Goal: Task Accomplishment & Management: Use online tool/utility

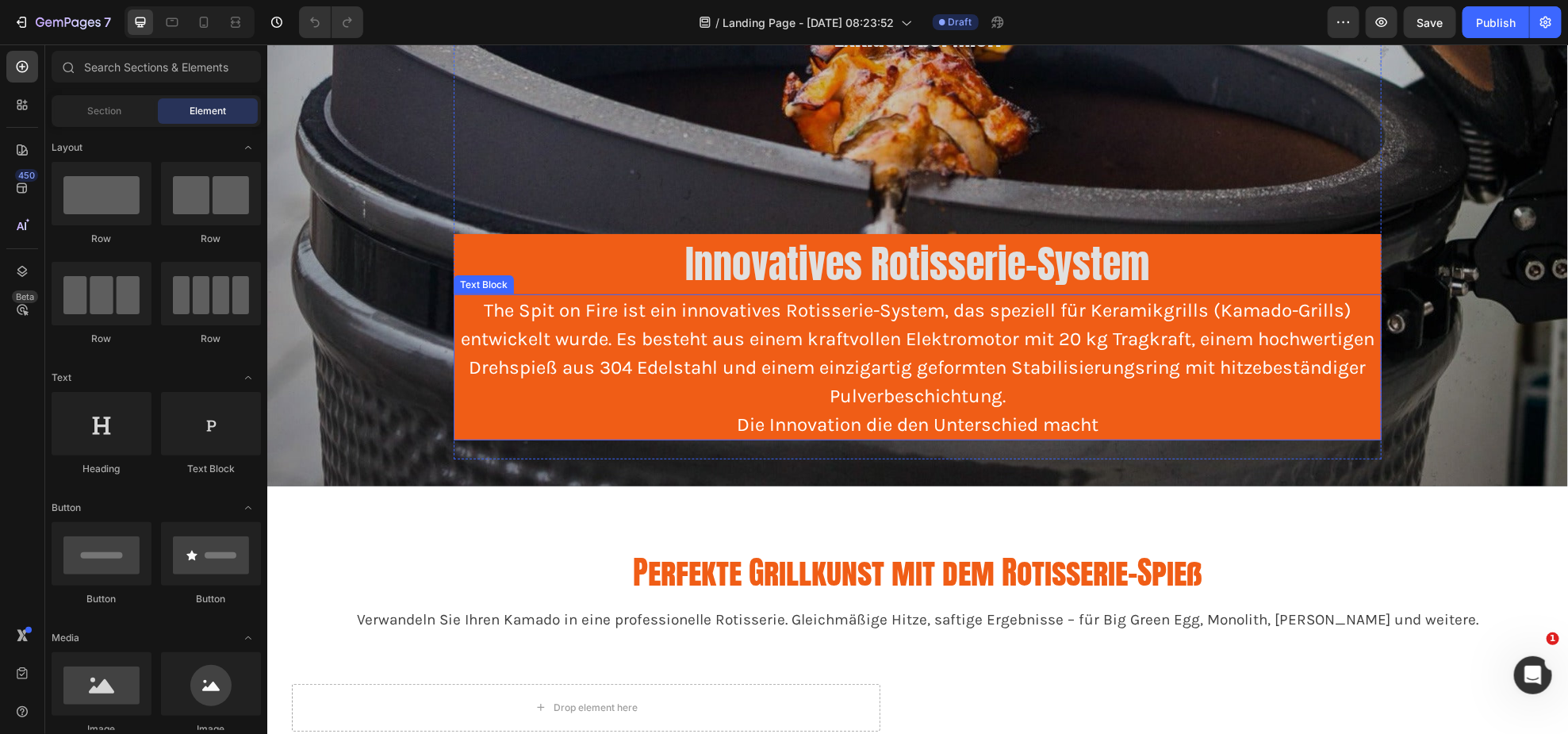
scroll to position [288, 0]
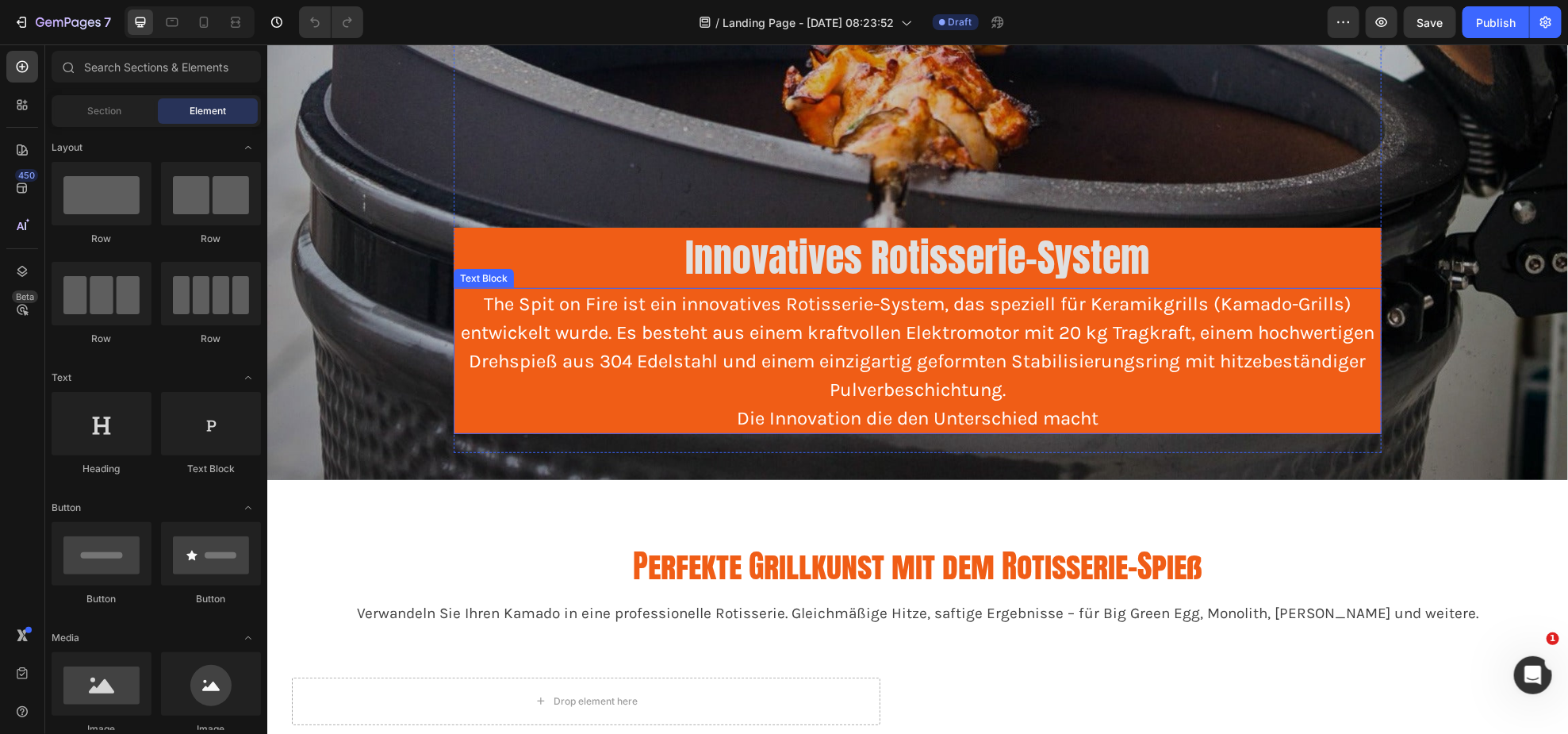
click at [1140, 410] on p "The Spit on Fire ist ein innovatives Rotisserie-System, das speziell für Kerami…" at bounding box center [916, 360] width 925 height 143
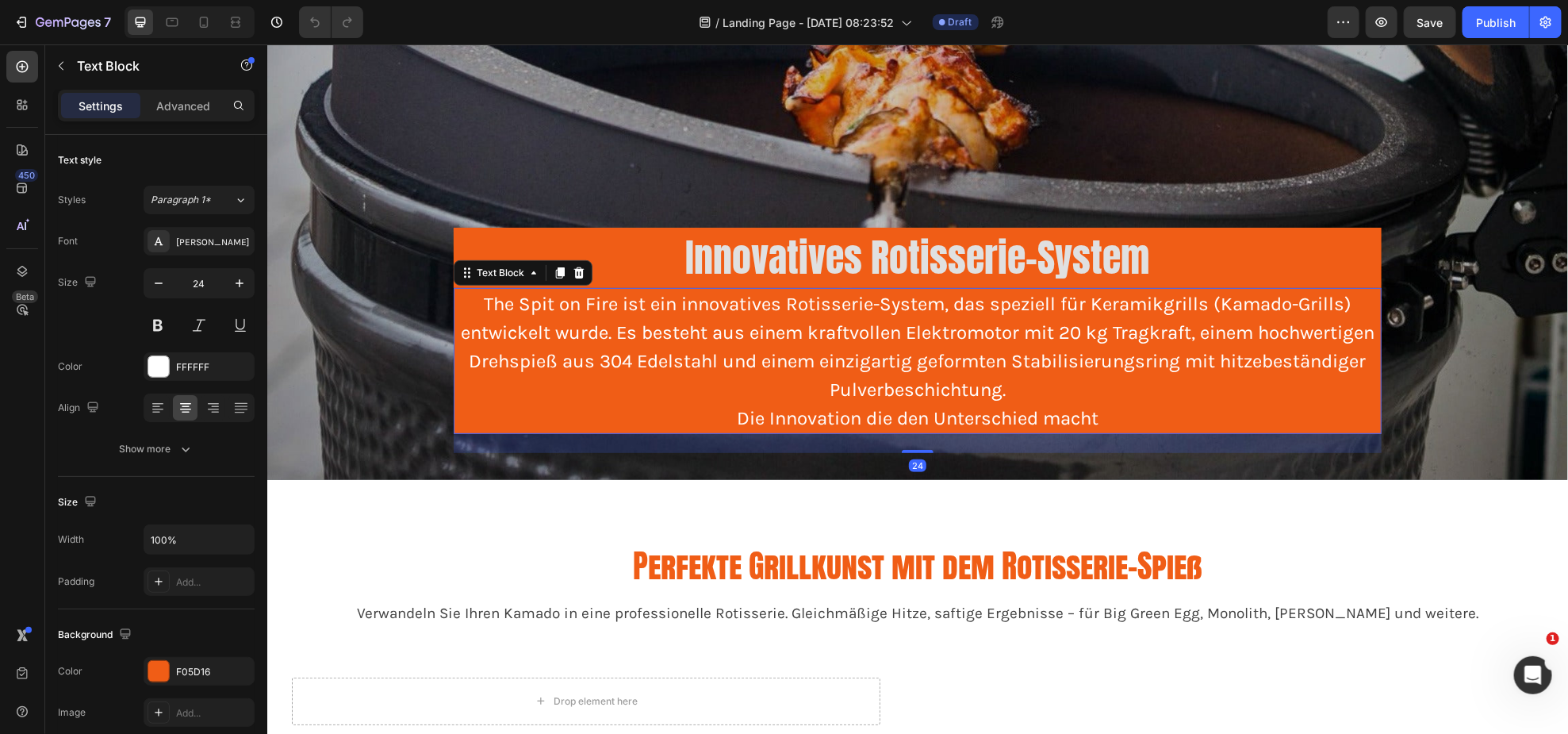
click at [1111, 416] on p "The Spit on Fire ist ein innovatives Rotisserie-System, das speziell für Kerami…" at bounding box center [916, 360] width 925 height 143
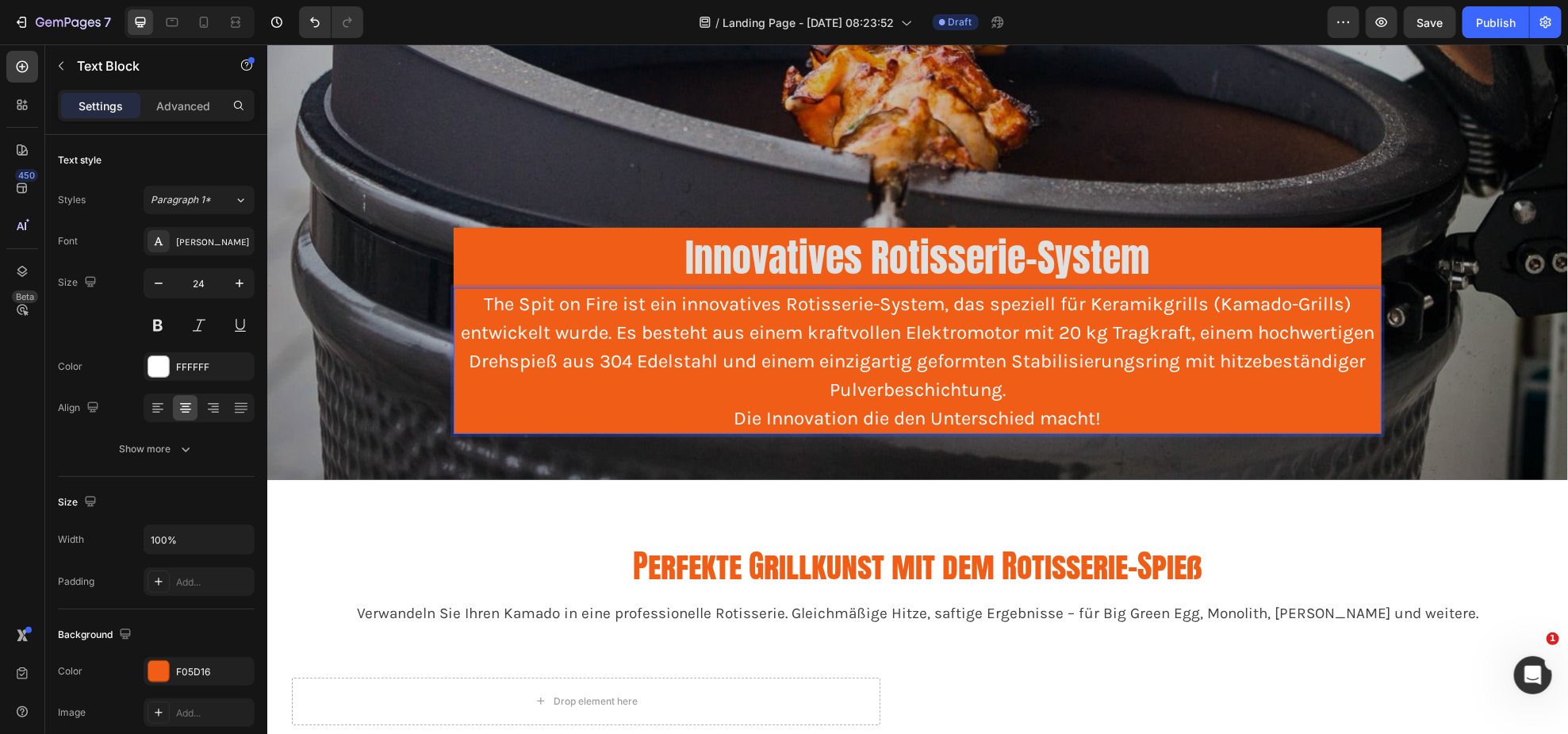
click at [853, 414] on p "The Spit on Fire ist ein innovatives Rotisserie-System, das speziell für Kerami…" at bounding box center [916, 360] width 925 height 143
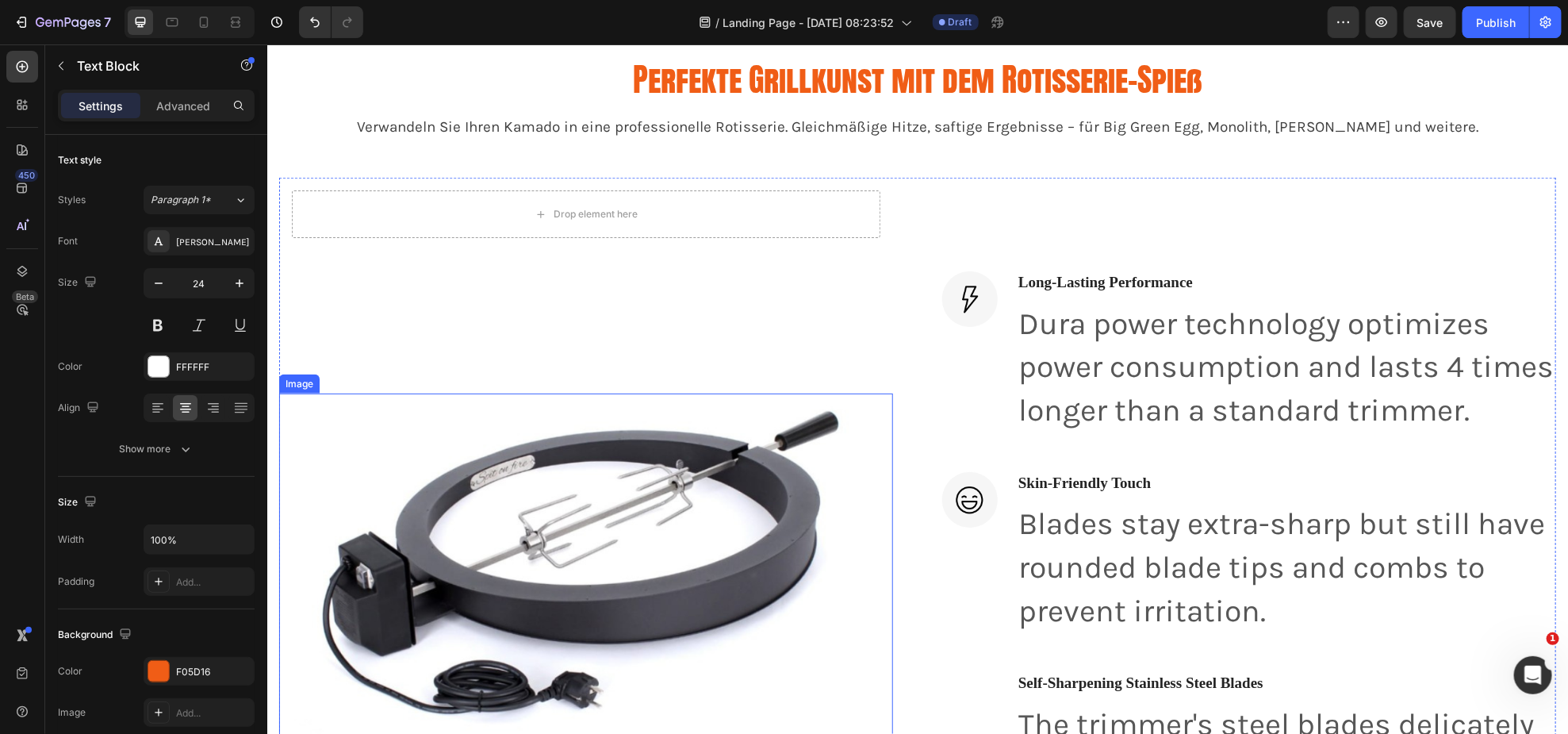
scroll to position [793, 0]
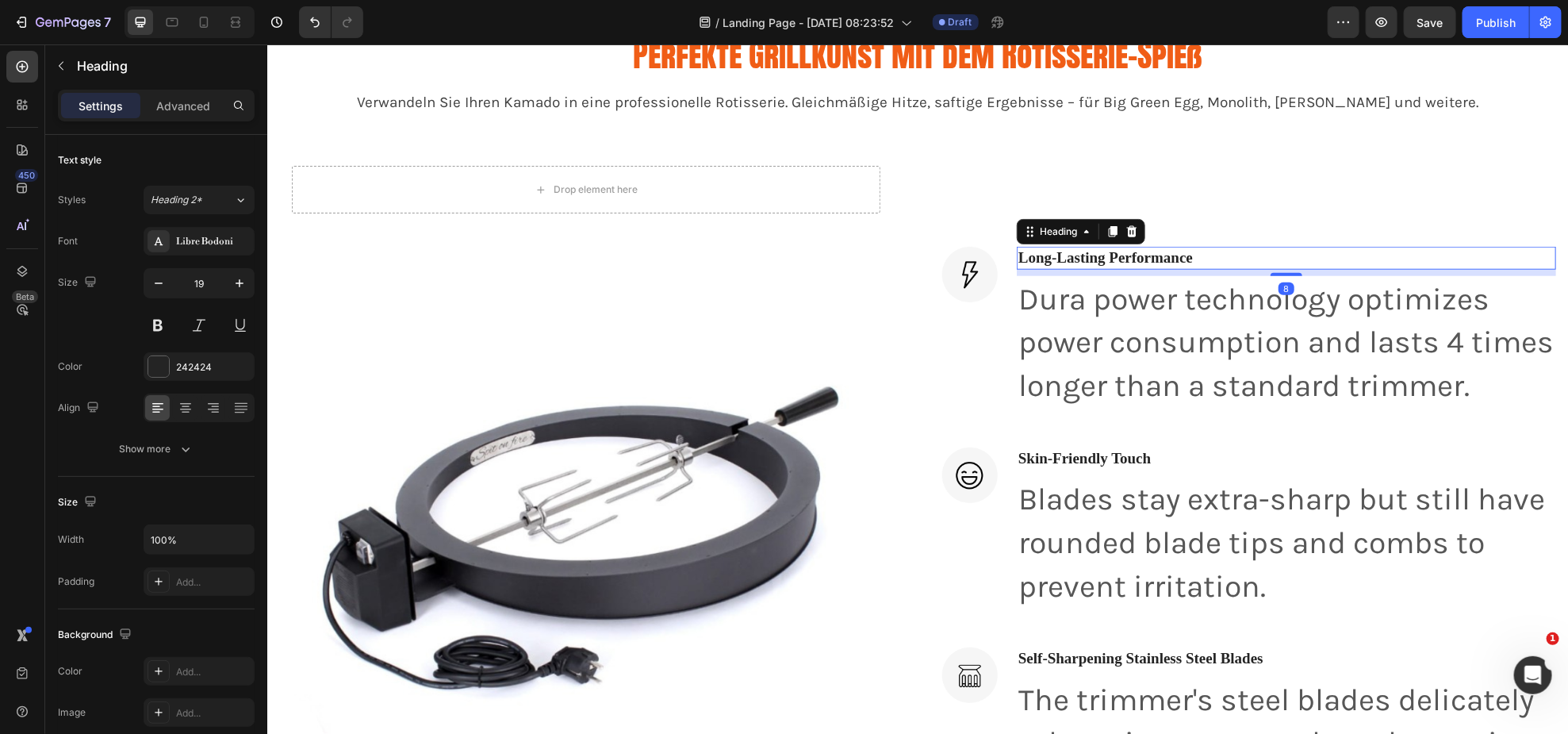
click at [1138, 248] on p "Long-Lasting Performance" at bounding box center [1286, 257] width 537 height 20
click at [1110, 248] on p "Long-Lasting Performance" at bounding box center [1286, 257] width 537 height 20
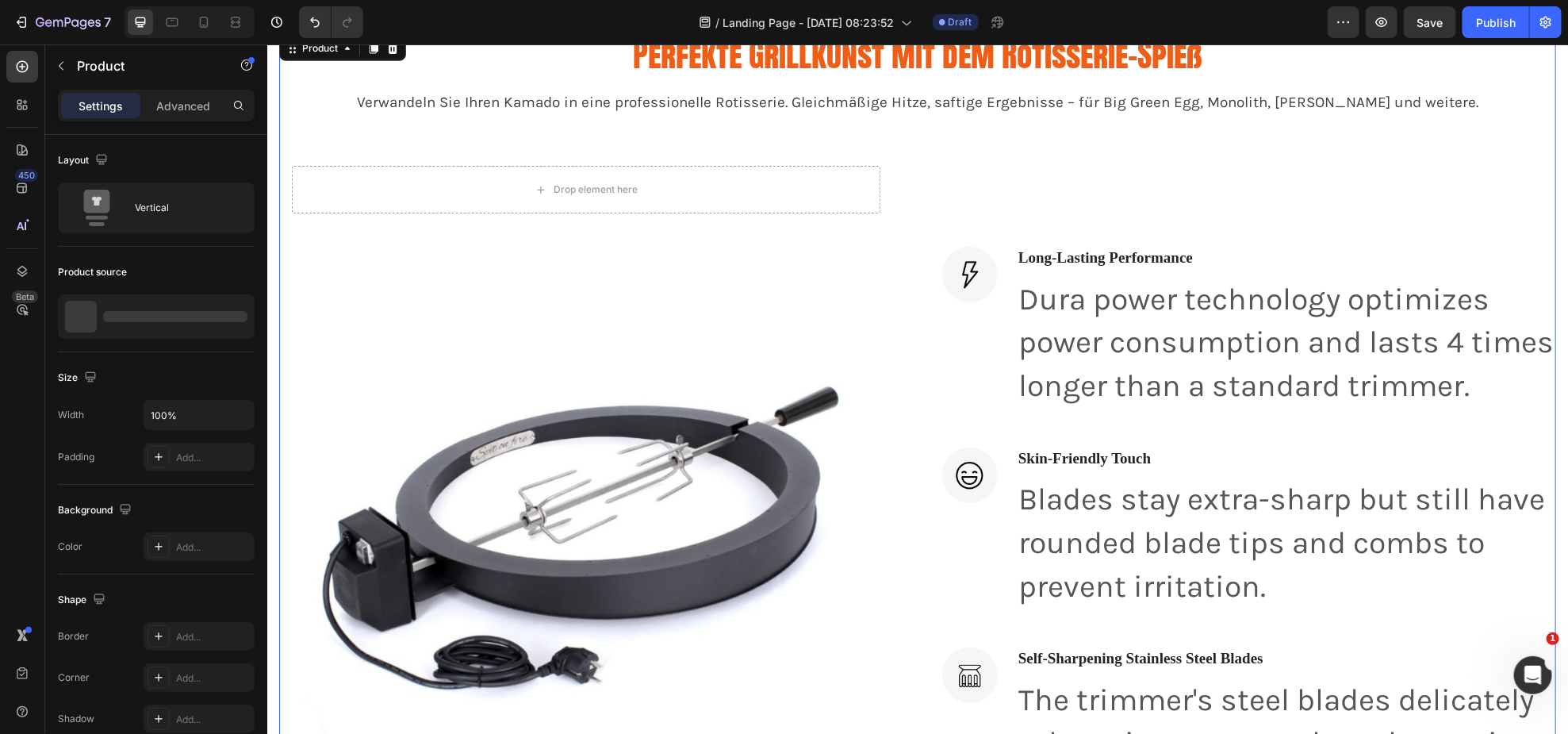
click at [1409, 141] on div "Perfekte Grillkunst mit dem Rotisserie-Spieß Heading Verwandeln Sie Ihren Kamad…" at bounding box center [917, 610] width 1277 height 1156
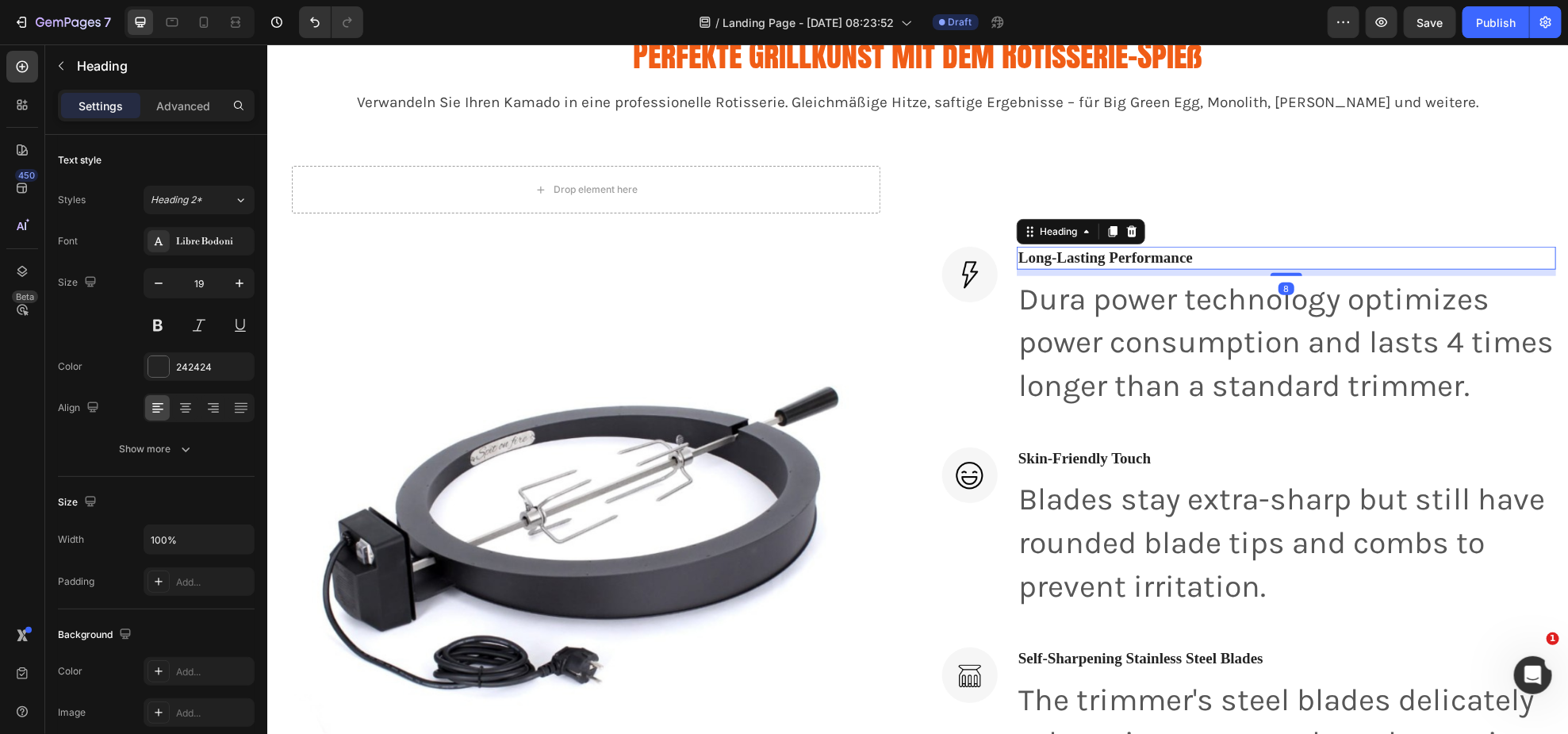
click at [1307, 248] on p "Long-Lasting Performance" at bounding box center [1286, 257] width 537 height 20
click at [172, 243] on div "Libre Bodoni" at bounding box center [199, 241] width 111 height 29
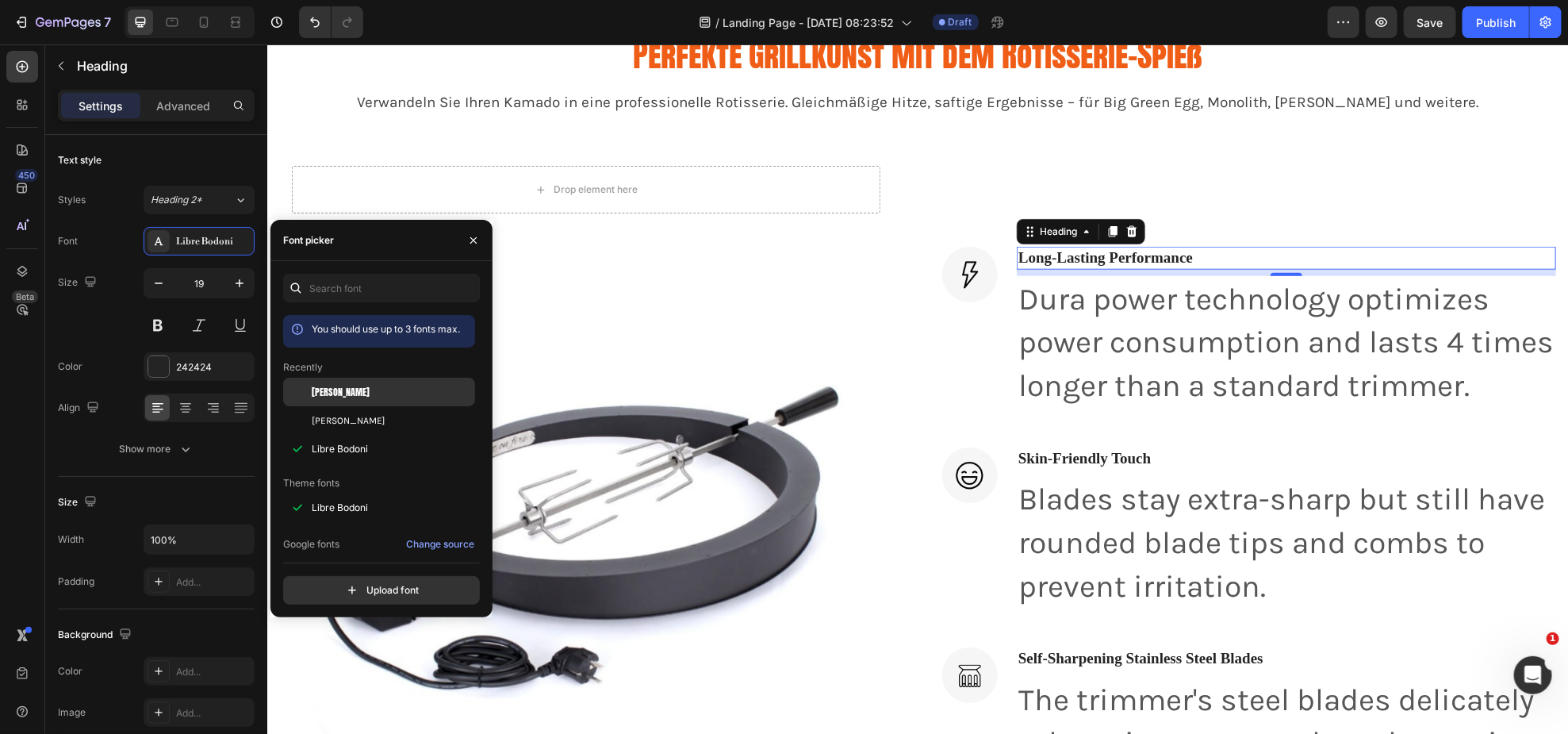
click at [349, 395] on div "[PERSON_NAME]" at bounding box center [391, 391] width 160 height 14
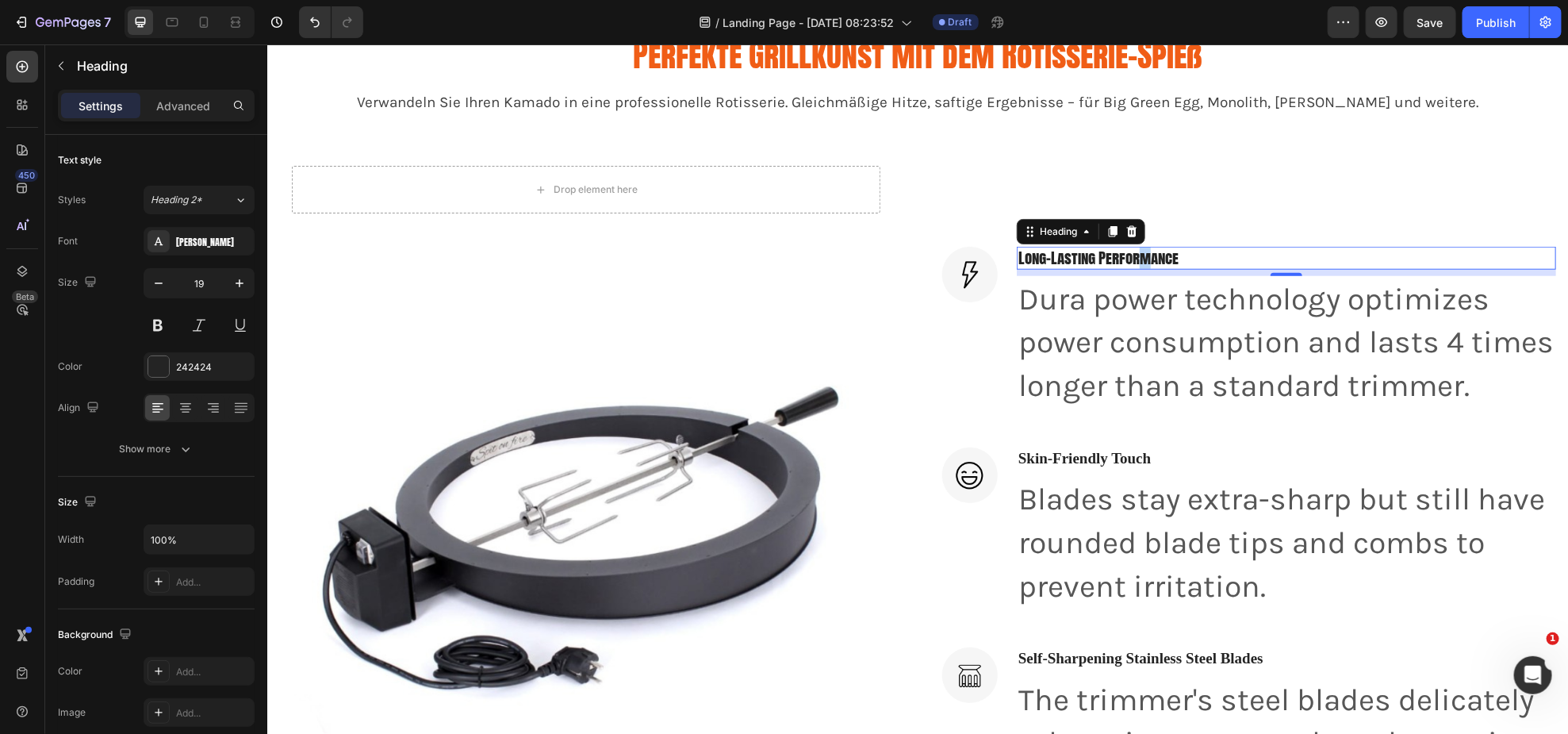
click at [1138, 246] on h3 "Long-Lasting Performance" at bounding box center [1286, 257] width 539 height 23
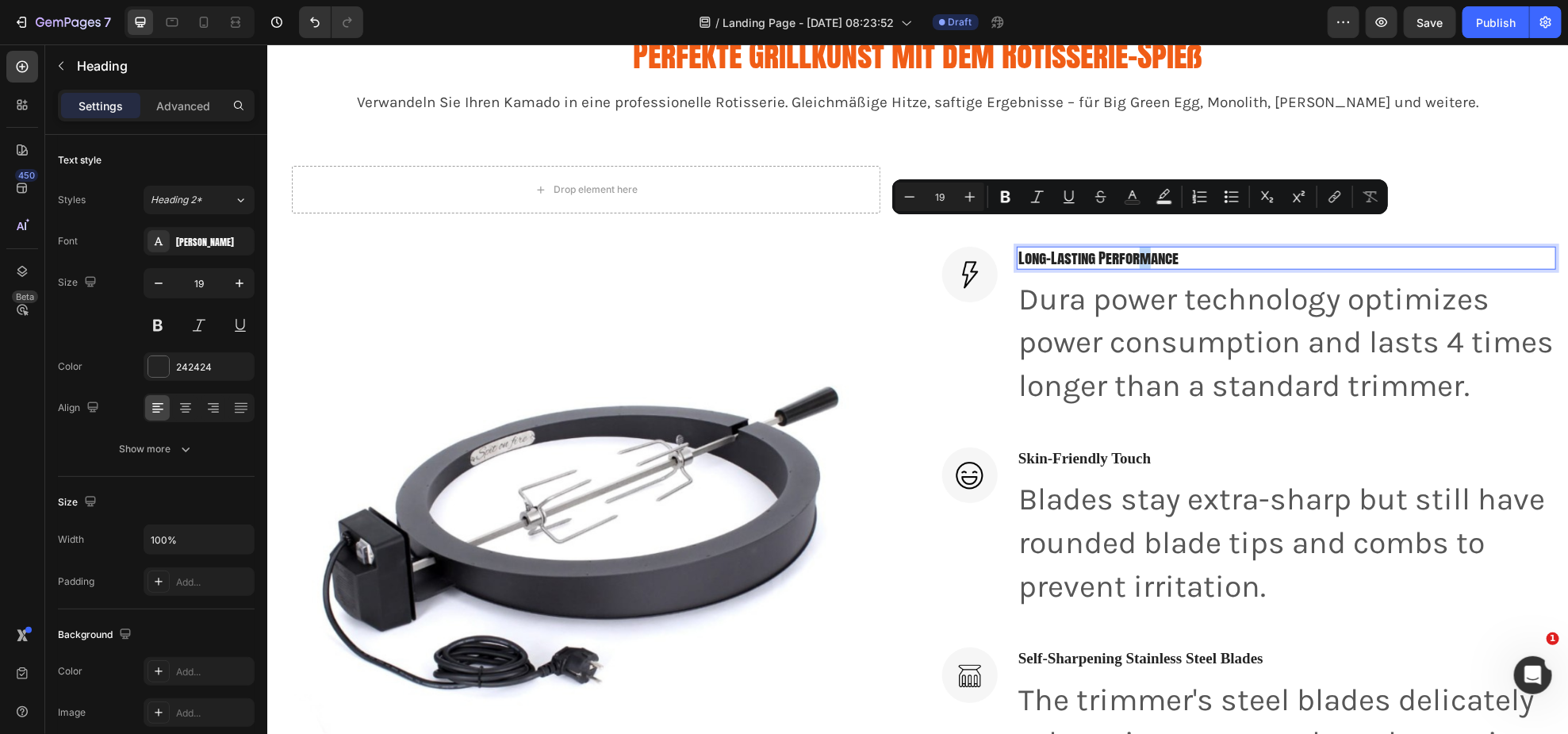
click at [1138, 248] on p "Long-Lasting Performance" at bounding box center [1286, 257] width 537 height 20
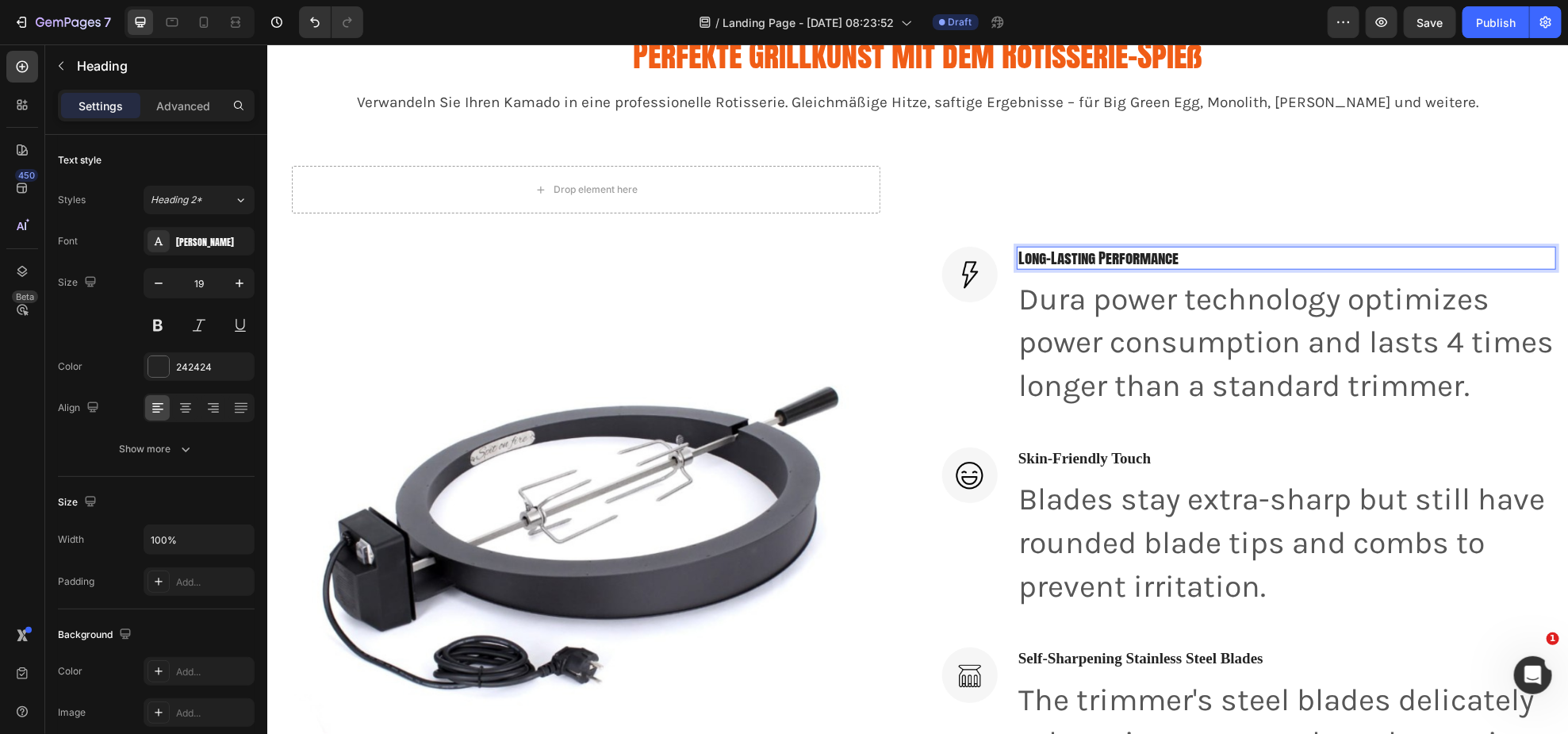
click at [1150, 248] on p "Long-Lasting Performance" at bounding box center [1286, 257] width 537 height 20
click at [1151, 248] on p "Long-Lasting Performance" at bounding box center [1286, 257] width 537 height 20
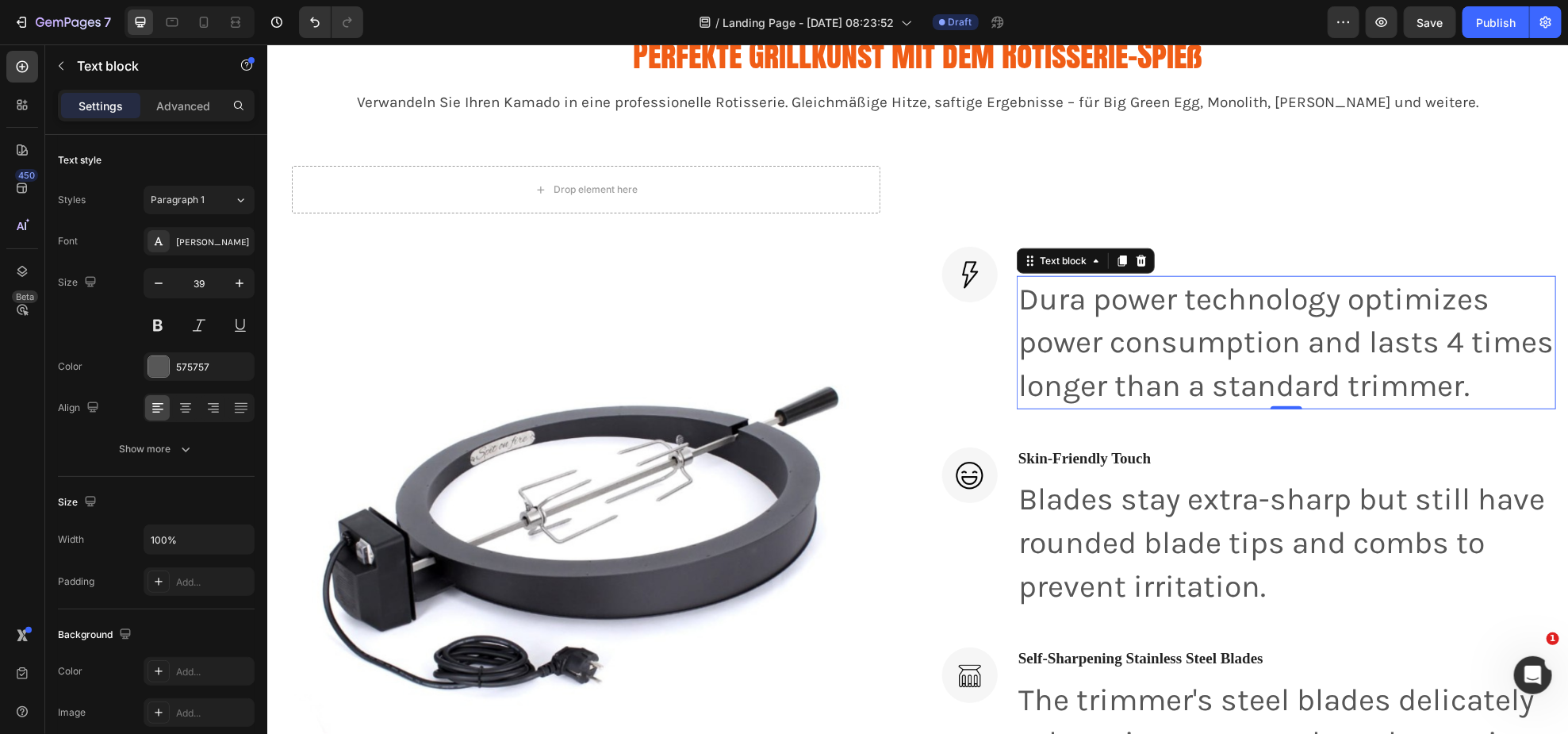
click at [1153, 344] on p "Dura power technology optimizes power consumption and lasts 4 times longer than…" at bounding box center [1286, 341] width 537 height 130
click at [1153, 347] on p "Dura power technology optimizes power consumption and lasts 4 times longer than…" at bounding box center [1286, 341] width 537 height 130
click at [1154, 347] on p "Dura power technology optimizes power consumption and lasts 4 times longer than…" at bounding box center [1286, 341] width 537 height 130
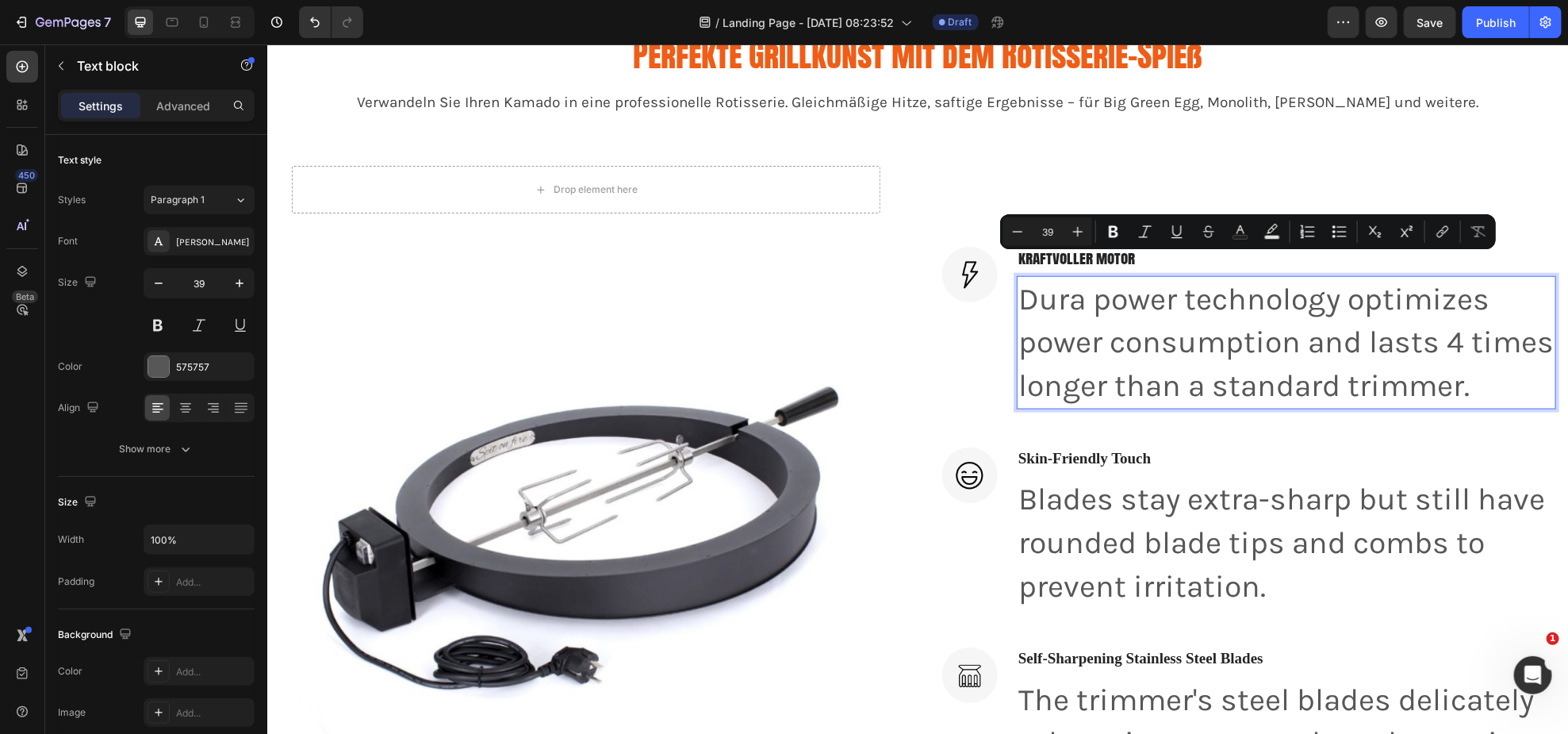
scroll to position [836, 0]
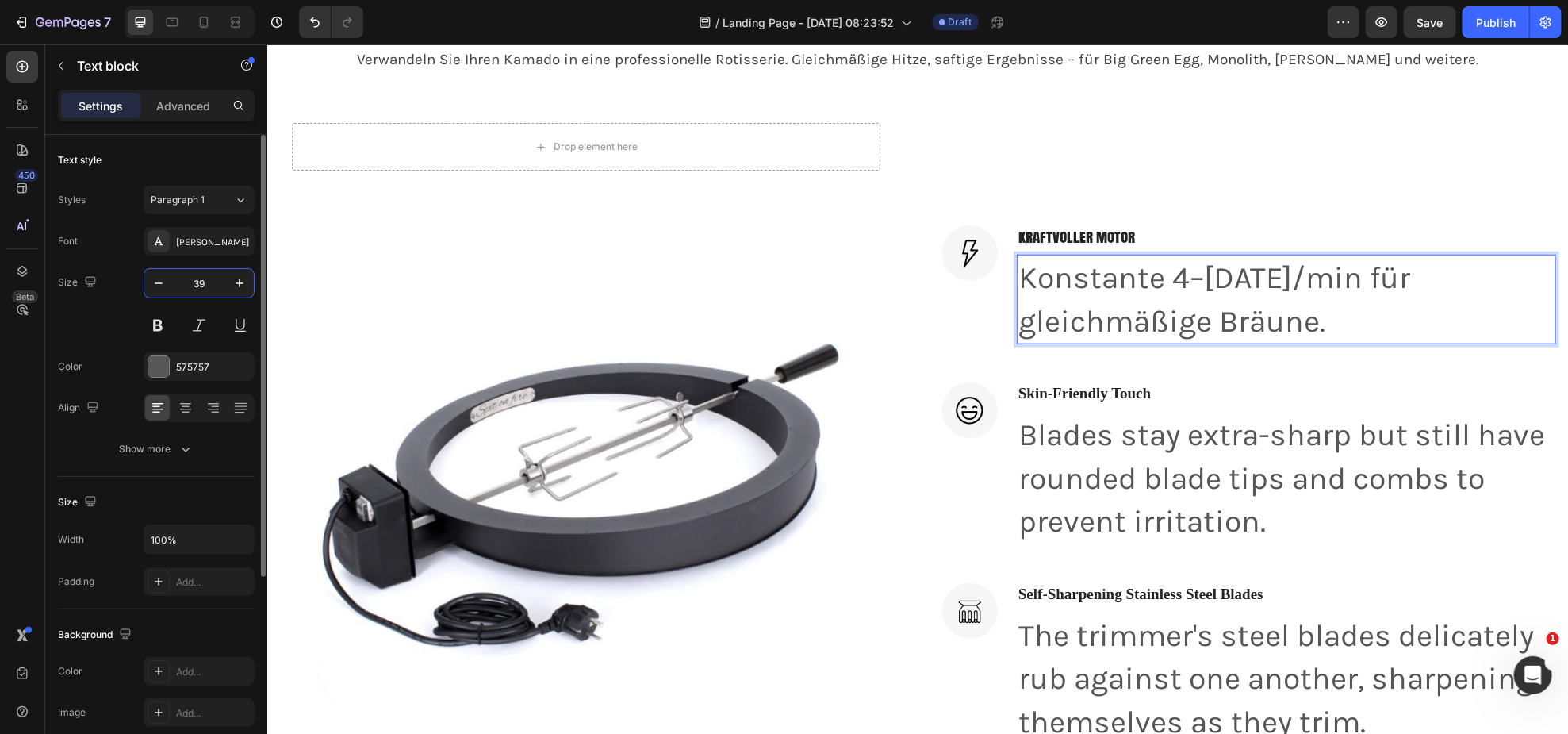
click at [194, 282] on input "39" at bounding box center [199, 283] width 52 height 29
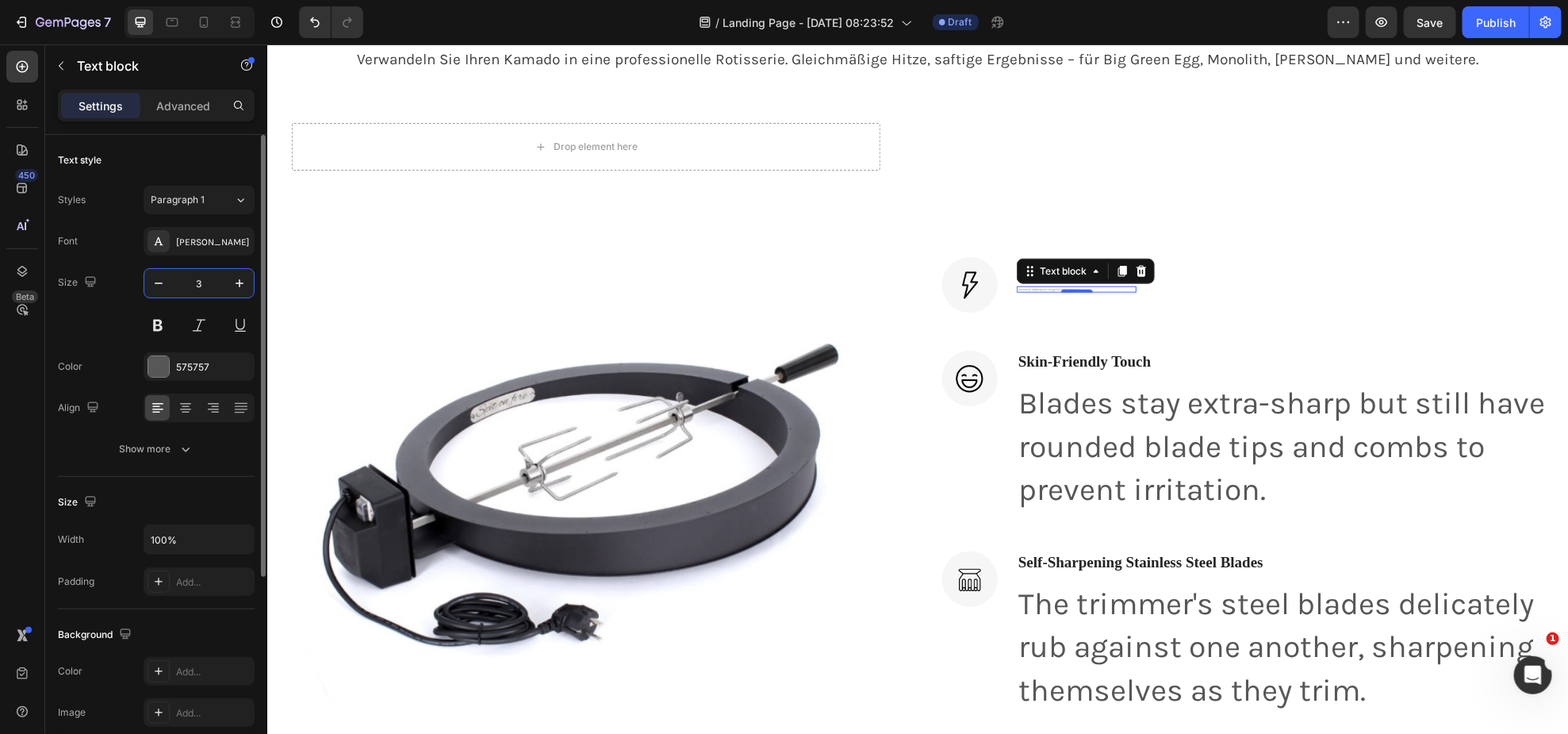
type input "30"
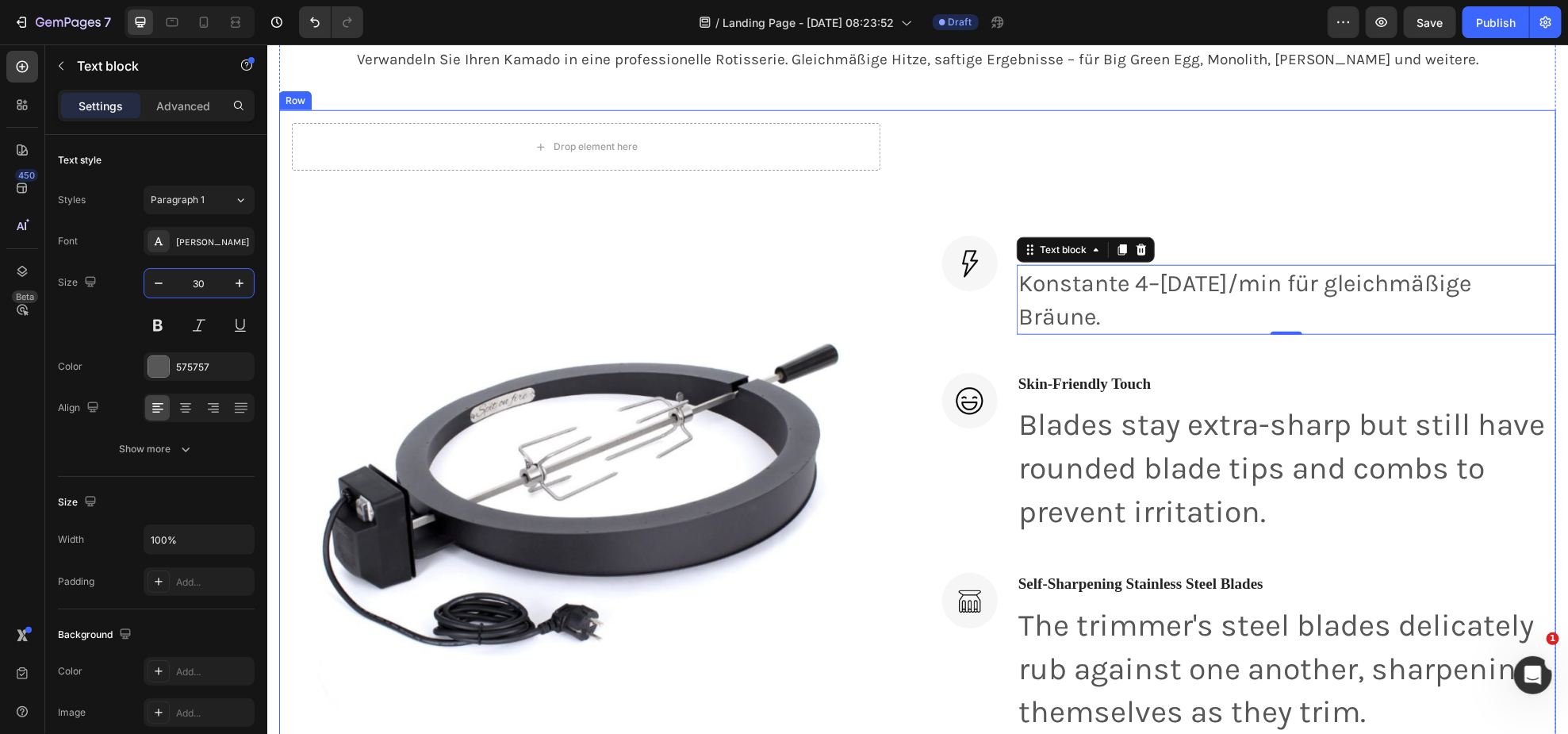
drag, startPoint x: 1211, startPoint y: 183, endPoint x: 1226, endPoint y: 192, distance: 17.5
click at [1212, 183] on div "Image kraftvoller motor Heading Konstante 4–[DATE]/min für gleichmäßige Bräune.…" at bounding box center [1248, 626] width 614 height 1034
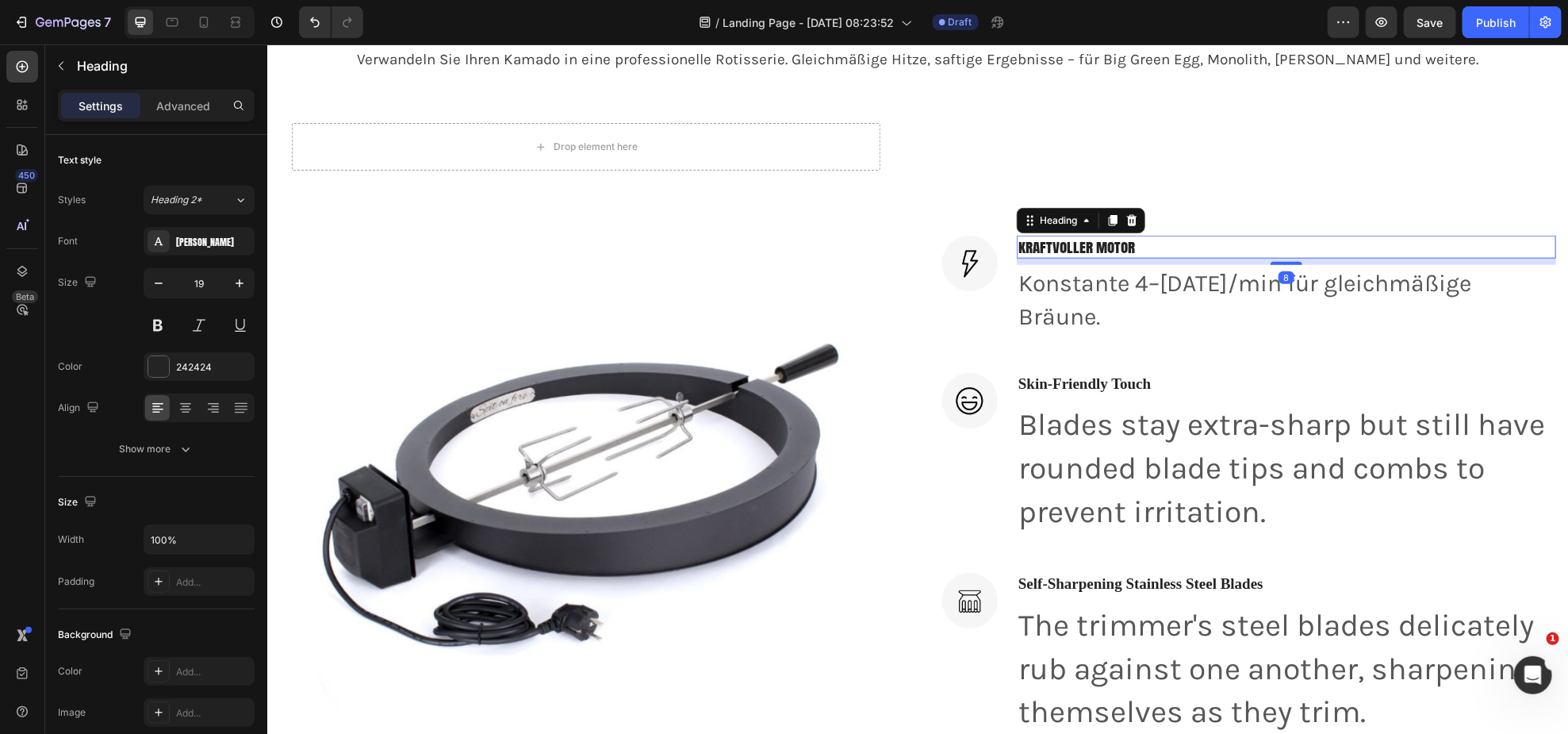
click at [1110, 255] on p "kraftvoller motor" at bounding box center [1286, 246] width 537 height 20
click at [194, 281] on input "19" at bounding box center [199, 283] width 52 height 29
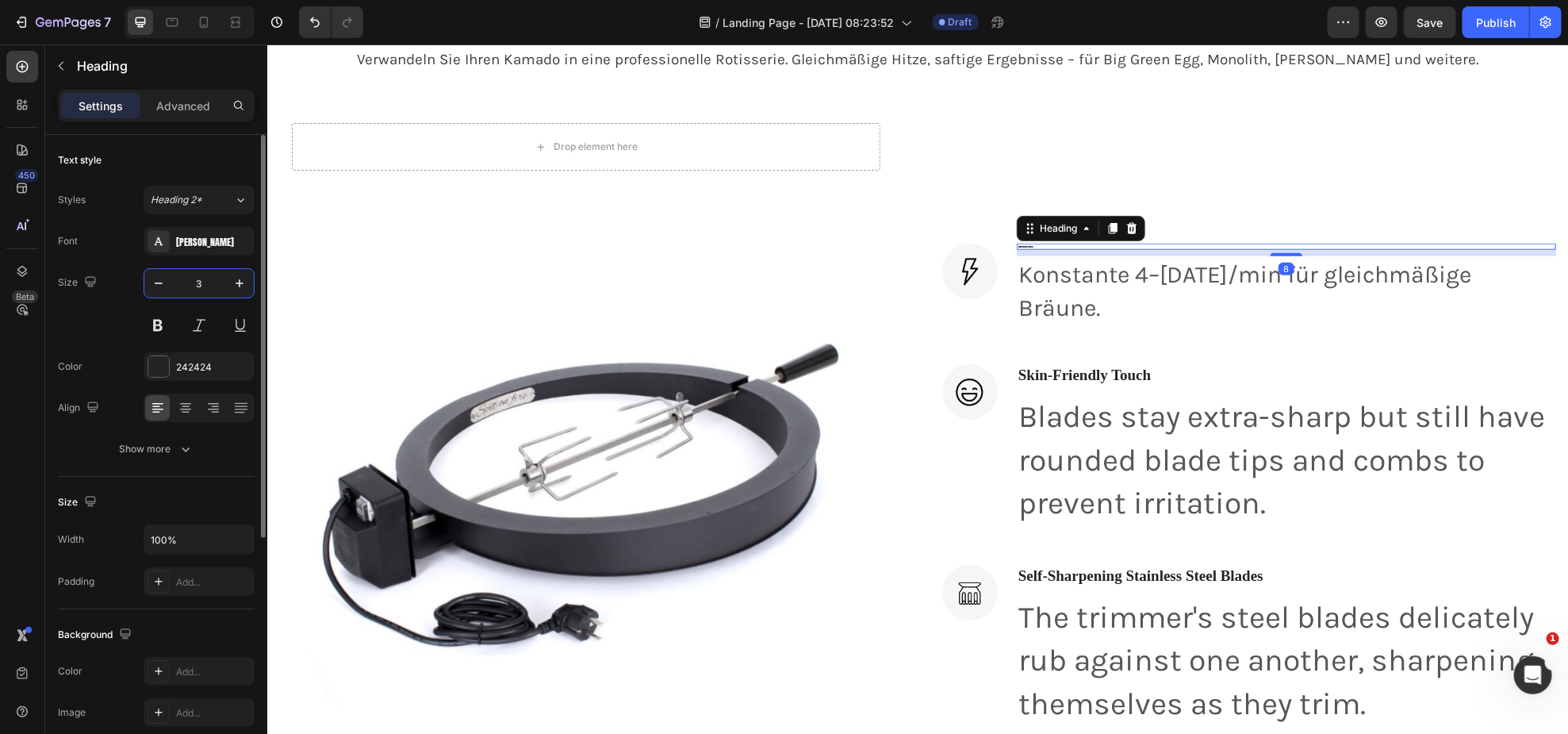
type input "30"
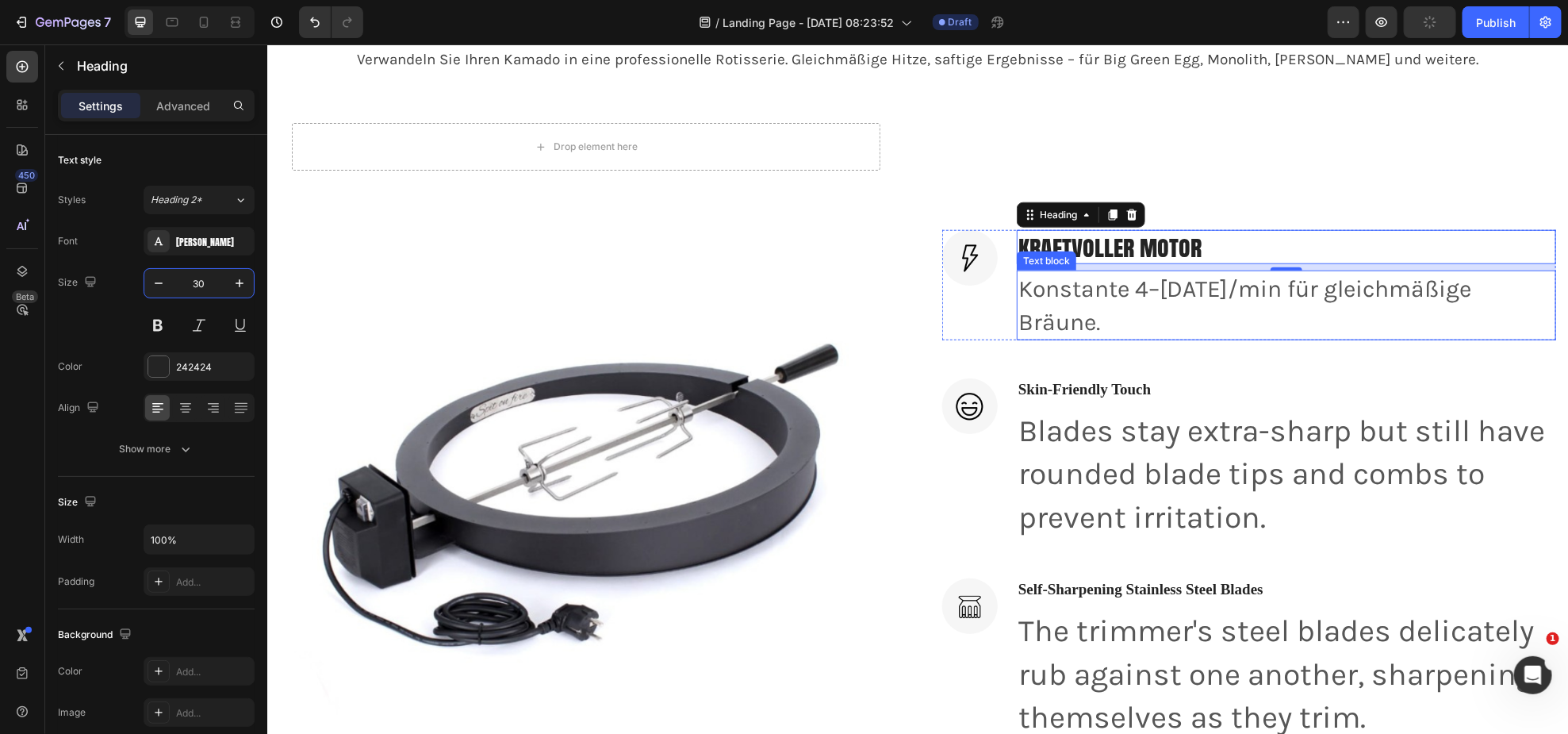
click at [1187, 292] on p "Konstante 4–[DATE]/min für gleichmäßige Bräune." at bounding box center [1286, 304] width 537 height 66
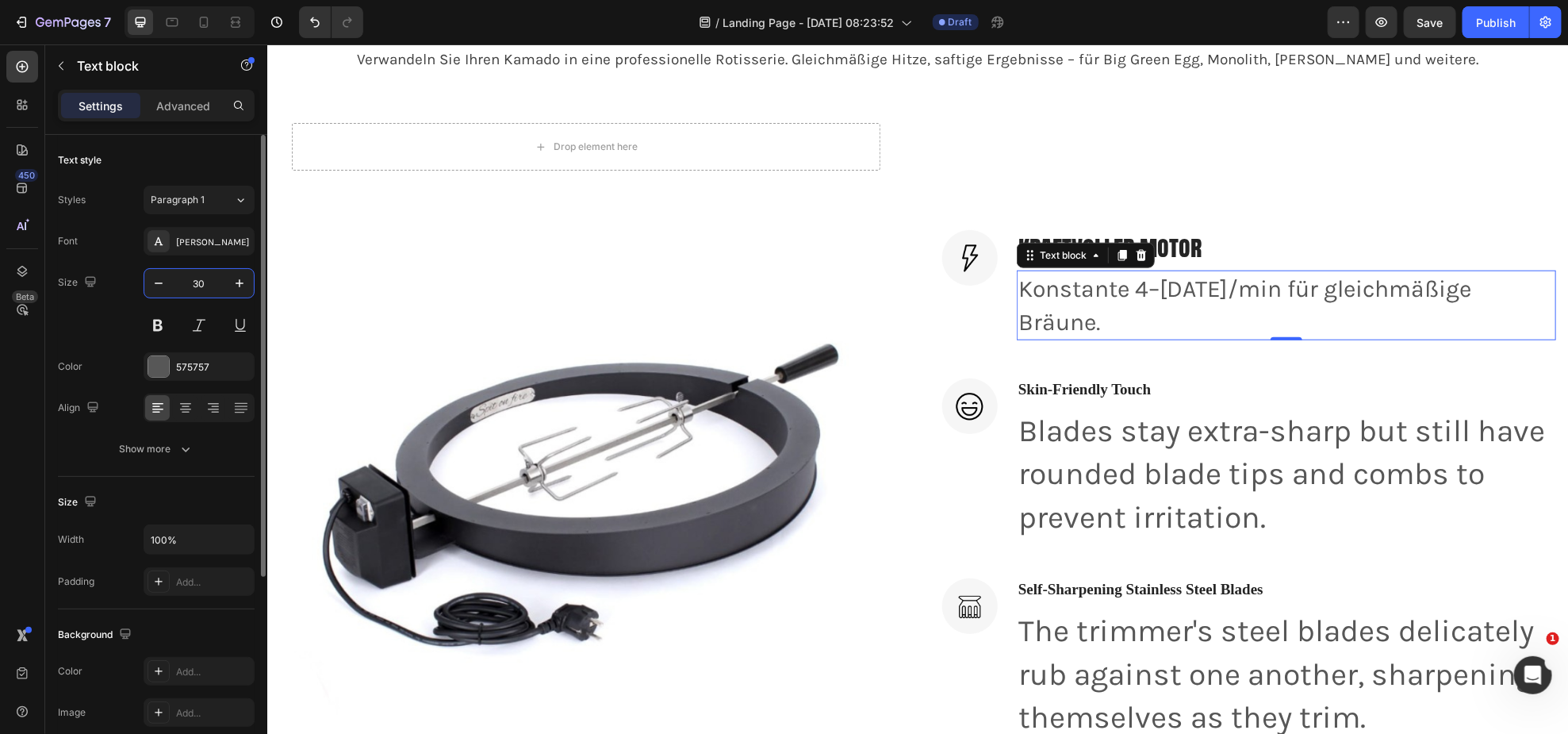
click at [205, 286] on input "30" at bounding box center [199, 283] width 52 height 29
type input "24"
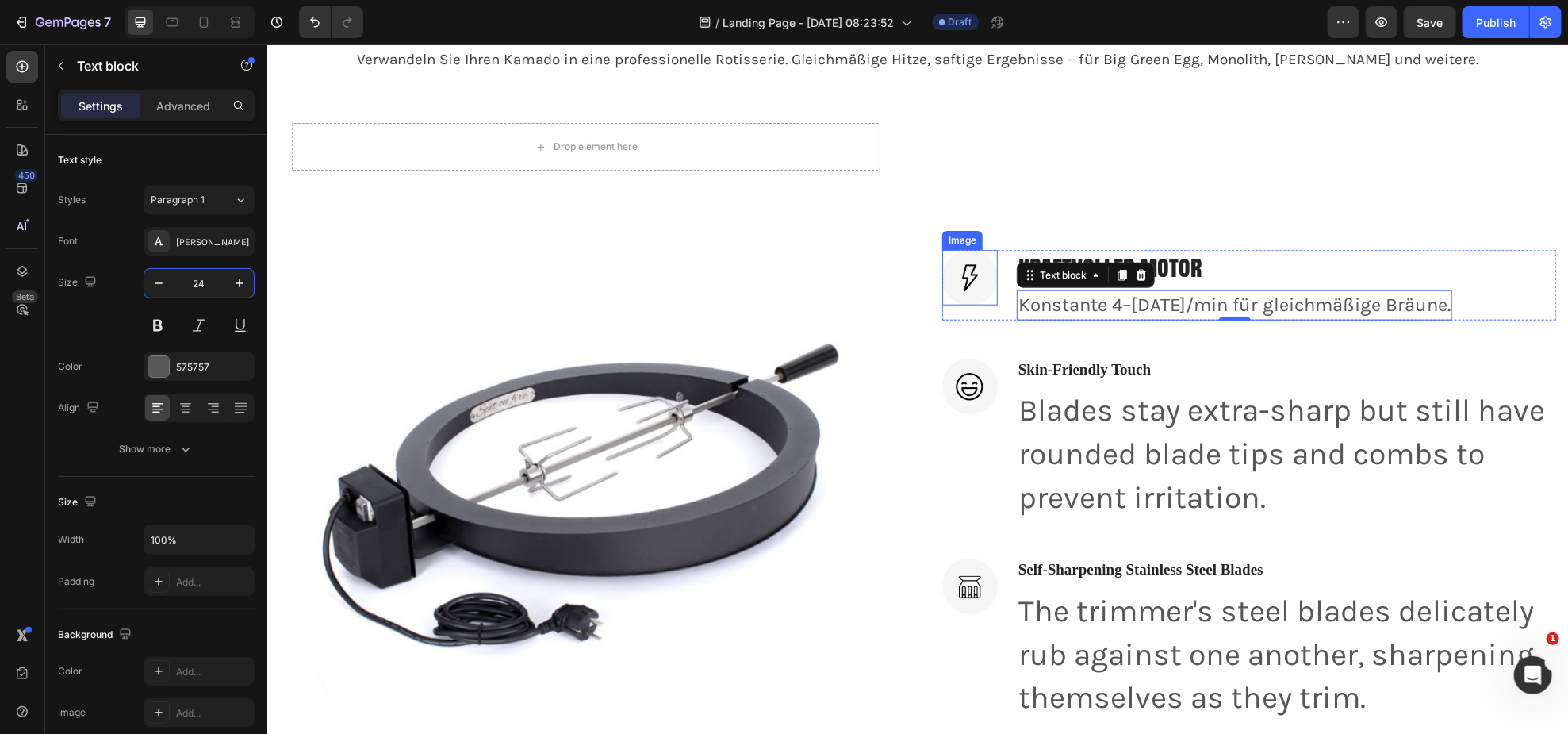
click at [949, 267] on img at bounding box center [969, 276] width 55 height 55
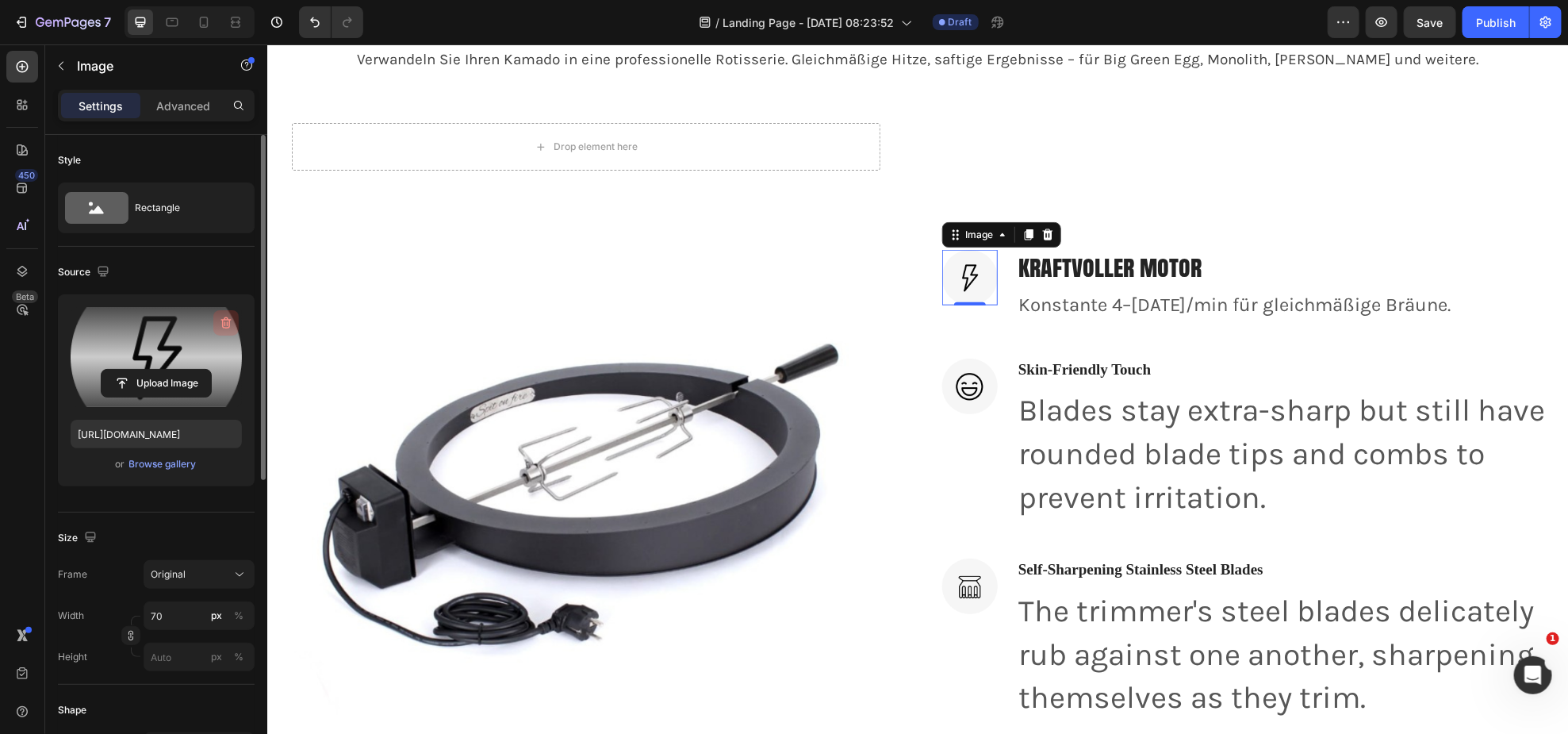
click at [220, 317] on icon "button" at bounding box center [225, 323] width 16 height 16
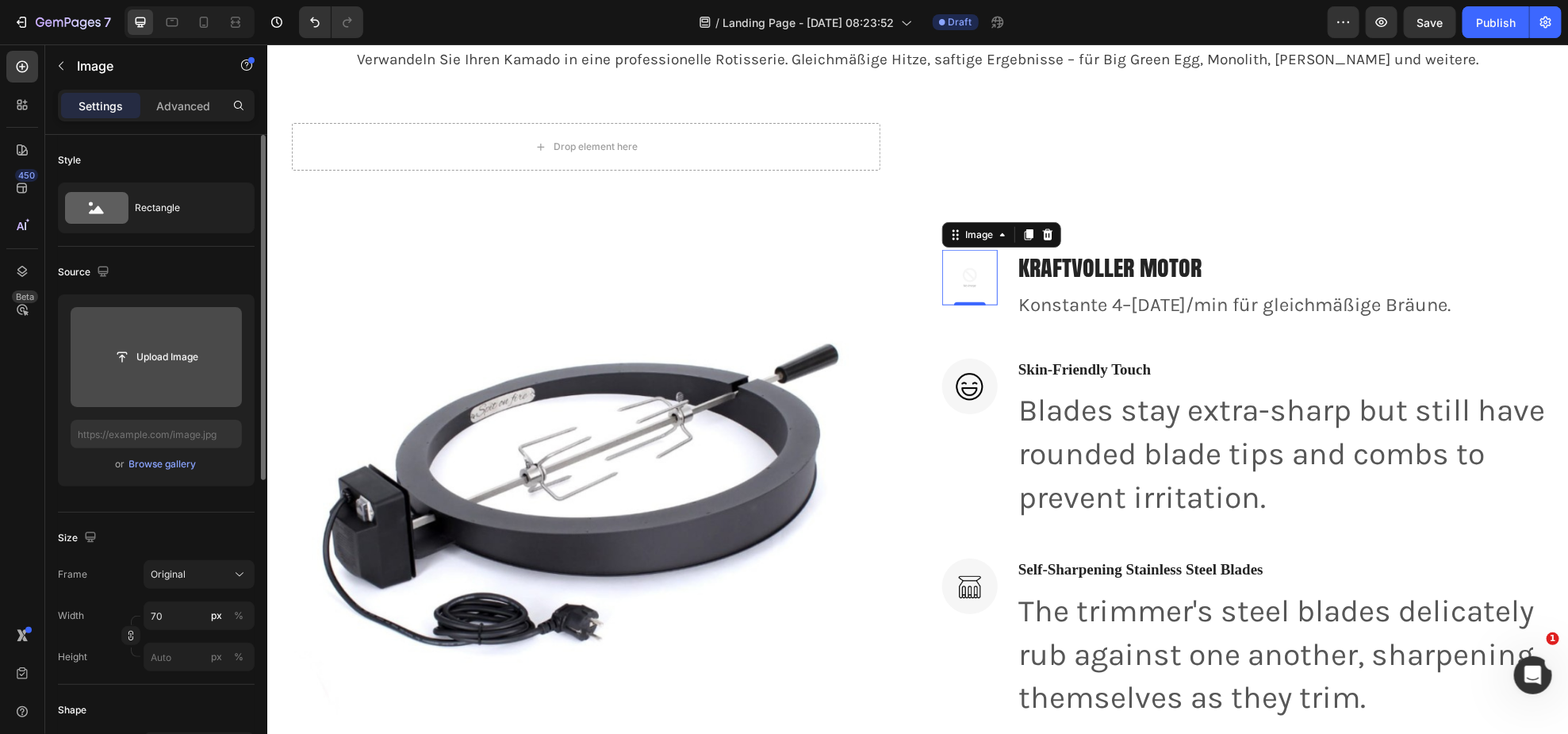
click at [962, 278] on img at bounding box center [969, 276] width 55 height 55
click at [1043, 230] on icon at bounding box center [1047, 234] width 10 height 11
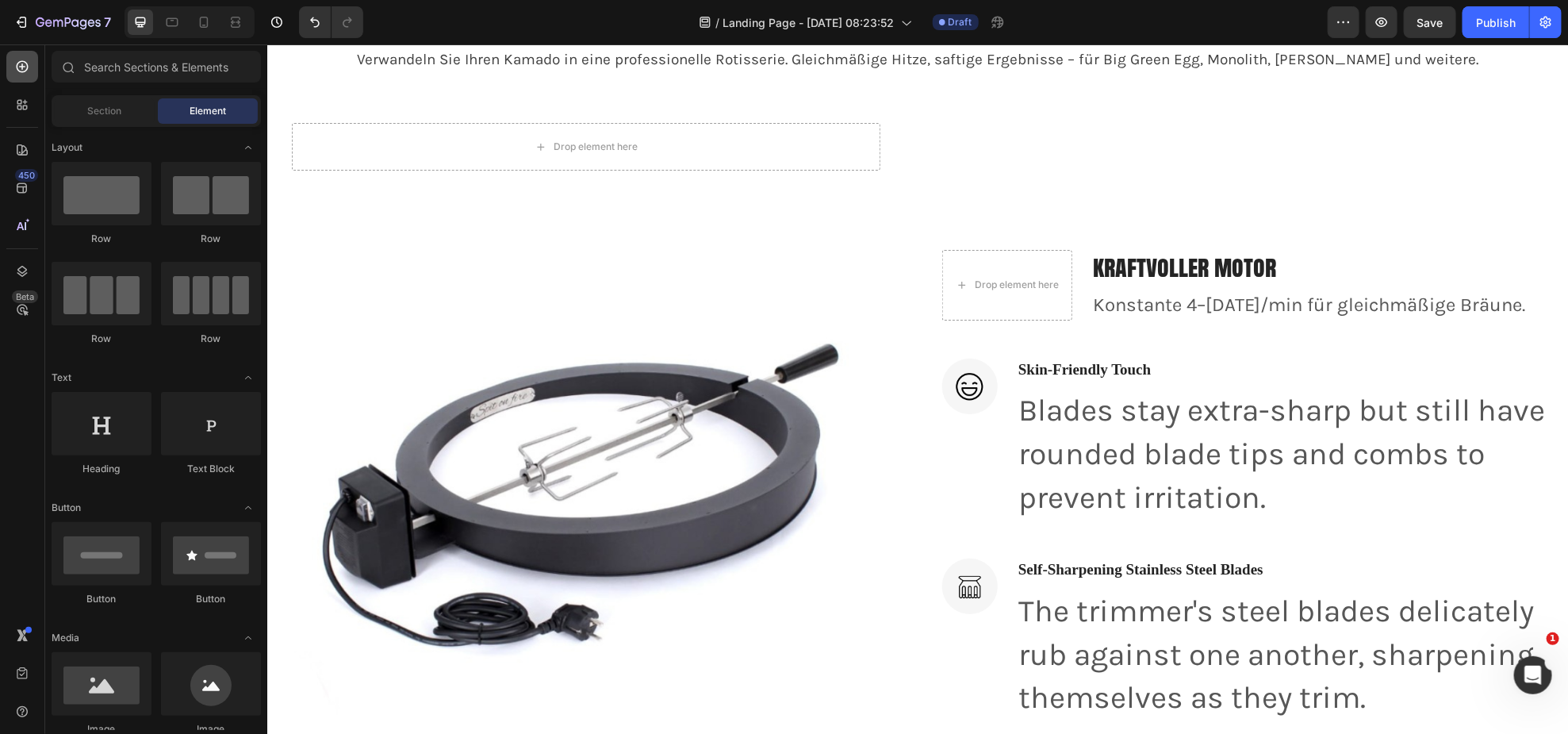
click at [25, 62] on icon at bounding box center [22, 66] width 12 height 12
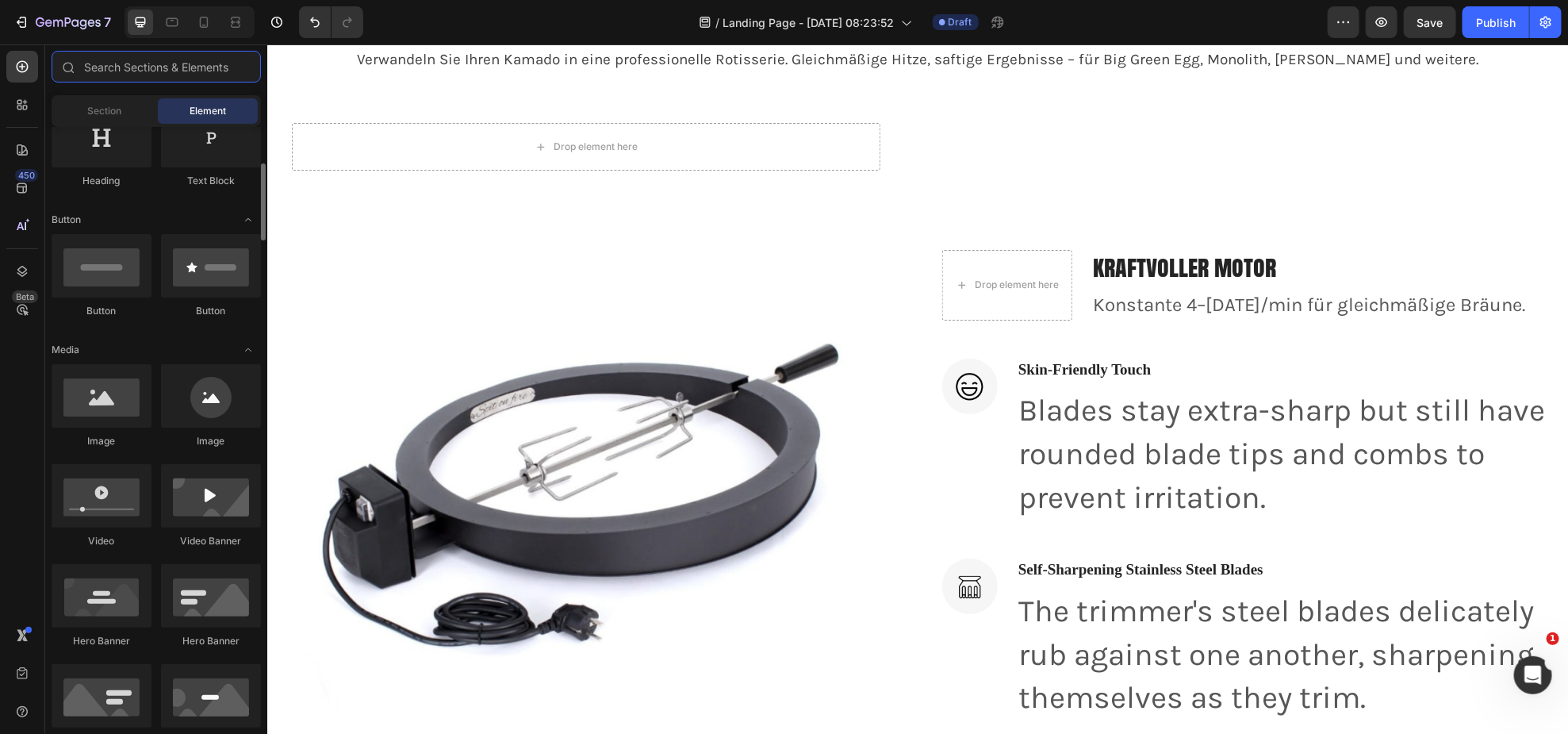
scroll to position [0, 0]
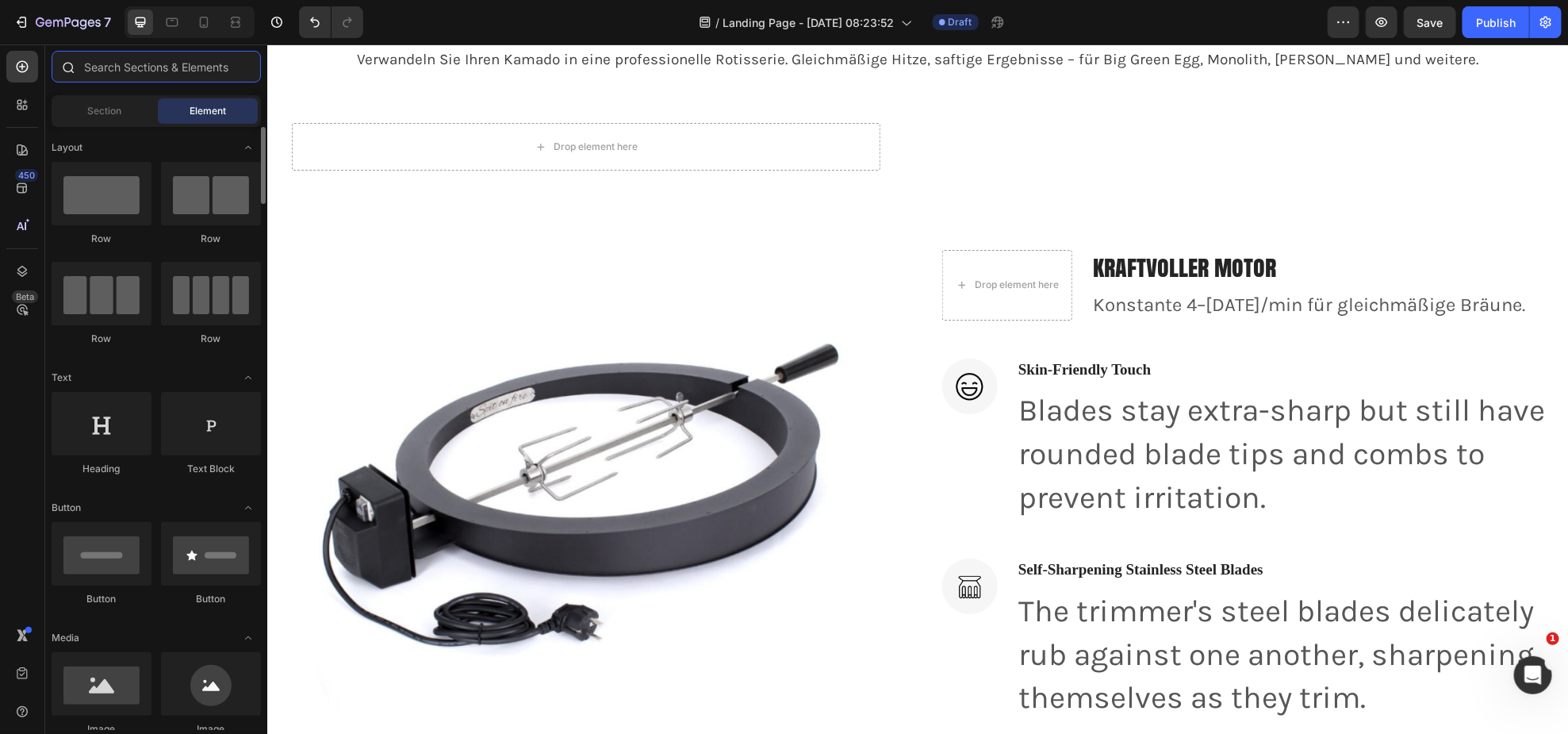
click at [188, 55] on input "text" at bounding box center [156, 66] width 209 height 32
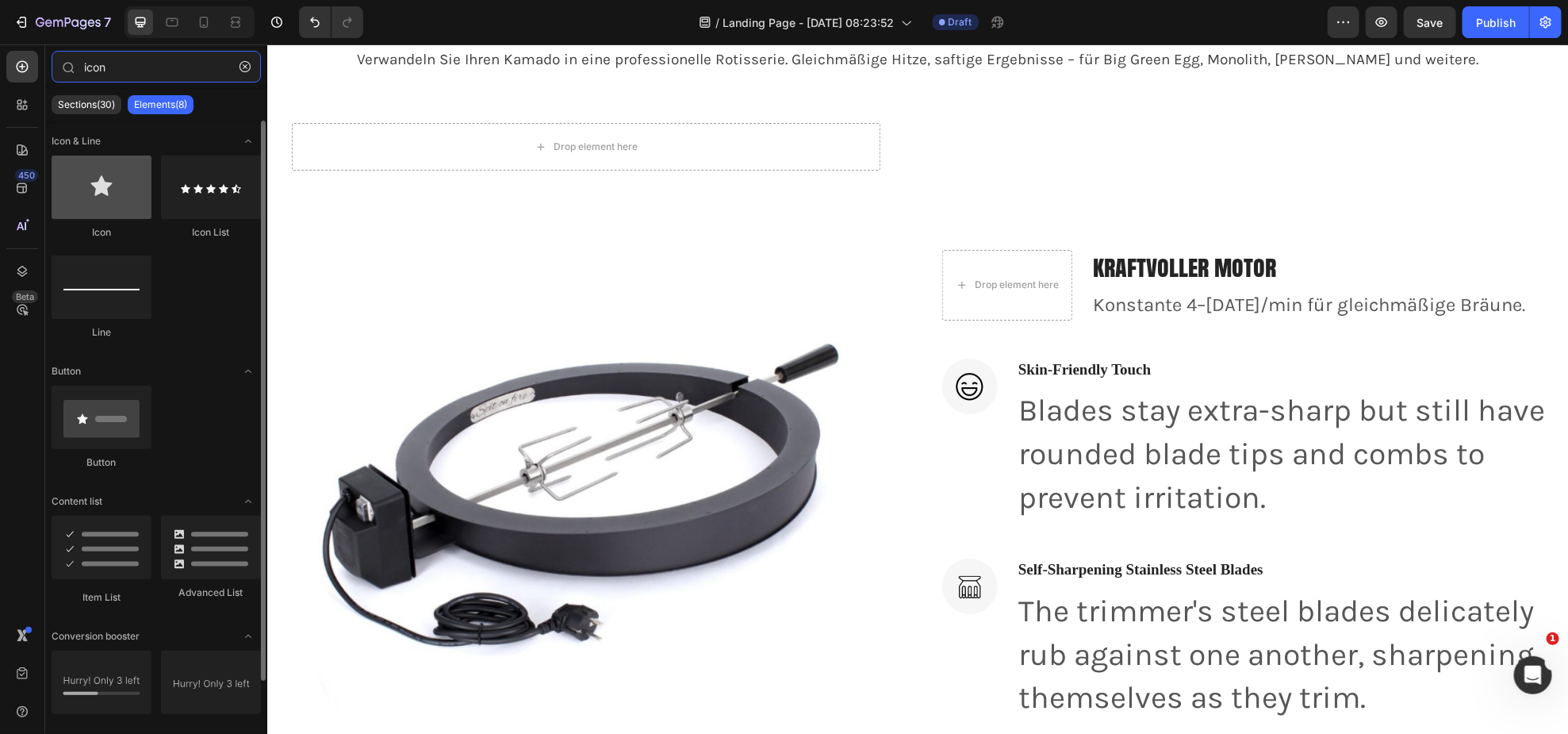
type input "icon"
click at [84, 208] on div at bounding box center [101, 187] width 100 height 64
click at [94, 205] on div at bounding box center [101, 187] width 100 height 64
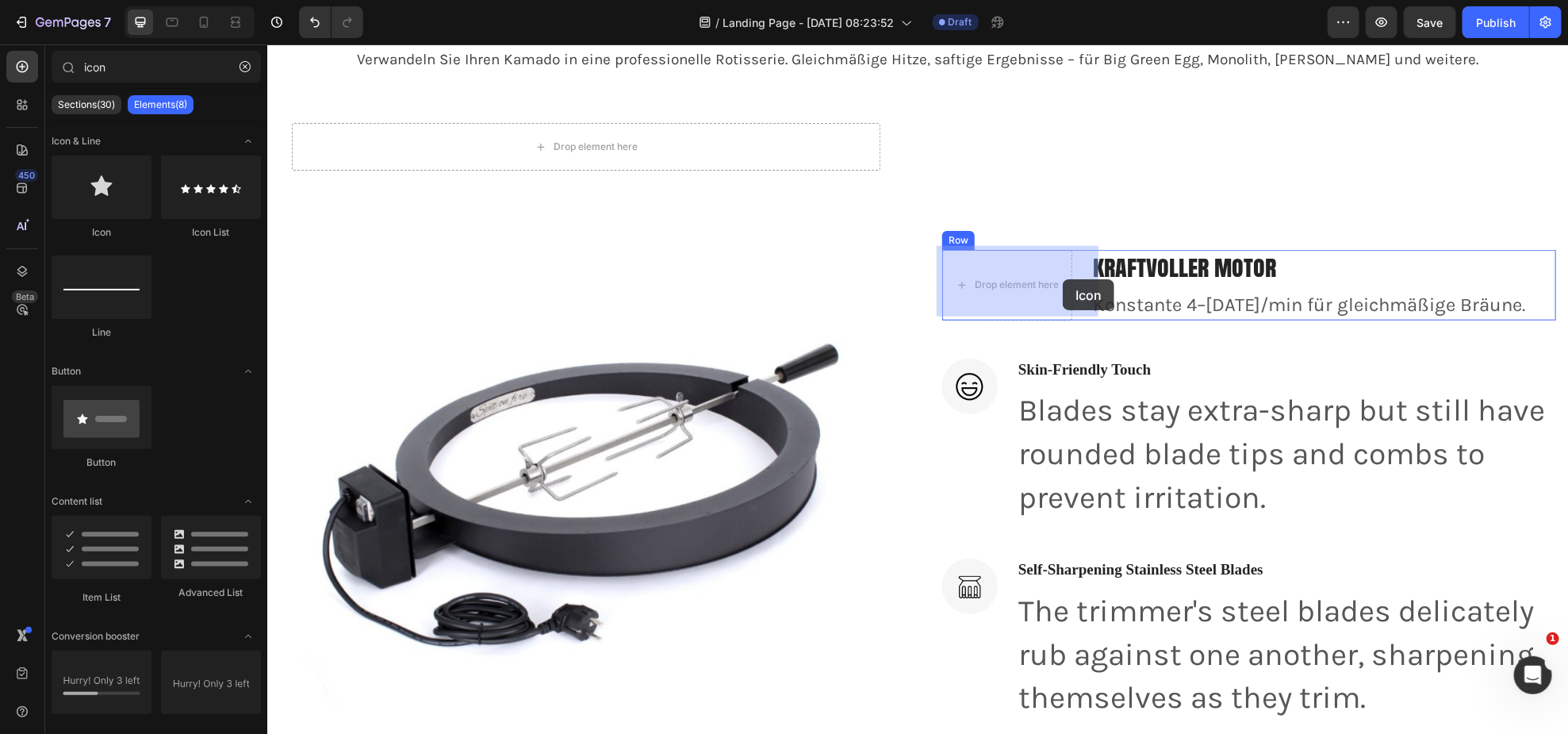
drag, startPoint x: 362, startPoint y: 249, endPoint x: 1062, endPoint y: 281, distance: 700.7
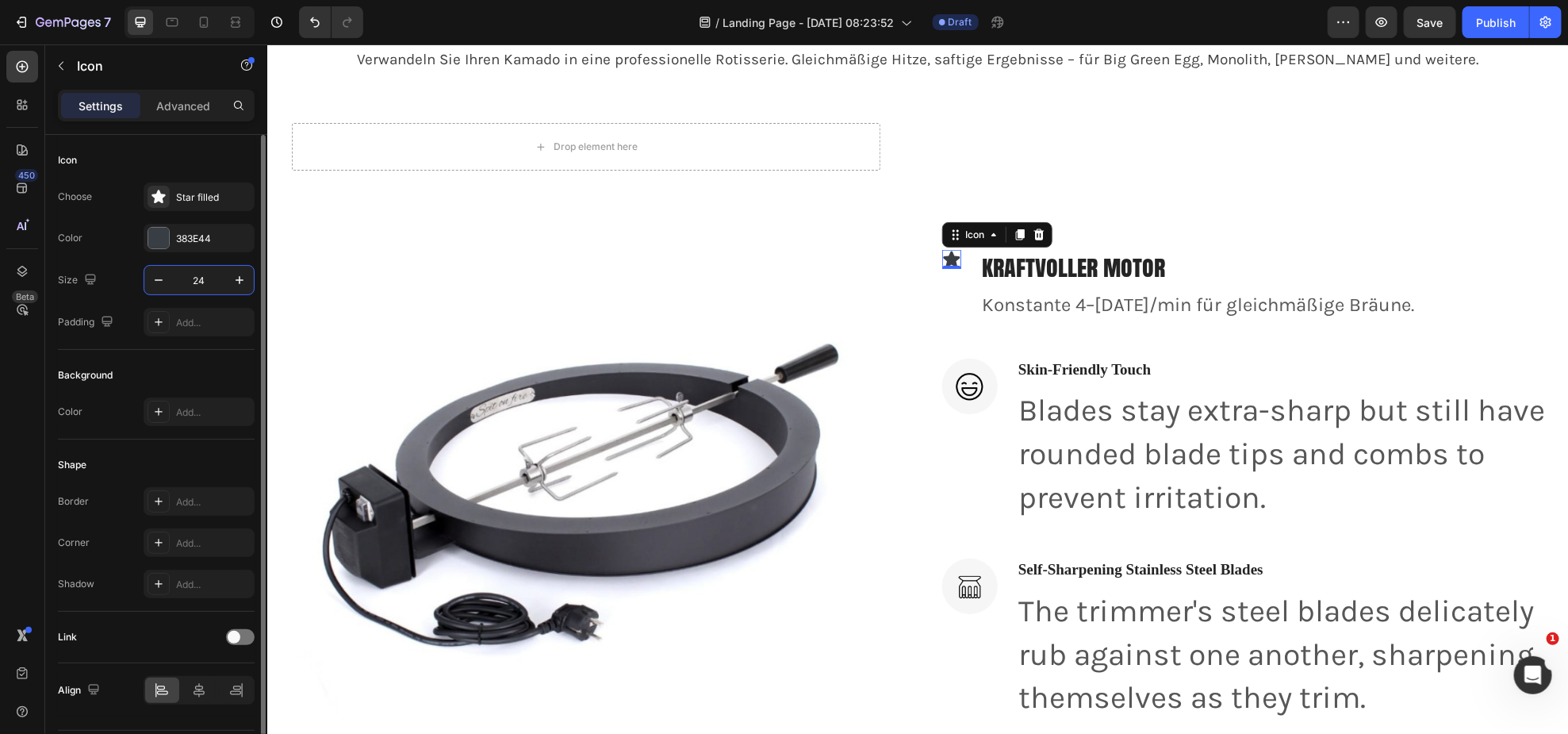
click at [201, 278] on input "24" at bounding box center [199, 280] width 52 height 29
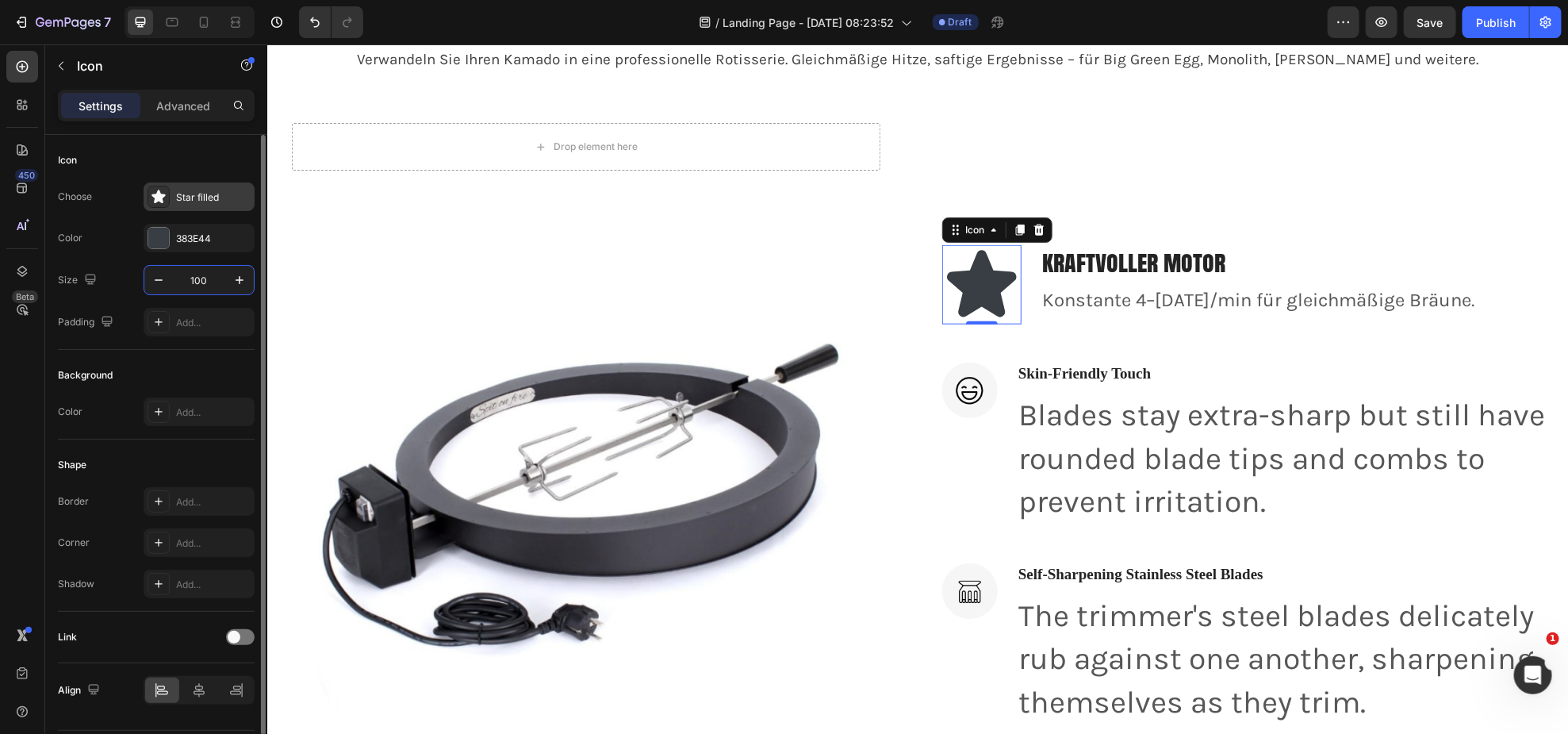
type input "100"
click at [191, 193] on div "Star filled" at bounding box center [213, 197] width 75 height 14
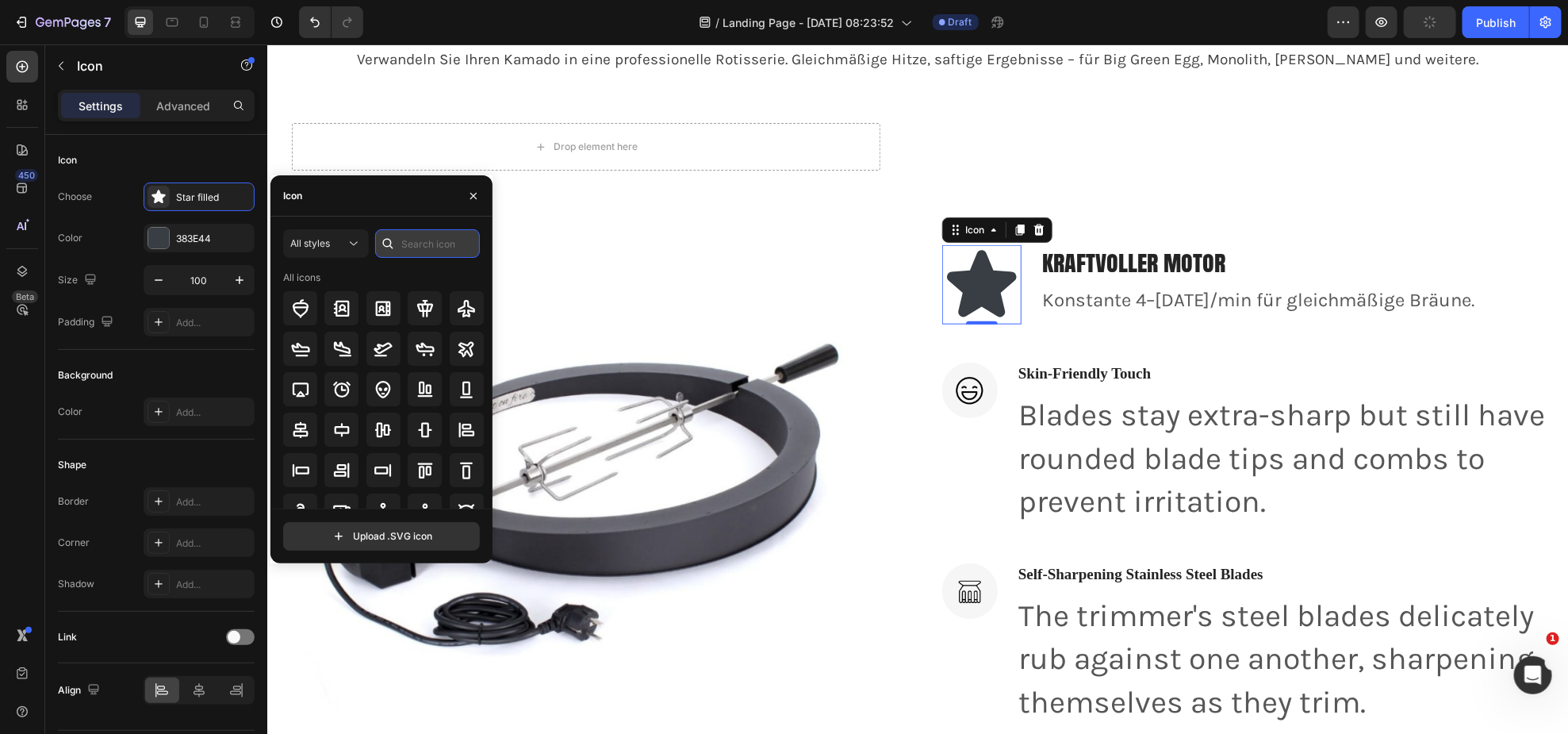
click at [415, 246] on input "text" at bounding box center [427, 243] width 105 height 29
type input "plus"
click at [342, 434] on icon at bounding box center [341, 430] width 19 height 19
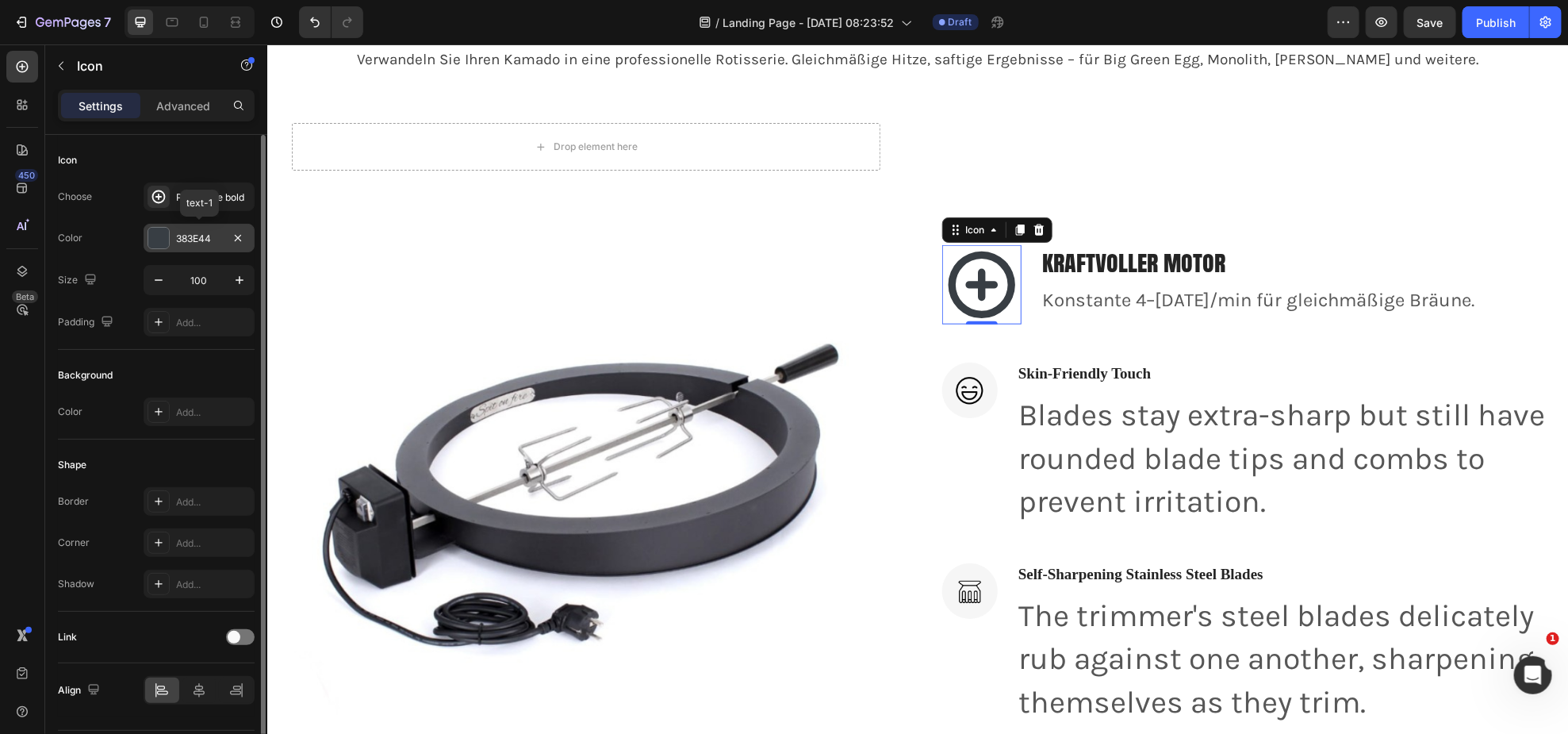
click at [162, 237] on div at bounding box center [159, 237] width 21 height 21
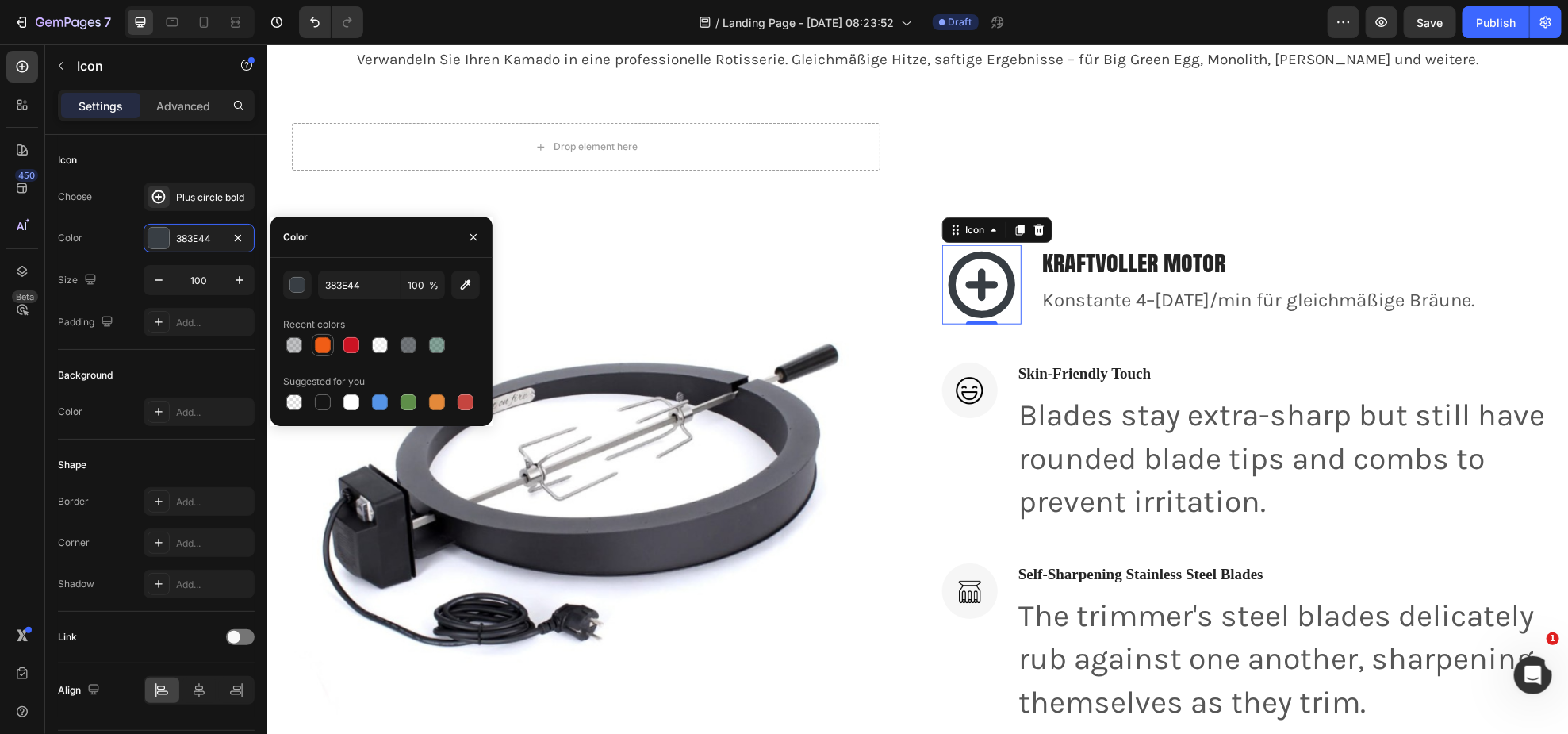
click at [322, 343] on div at bounding box center [323, 345] width 16 height 16
type input "F05D16"
click at [1178, 270] on p "kraftvoller motor" at bounding box center [1258, 261] width 432 height 31
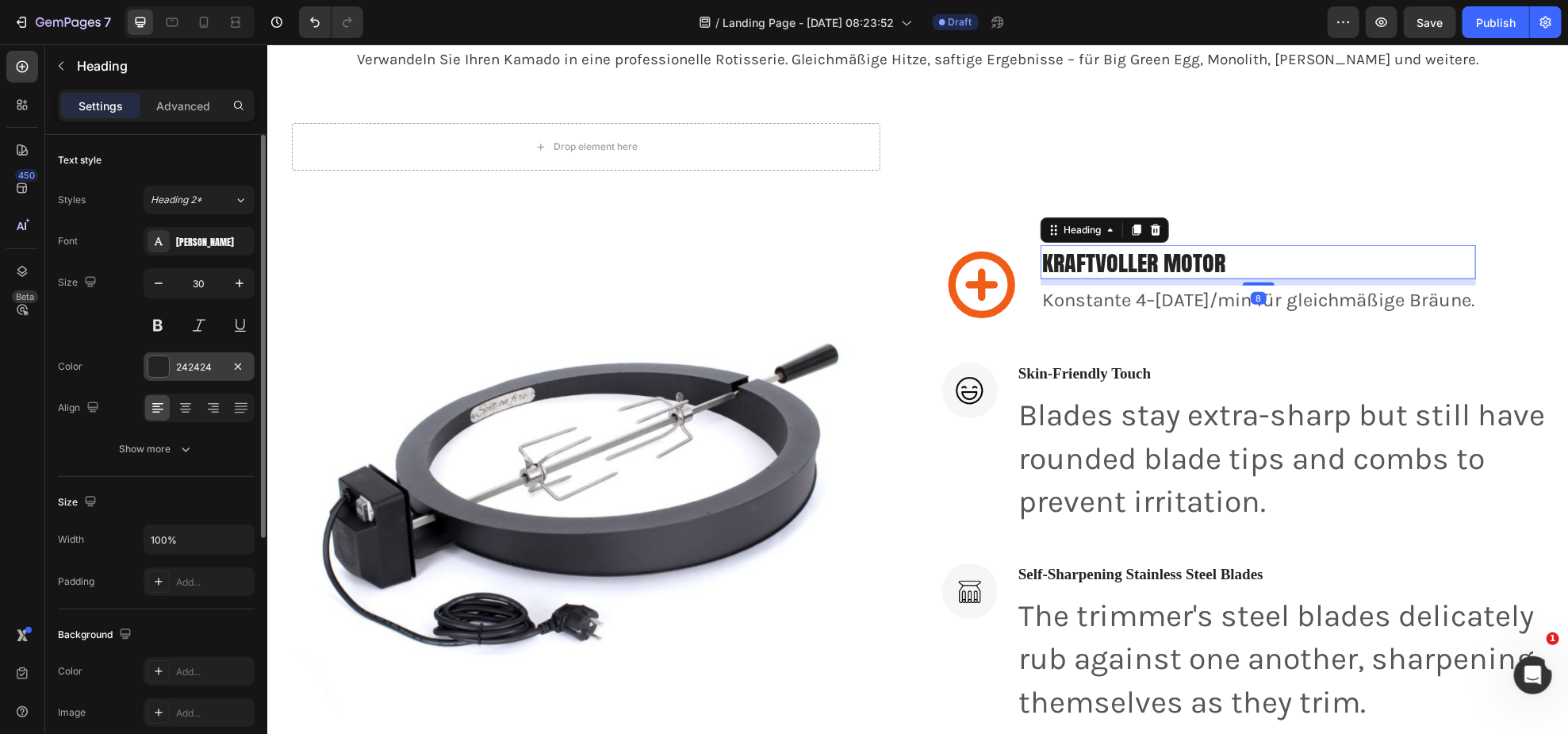
click at [160, 361] on div at bounding box center [159, 367] width 21 height 21
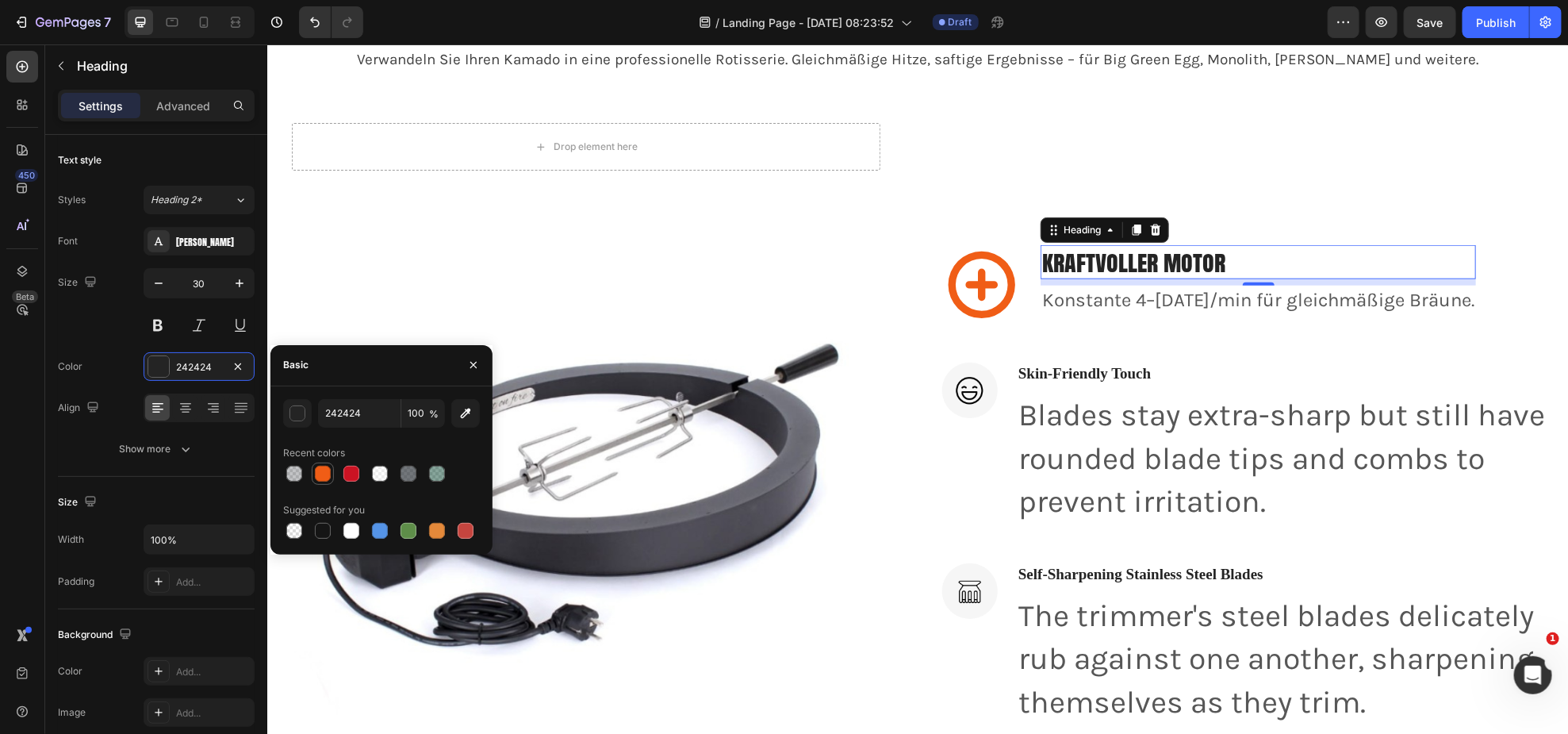
click at [320, 469] on div at bounding box center [323, 473] width 16 height 16
type input "F05D16"
click at [809, 327] on img at bounding box center [585, 735] width 614 height 819
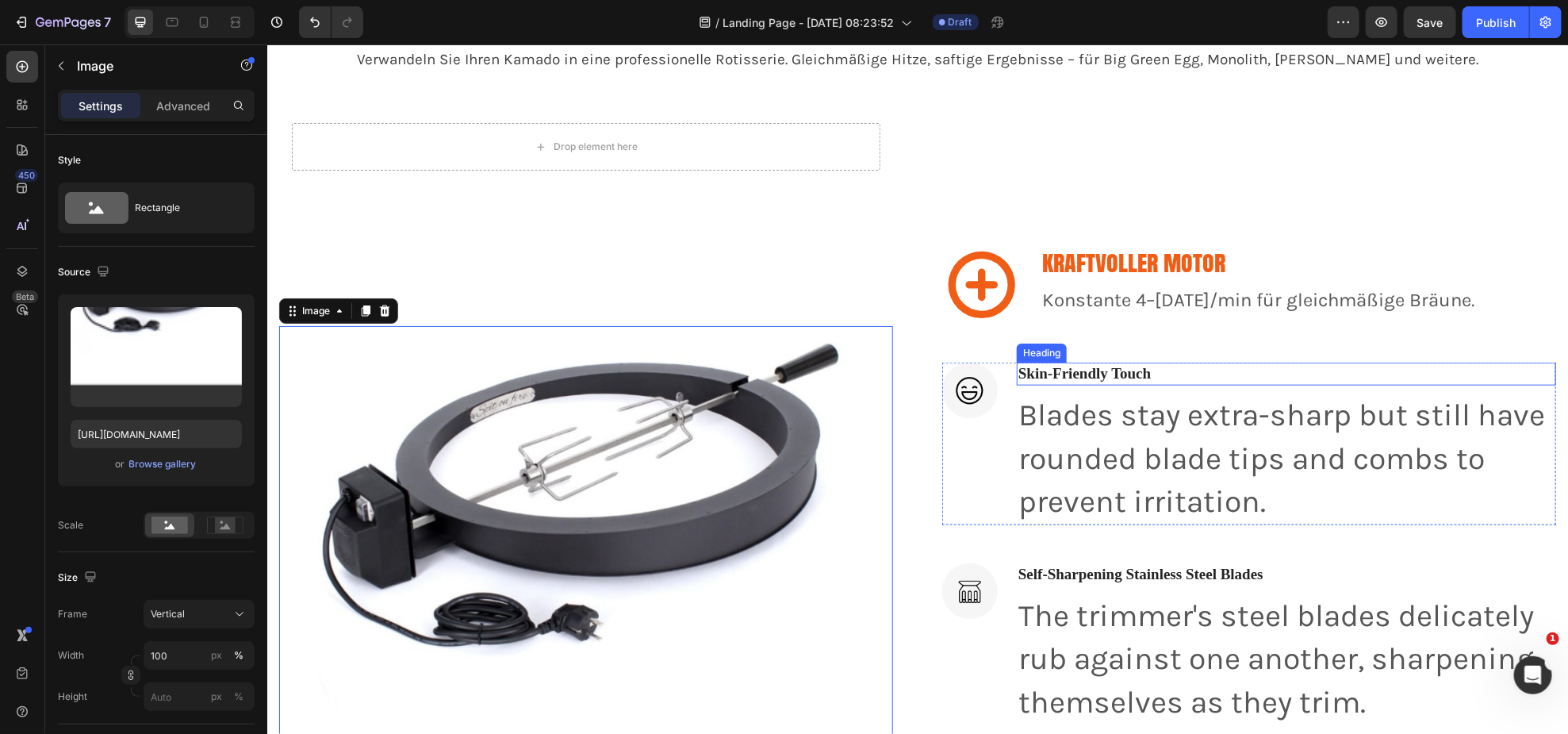
click at [1110, 364] on p "Skin-Friendly Touch" at bounding box center [1286, 373] width 537 height 20
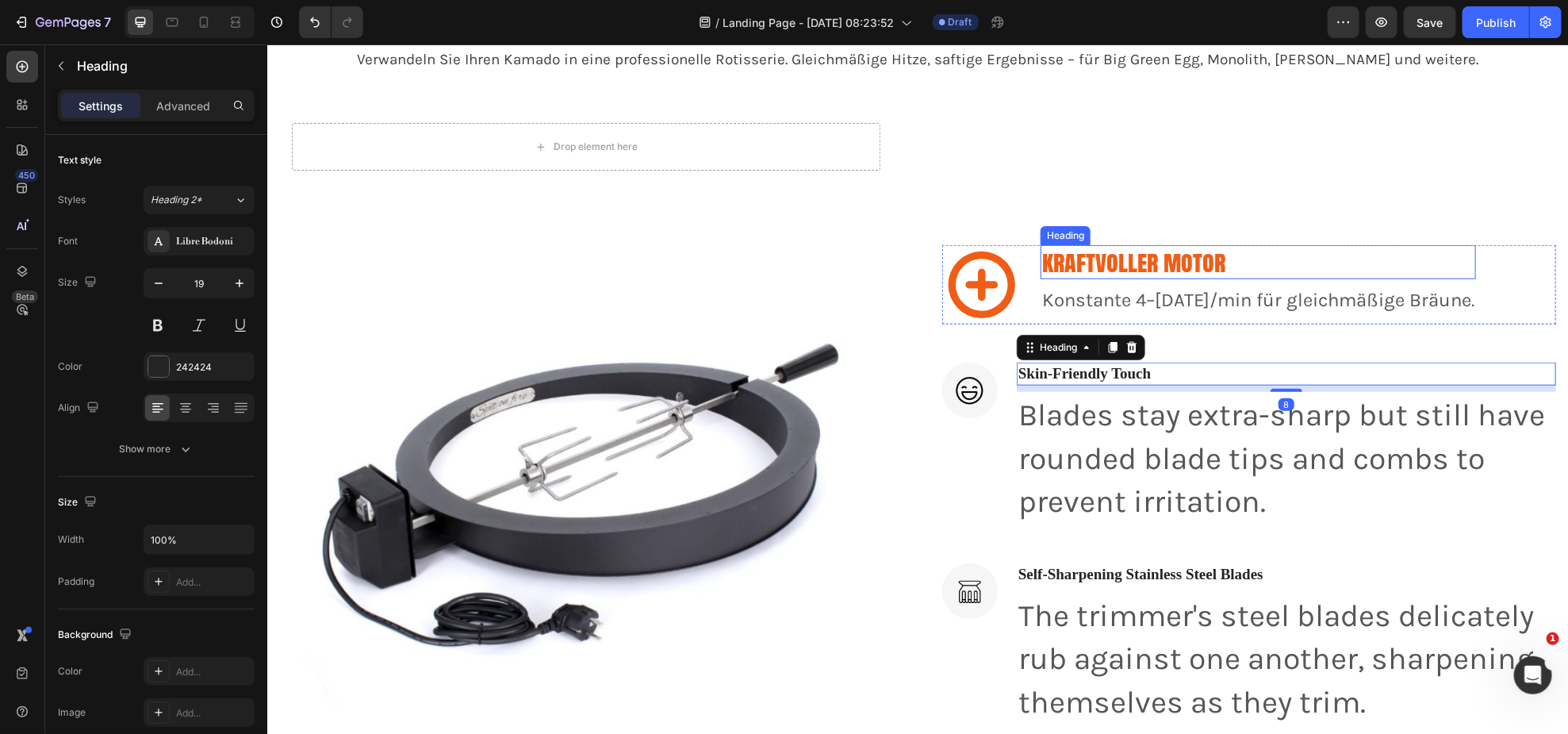
click at [1206, 253] on p "kraftvoller motor" at bounding box center [1258, 261] width 432 height 31
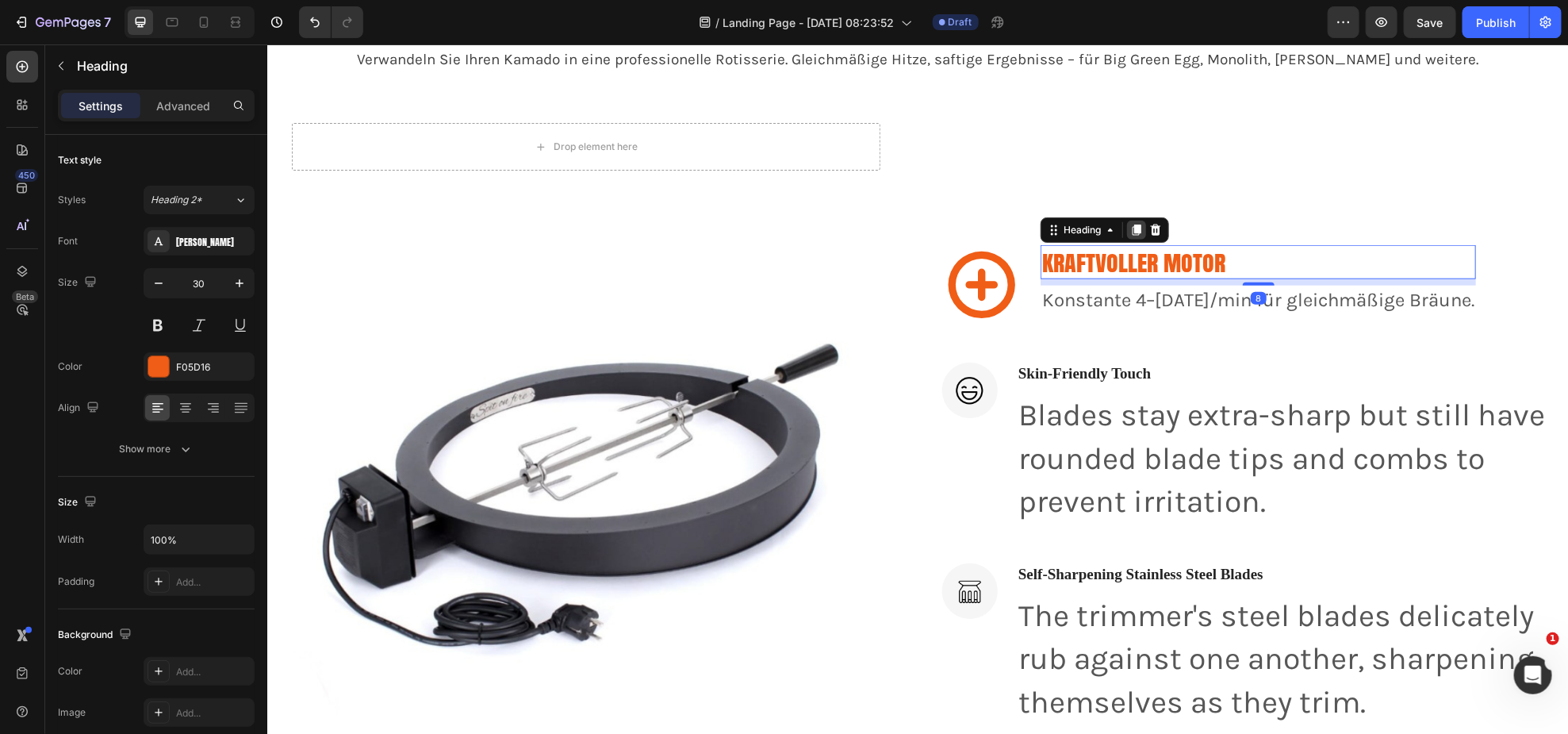
drag, startPoint x: 1134, startPoint y: 226, endPoint x: 1138, endPoint y: 240, distance: 14.6
click at [1134, 226] on icon at bounding box center [1136, 230] width 8 height 11
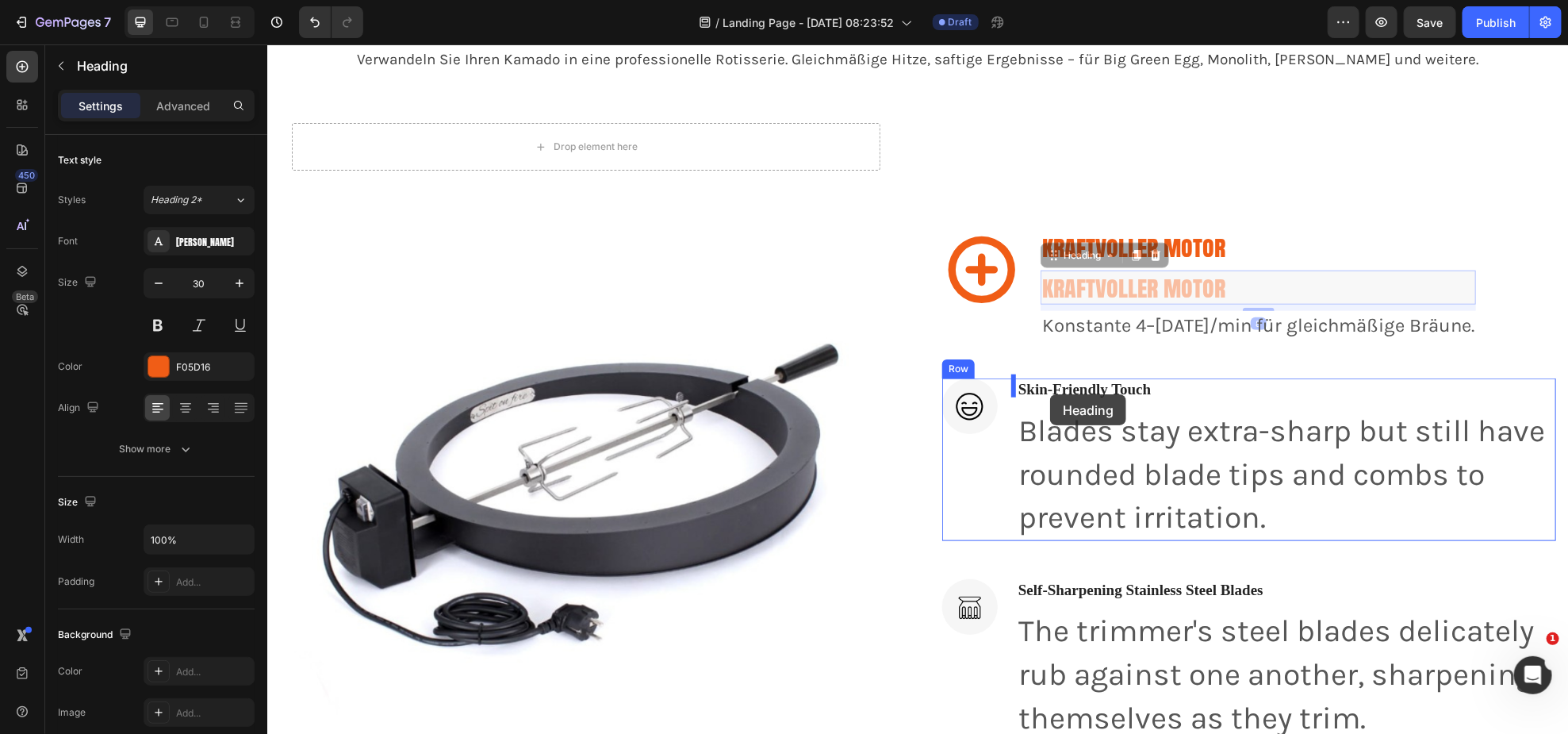
drag, startPoint x: 1047, startPoint y: 251, endPoint x: 1049, endPoint y: 394, distance: 143.0
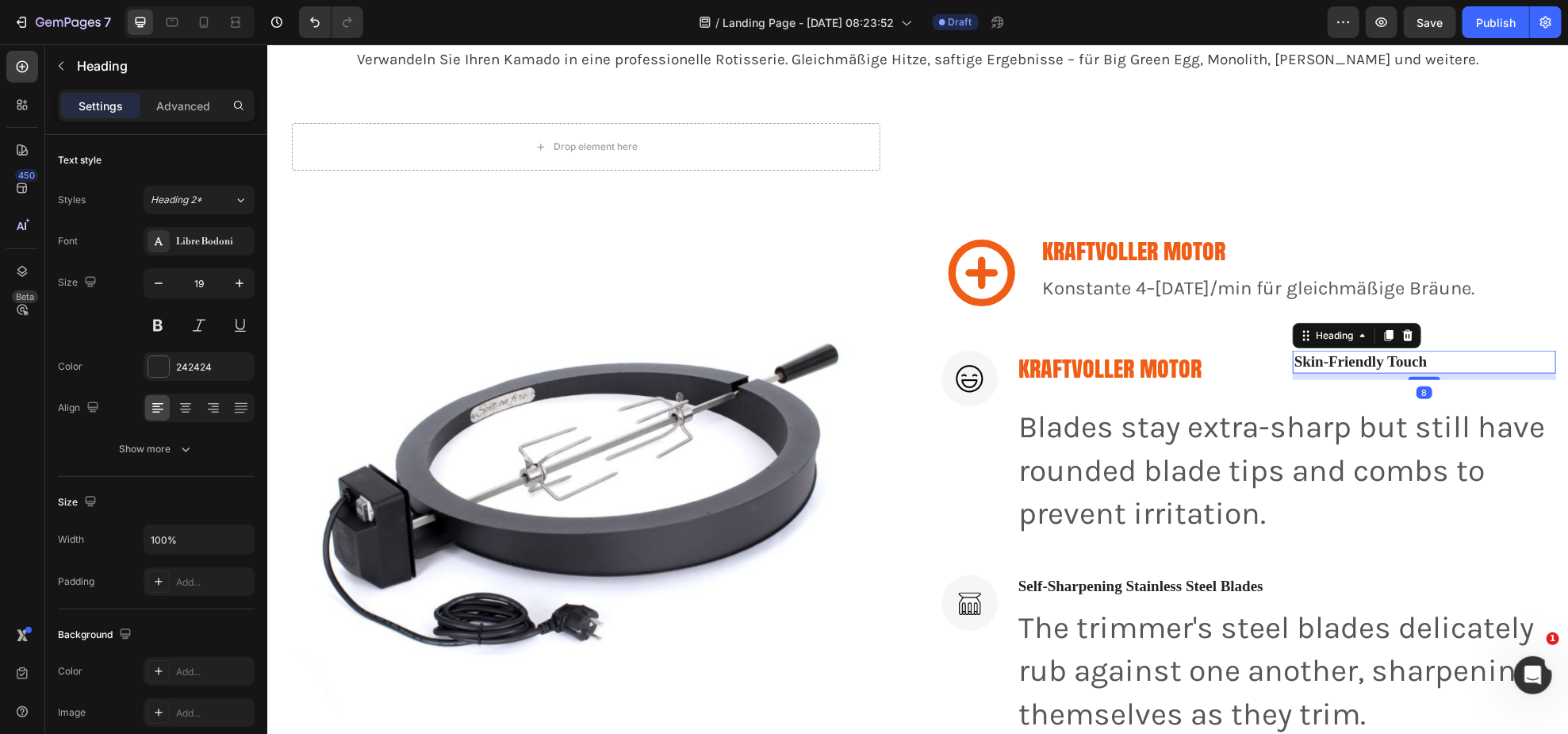
click at [1344, 359] on p "Skin-Friendly Touch" at bounding box center [1424, 361] width 260 height 20
click at [1404, 327] on div at bounding box center [1407, 335] width 19 height 19
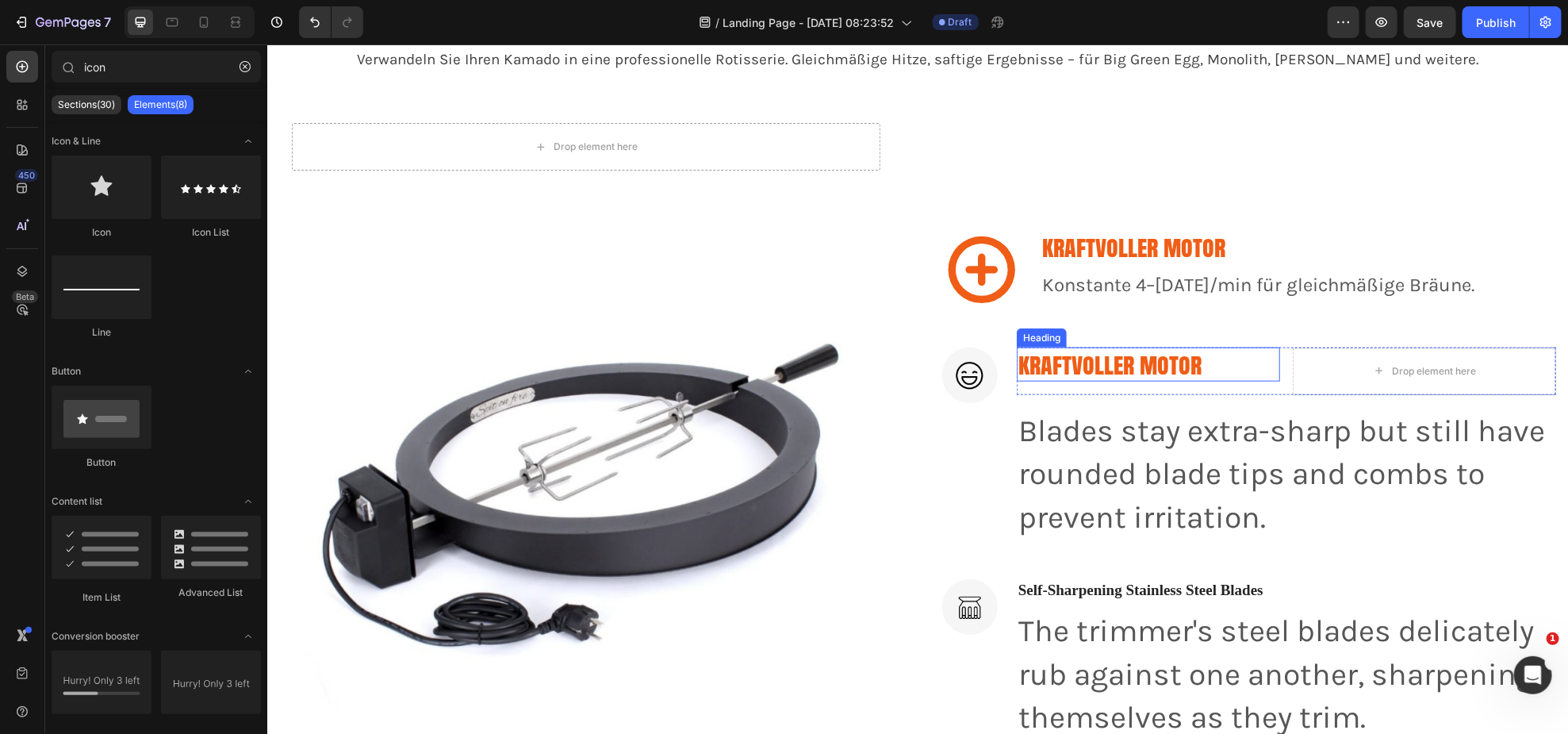
click at [1111, 354] on h3 "kraftvoller motor" at bounding box center [1148, 364] width 264 height 34
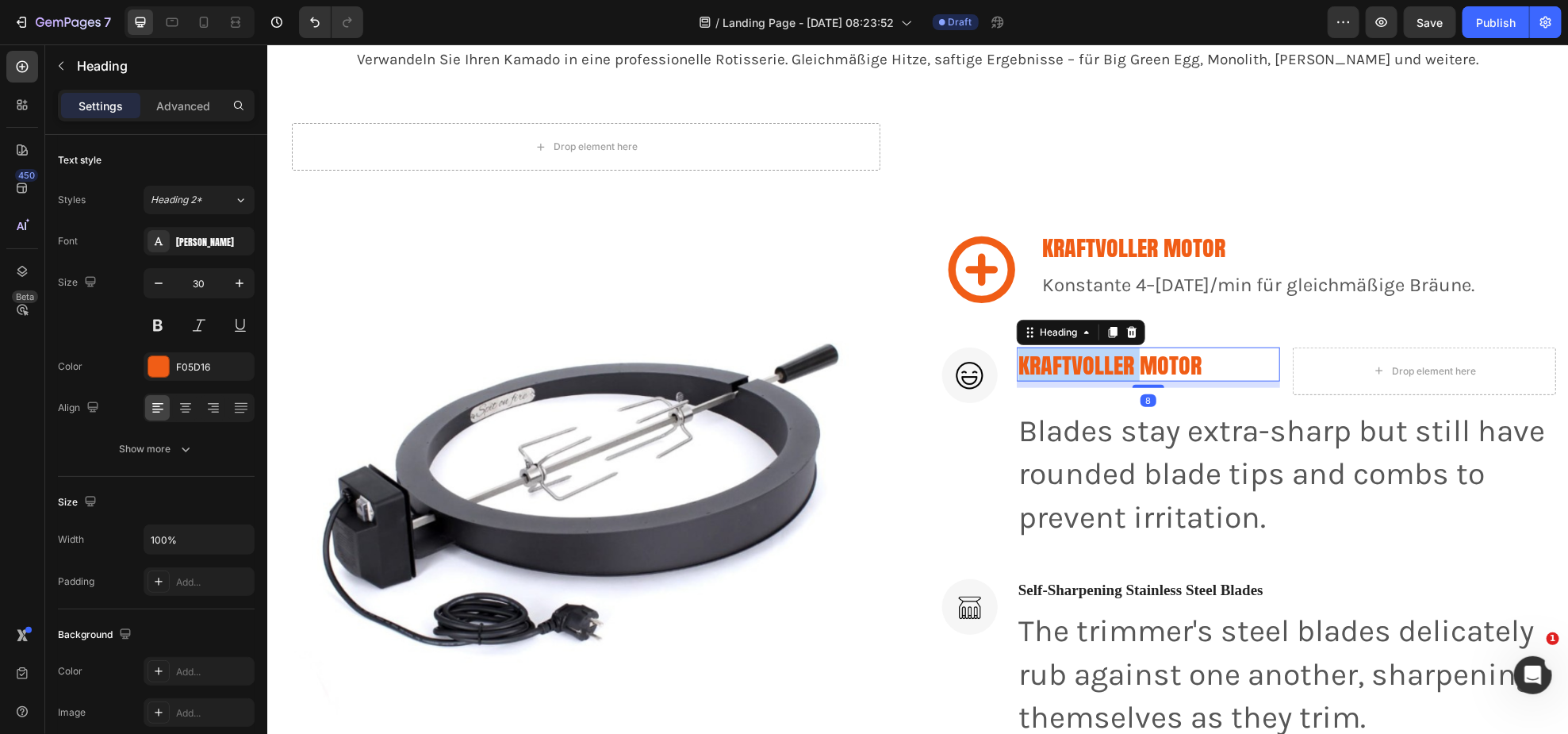
click at [1111, 354] on h3 "kraftvoller motor" at bounding box center [1148, 364] width 264 height 34
click at [1111, 354] on p "kraftvoller motor" at bounding box center [1147, 363] width 260 height 31
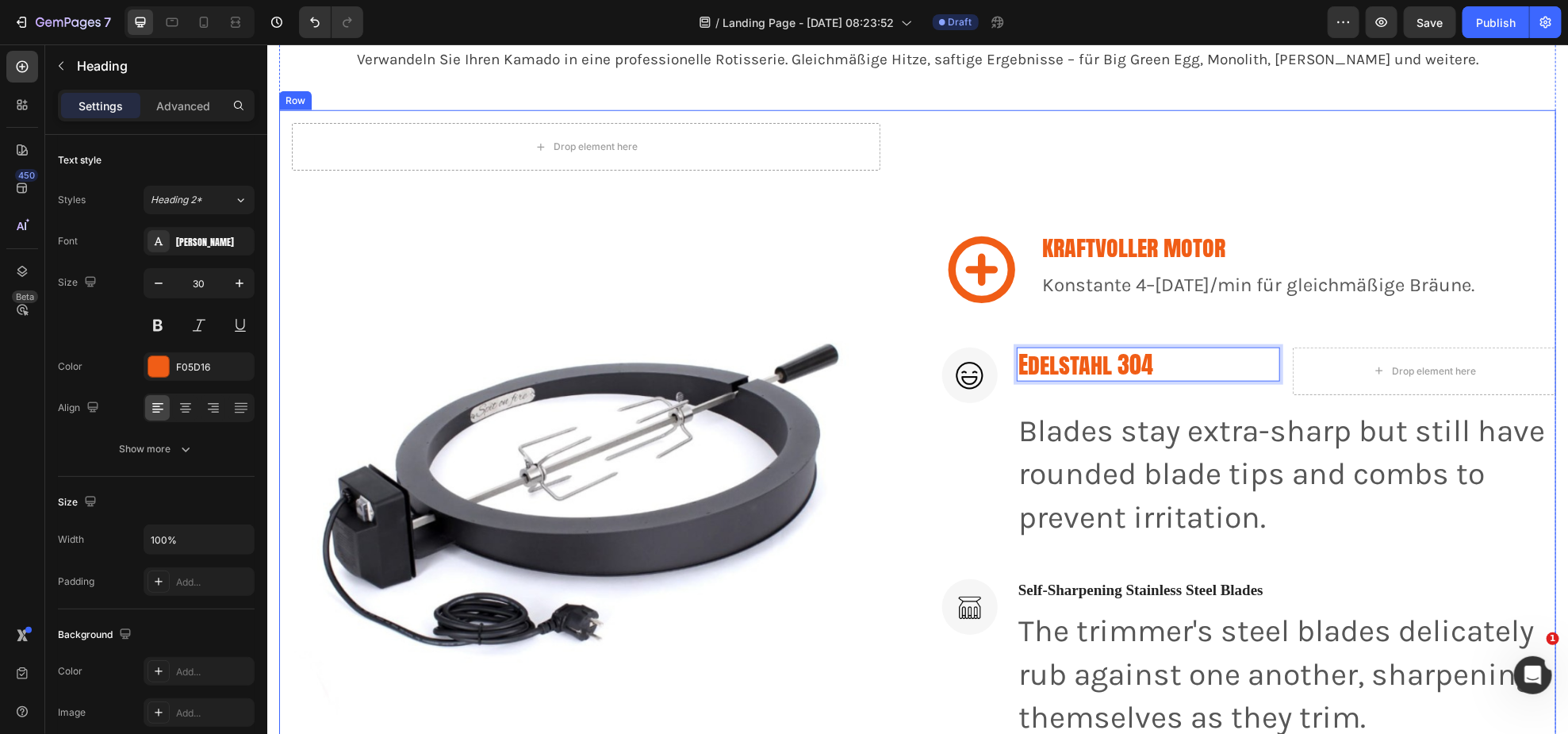
click at [1325, 301] on div "kraftvoller motor Heading Konstante 4–[DATE]/min für gleichmäßige Bräune. Text …" at bounding box center [1258, 268] width 436 height 79
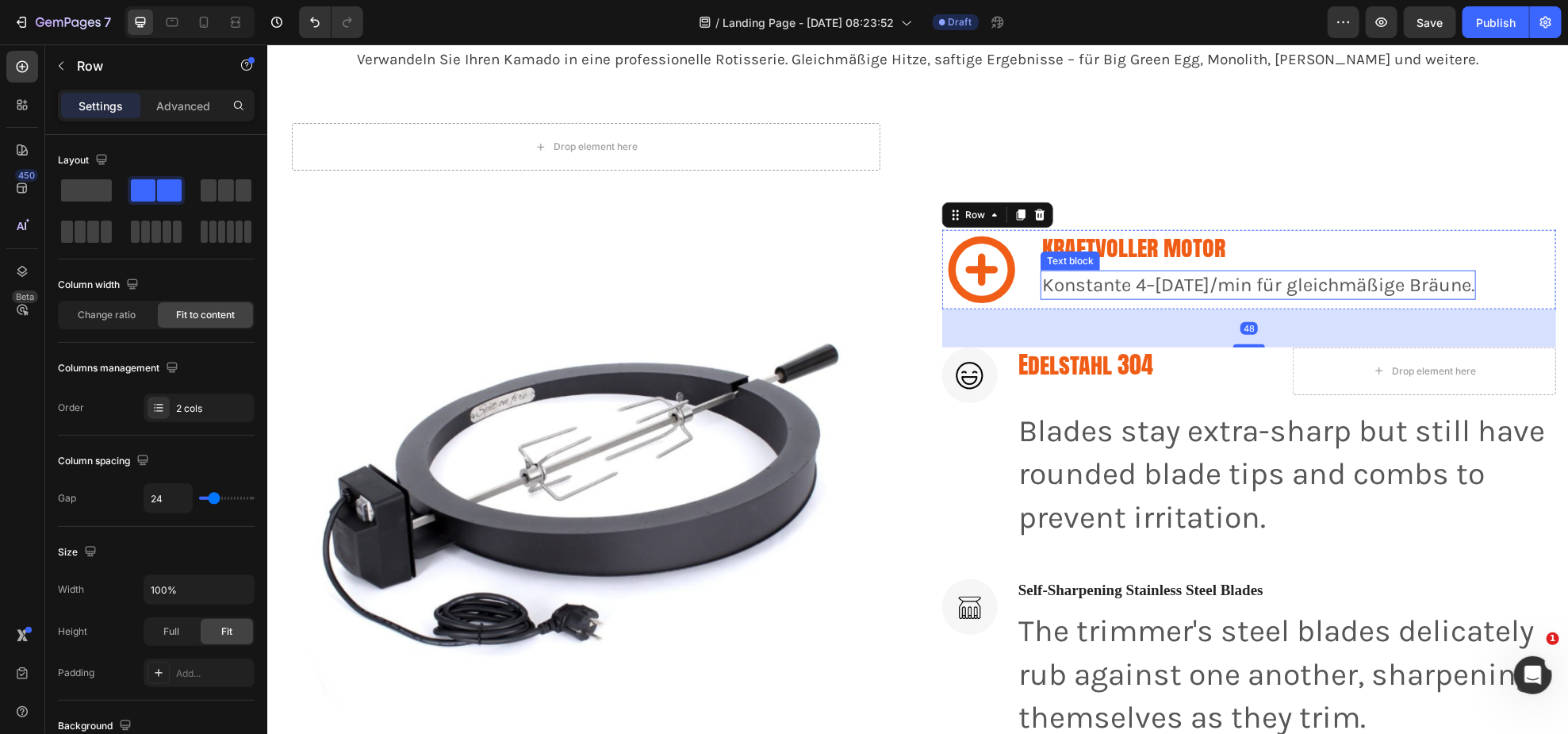
click at [1311, 285] on p "Konstante 4–[DATE]/min für gleichmäßige Bräune." at bounding box center [1258, 284] width 432 height 27
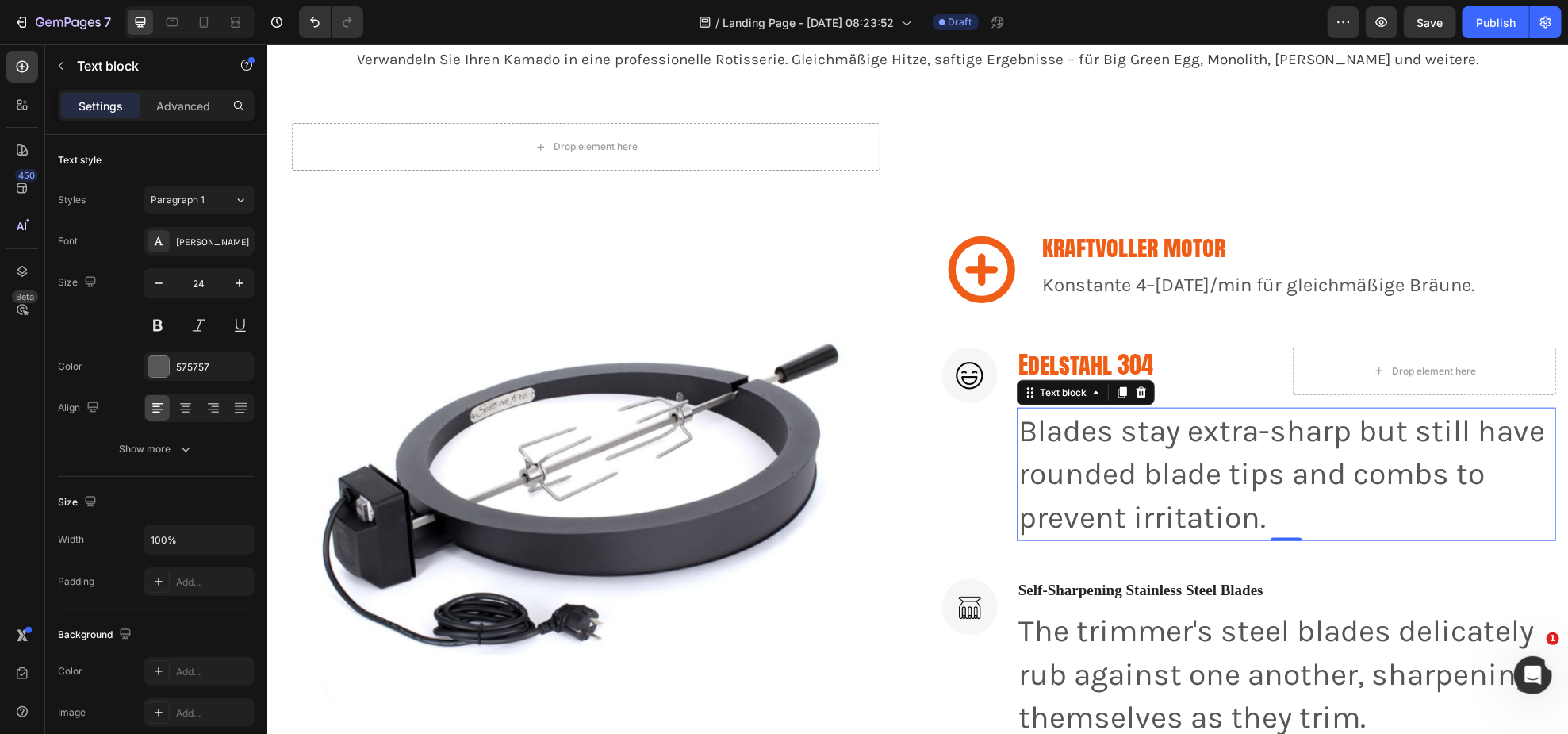
click at [1150, 448] on p "Blades stay extra-sharp but still have rounded blade tips and combs to prevent …" at bounding box center [1286, 473] width 537 height 130
click at [205, 287] on input "39" at bounding box center [199, 283] width 52 height 29
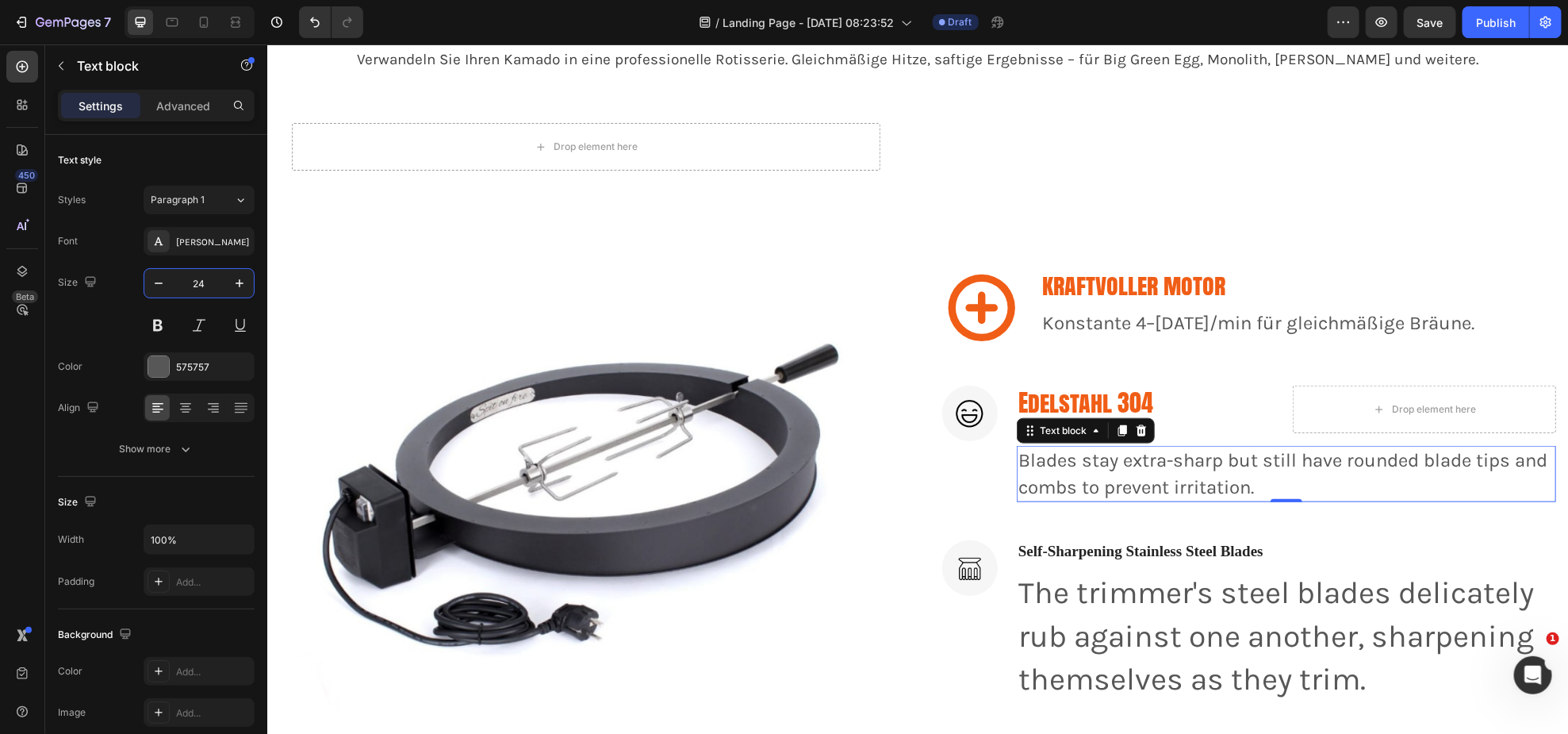
type input "24"
click at [1342, 626] on p "The trimmer's steel blades delicately rub against one another, sharpening thems…" at bounding box center [1286, 635] width 537 height 130
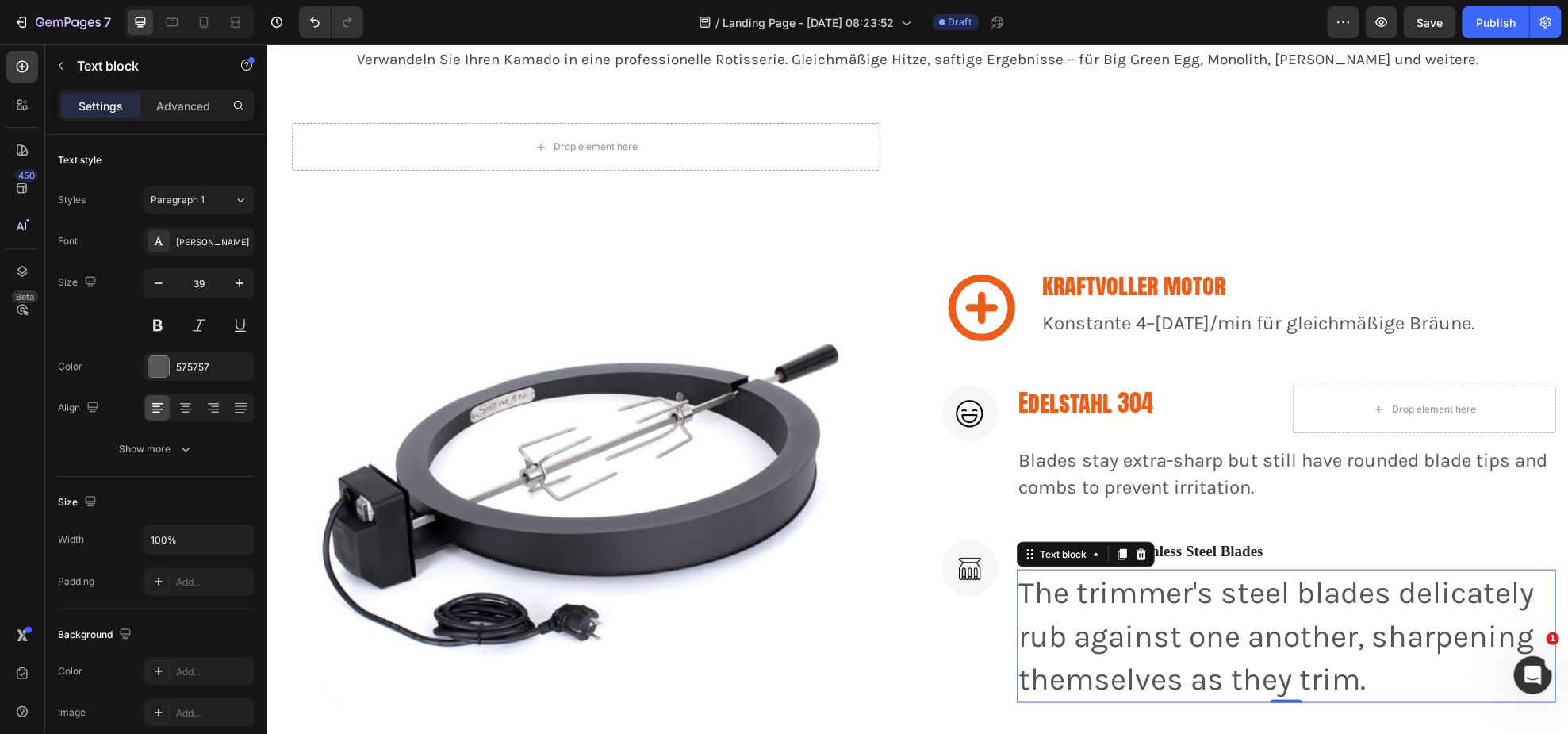
click at [1342, 626] on p "The trimmer's steel blades delicately rub against one another, sharpening thems…" at bounding box center [1286, 635] width 537 height 130
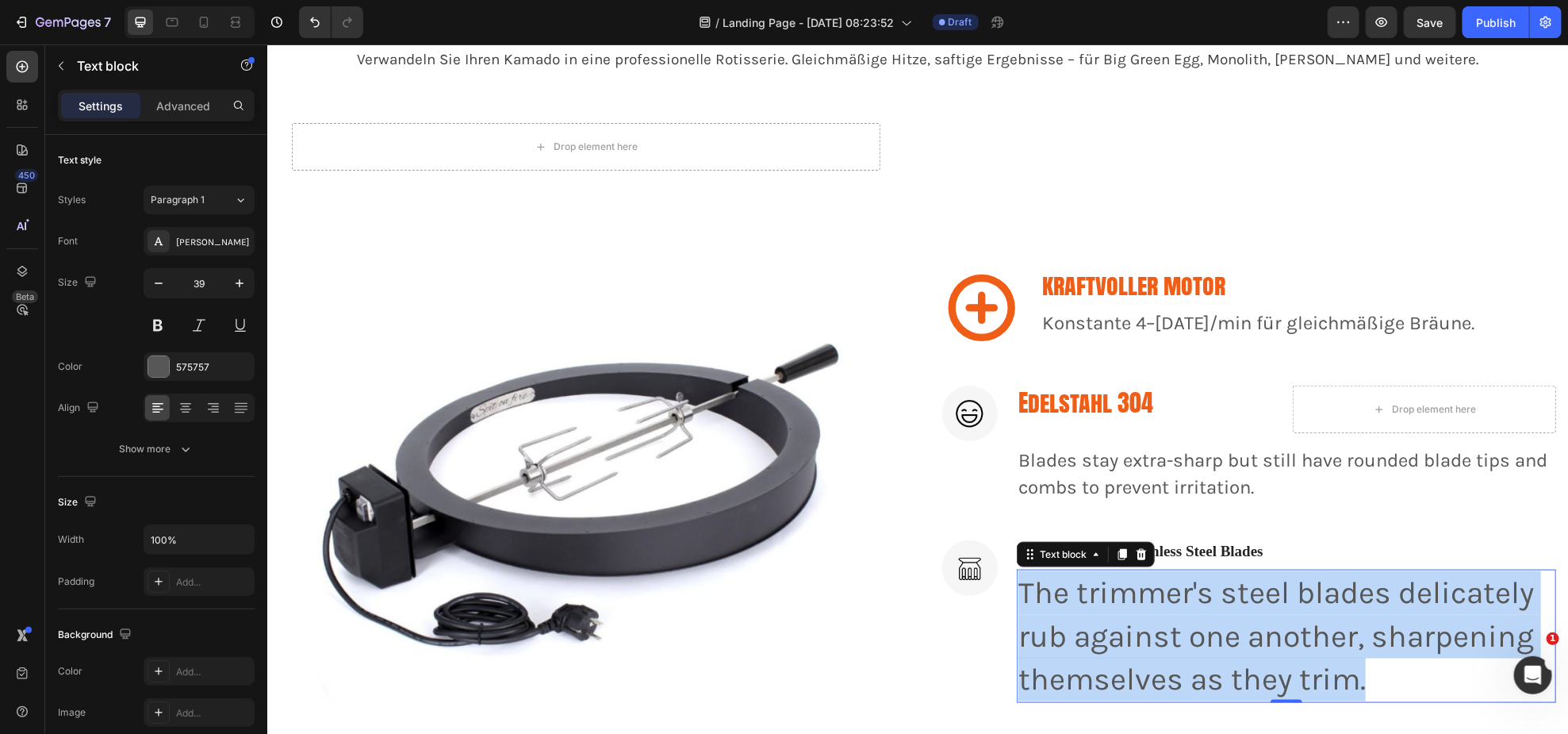
click at [1344, 627] on p "The trimmer's steel blades delicately rub against one another, sharpening thems…" at bounding box center [1286, 635] width 537 height 130
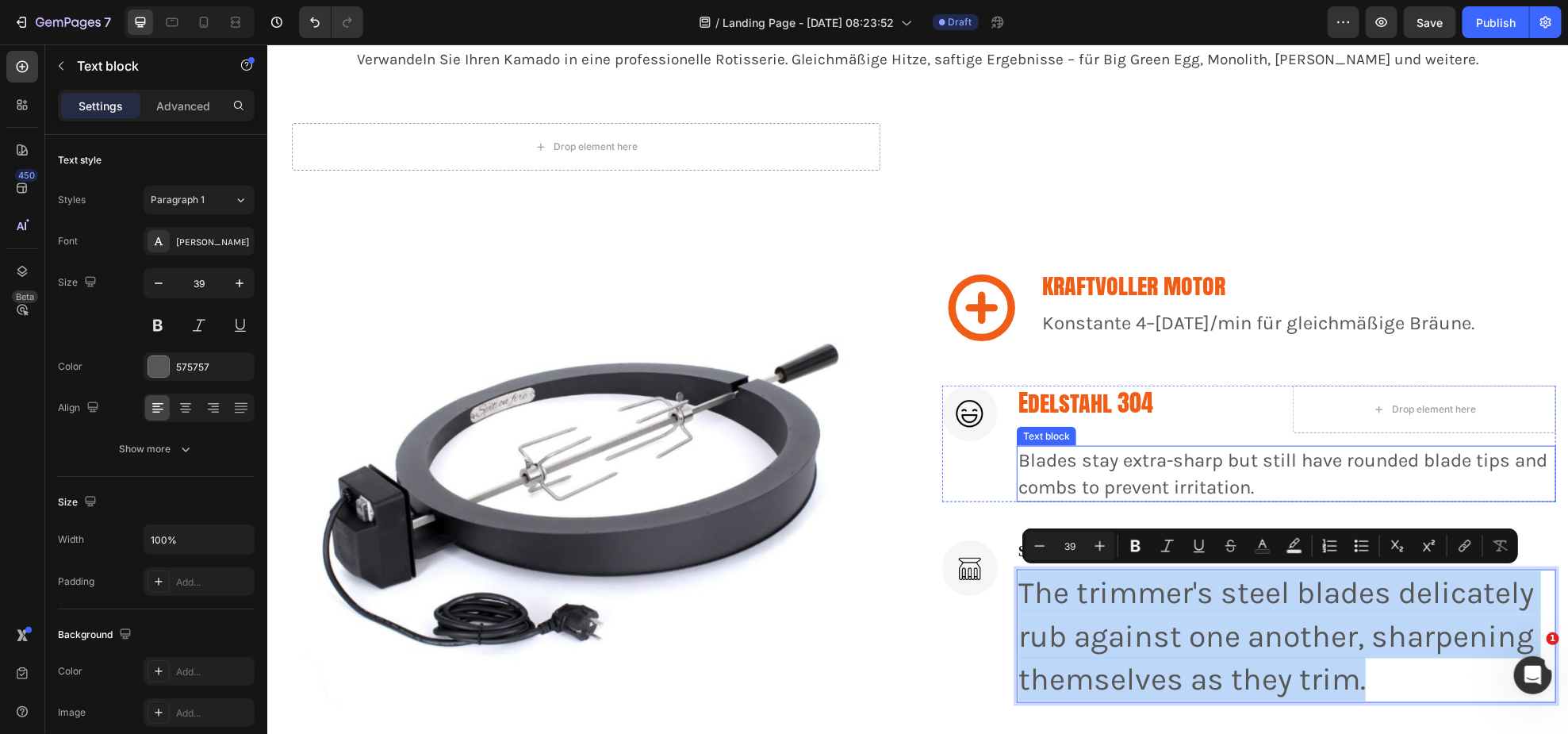
click at [1206, 468] on p "Blades stay extra-sharp but still have rounded blade tips and combs to prevent …" at bounding box center [1286, 473] width 537 height 53
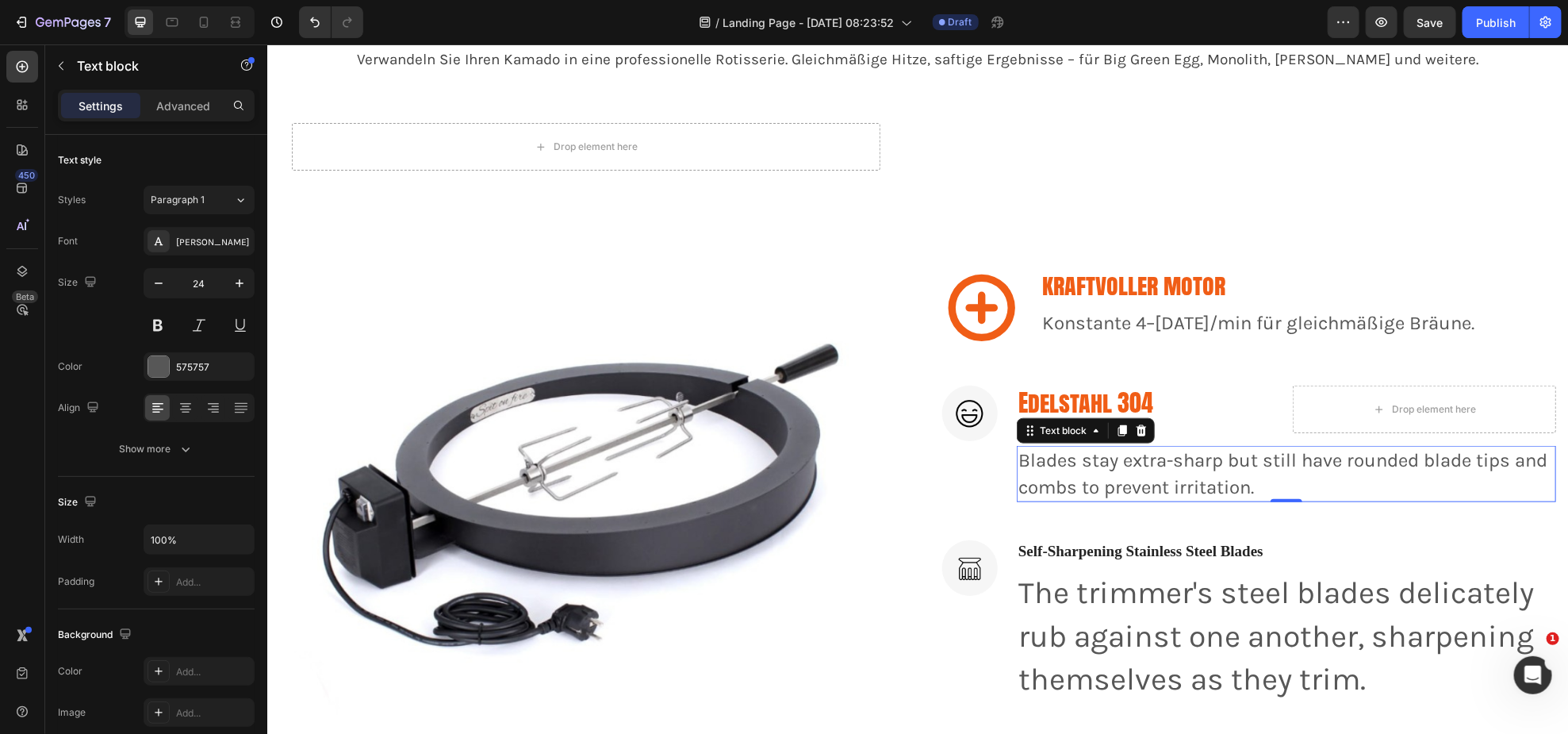
click at [1206, 468] on p "Blades stay extra-sharp but still have rounded blade tips and combs to prevent …" at bounding box center [1286, 473] width 537 height 53
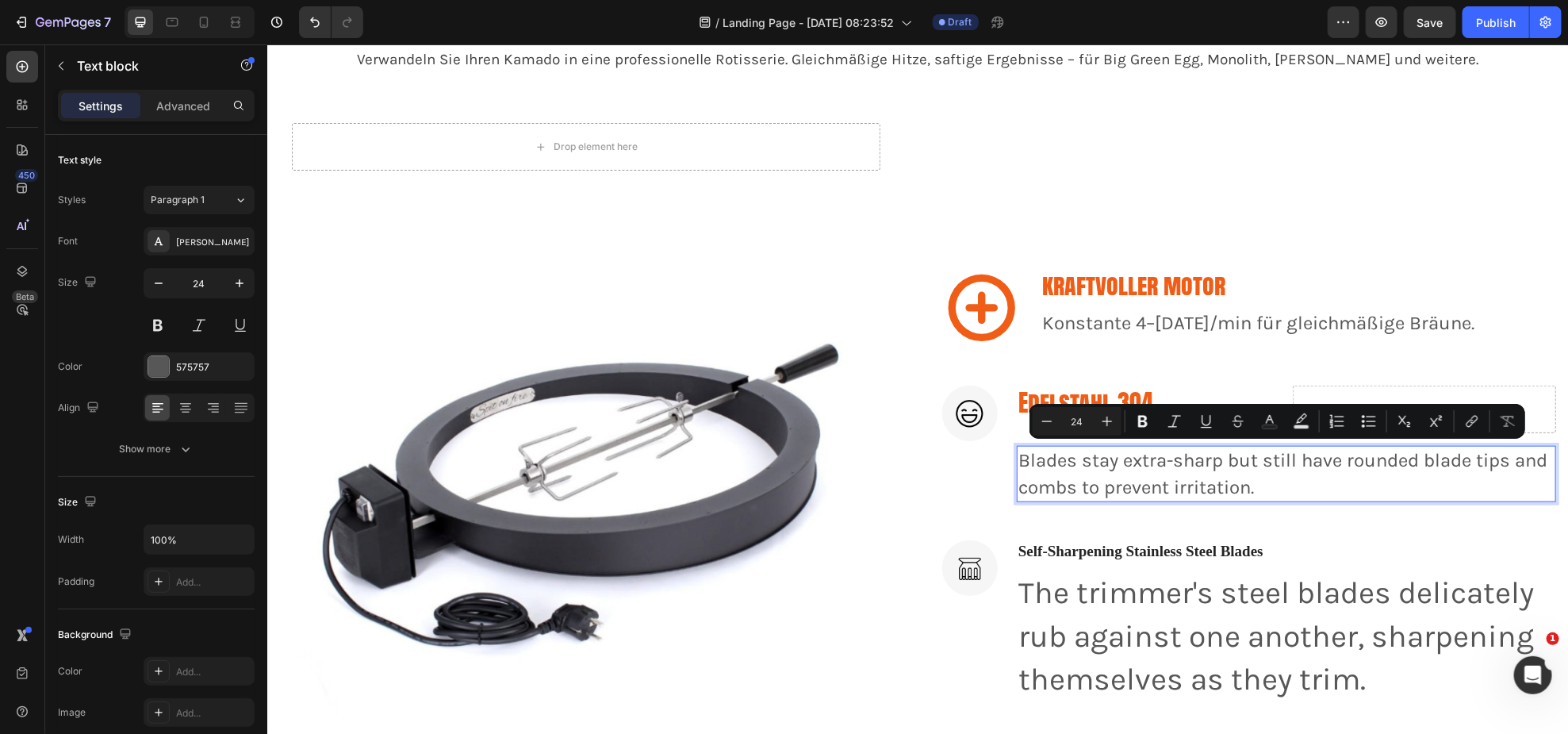
scroll to position [850, 0]
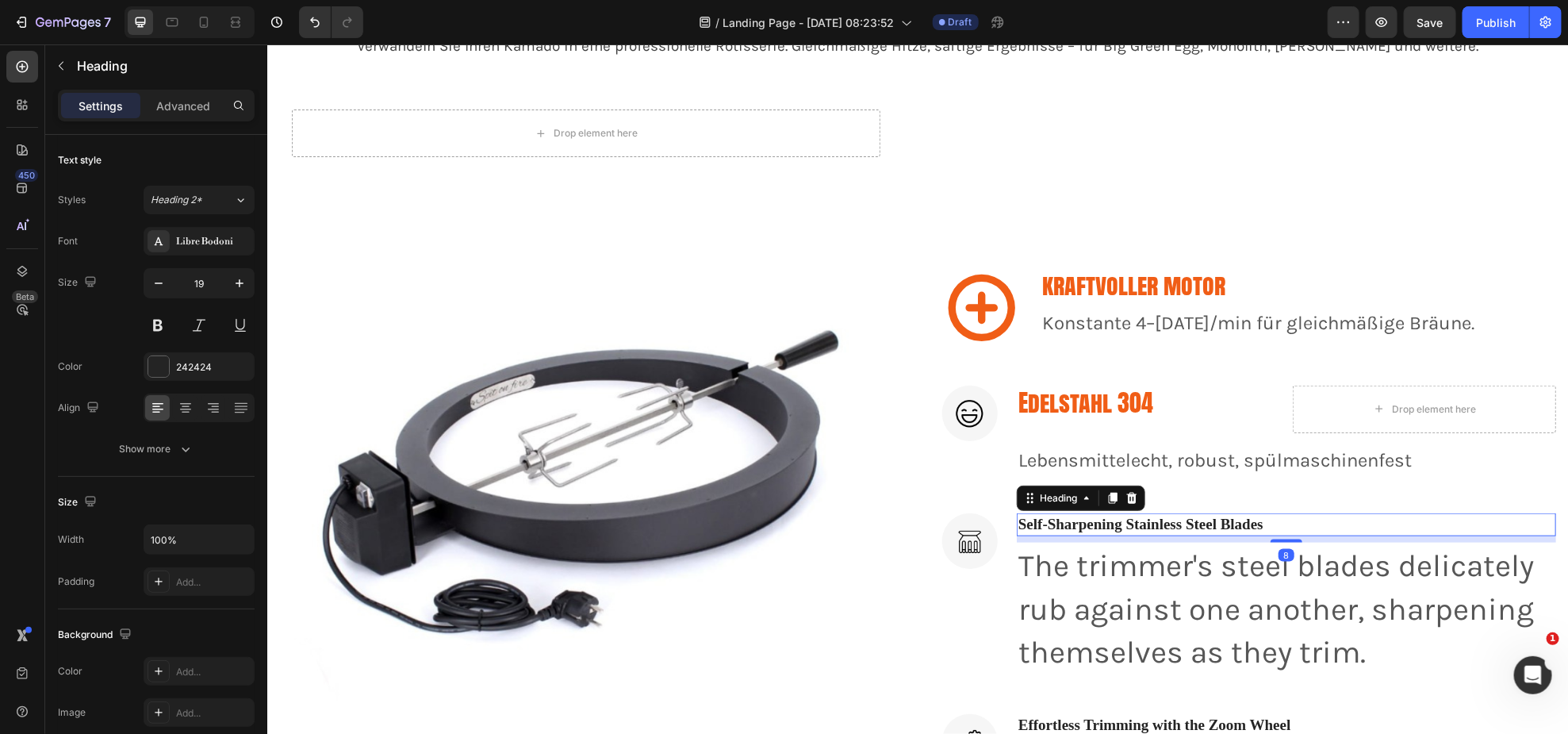
click at [1086, 522] on p "Self-Sharpening Stainless Steel Blades" at bounding box center [1286, 524] width 537 height 20
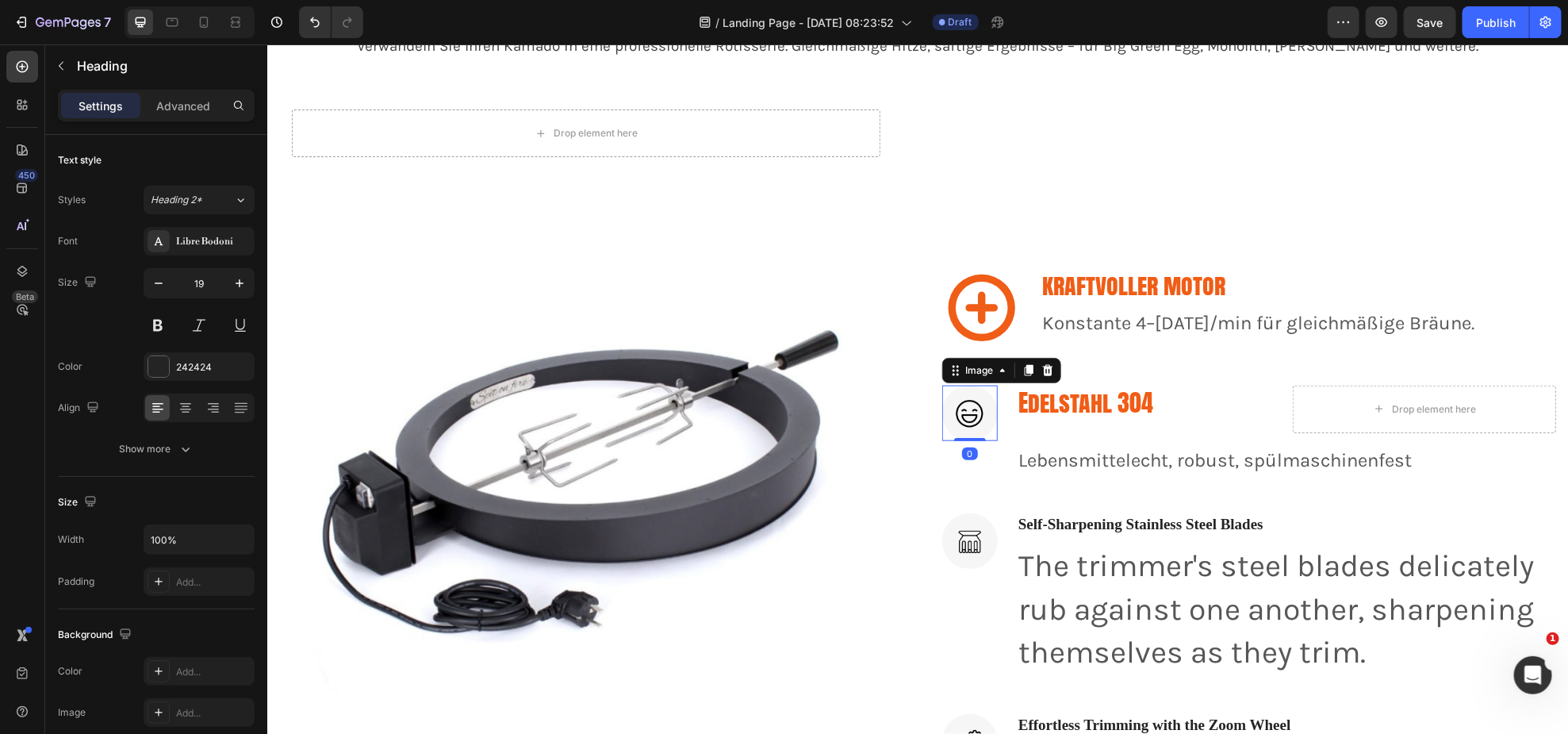
click at [963, 406] on img at bounding box center [969, 411] width 55 height 55
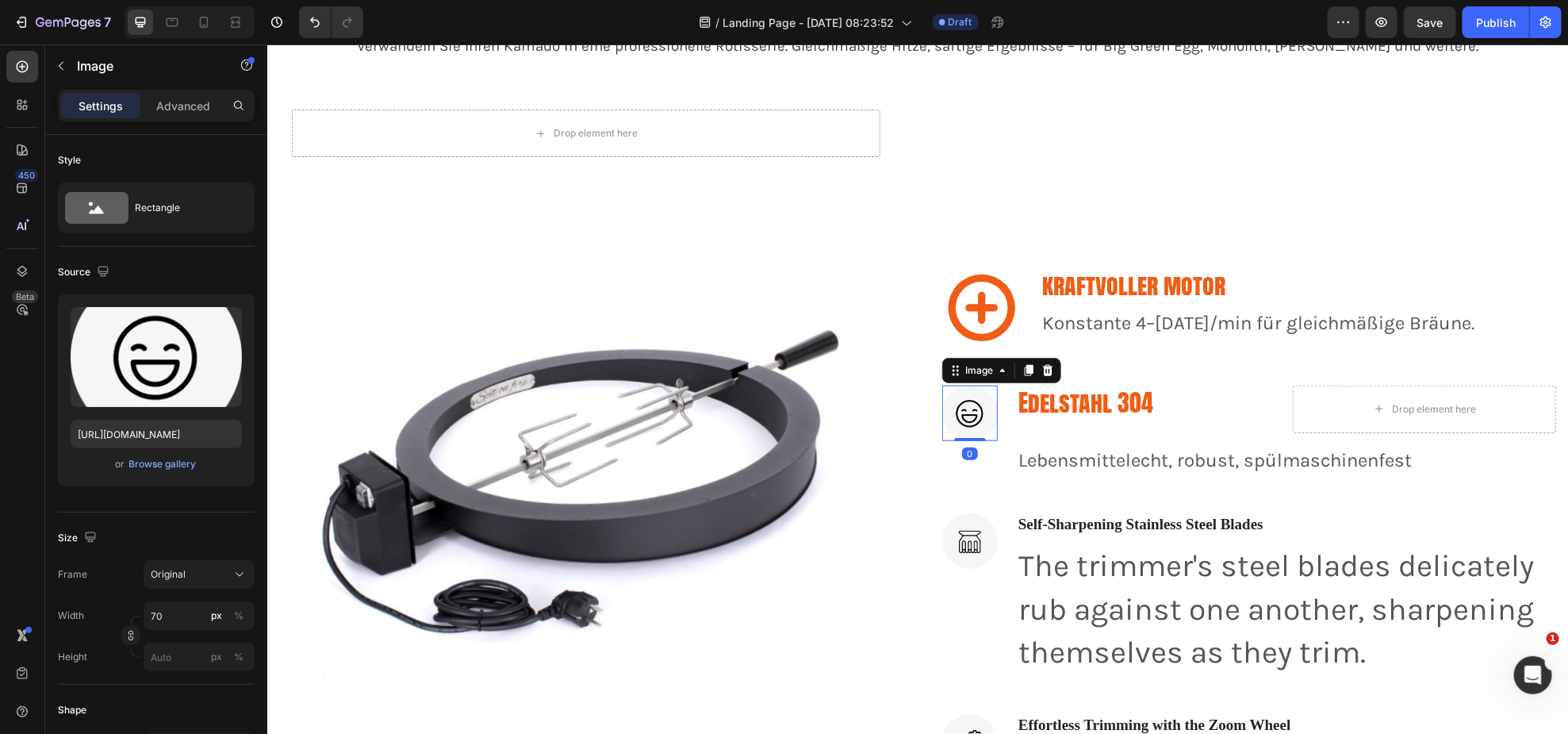
click at [963, 406] on img at bounding box center [969, 411] width 55 height 55
click at [964, 406] on img at bounding box center [969, 411] width 55 height 55
click at [965, 408] on img at bounding box center [969, 411] width 55 height 55
click at [965, 409] on img at bounding box center [969, 411] width 55 height 55
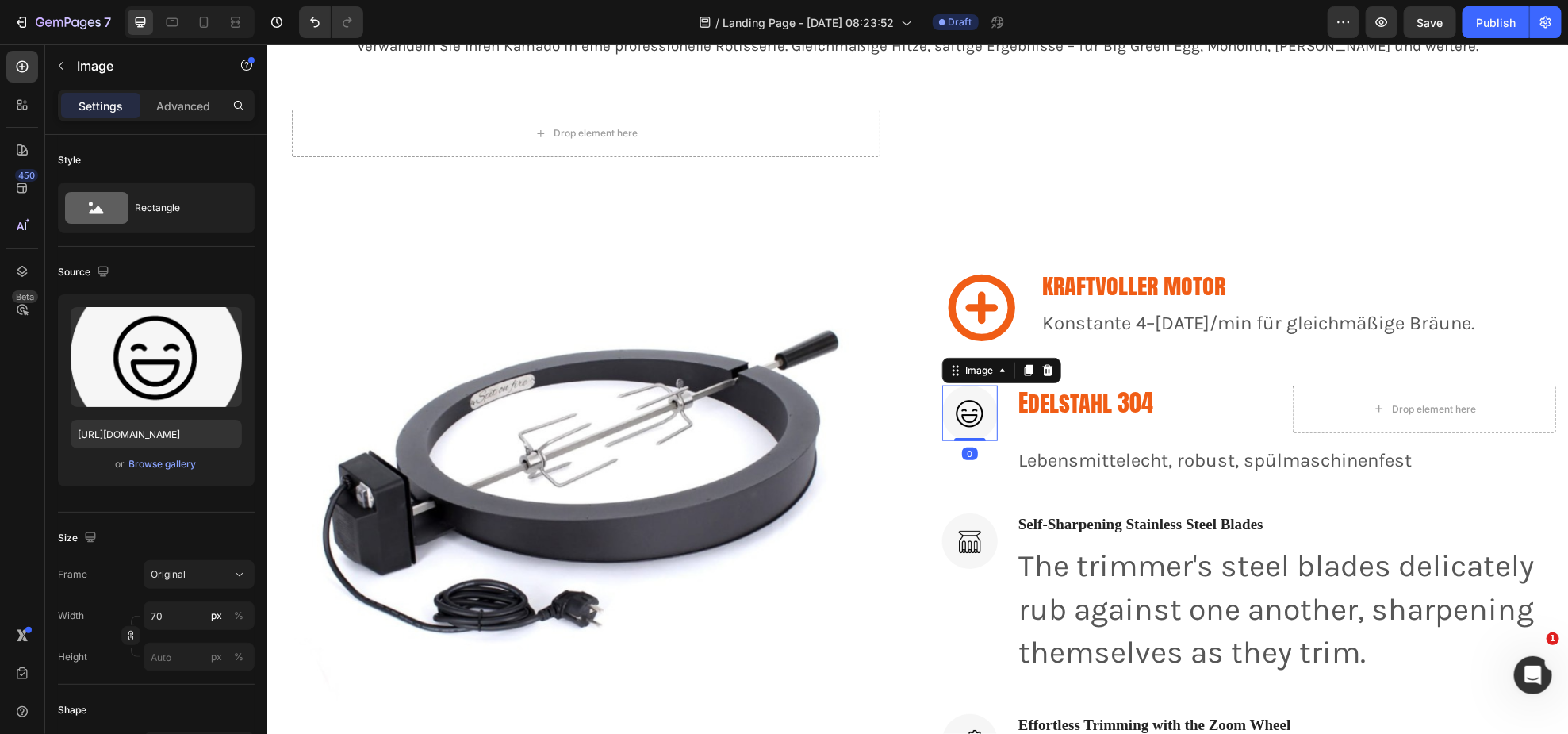
click at [966, 410] on img at bounding box center [969, 411] width 55 height 55
click at [967, 410] on img at bounding box center [969, 411] width 55 height 55
click at [968, 410] on img at bounding box center [969, 411] width 55 height 55
click at [1000, 297] on icon at bounding box center [981, 307] width 79 height 79
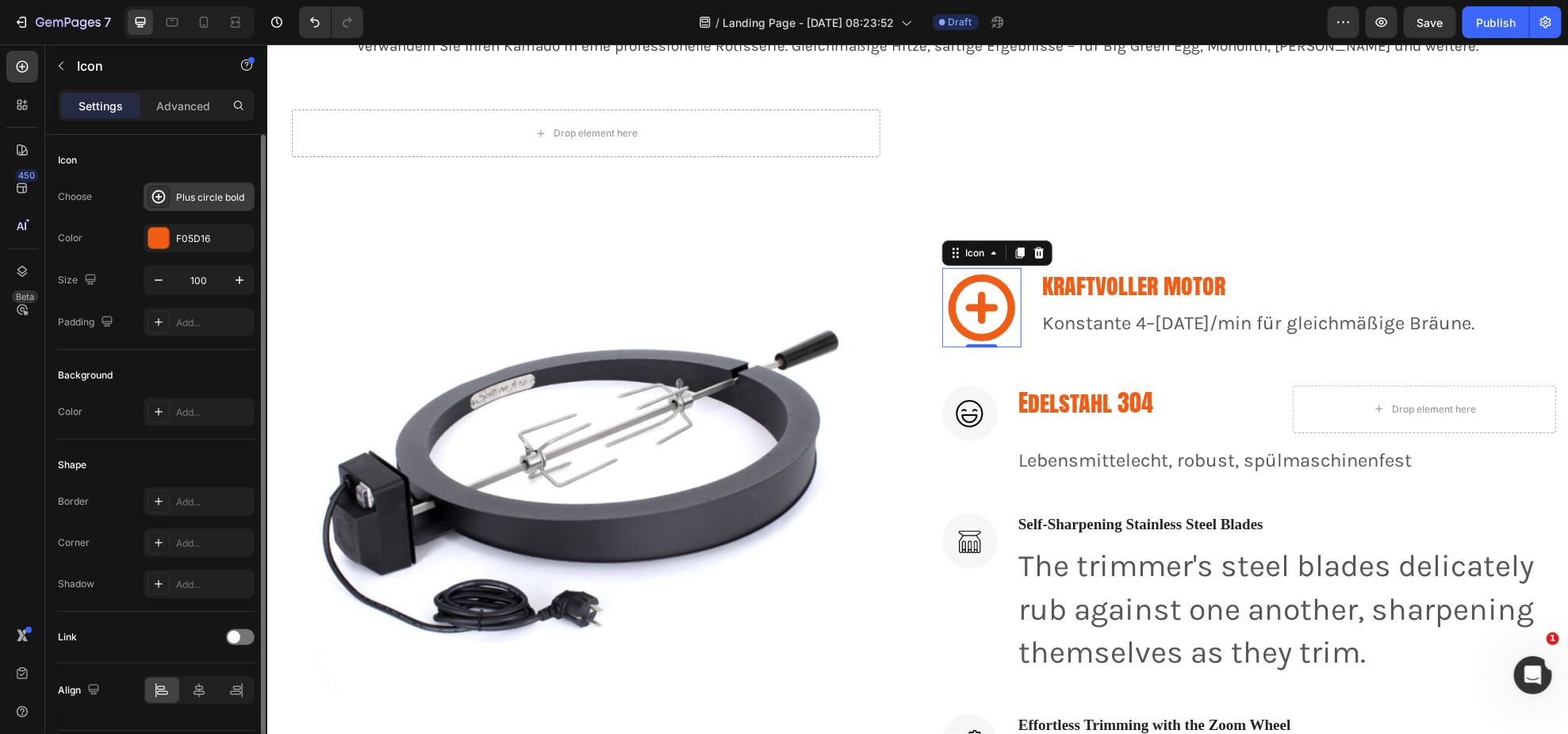
click at [201, 200] on div "Plus circle bold" at bounding box center [213, 197] width 75 height 14
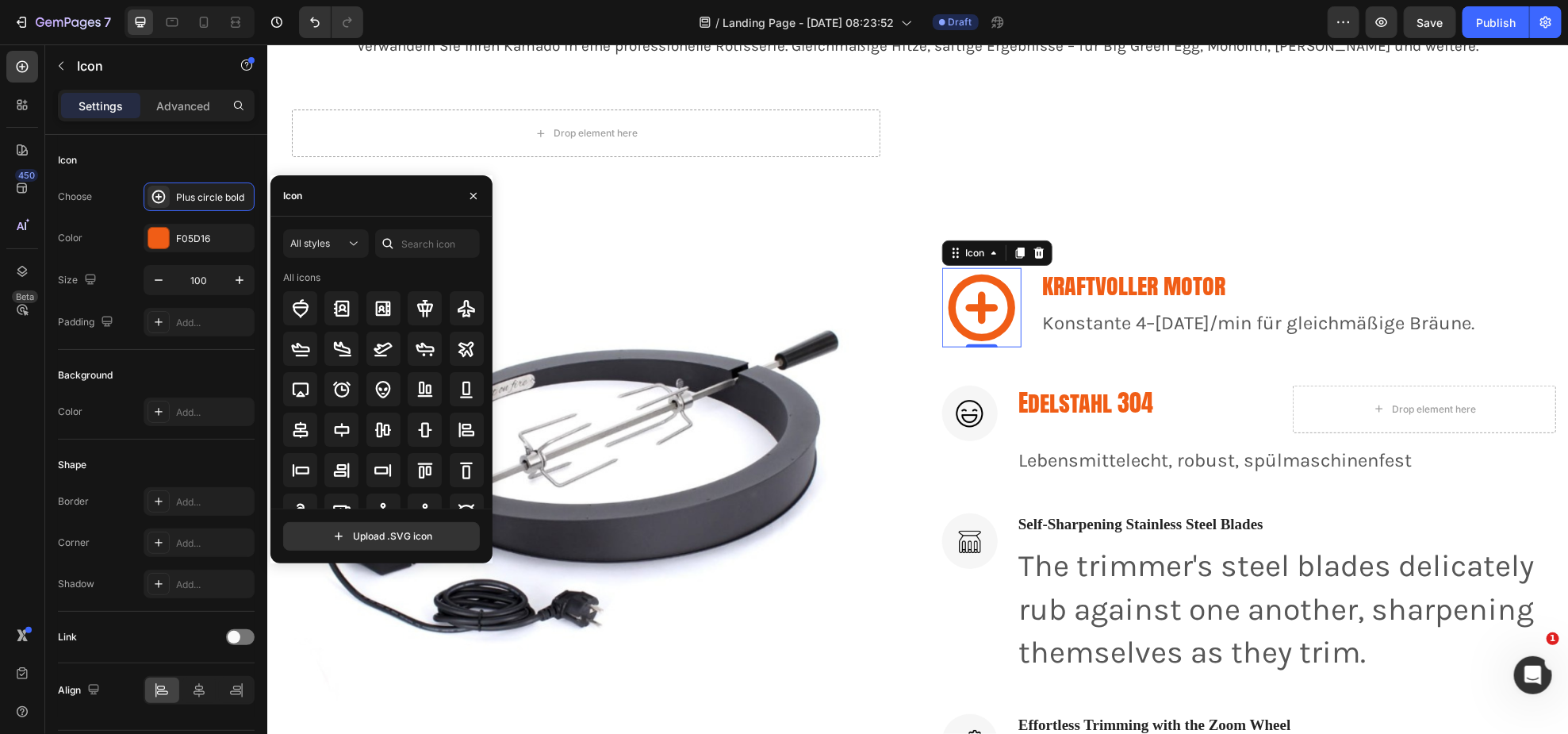
click at [363, 196] on div "Icon" at bounding box center [381, 195] width 223 height 41
click at [429, 237] on input "text" at bounding box center [427, 243] width 105 height 29
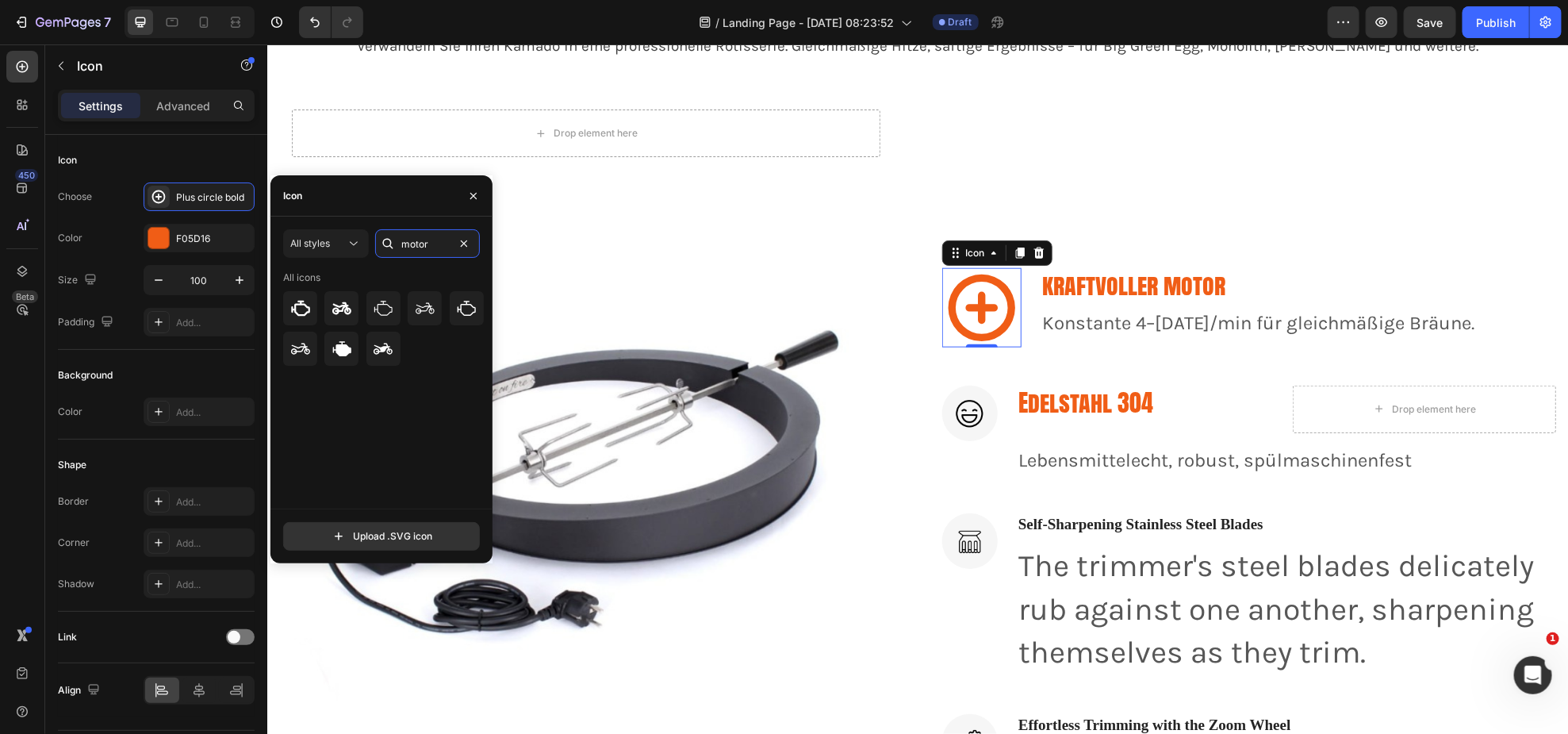
drag, startPoint x: 444, startPoint y: 236, endPoint x: 395, endPoint y: 247, distance: 50.2
click at [395, 247] on div "motor" at bounding box center [427, 243] width 105 height 29
type input "h"
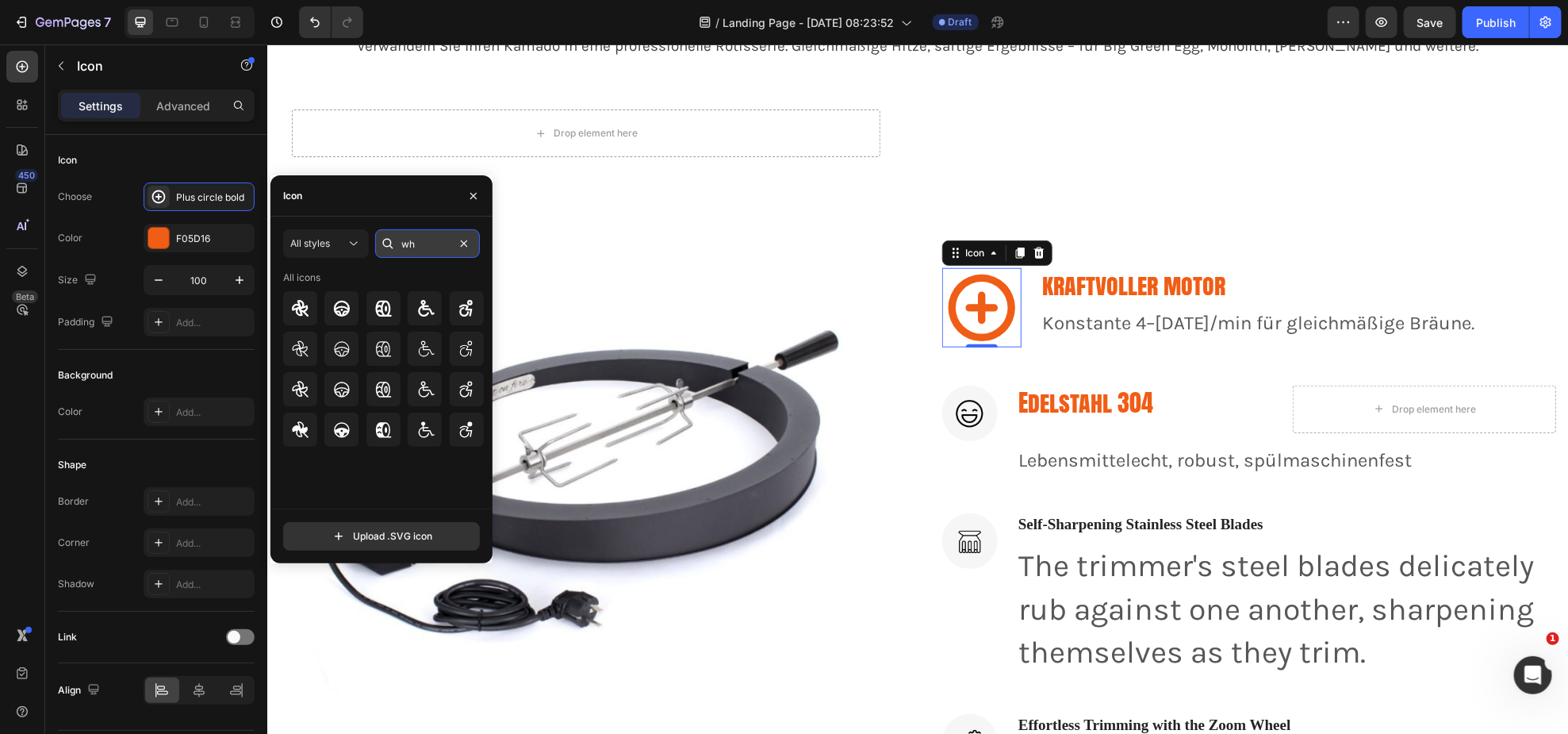
type input "w"
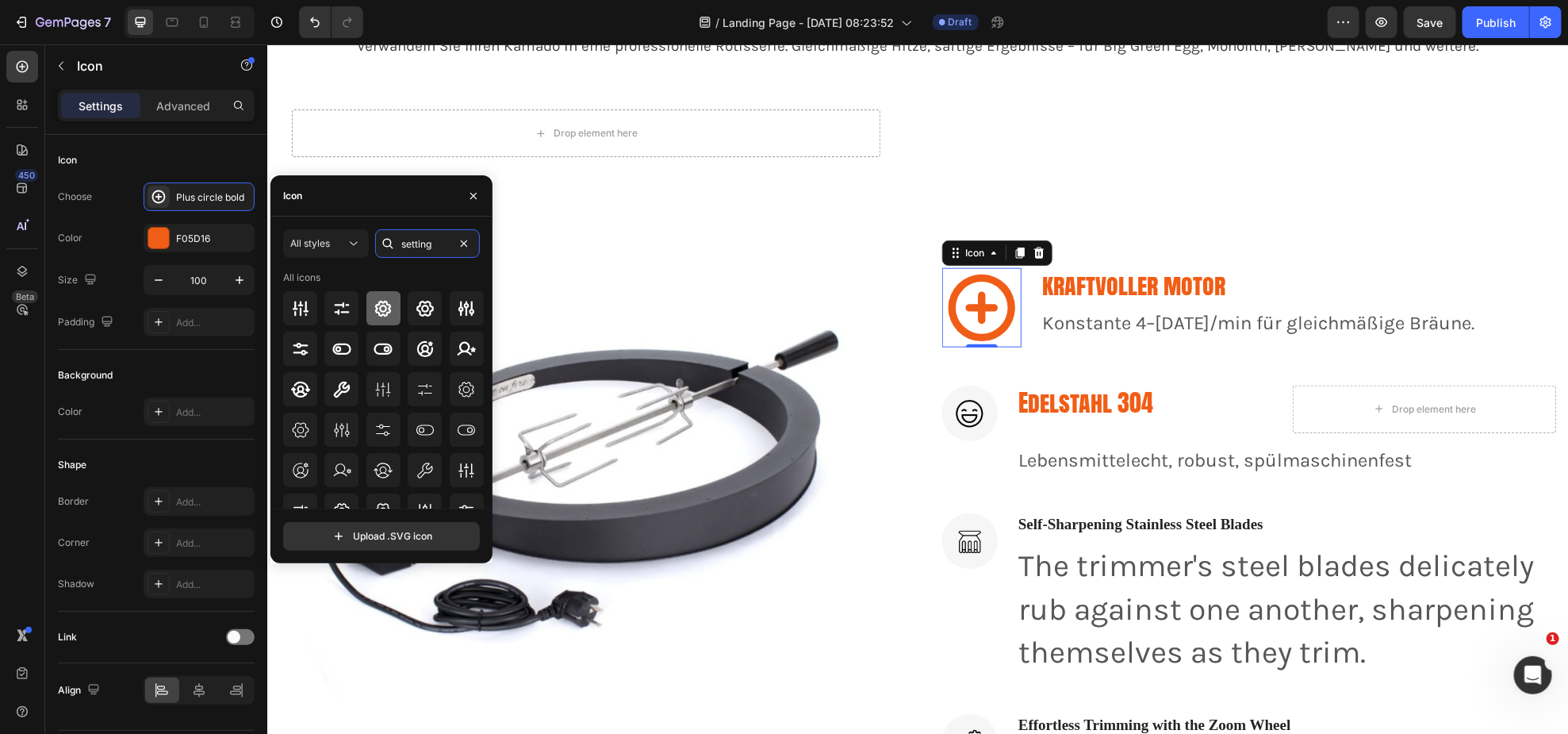
type input "setting"
click at [374, 315] on icon at bounding box center [383, 309] width 19 height 19
click at [463, 396] on icon at bounding box center [467, 389] width 19 height 19
click at [380, 313] on icon at bounding box center [383, 309] width 19 height 19
click at [458, 388] on icon at bounding box center [467, 389] width 19 height 19
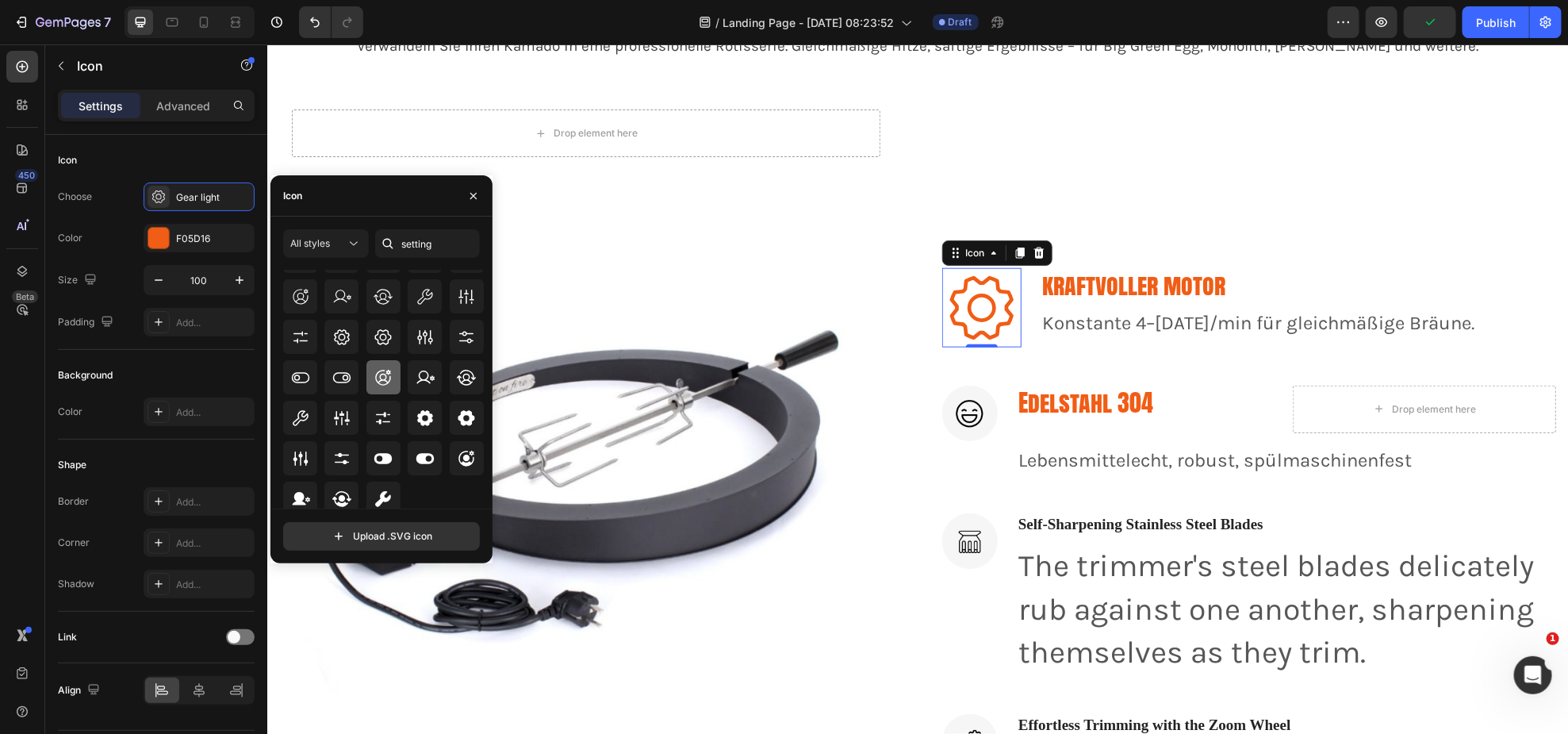
scroll to position [174, 0]
click at [423, 409] on icon at bounding box center [425, 411] width 19 height 19
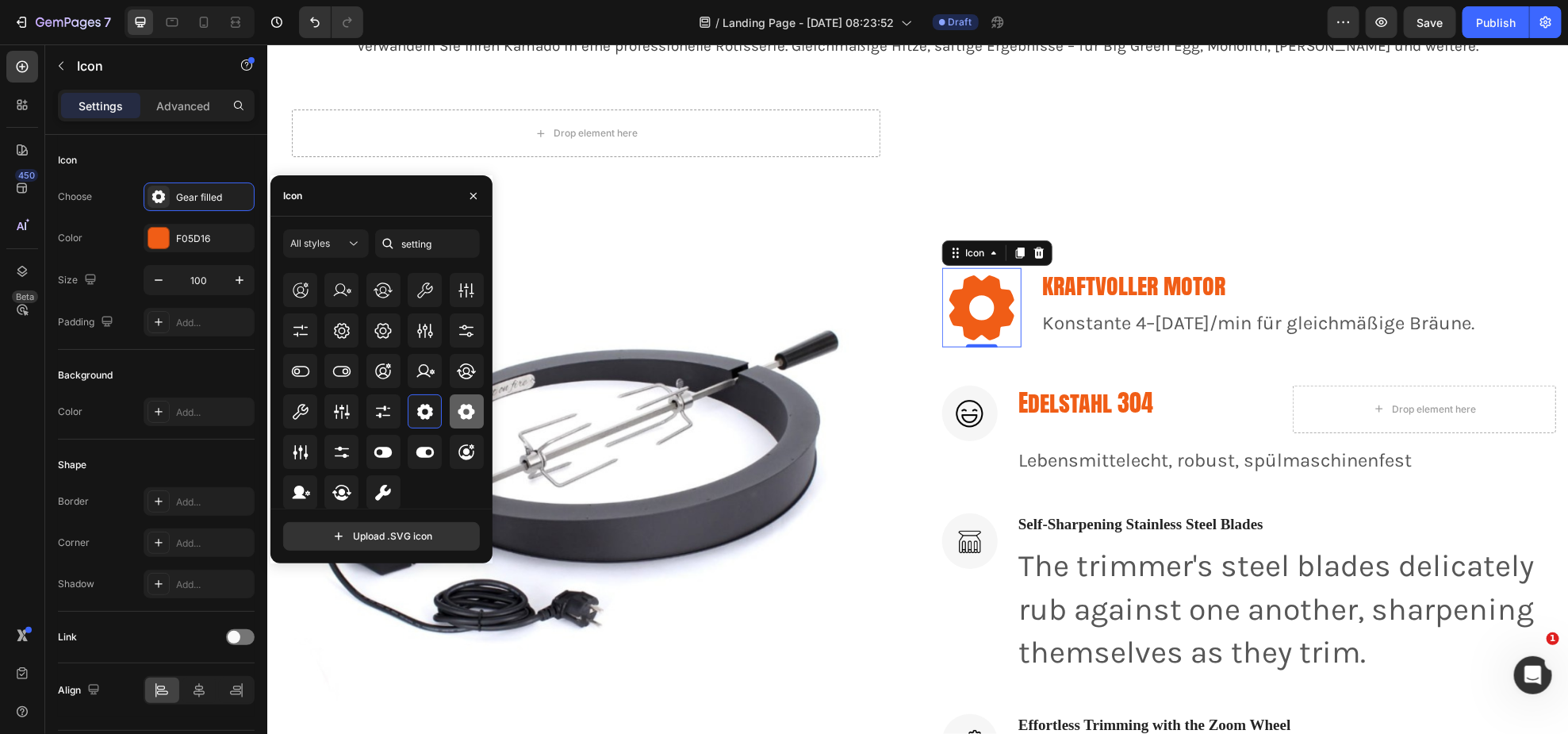
click at [478, 410] on div at bounding box center [467, 411] width 34 height 34
click at [389, 326] on icon at bounding box center [383, 331] width 19 height 19
click at [342, 329] on icon at bounding box center [341, 331] width 19 height 19
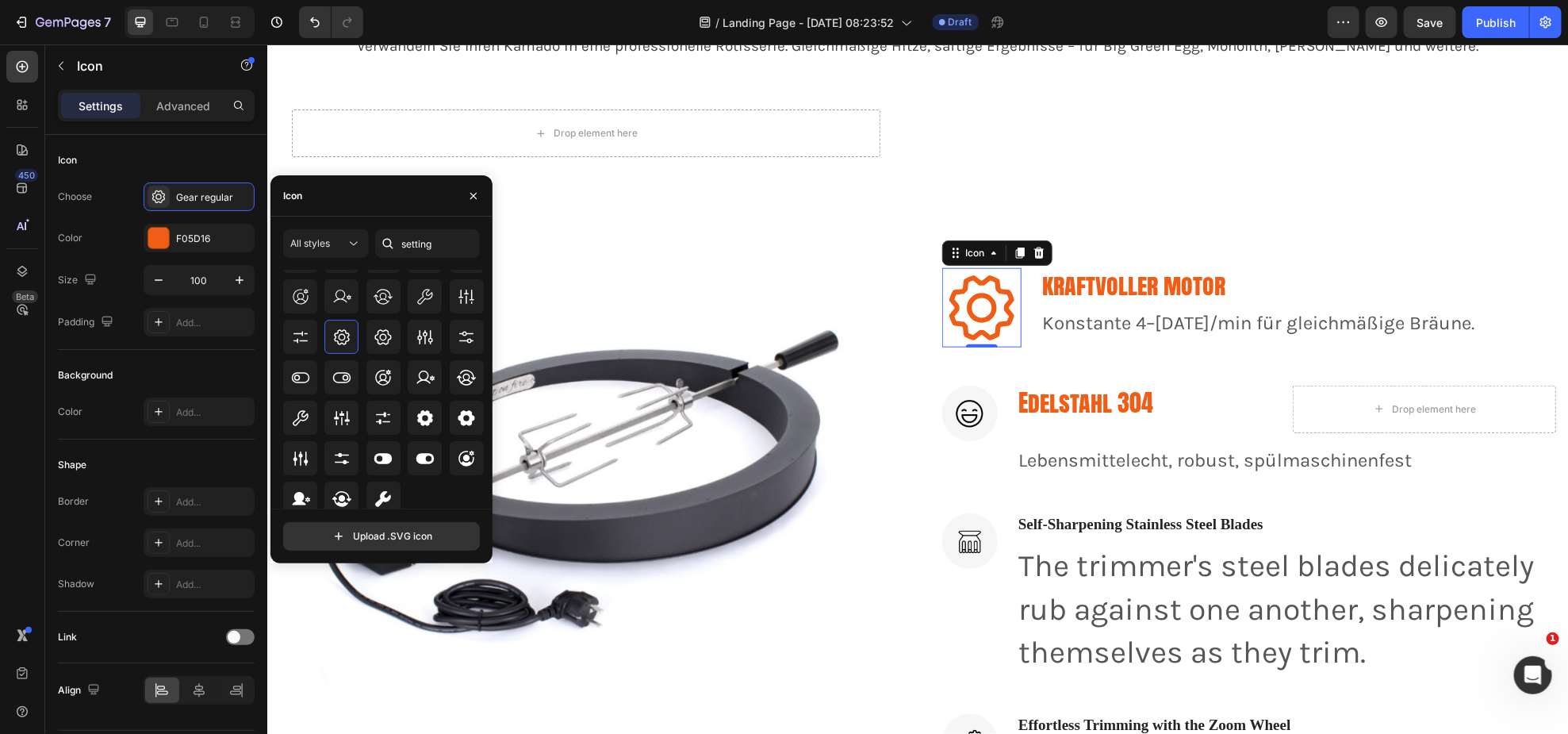
scroll to position [102, 0]
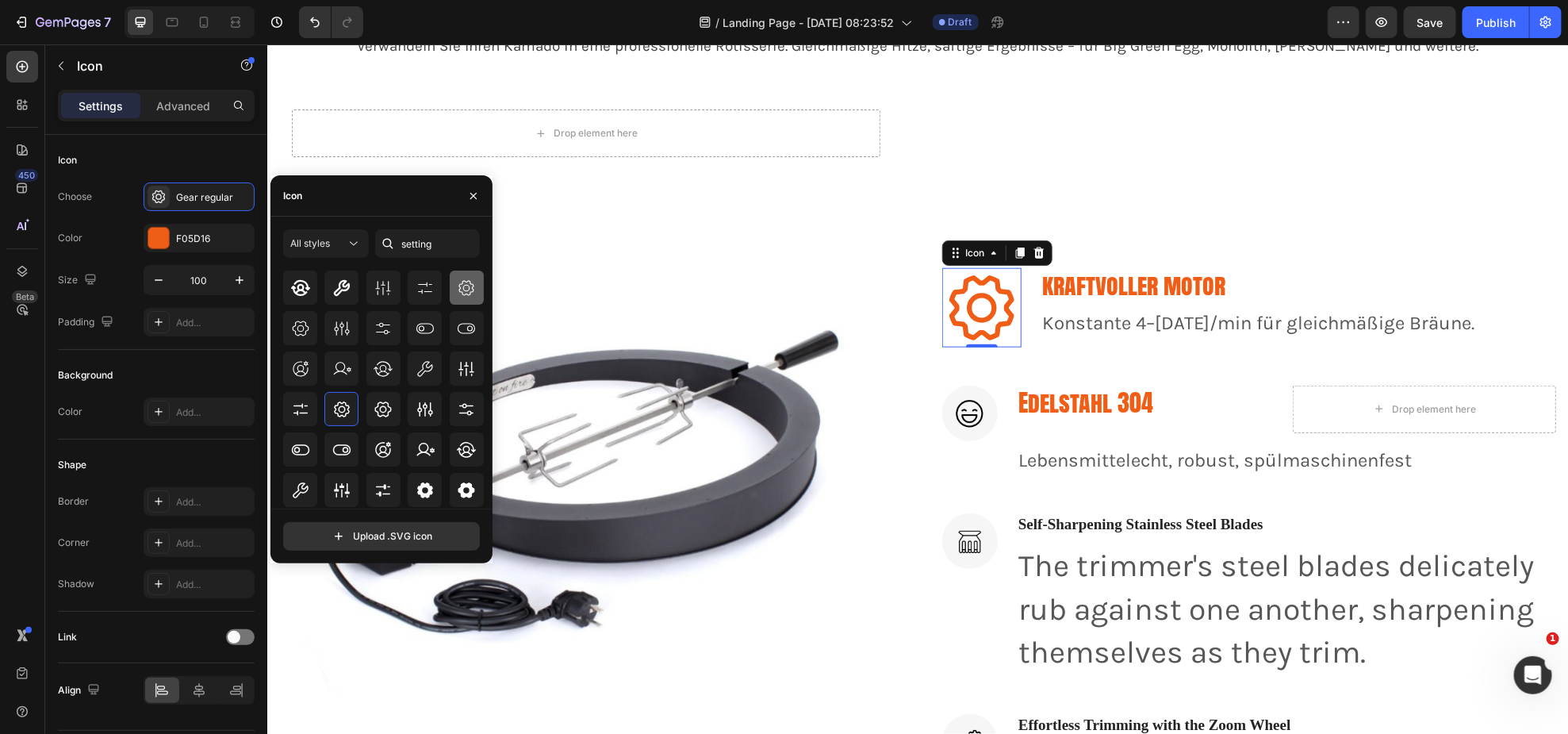
click at [457, 291] on icon at bounding box center [467, 288] width 19 height 19
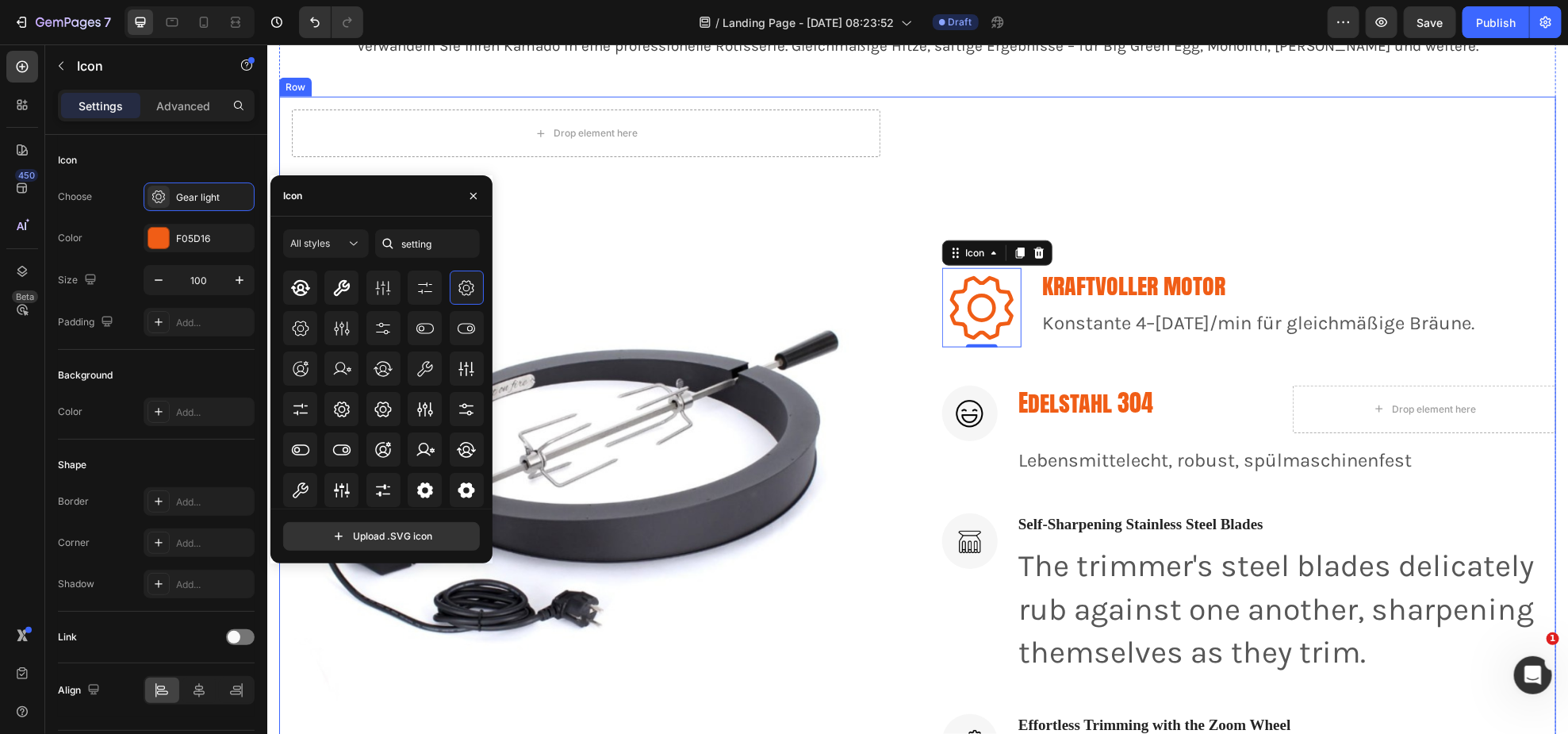
click at [573, 235] on div "Drop element here Row Image" at bounding box center [585, 613] width 614 height 1034
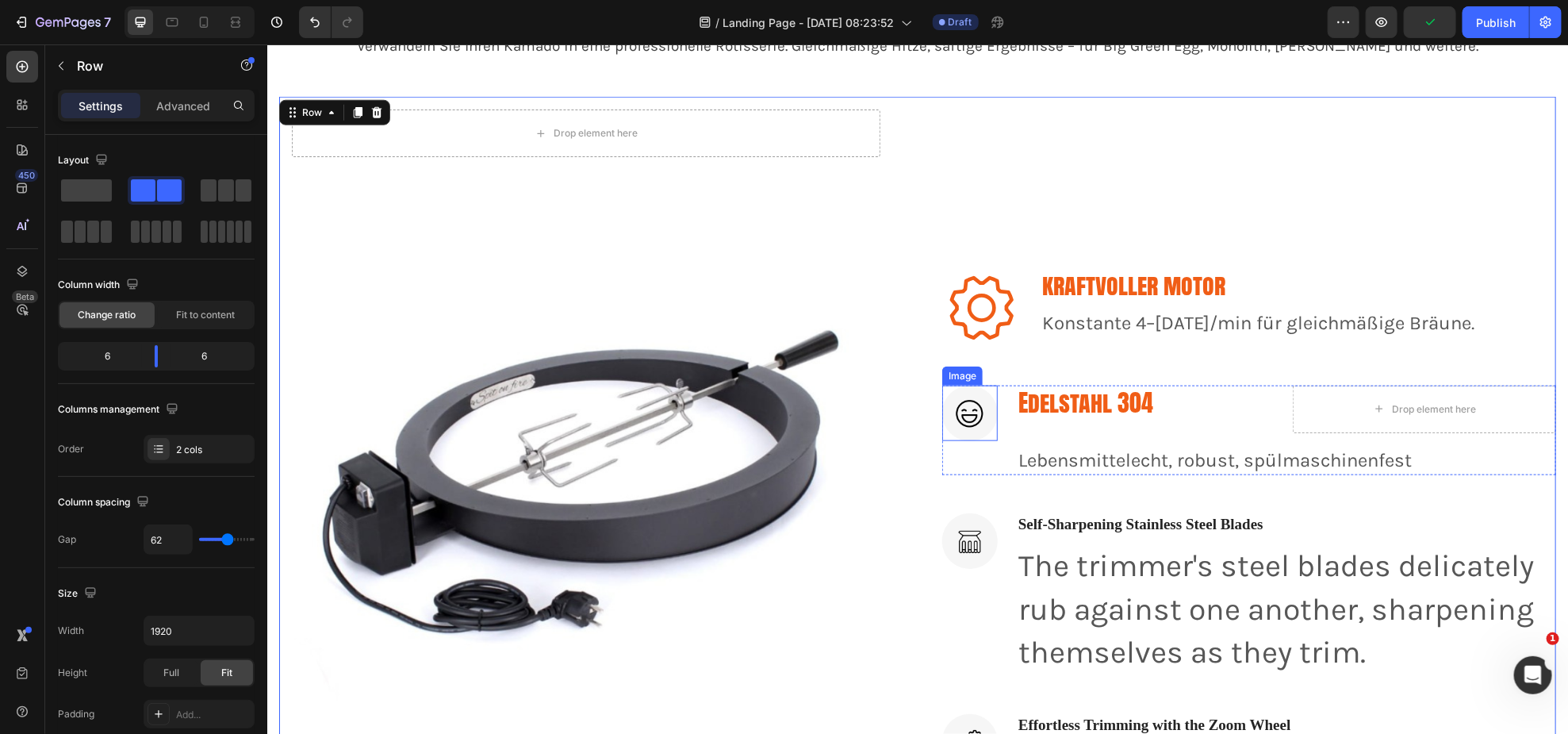
click at [952, 410] on img at bounding box center [969, 411] width 55 height 55
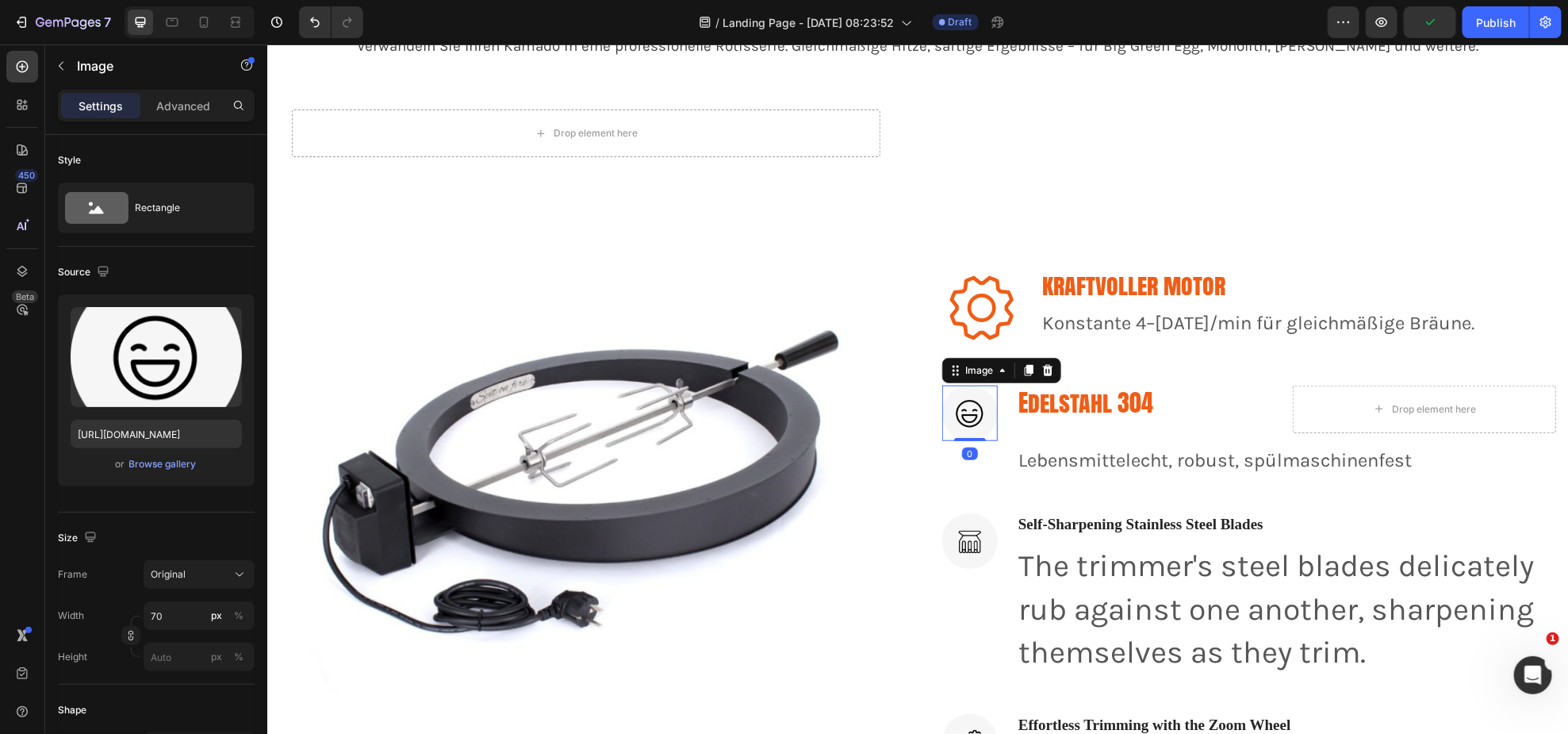
click at [952, 410] on img at bounding box center [969, 411] width 55 height 55
click at [952, 410] on img at bounding box center [969, 411] width 55 height 55
click at [952, 410] on img at bounding box center [969, 411] width 55 height 55
click at [953, 410] on img at bounding box center [969, 411] width 55 height 55
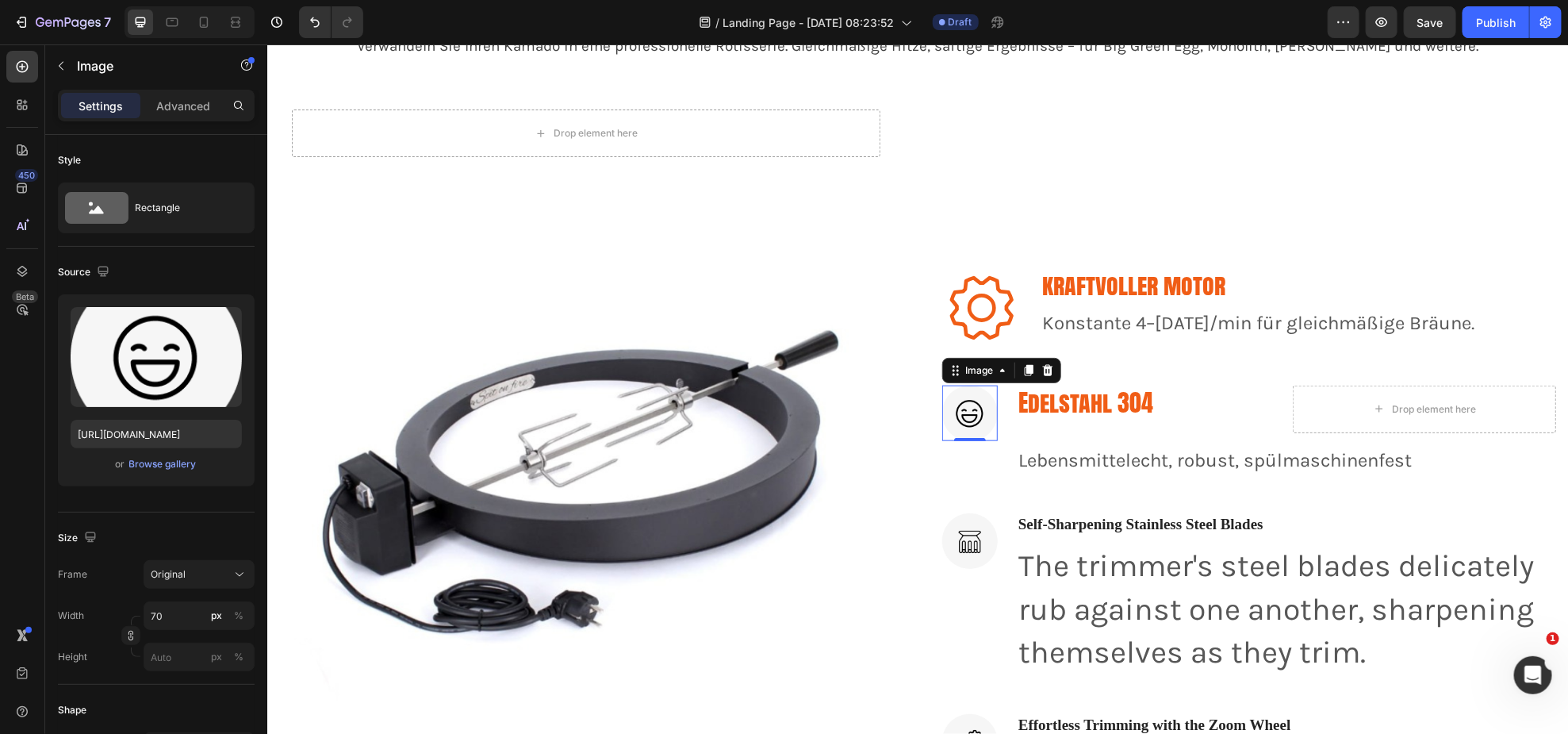
click at [953, 410] on img at bounding box center [969, 411] width 55 height 55
click at [952, 413] on img at bounding box center [969, 411] width 55 height 55
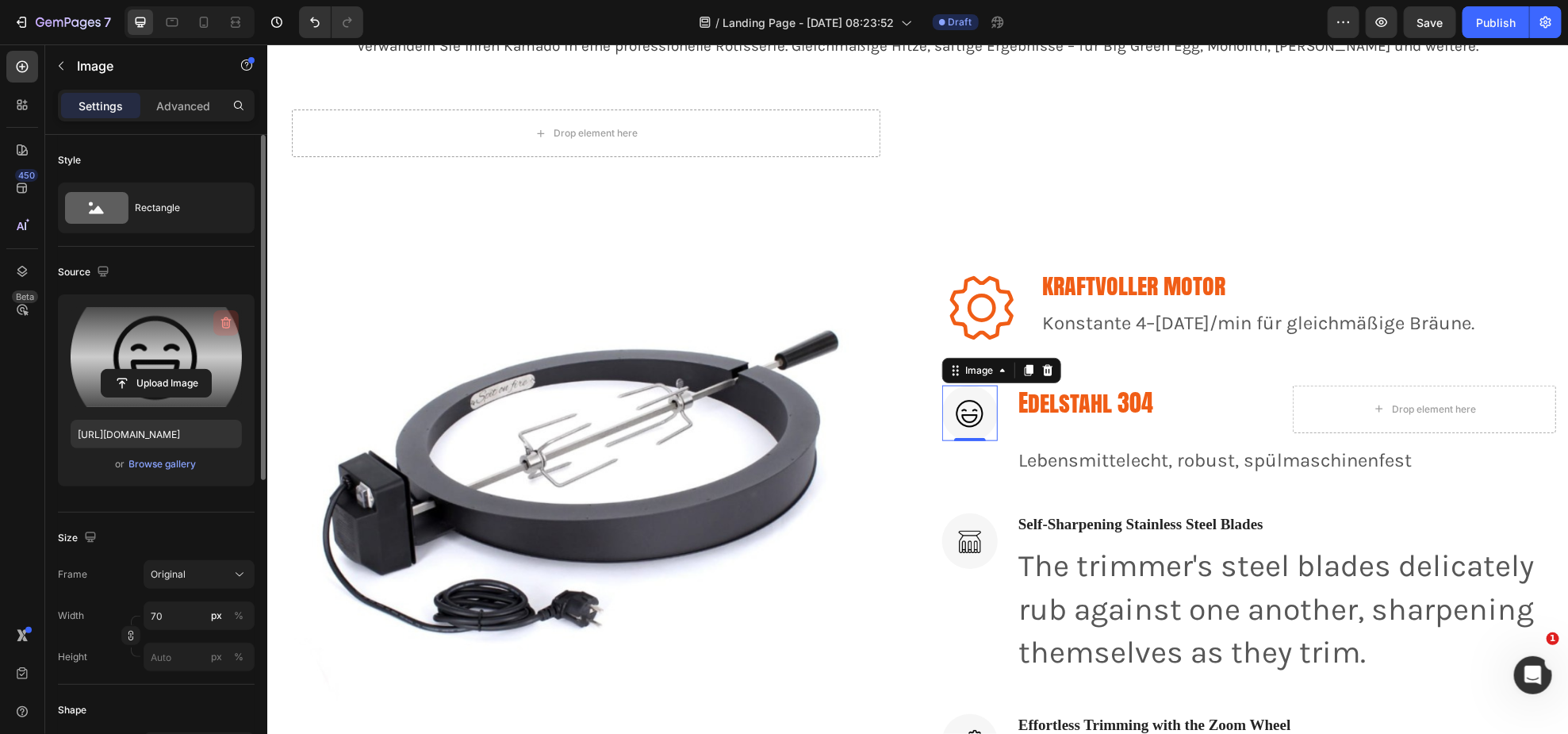
click at [228, 322] on icon "button" at bounding box center [226, 323] width 10 height 12
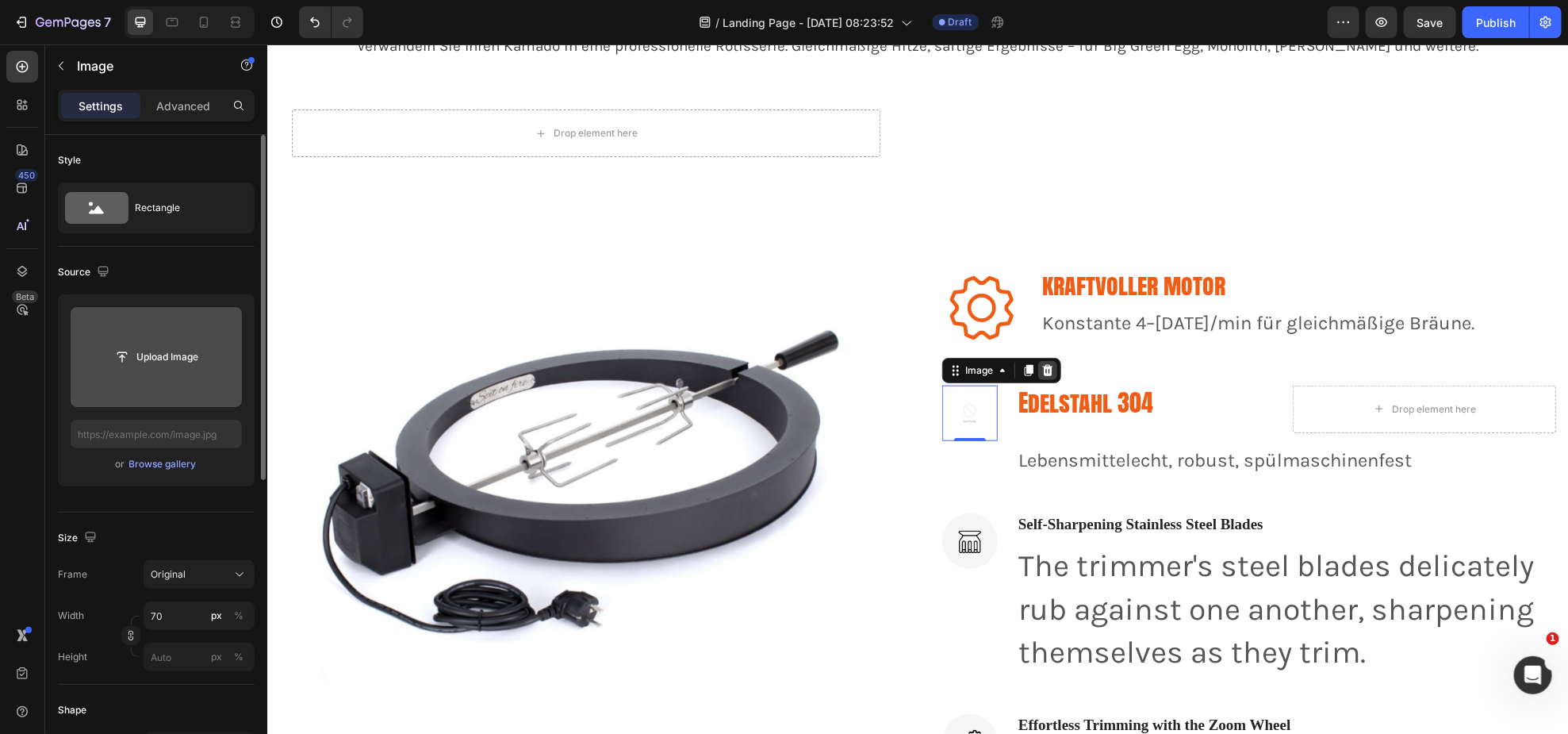
click at [1043, 368] on icon at bounding box center [1047, 369] width 10 height 11
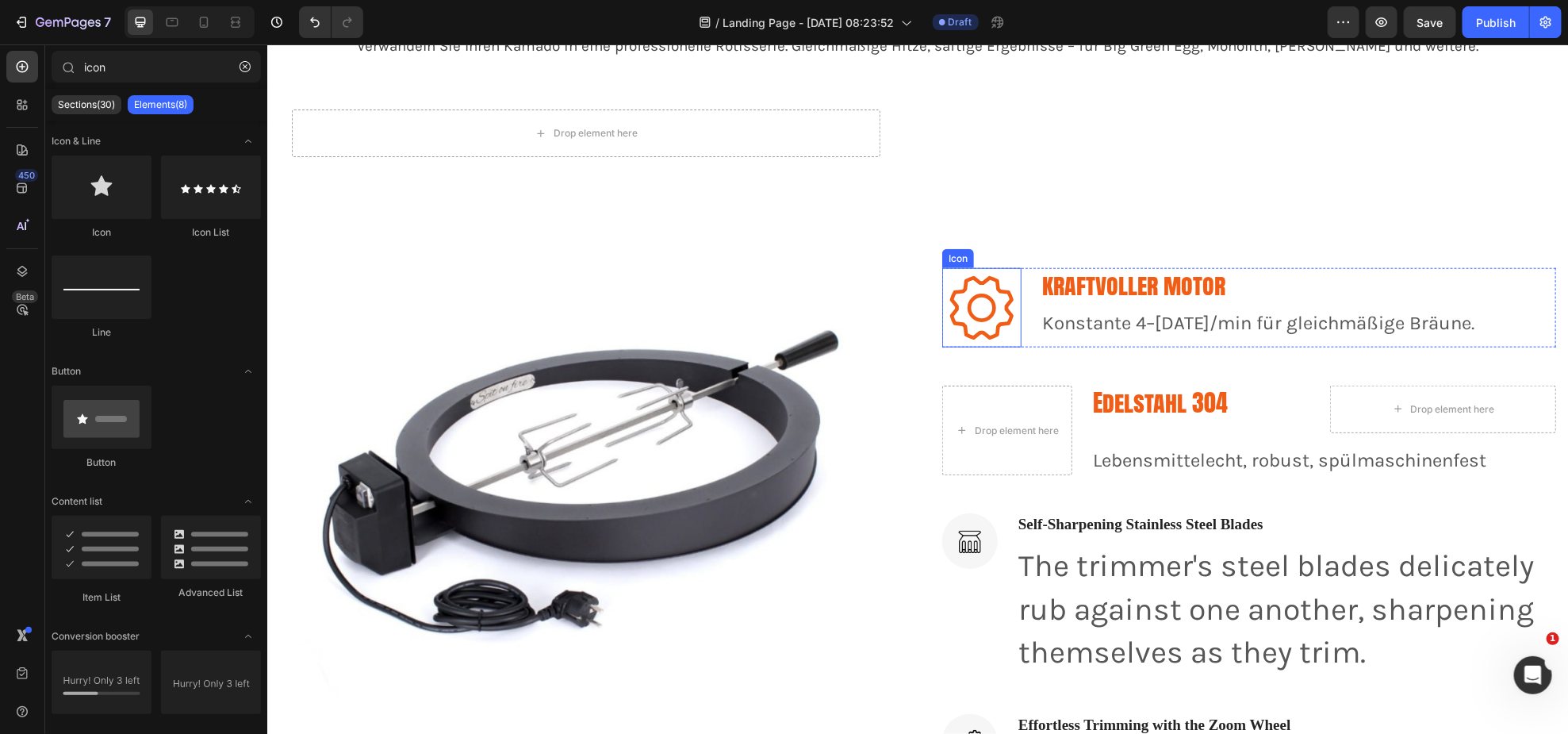
click at [985, 295] on icon at bounding box center [982, 307] width 64 height 64
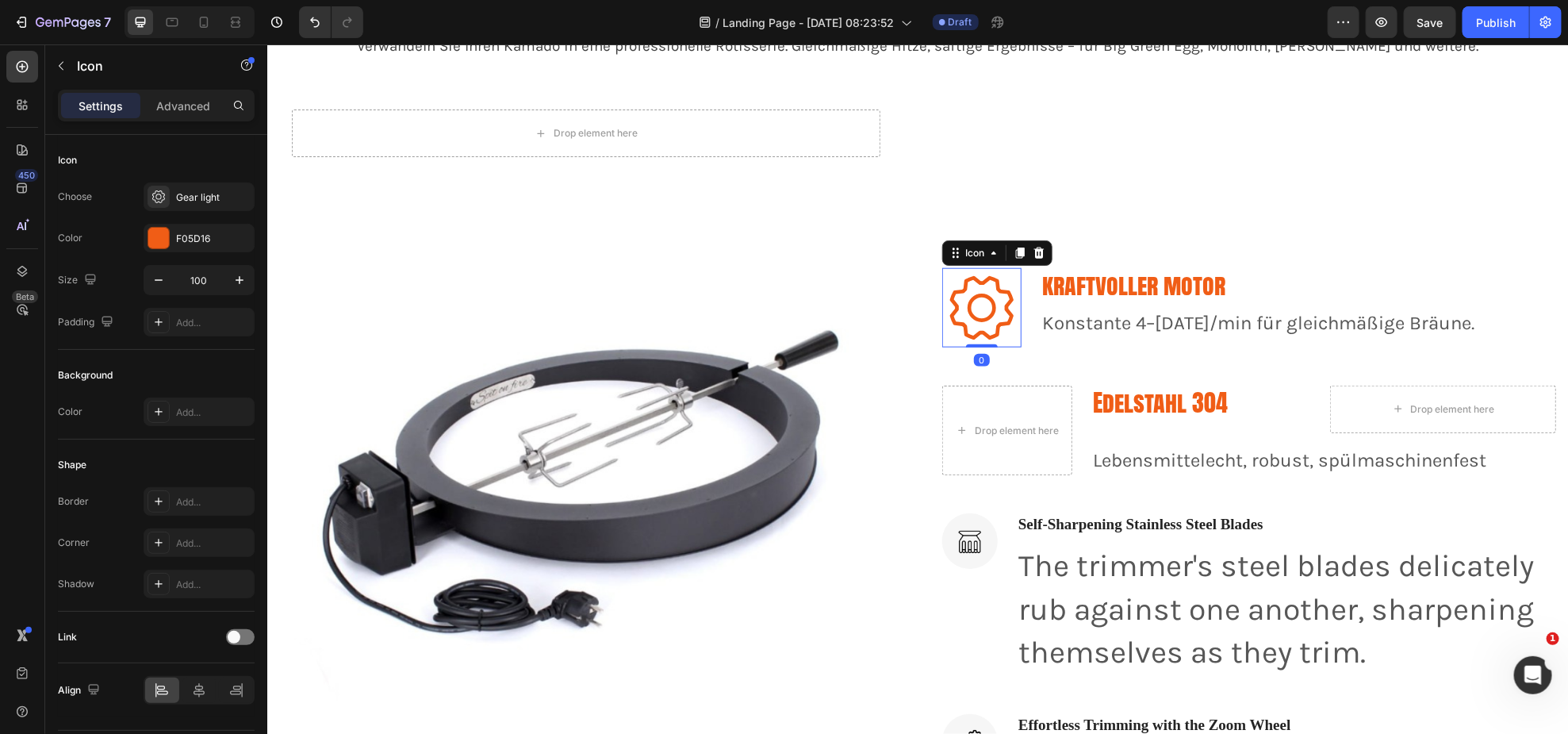
click at [1015, 249] on icon at bounding box center [1019, 252] width 8 height 11
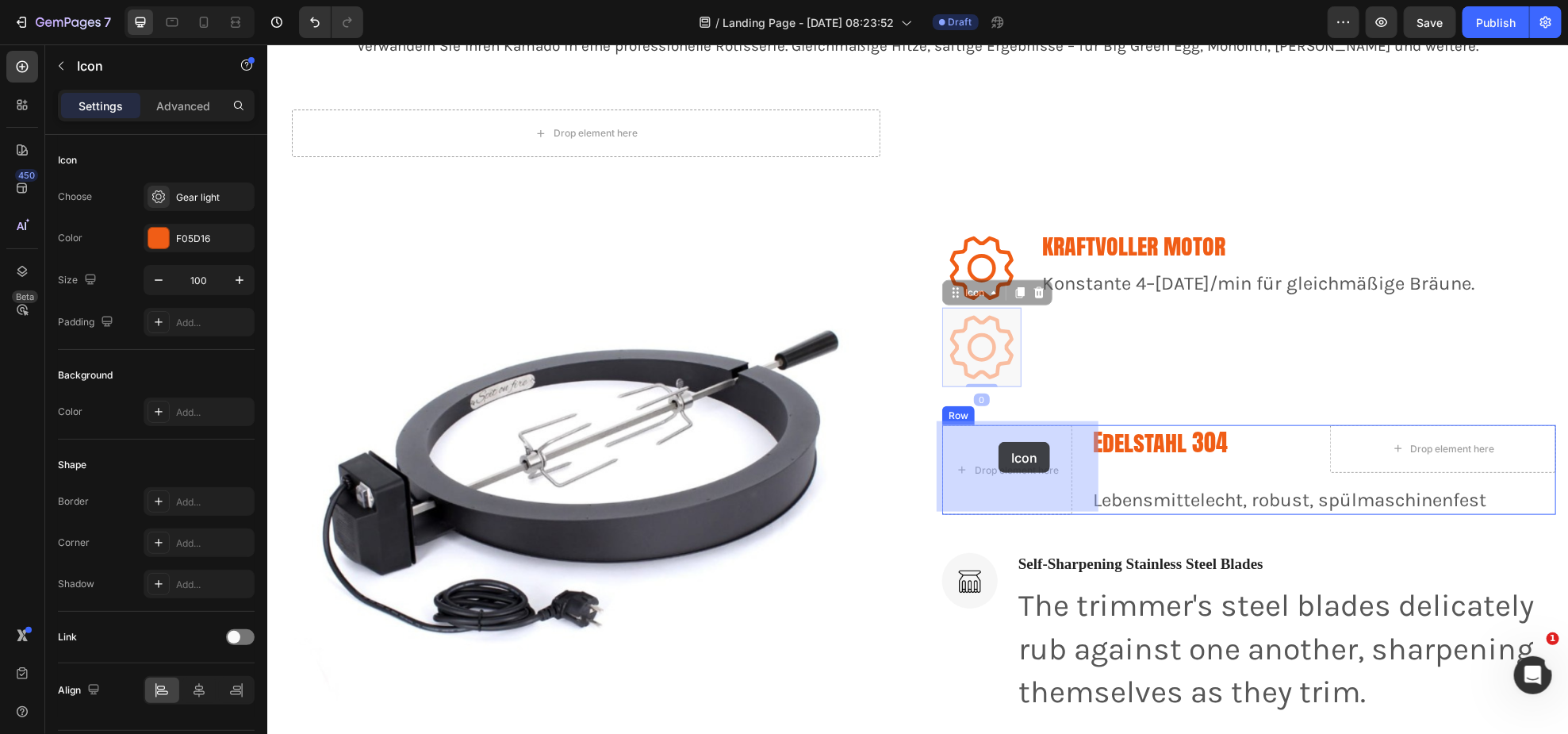
drag, startPoint x: 950, startPoint y: 287, endPoint x: 998, endPoint y: 441, distance: 161.3
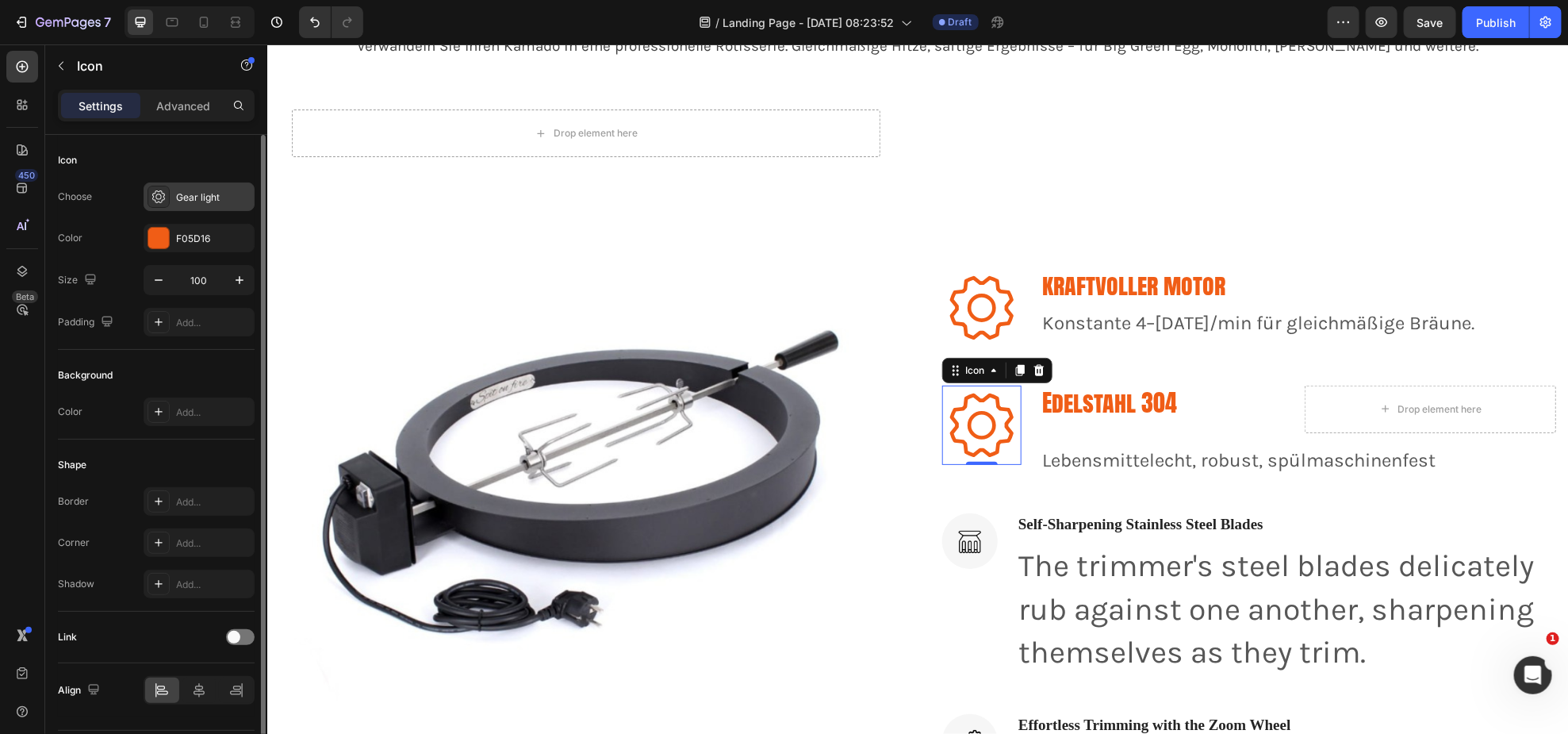
click at [203, 200] on div "Gear light" at bounding box center [213, 197] width 75 height 14
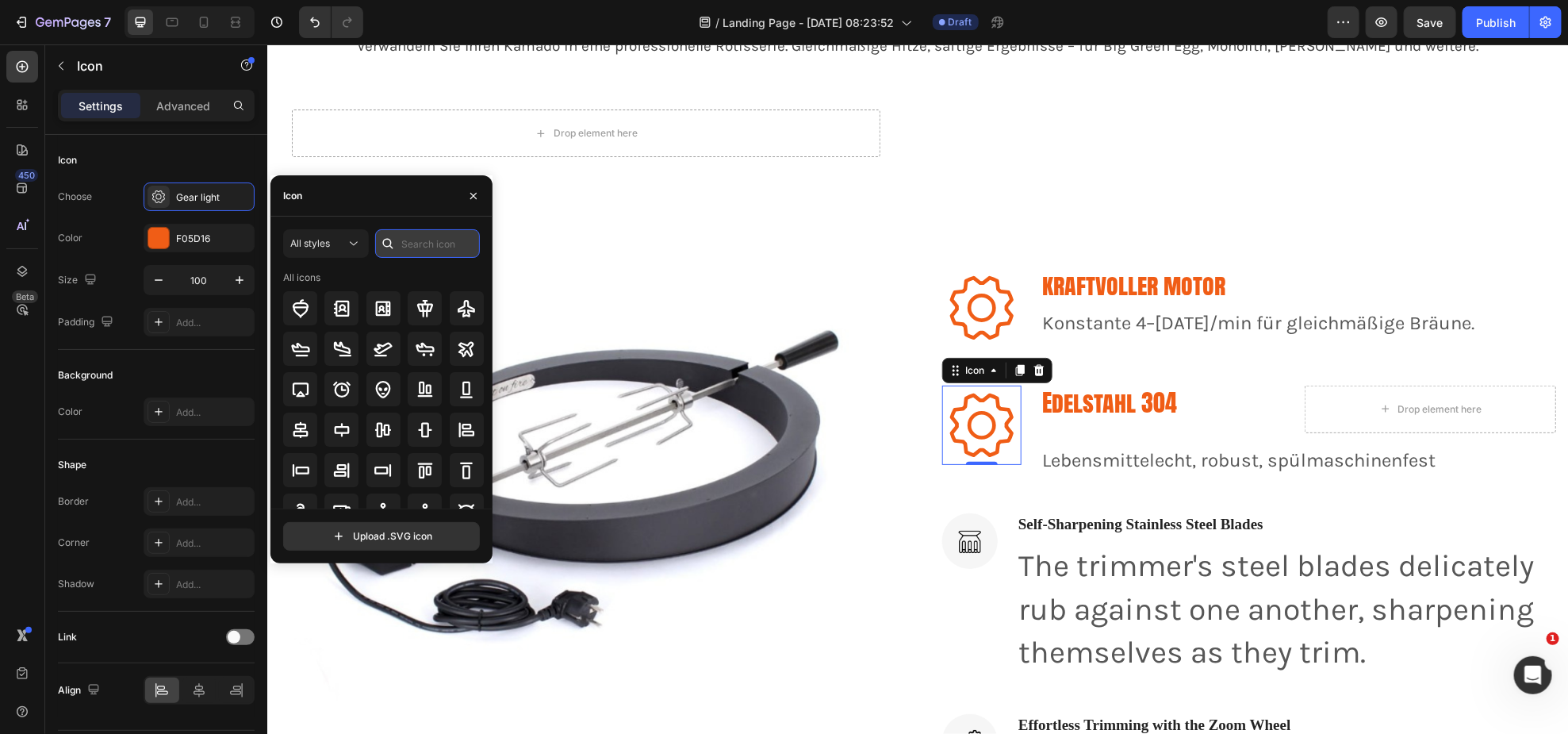
click at [422, 237] on input "text" at bounding box center [427, 243] width 105 height 29
type input "plus"
click at [345, 431] on icon at bounding box center [341, 430] width 19 height 19
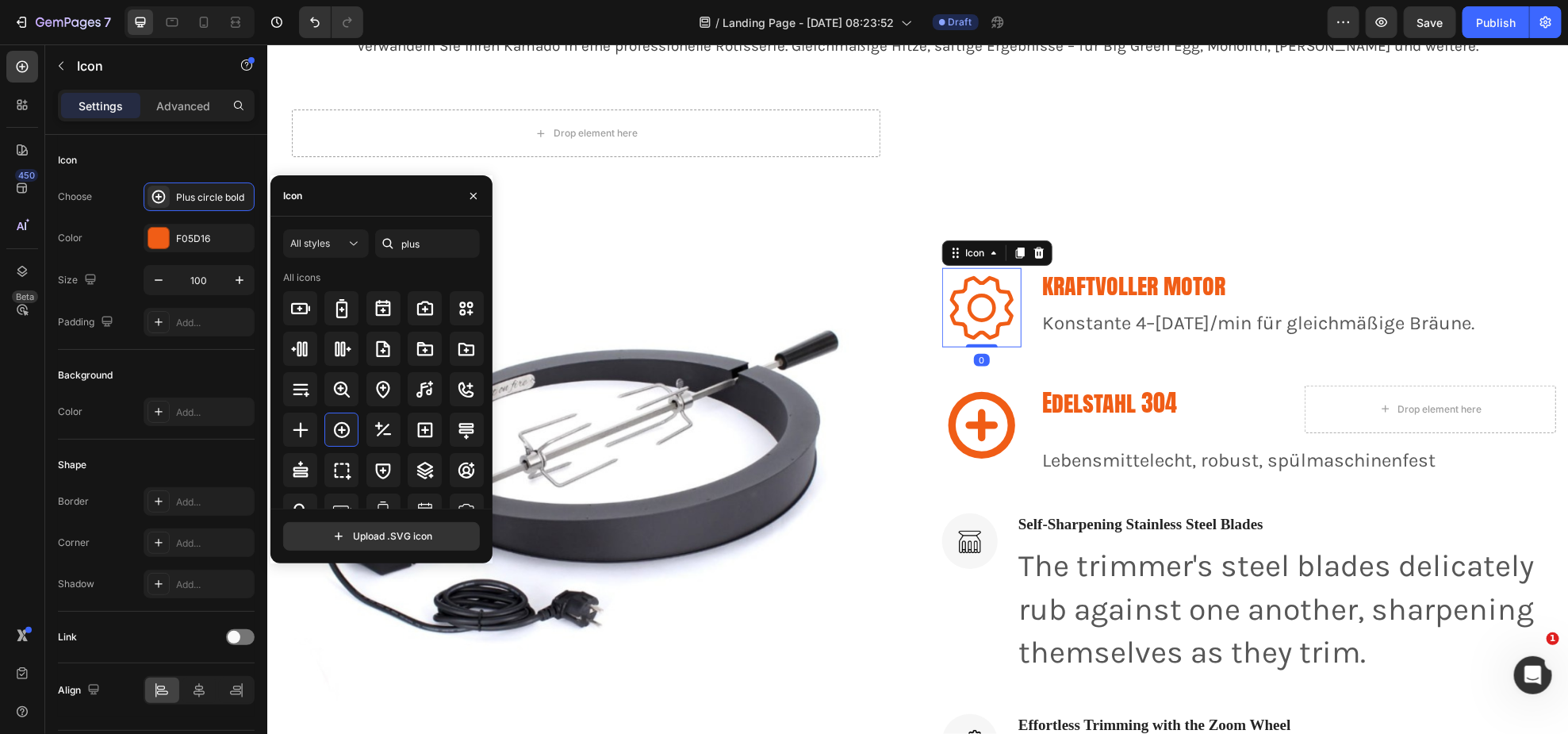
click at [985, 302] on icon at bounding box center [981, 307] width 79 height 79
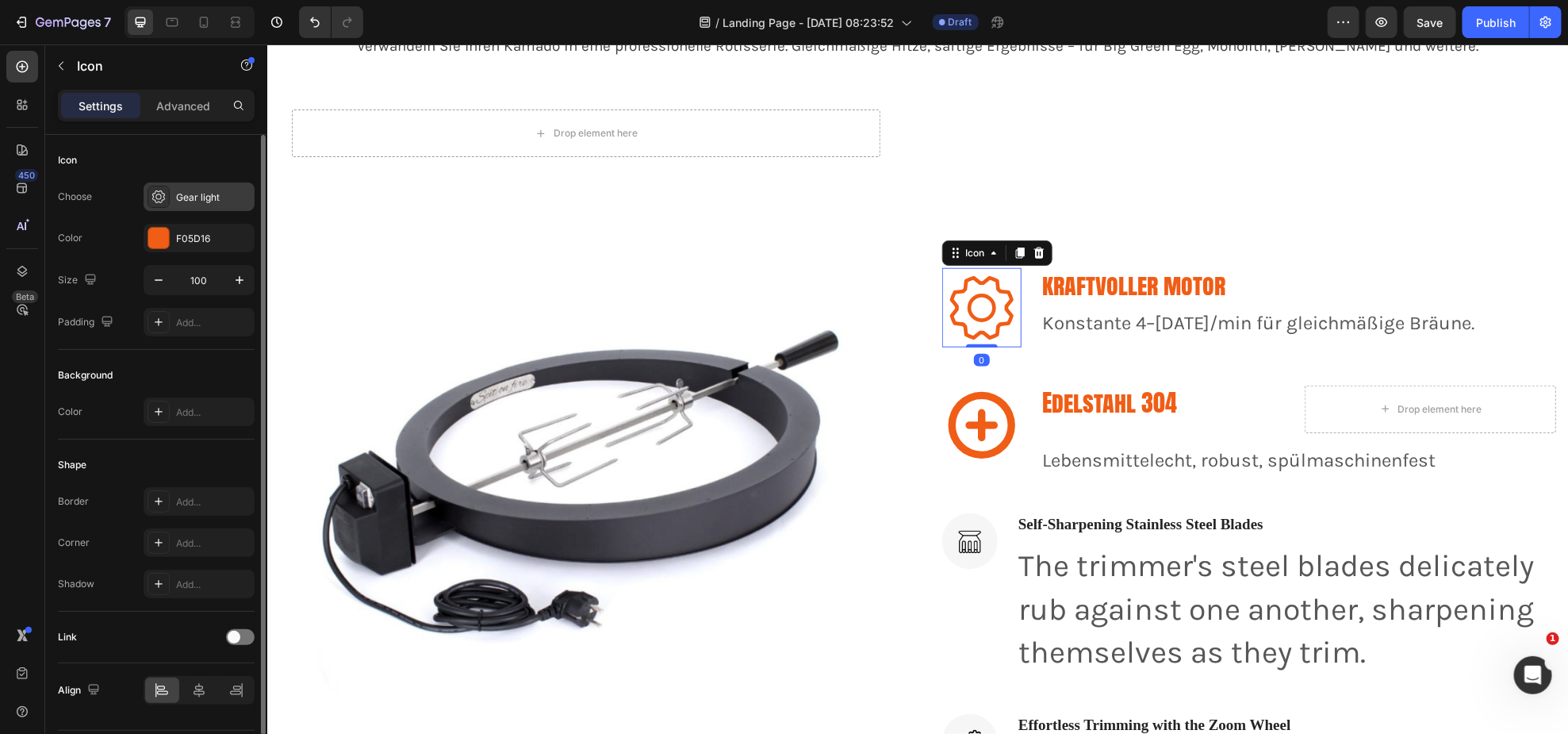
click at [202, 202] on div "Gear light" at bounding box center [213, 197] width 75 height 14
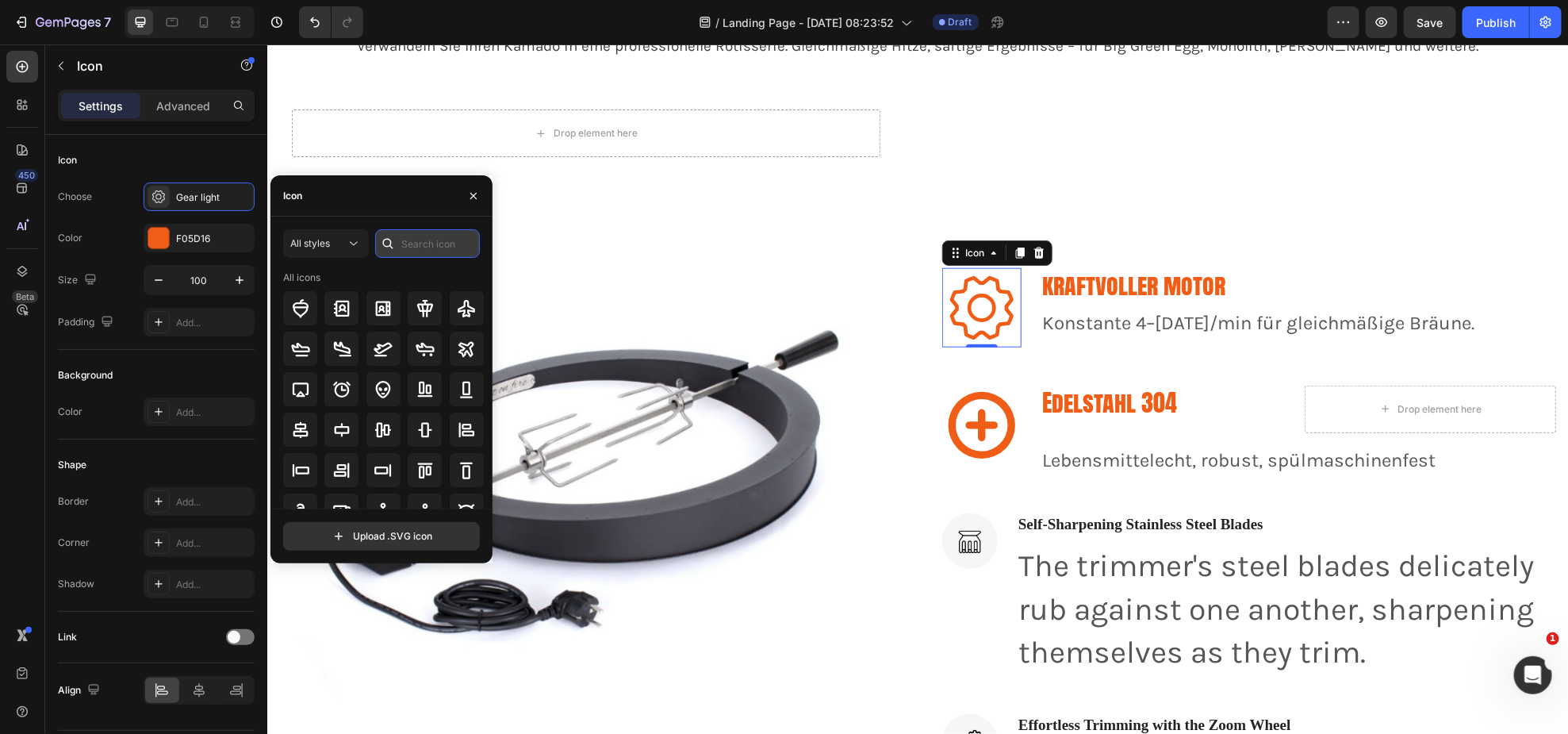
click at [445, 243] on input "text" at bounding box center [427, 243] width 105 height 29
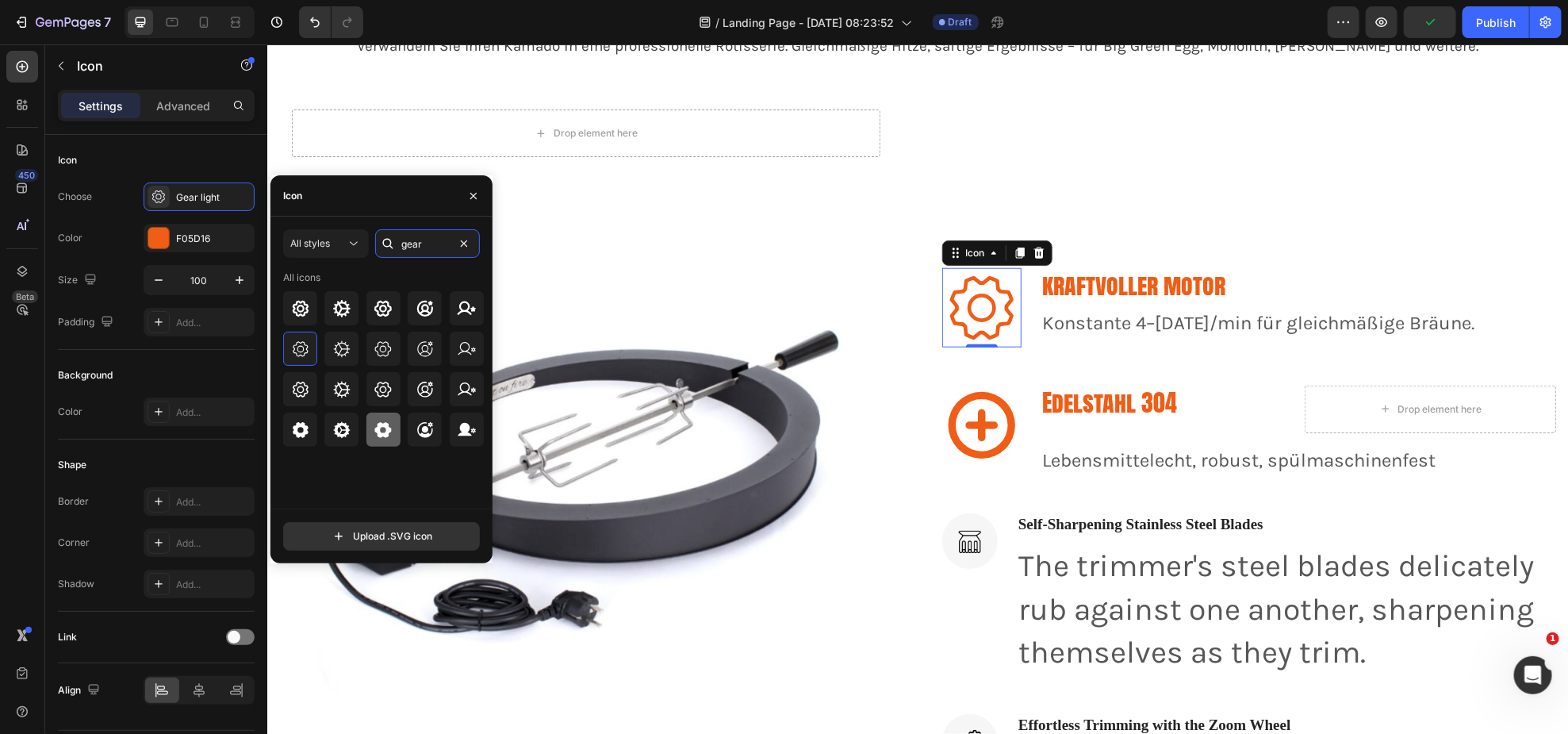
type input "gear"
click at [374, 432] on icon at bounding box center [383, 430] width 19 height 19
click at [374, 303] on icon at bounding box center [383, 309] width 19 height 19
click at [353, 309] on div at bounding box center [341, 308] width 34 height 34
click at [304, 309] on icon at bounding box center [300, 309] width 19 height 19
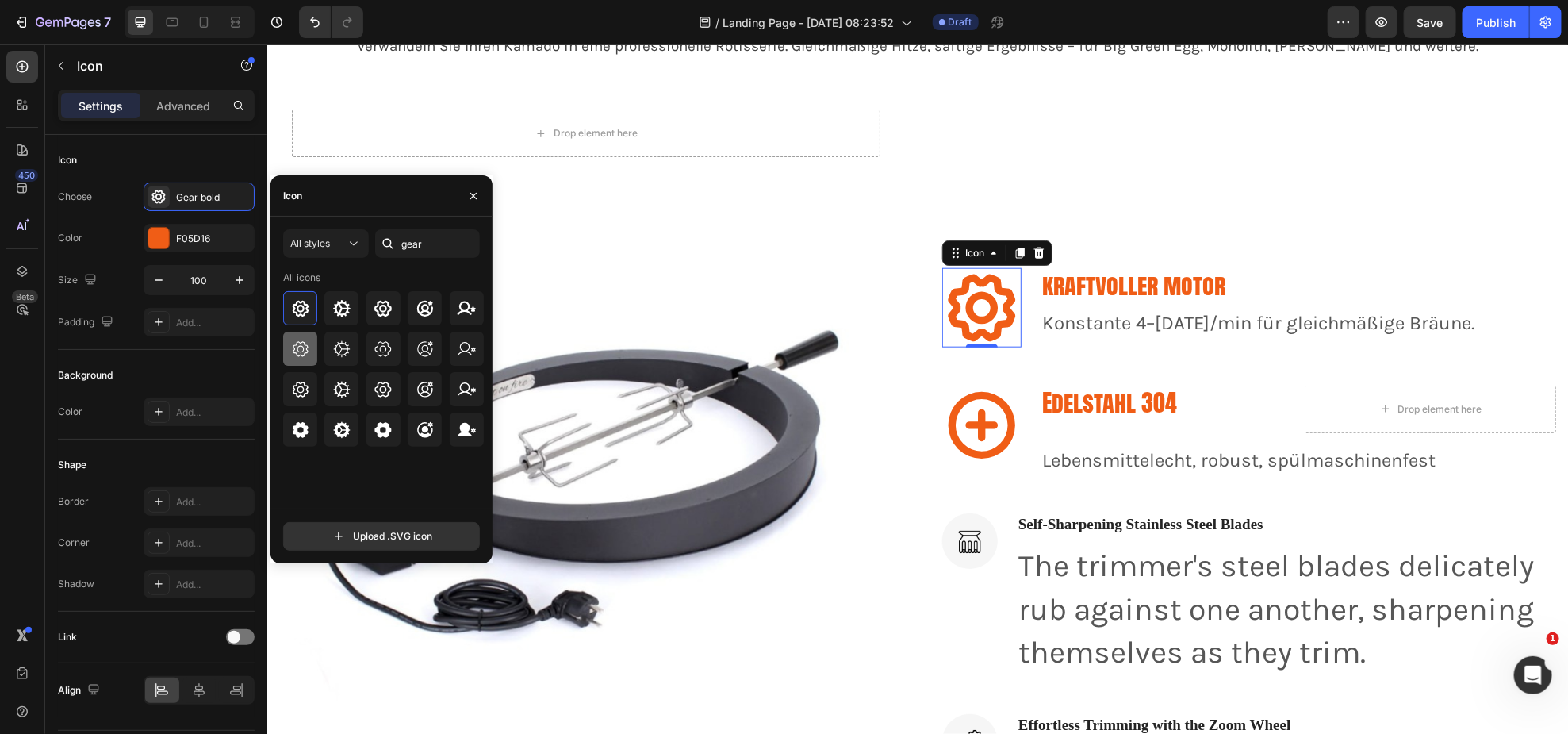
click at [304, 355] on icon at bounding box center [300, 349] width 15 height 15
click at [301, 310] on icon at bounding box center [299, 309] width 16 height 16
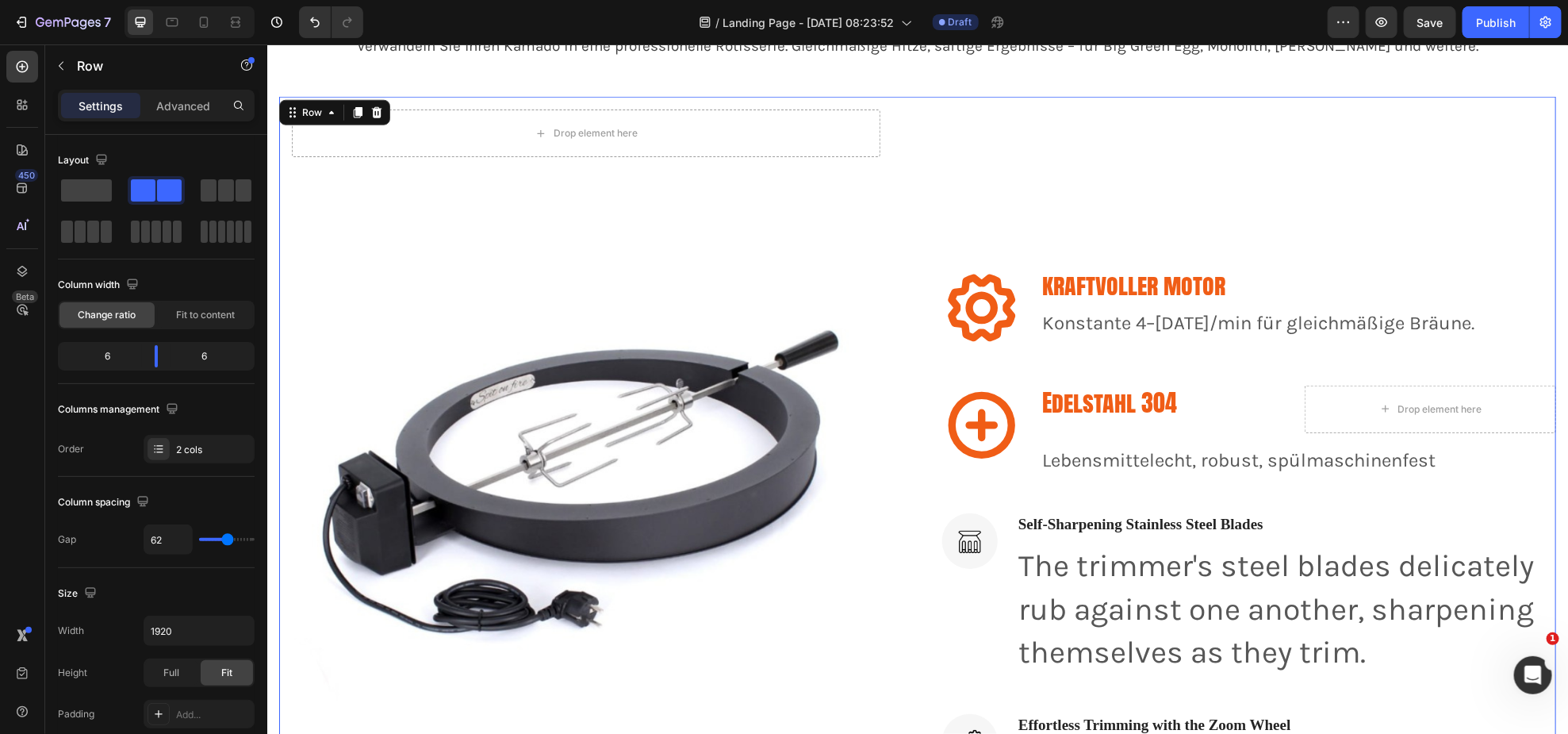
click at [611, 285] on div "Drop element here Row Image" at bounding box center [585, 613] width 614 height 1034
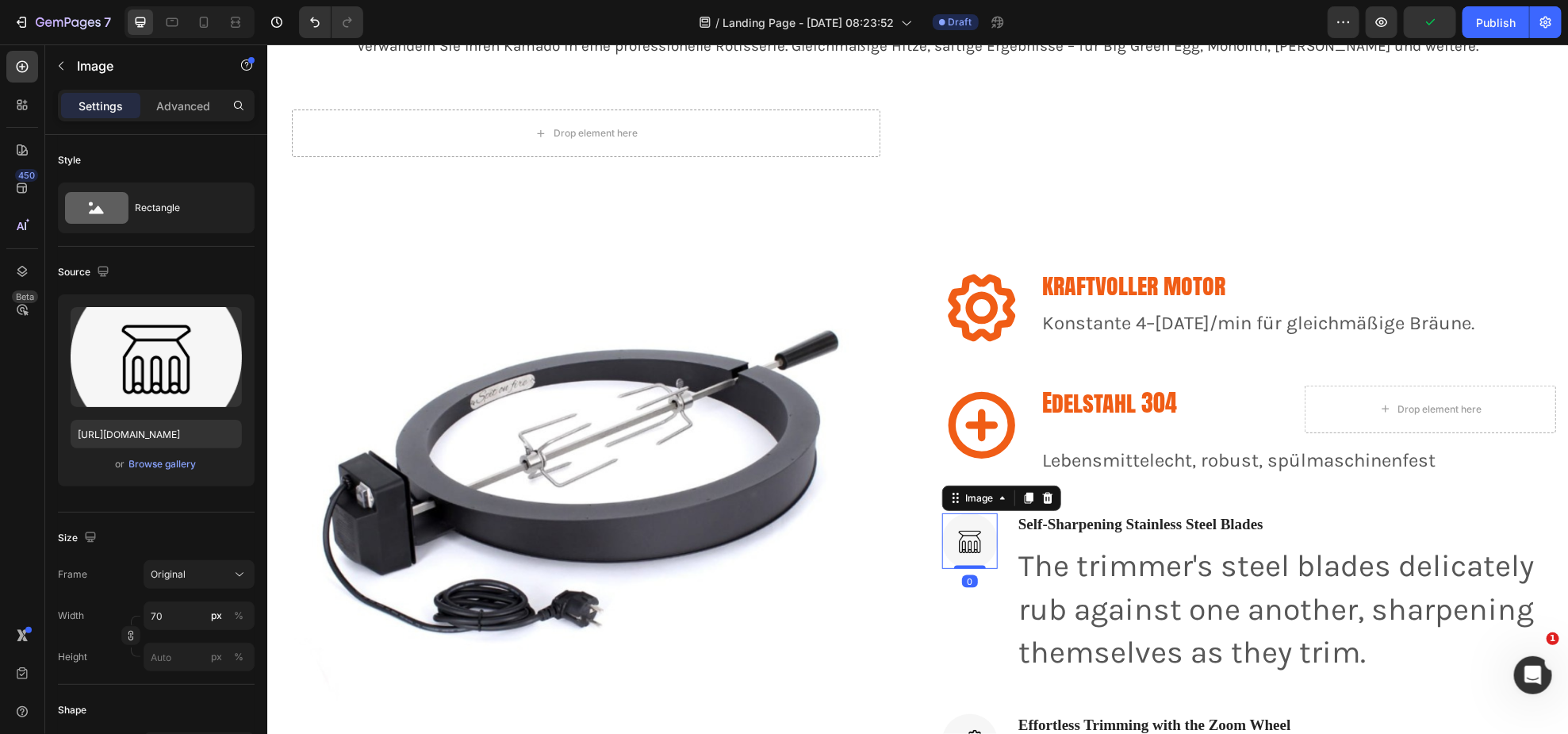
click at [981, 536] on img at bounding box center [969, 540] width 55 height 55
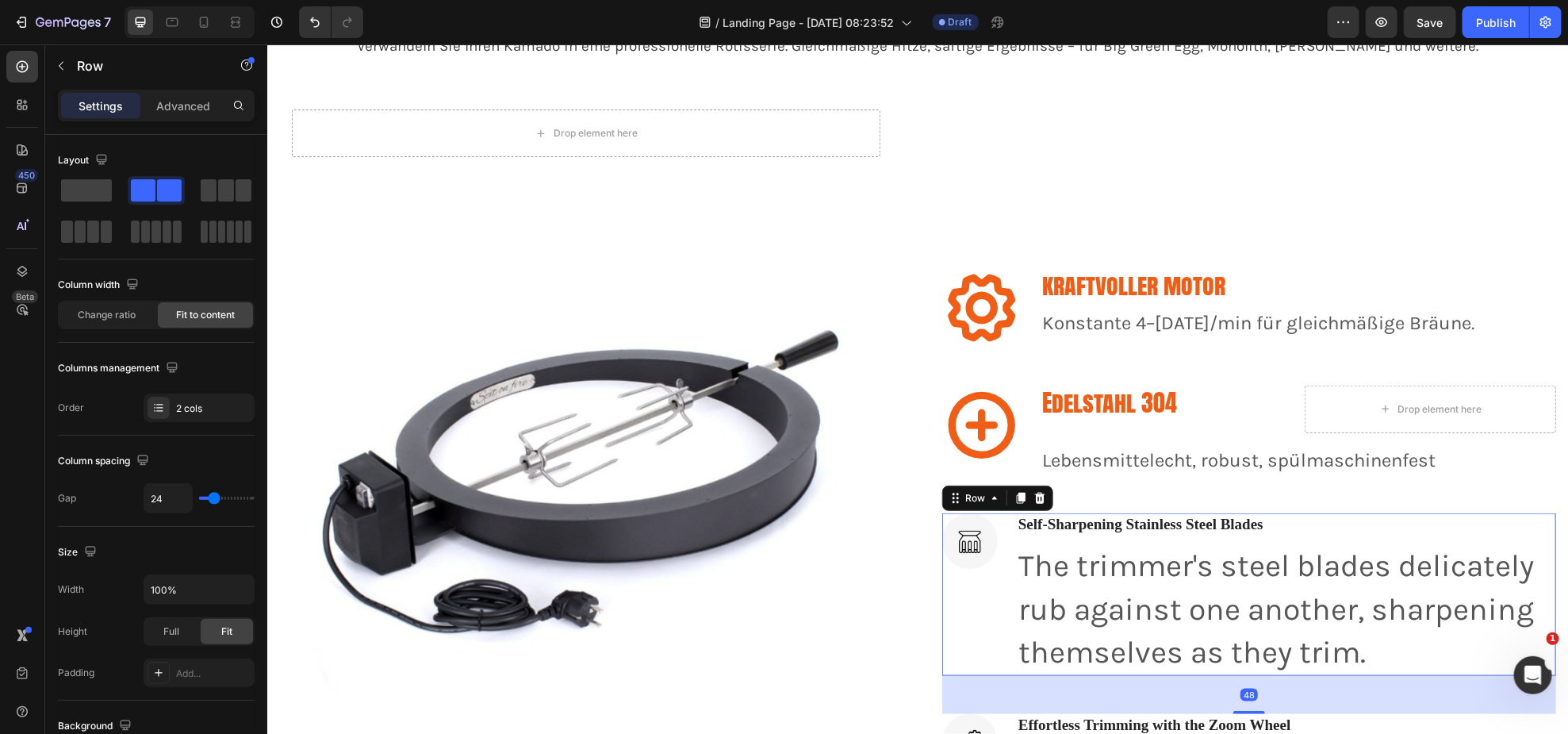
click at [1197, 531] on div "Self-Sharpening Stainless Steel Blades Heading The trimmer's steel blades delic…" at bounding box center [1286, 593] width 539 height 162
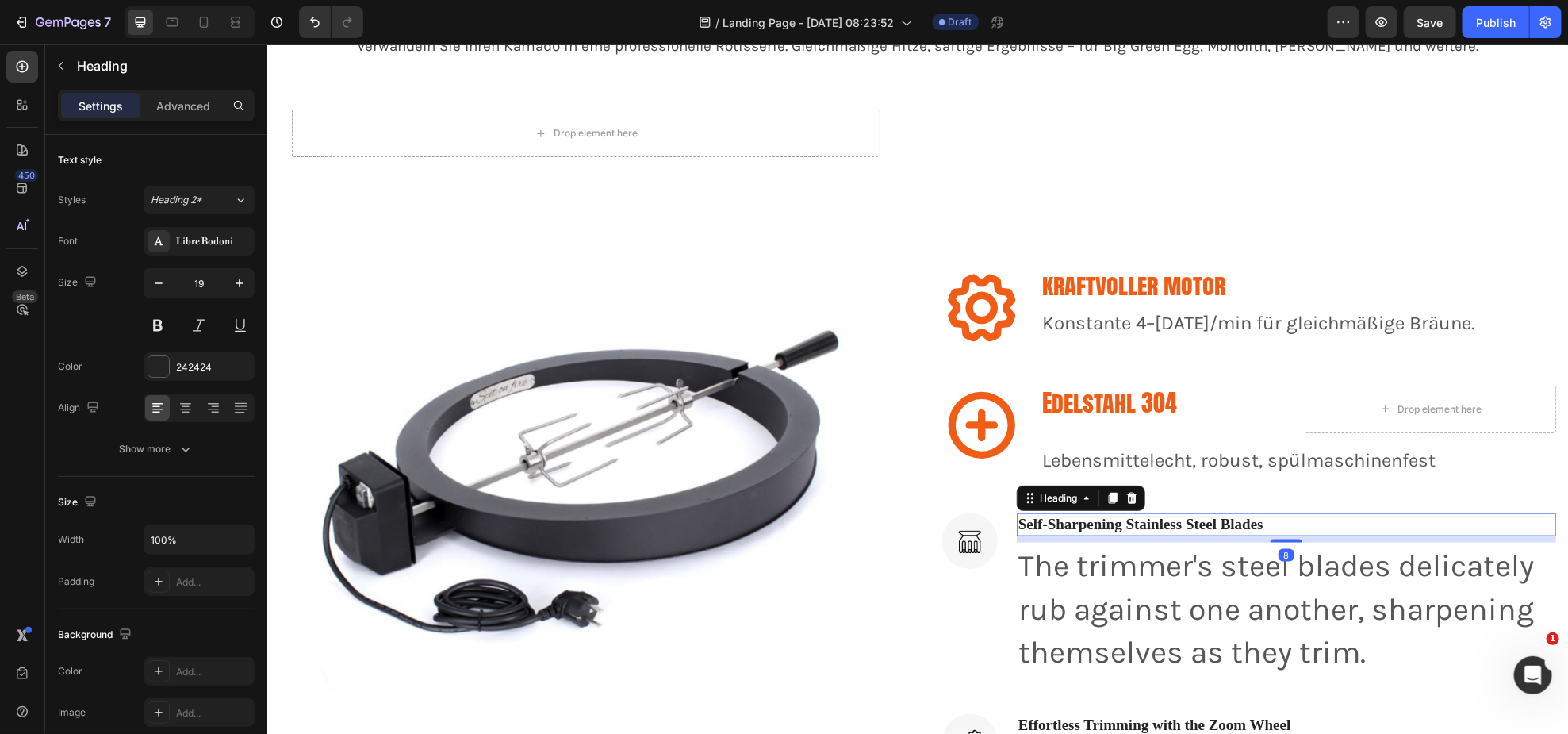
click at [1308, 521] on p "Self-Sharpening Stainless Steel Blades" at bounding box center [1286, 524] width 537 height 20
click at [1141, 399] on p "Edelstahl 304" at bounding box center [1166, 401] width 249 height 31
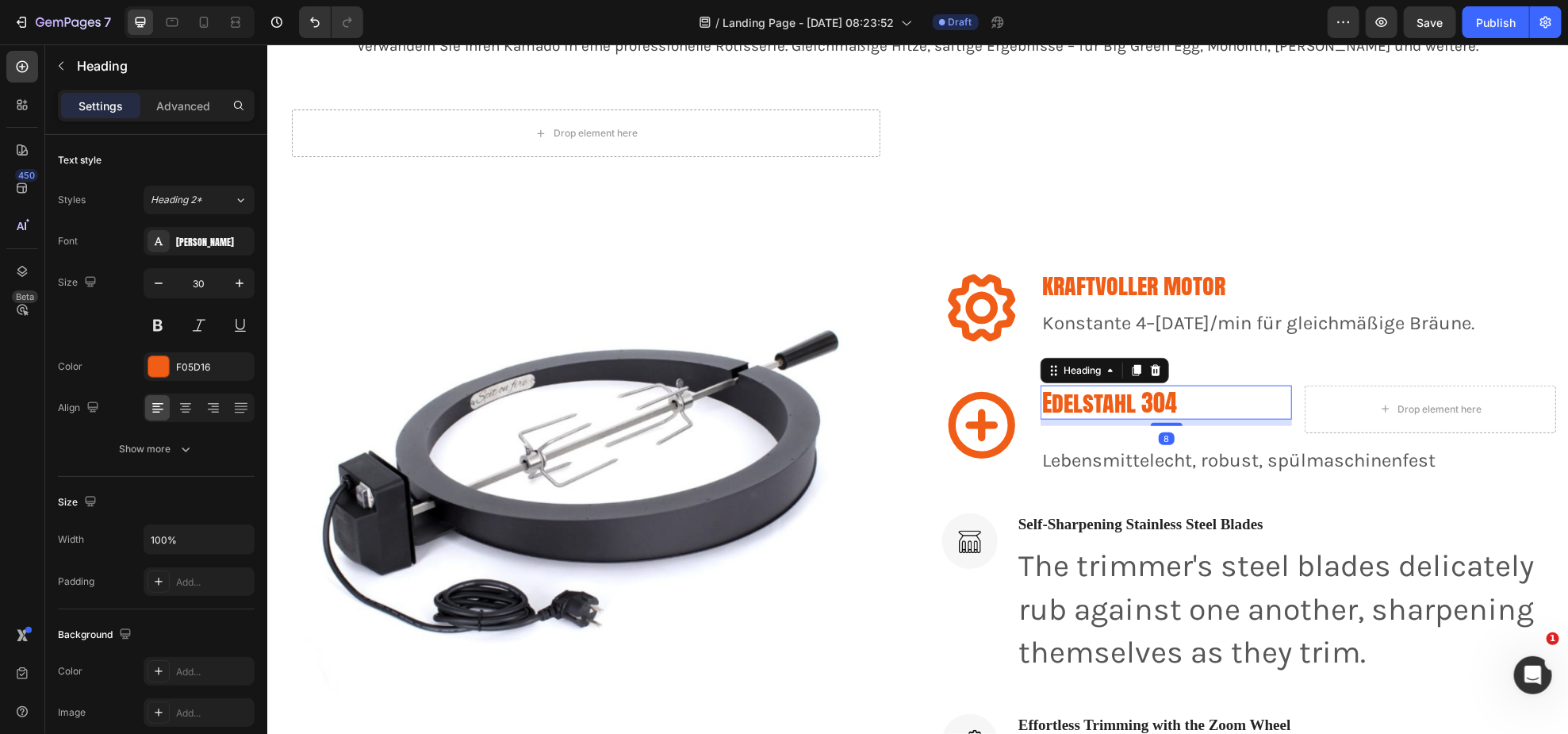
drag, startPoint x: 1132, startPoint y: 364, endPoint x: 1130, endPoint y: 372, distance: 8.2
click at [1132, 364] on icon at bounding box center [1136, 369] width 8 height 11
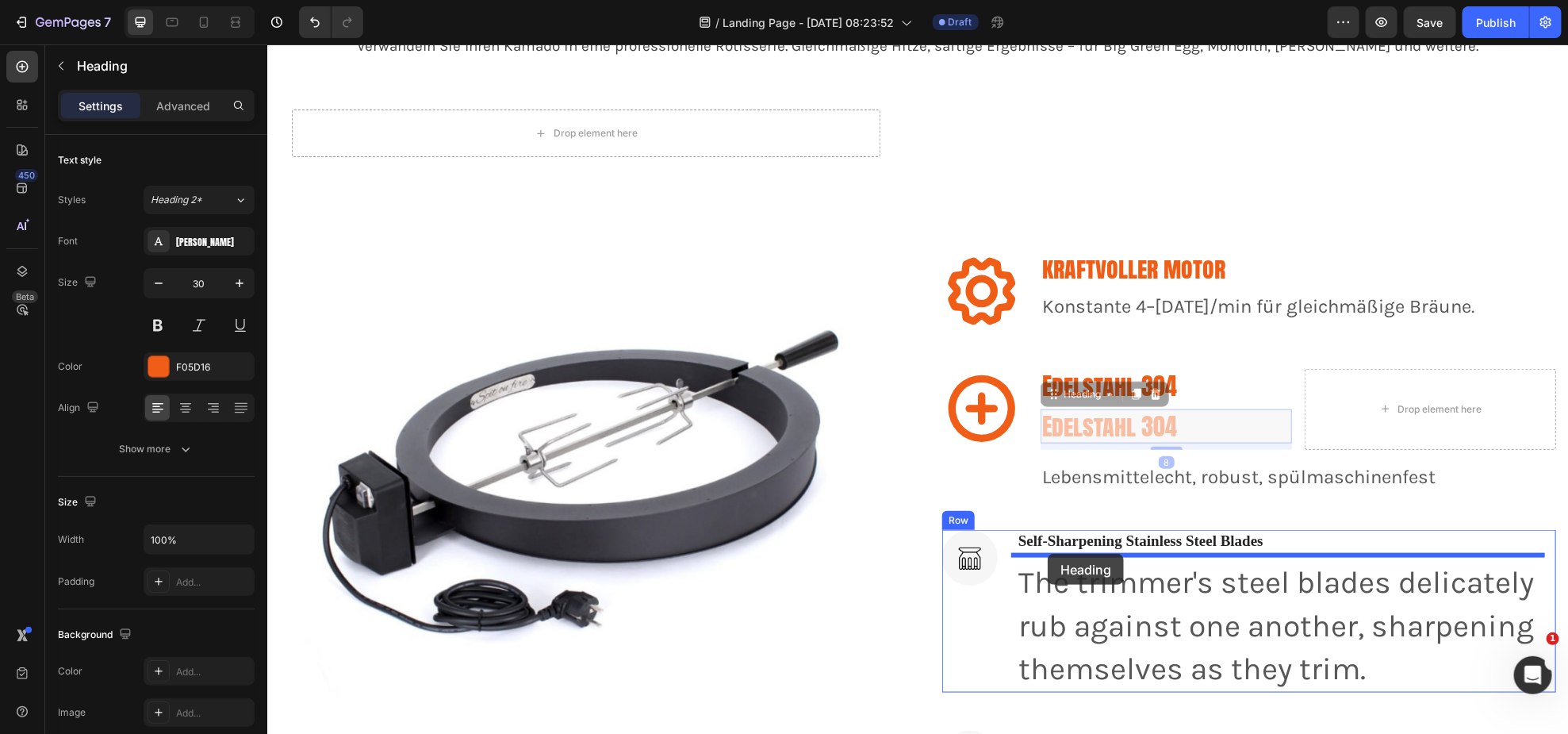
drag, startPoint x: 1048, startPoint y: 395, endPoint x: 1047, endPoint y: 553, distance: 158.0
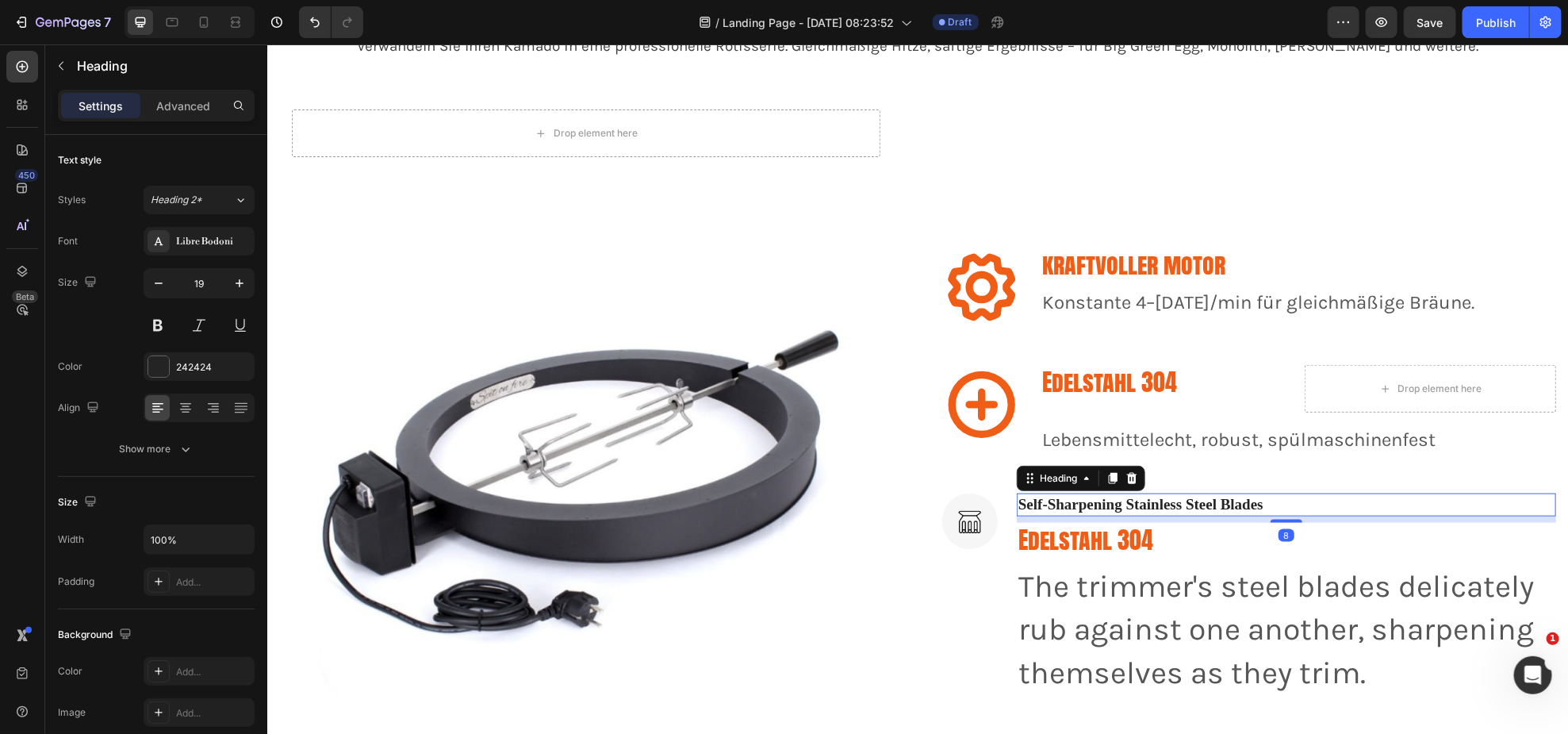
click at [1259, 499] on p "Self-Sharpening Stainless Steel Blades" at bounding box center [1286, 504] width 537 height 20
click at [1131, 471] on icon at bounding box center [1131, 478] width 13 height 13
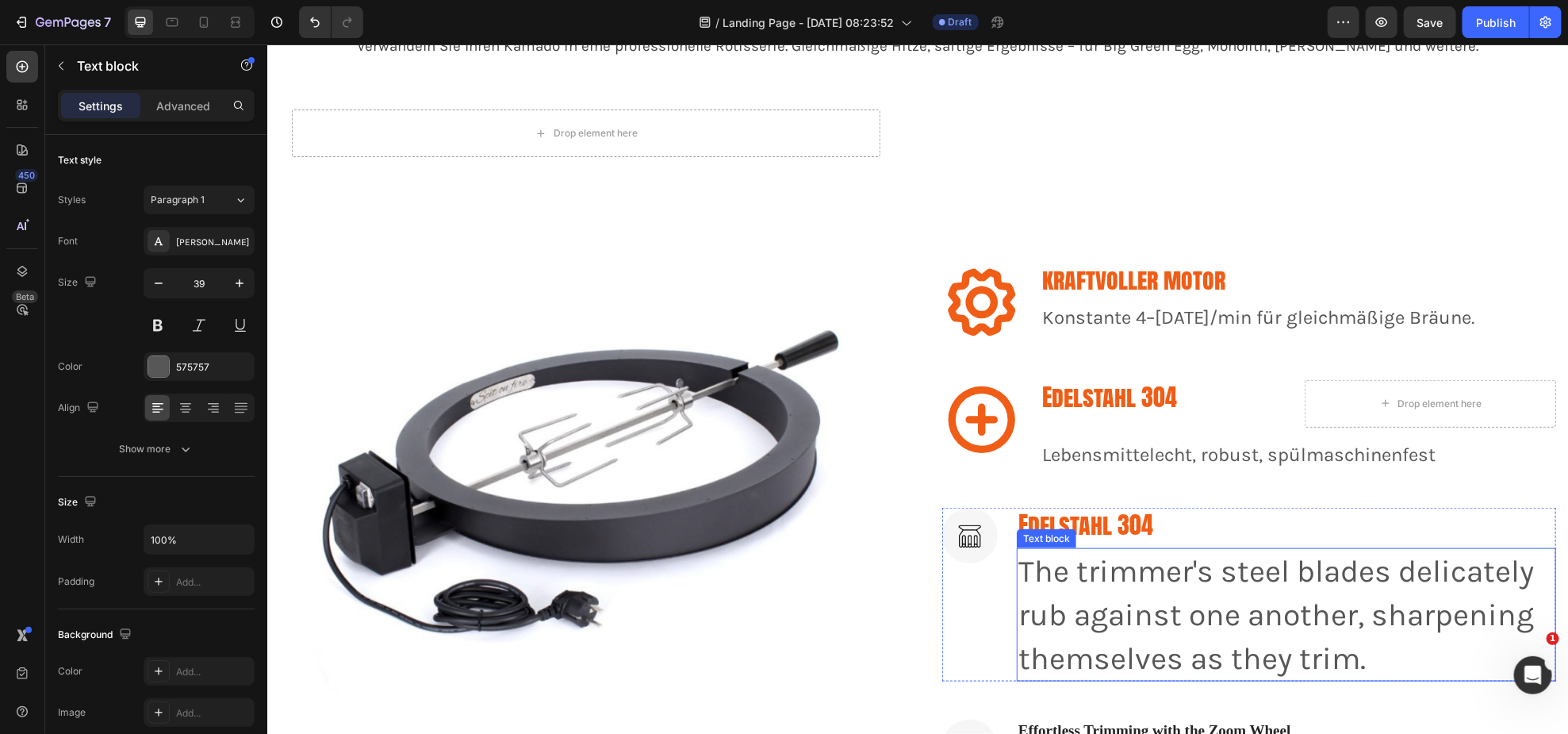
click at [1170, 609] on p "The trimmer's steel blades delicately rub against one another, sharpening thems…" at bounding box center [1286, 613] width 537 height 130
click at [205, 283] on input "39" at bounding box center [199, 283] width 52 height 29
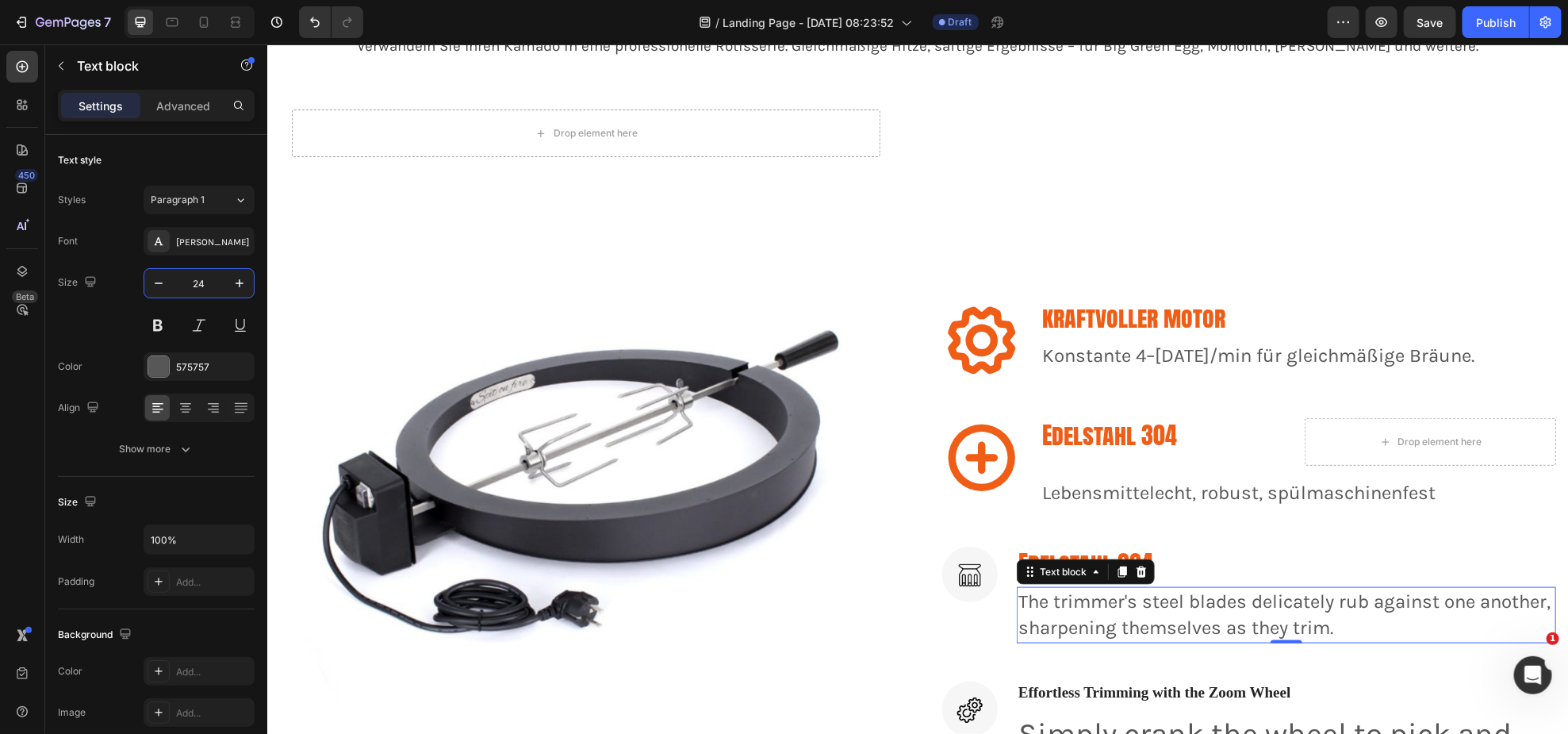
type input "24"
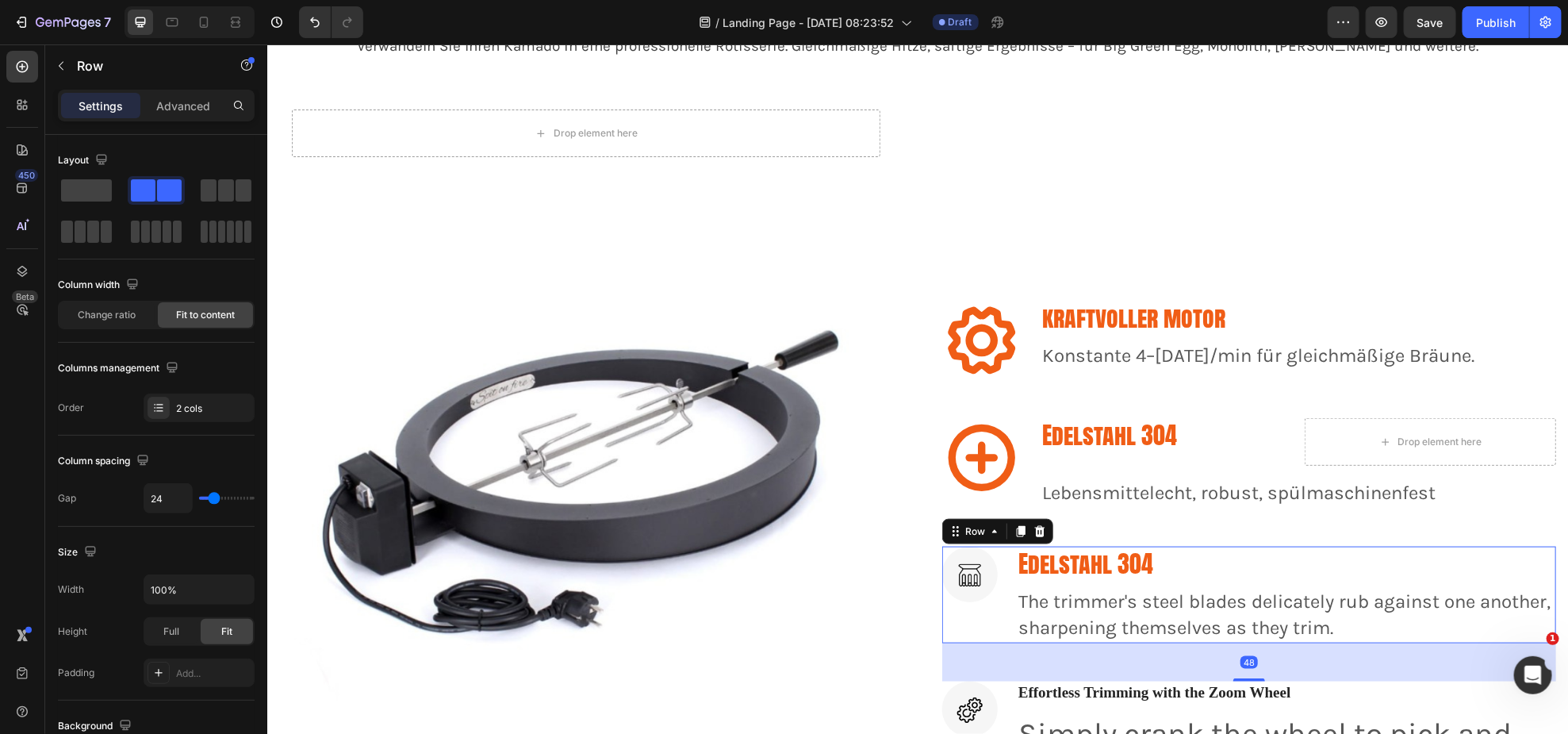
click at [1084, 581] on div "Edelstahl 304 Heading The trimmer's steel blades delicately rub against one ano…" at bounding box center [1286, 595] width 539 height 97
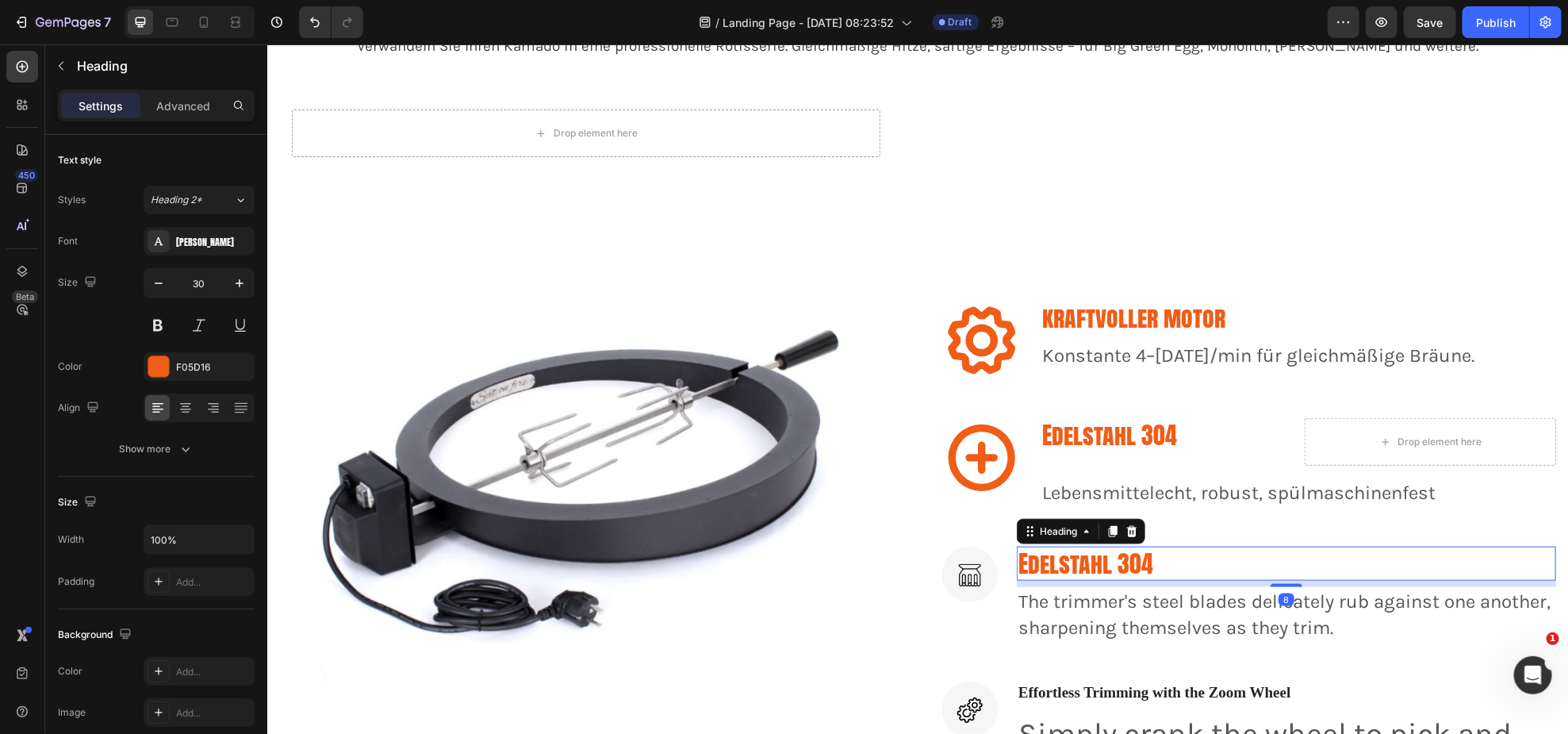
click at [1148, 557] on h3 "Edelstahl 304" at bounding box center [1286, 563] width 539 height 34
drag, startPoint x: 1153, startPoint y: 557, endPoint x: 1032, endPoint y: 562, distance: 121.1
click at [1032, 562] on p "Edelstahl 304" at bounding box center [1286, 562] width 537 height 31
click at [1041, 562] on p "Edelstahl 304" at bounding box center [1286, 562] width 537 height 31
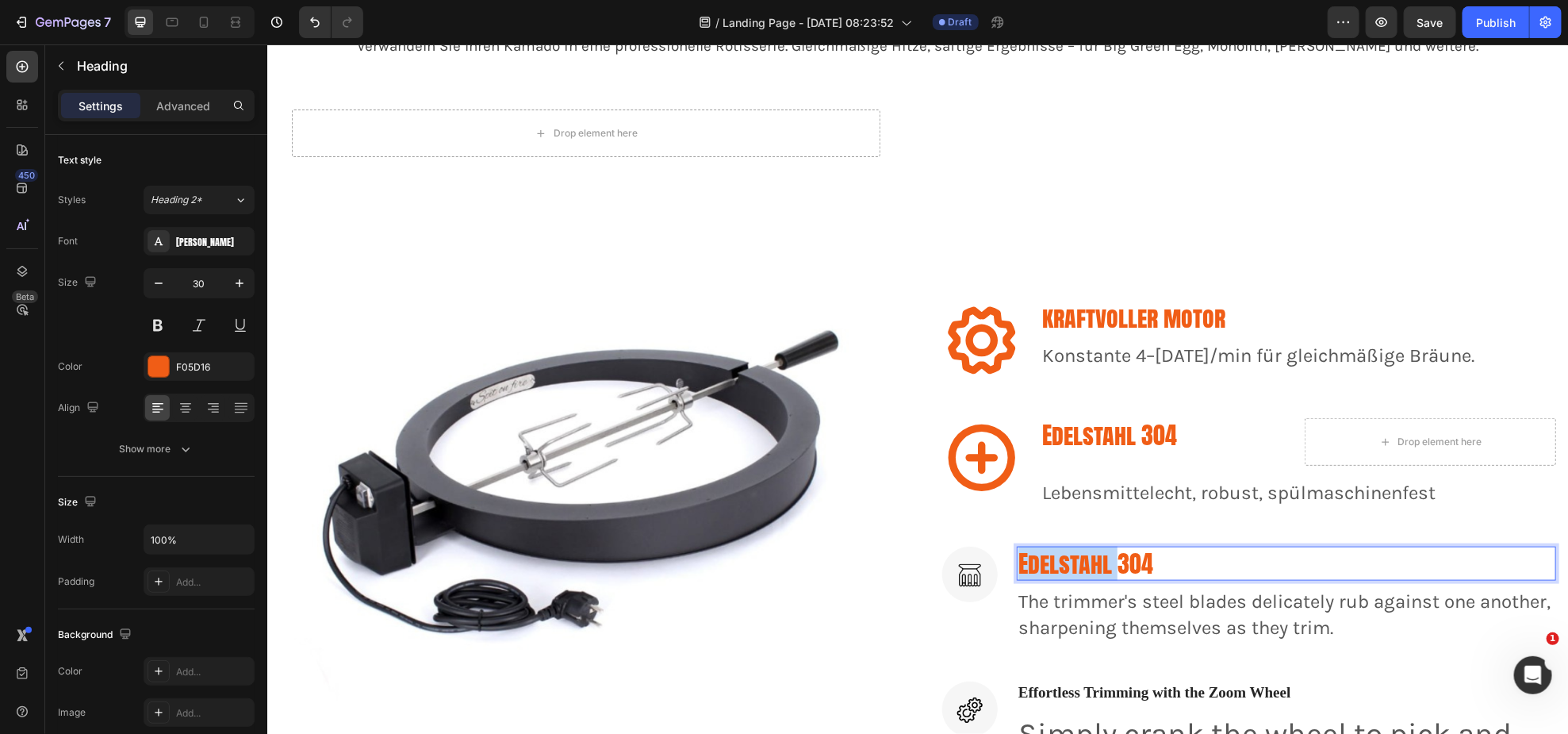
click at [1041, 562] on p "Edelstahl 304" at bounding box center [1286, 562] width 537 height 31
click at [1141, 437] on p "Edelstahl 304" at bounding box center [1166, 434] width 249 height 31
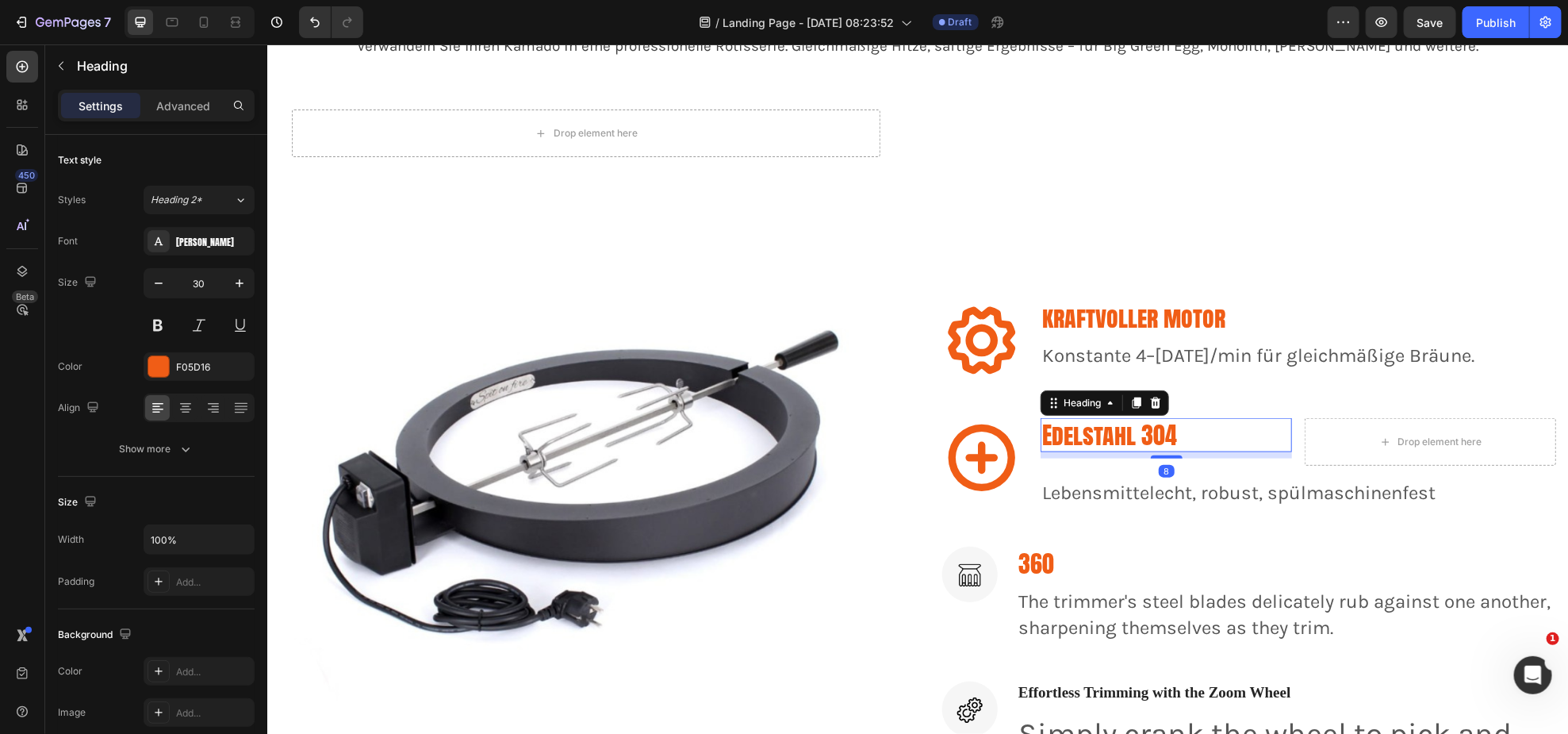
click at [1142, 436] on p "Edelstahl 304" at bounding box center [1166, 434] width 249 height 31
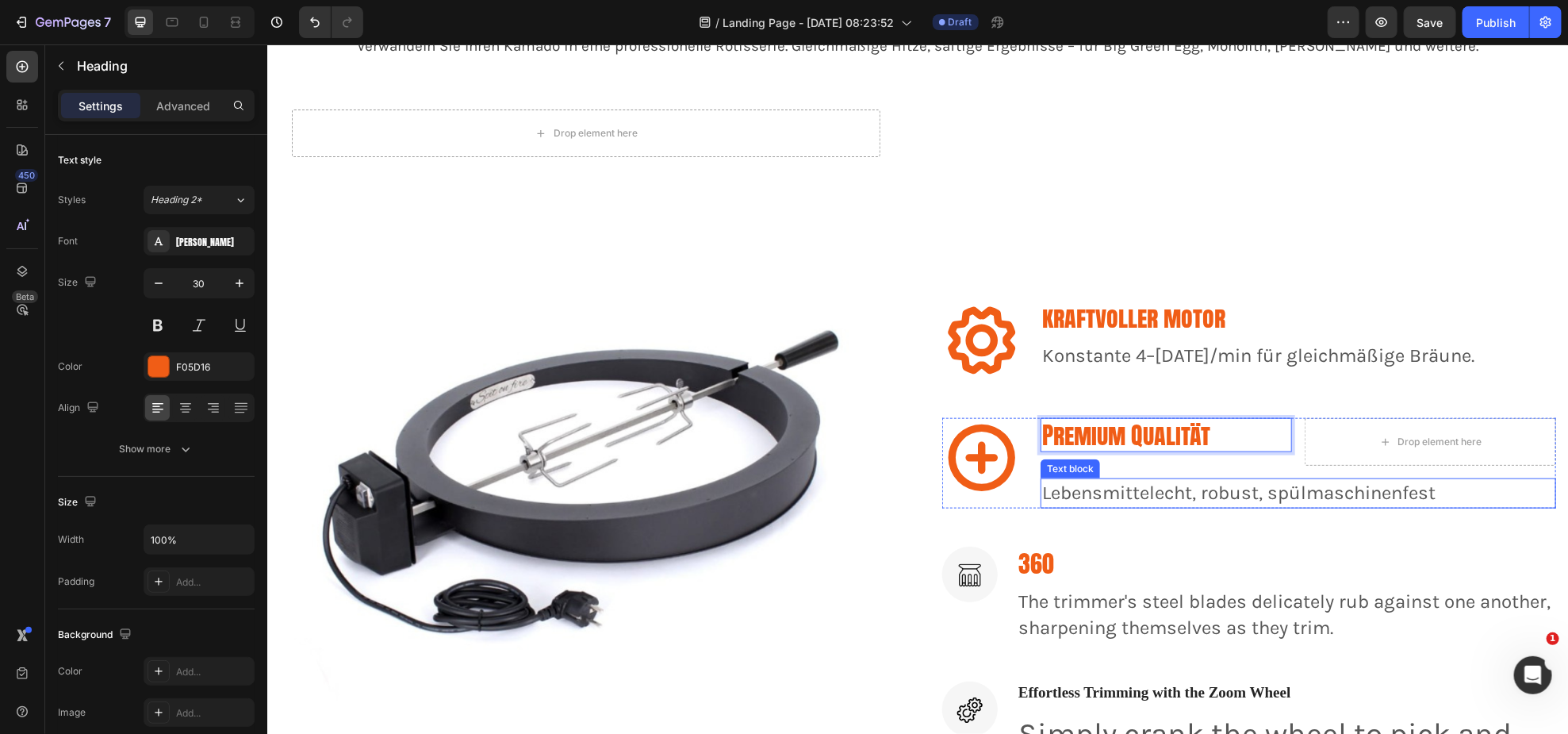
click at [1103, 497] on p "Lebensmittelecht, robust, spülmaschinenfest" at bounding box center [1298, 492] width 512 height 27
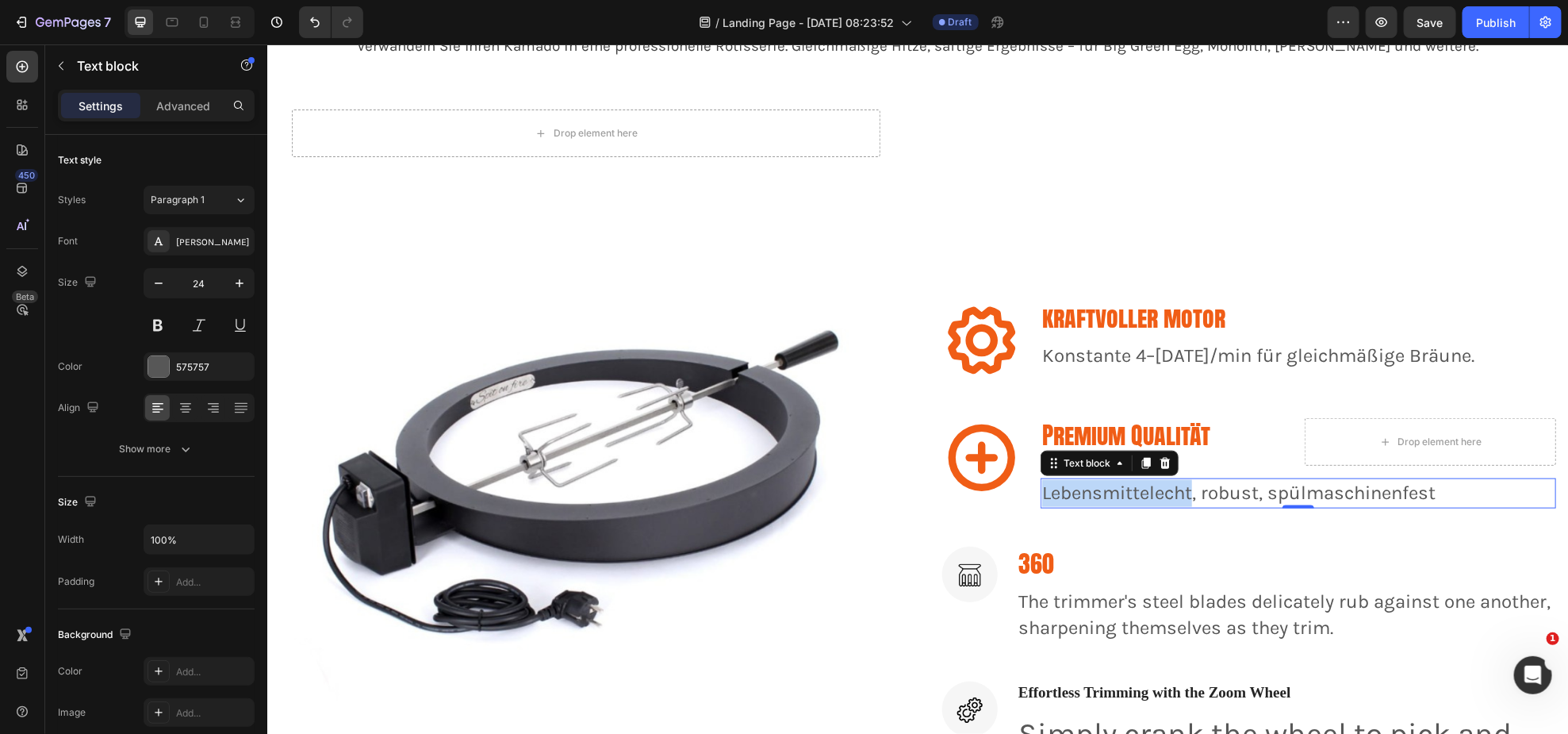
click at [1103, 496] on p "Lebensmittelecht, robust, spülmaschinenfest" at bounding box center [1298, 492] width 512 height 27
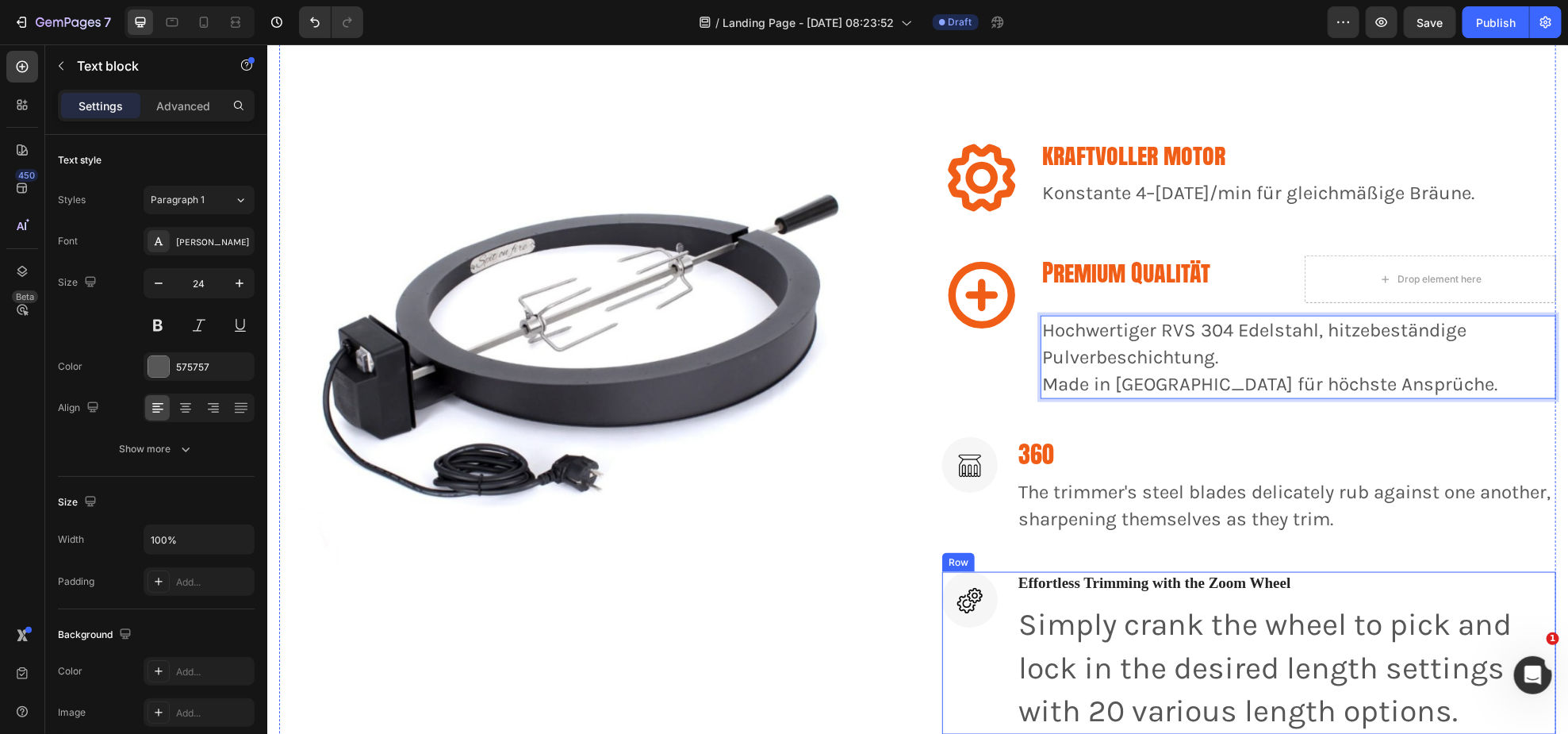
scroll to position [1039, 0]
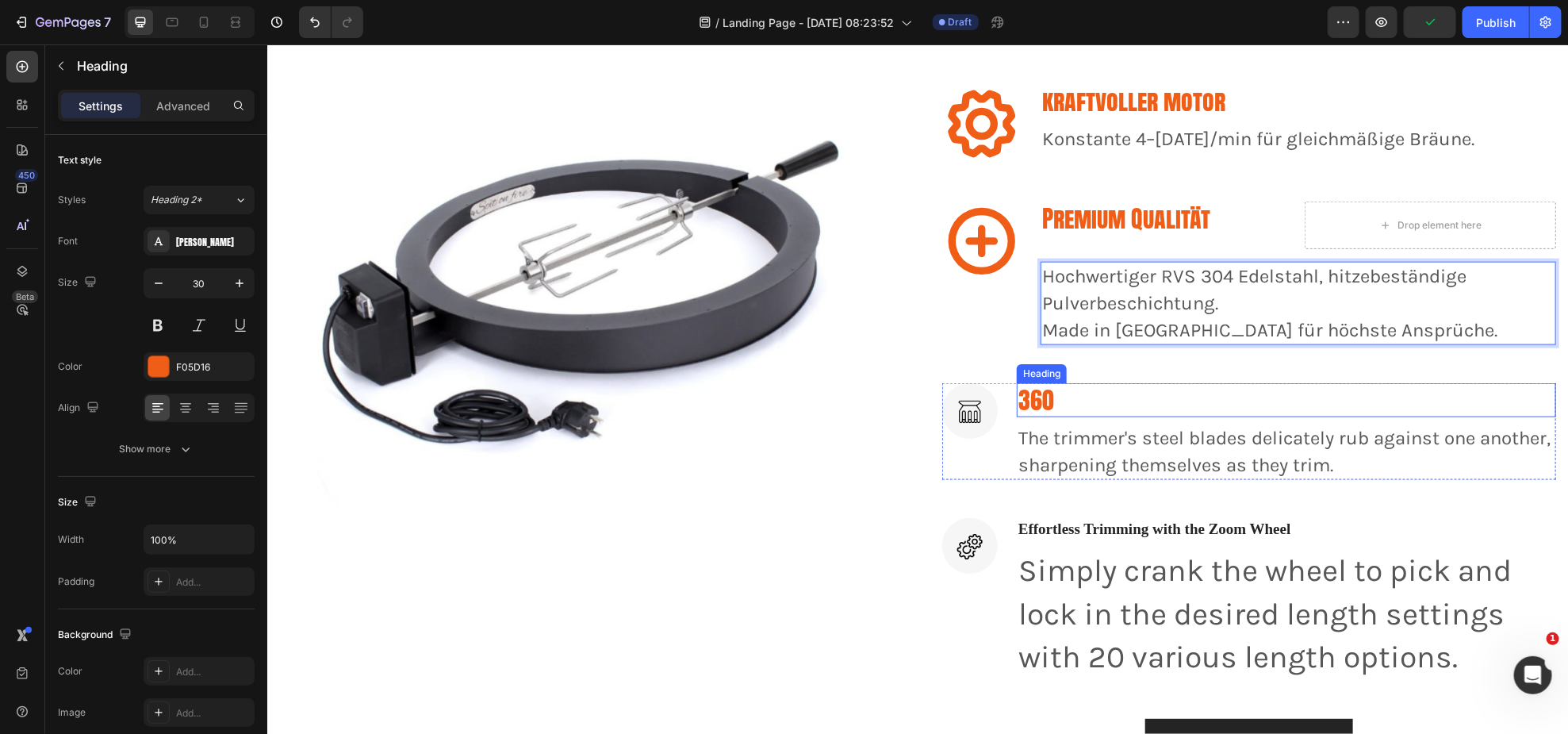
click at [1071, 400] on p "360" at bounding box center [1286, 399] width 537 height 31
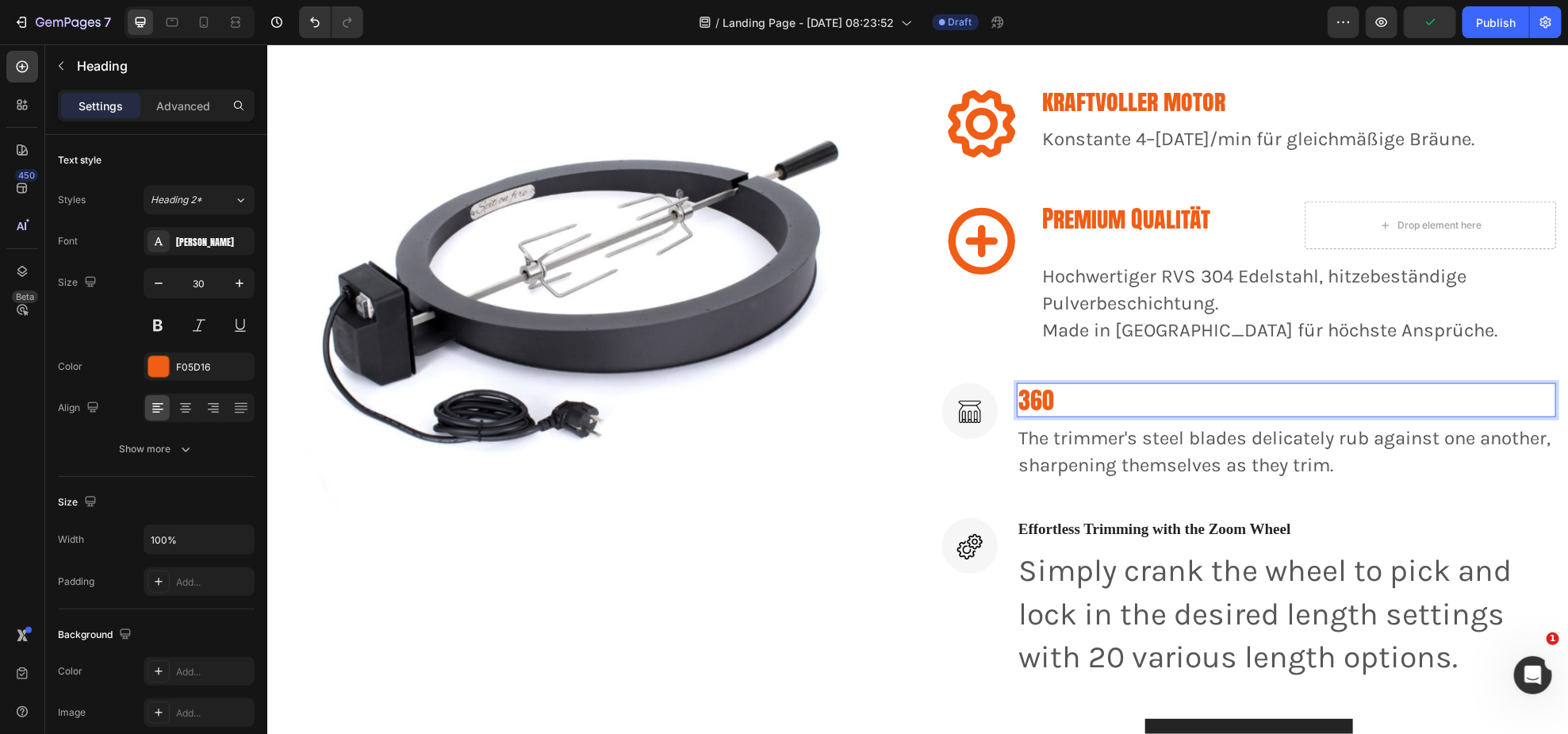
click at [1075, 405] on p "360" at bounding box center [1286, 399] width 537 height 31
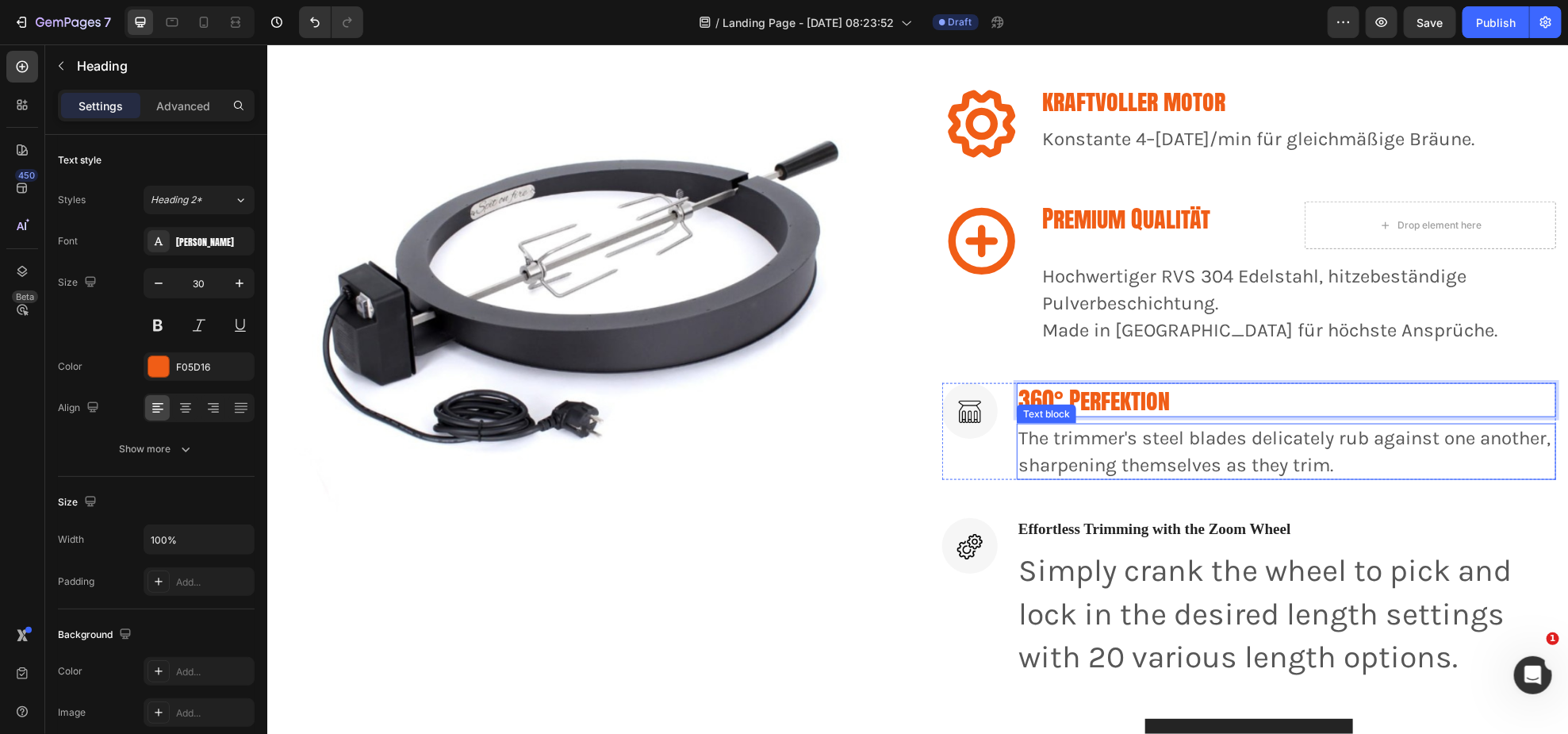
click at [1211, 429] on p "The trimmer's steel blades delicately rub against one another, sharpening thems…" at bounding box center [1286, 451] width 537 height 53
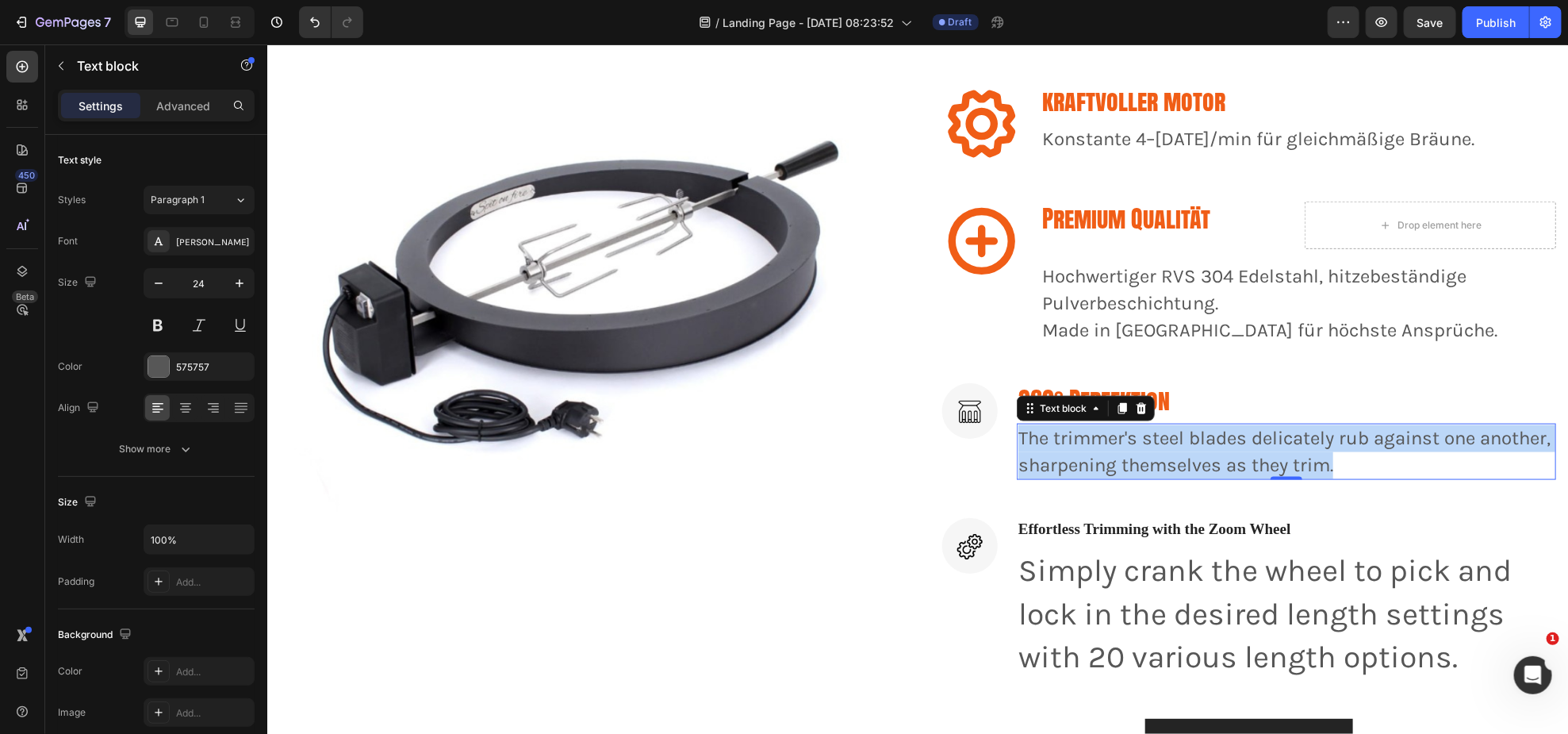
click at [1211, 429] on p "The trimmer's steel blades delicately rub against one another, sharpening thems…" at bounding box center [1286, 451] width 537 height 53
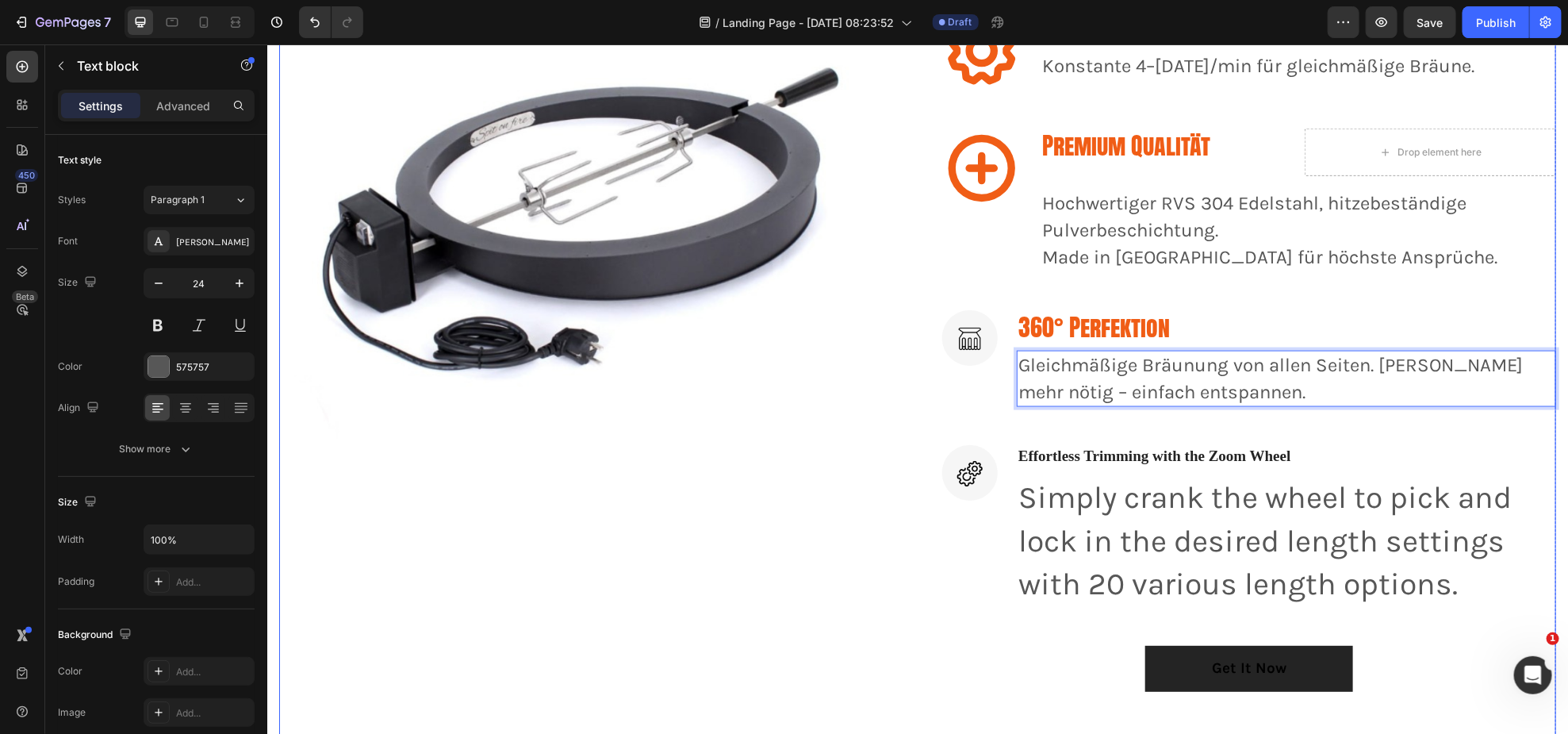
scroll to position [1112, 0]
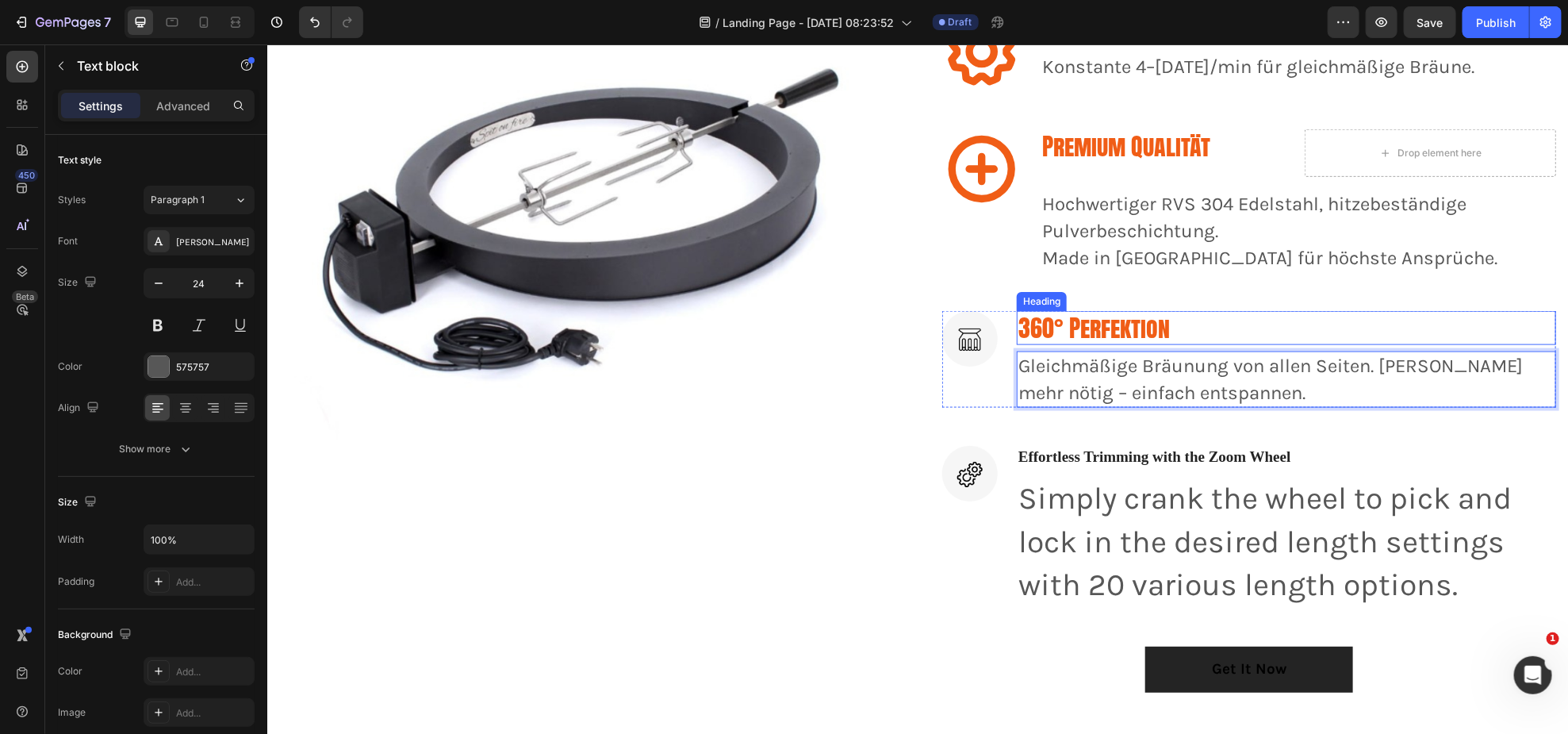
click at [1138, 317] on p "360° Perfektion" at bounding box center [1286, 326] width 537 height 31
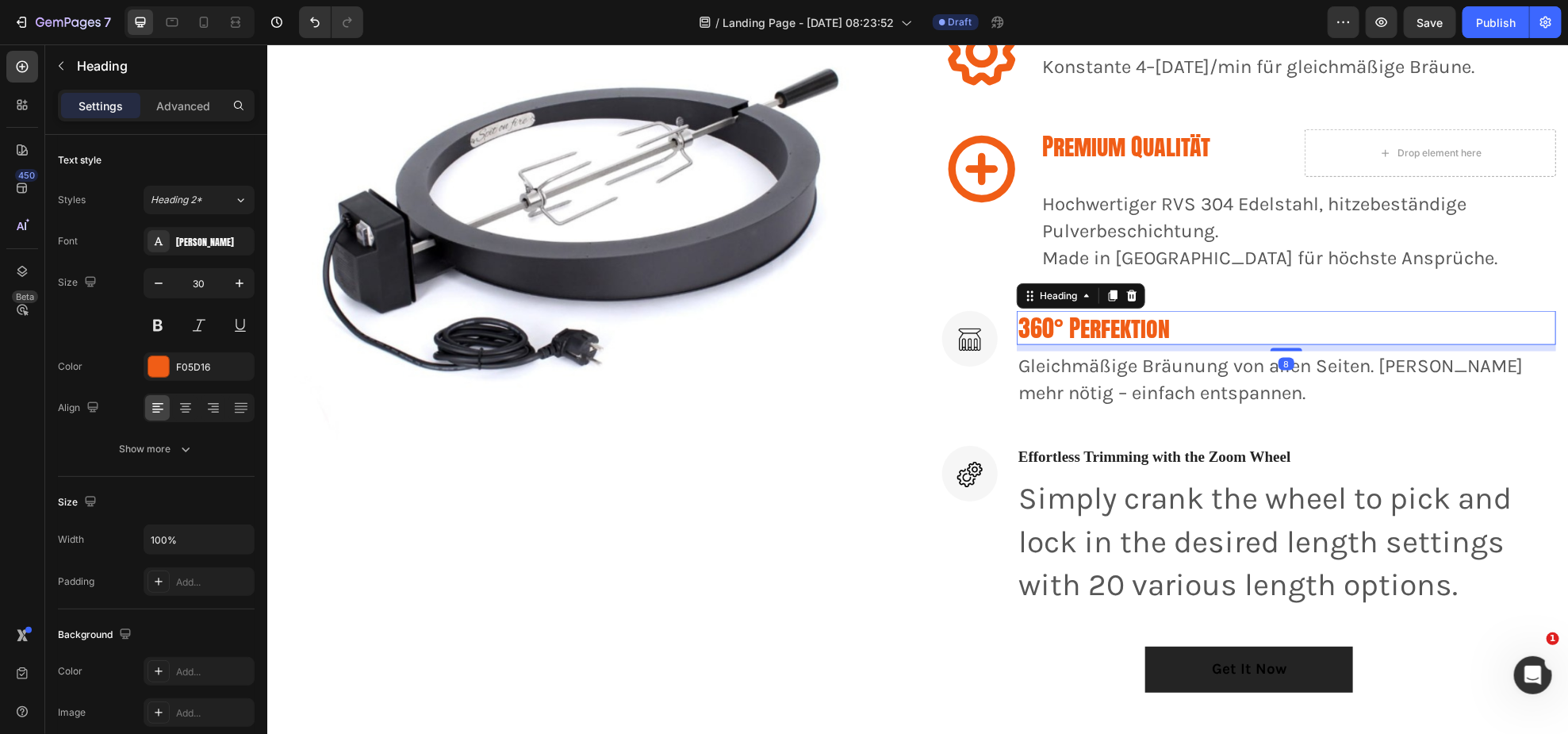
click at [1108, 295] on icon at bounding box center [1112, 295] width 8 height 11
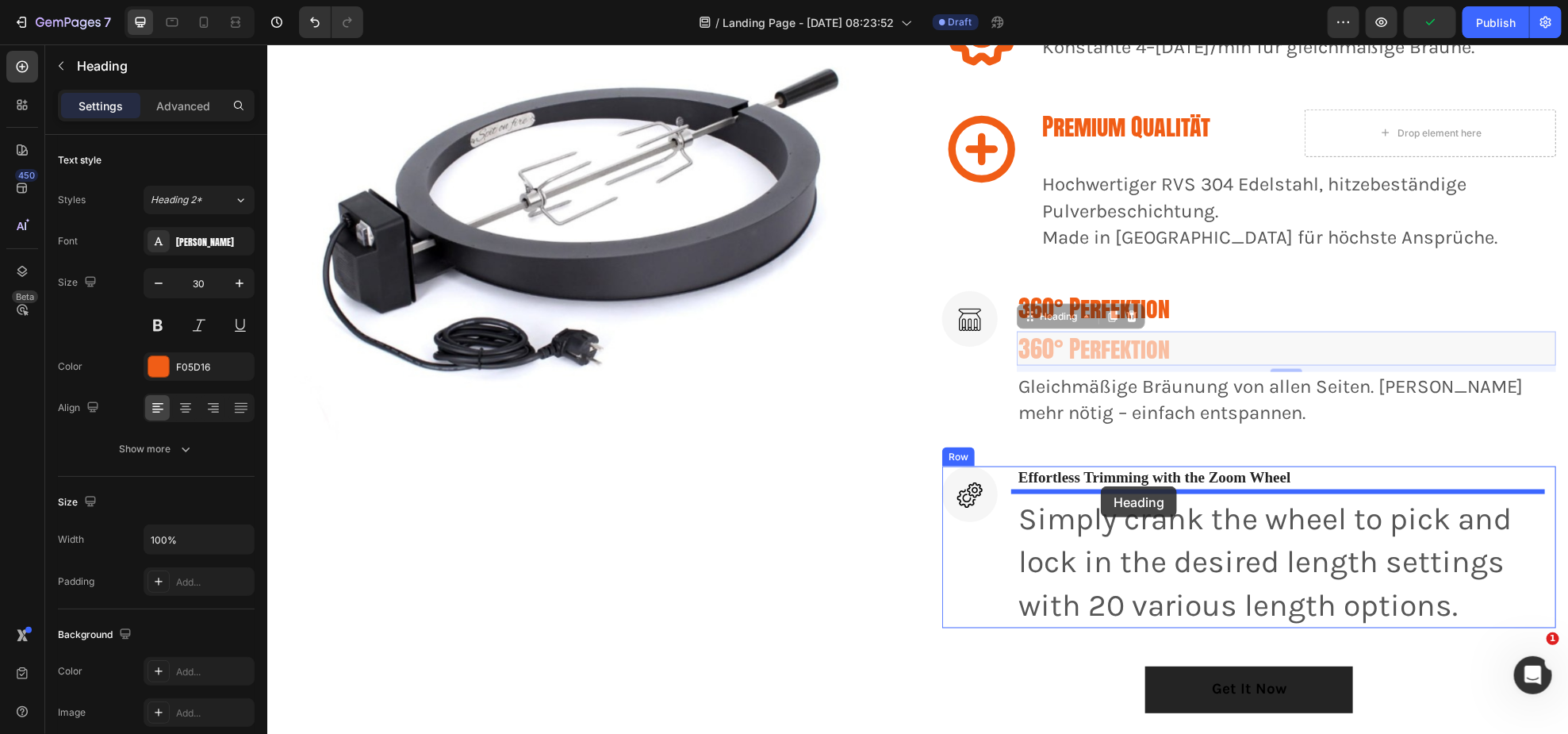
drag, startPoint x: 1024, startPoint y: 316, endPoint x: 1100, endPoint y: 485, distance: 185.3
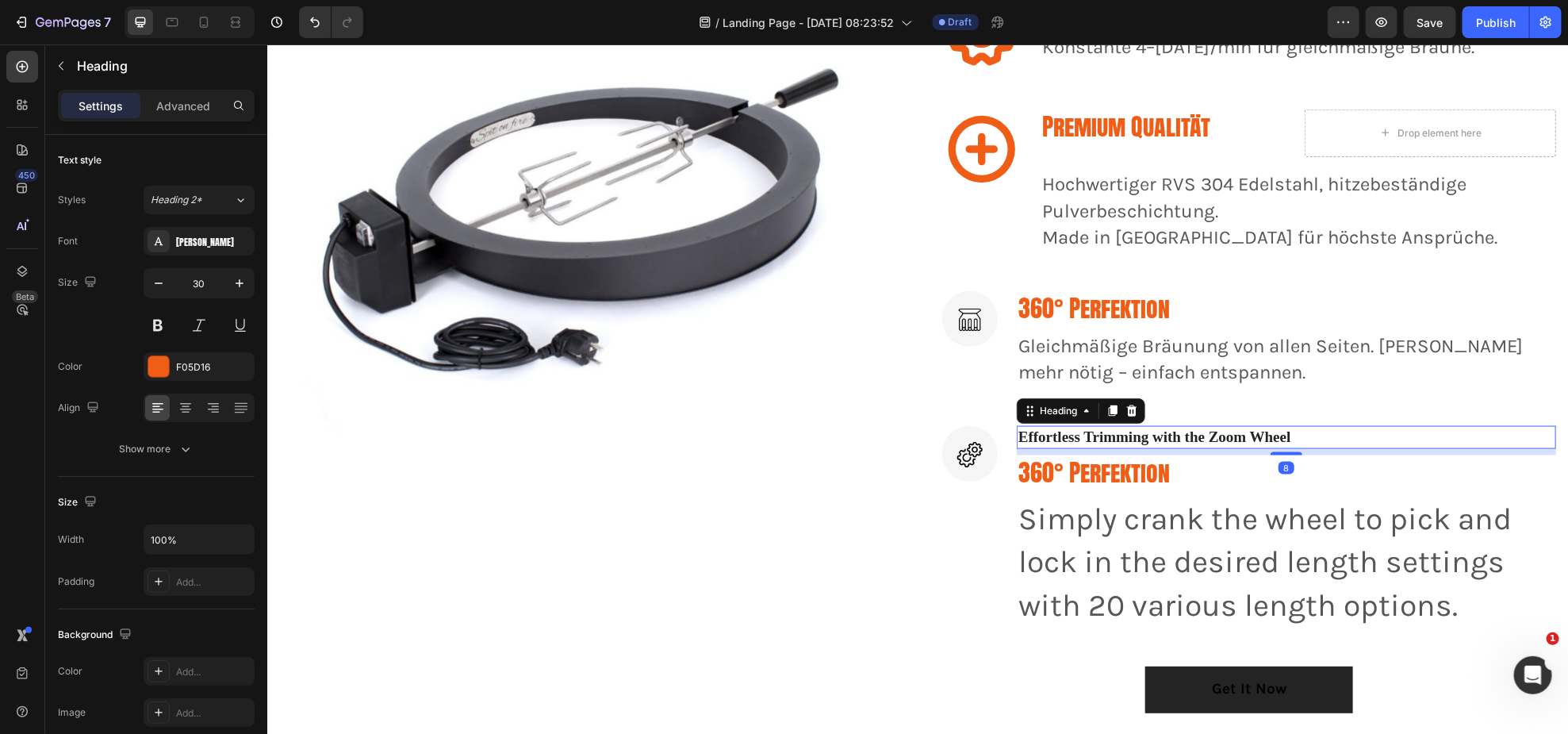
click at [1244, 438] on p "Effortless Trimming with the Zoom Wheel" at bounding box center [1286, 436] width 537 height 20
click at [1127, 406] on icon at bounding box center [1131, 410] width 10 height 11
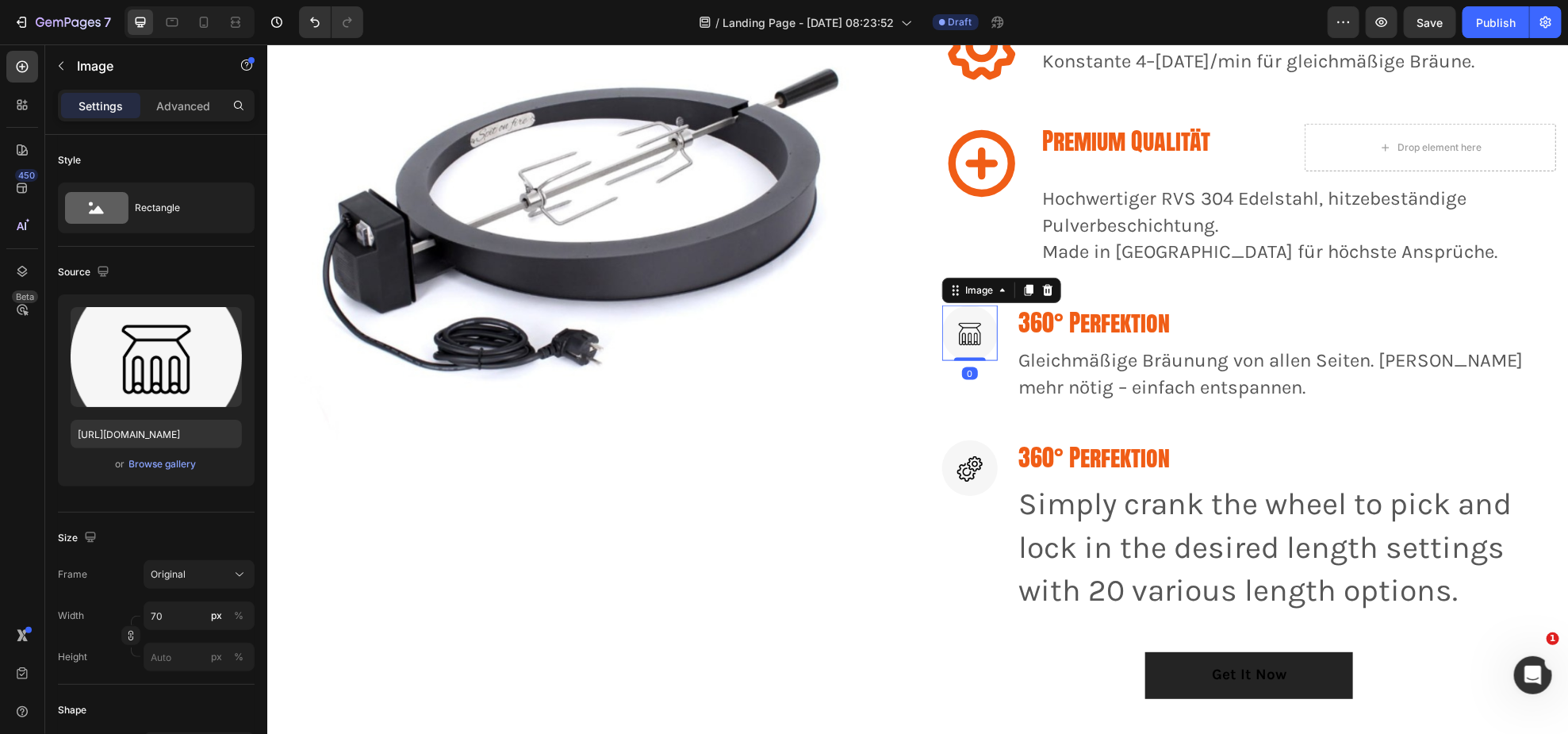
click at [971, 328] on img at bounding box center [969, 332] width 55 height 55
click at [1041, 287] on icon at bounding box center [1047, 290] width 13 height 13
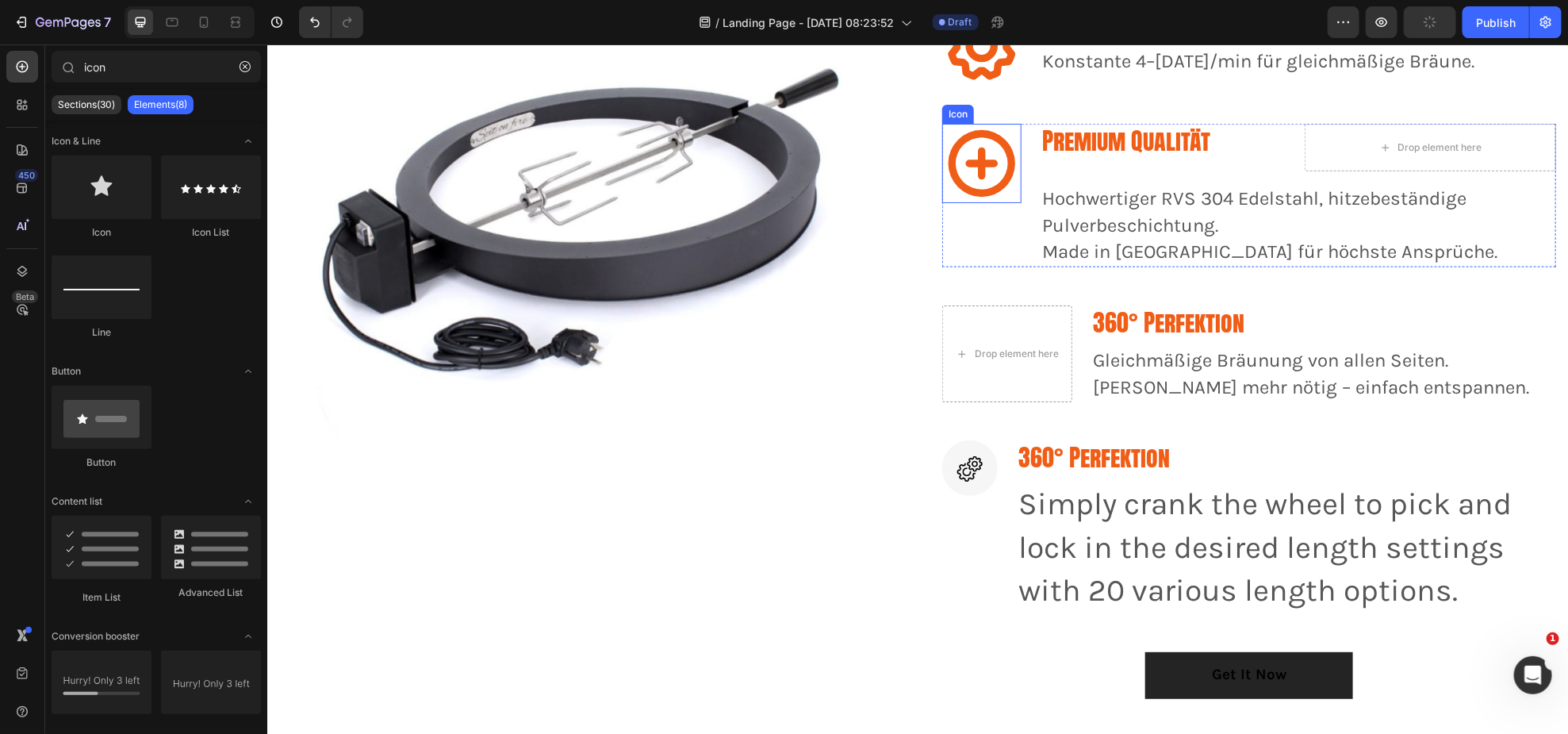
click at [990, 184] on icon at bounding box center [981, 162] width 66 height 66
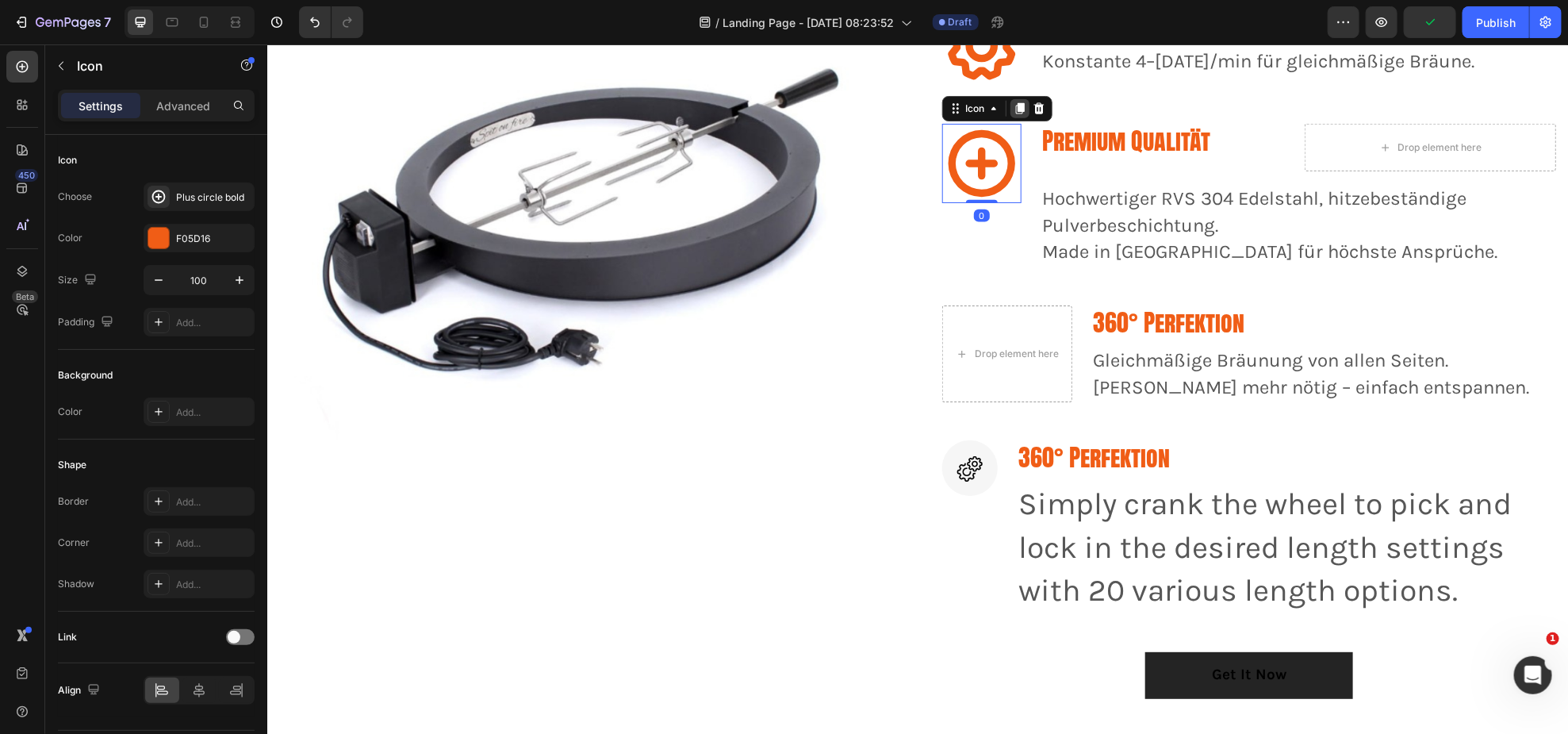
click at [1015, 107] on icon at bounding box center [1019, 108] width 8 height 11
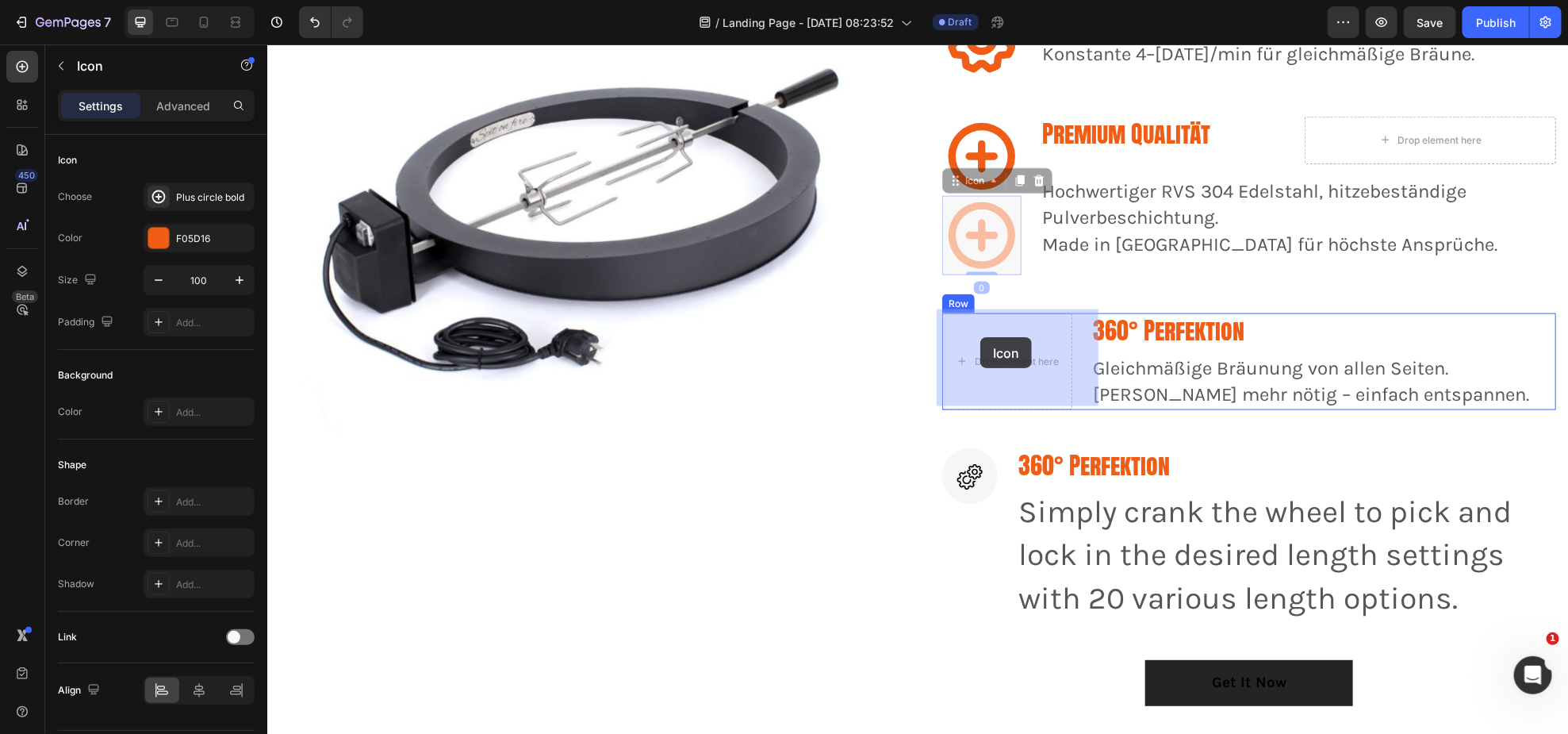
drag, startPoint x: 950, startPoint y: 180, endPoint x: 980, endPoint y: 337, distance: 159.8
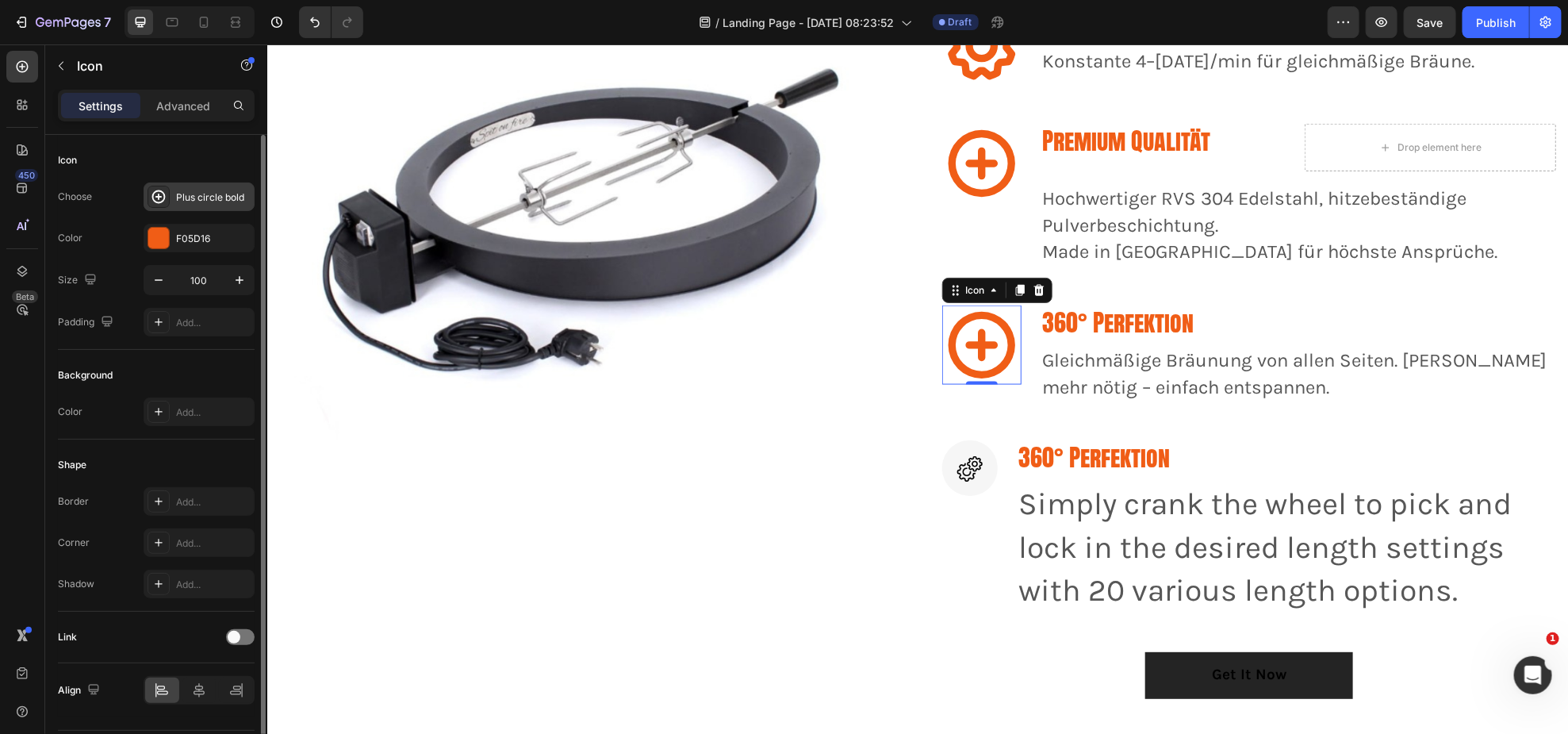
click at [191, 198] on div "Plus circle bold" at bounding box center [213, 197] width 75 height 14
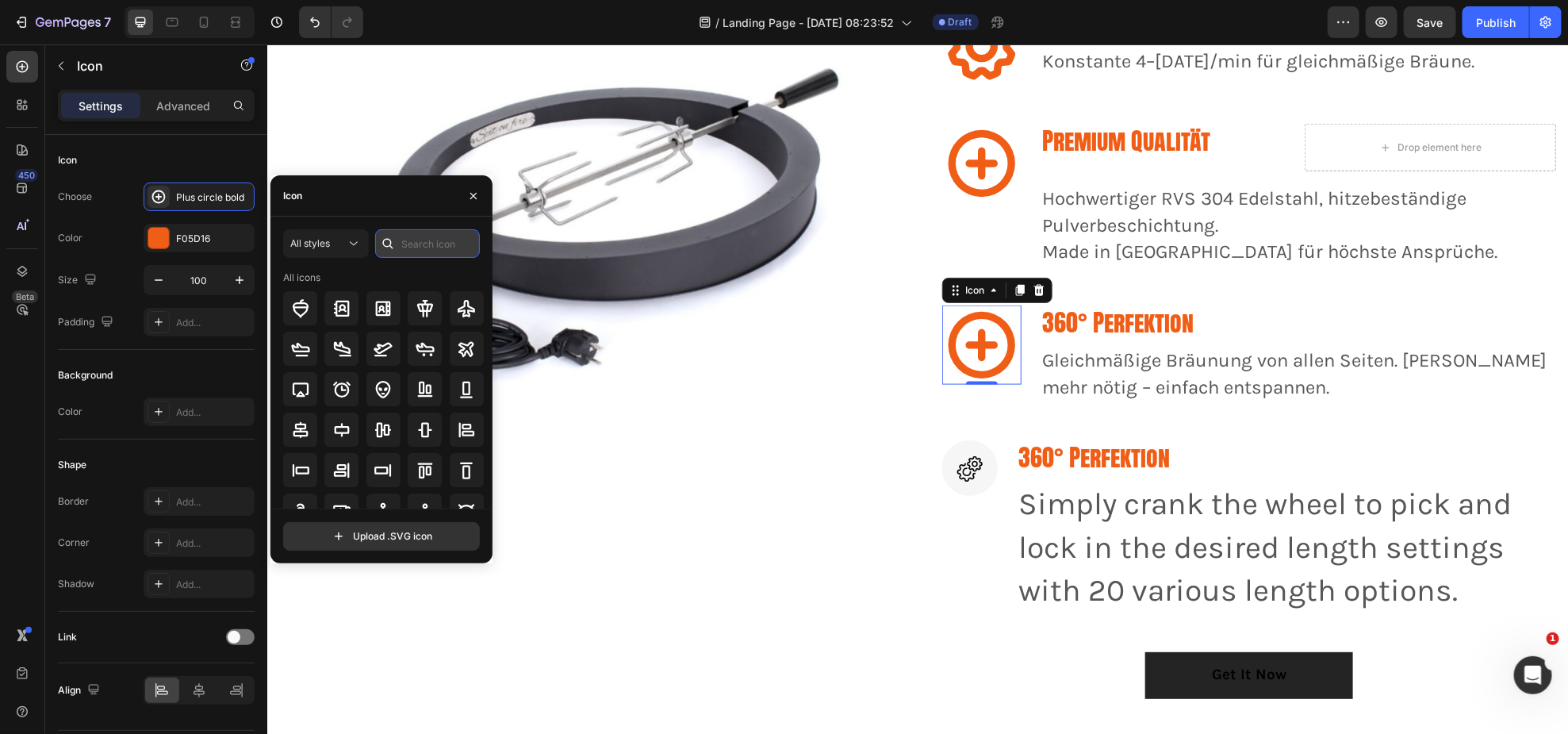
click at [406, 253] on input "text" at bounding box center [427, 243] width 105 height 29
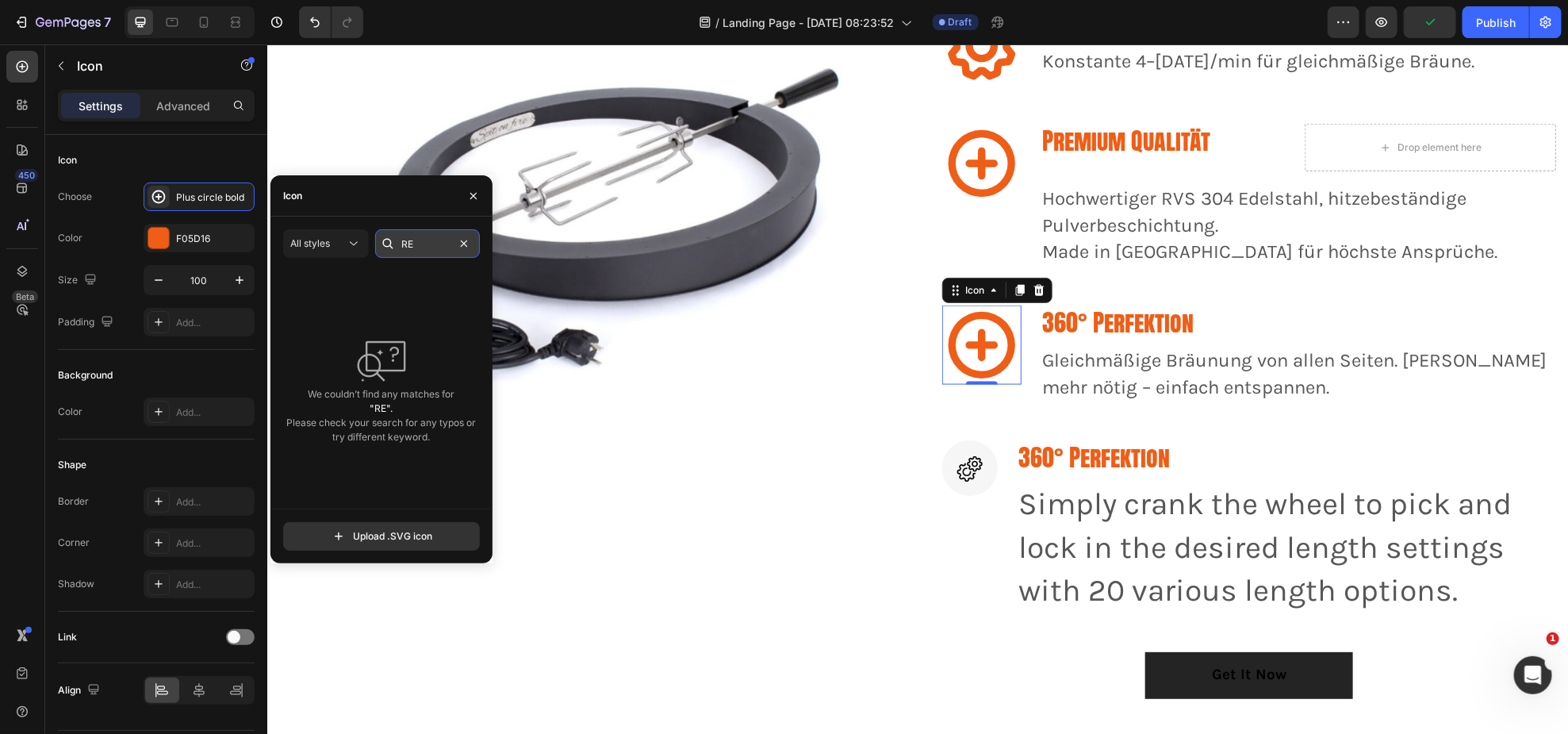
type input "R"
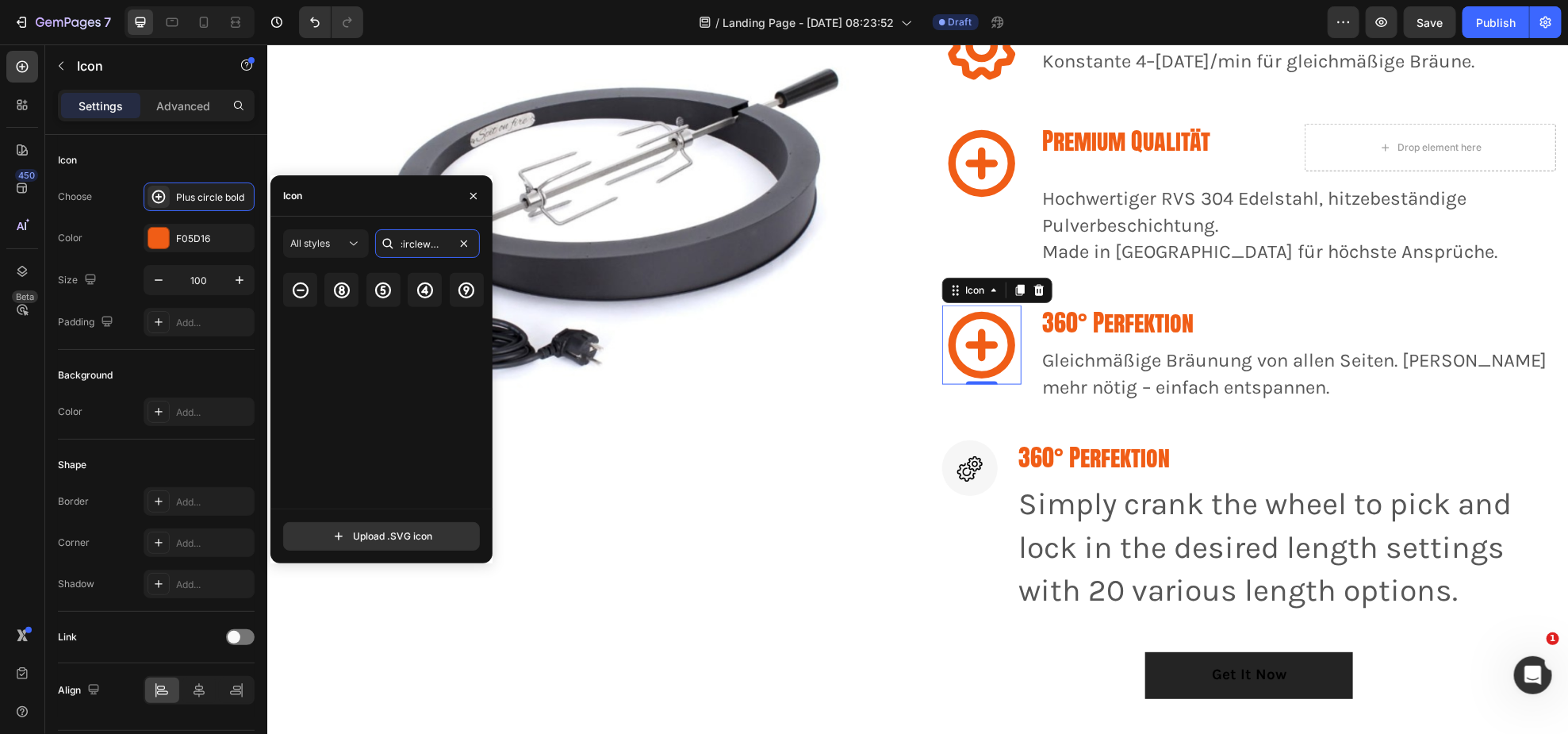
scroll to position [0, 0]
type input "circlewheel"
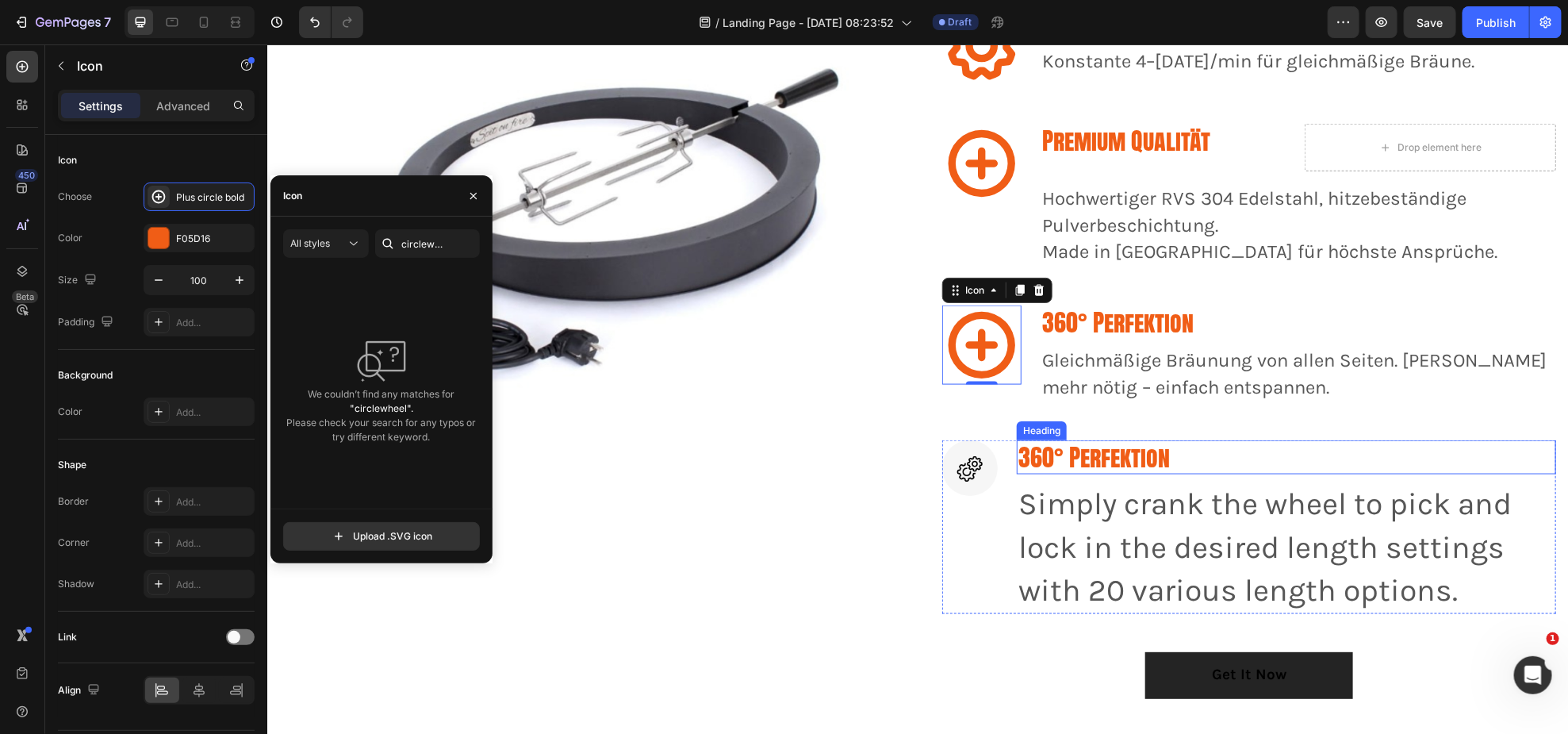
click at [1080, 453] on h3 "360° Perfektion" at bounding box center [1286, 456] width 539 height 34
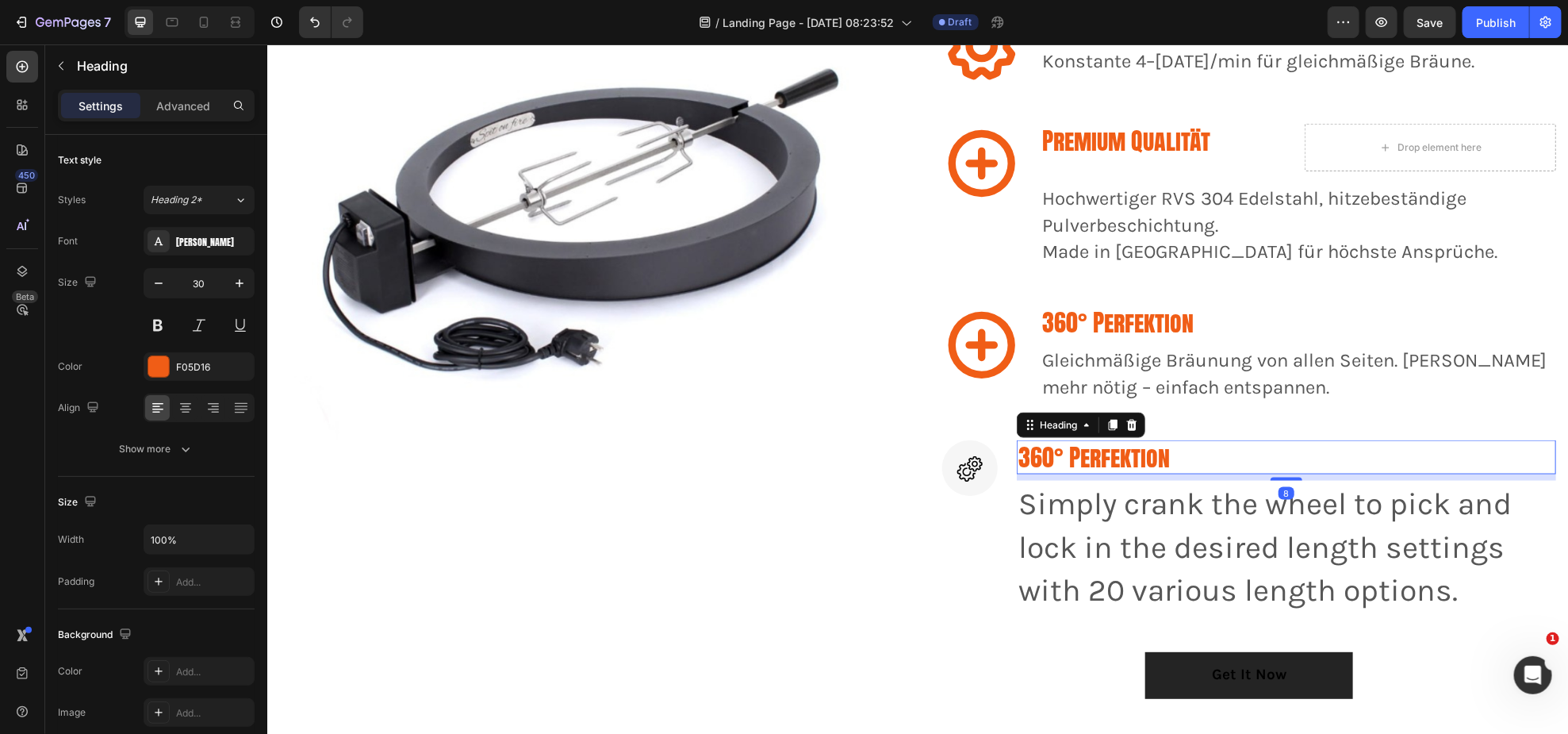
click at [1081, 453] on h3 "360° Perfektion" at bounding box center [1286, 456] width 539 height 34
click at [1081, 453] on p "360° Perfektion" at bounding box center [1286, 456] width 537 height 31
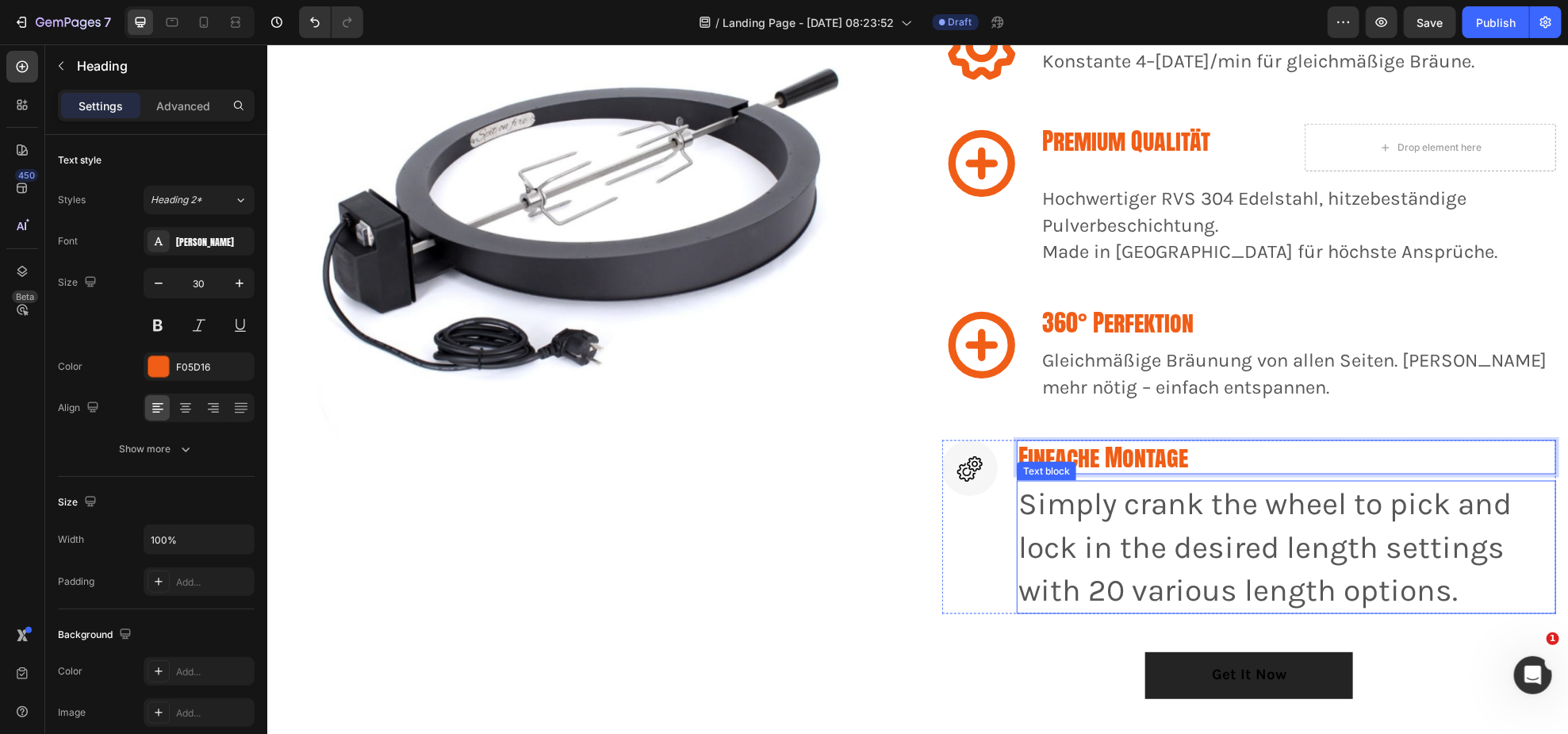
click at [1177, 514] on p "Simply crank the wheel to pick and lock in the desired length settings with 20 …" at bounding box center [1286, 546] width 537 height 130
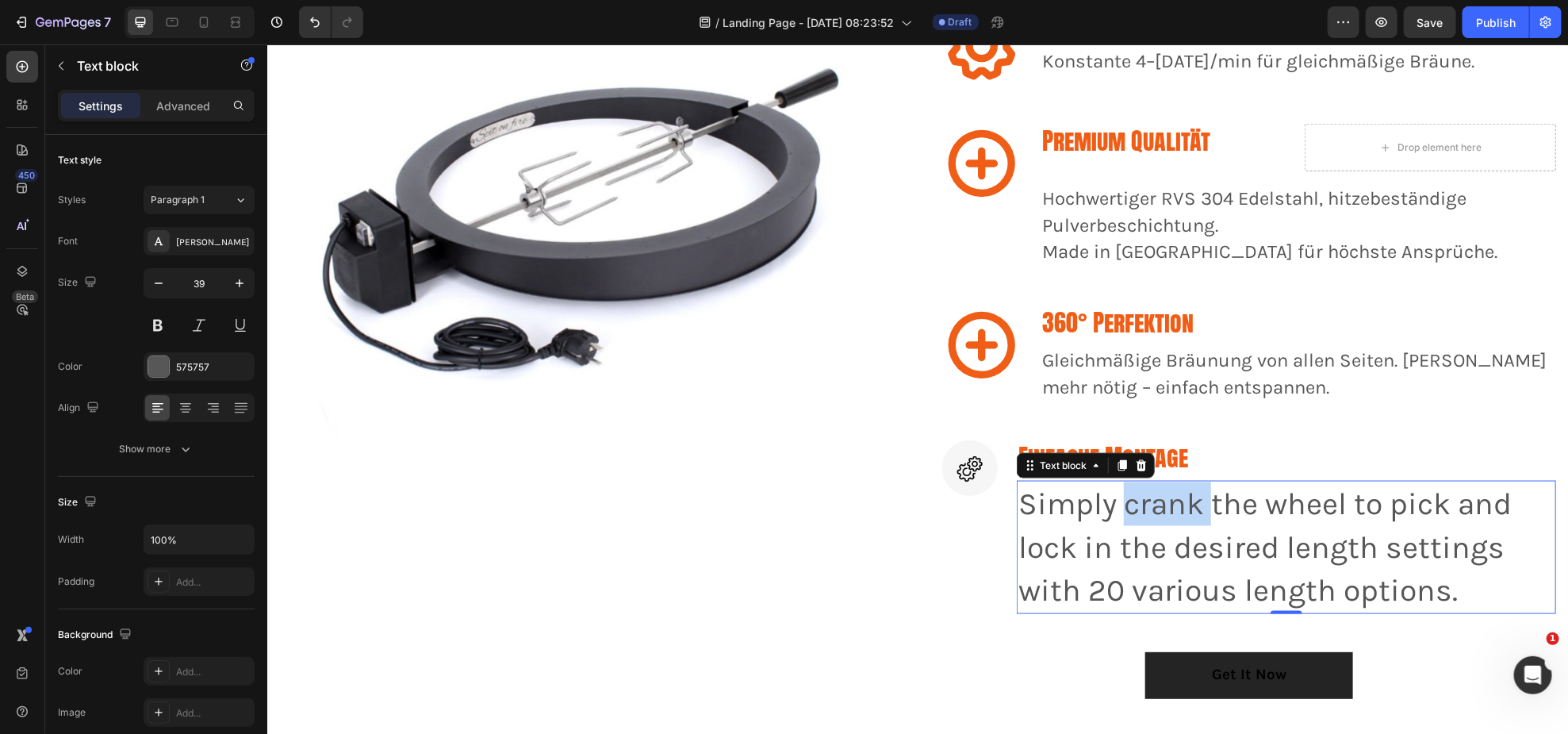
click at [1177, 513] on p "Simply crank the wheel to pick and lock in the desired length settings with 20 …" at bounding box center [1286, 546] width 537 height 130
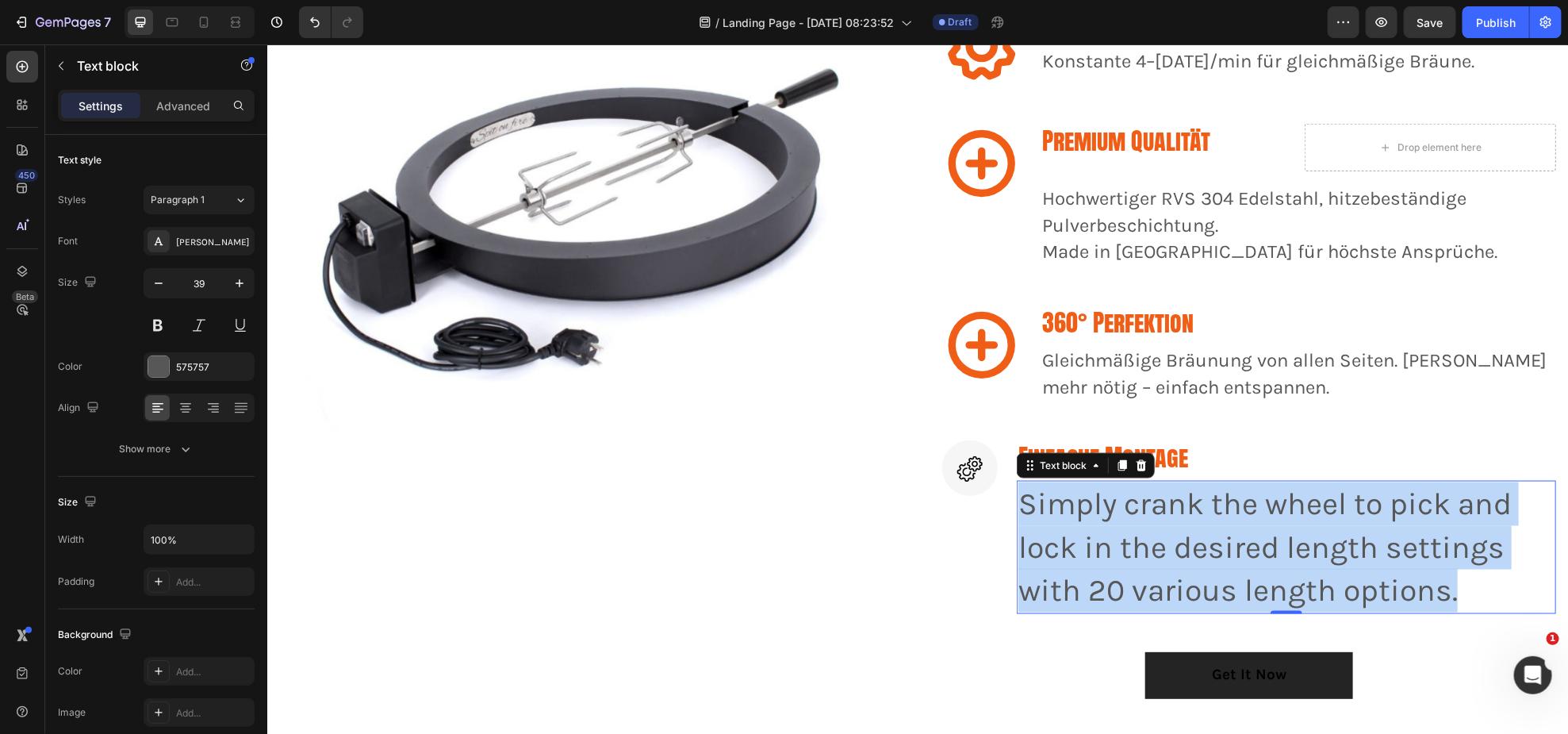
click at [1177, 513] on p "Simply crank the wheel to pick and lock in the desired length settings with 20 …" at bounding box center [1286, 546] width 537 height 130
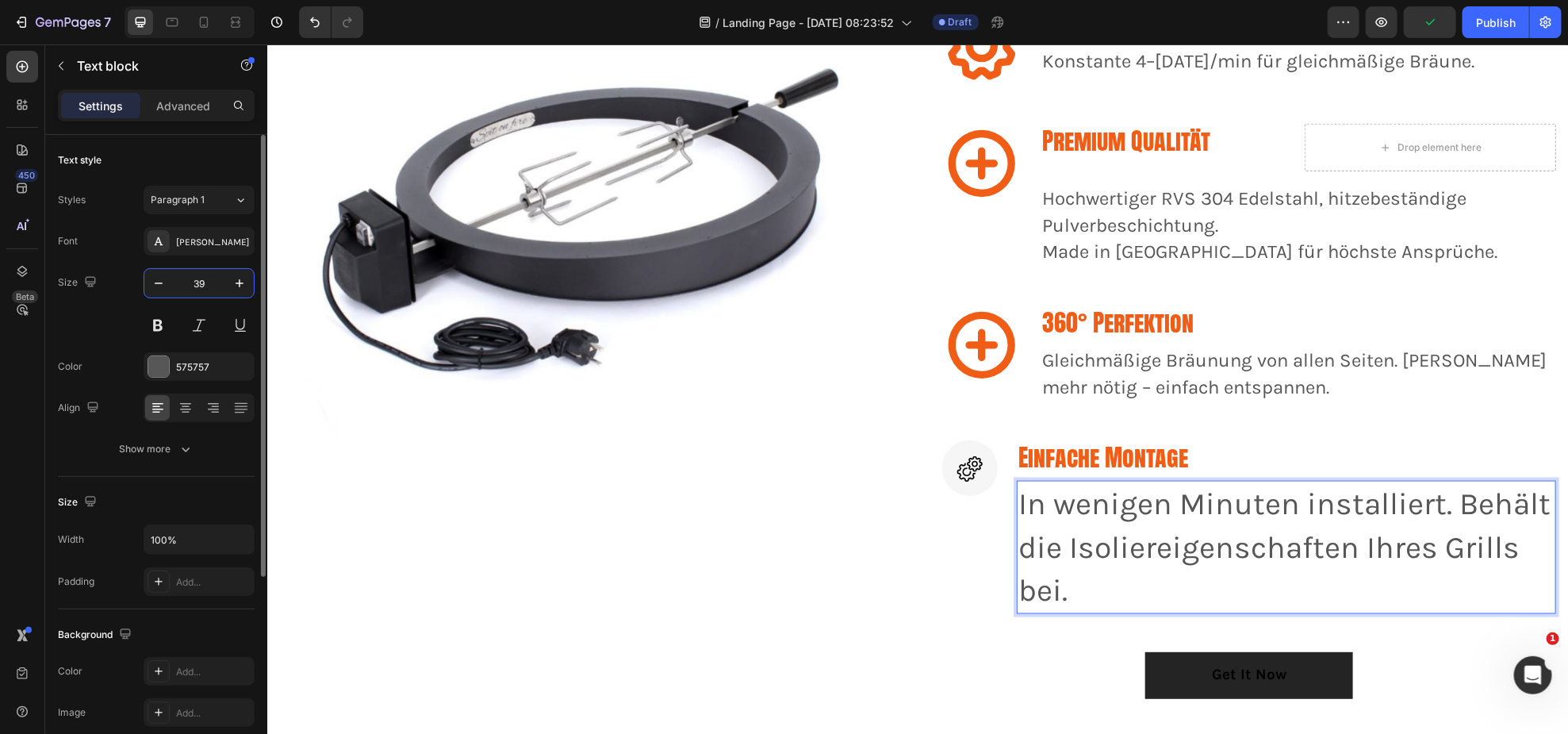
click at [204, 275] on input "39" at bounding box center [199, 283] width 52 height 29
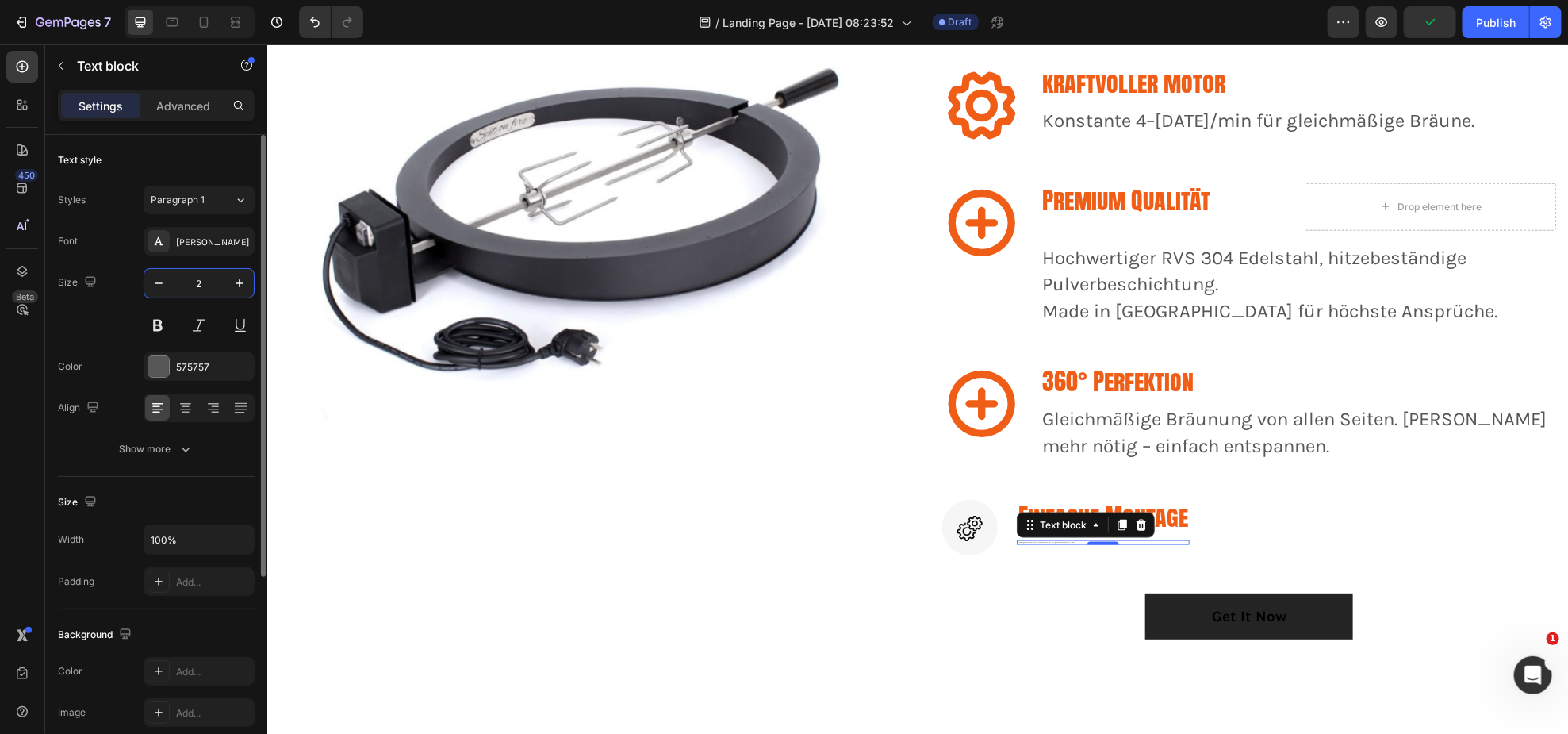
type input "24"
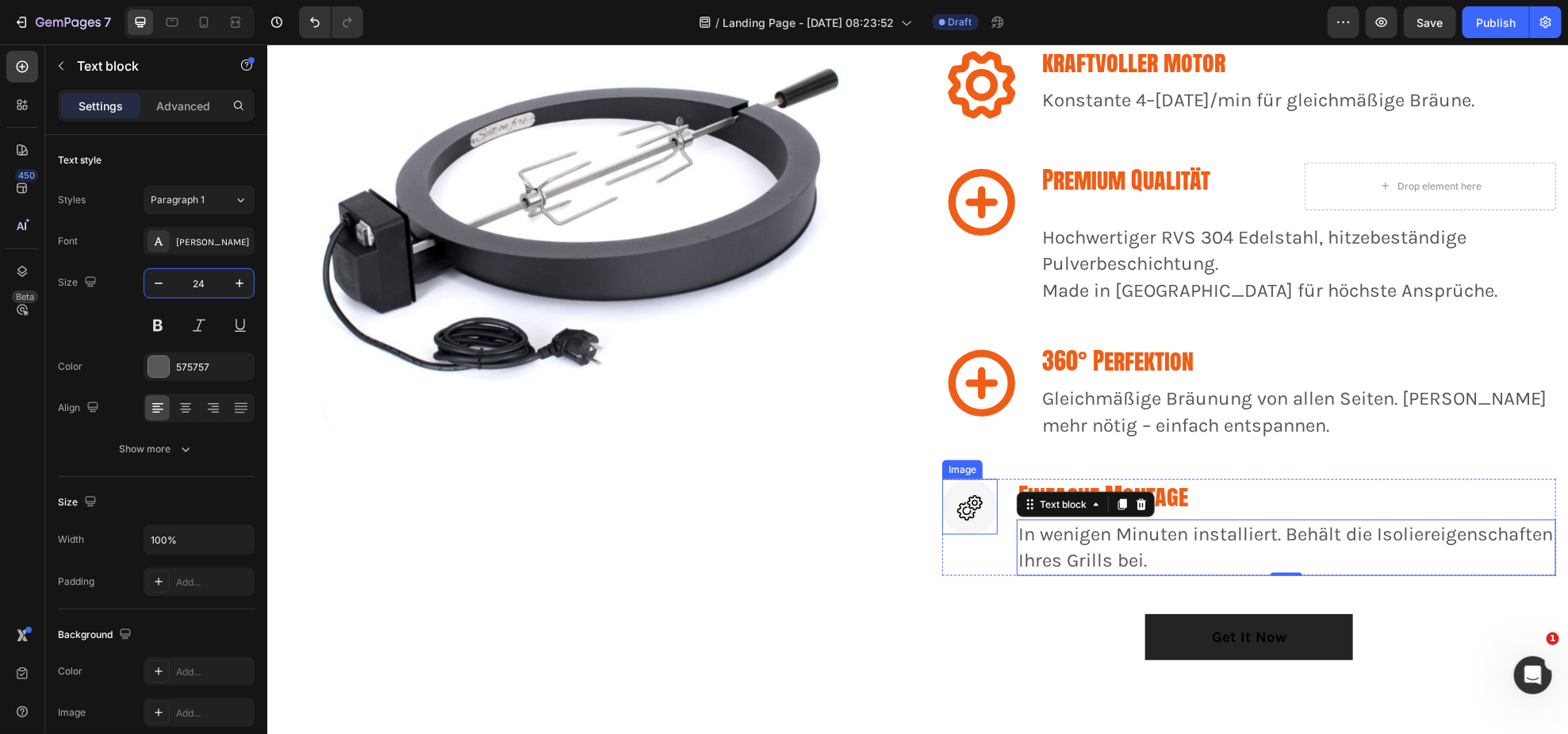
click at [974, 480] on img at bounding box center [969, 506] width 55 height 55
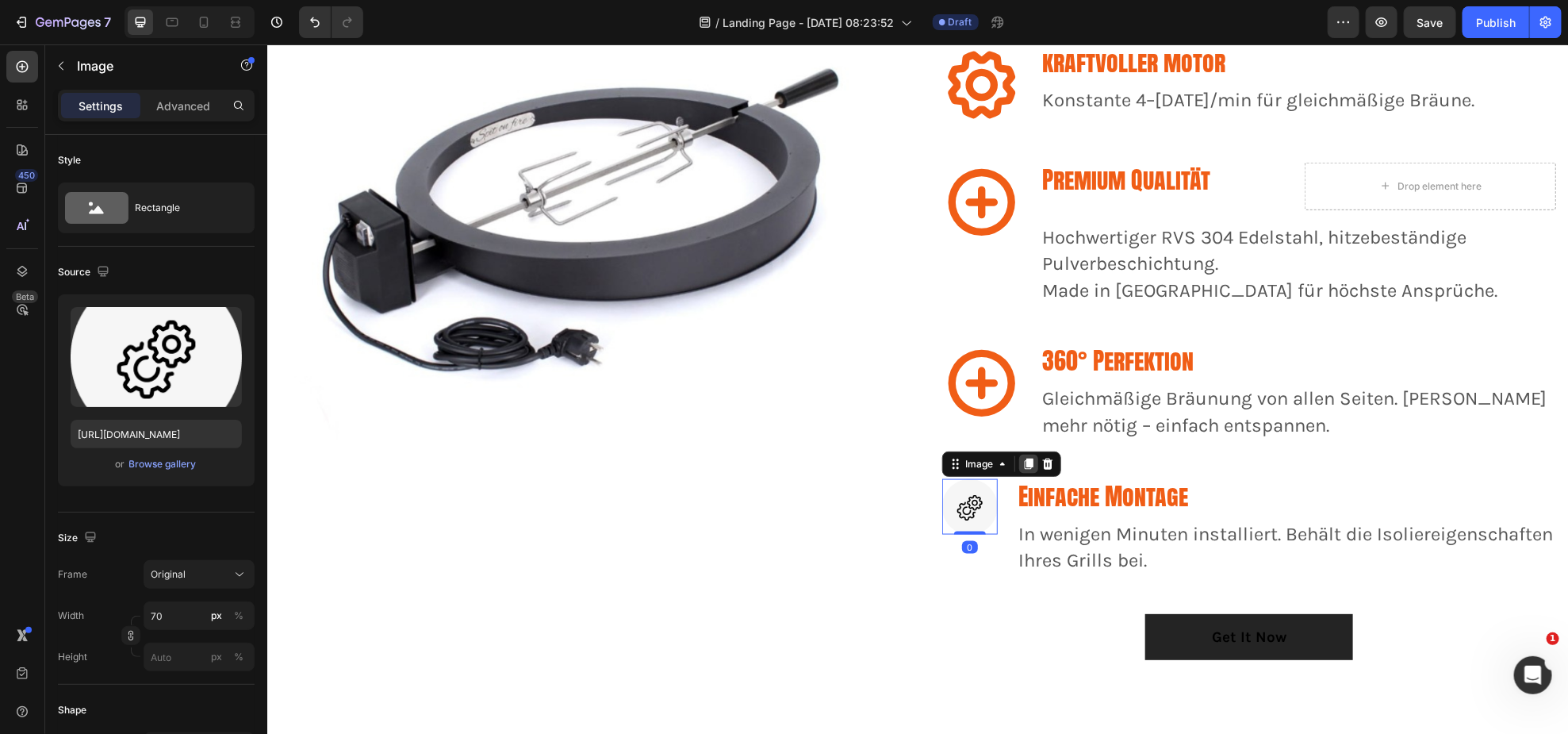
click at [1024, 461] on icon at bounding box center [1028, 464] width 8 height 11
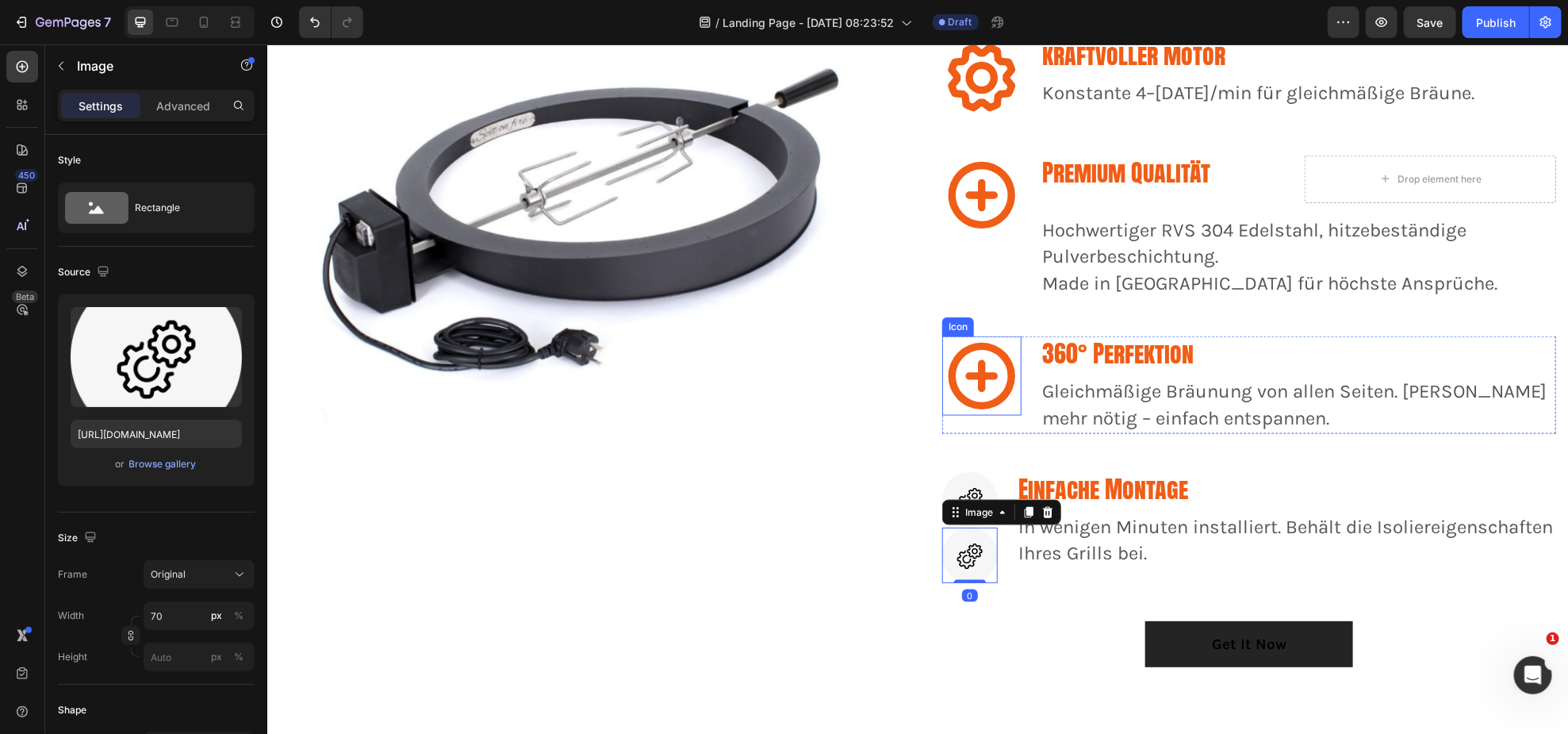
click at [970, 374] on icon at bounding box center [981, 375] width 79 height 79
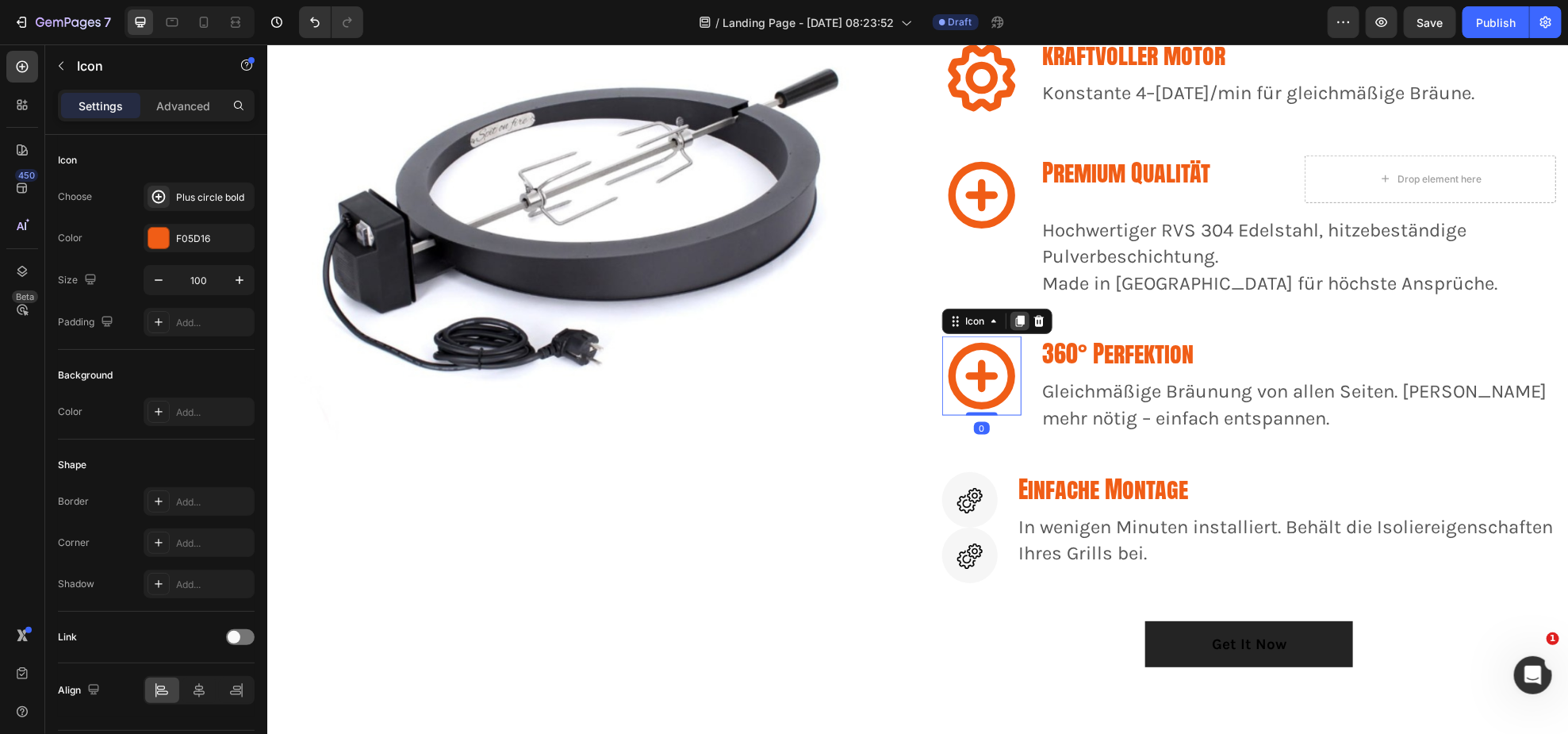
click at [1015, 317] on icon at bounding box center [1019, 322] width 8 height 11
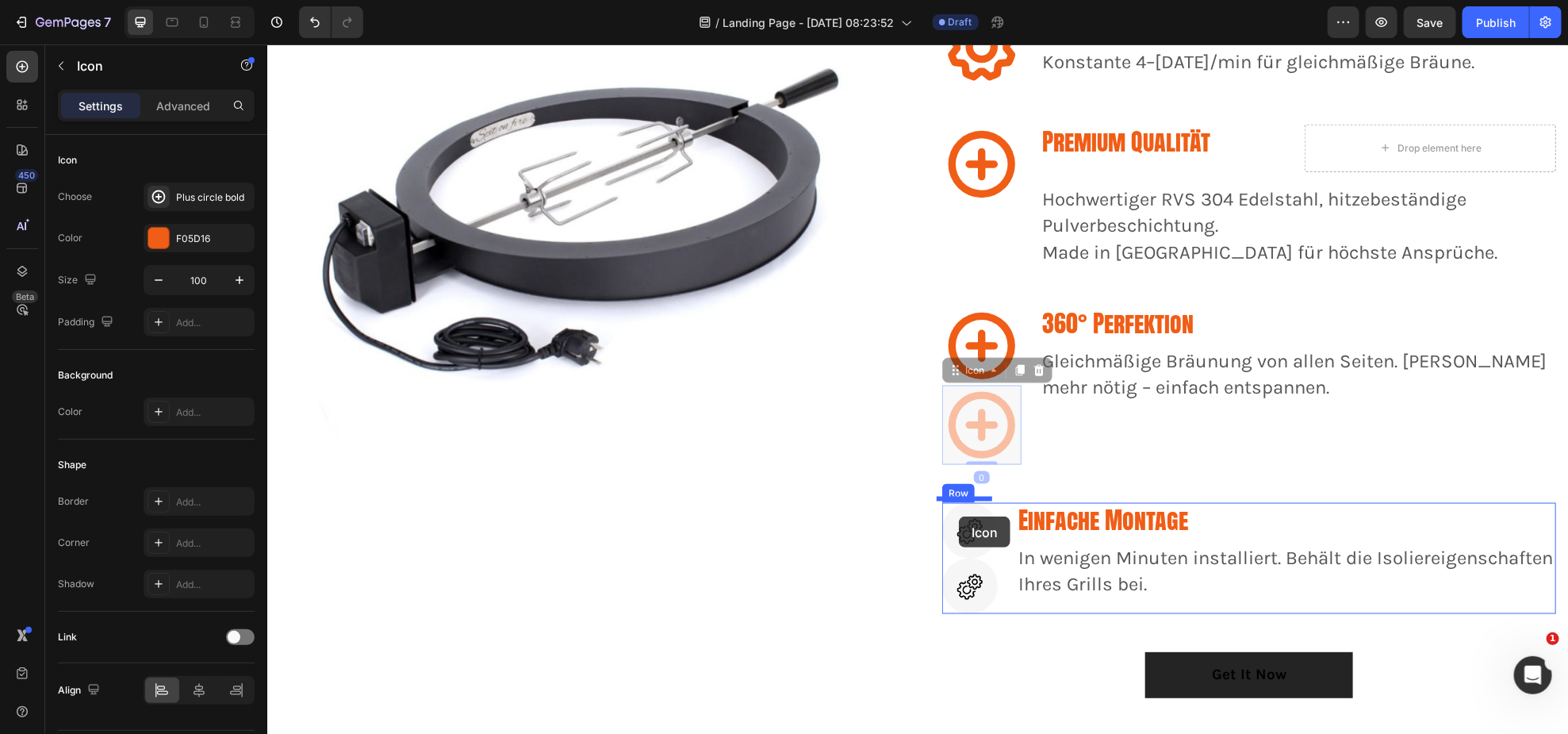
drag, startPoint x: 953, startPoint y: 371, endPoint x: 958, endPoint y: 515, distance: 144.1
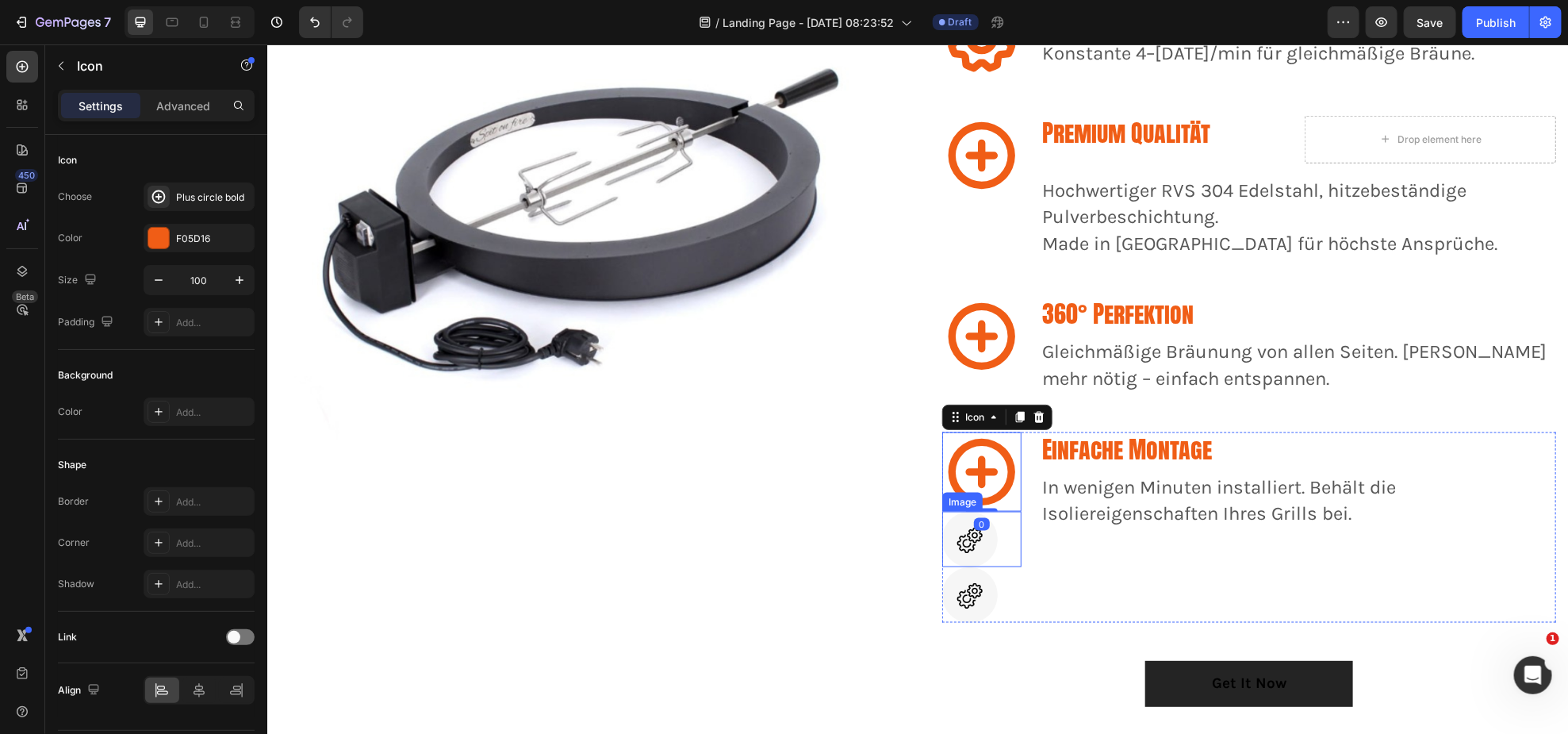
click at [993, 544] on div at bounding box center [981, 538] width 79 height 55
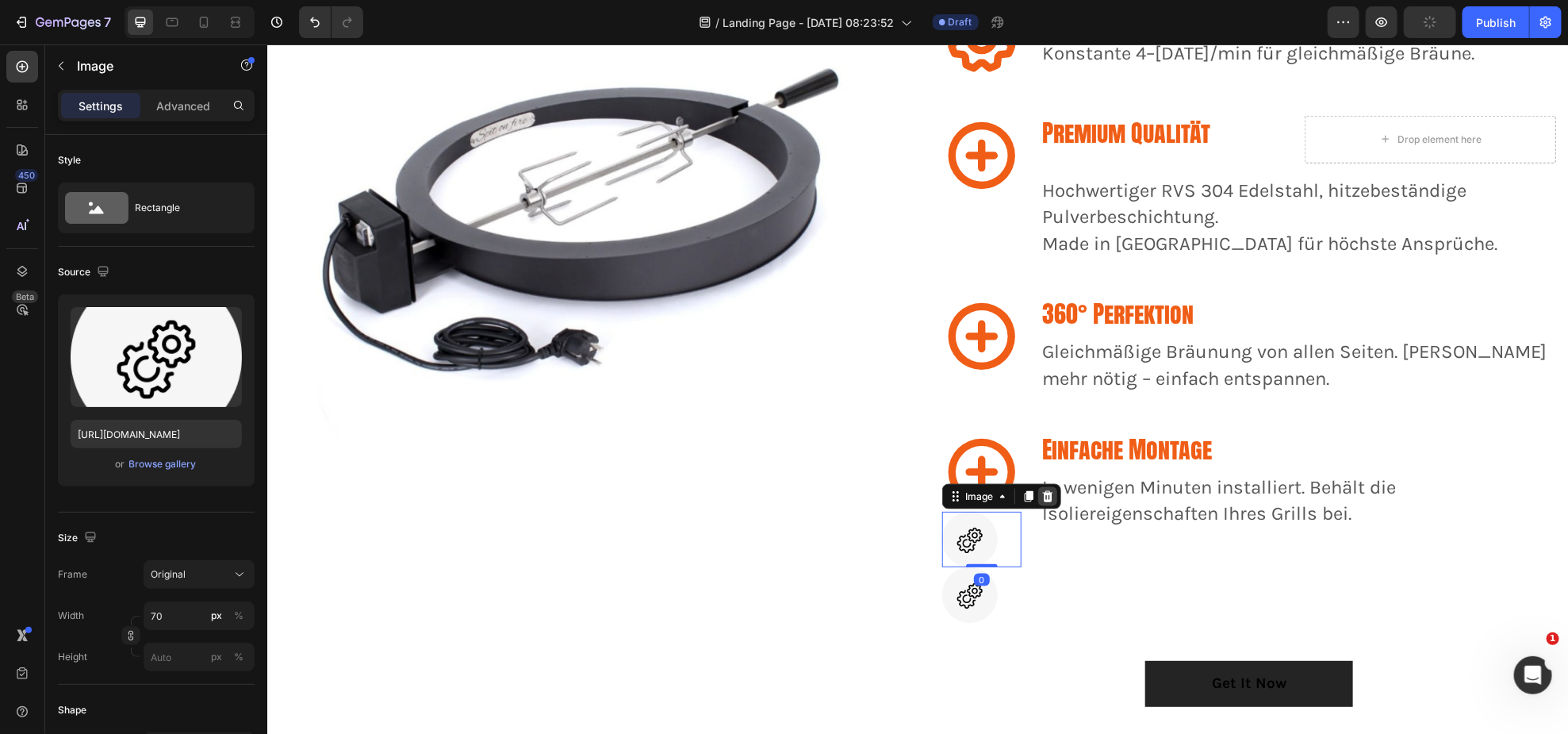
click at [1045, 494] on icon at bounding box center [1047, 496] width 10 height 11
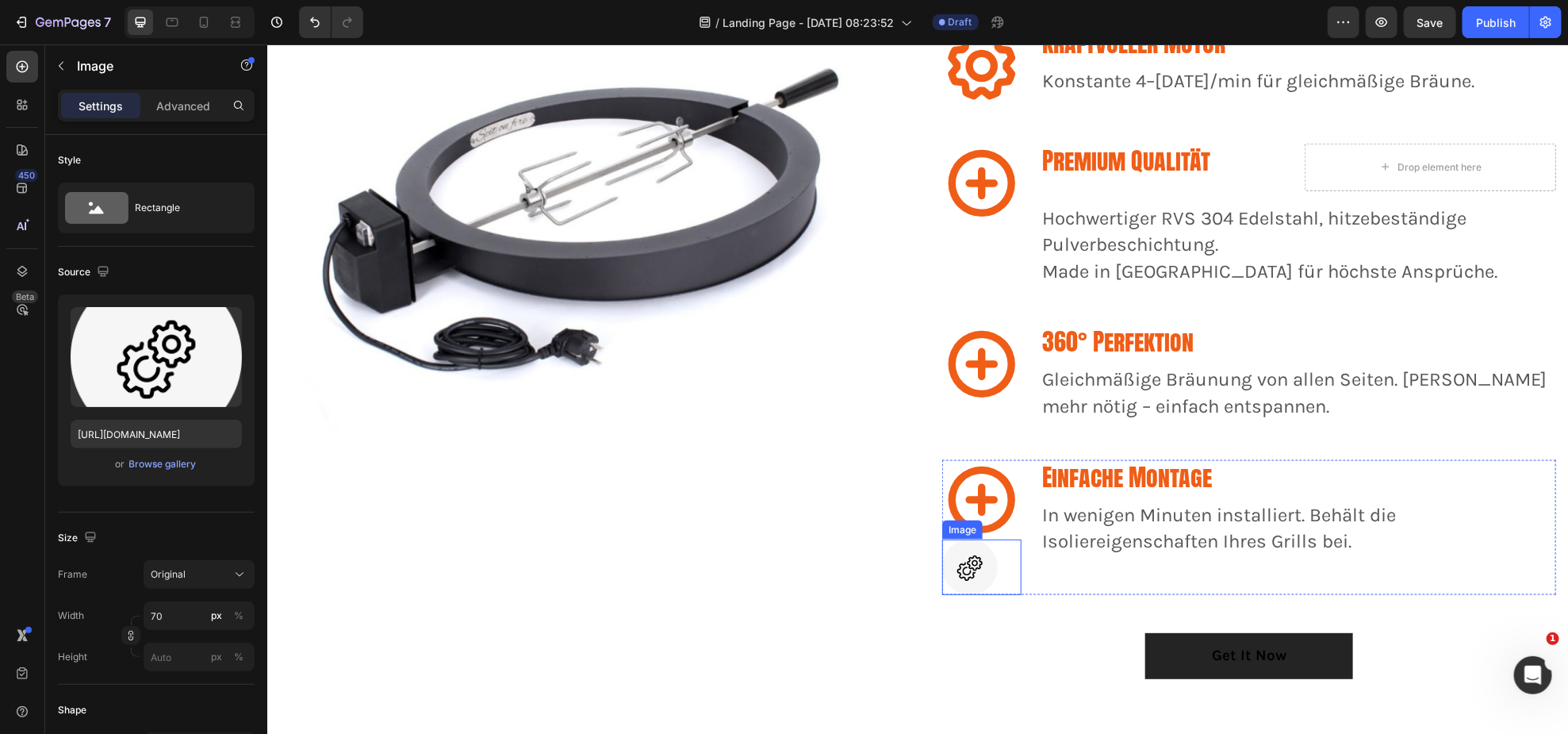
click at [974, 551] on img at bounding box center [969, 566] width 55 height 55
click at [1024, 521] on icon at bounding box center [1028, 524] width 8 height 11
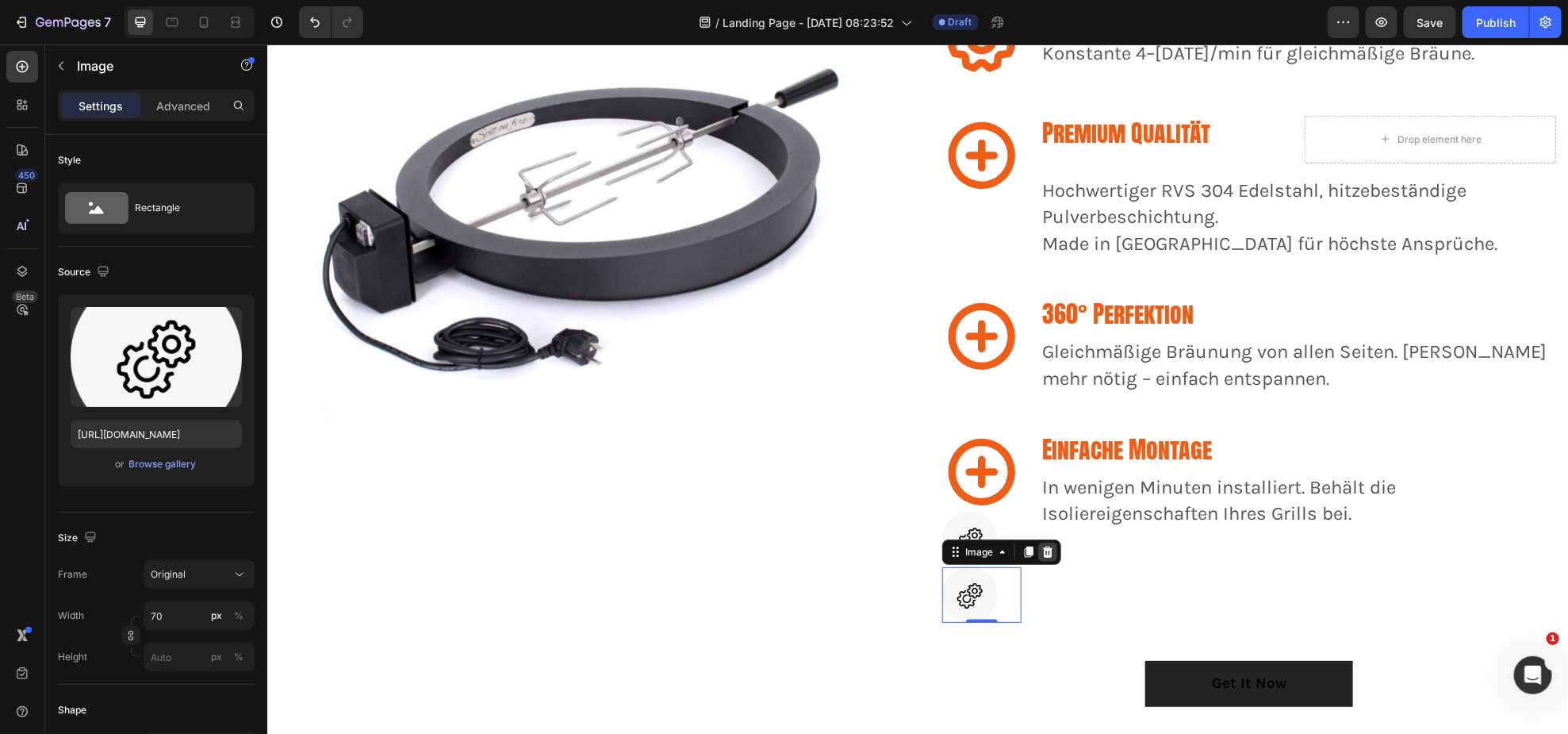
click at [1043, 549] on icon at bounding box center [1047, 552] width 10 height 11
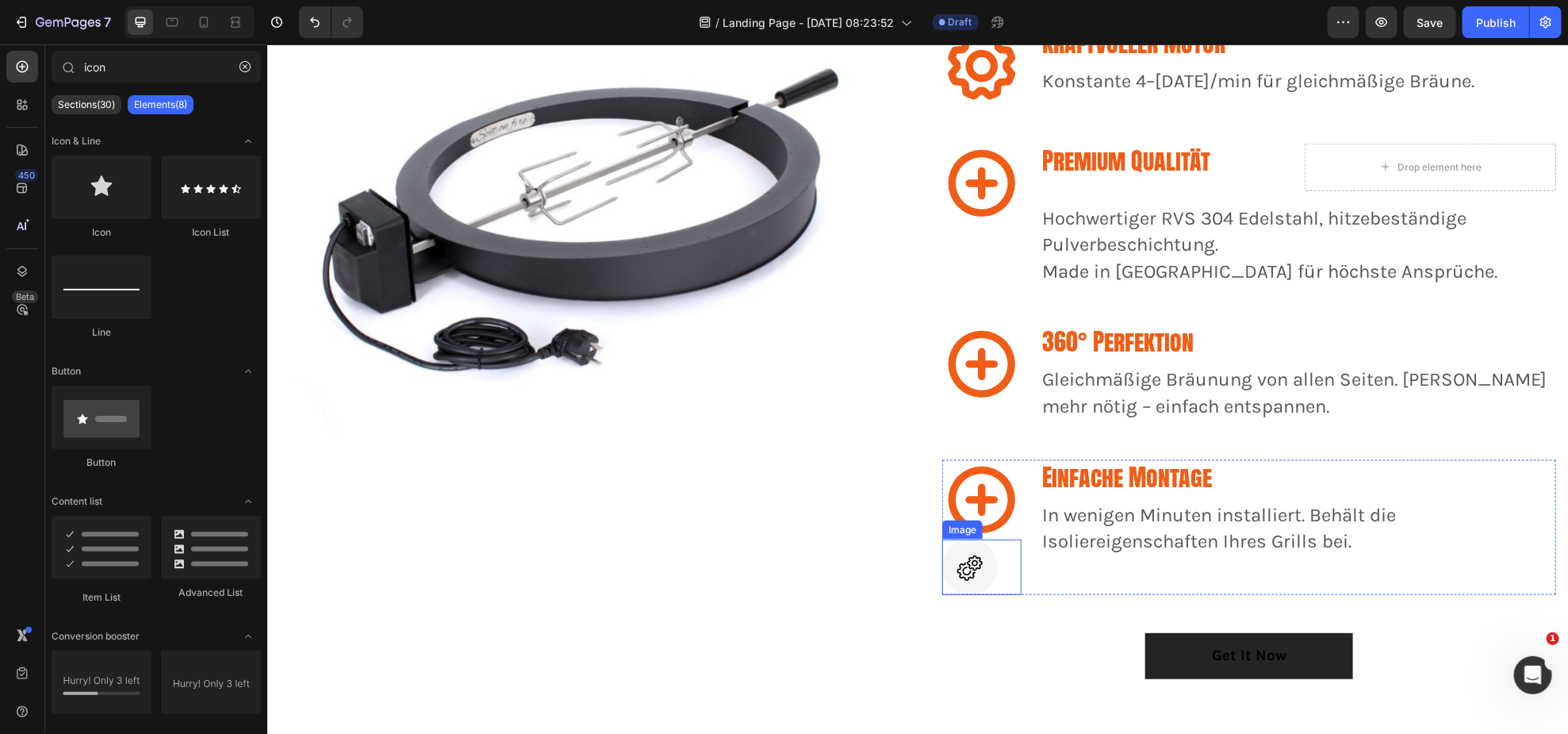
click at [986, 562] on img at bounding box center [969, 566] width 55 height 55
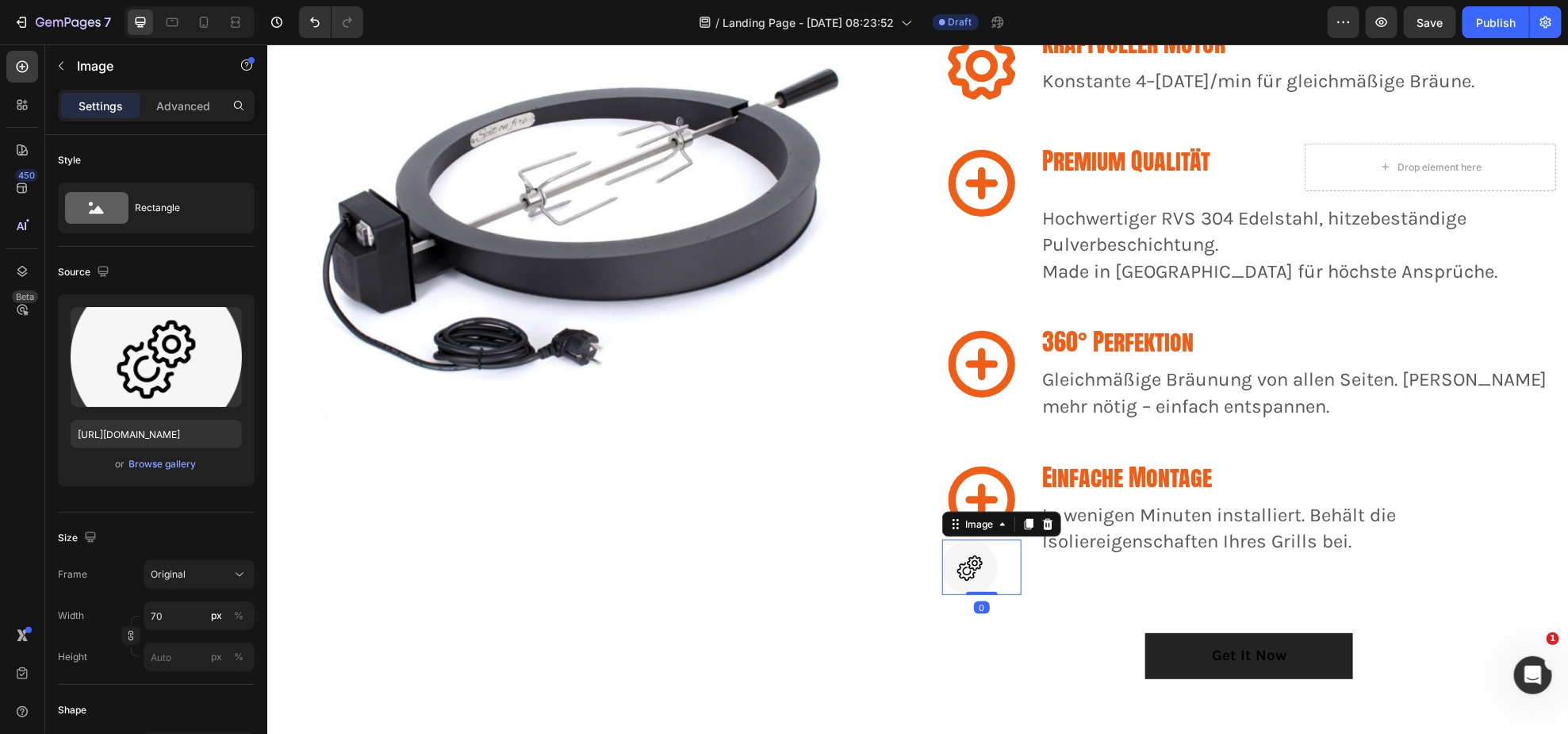
click at [1043, 518] on icon at bounding box center [1047, 524] width 10 height 11
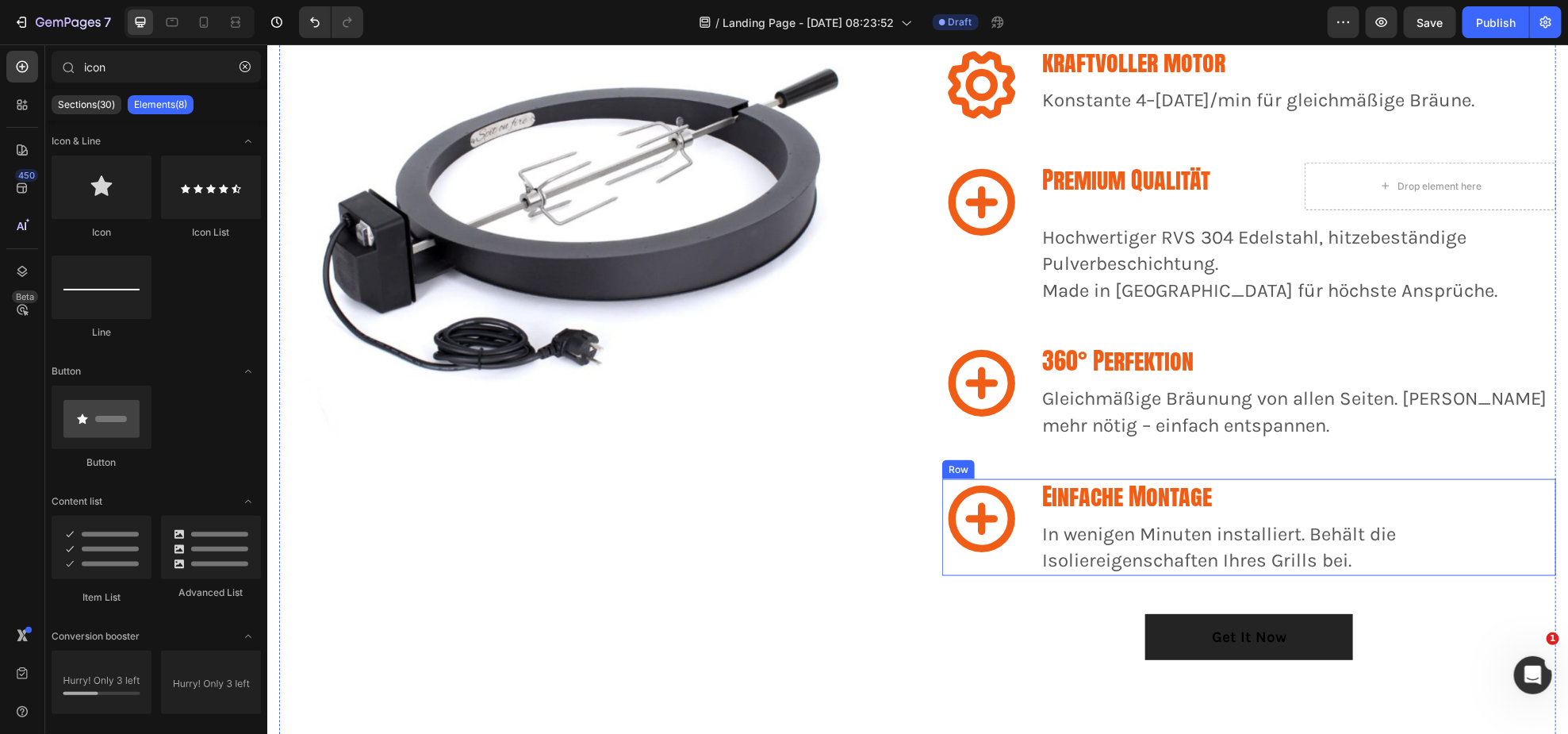
click at [1027, 484] on div "Icon Einfache Montage Heading In wenigen Minuten installiert. Behält die Isolie…" at bounding box center [1248, 527] width 614 height 97
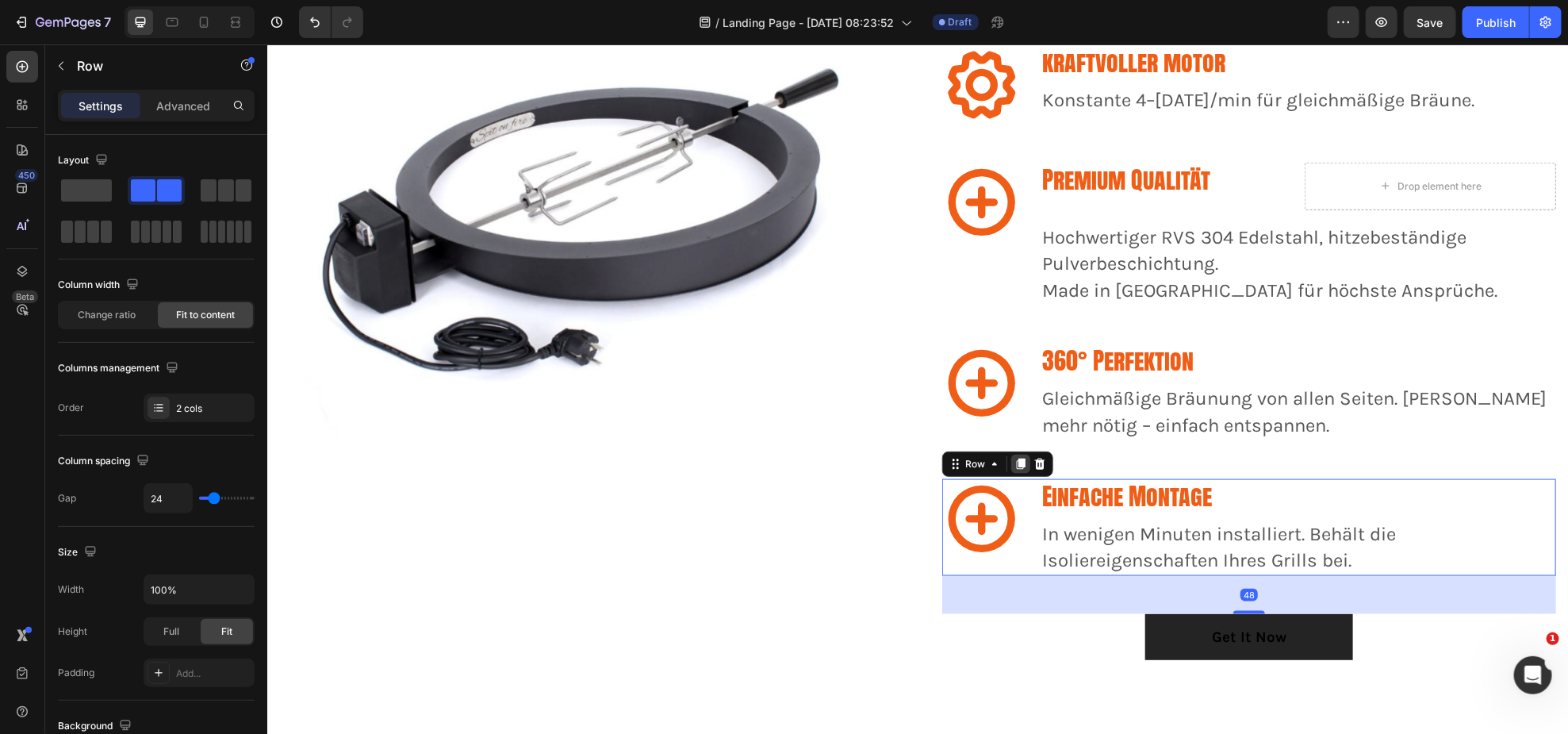
click at [1017, 458] on icon at bounding box center [1020, 464] width 8 height 11
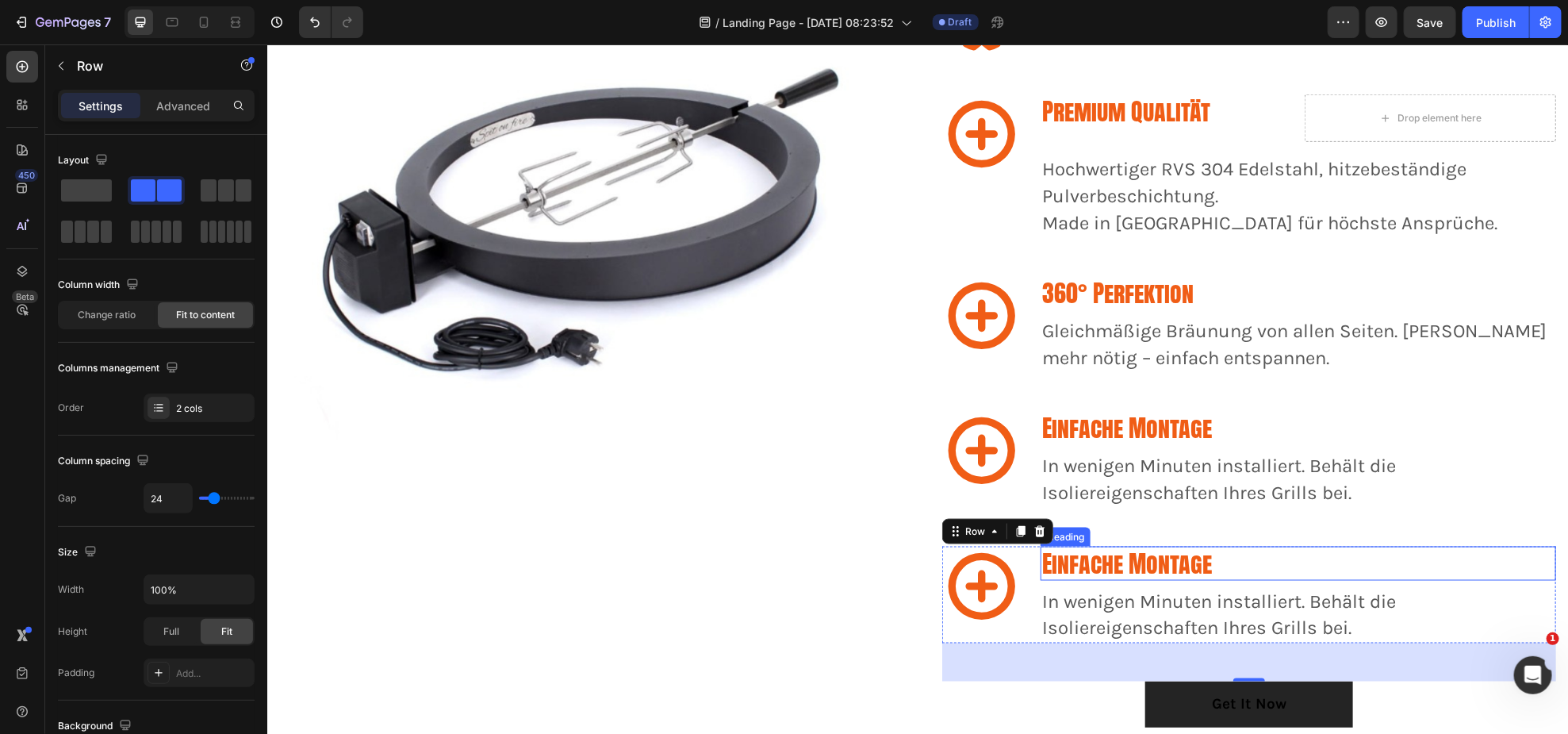
click at [1099, 565] on h3 "Einfache Montage" at bounding box center [1297, 563] width 515 height 34
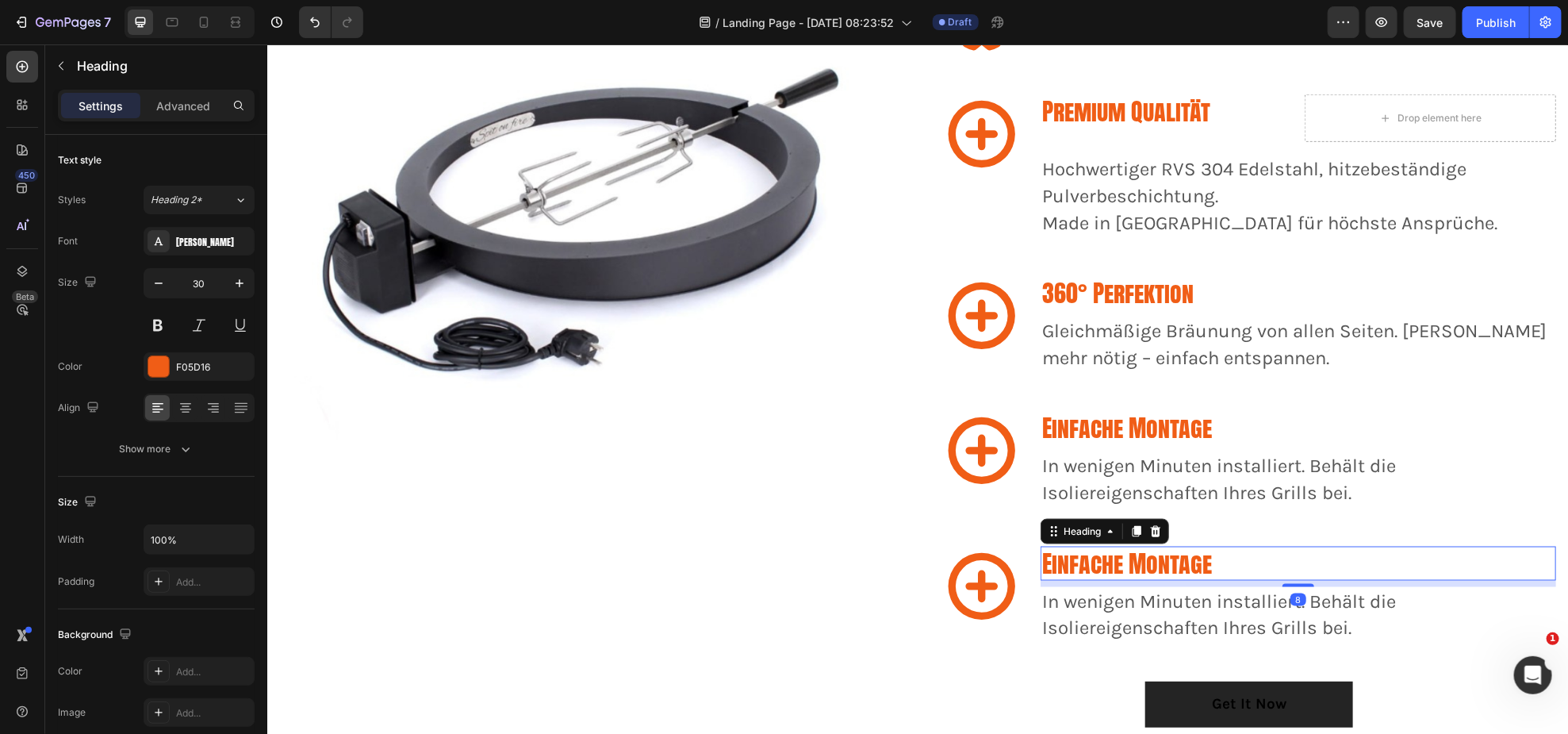
click at [1099, 565] on h3 "Einfache Montage" at bounding box center [1297, 563] width 515 height 34
click at [1099, 565] on p "Einfache Montage" at bounding box center [1298, 562] width 512 height 31
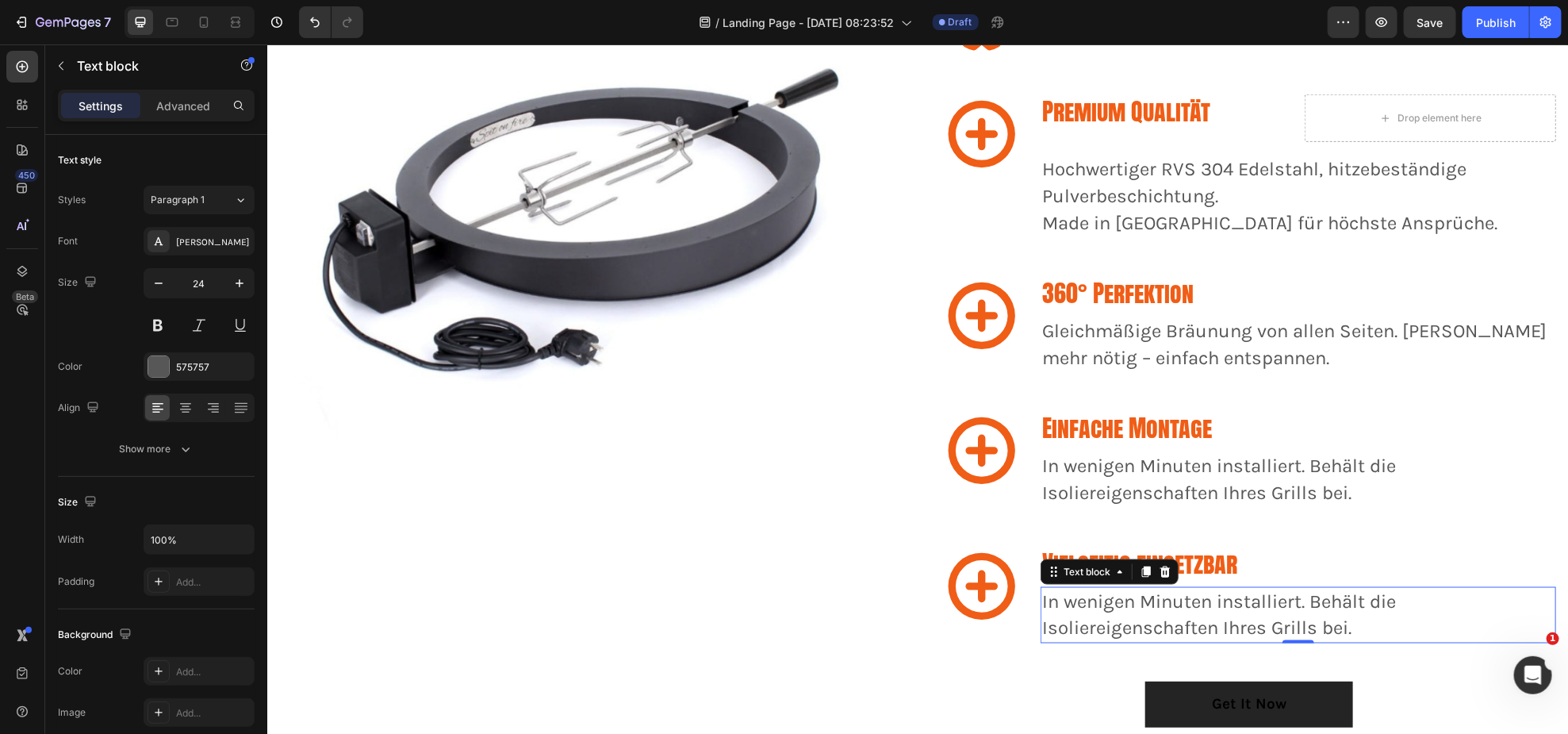
click at [1167, 621] on p "In wenigen Minuten installiert. Behält die Isoliereigenschaften Ihres Grills be…" at bounding box center [1298, 614] width 512 height 53
click at [1167, 619] on p "In wenigen Minuten installiert. Behält die Isoliereigenschaften Ihres Grills be…" at bounding box center [1298, 614] width 512 height 53
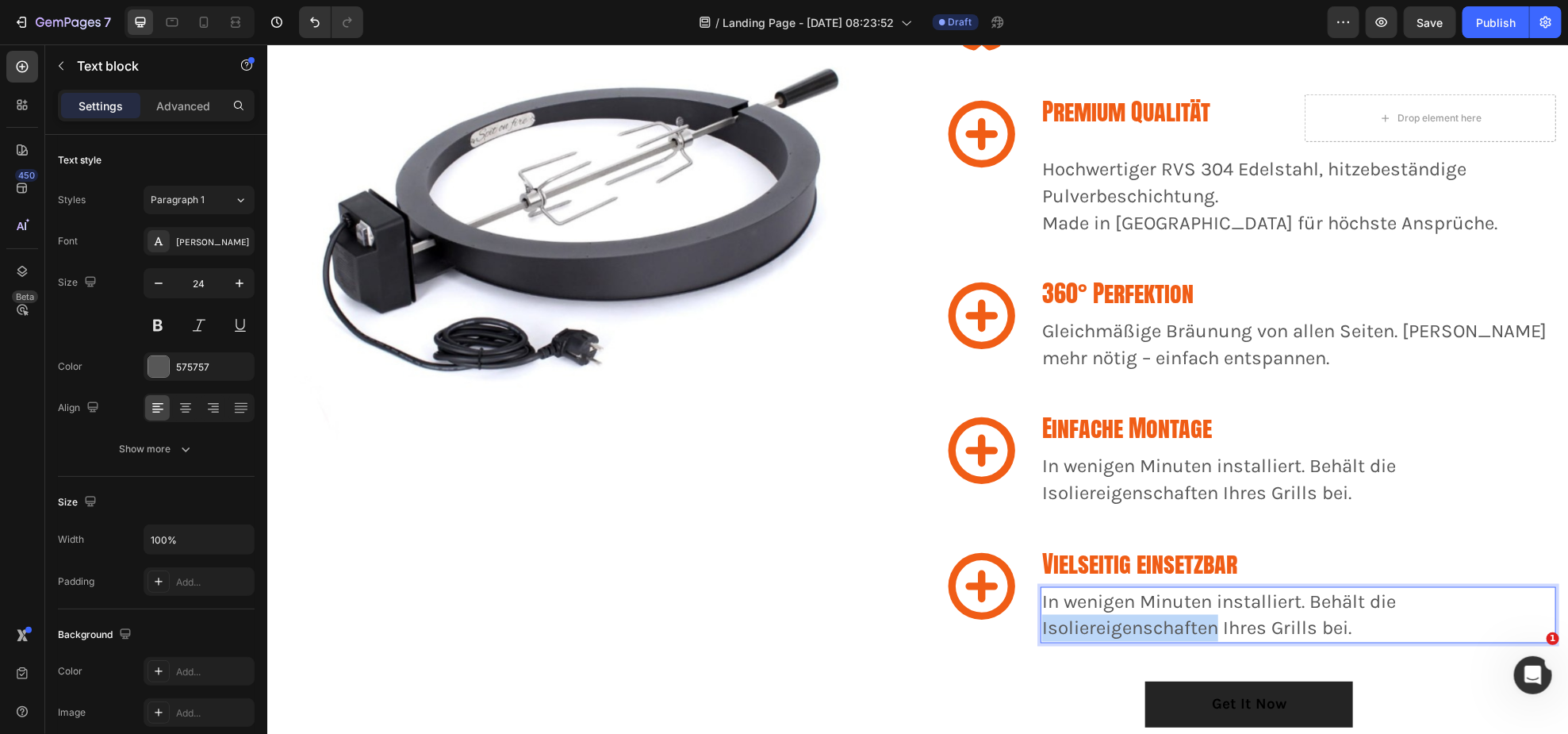
click at [1167, 617] on p "In wenigen Minuten installiert. Behält die Isoliereigenschaften Ihres Grills be…" at bounding box center [1298, 614] width 512 height 53
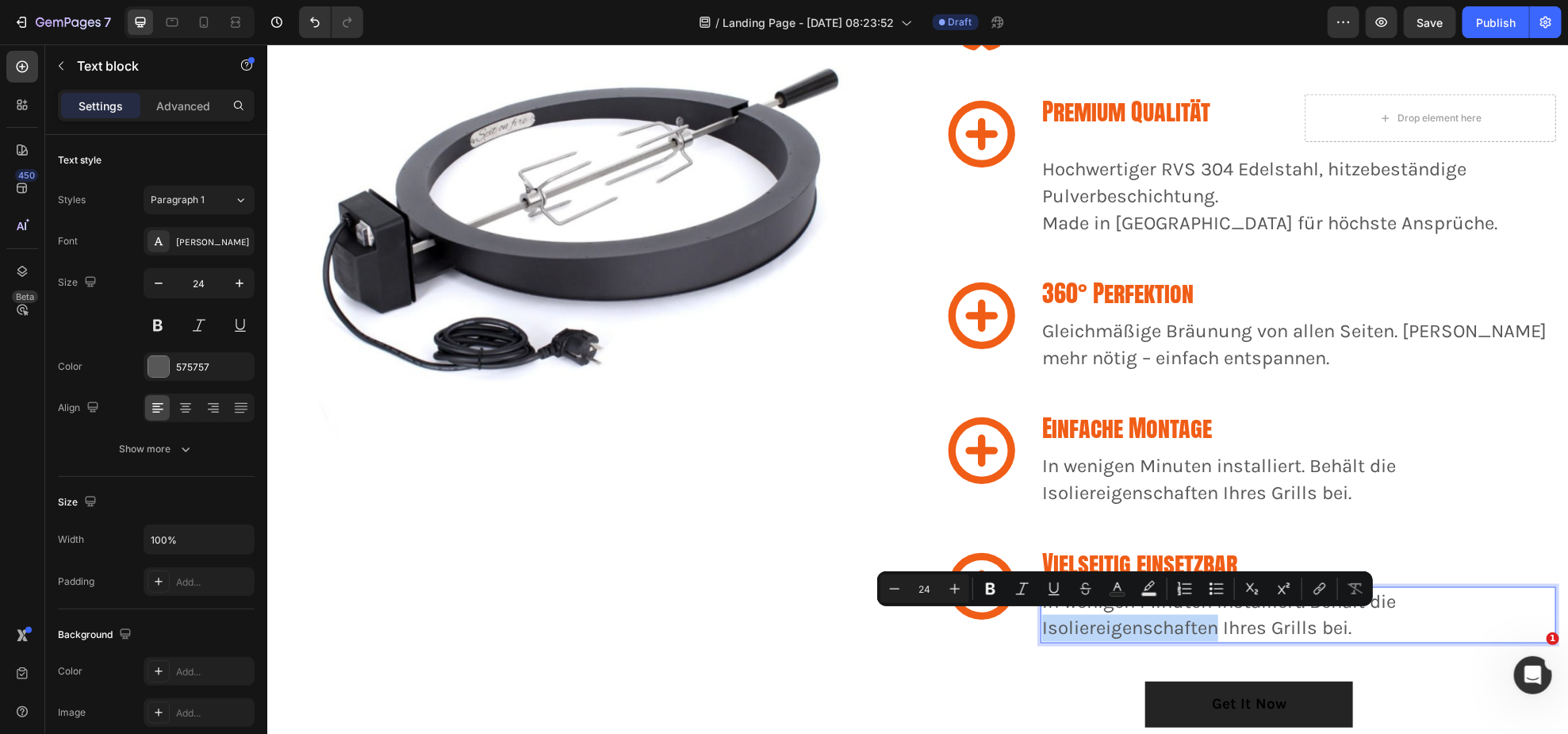
click at [1167, 617] on p "In wenigen Minuten installiert. Behält die Isoliereigenschaften Ihres Grills be…" at bounding box center [1298, 614] width 512 height 53
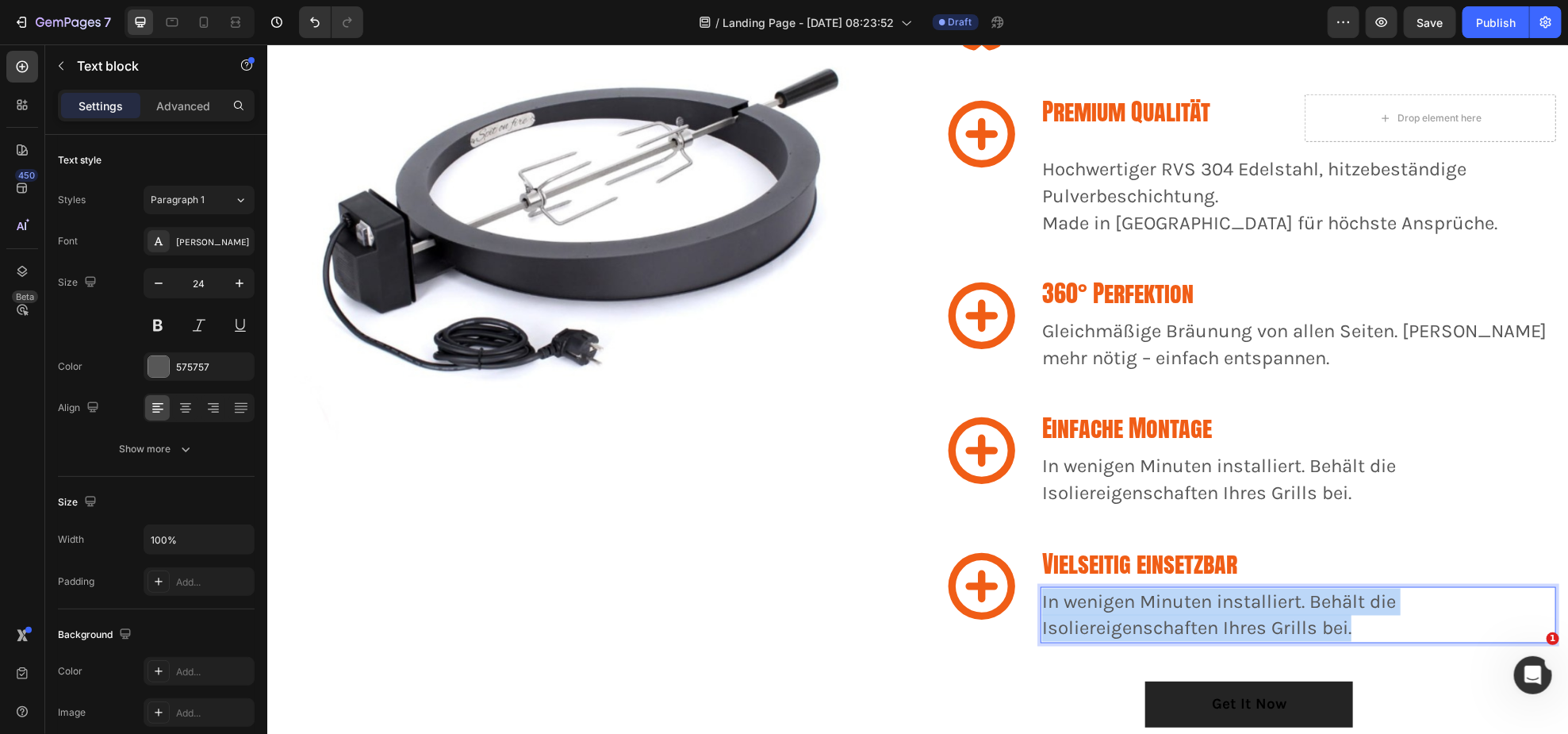
click at [1167, 617] on p "In wenigen Minuten installiert. Behält die Isoliereigenschaften Ihres Grills be…" at bounding box center [1298, 614] width 512 height 53
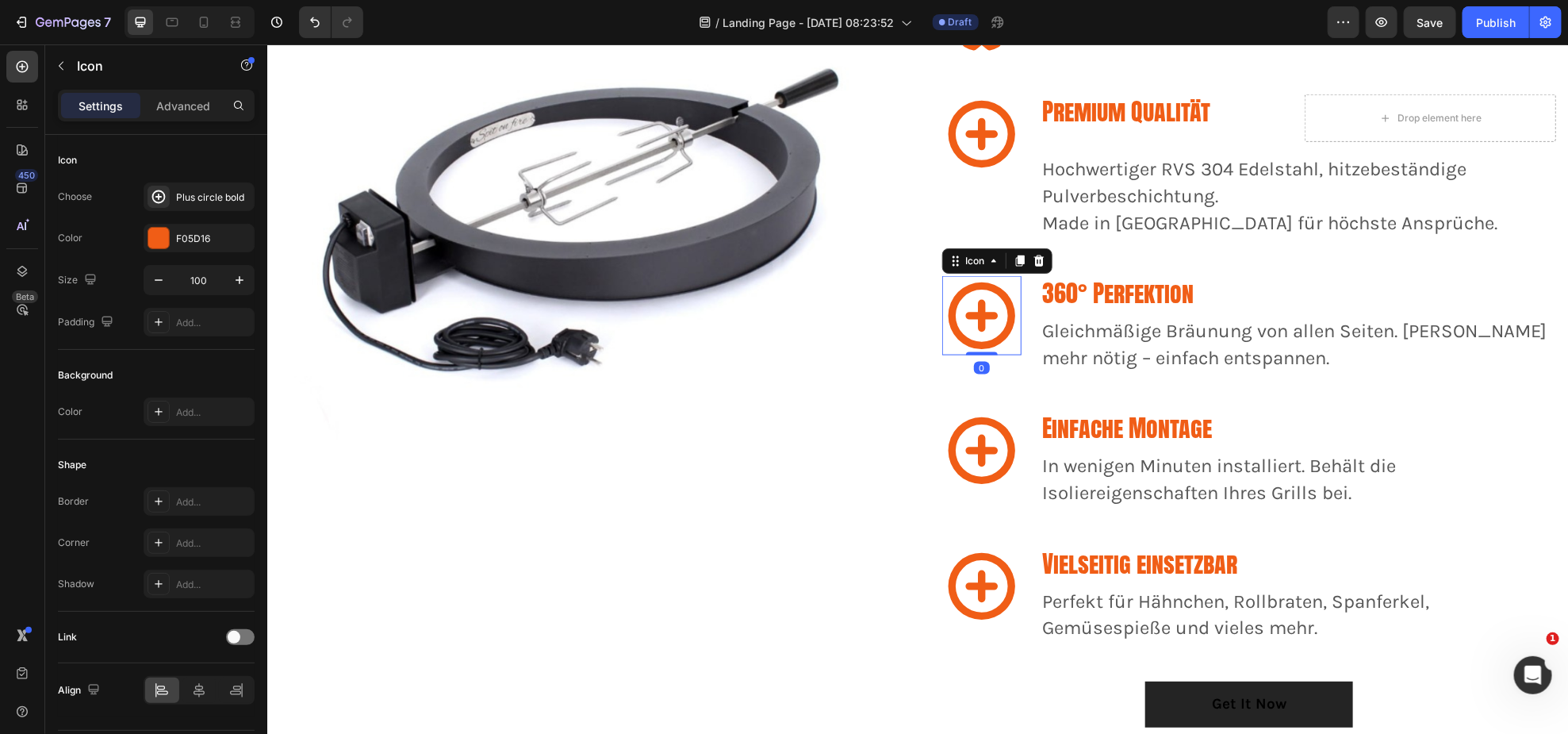
click at [984, 320] on icon at bounding box center [981, 314] width 79 height 79
click at [229, 195] on div "Plus circle bold" at bounding box center [213, 197] width 75 height 14
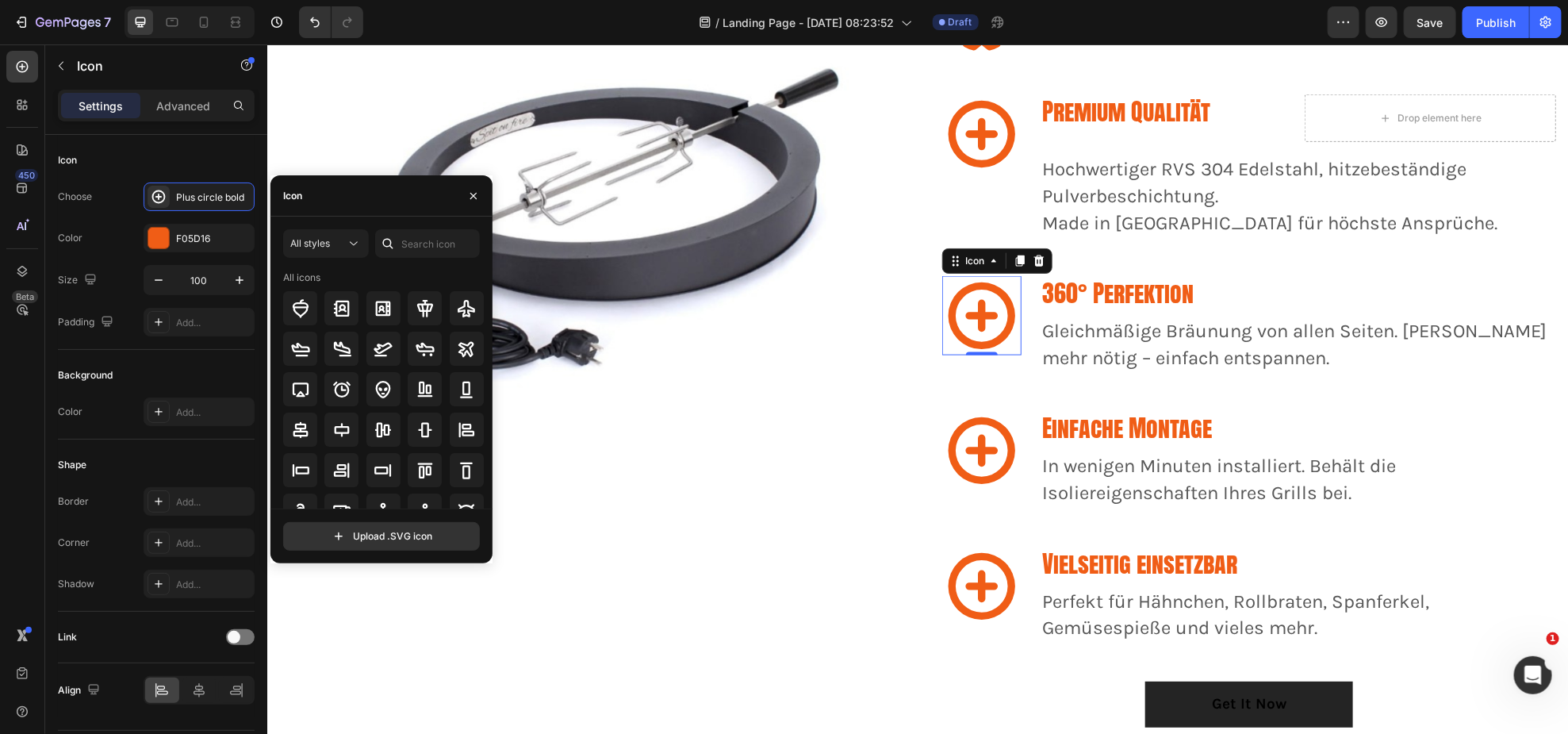
drag, startPoint x: 353, startPoint y: 196, endPoint x: 315, endPoint y: 200, distance: 38.2
click at [315, 200] on div "Icon" at bounding box center [381, 195] width 223 height 41
click at [405, 239] on input "text" at bounding box center [427, 243] width 105 height 29
drag, startPoint x: 429, startPoint y: 241, endPoint x: 365, endPoint y: 241, distance: 64.0
click at [363, 243] on div "All styles rotate" at bounding box center [381, 243] width 196 height 29
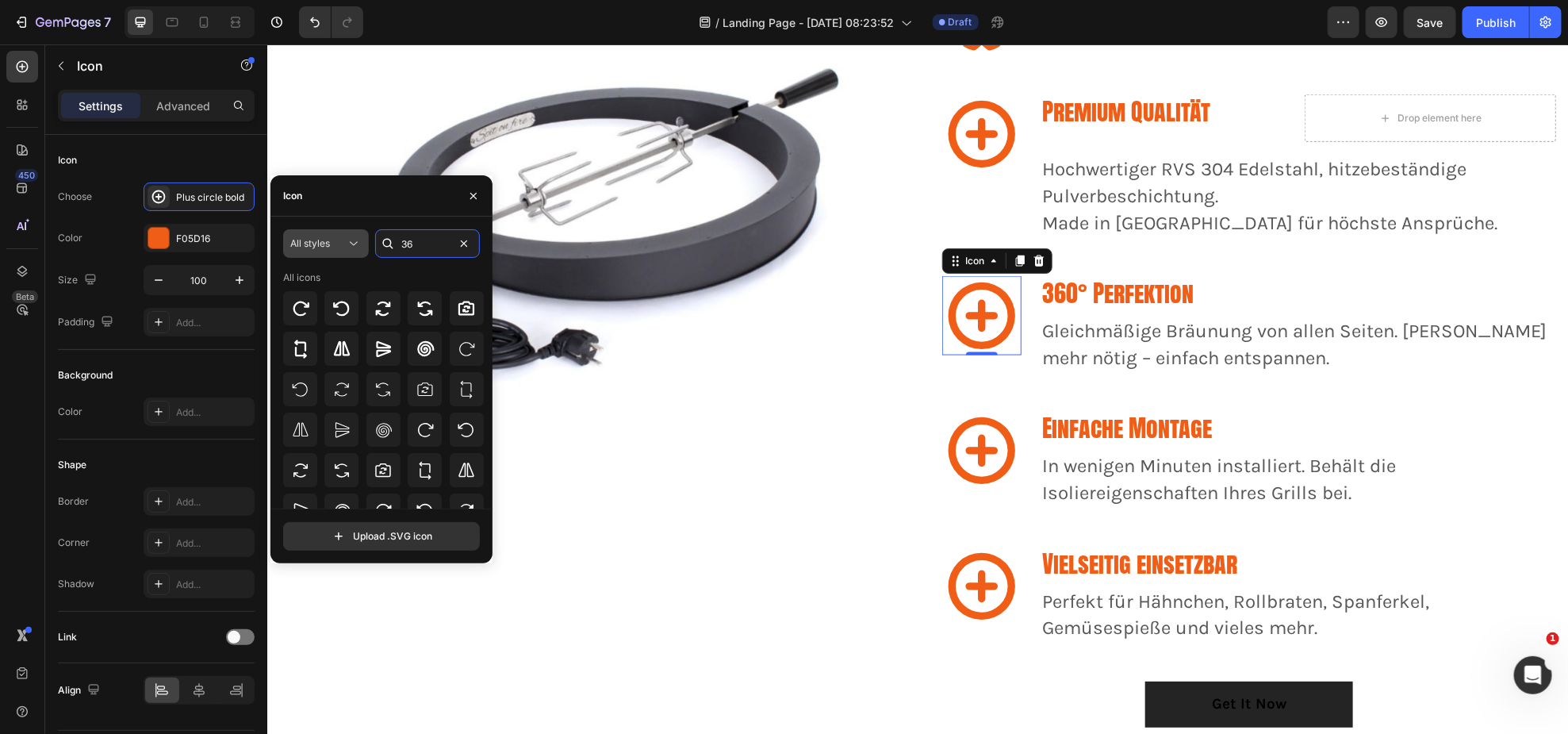
type input "360"
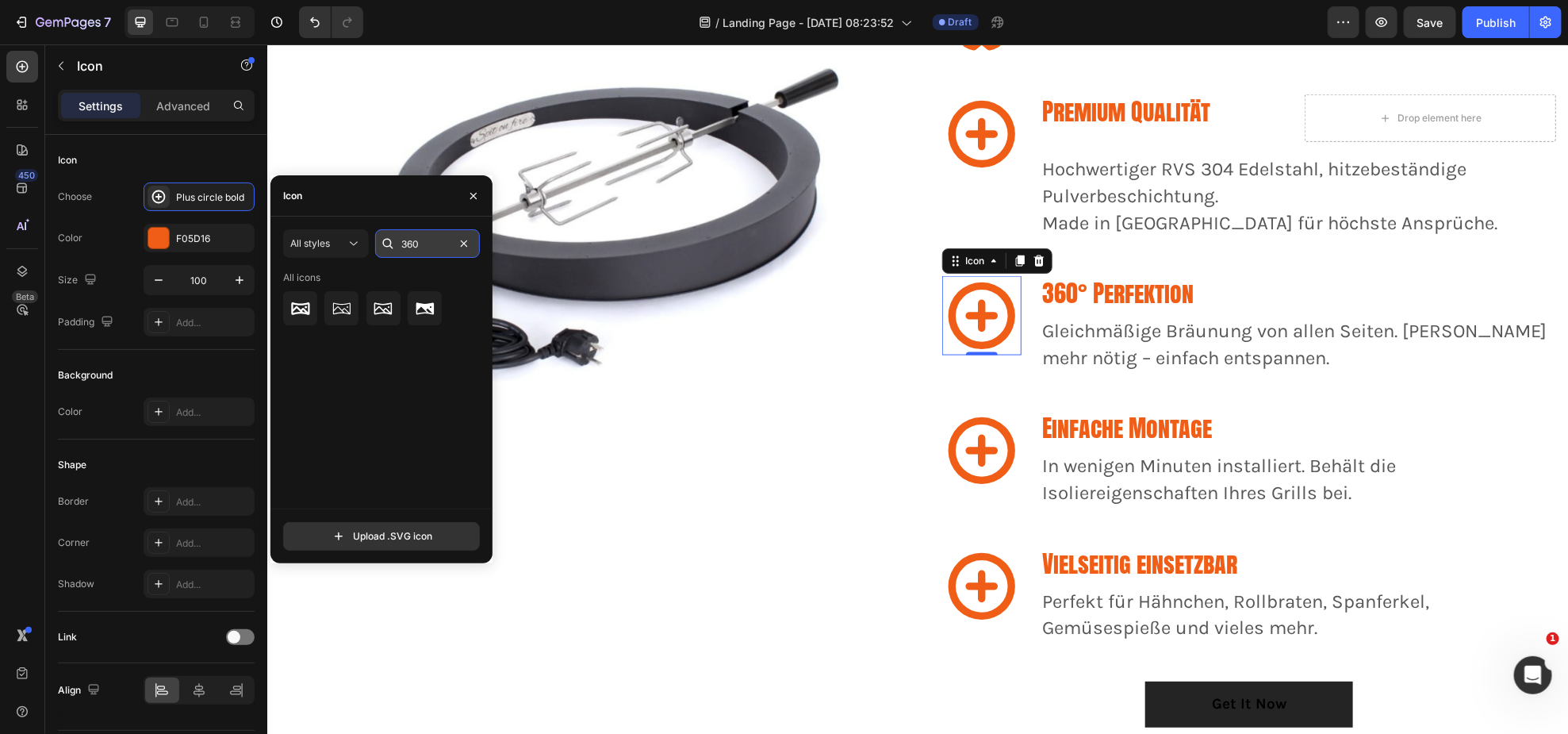
click at [409, 243] on input "360" at bounding box center [427, 243] width 105 height 29
click at [410, 243] on input "360" at bounding box center [427, 243] width 105 height 29
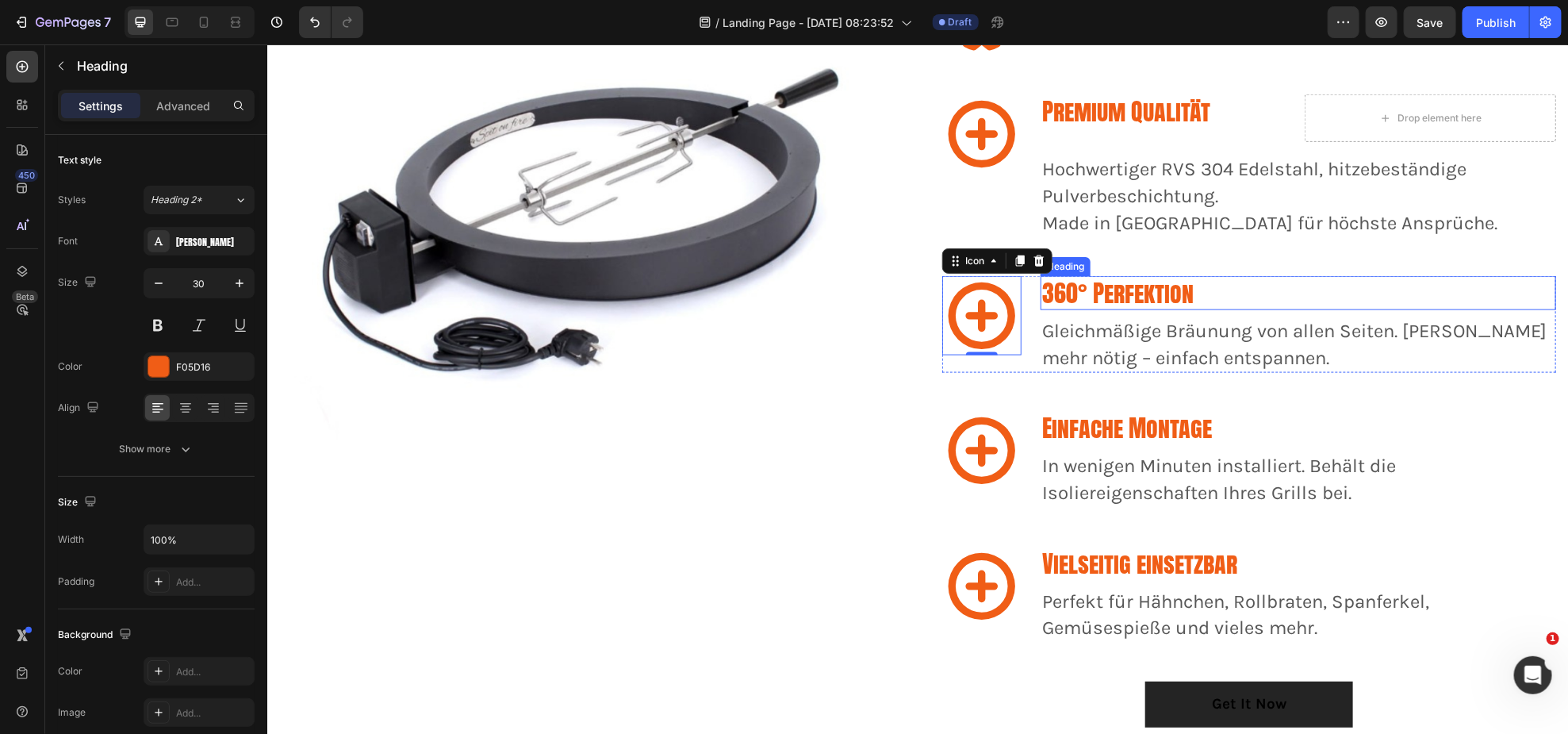
click at [1075, 290] on p "360° Perfektion" at bounding box center [1298, 292] width 512 height 31
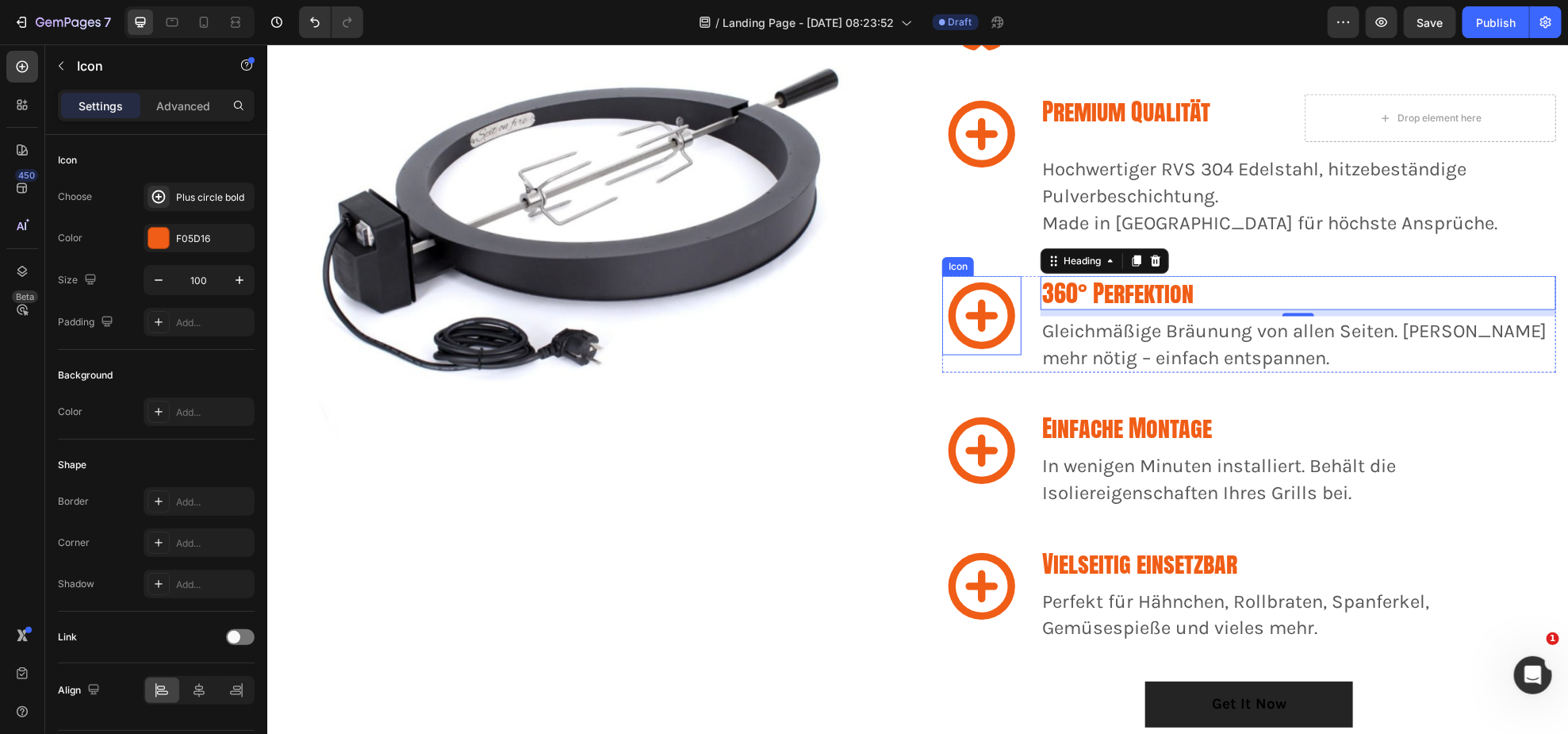
click at [986, 313] on icon at bounding box center [981, 314] width 66 height 66
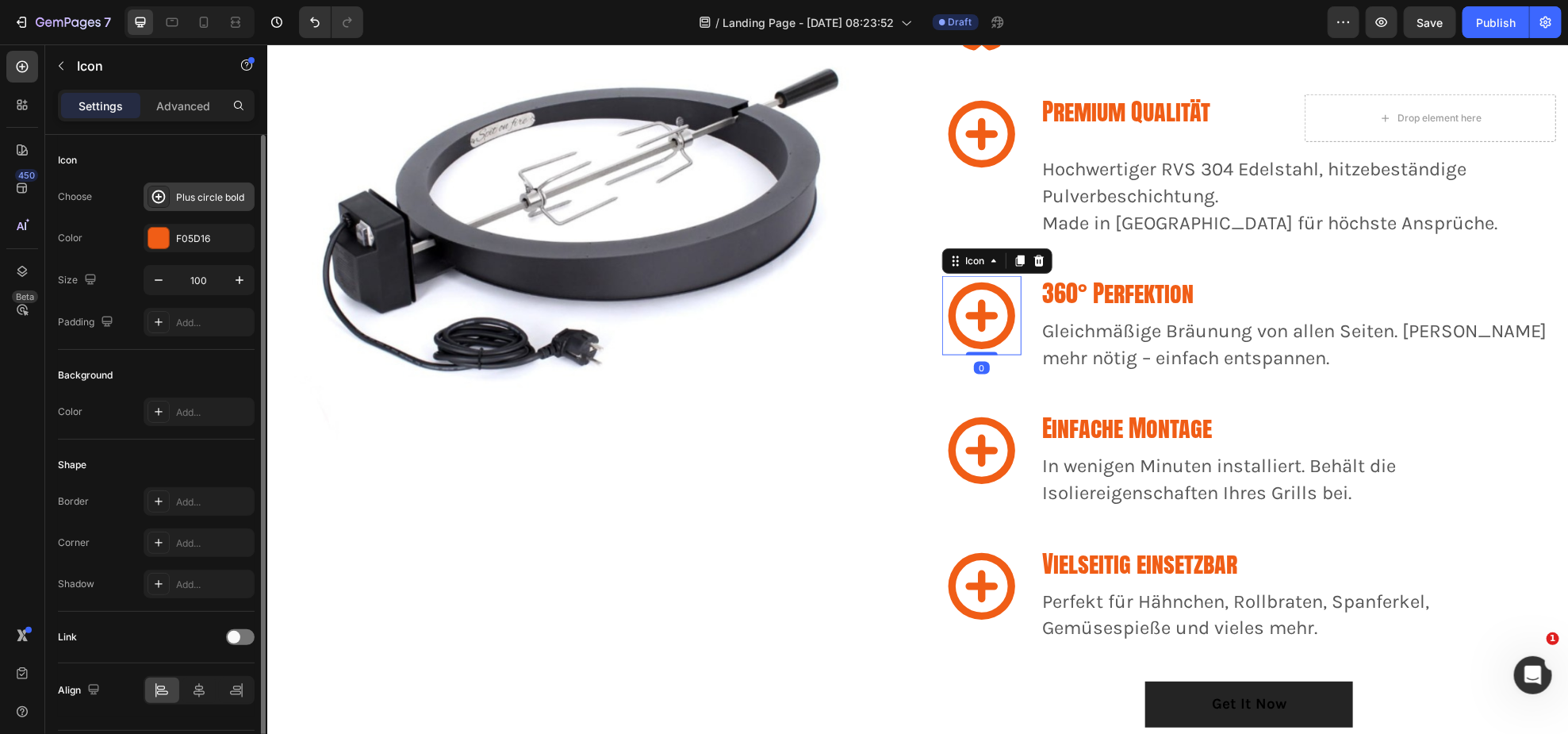
click at [181, 193] on div "Plus circle bold" at bounding box center [213, 197] width 75 height 14
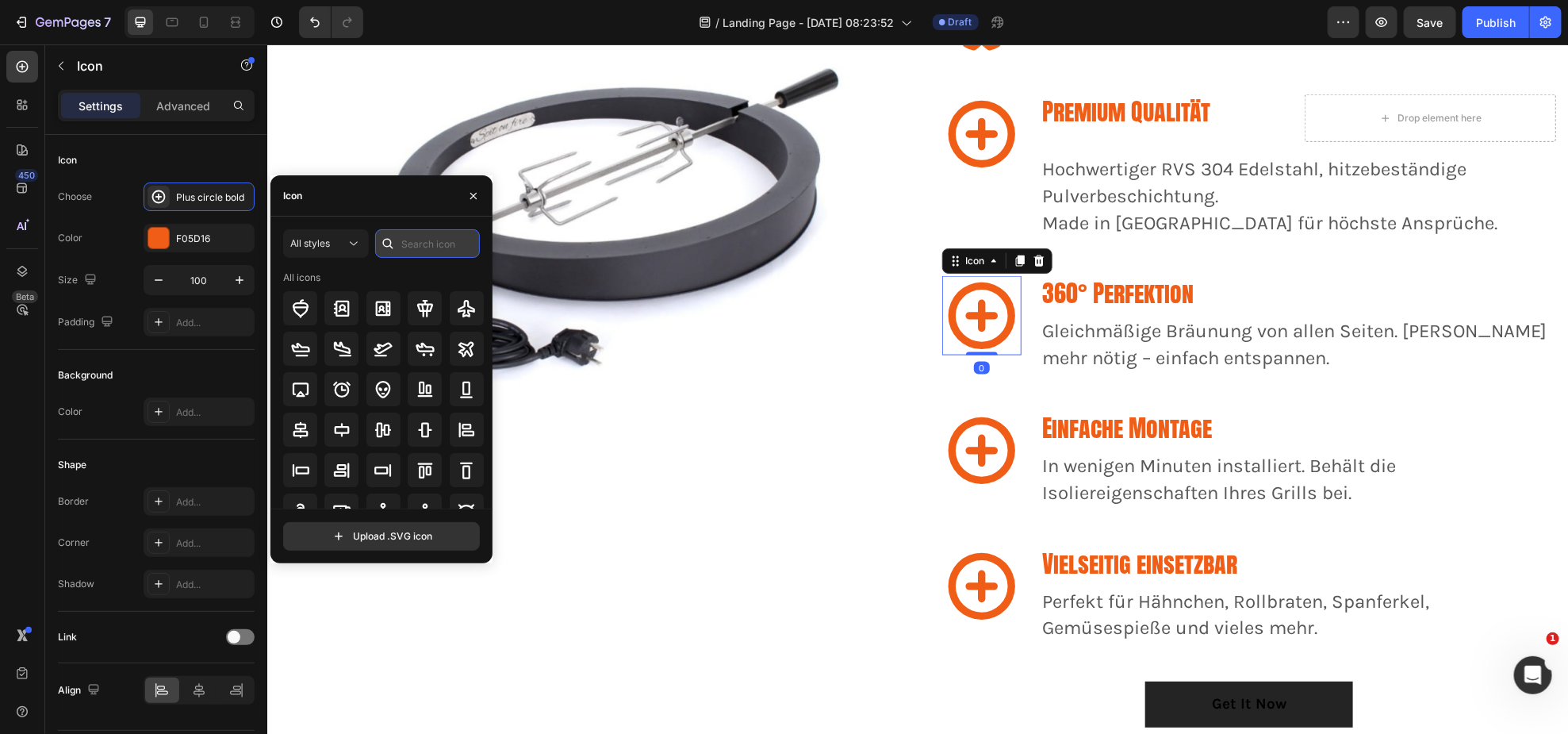
click at [414, 243] on input "text" at bounding box center [427, 243] width 105 height 29
paste input "r"
type input "rotate"
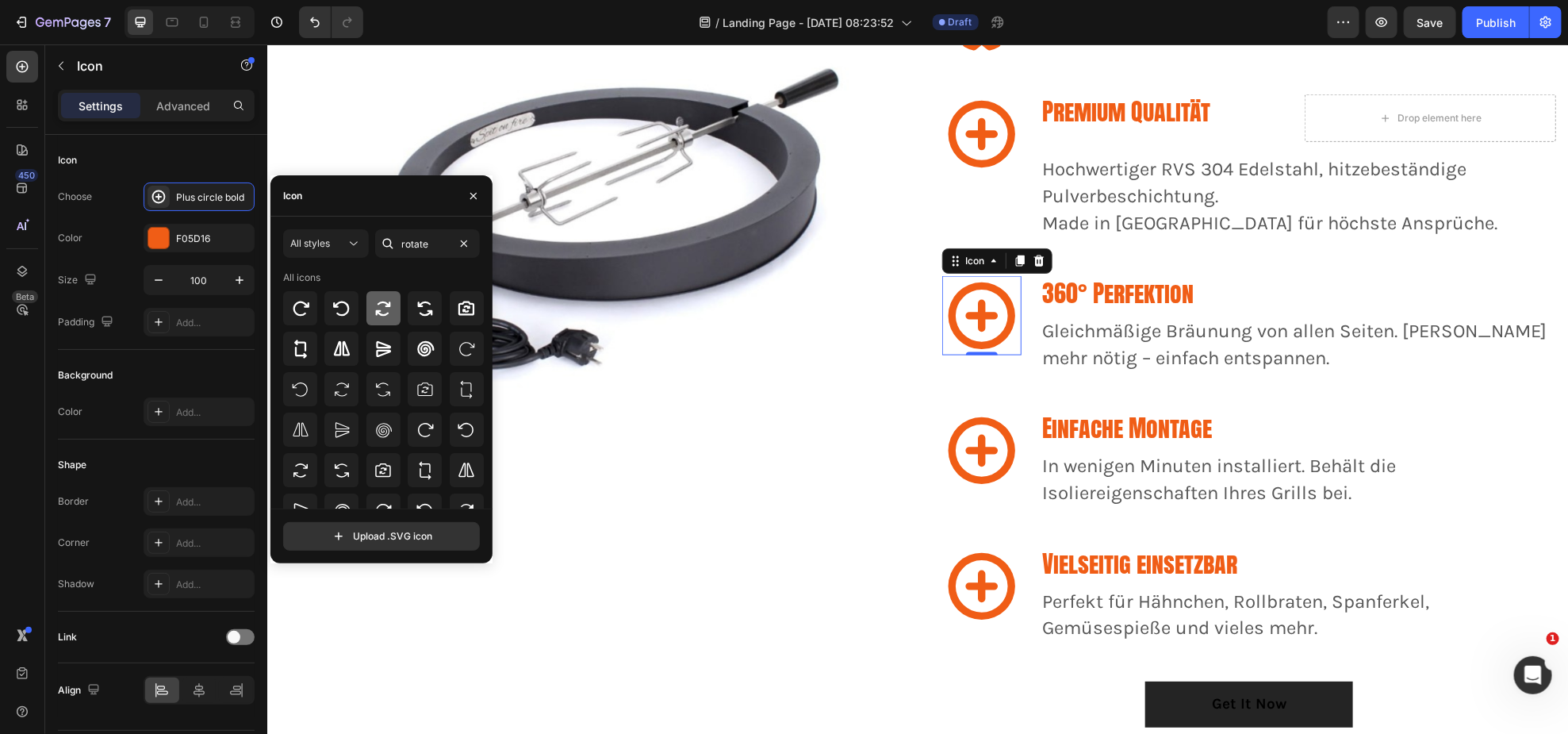
click at [380, 311] on icon at bounding box center [383, 309] width 19 height 19
click at [383, 424] on icon at bounding box center [383, 430] width 19 height 19
click at [410, 353] on div at bounding box center [424, 349] width 34 height 34
click at [421, 303] on icon at bounding box center [425, 309] width 19 height 19
click at [375, 314] on icon at bounding box center [383, 309] width 19 height 19
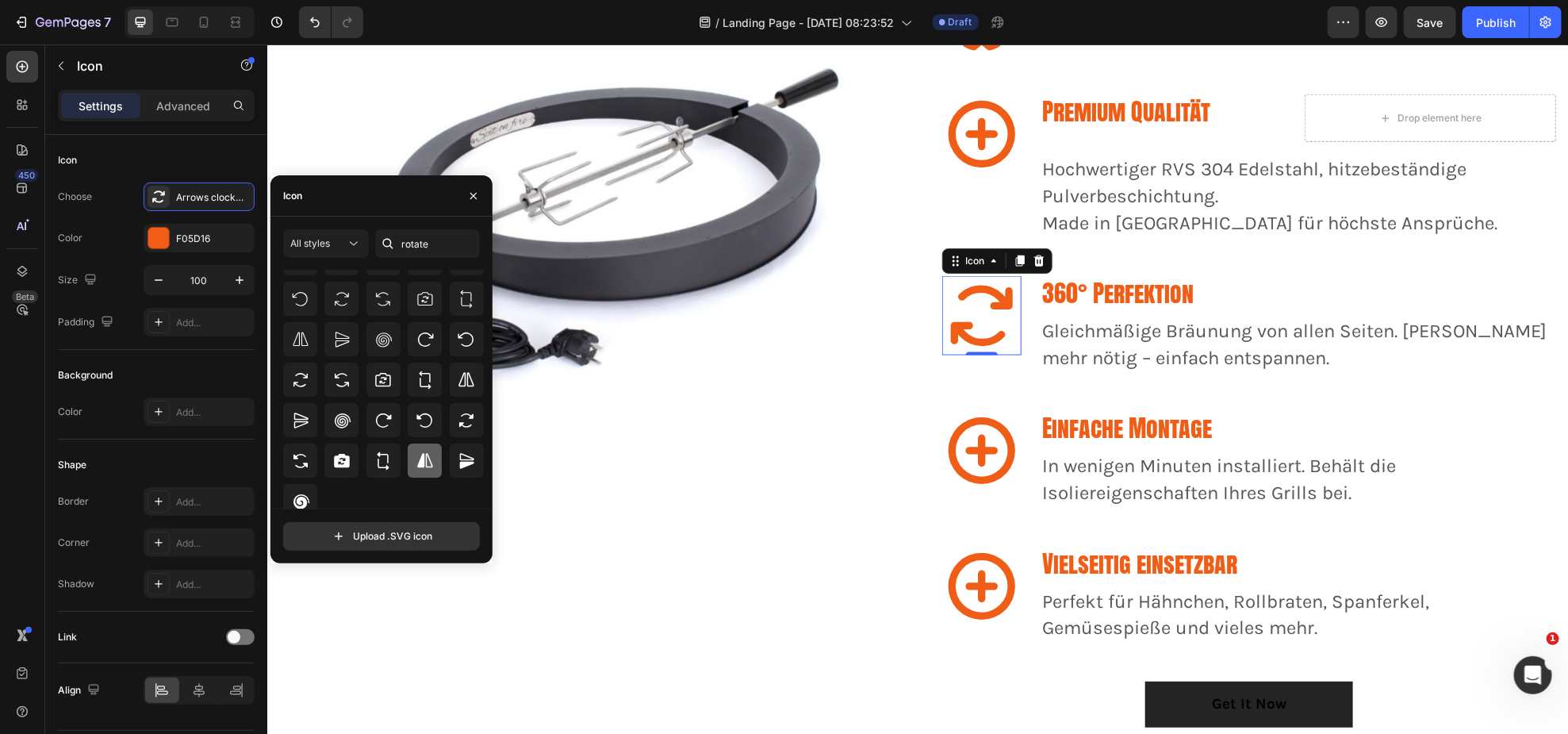
scroll to position [99, 0]
click at [374, 409] on icon at bounding box center [383, 411] width 19 height 19
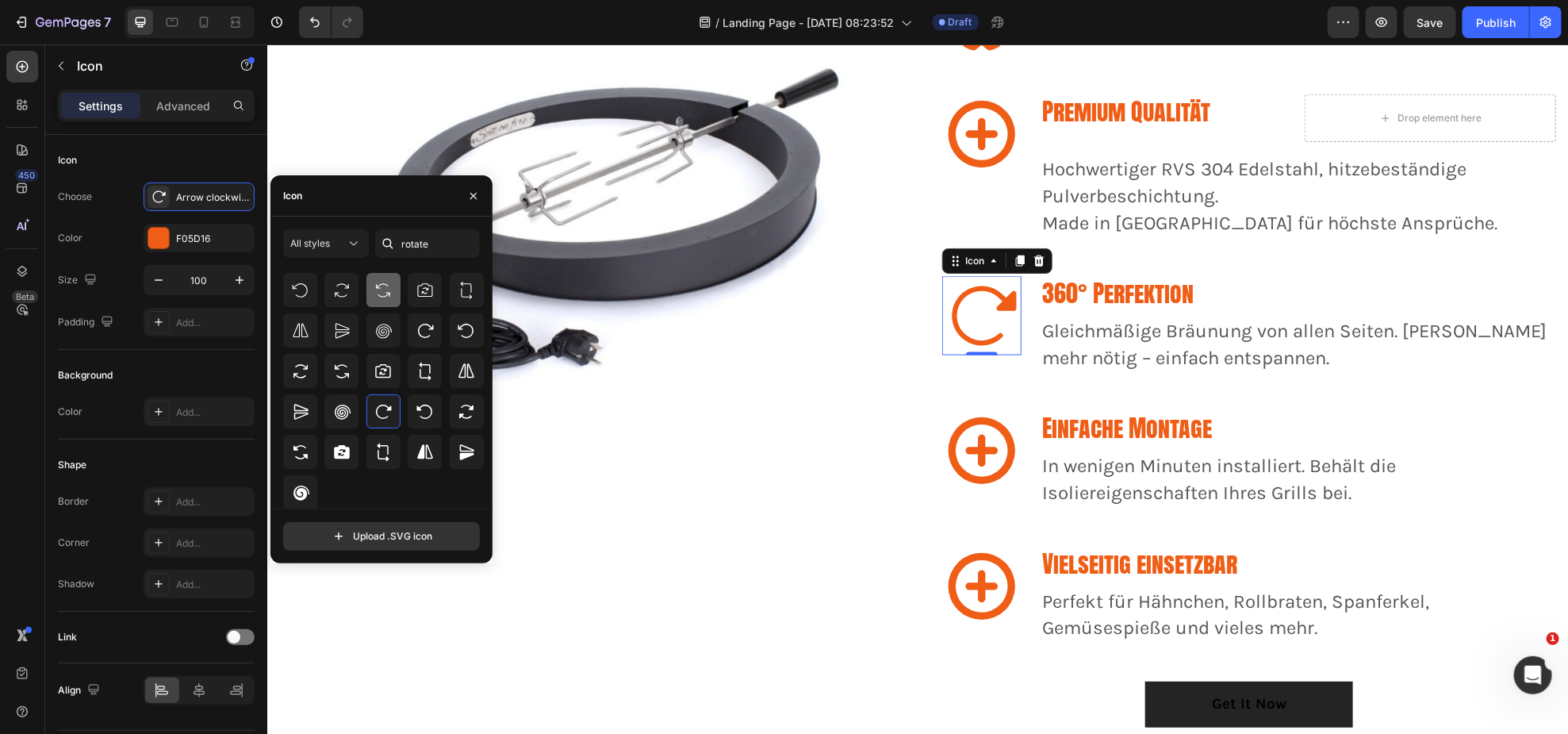
click at [379, 295] on icon at bounding box center [382, 290] width 14 height 13
click at [343, 293] on icon at bounding box center [341, 290] width 19 height 19
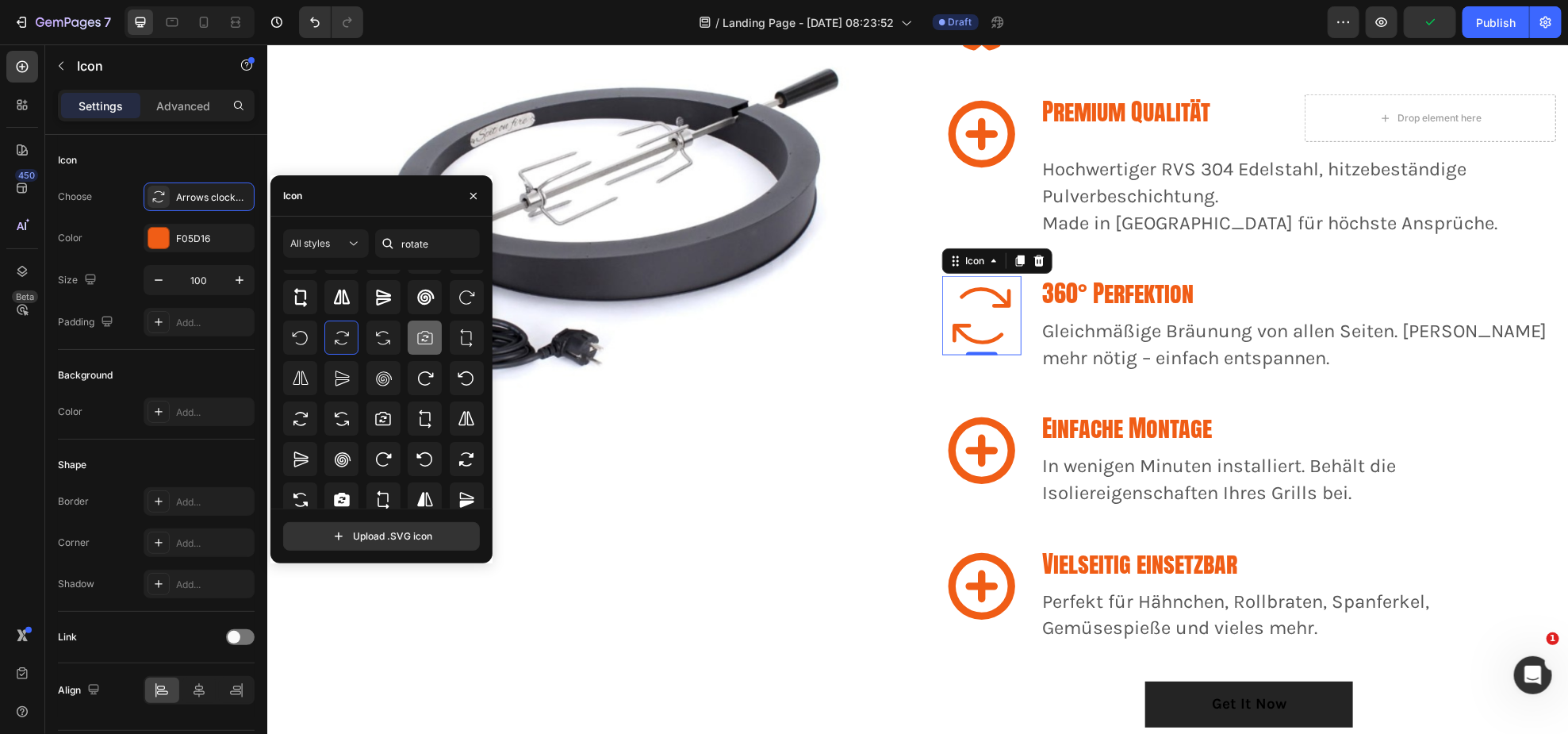
scroll to position [27, 0]
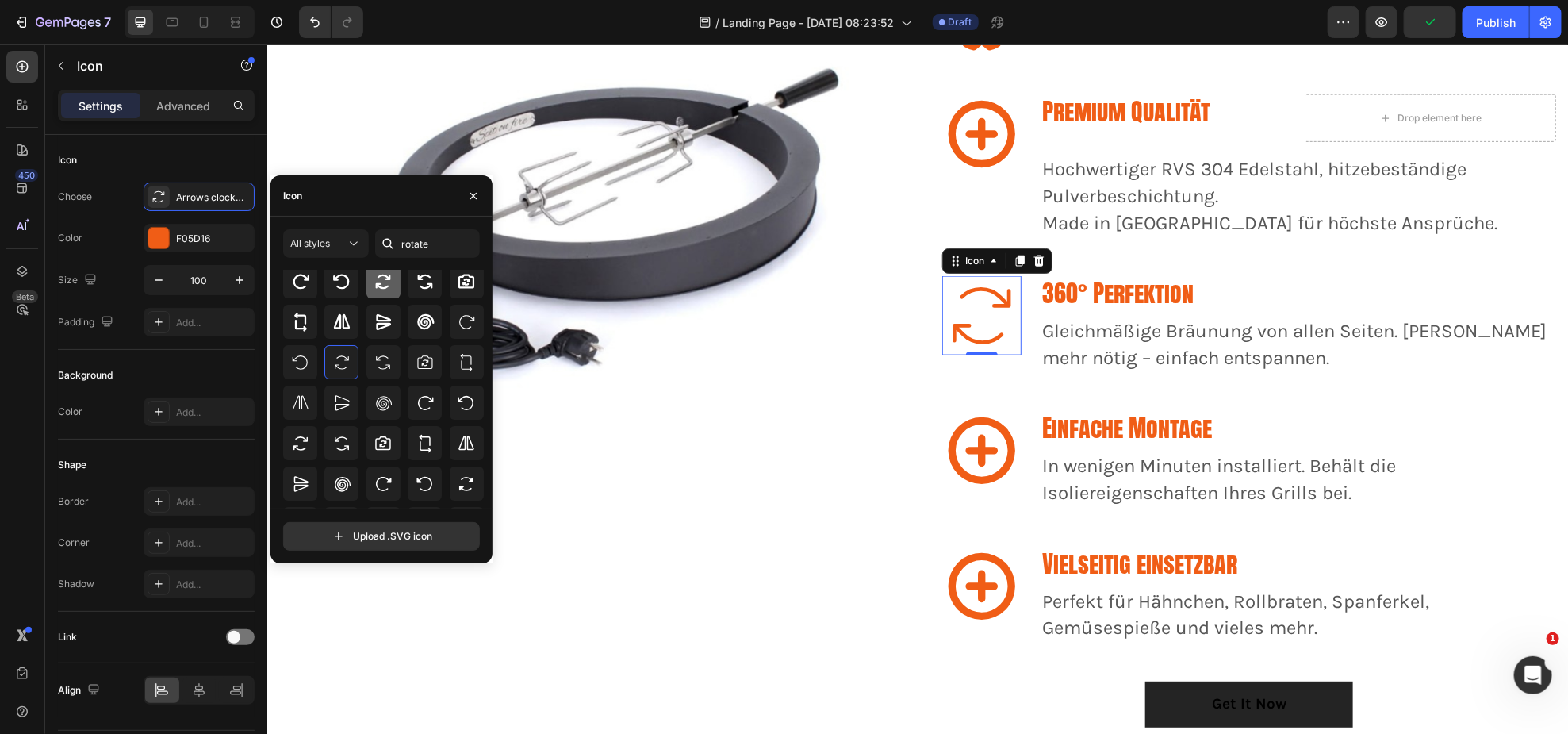
click at [384, 280] on icon at bounding box center [383, 281] width 19 height 19
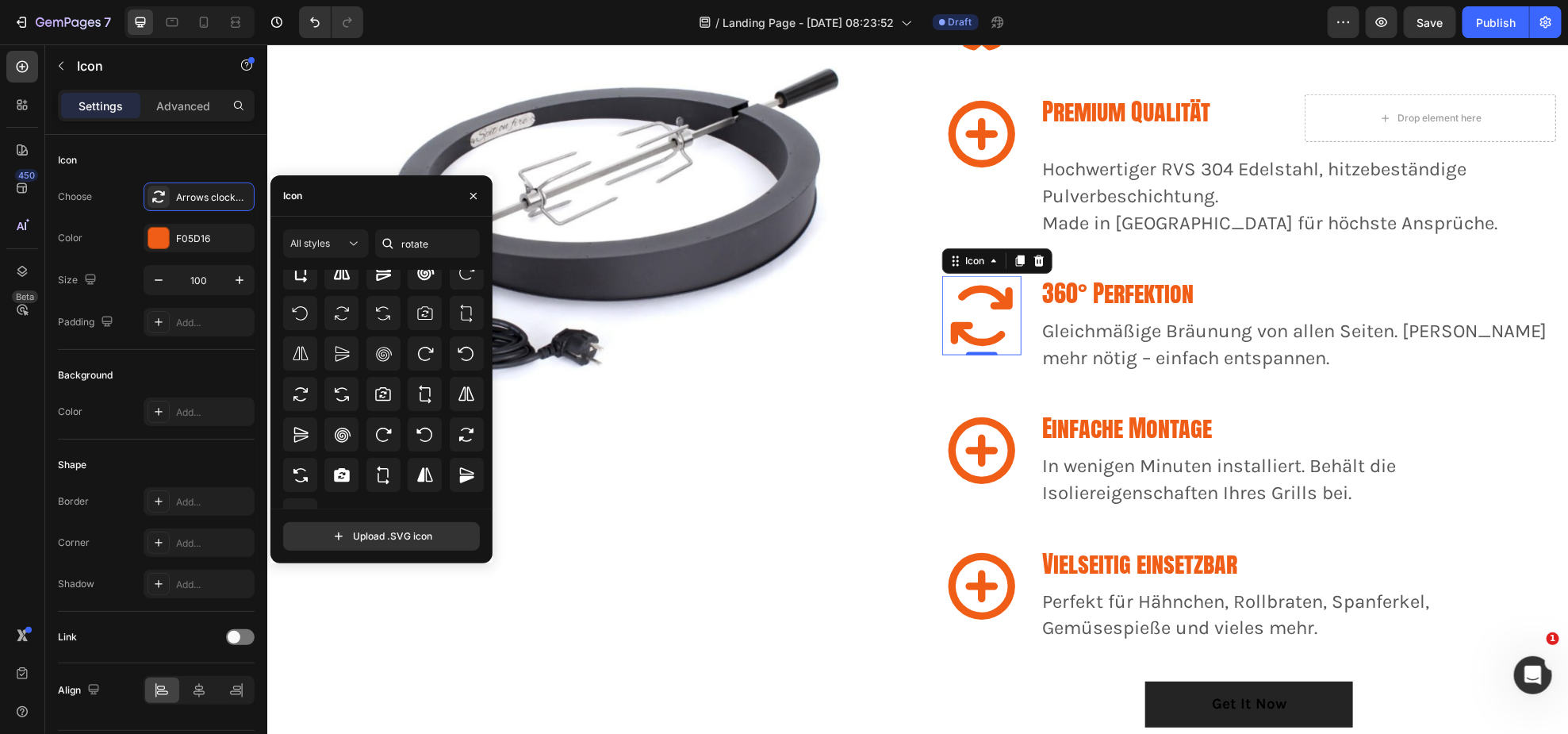
scroll to position [99, 0]
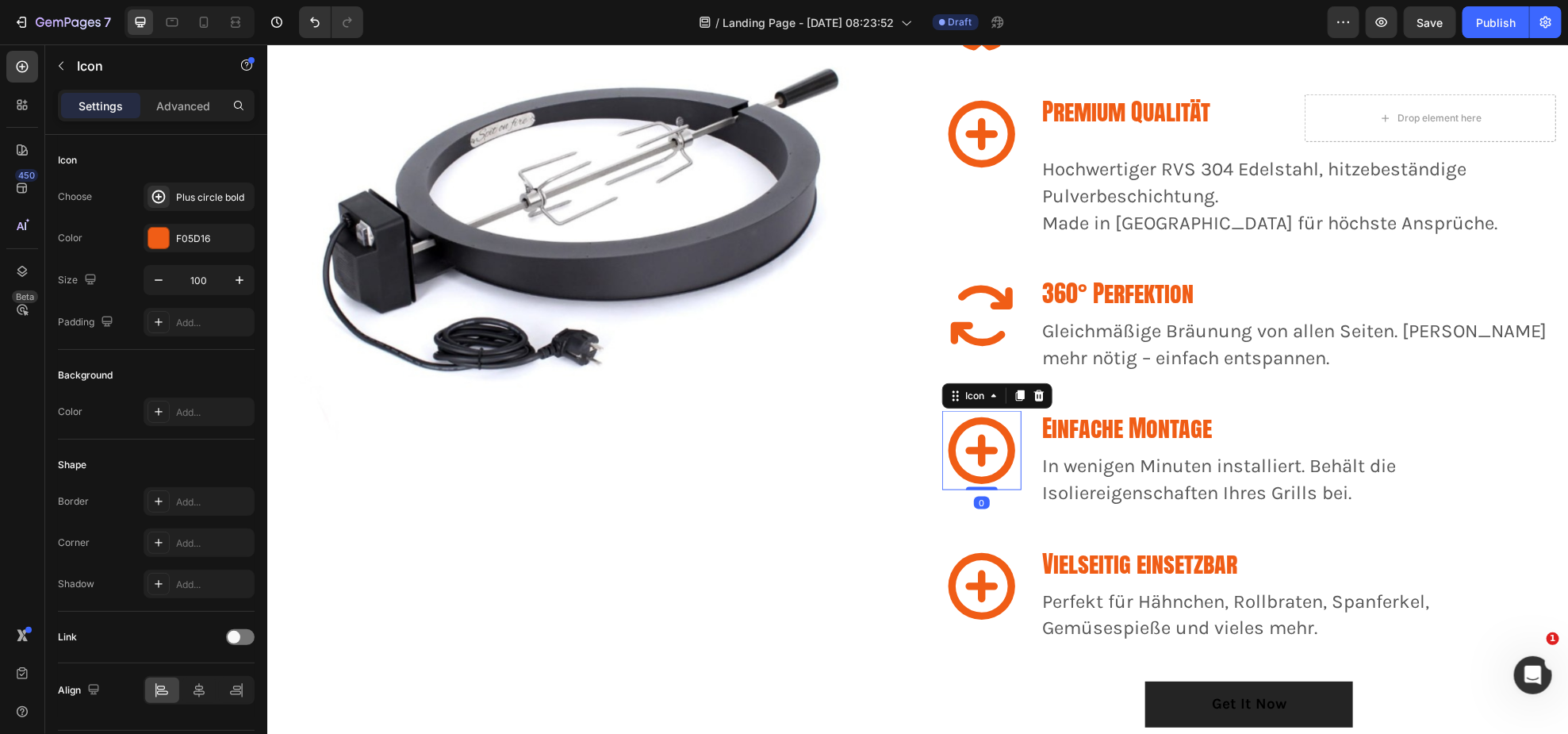
click at [990, 429] on icon at bounding box center [981, 450] width 79 height 79
click at [192, 203] on div "Plus circle bold" at bounding box center [213, 197] width 75 height 14
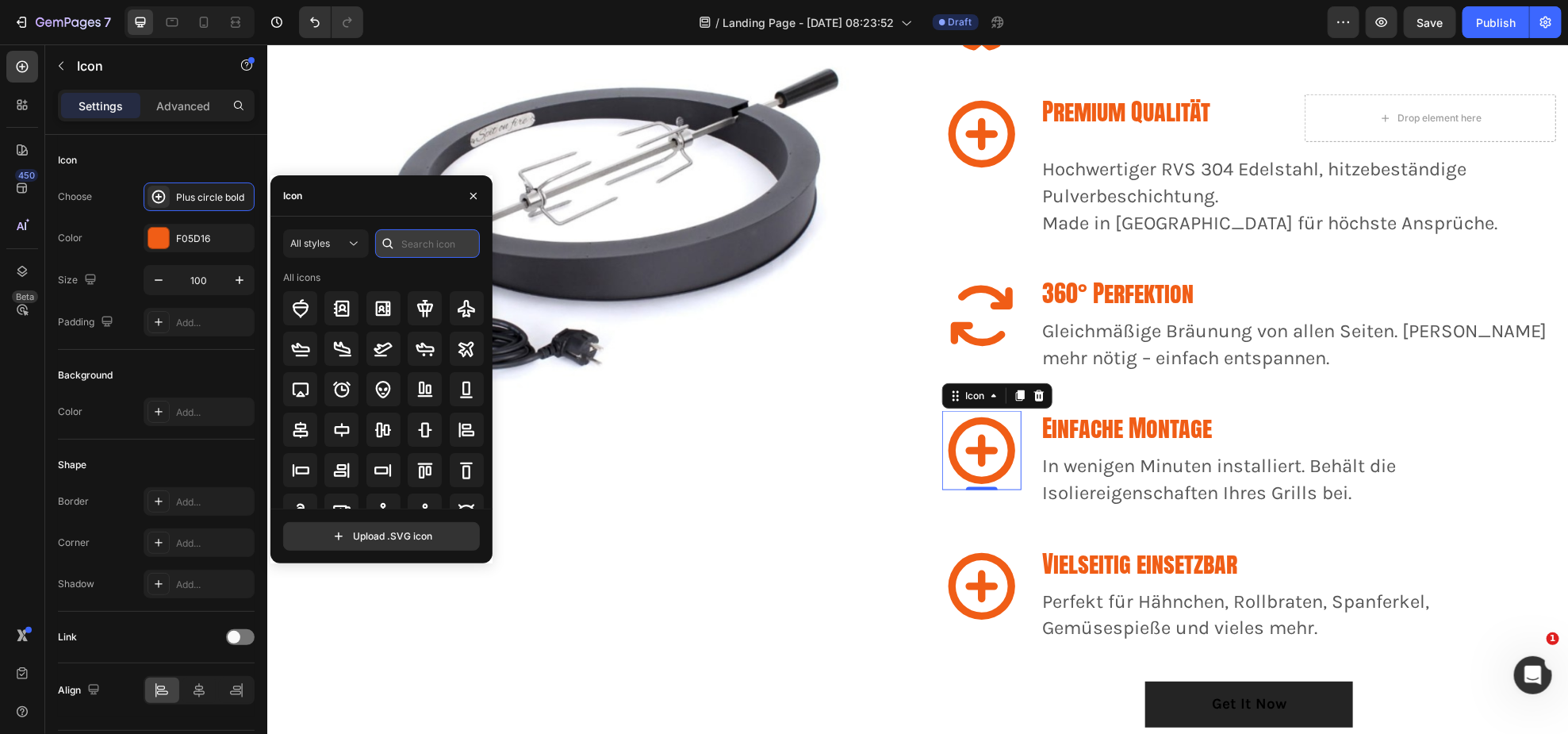
click at [458, 238] on input "text" at bounding box center [427, 243] width 105 height 29
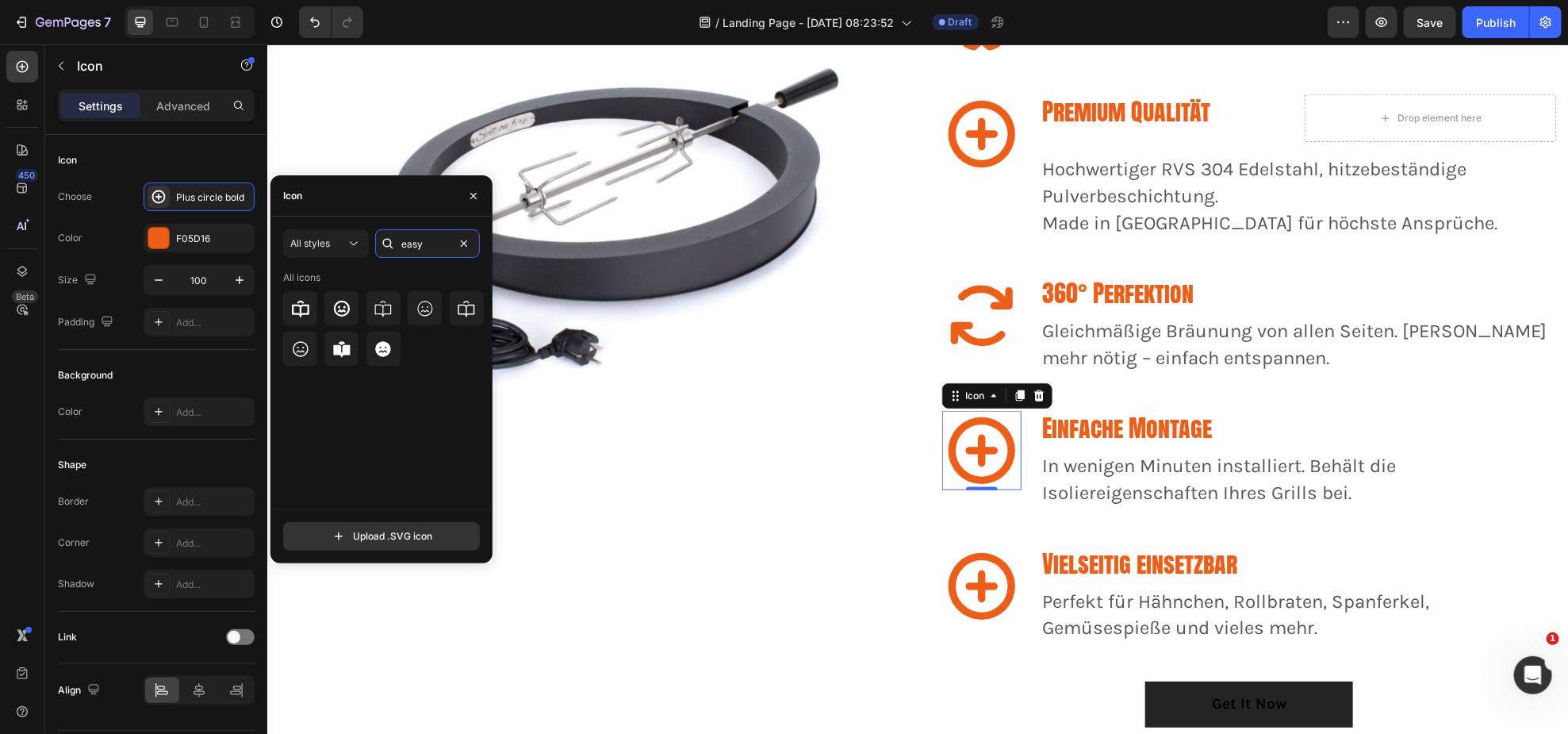
drag, startPoint x: 431, startPoint y: 246, endPoint x: 374, endPoint y: 250, distance: 57.1
click at [374, 250] on div "All styles easy" at bounding box center [381, 243] width 196 height 29
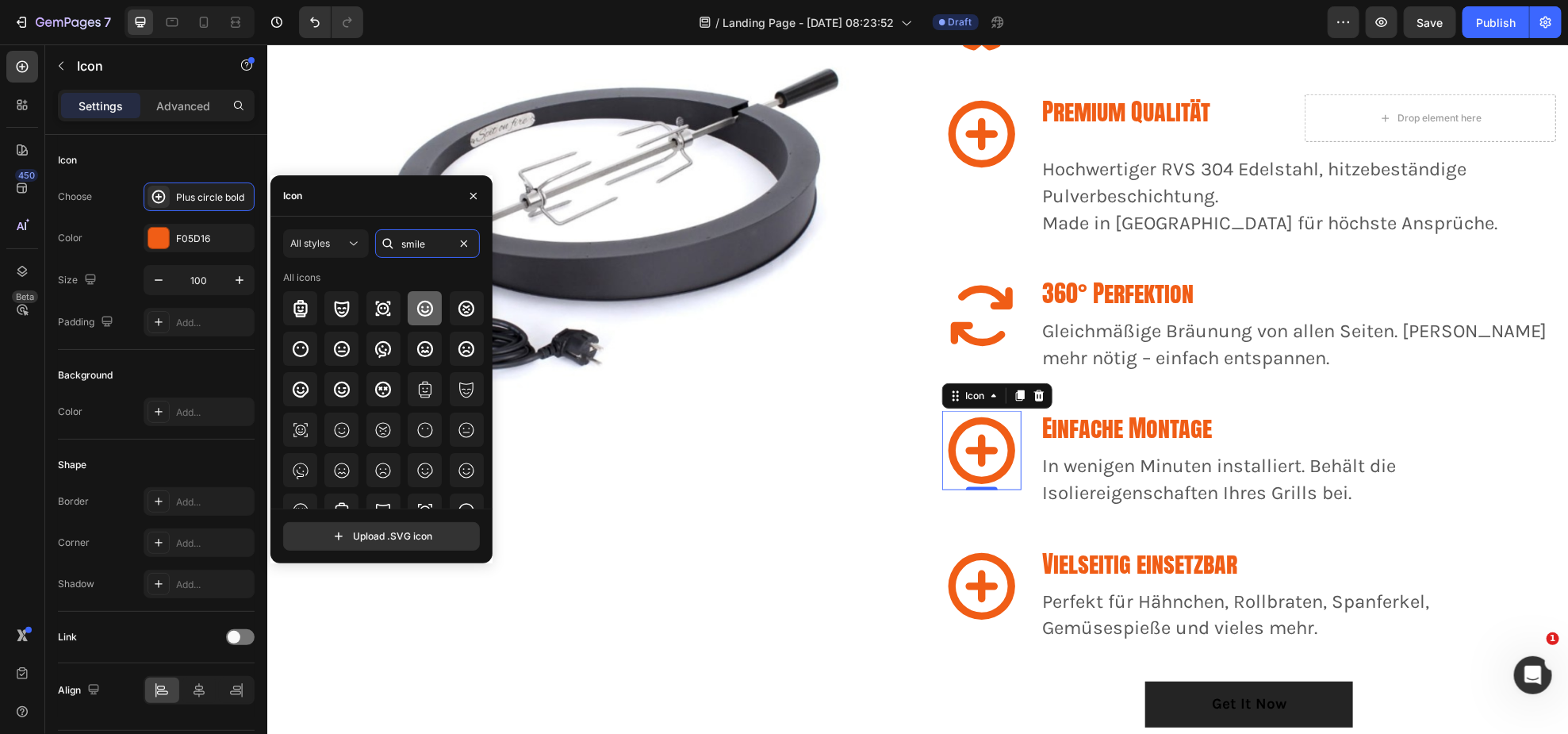
type input "smile"
click at [416, 306] on icon at bounding box center [425, 309] width 19 height 19
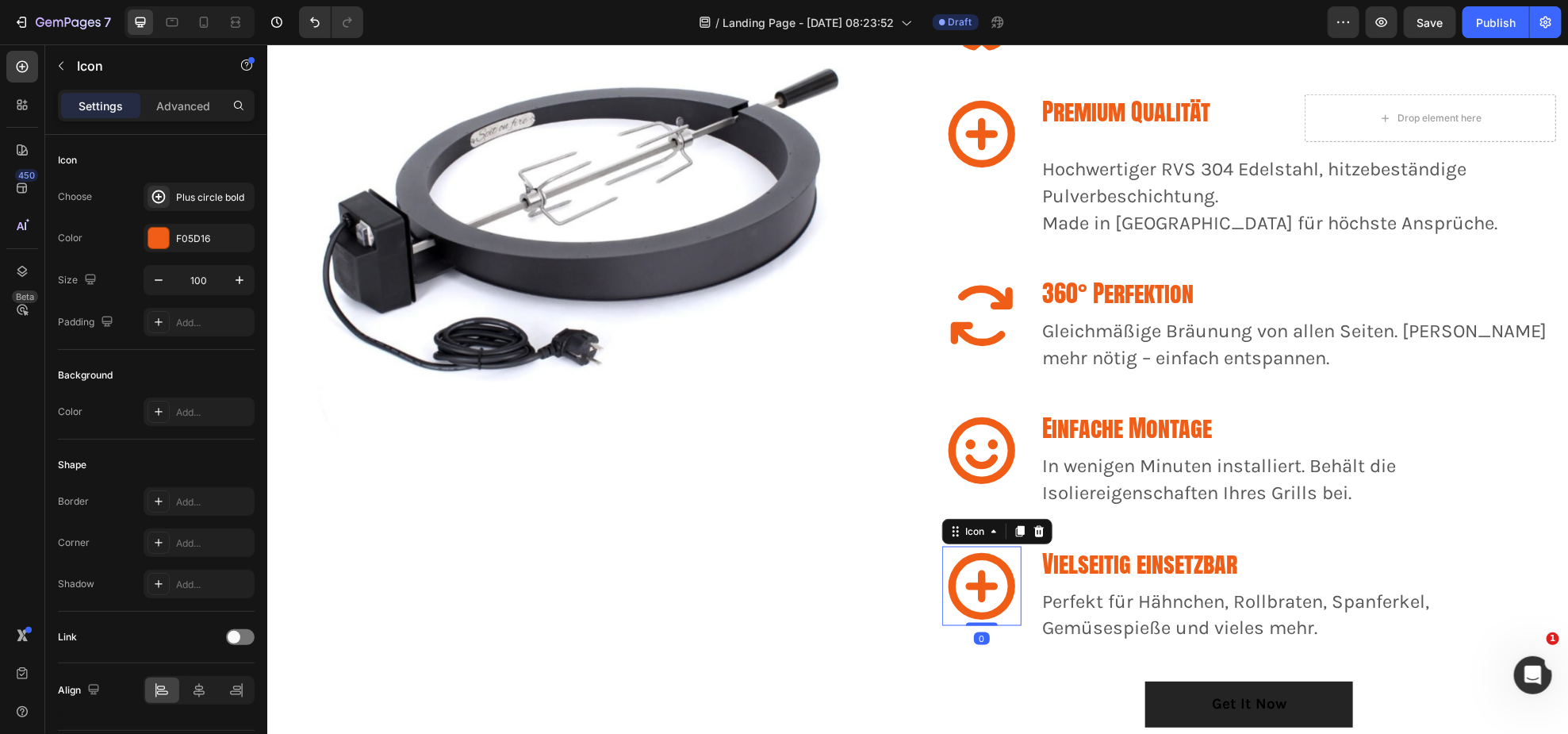
click at [978, 578] on icon at bounding box center [981, 584] width 66 height 66
click at [212, 197] on div "Plus circle bold" at bounding box center [213, 197] width 75 height 14
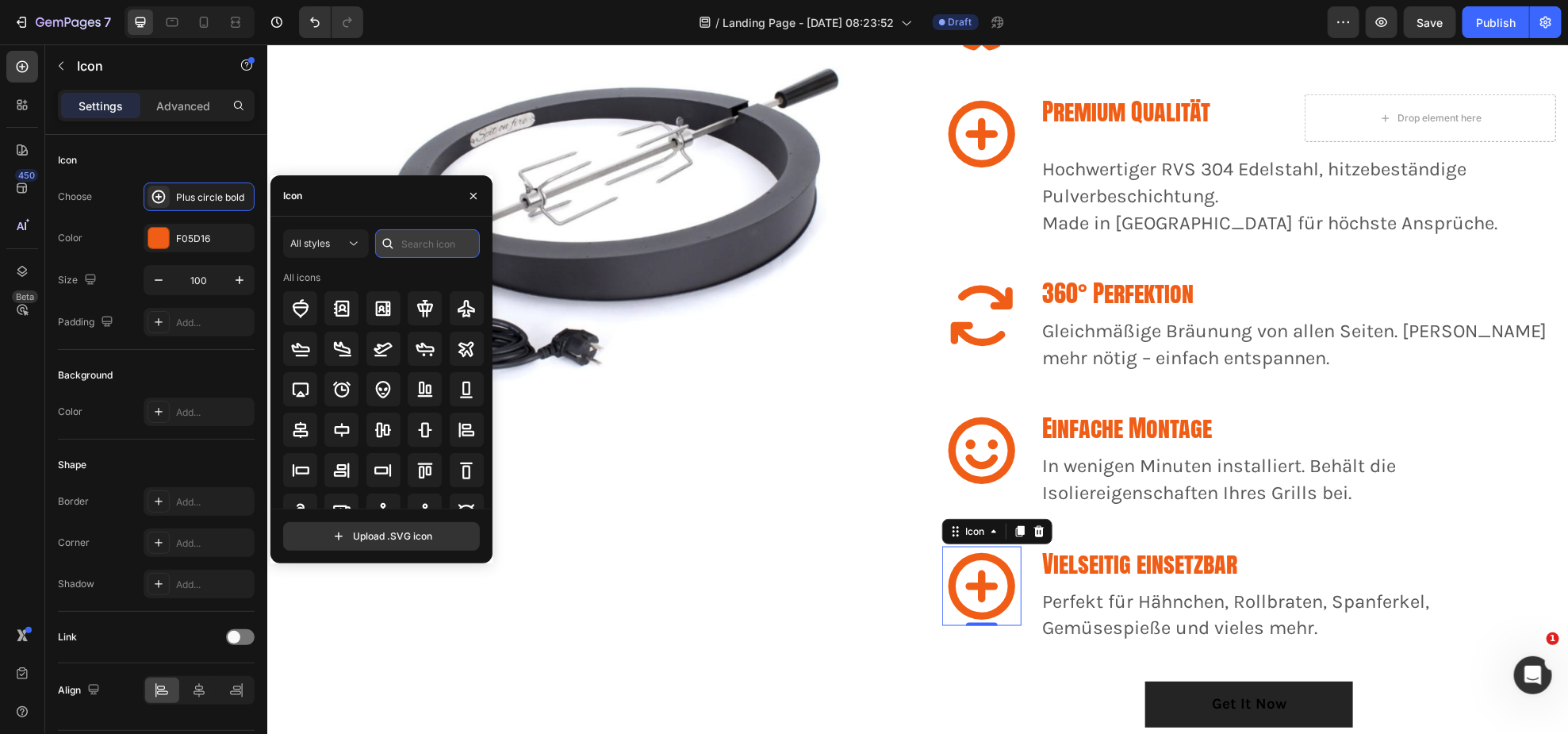
click at [414, 243] on input "text" at bounding box center [427, 243] width 105 height 29
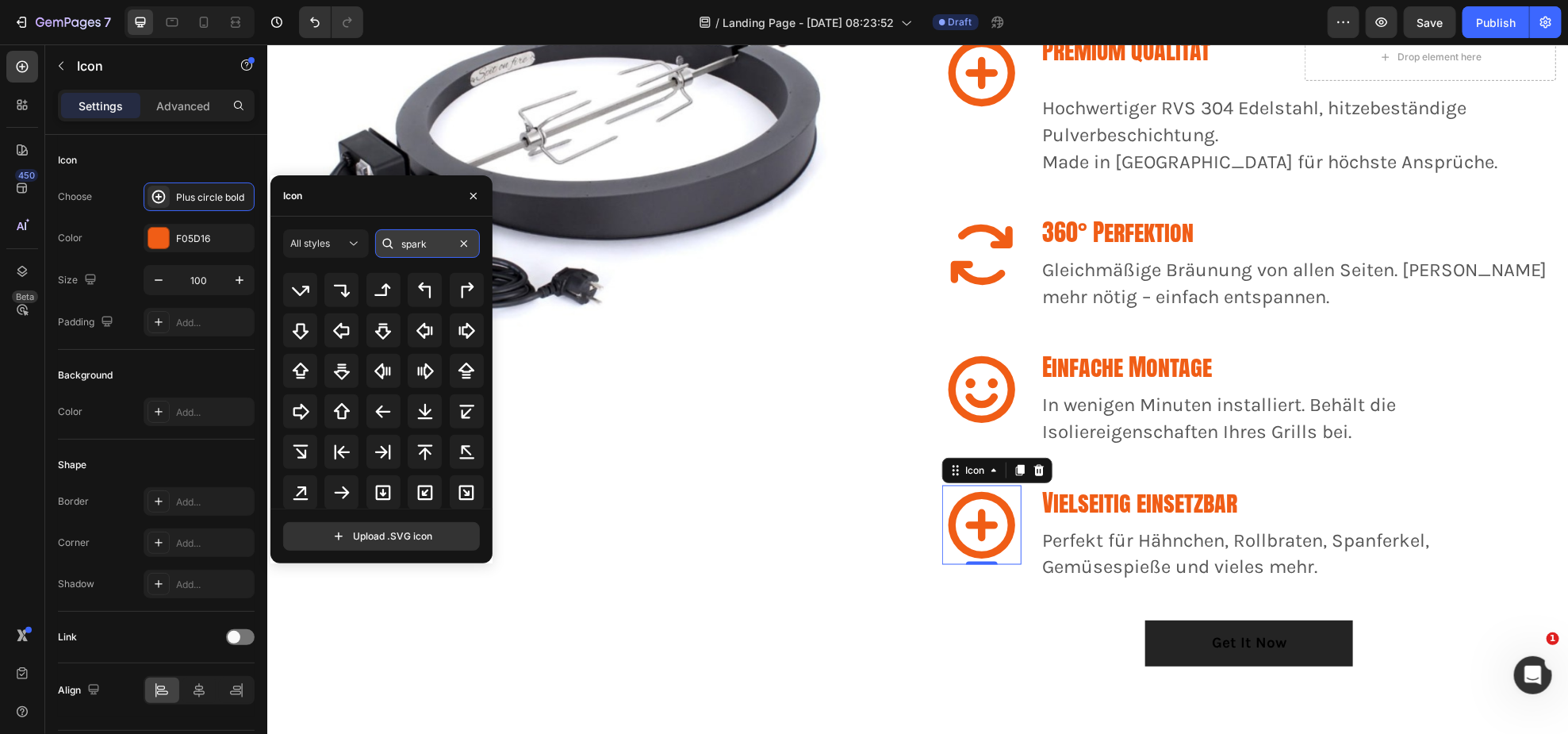
scroll to position [0, 0]
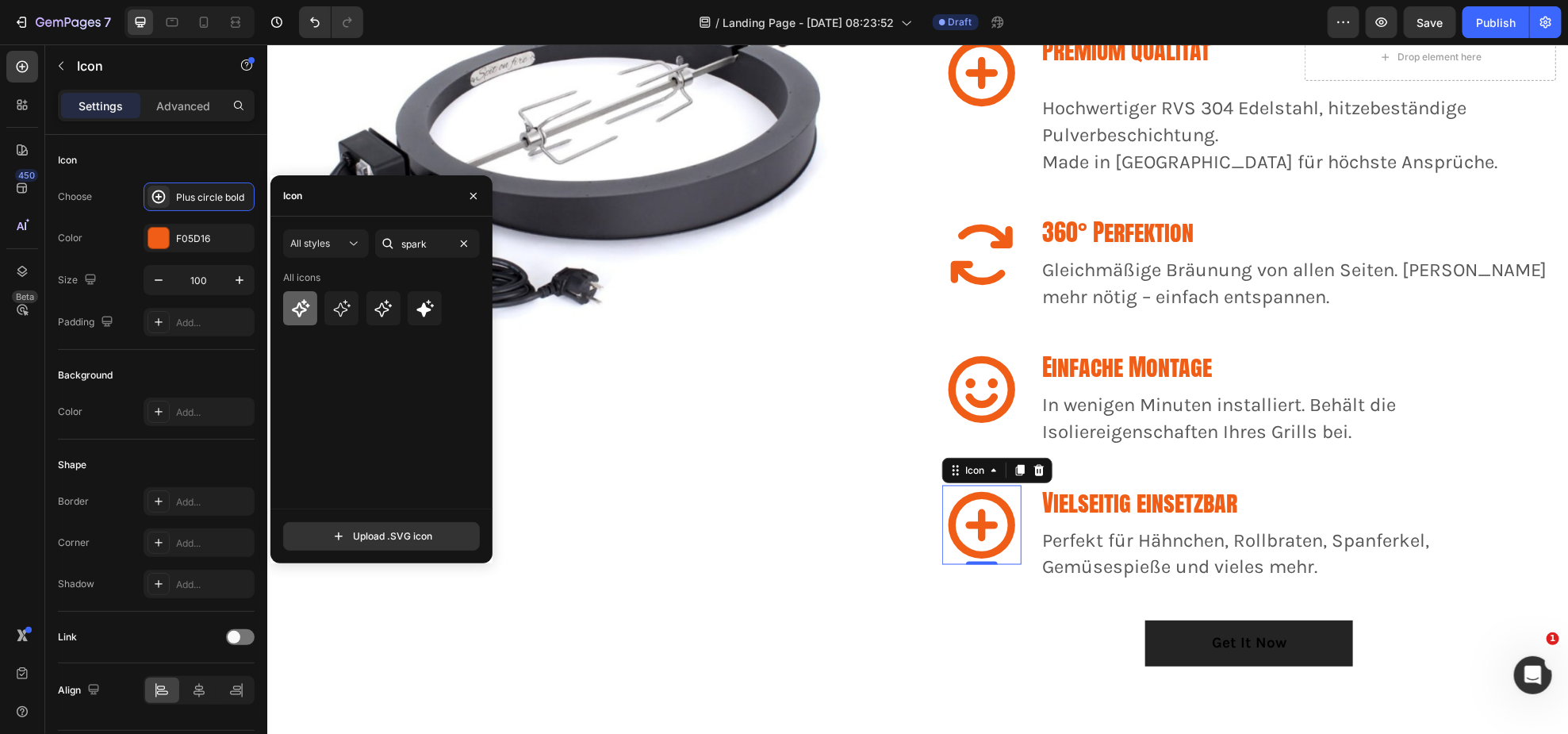
click at [299, 308] on icon at bounding box center [300, 309] width 19 height 19
click at [432, 242] on input "spark" at bounding box center [427, 243] width 105 height 29
click at [432, 241] on input "spark" at bounding box center [427, 243] width 105 height 29
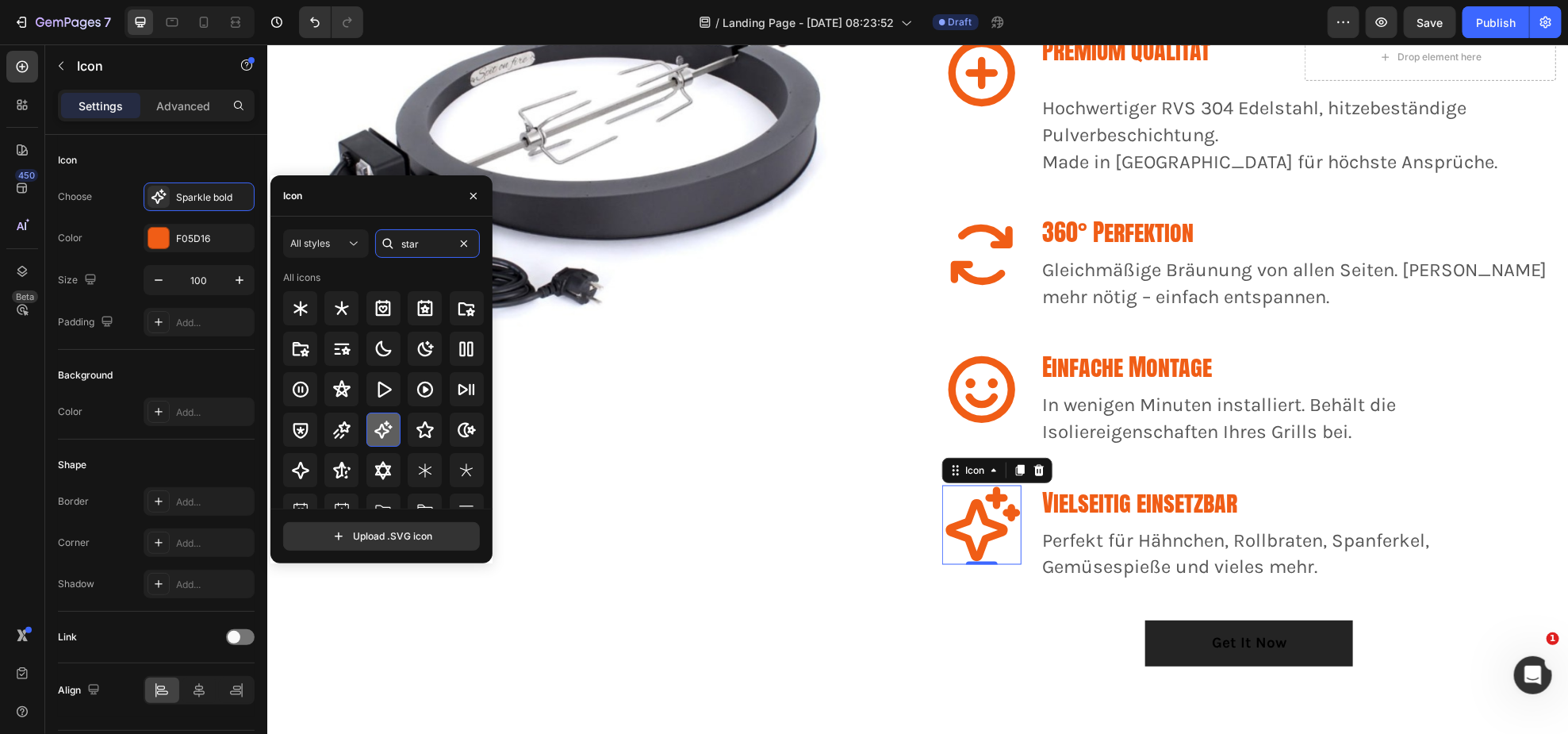
type input "star"
click at [383, 435] on icon at bounding box center [383, 430] width 19 height 19
click at [347, 433] on icon at bounding box center [341, 430] width 19 height 19
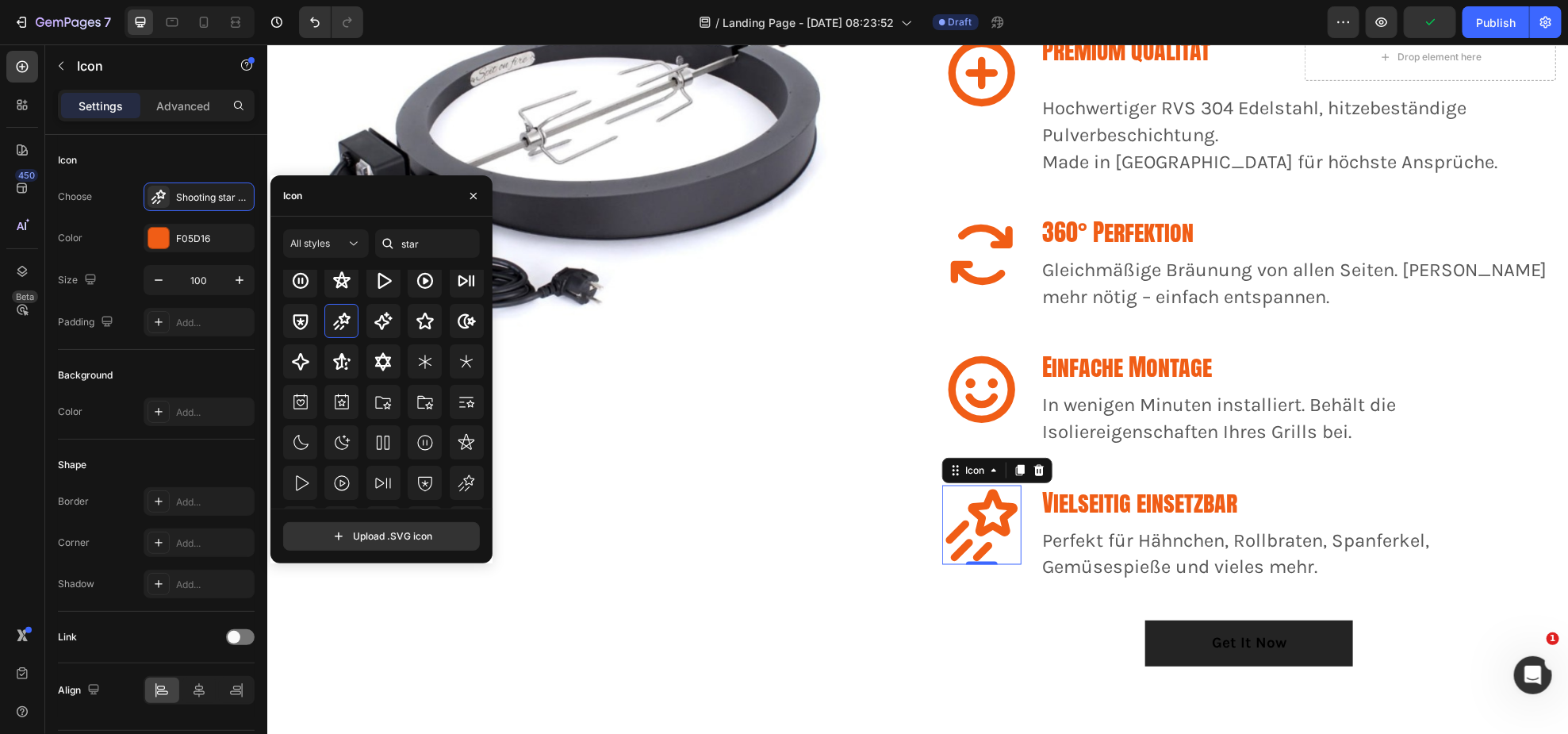
scroll to position [144, 0]
click at [458, 441] on icon at bounding box center [467, 448] width 19 height 19
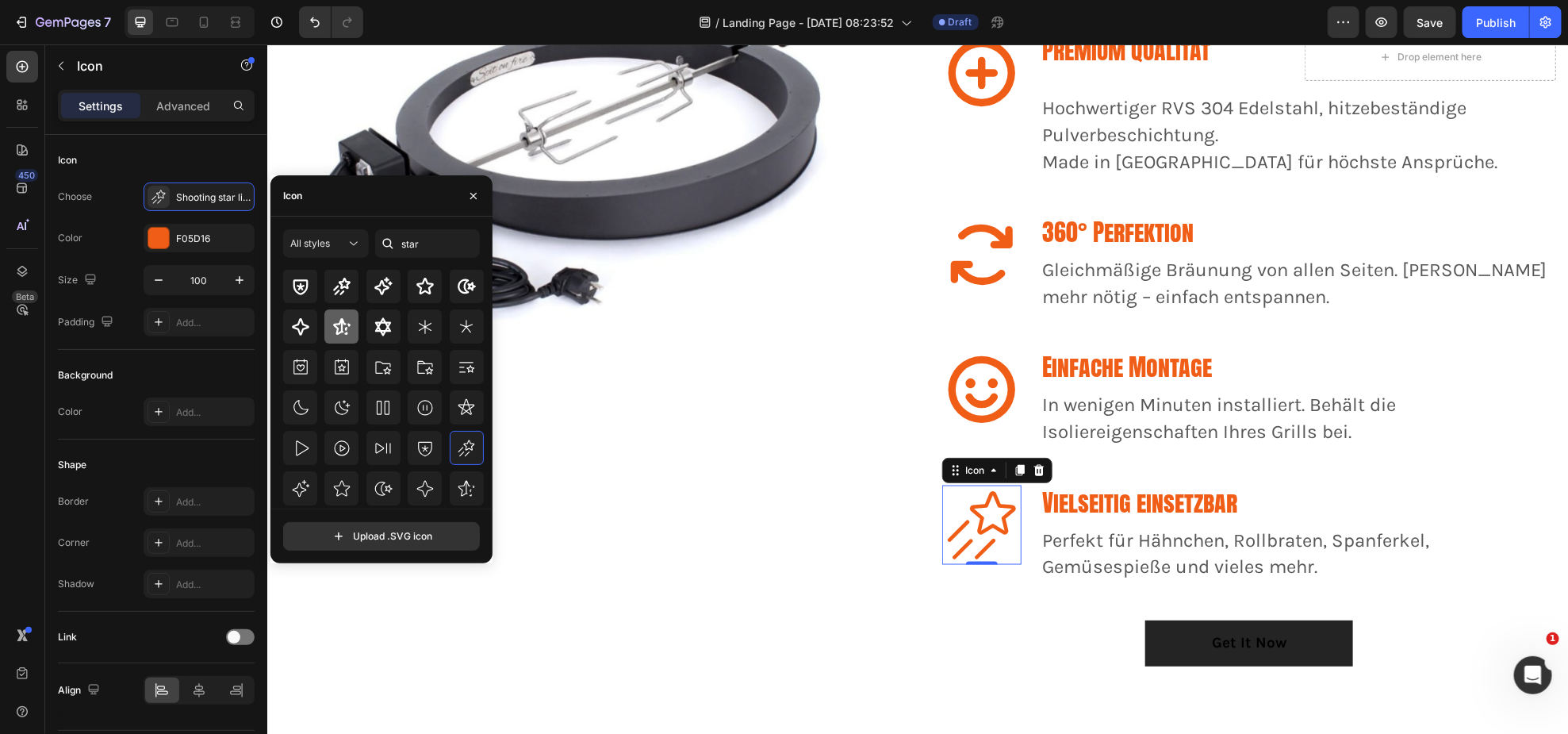
click at [342, 322] on icon at bounding box center [341, 326] width 18 height 17
click at [335, 283] on icon at bounding box center [341, 286] width 19 height 19
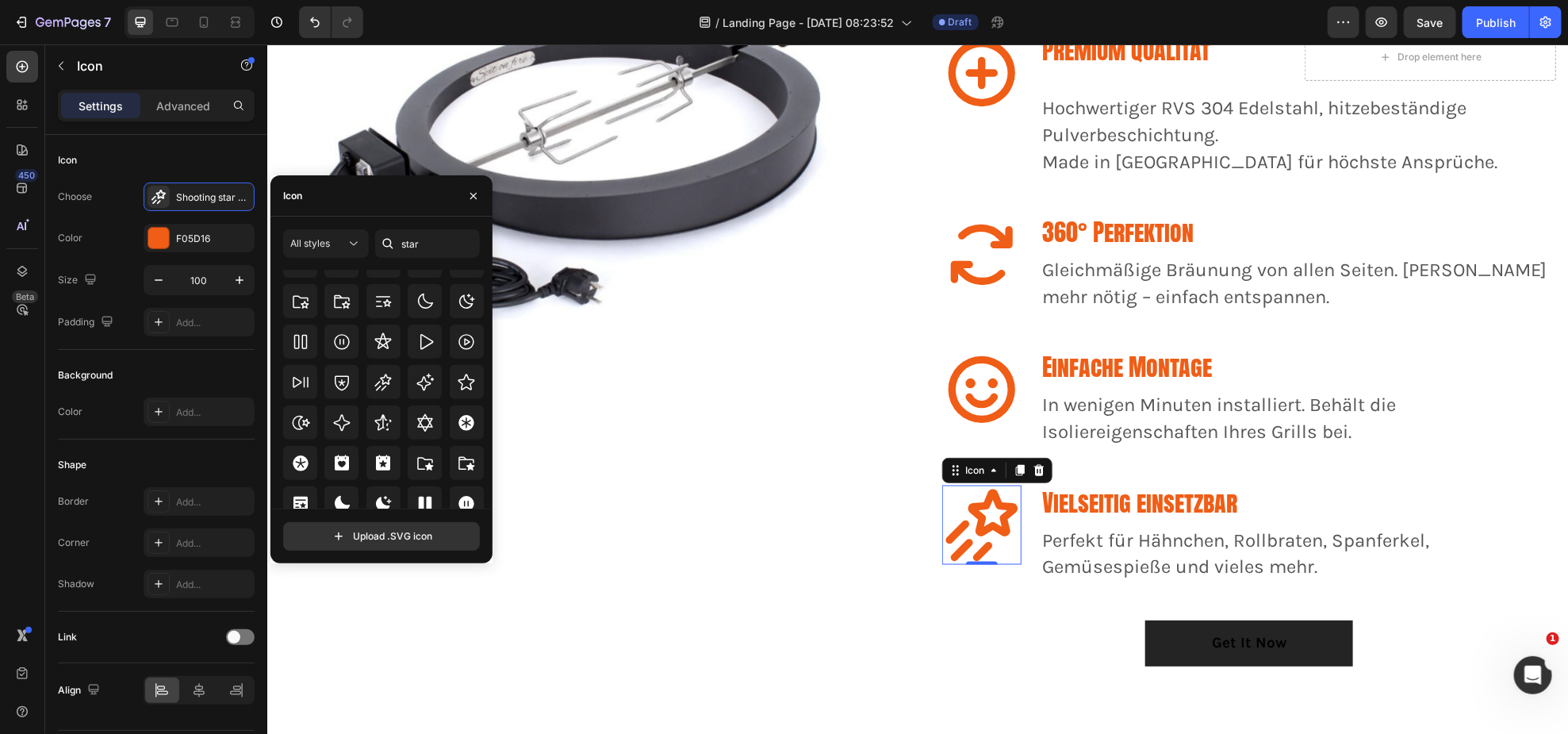
scroll to position [390, 0]
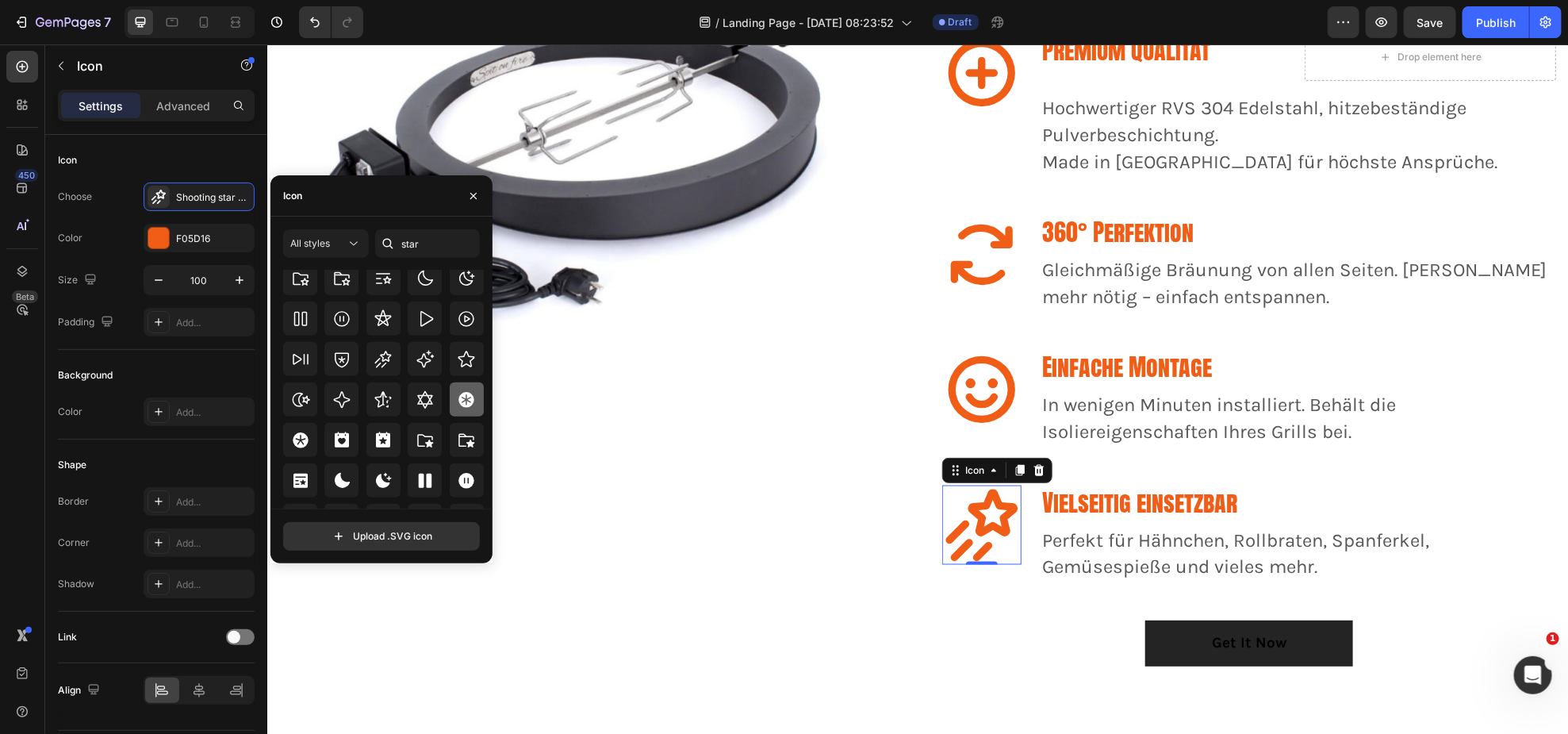
click at [469, 398] on icon at bounding box center [466, 399] width 16 height 16
click at [353, 435] on div at bounding box center [341, 439] width 34 height 34
click at [601, 555] on img at bounding box center [585, 398] width 614 height 819
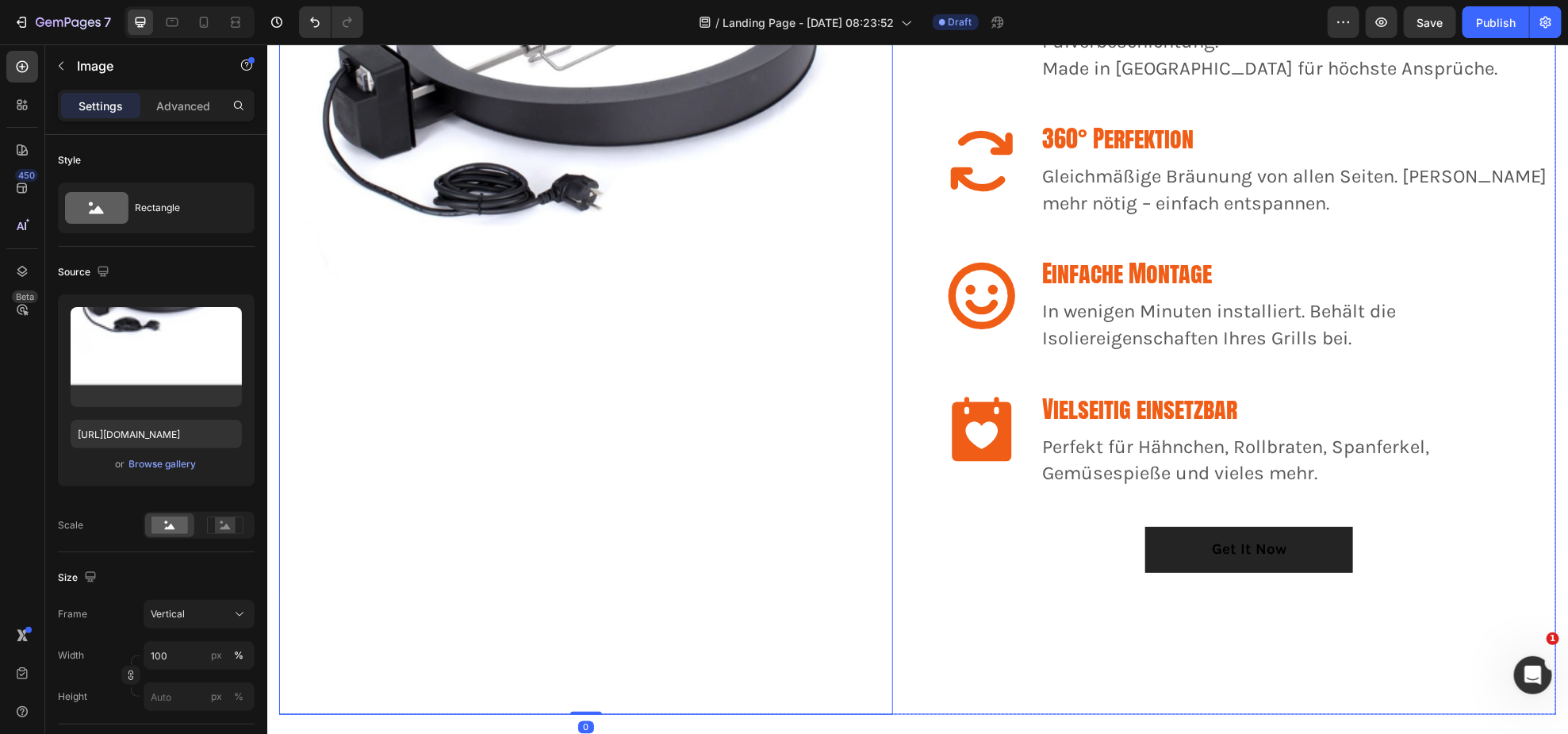
scroll to position [1317, 0]
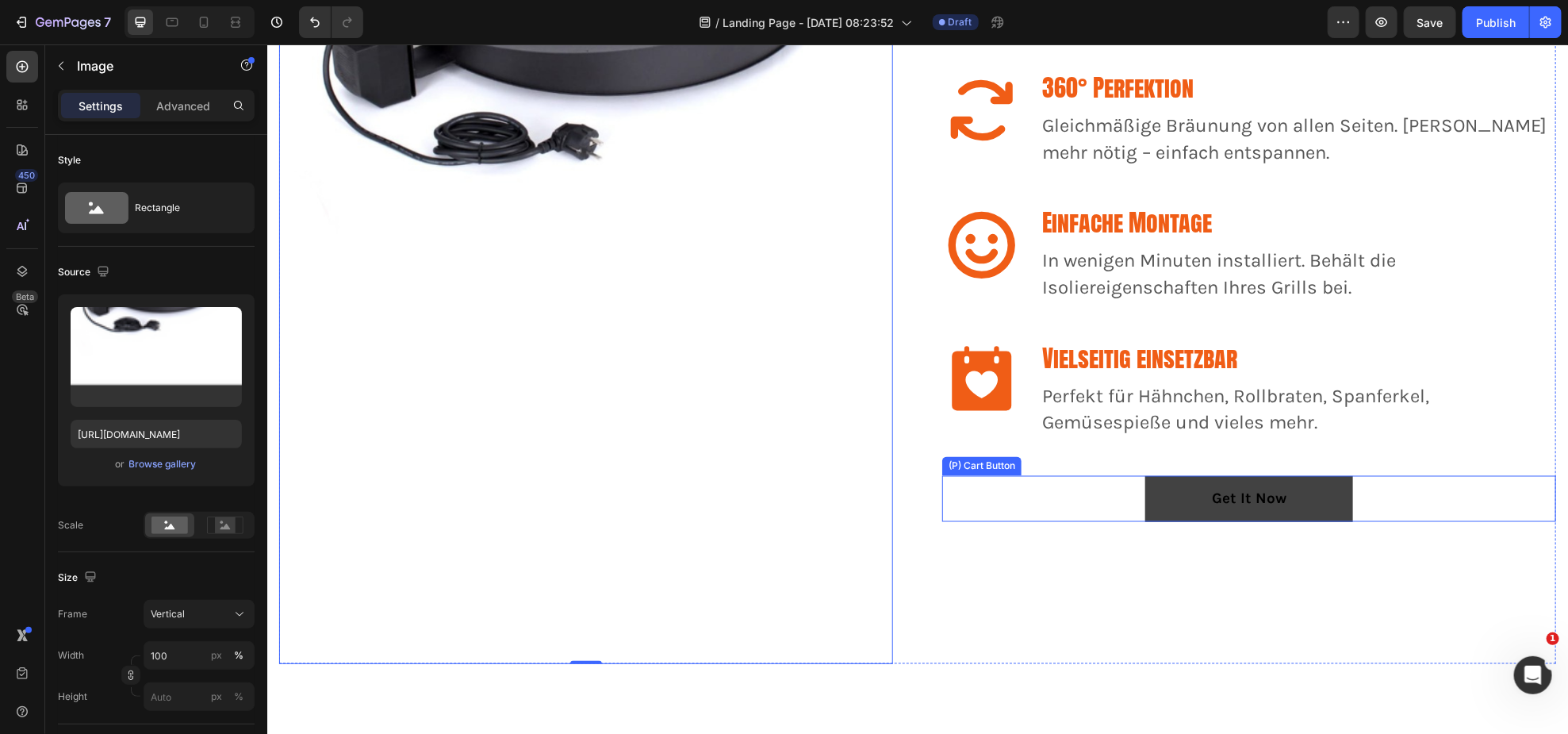
click at [1331, 497] on button "Get It Now" at bounding box center [1248, 498] width 208 height 47
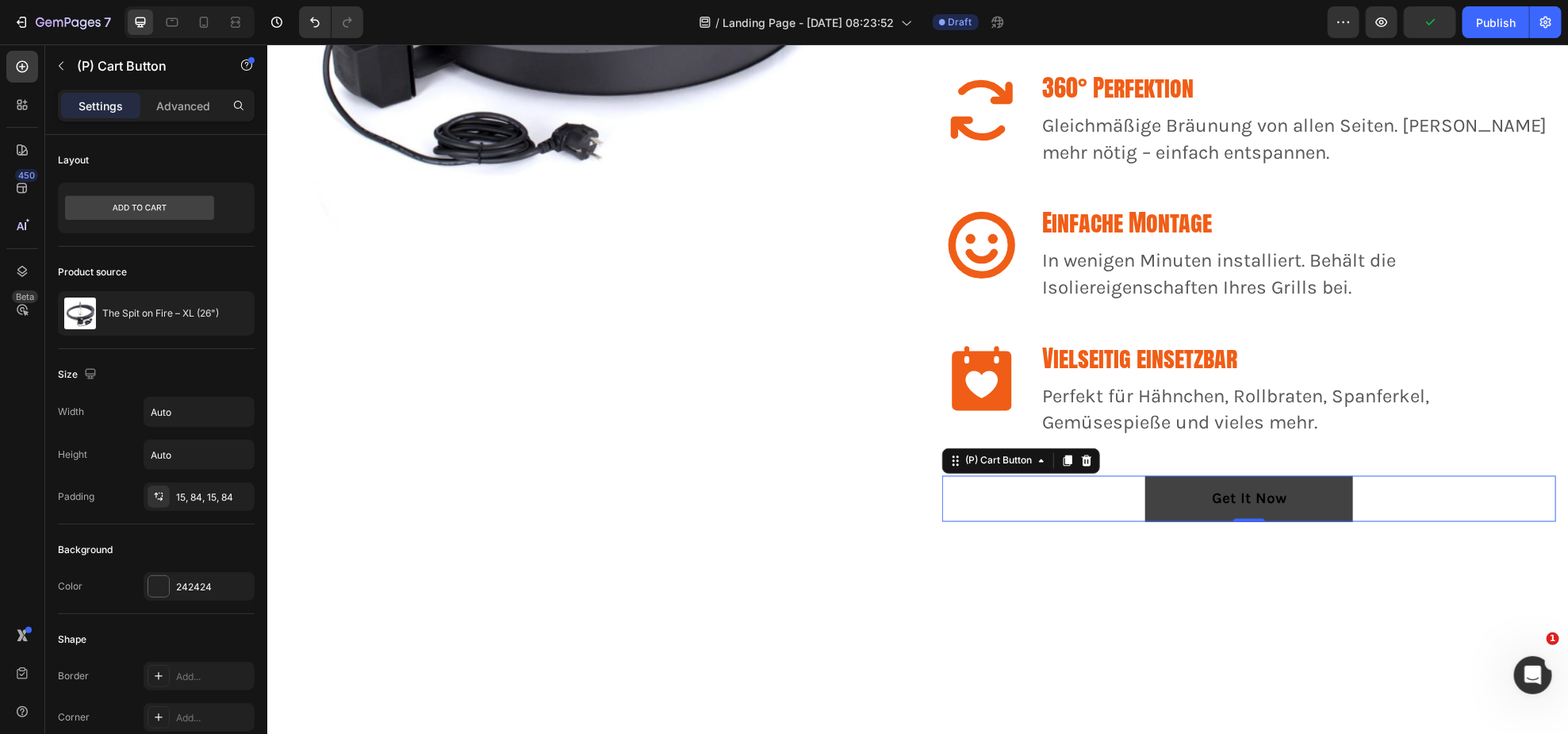
click at [1329, 484] on button "Get It Now" at bounding box center [1248, 498] width 208 height 47
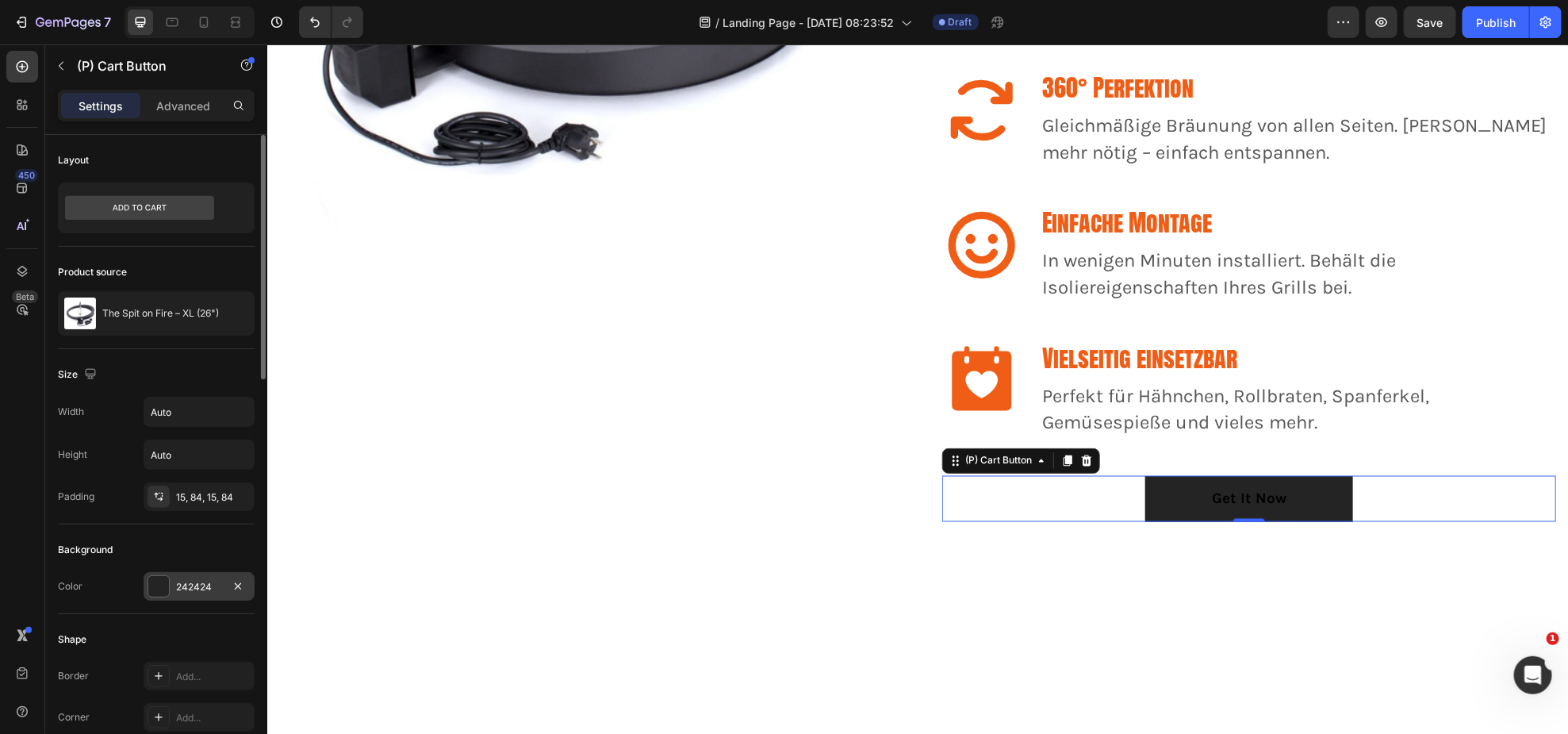
click at [152, 586] on div at bounding box center [159, 586] width 21 height 21
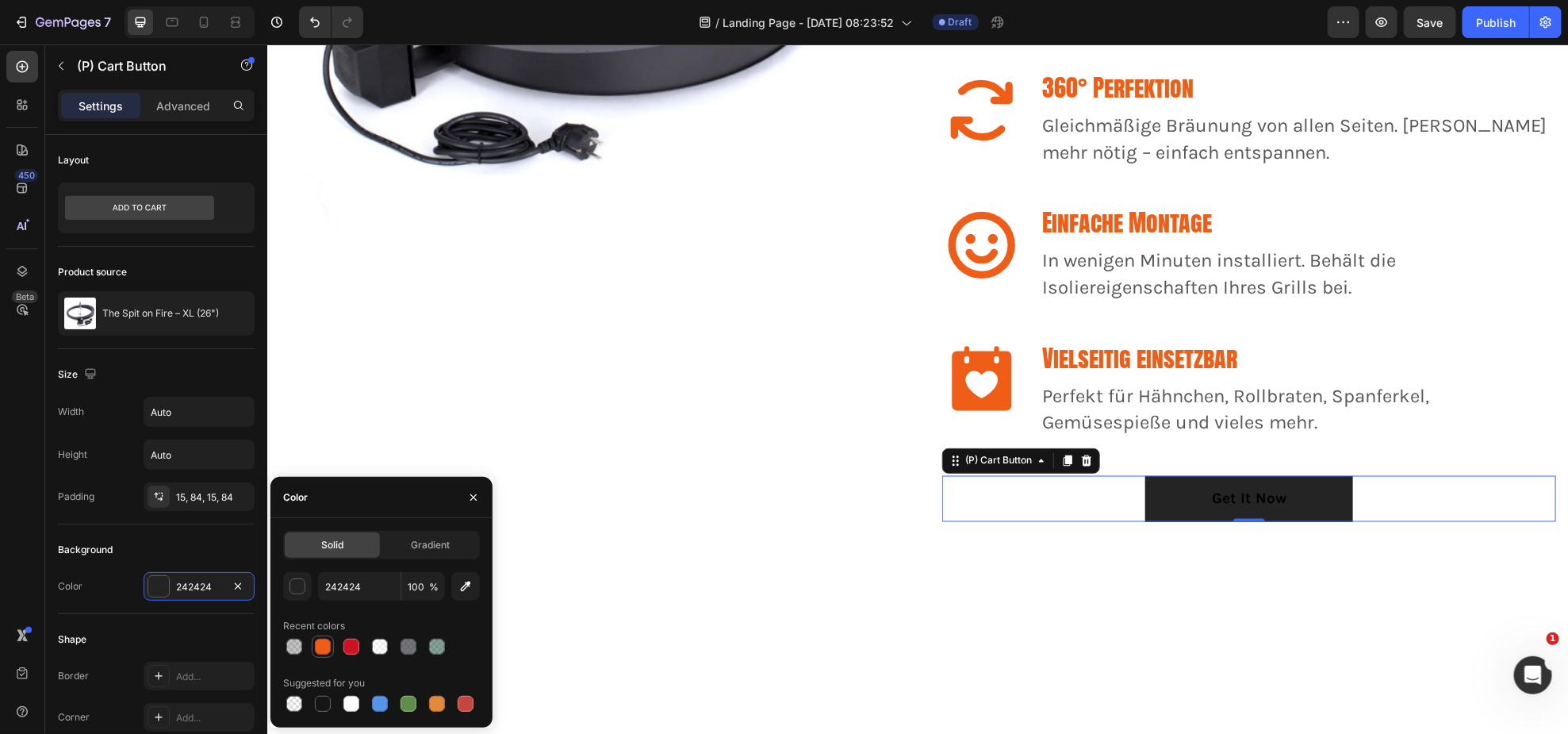
click at [315, 645] on div at bounding box center [323, 646] width 16 height 16
type input "F05D16"
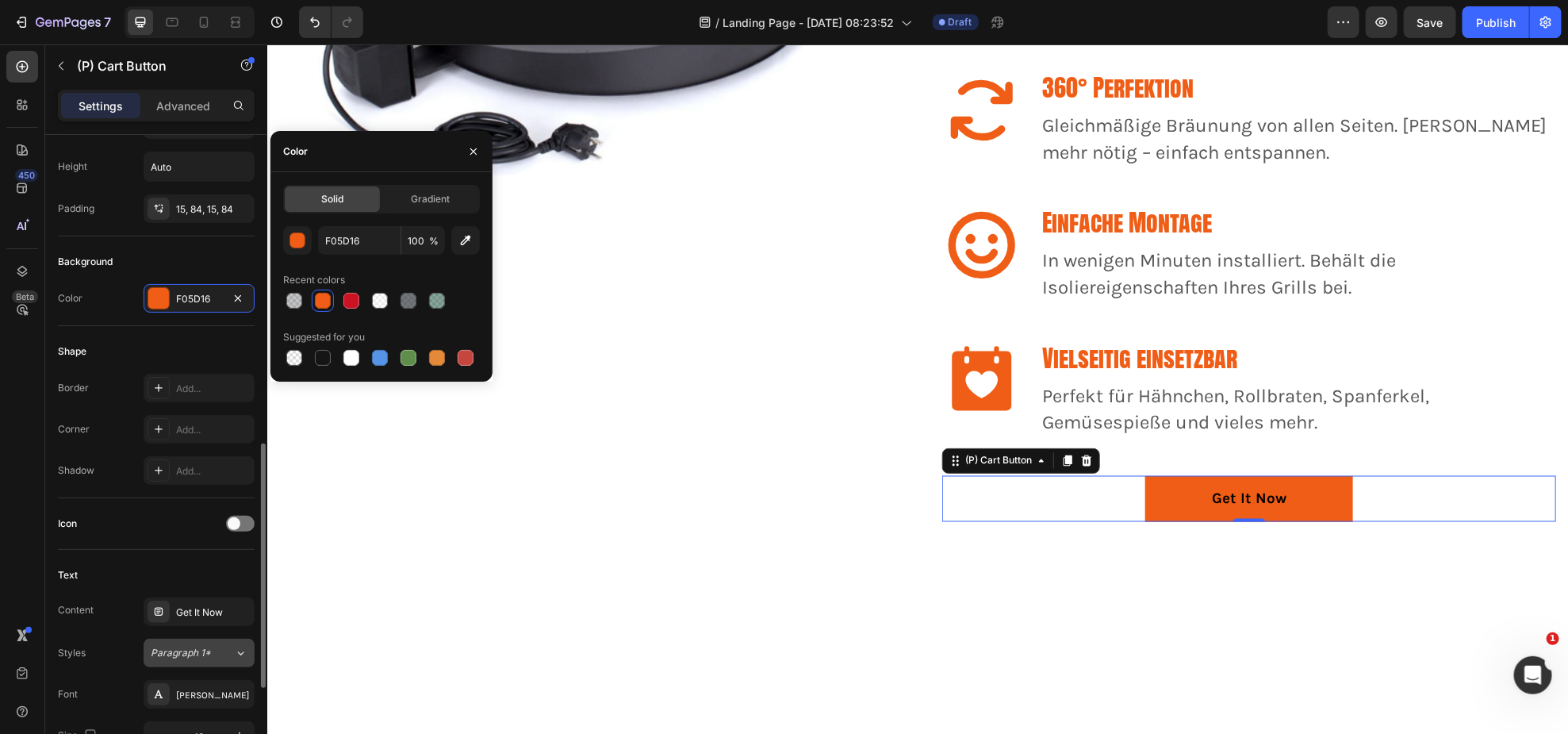
scroll to position [505, 0]
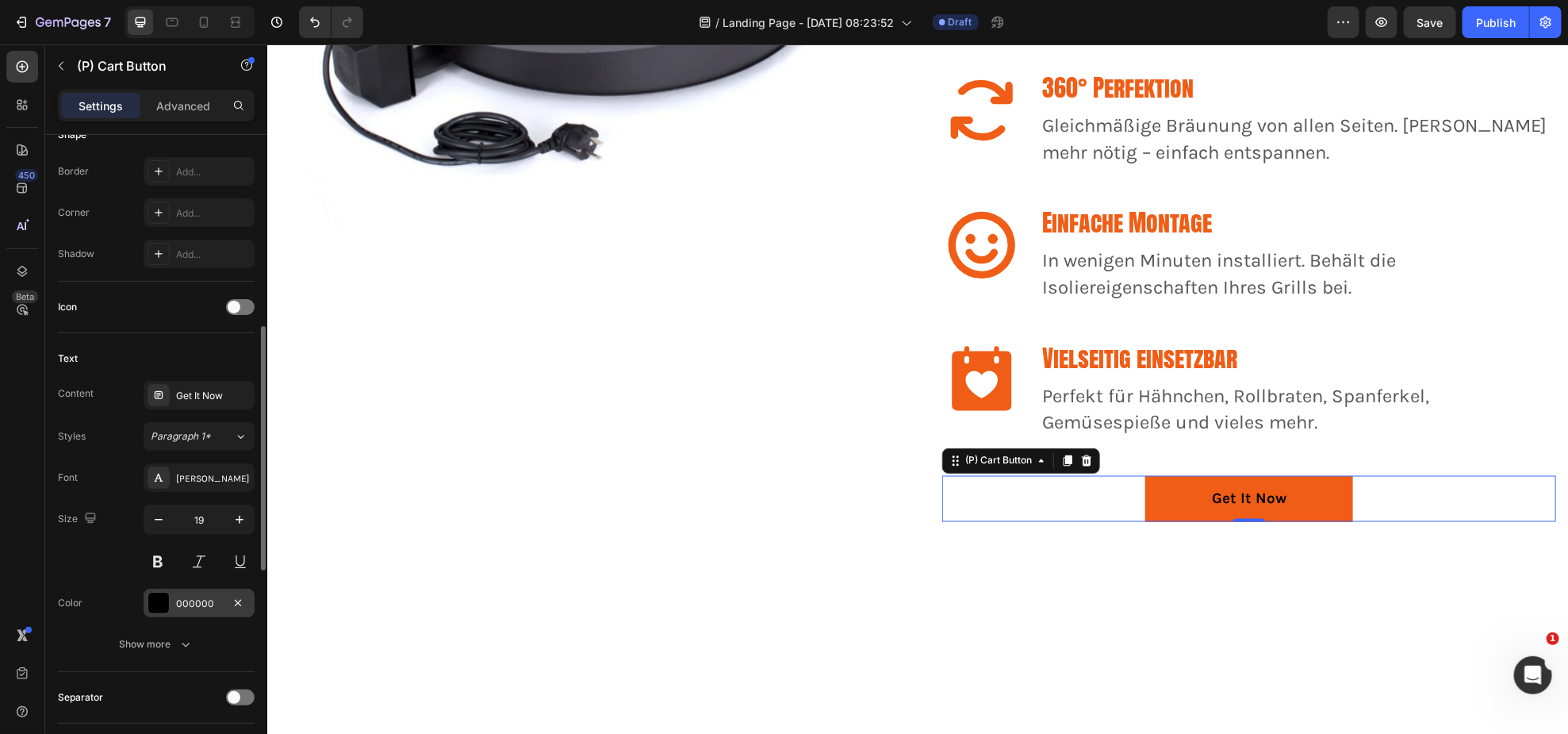
click at [155, 607] on div at bounding box center [159, 603] width 21 height 21
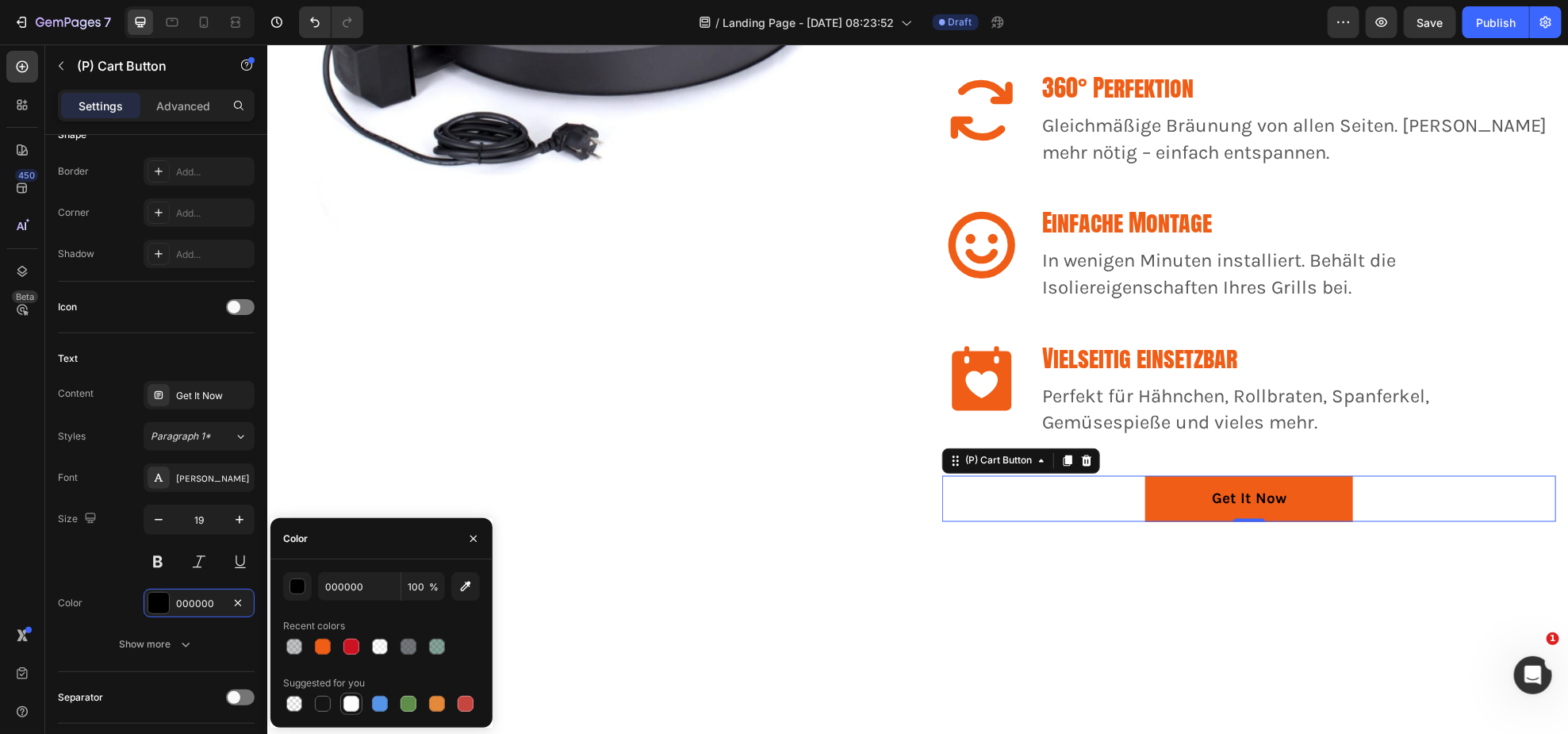
click at [350, 704] on div at bounding box center [351, 703] width 16 height 16
type input "FFFFFF"
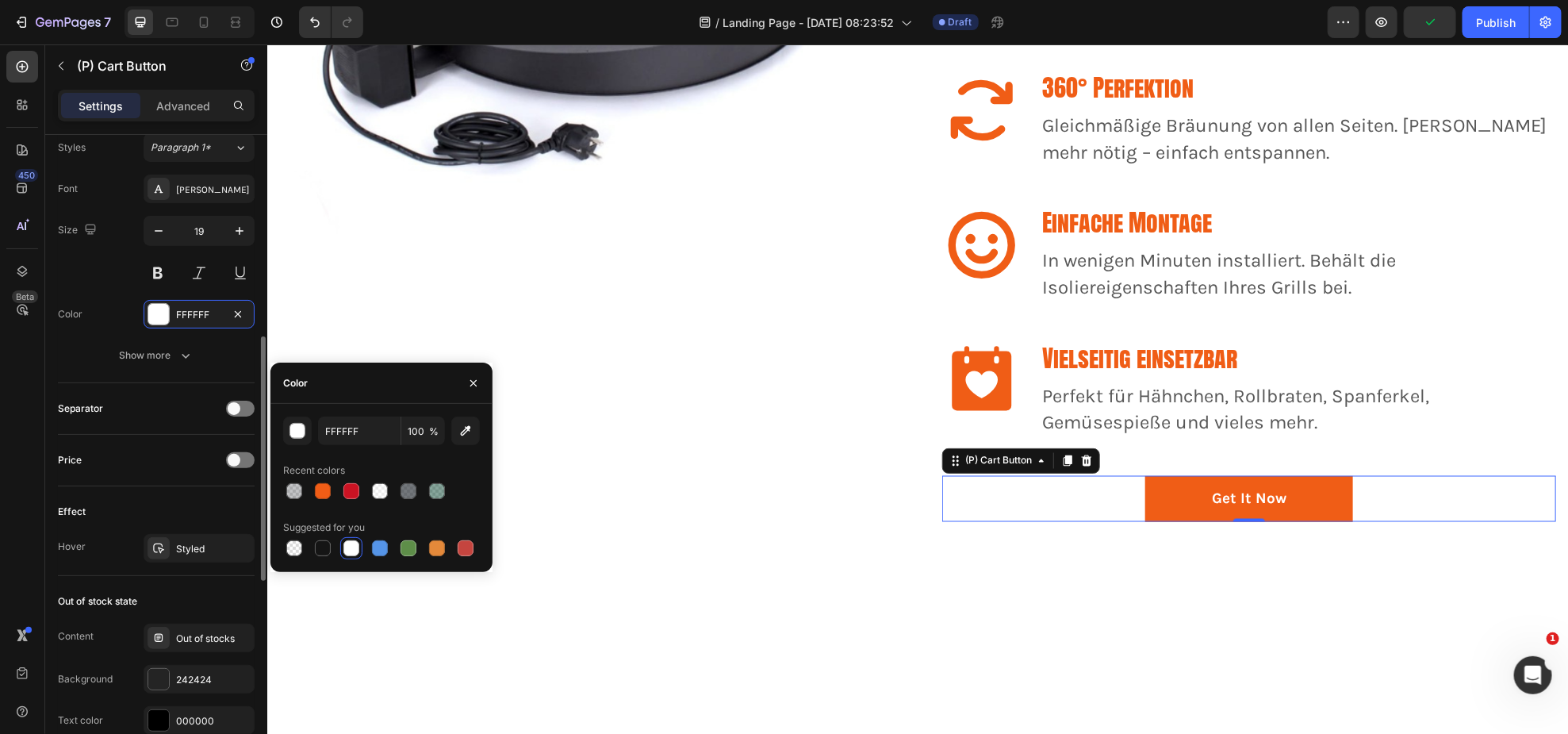
scroll to position [865, 0]
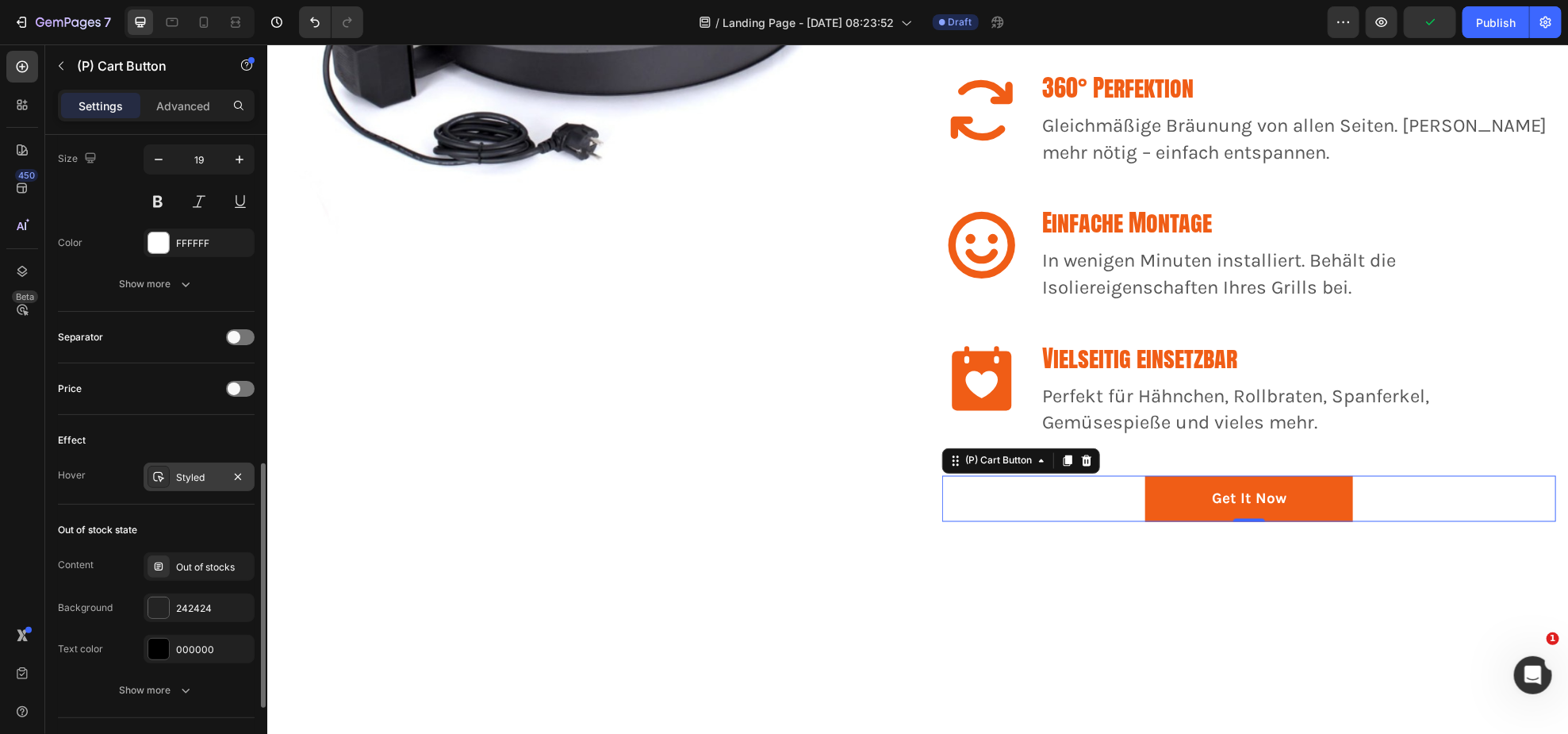
click at [178, 484] on div "Styled" at bounding box center [199, 477] width 111 height 29
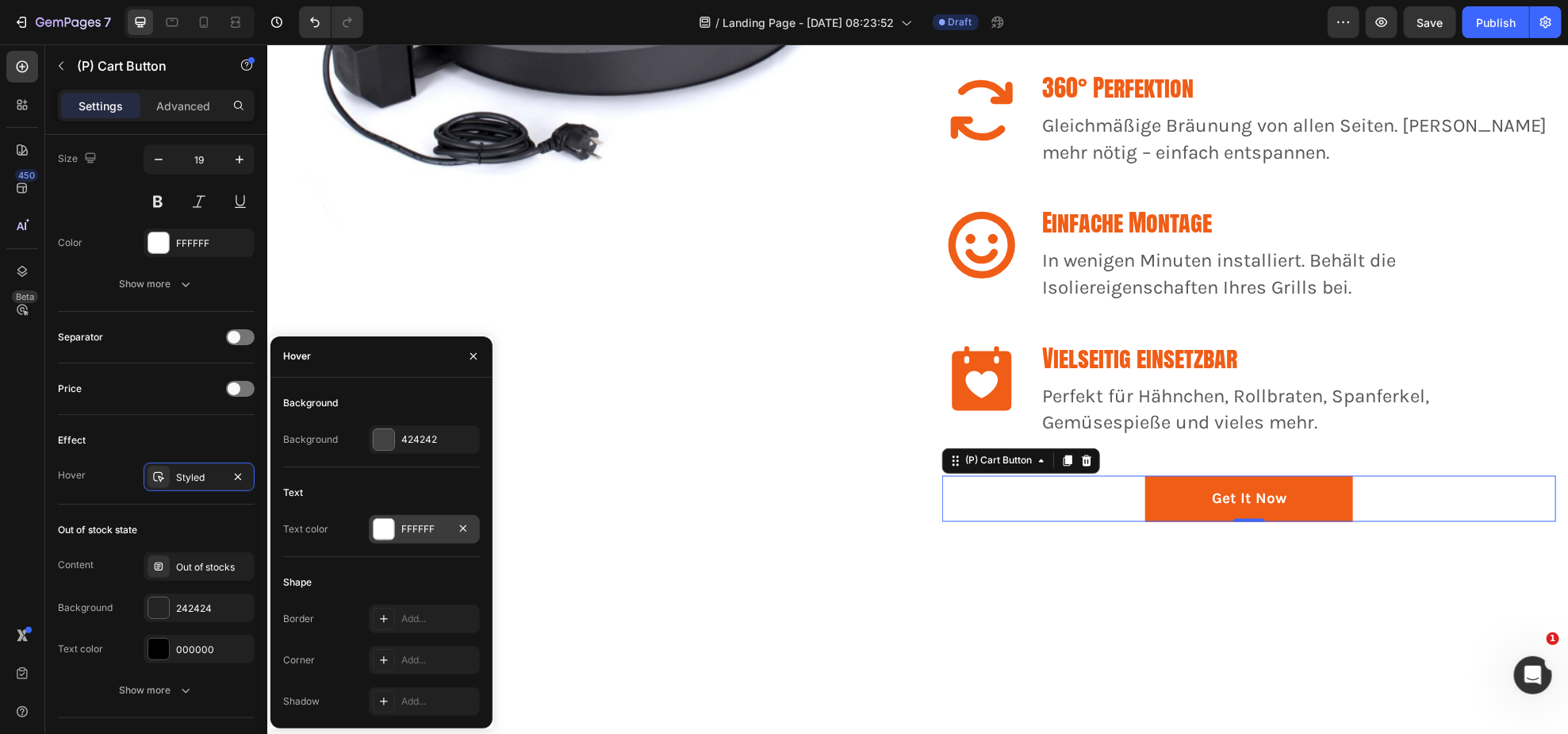
click at [374, 518] on div at bounding box center [384, 529] width 22 height 22
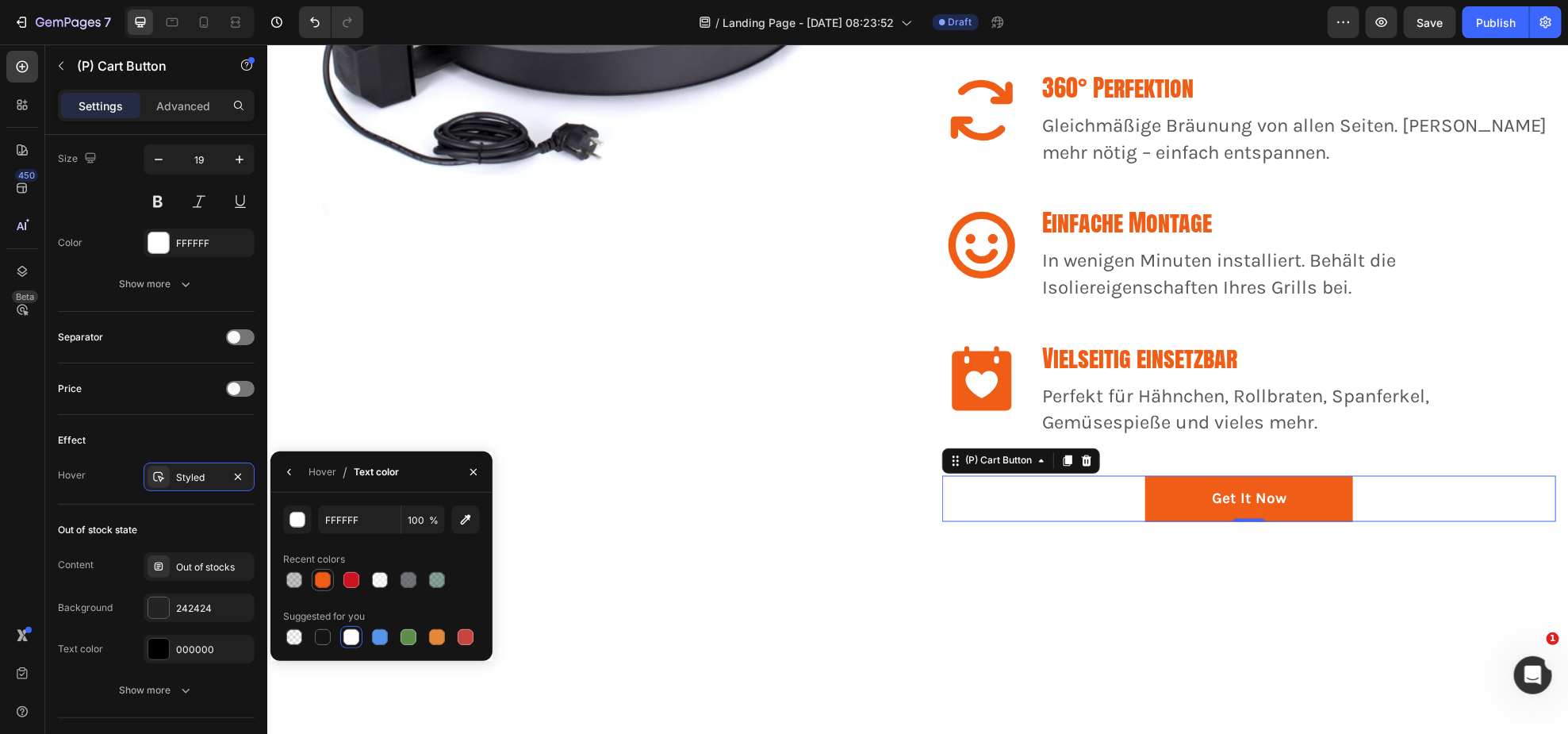
drag, startPoint x: 319, startPoint y: 583, endPoint x: 1, endPoint y: 452, distance: 343.9
click at [319, 583] on div at bounding box center [323, 580] width 16 height 16
type input "F05D16"
click at [306, 468] on div "Hover / Text color" at bounding box center [338, 471] width 135 height 40
click at [296, 473] on button "button" at bounding box center [289, 471] width 25 height 25
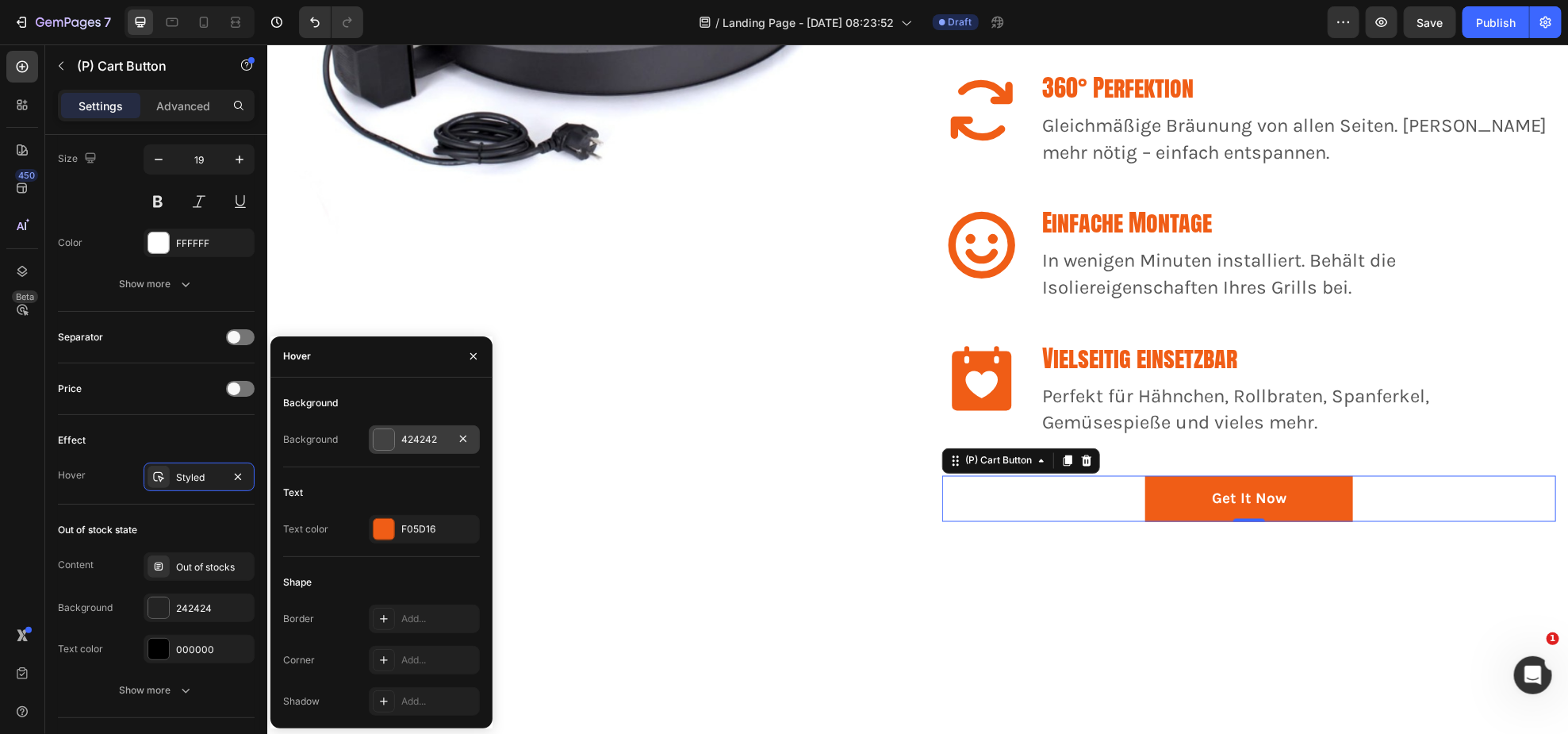
click at [381, 448] on div at bounding box center [384, 439] width 21 height 21
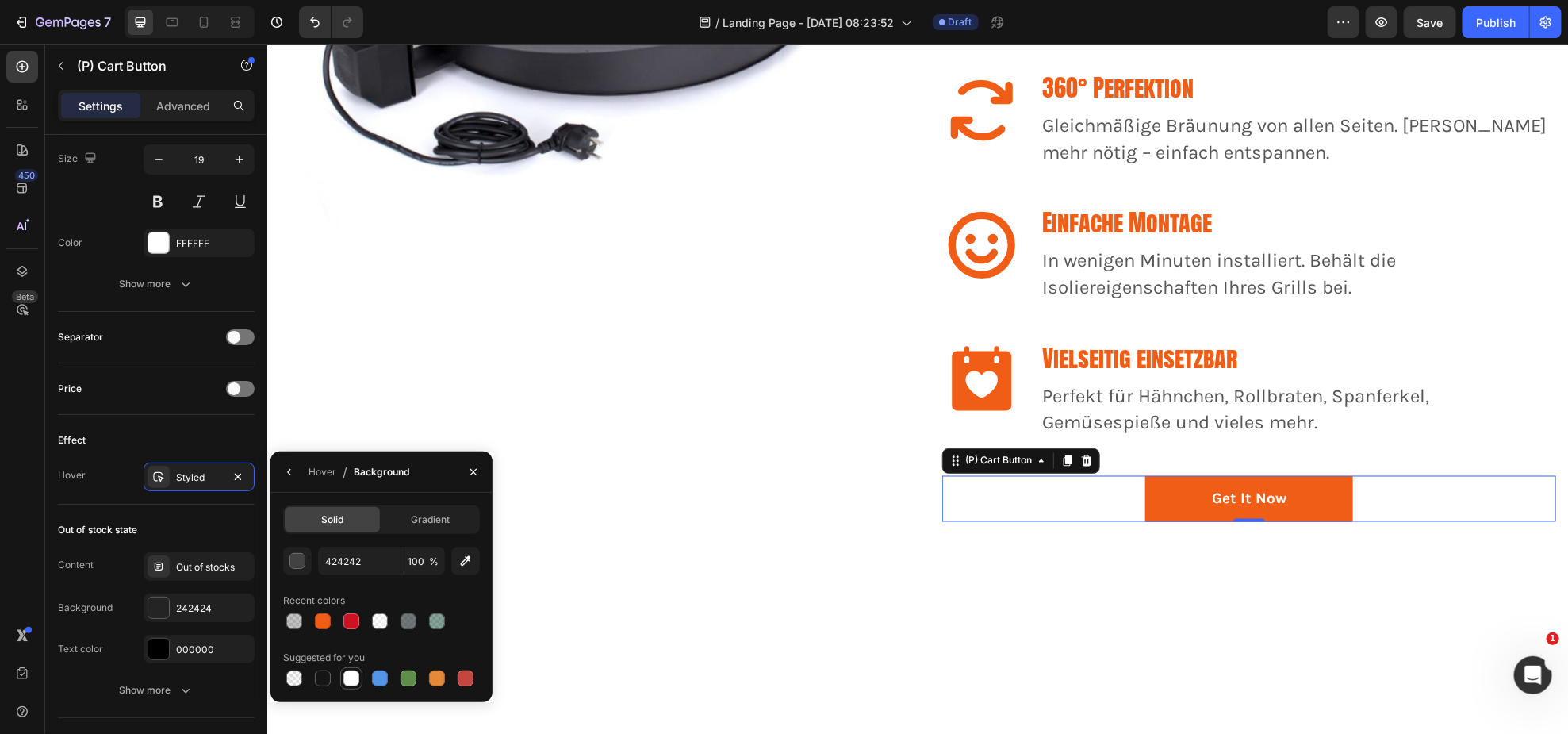
click at [346, 681] on div at bounding box center [351, 678] width 16 height 16
type input "FFFFFF"
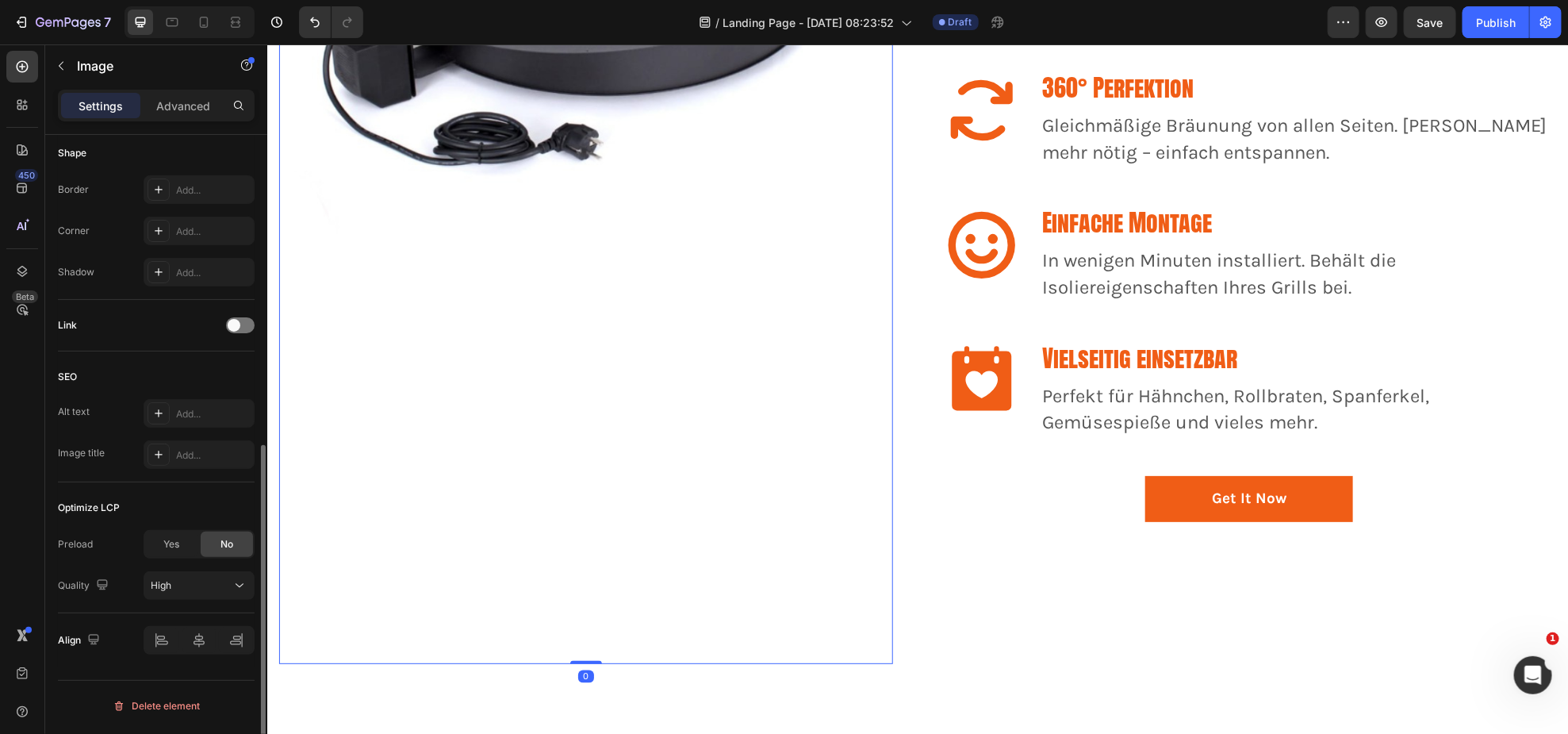
click at [717, 367] on img at bounding box center [585, 254] width 614 height 819
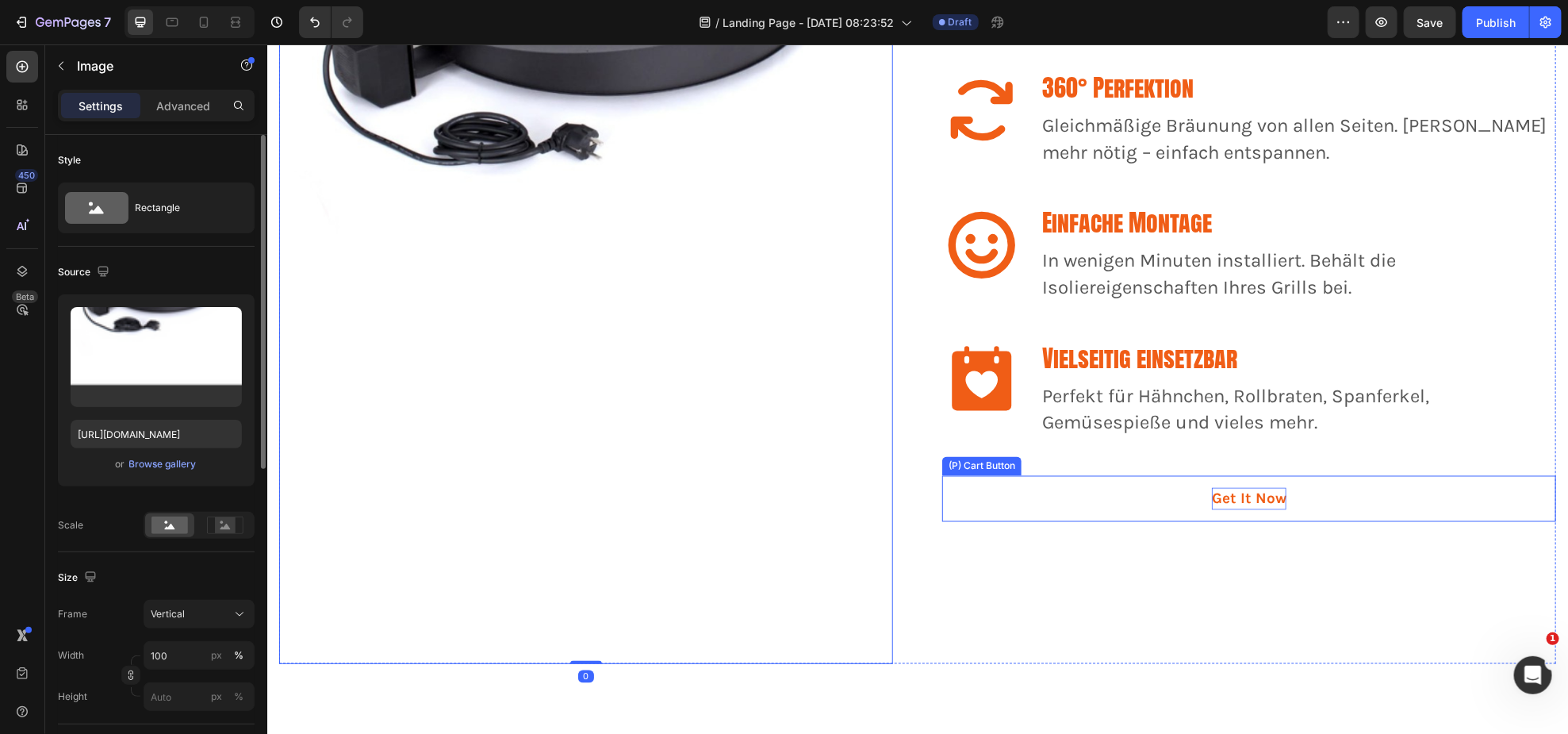
click at [1237, 489] on div "Get It Now" at bounding box center [1248, 498] width 75 height 23
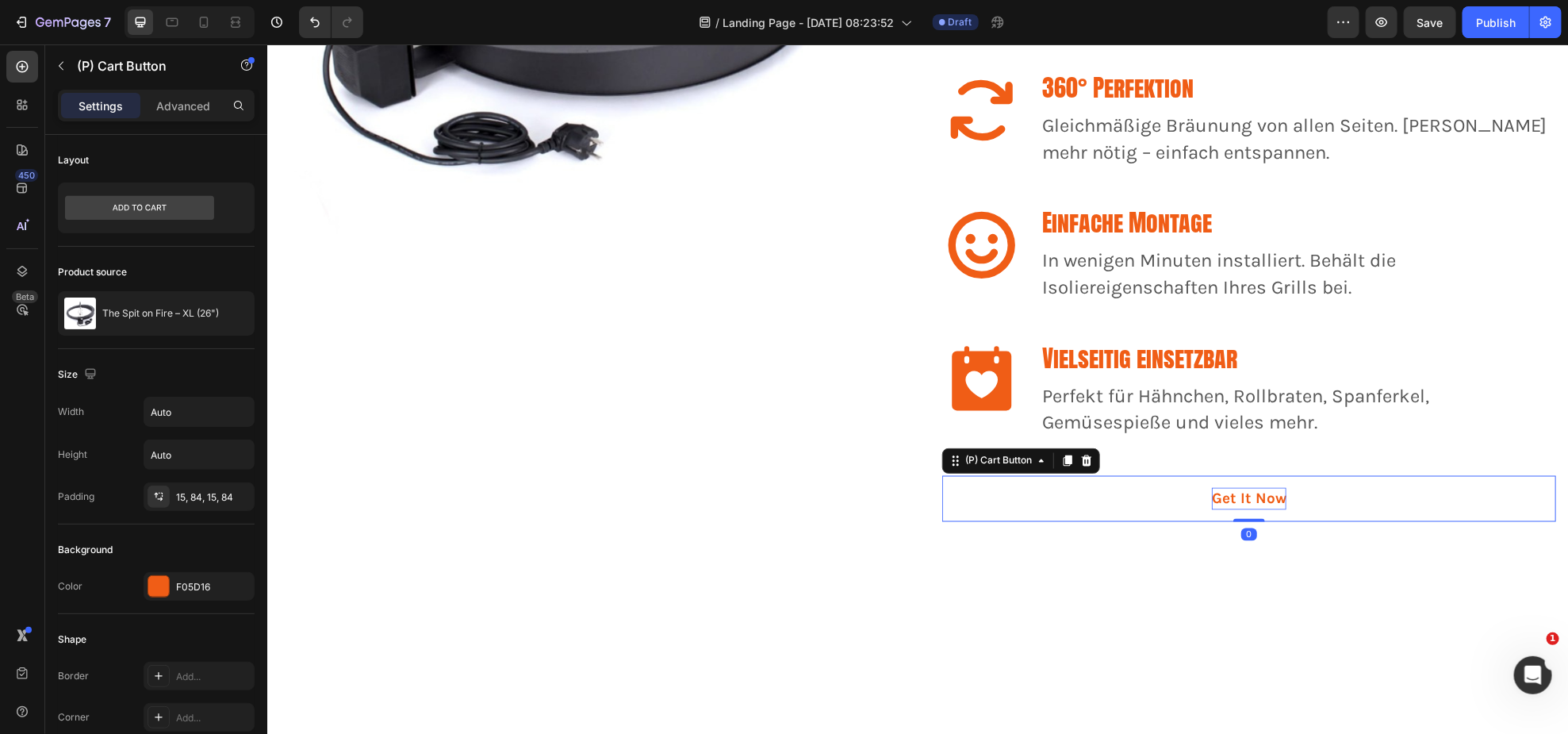
click at [1237, 489] on div "Get It Now" at bounding box center [1248, 498] width 75 height 23
click at [1244, 489] on p "Get It Now" at bounding box center [1248, 498] width 75 height 23
click at [1165, 475] on button "Jetzt" at bounding box center [1248, 498] width 167 height 47
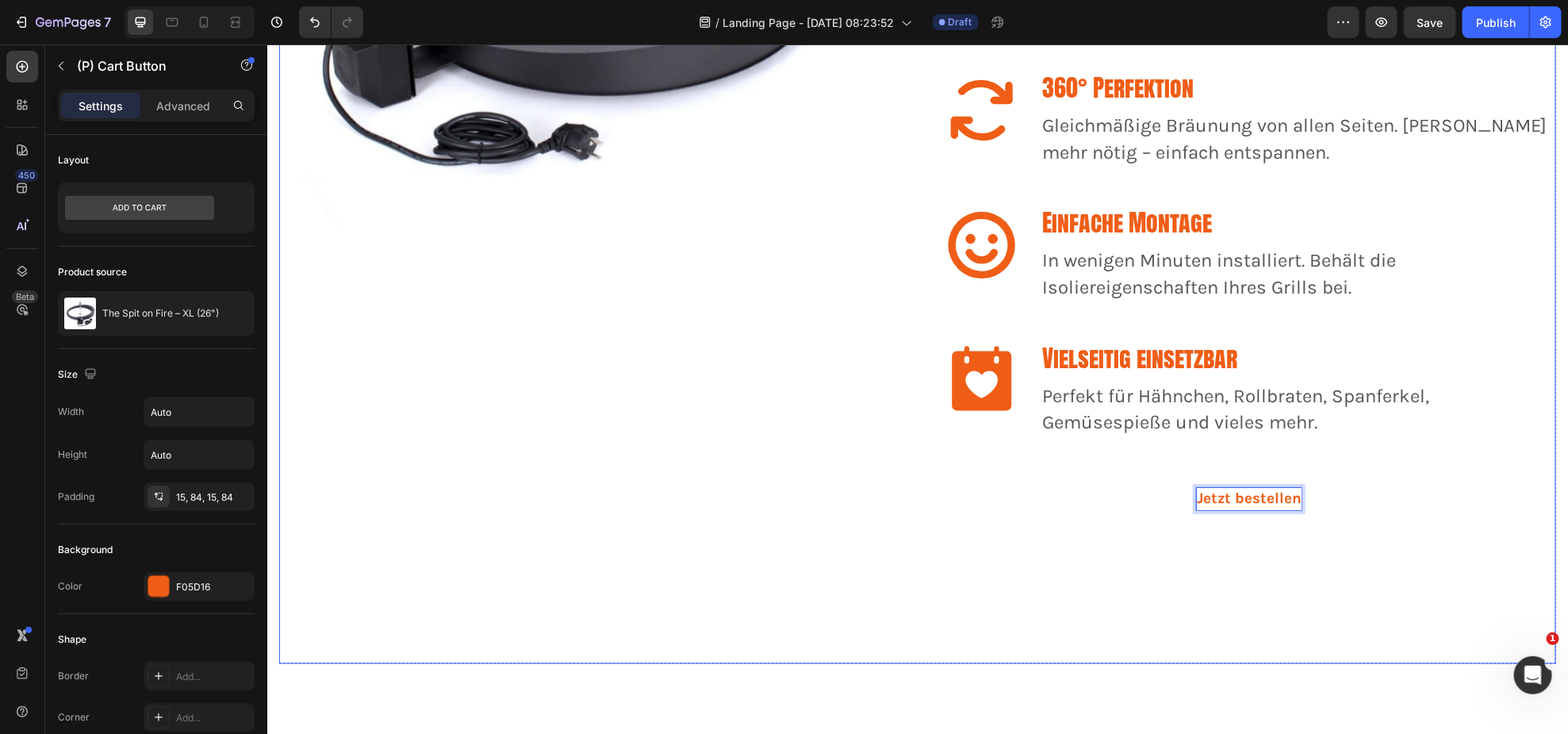
click at [1428, 458] on div "Icon kraftvoller motor Heading Konstante 4–[DATE]/min für gleichmäßige Bräune. …" at bounding box center [1248, 146] width 614 height 1034
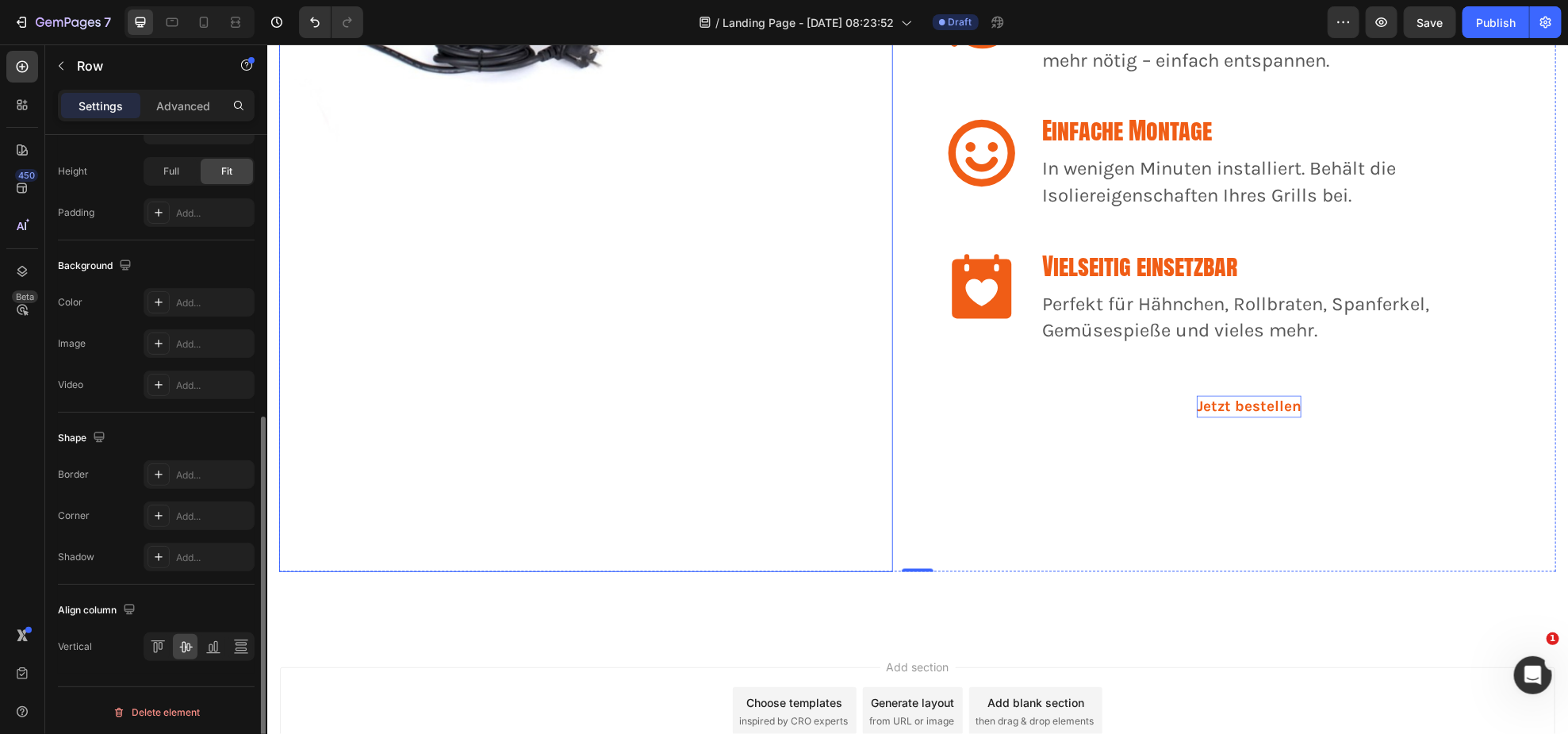
scroll to position [1533, 0]
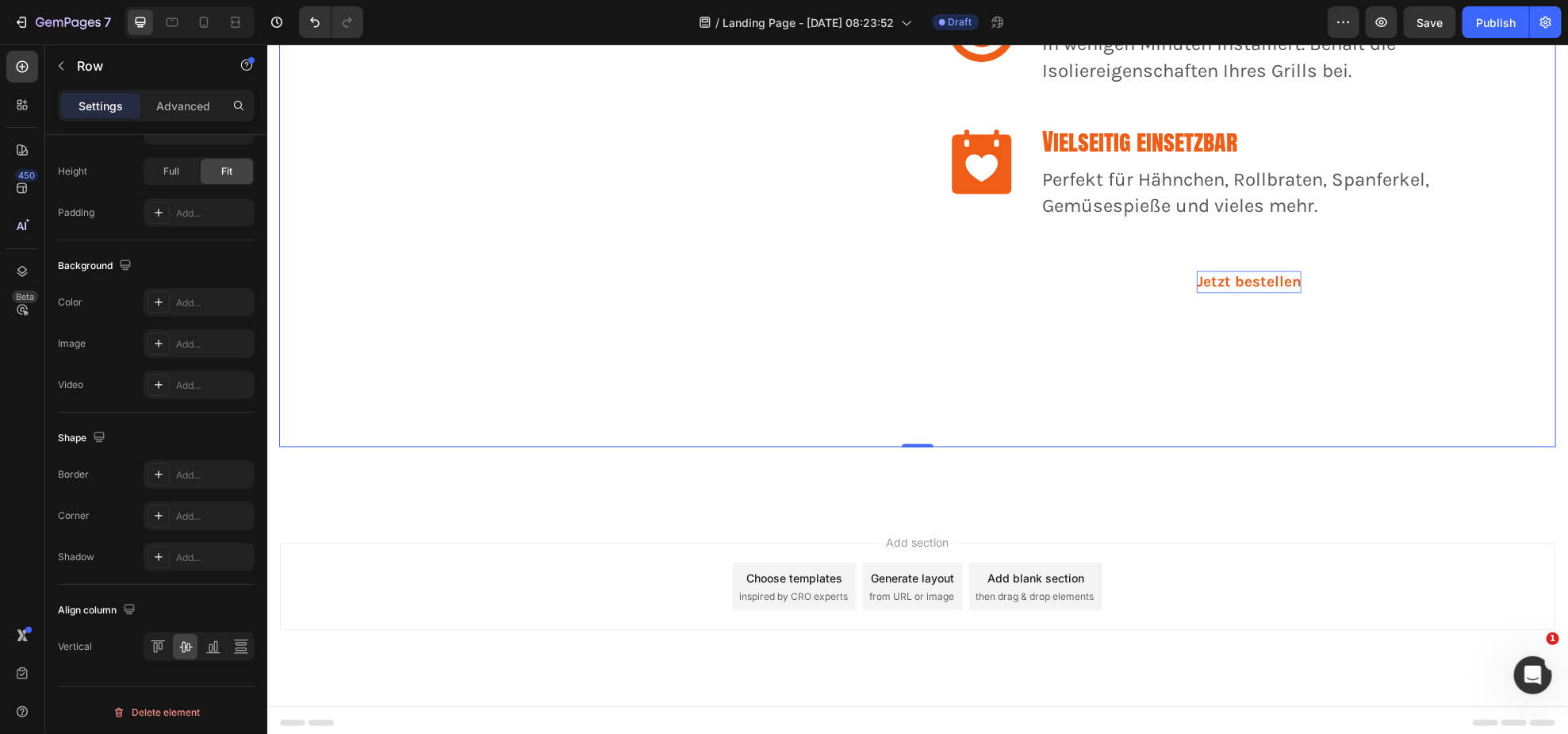
click at [805, 588] on span "inspired by CRO experts" at bounding box center [793, 595] width 108 height 14
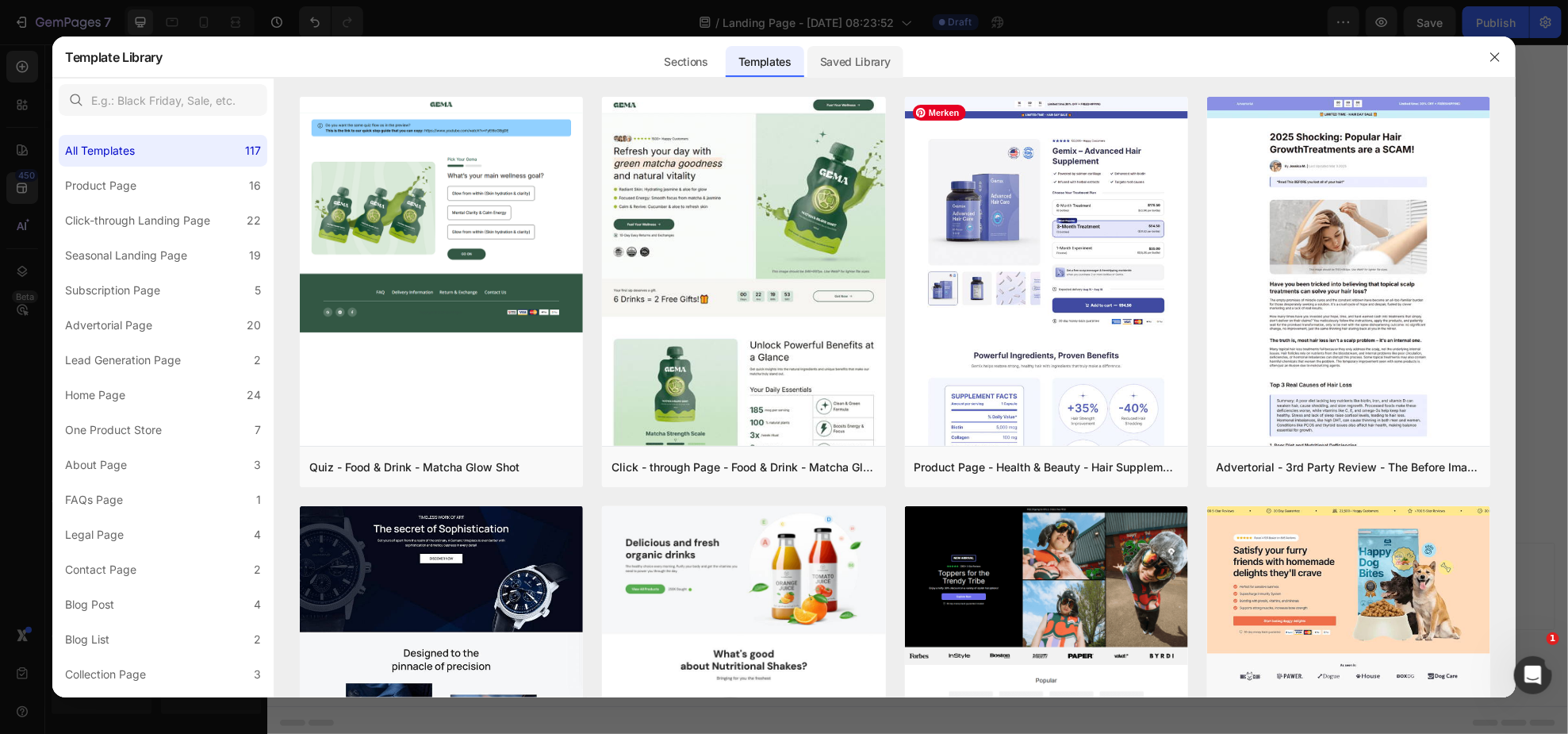
click at [892, 56] on div "Saved Library" at bounding box center [856, 62] width 96 height 32
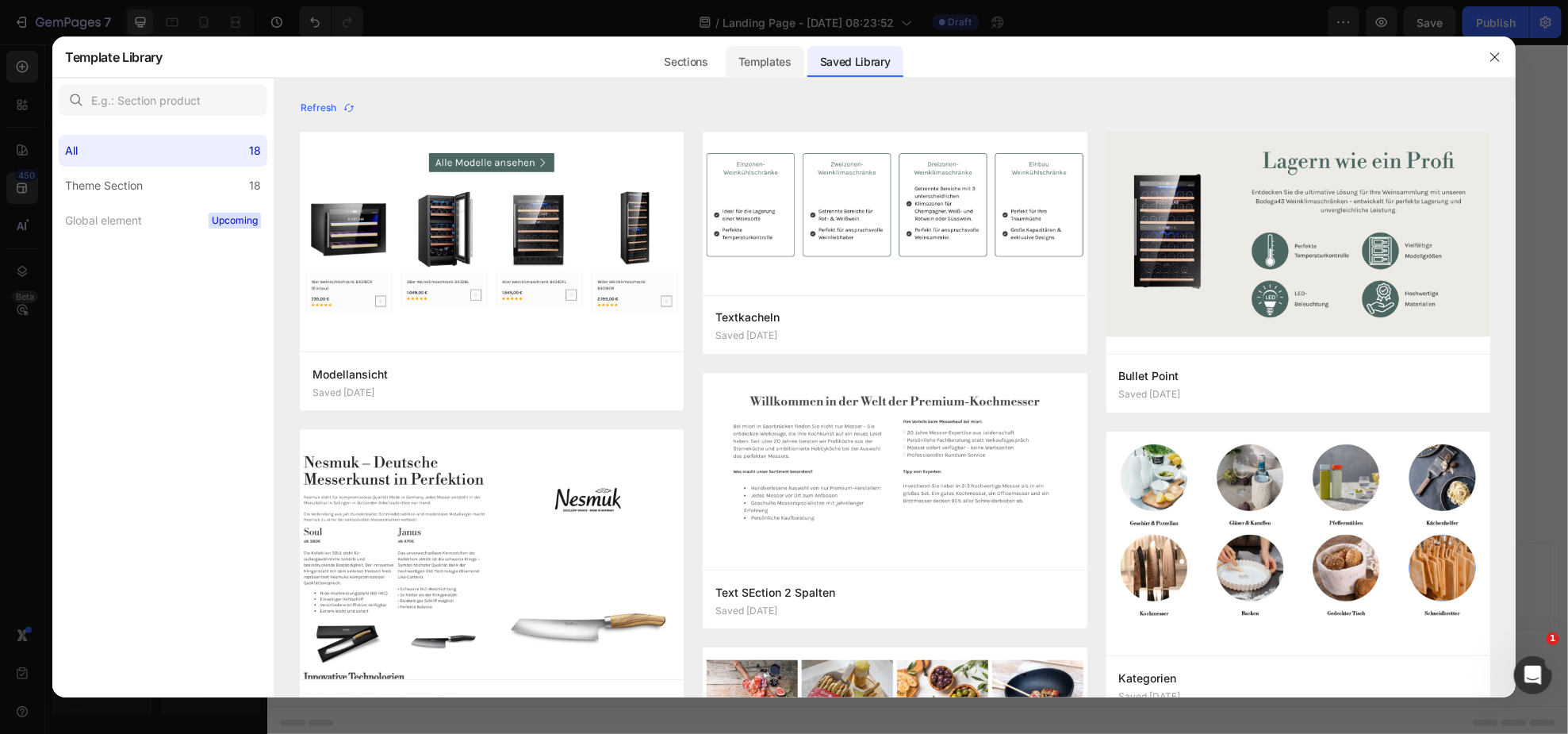
click at [761, 60] on div "Templates" at bounding box center [765, 62] width 79 height 32
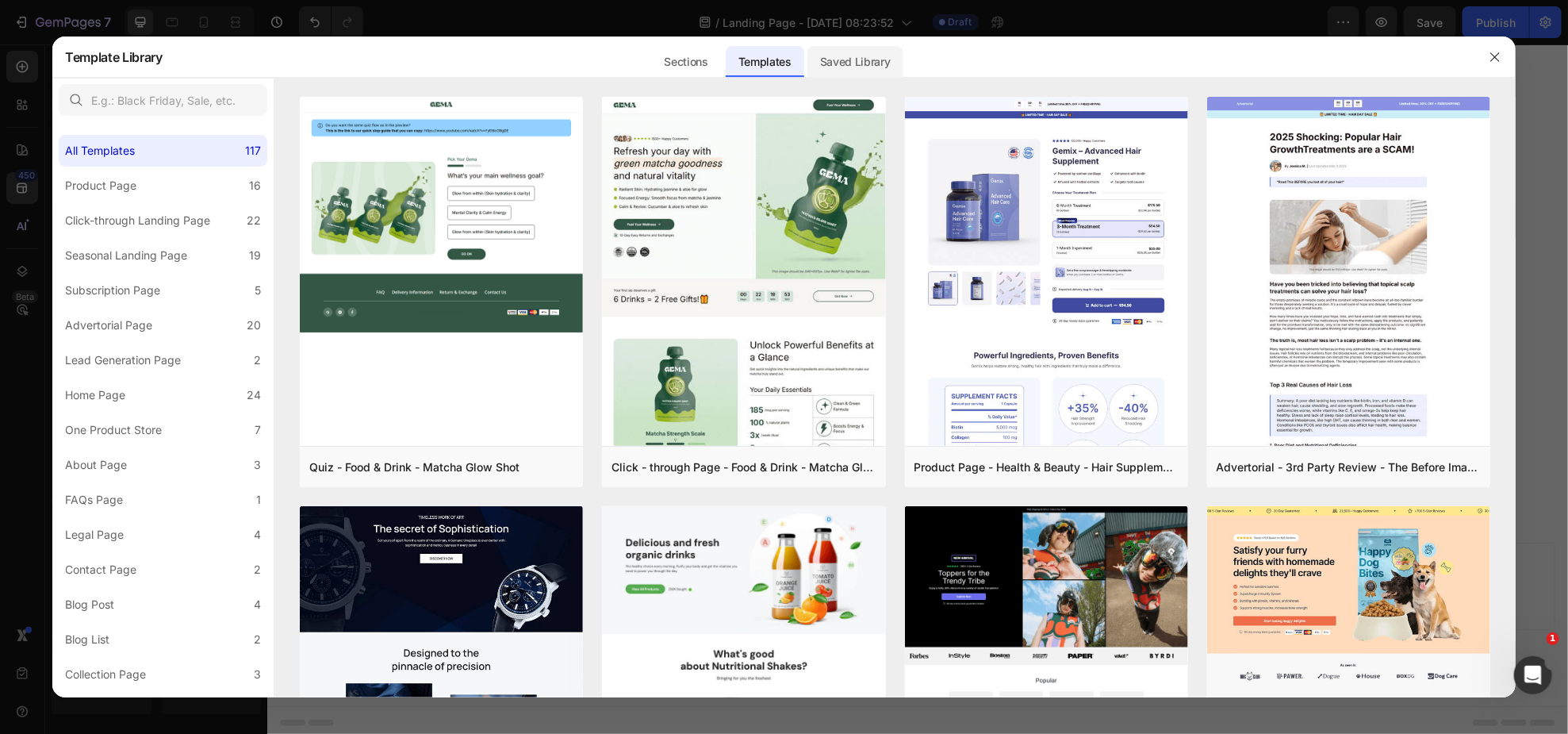
click at [845, 65] on div "Saved Library" at bounding box center [856, 62] width 96 height 32
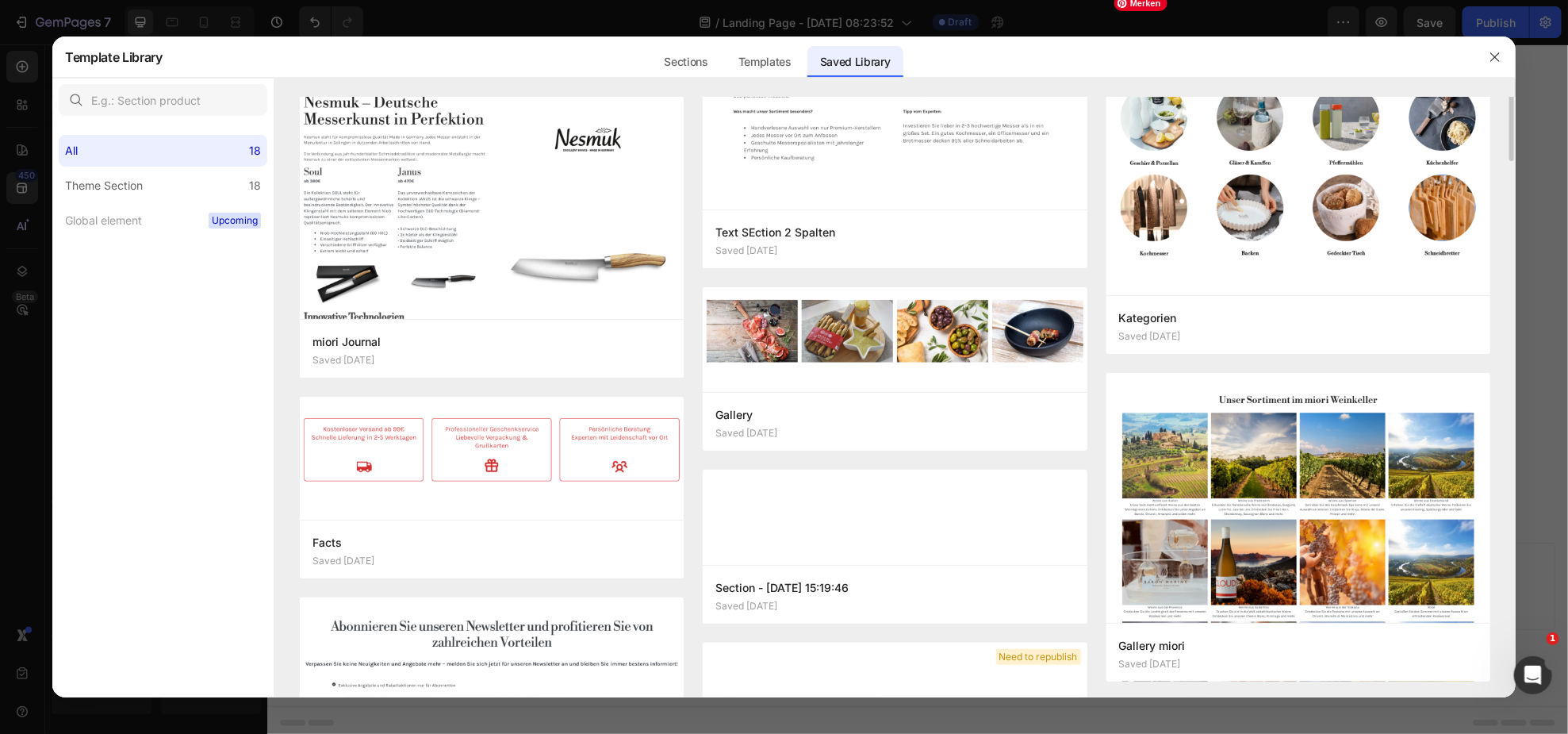
scroll to position [0, 0]
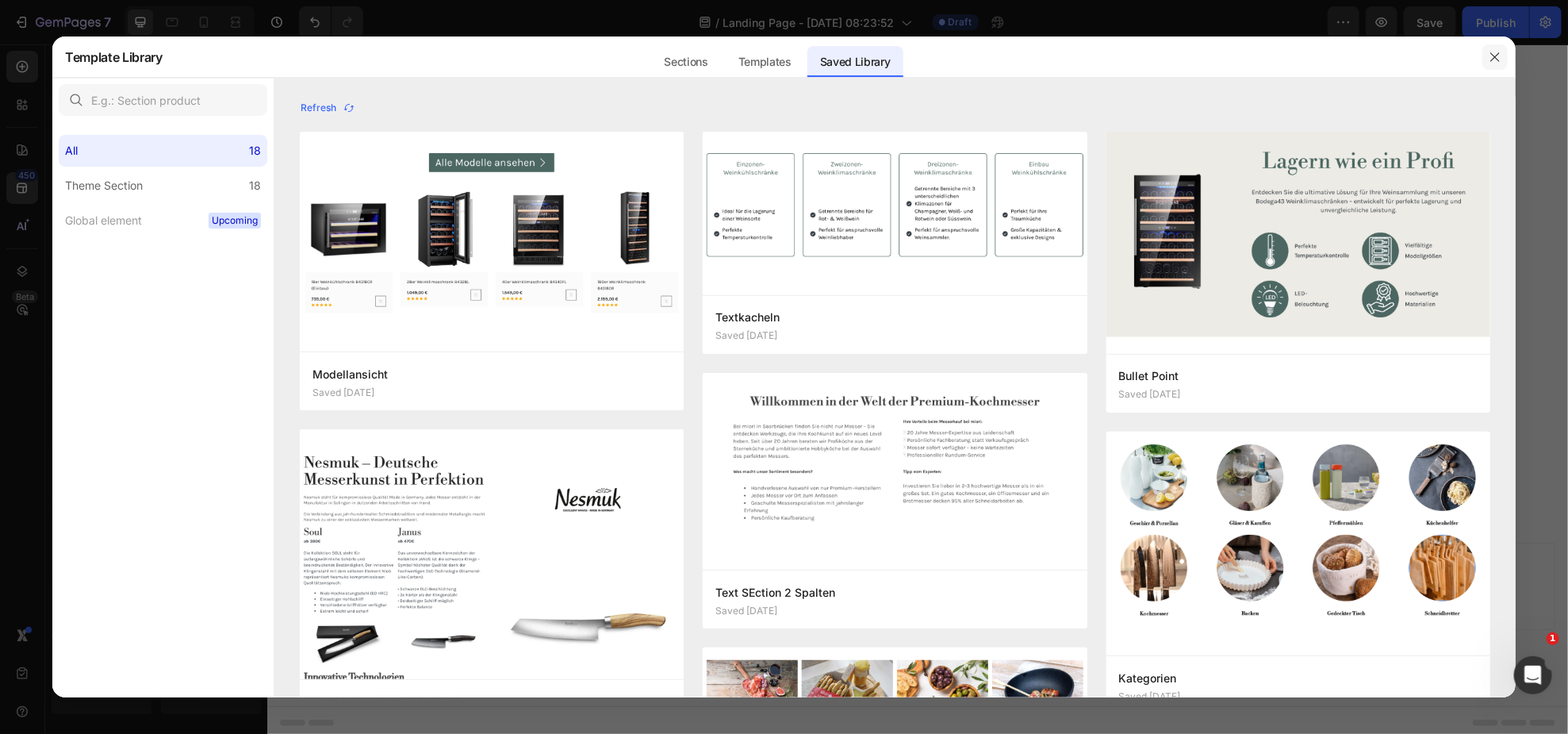
drag, startPoint x: 1491, startPoint y: 56, endPoint x: 1225, endPoint y: 17, distance: 268.8
click at [1491, 56] on icon "button" at bounding box center [1495, 57] width 13 height 13
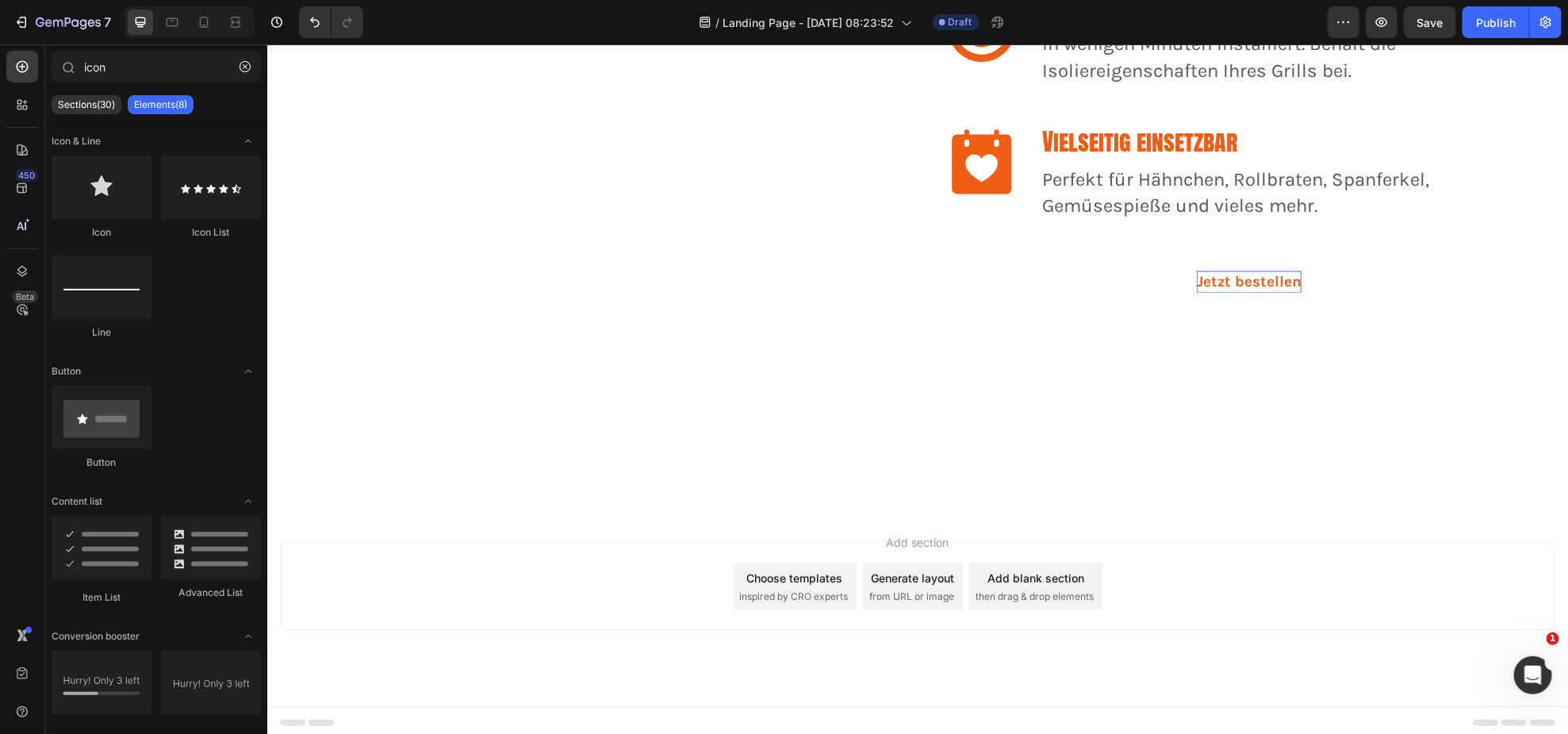
click at [783, 576] on div "Choose templates" at bounding box center [794, 577] width 96 height 17
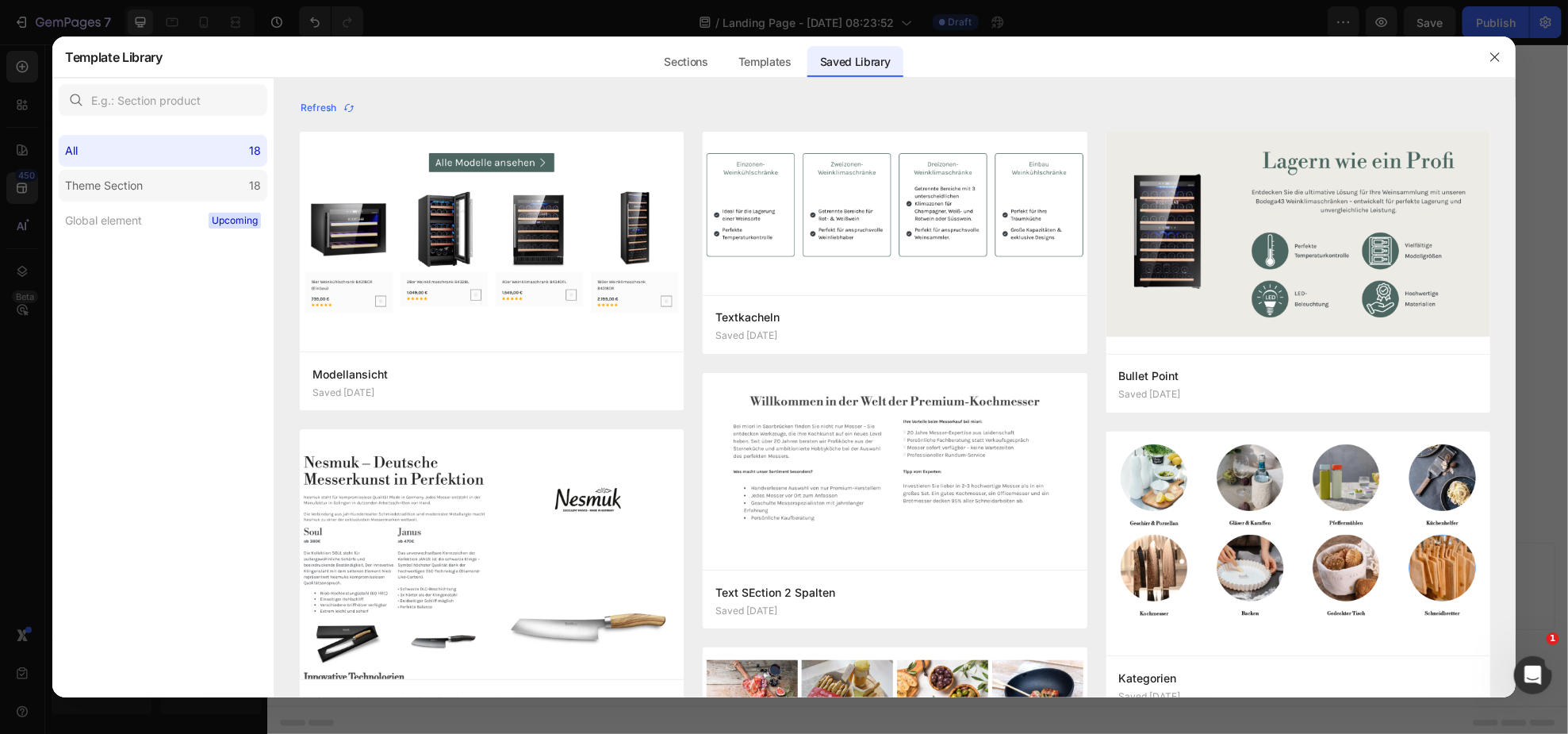
click at [159, 183] on label "Theme Section 18" at bounding box center [163, 186] width 209 height 32
click at [181, 160] on div "All 18" at bounding box center [163, 151] width 209 height 32
click at [127, 144] on div "All 18" at bounding box center [163, 151] width 209 height 32
drag, startPoint x: 691, startPoint y: 56, endPoint x: 702, endPoint y: 58, distance: 11.2
click at [688, 57] on div "Sections" at bounding box center [686, 62] width 69 height 32
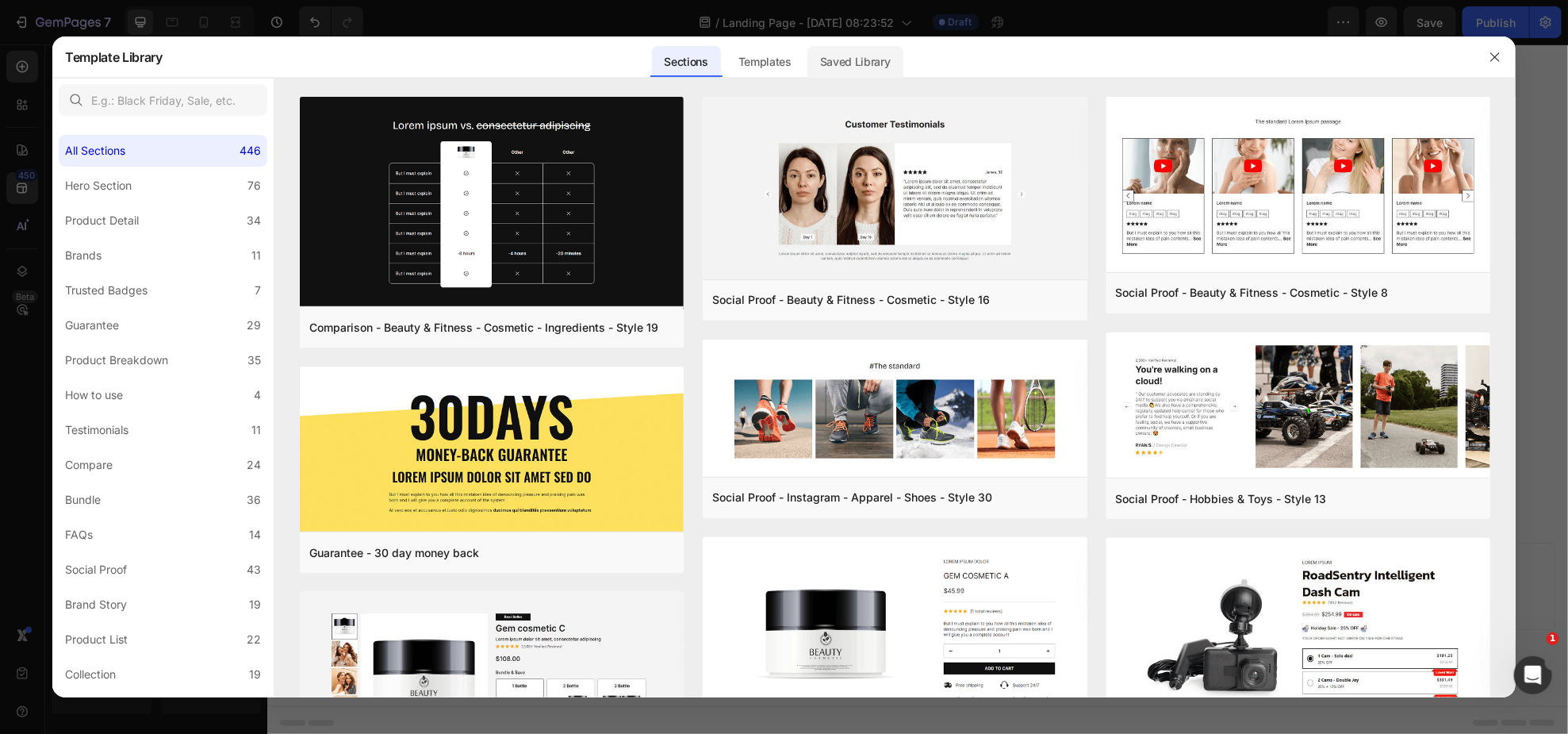
click at [870, 60] on div "Saved Library" at bounding box center [856, 62] width 96 height 32
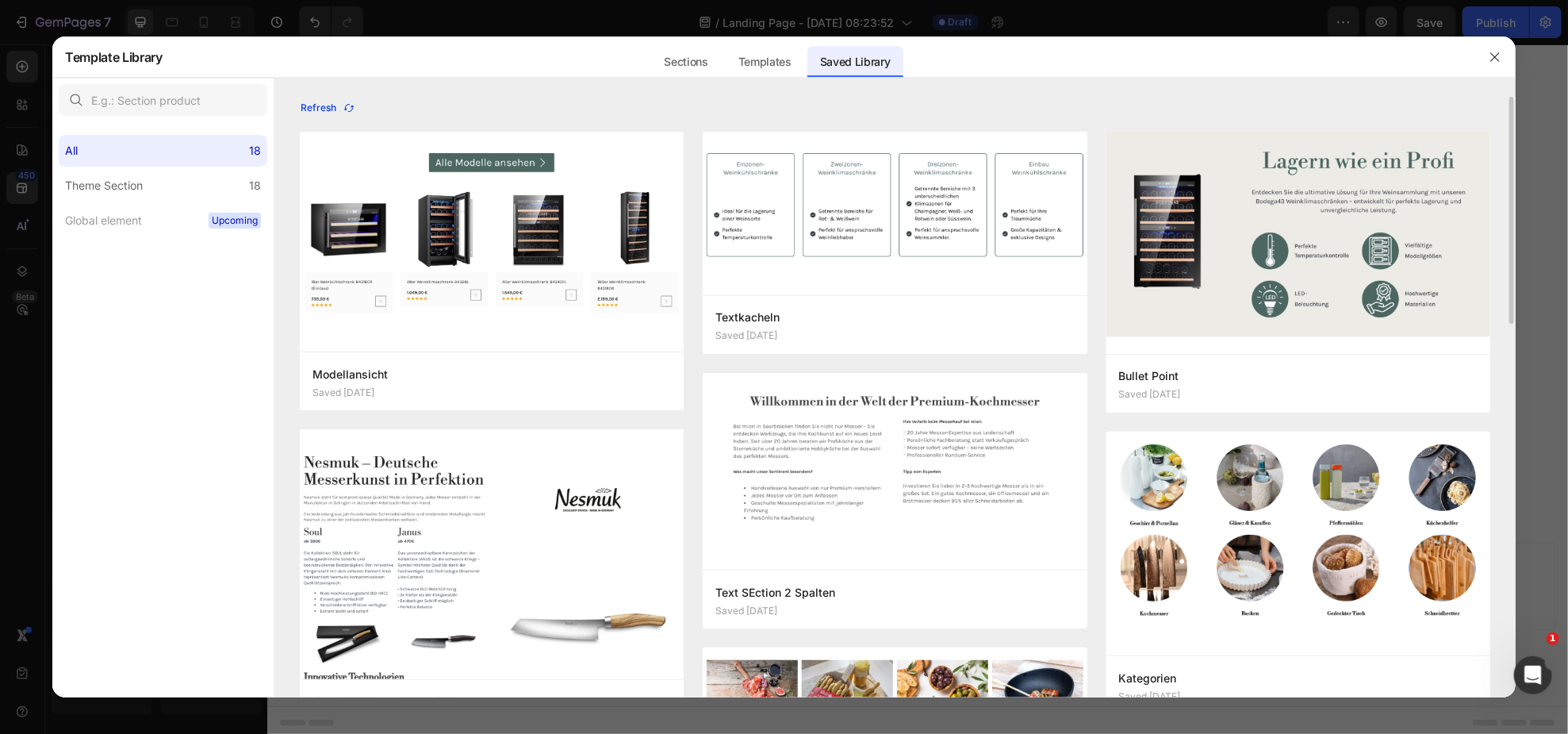
click at [348, 108] on icon "button" at bounding box center [349, 108] width 13 height 13
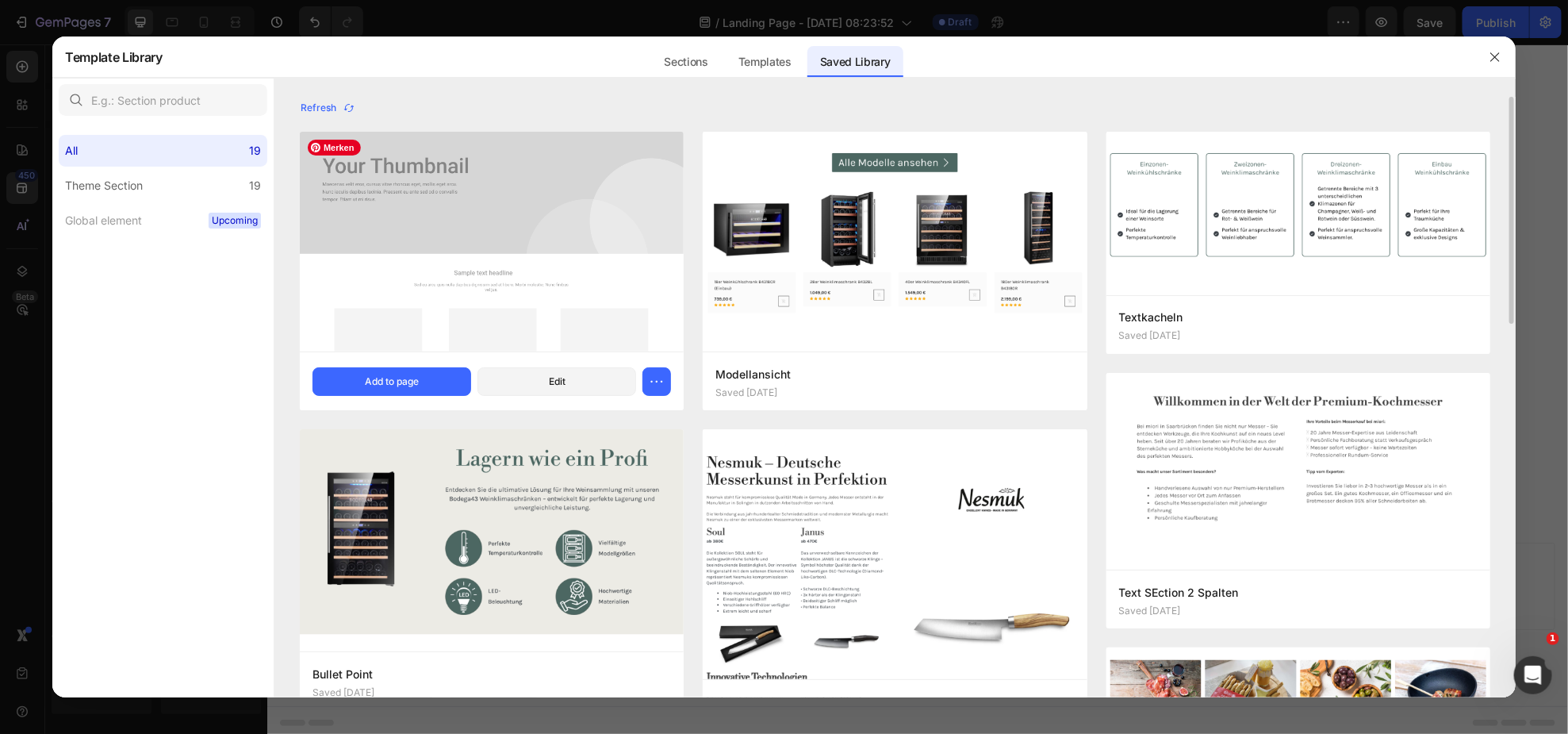
click at [525, 250] on img at bounding box center [492, 241] width 384 height 220
click at [432, 379] on button "Add to page" at bounding box center [392, 381] width 159 height 29
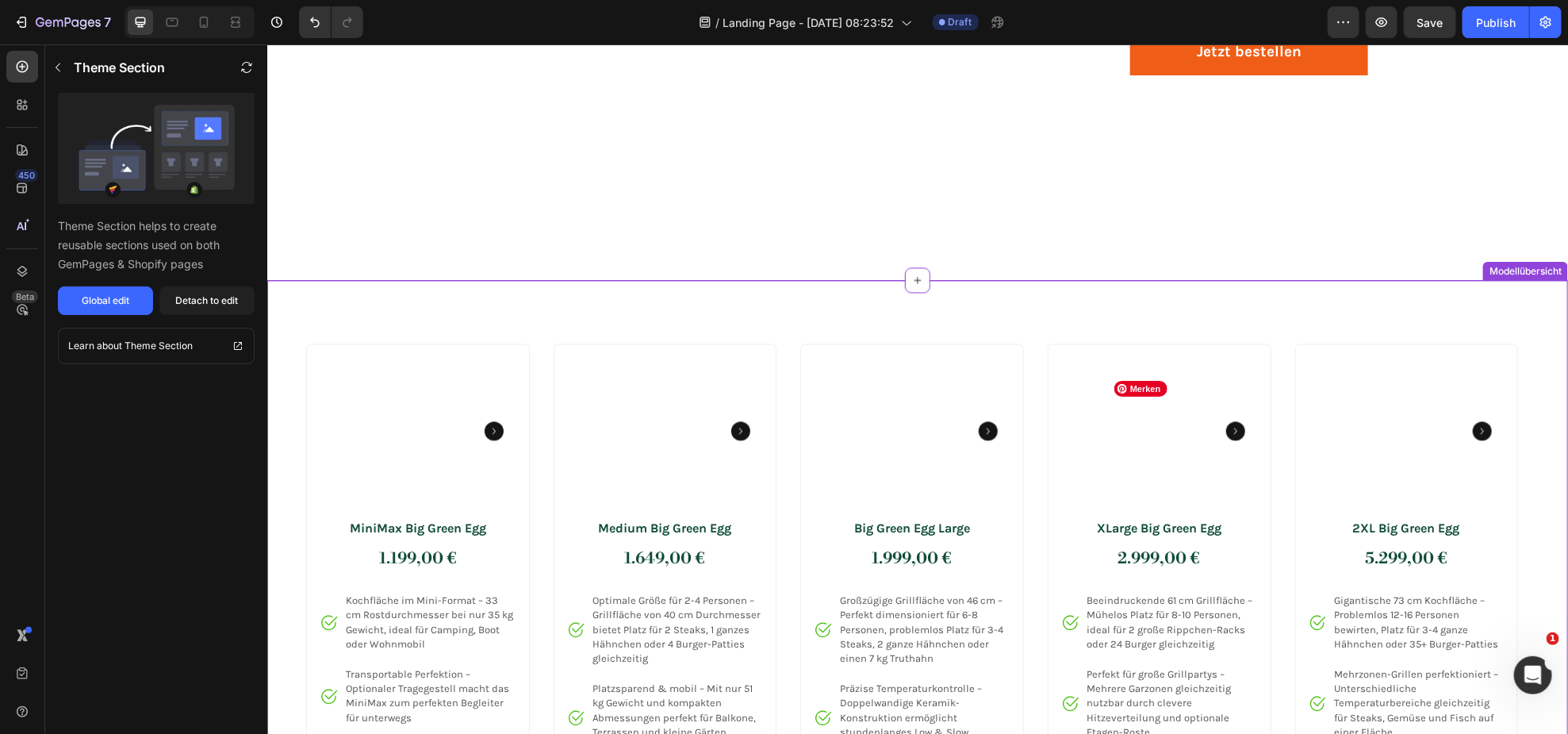
scroll to position [1704, 0]
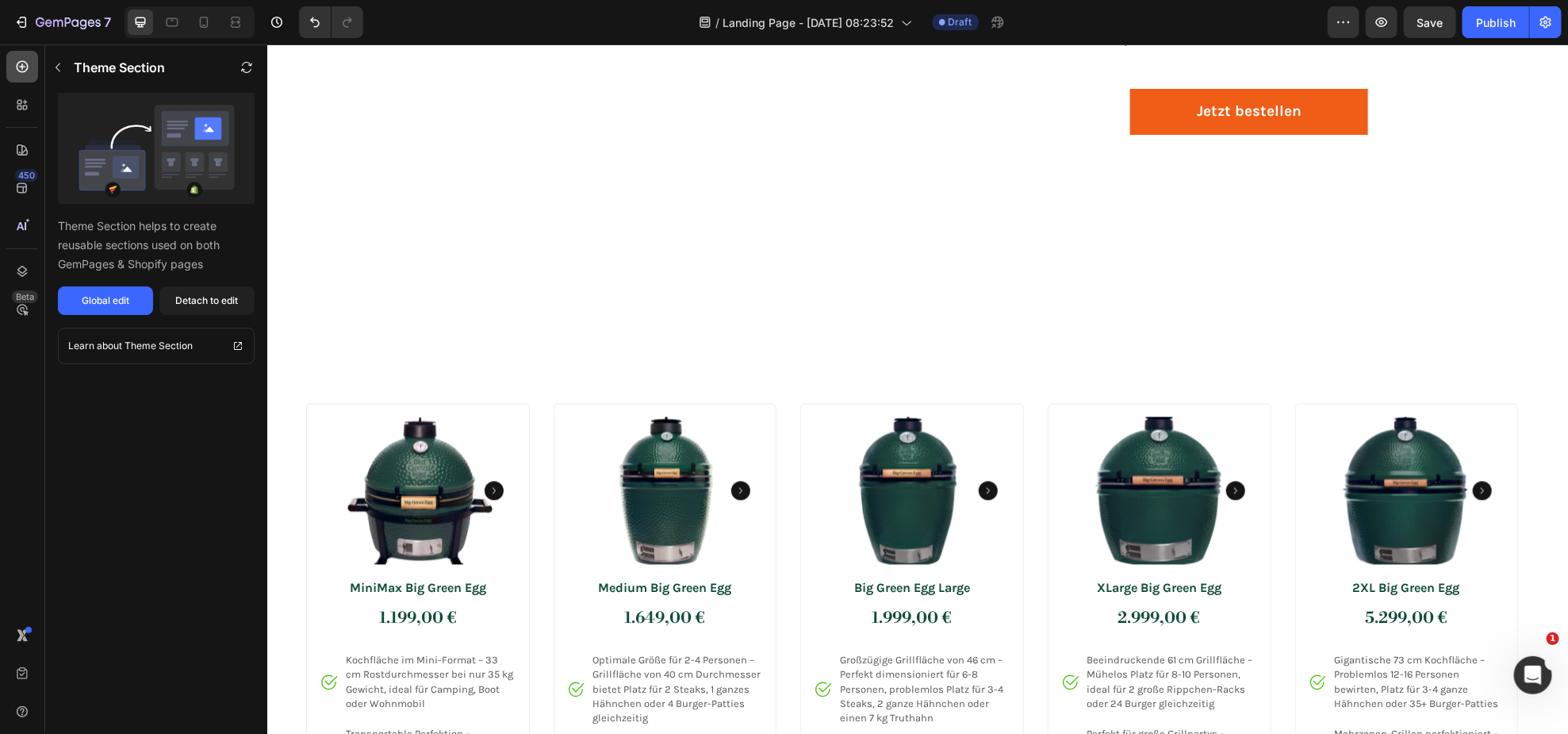
click at [22, 65] on icon at bounding box center [22, 66] width 12 height 12
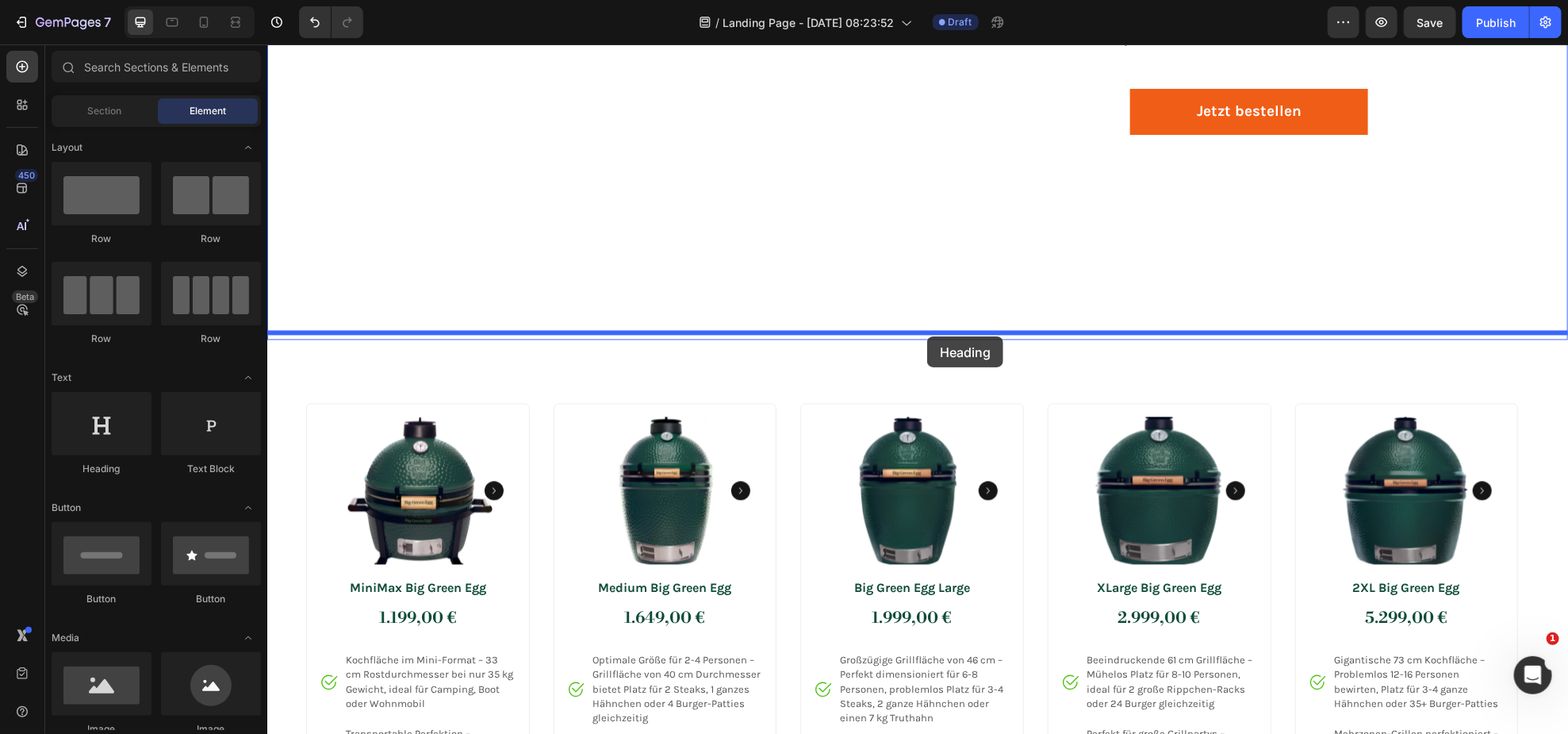
drag, startPoint x: 393, startPoint y: 471, endPoint x: 926, endPoint y: 336, distance: 549.8
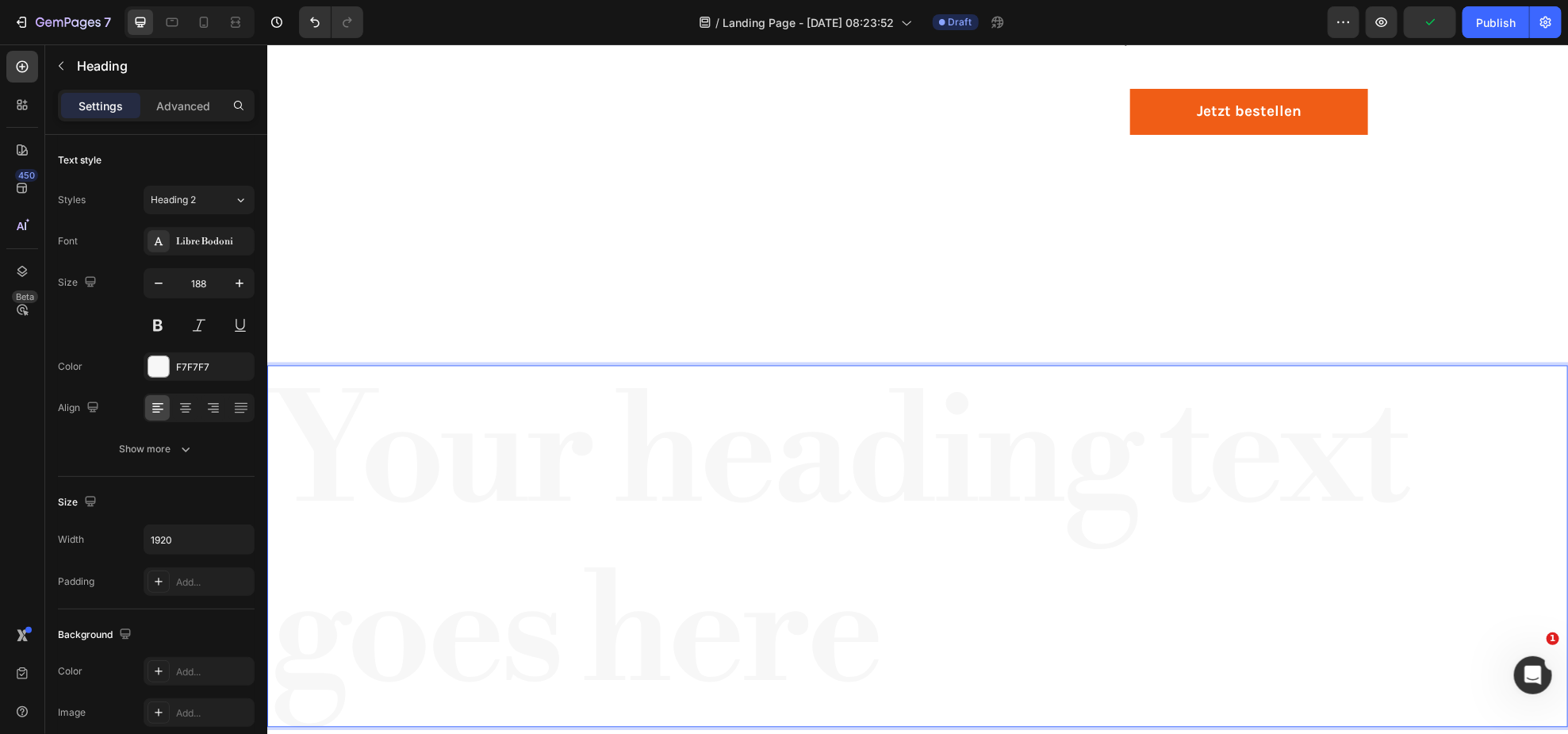
click at [691, 463] on h2 "Your heading text goes here" at bounding box center [916, 545] width 1301 height 361
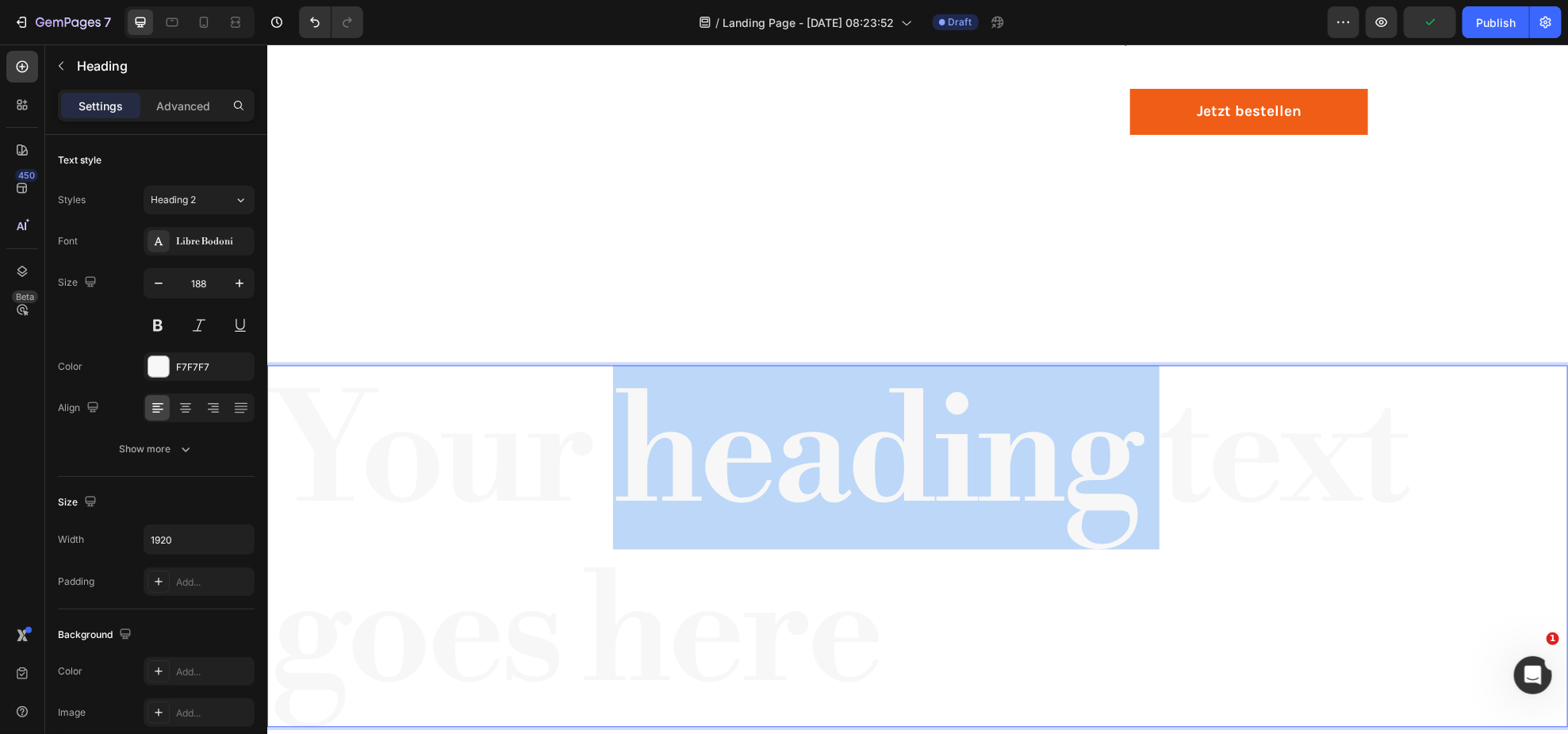
click at [691, 464] on p "Your heading text goes here" at bounding box center [917, 545] width 1298 height 358
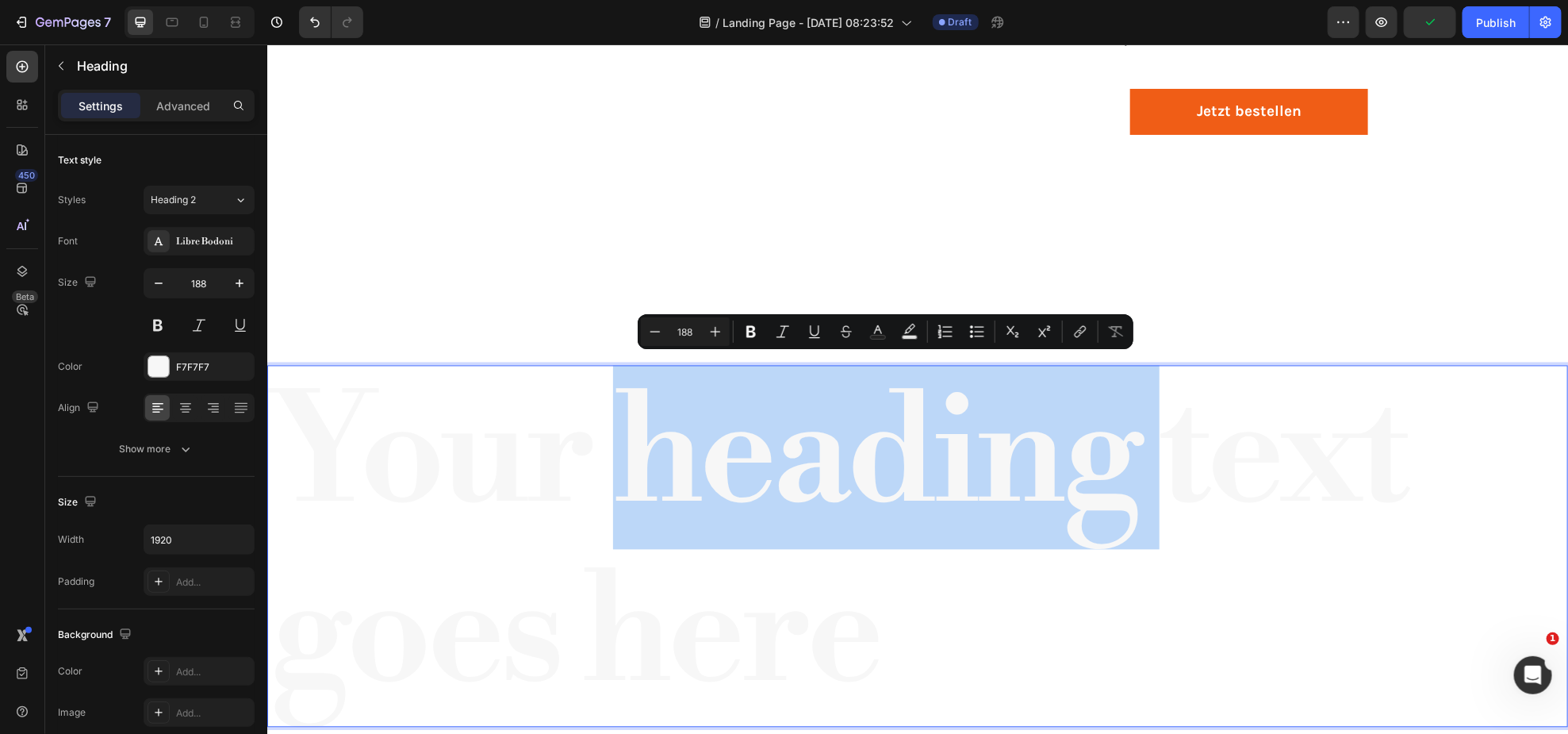
click at [636, 507] on p "Your heading text goes here" at bounding box center [917, 545] width 1298 height 358
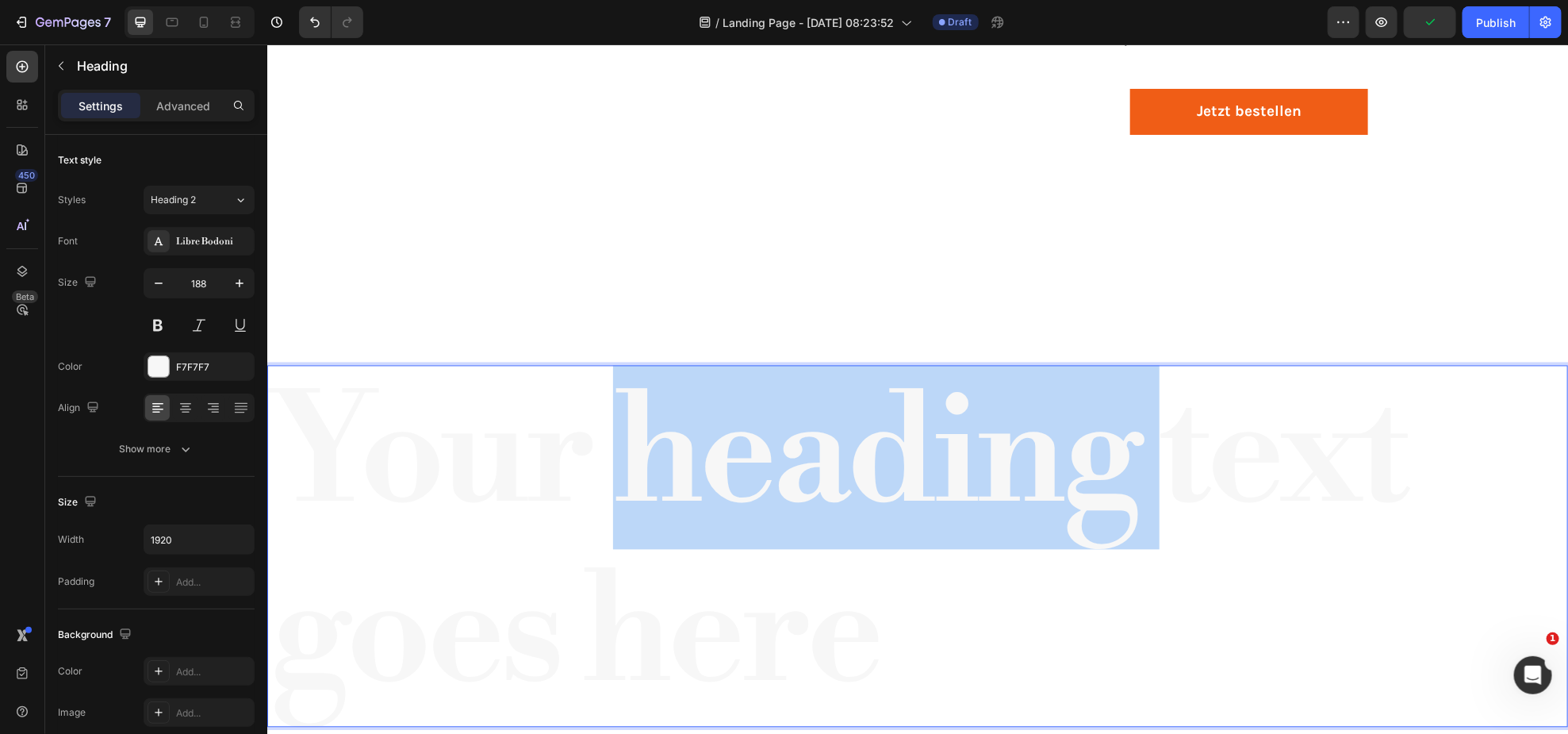
click at [636, 507] on p "Your heading text goes here" at bounding box center [917, 545] width 1298 height 358
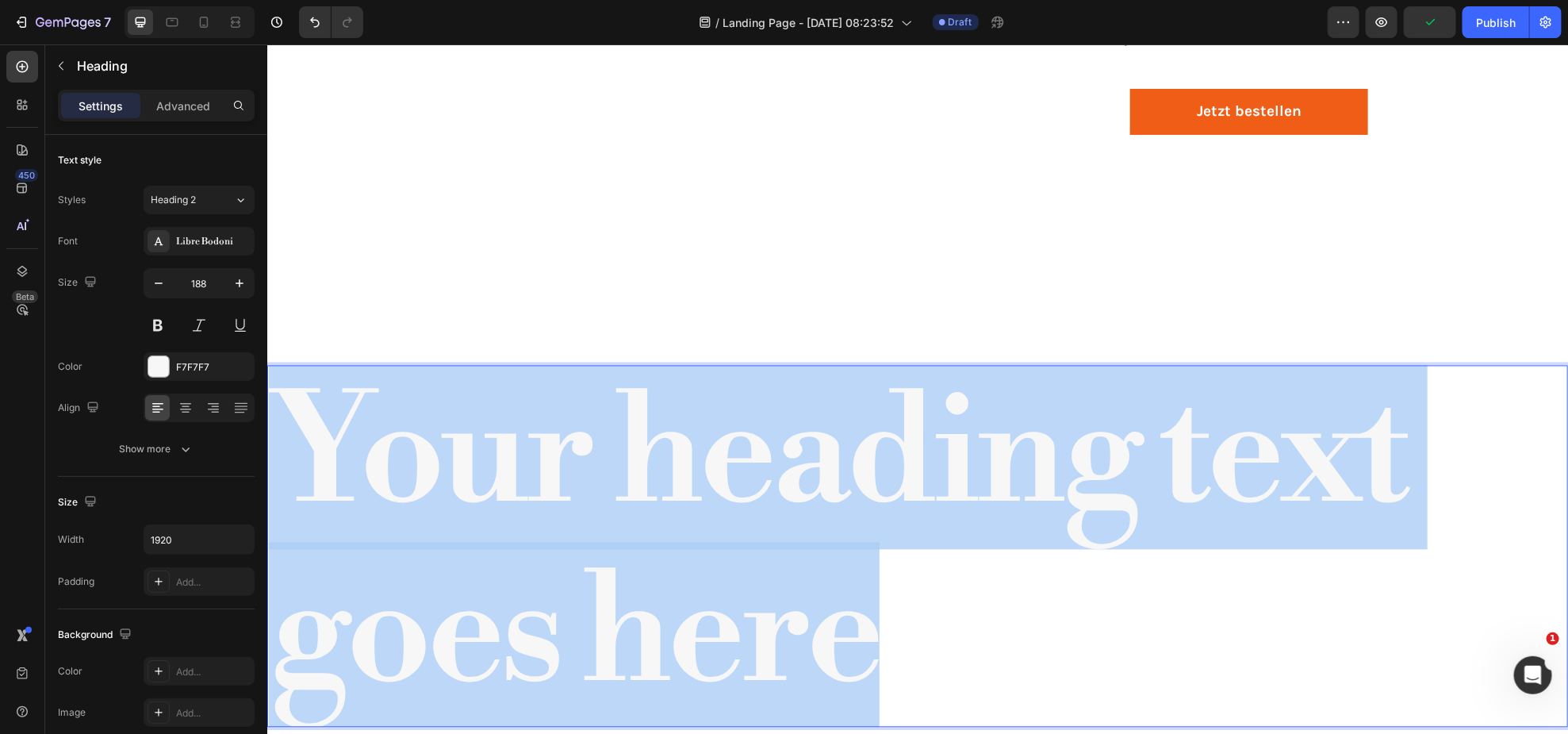
click at [636, 508] on p "Your heading text goes here" at bounding box center [917, 545] width 1298 height 358
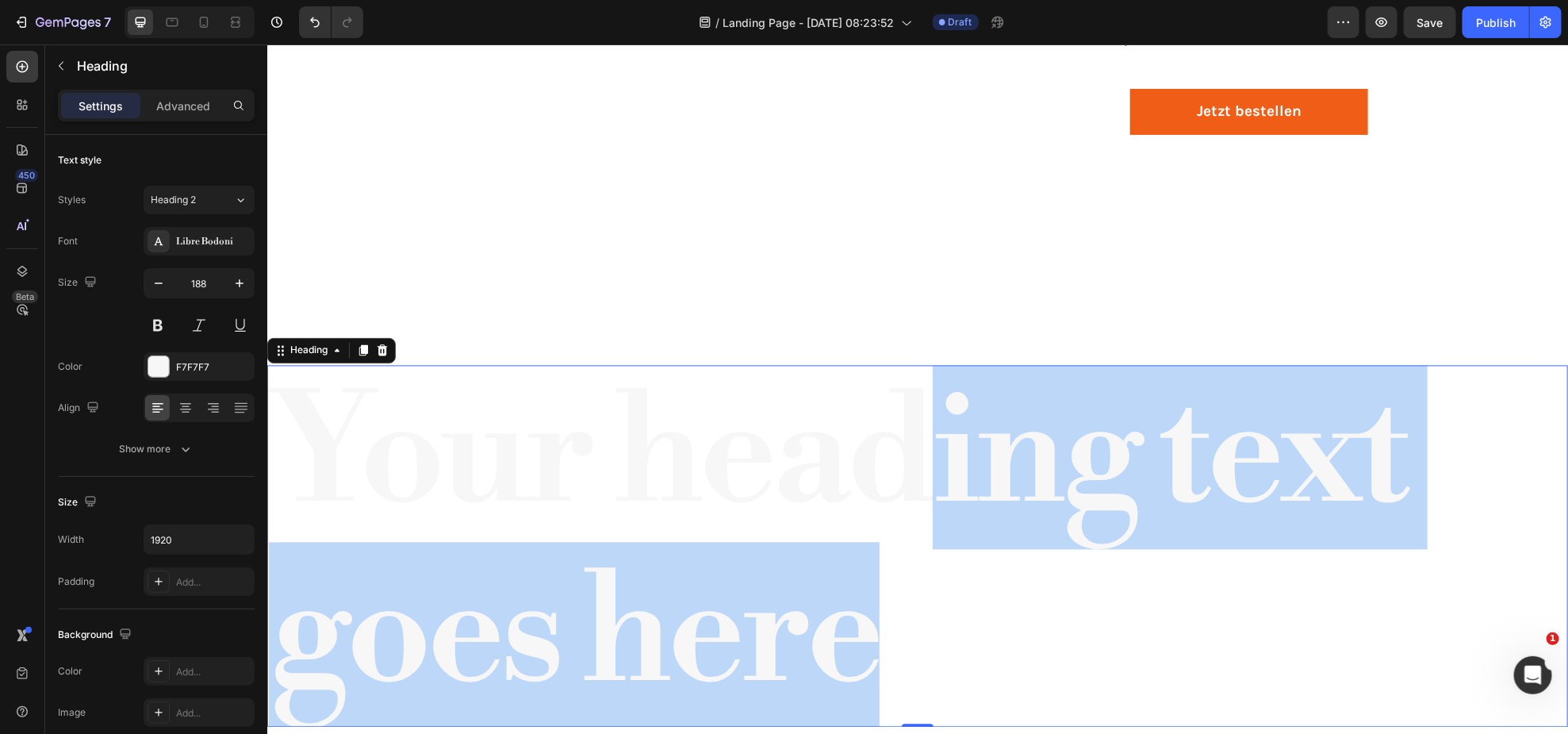
click at [895, 489] on p "Your heading text goes here" at bounding box center [917, 545] width 1298 height 358
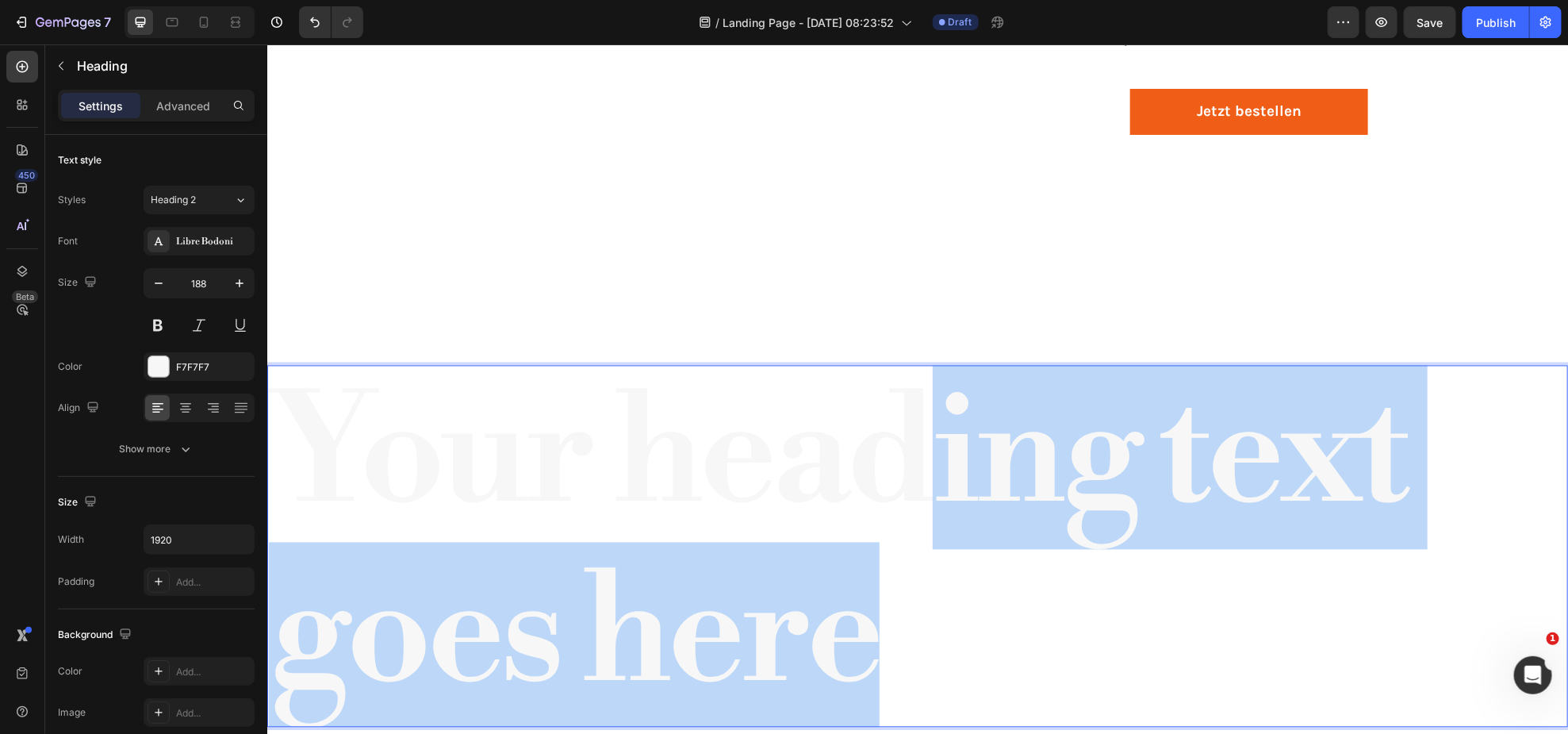
click at [897, 492] on p "Your heading text goes here" at bounding box center [917, 545] width 1298 height 358
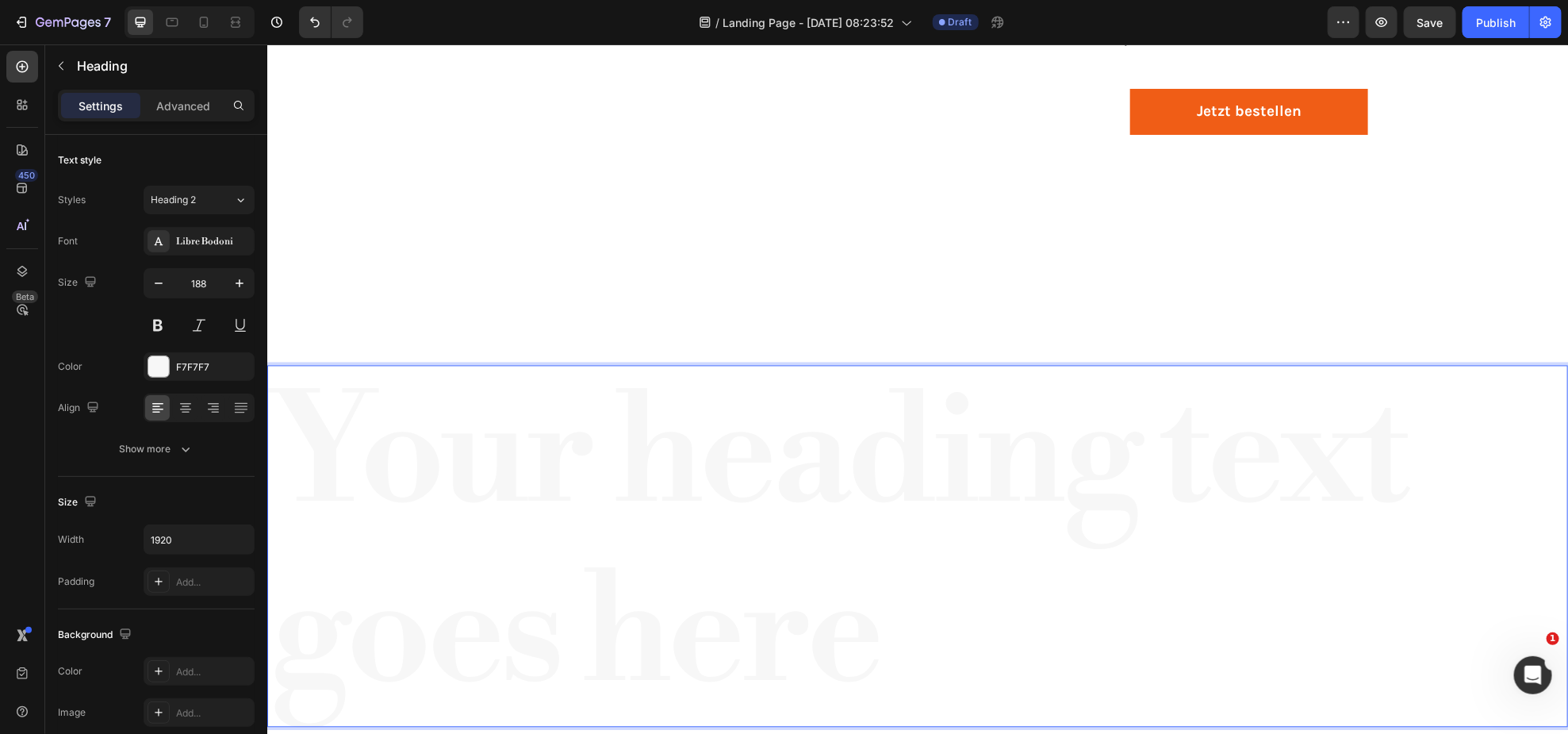
click at [897, 497] on p "Your heading text goes here" at bounding box center [917, 545] width 1298 height 358
click at [898, 499] on p "Your heading text goes here" at bounding box center [917, 545] width 1298 height 358
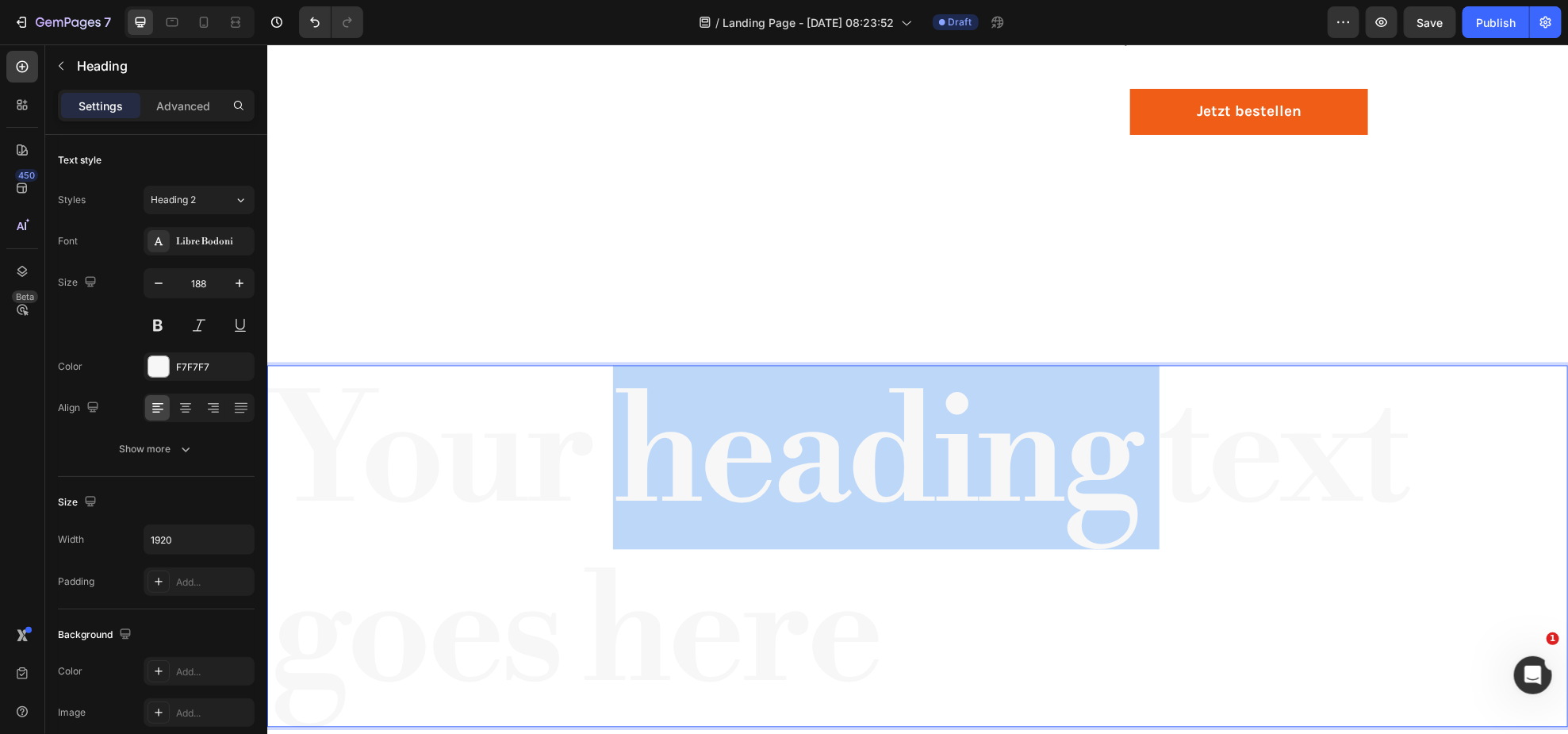
click at [898, 499] on p "Your heading text goes here" at bounding box center [917, 545] width 1298 height 358
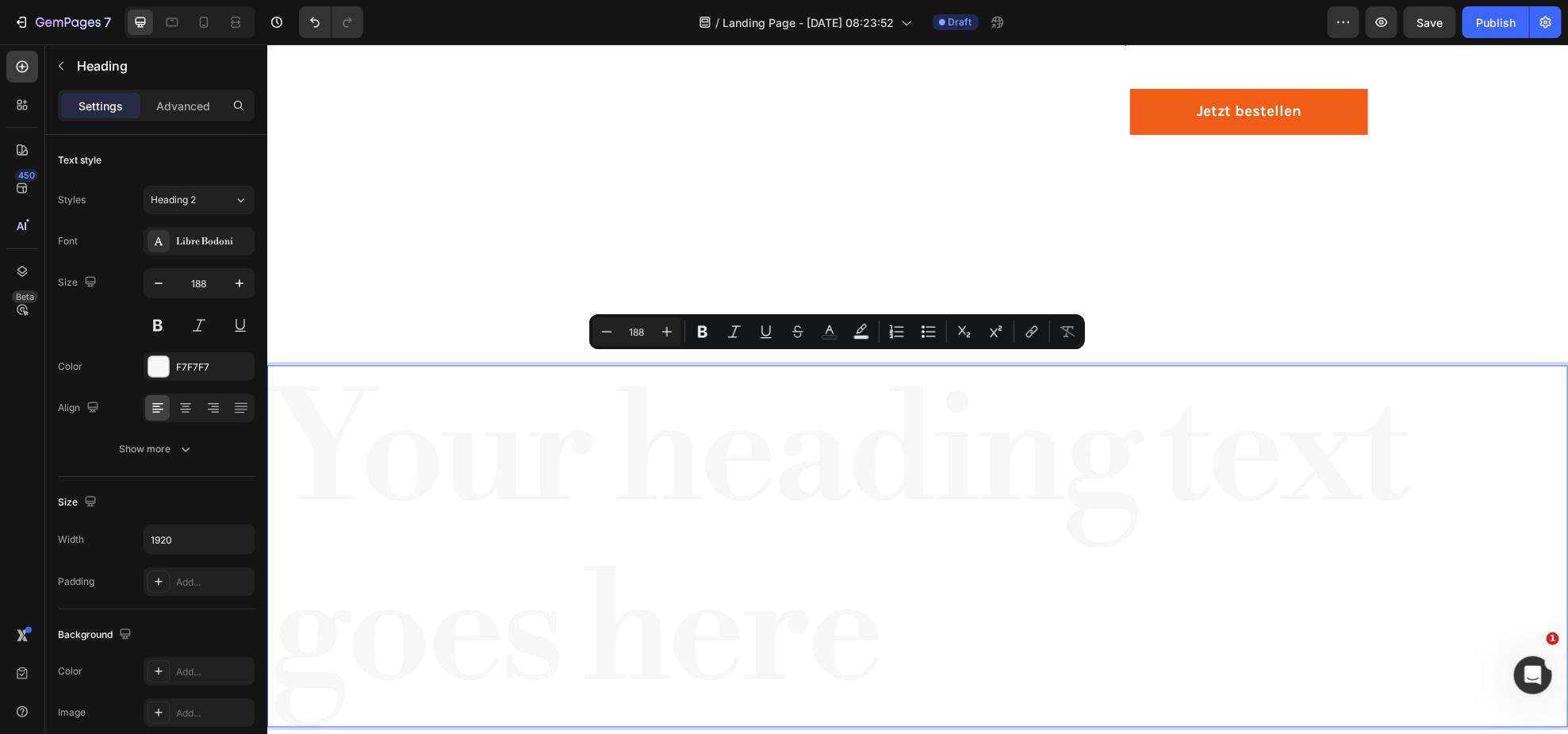
scroll to position [1705, 0]
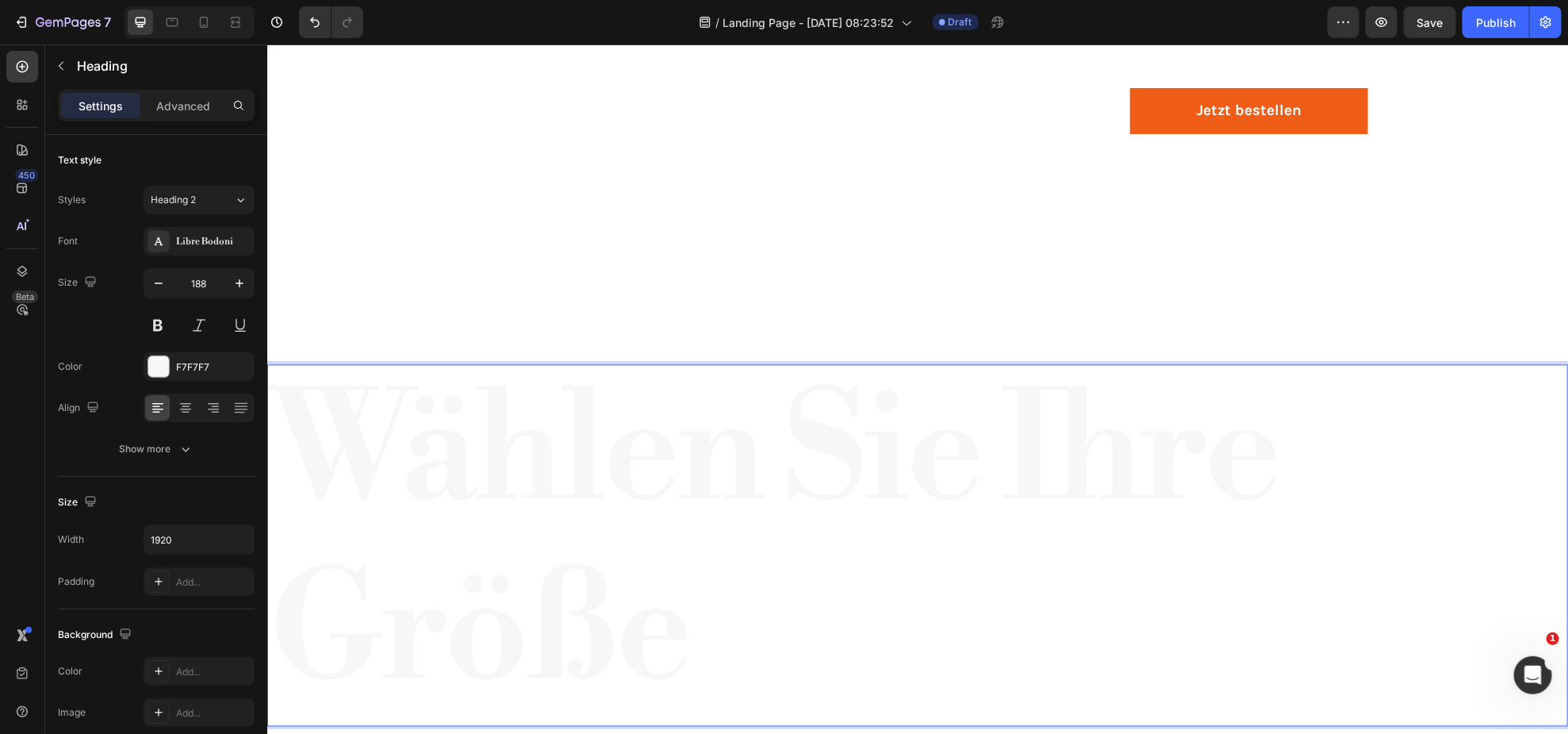
click at [784, 614] on p "Wählen Sie Ihre Größe" at bounding box center [917, 542] width 1298 height 358
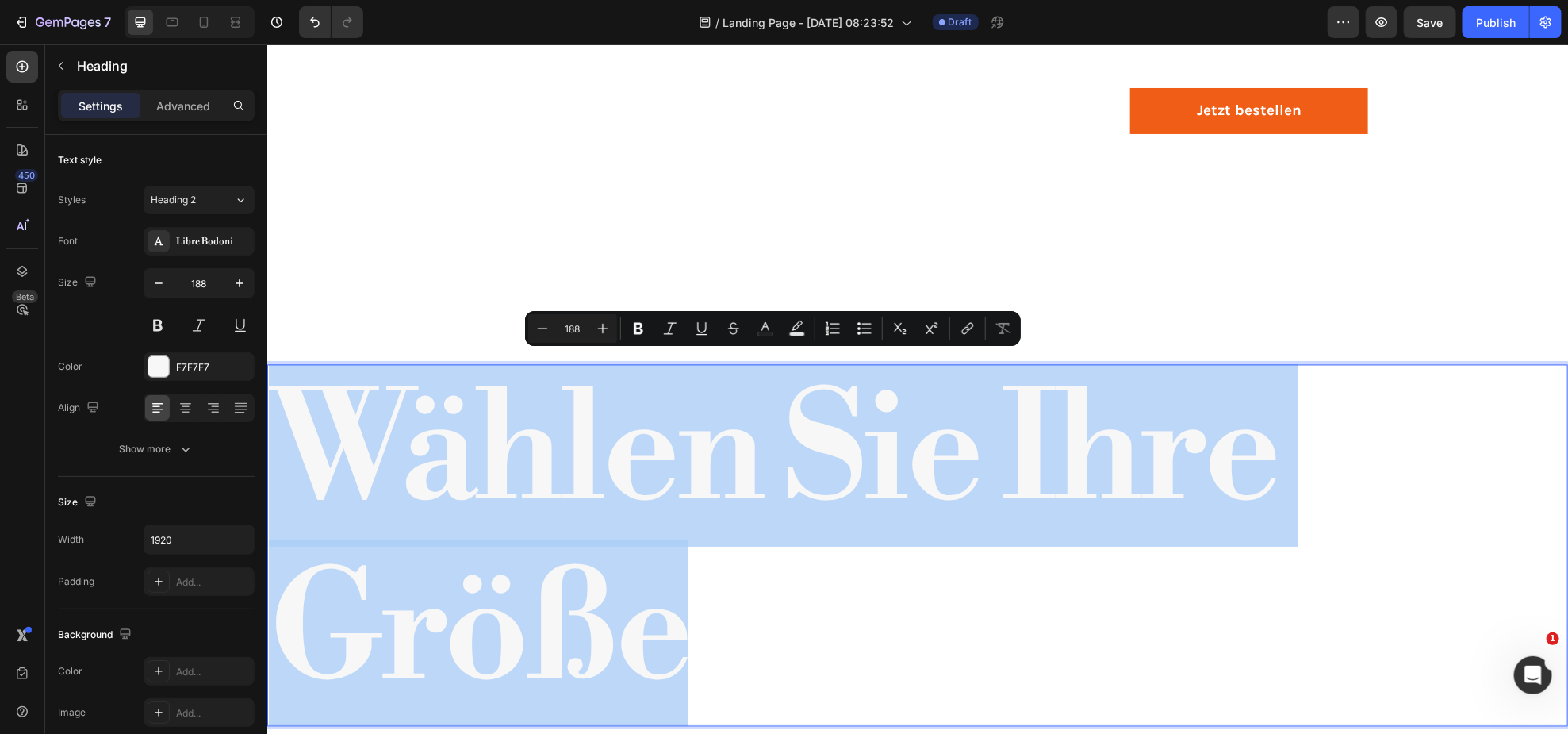
drag, startPoint x: 692, startPoint y: 621, endPoint x: 297, endPoint y: 414, distance: 446.0
click at [302, 423] on p "Wählen Sie Ihre Größe" at bounding box center [917, 542] width 1298 height 358
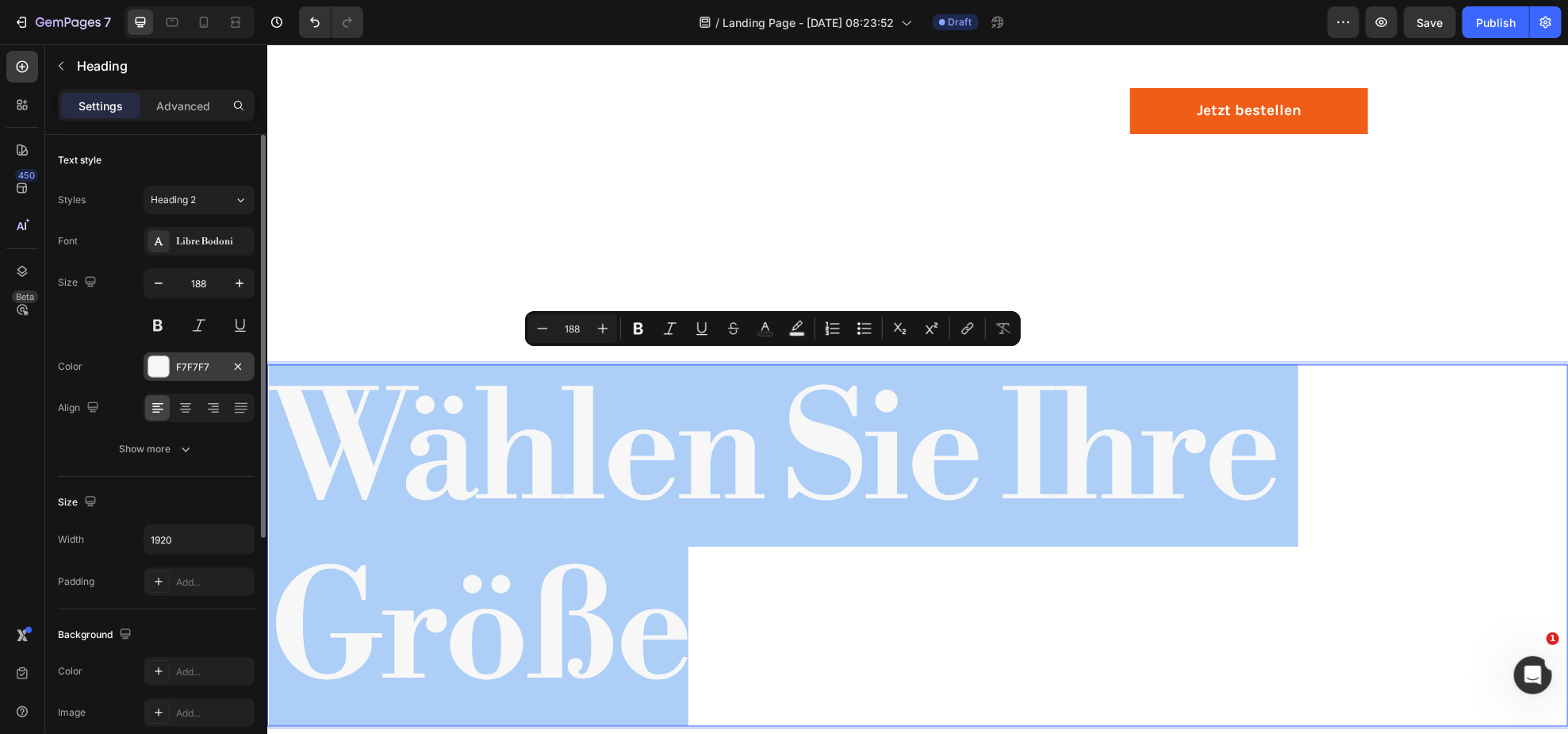
click at [186, 367] on div "F7F7F7" at bounding box center [198, 367] width 46 height 14
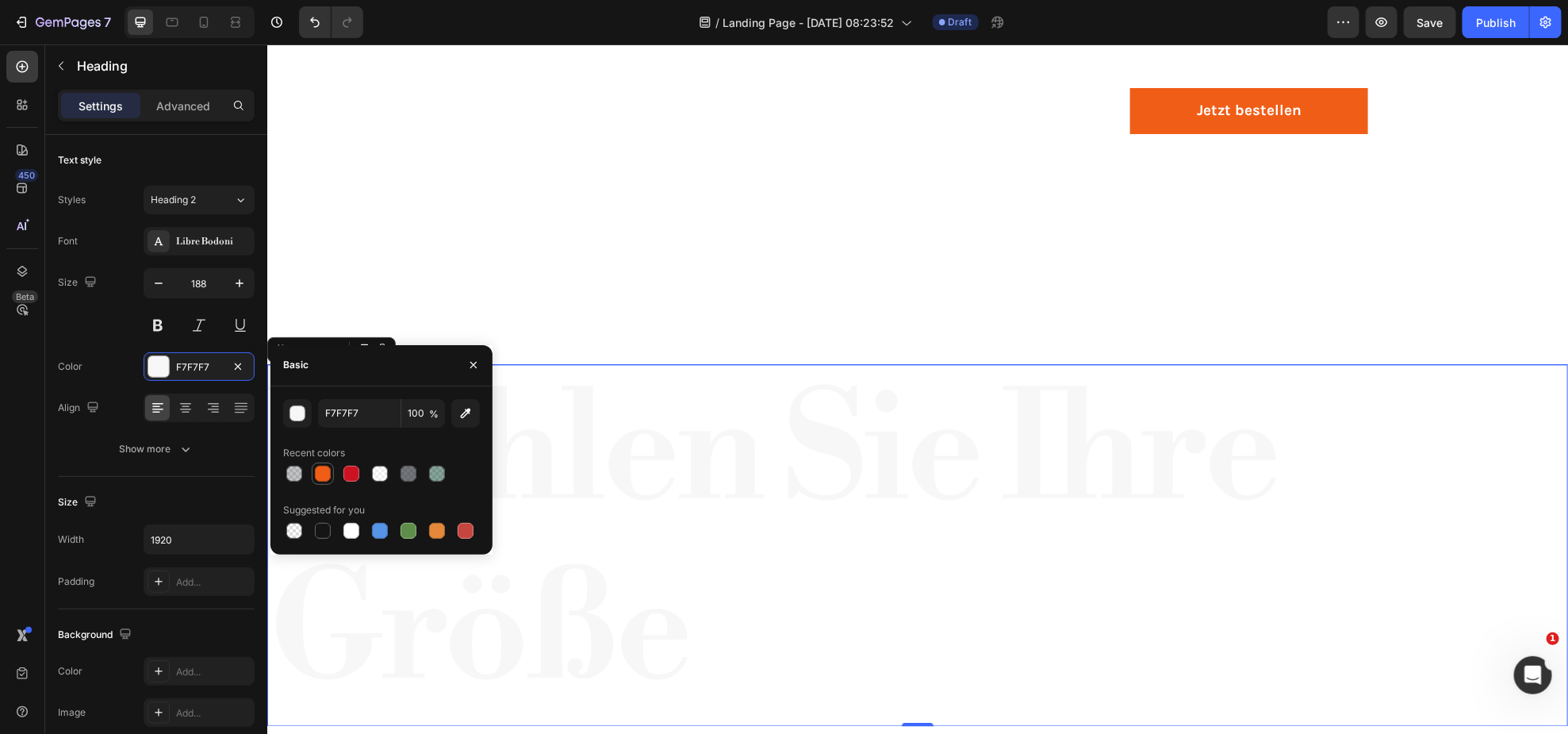
click at [326, 468] on div at bounding box center [323, 473] width 16 height 16
type input "F05D16"
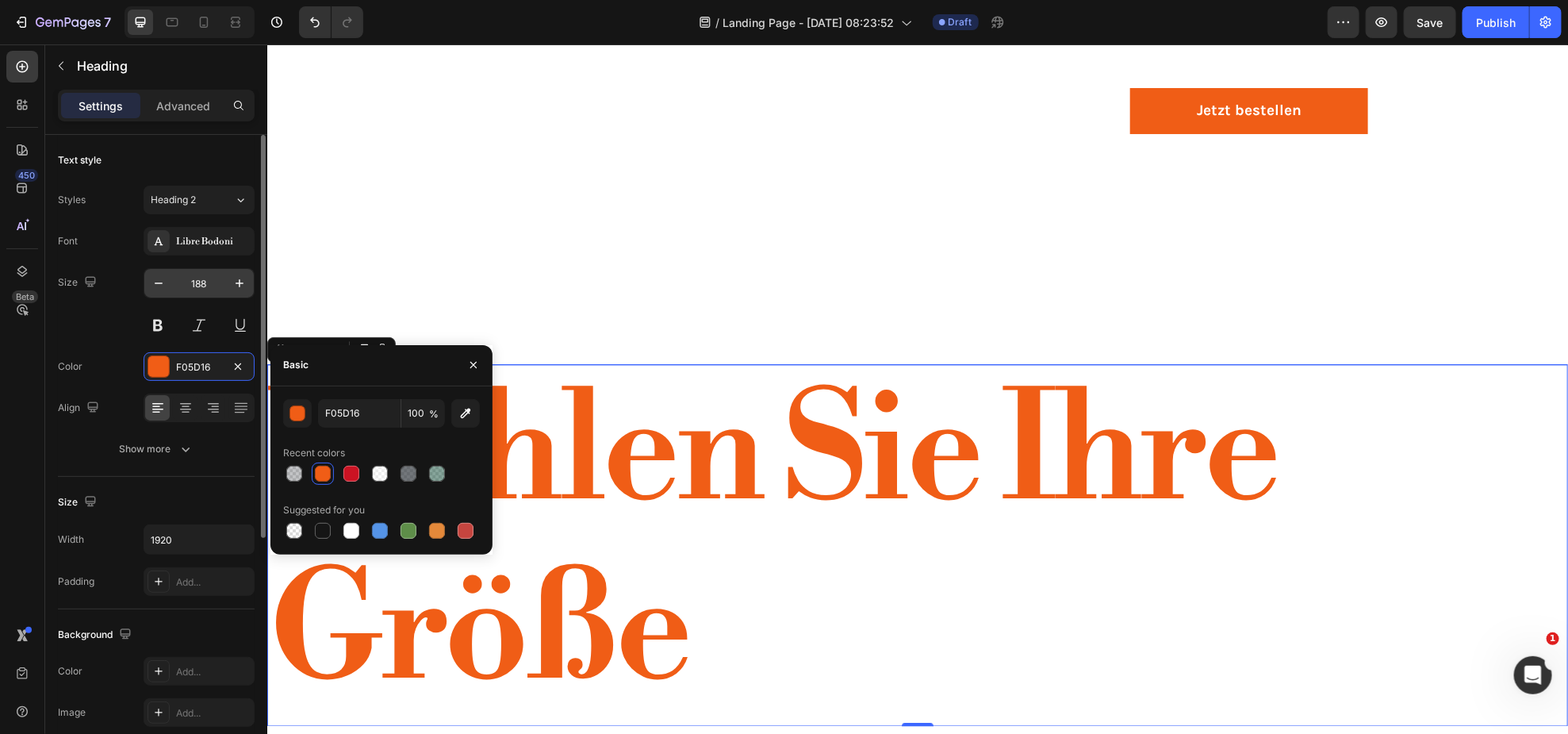
click at [194, 280] on input "188" at bounding box center [199, 283] width 52 height 29
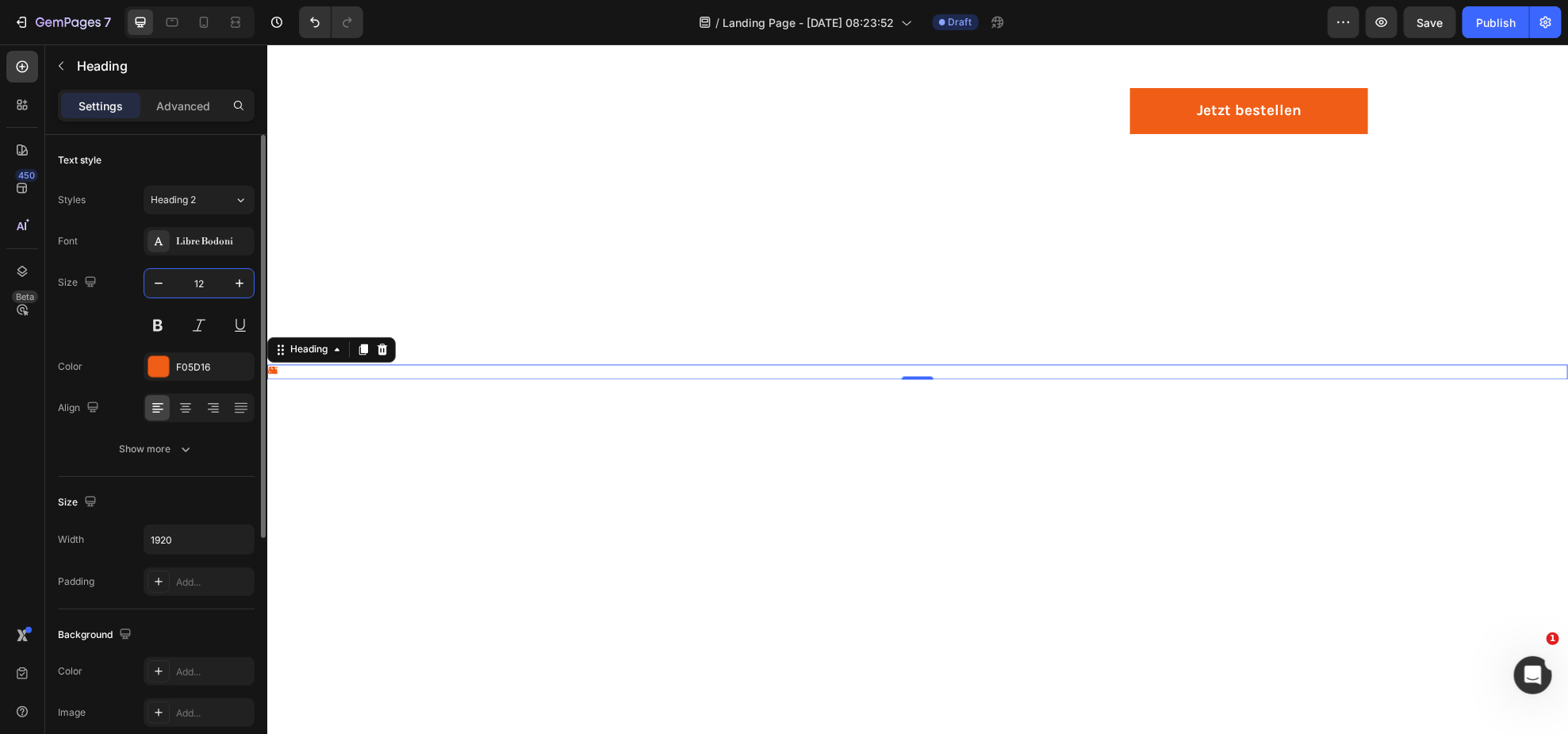
scroll to position [0, 0]
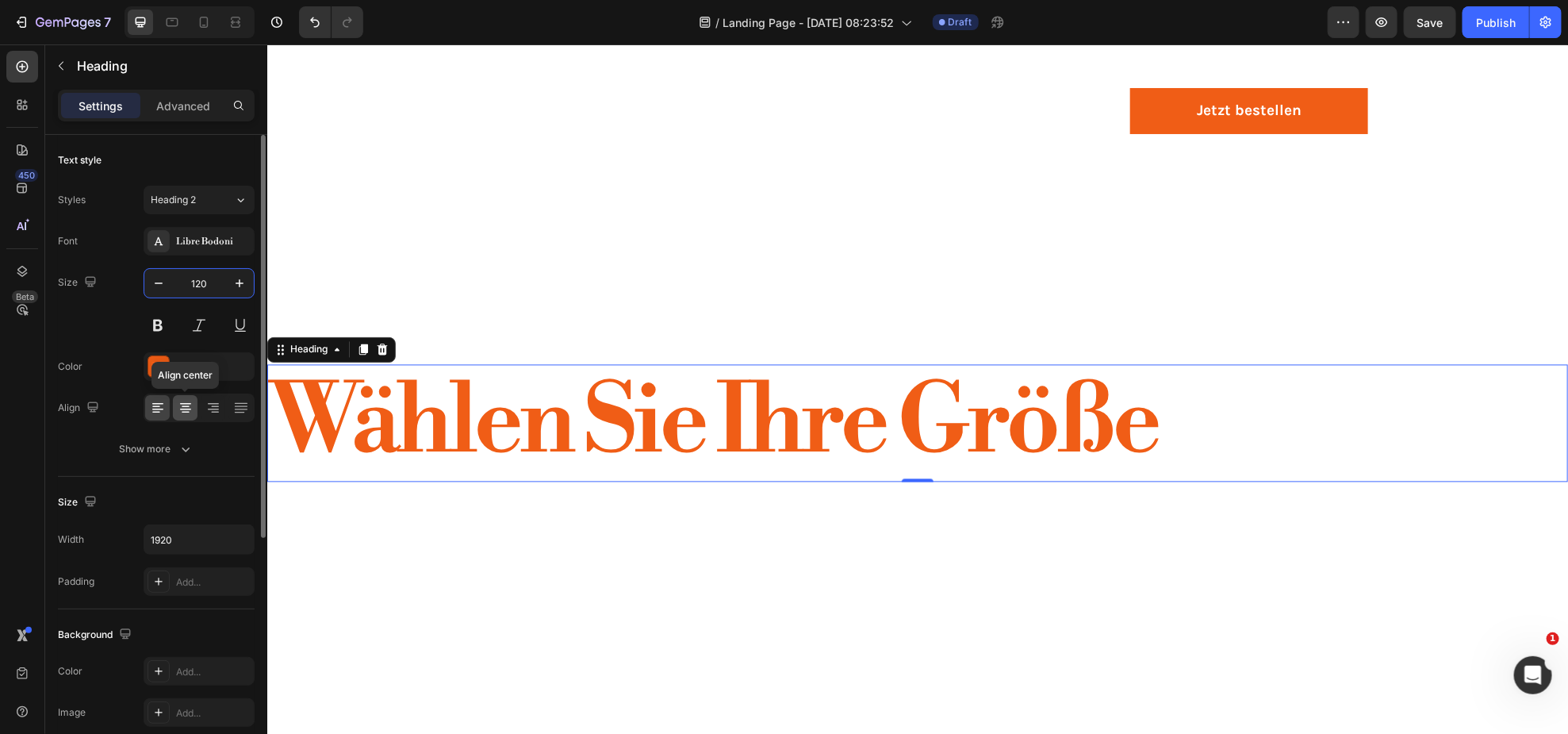
type input "120"
click at [190, 412] on icon at bounding box center [185, 408] width 16 height 16
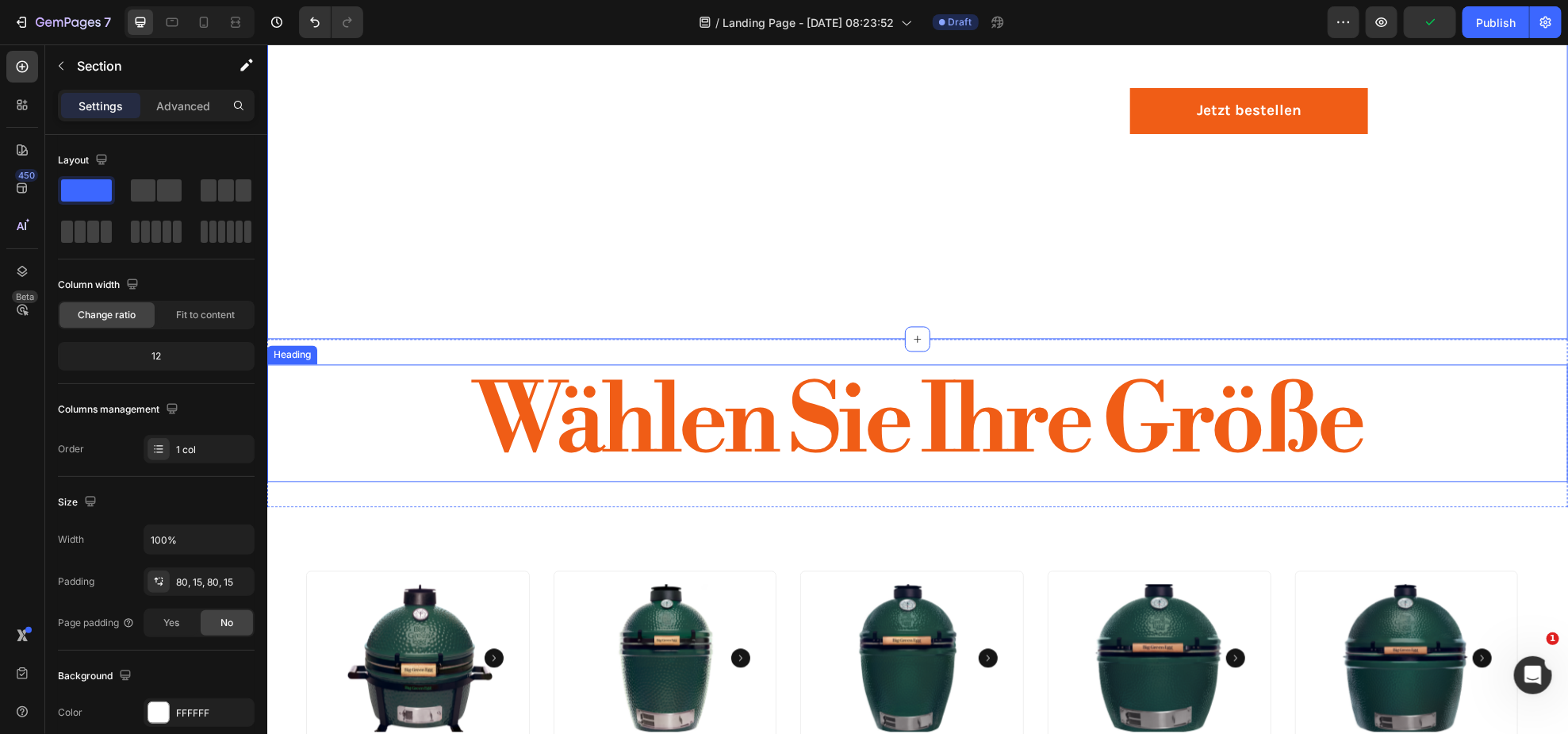
scroll to position [1849, 0]
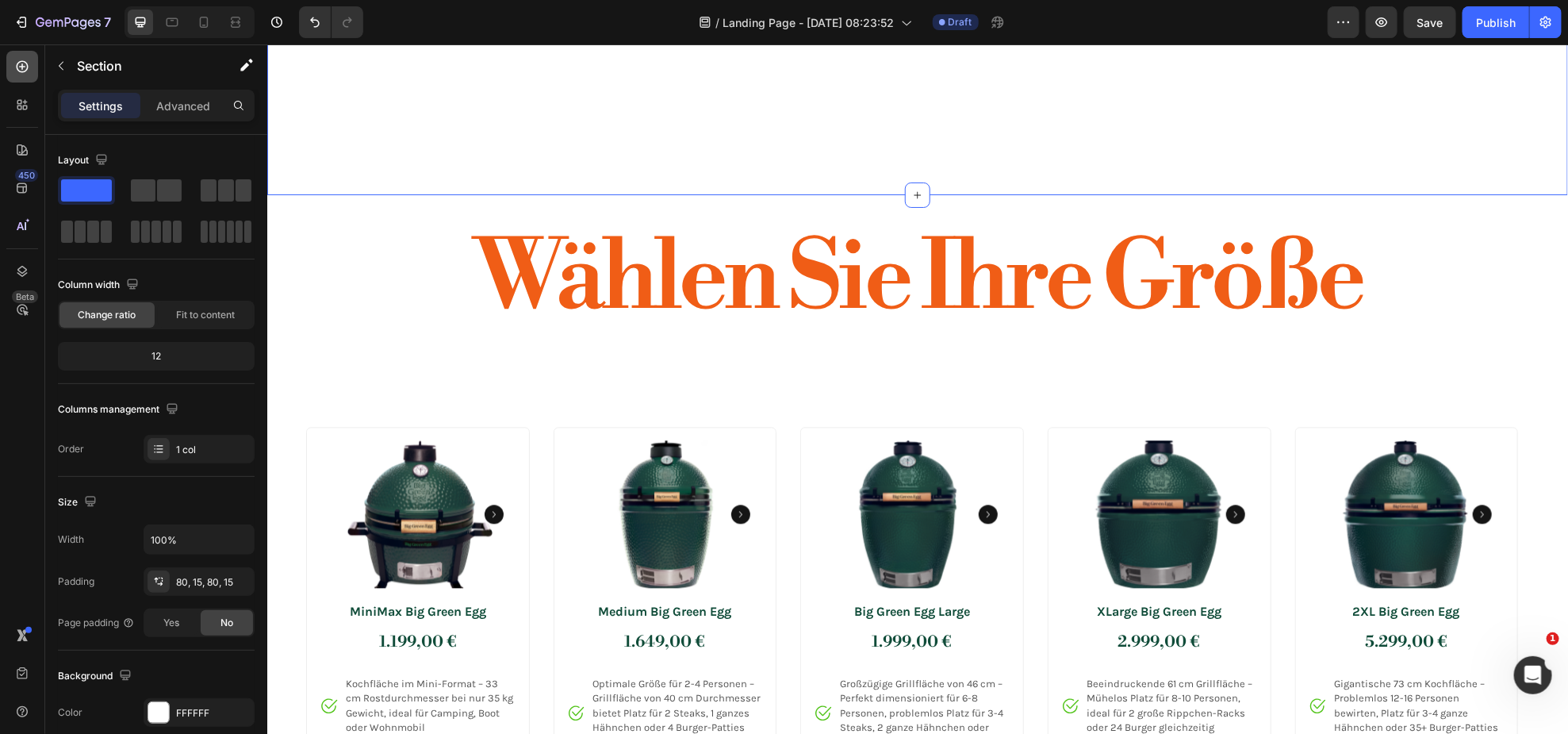
click at [16, 74] on icon at bounding box center [22, 66] width 16 height 16
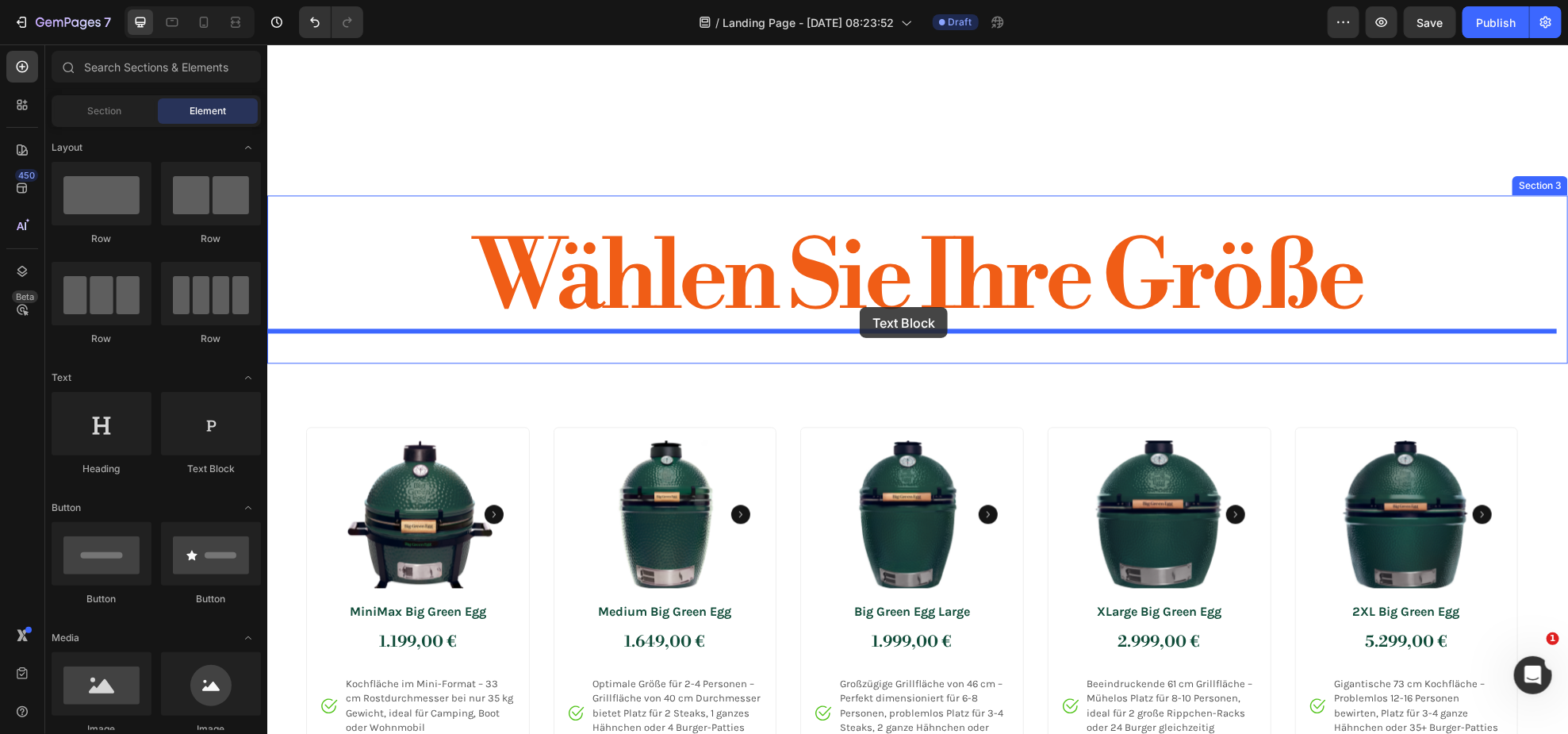
drag, startPoint x: 482, startPoint y: 483, endPoint x: 859, endPoint y: 306, distance: 416.5
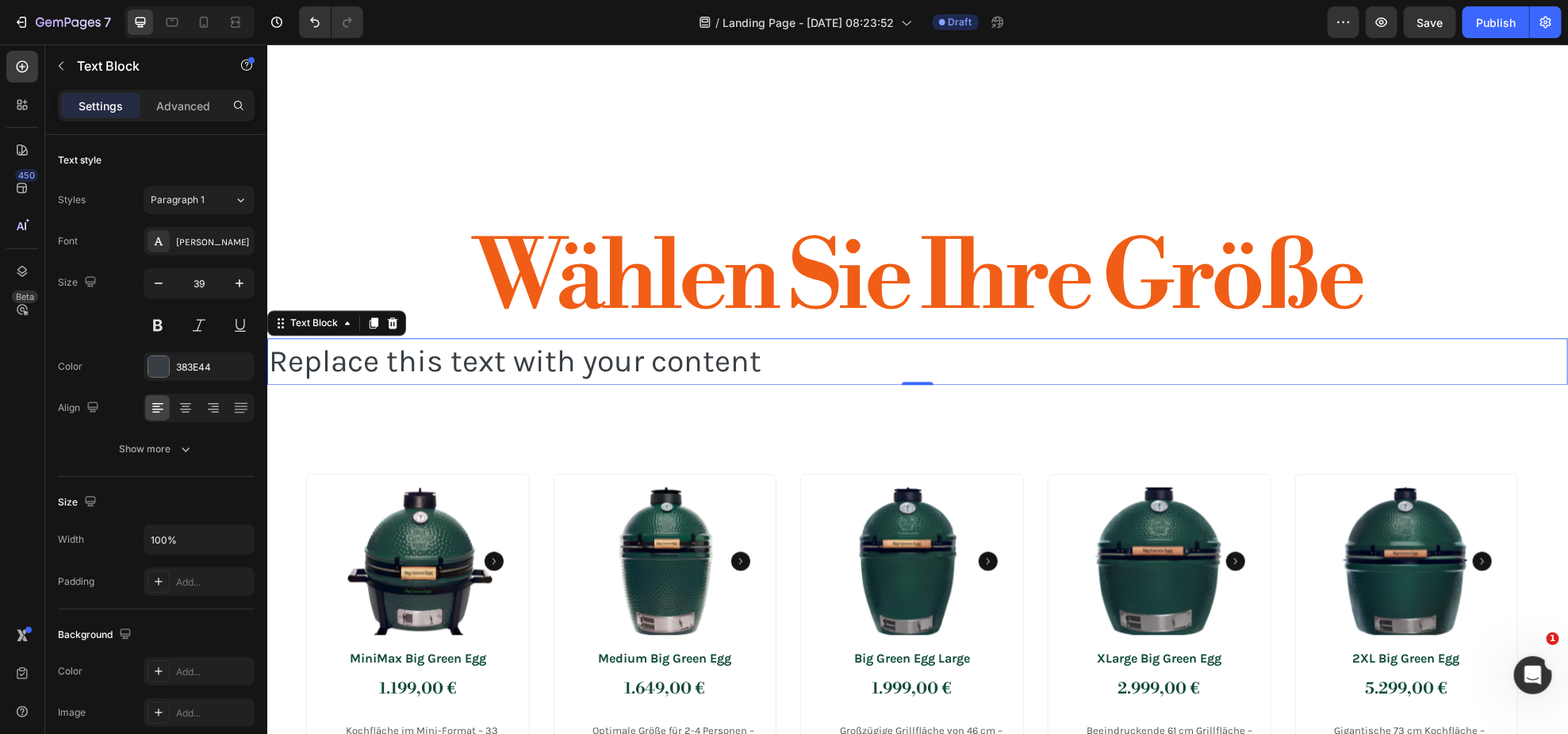
click at [804, 357] on div "Replace this text with your content" at bounding box center [916, 361] width 1301 height 47
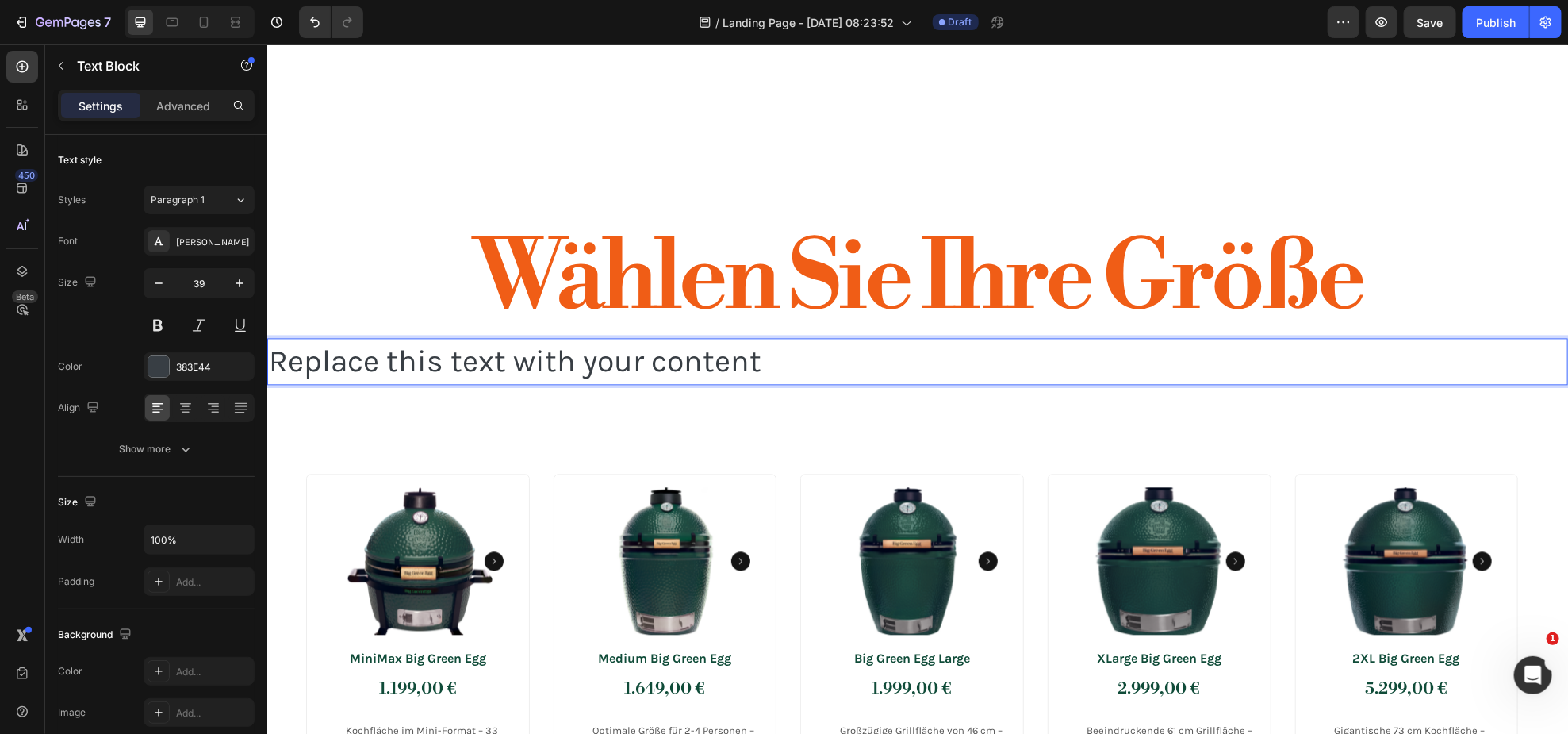
click at [805, 356] on p "Replace this text with your content" at bounding box center [917, 360] width 1298 height 44
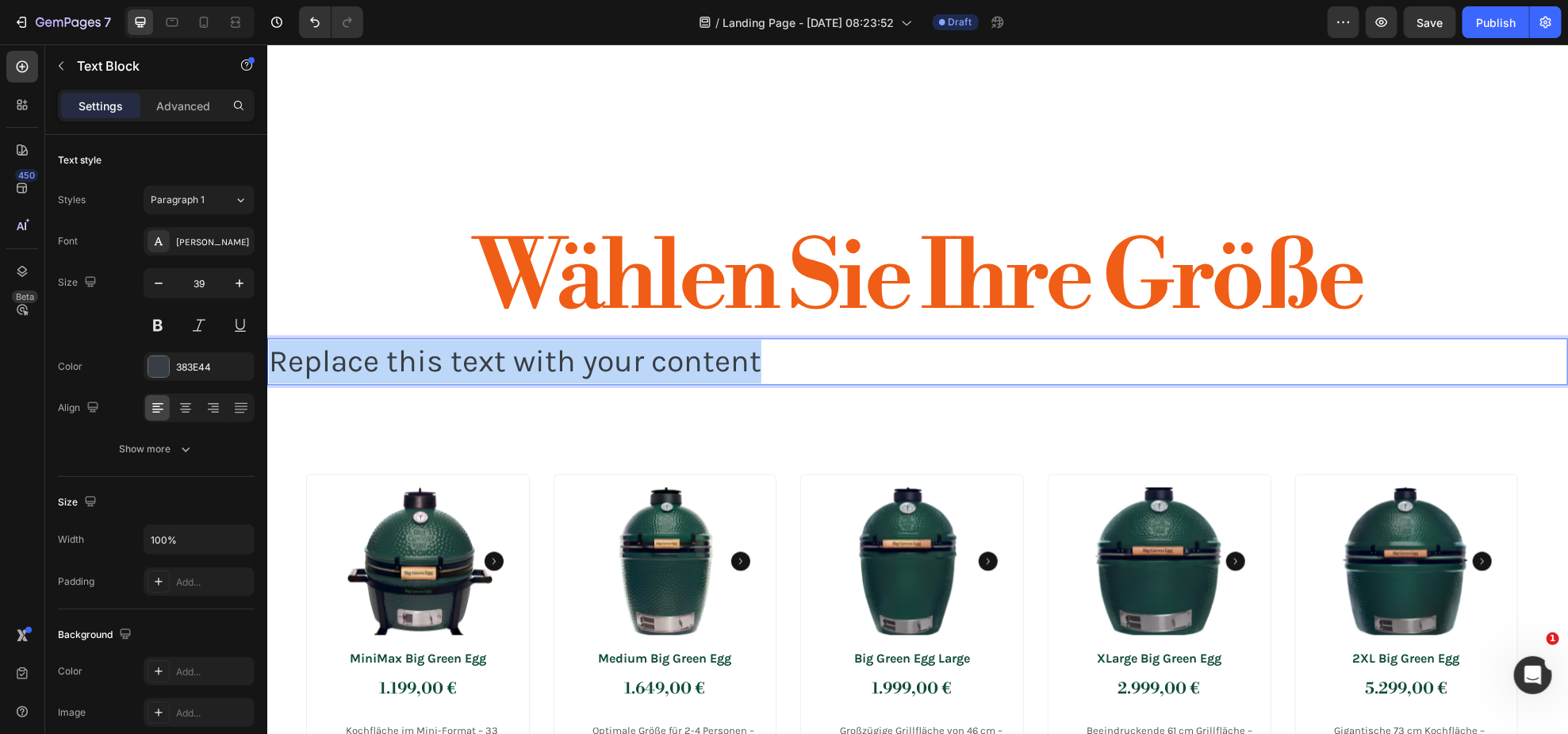
click at [805, 356] on p "Replace this text with your content" at bounding box center [917, 360] width 1298 height 44
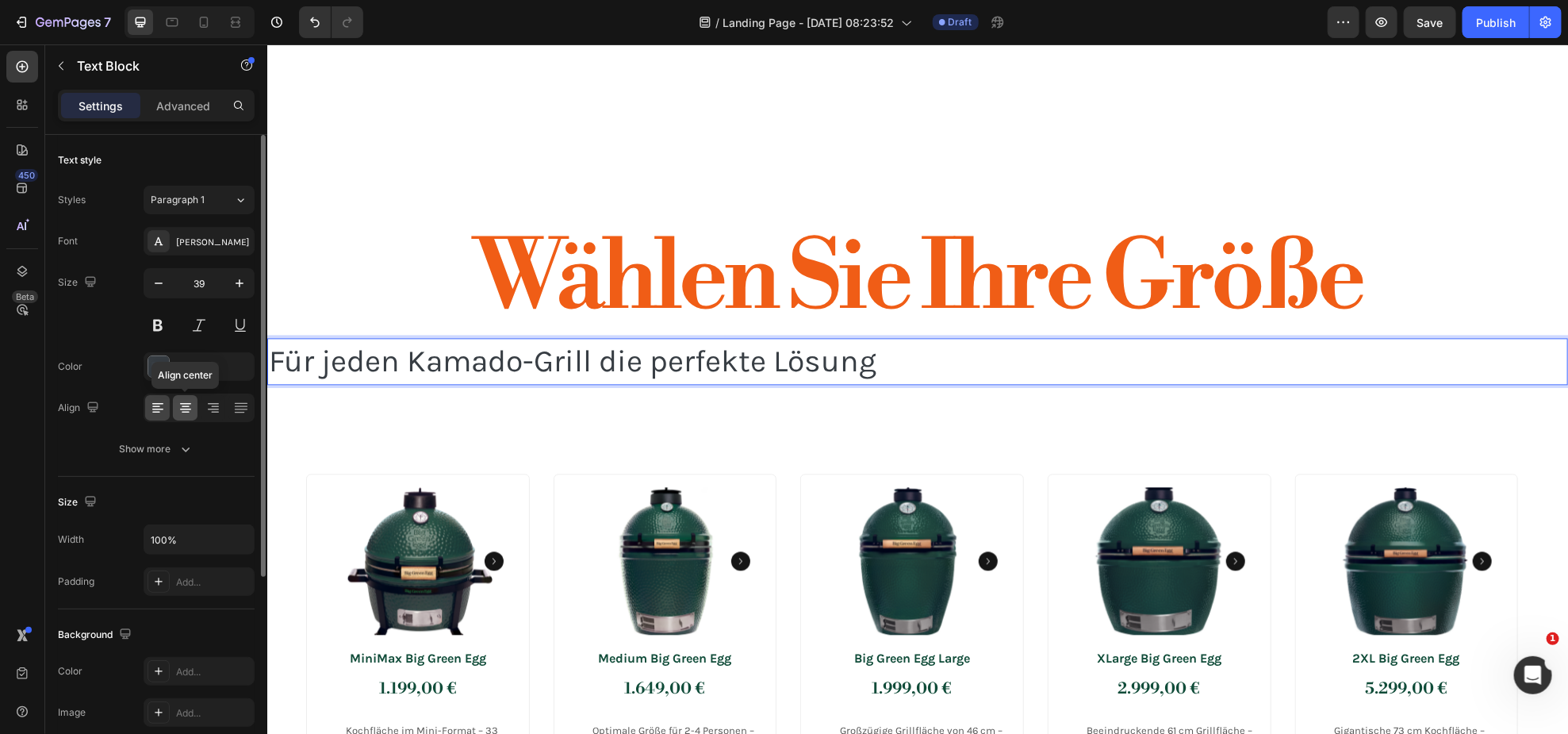
click at [184, 410] on icon at bounding box center [185, 408] width 16 height 16
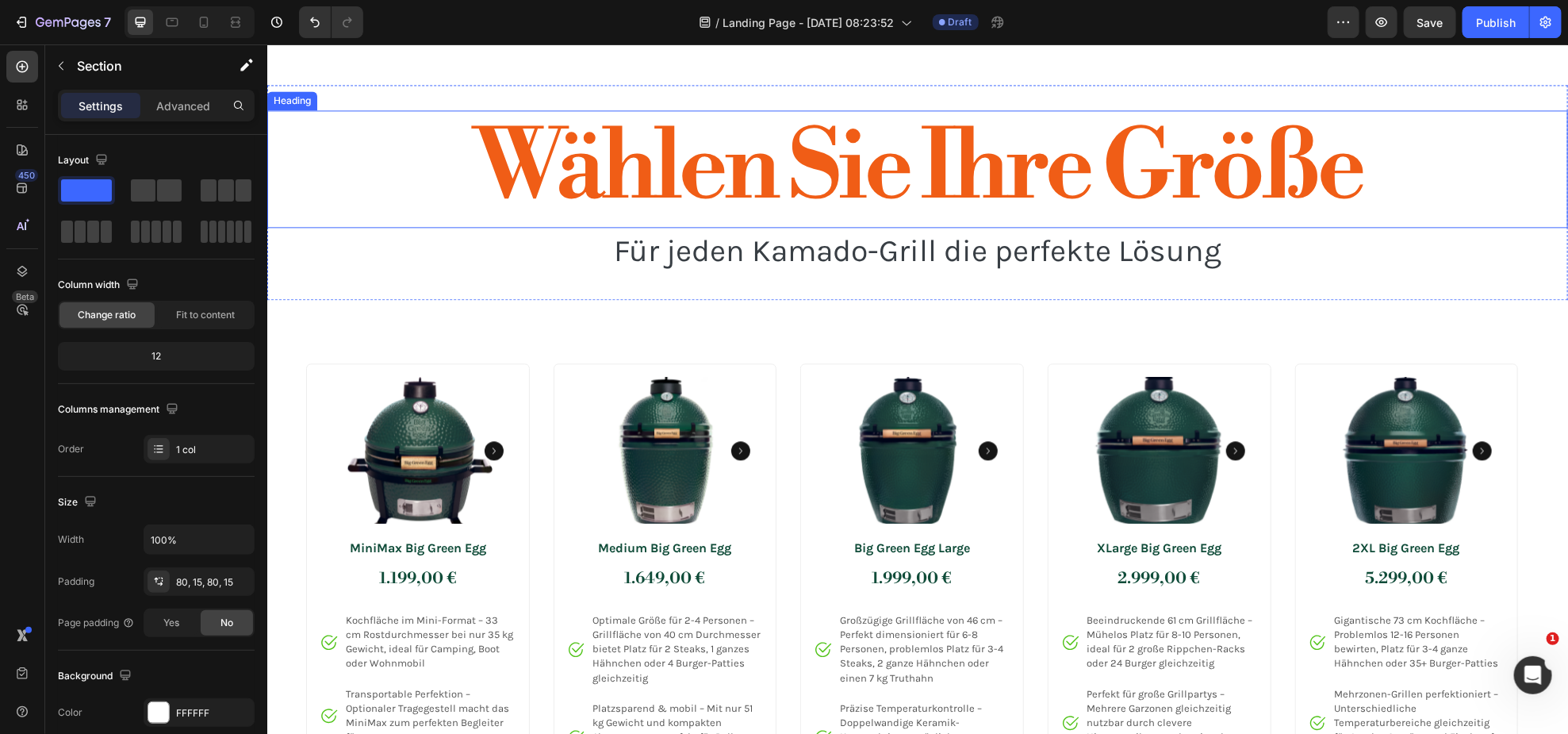
scroll to position [2065, 0]
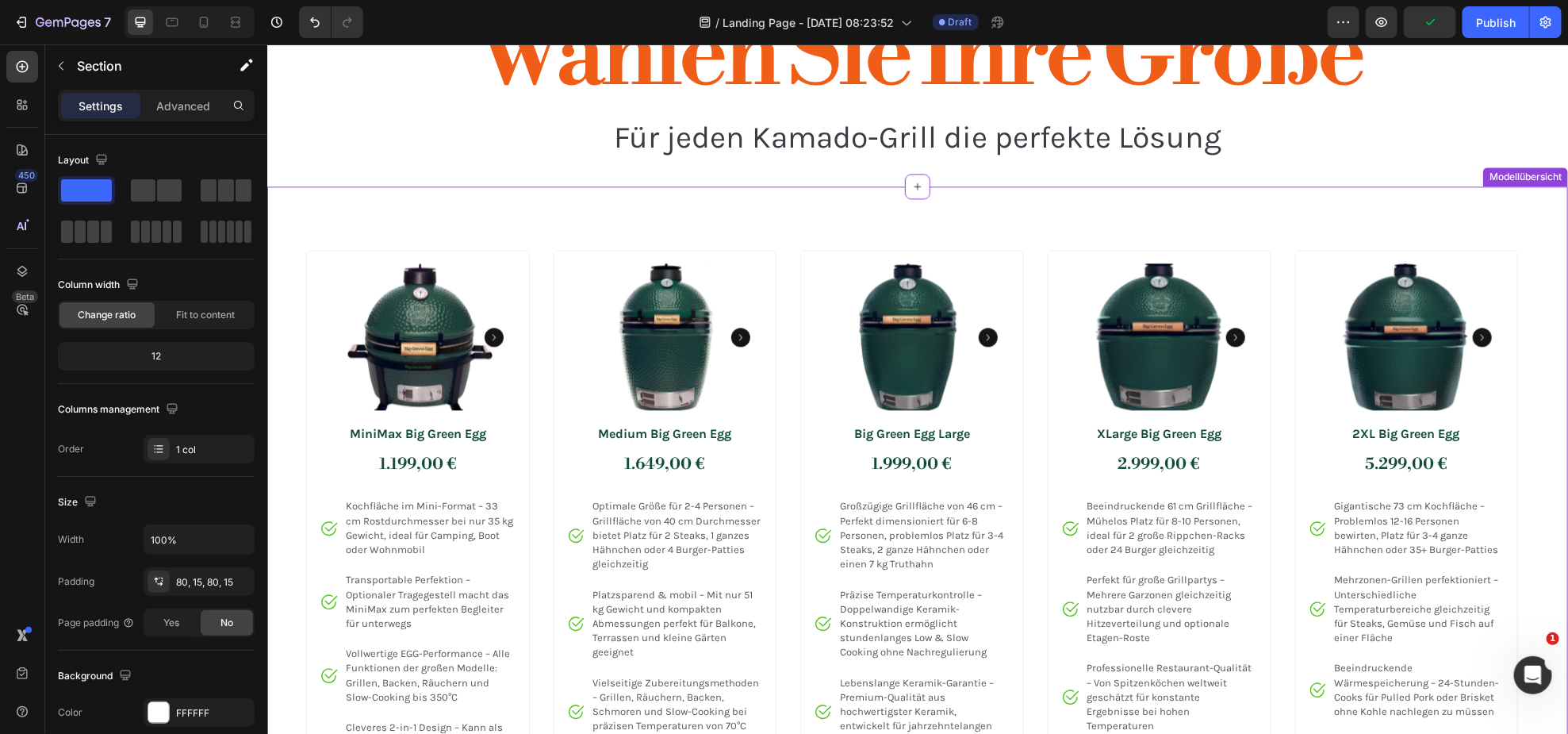
click at [1087, 217] on div "Product Images MiniMax Big Green Egg Product Title 1.199,00 € Price Price Row I…" at bounding box center [916, 691] width 1301 height 1011
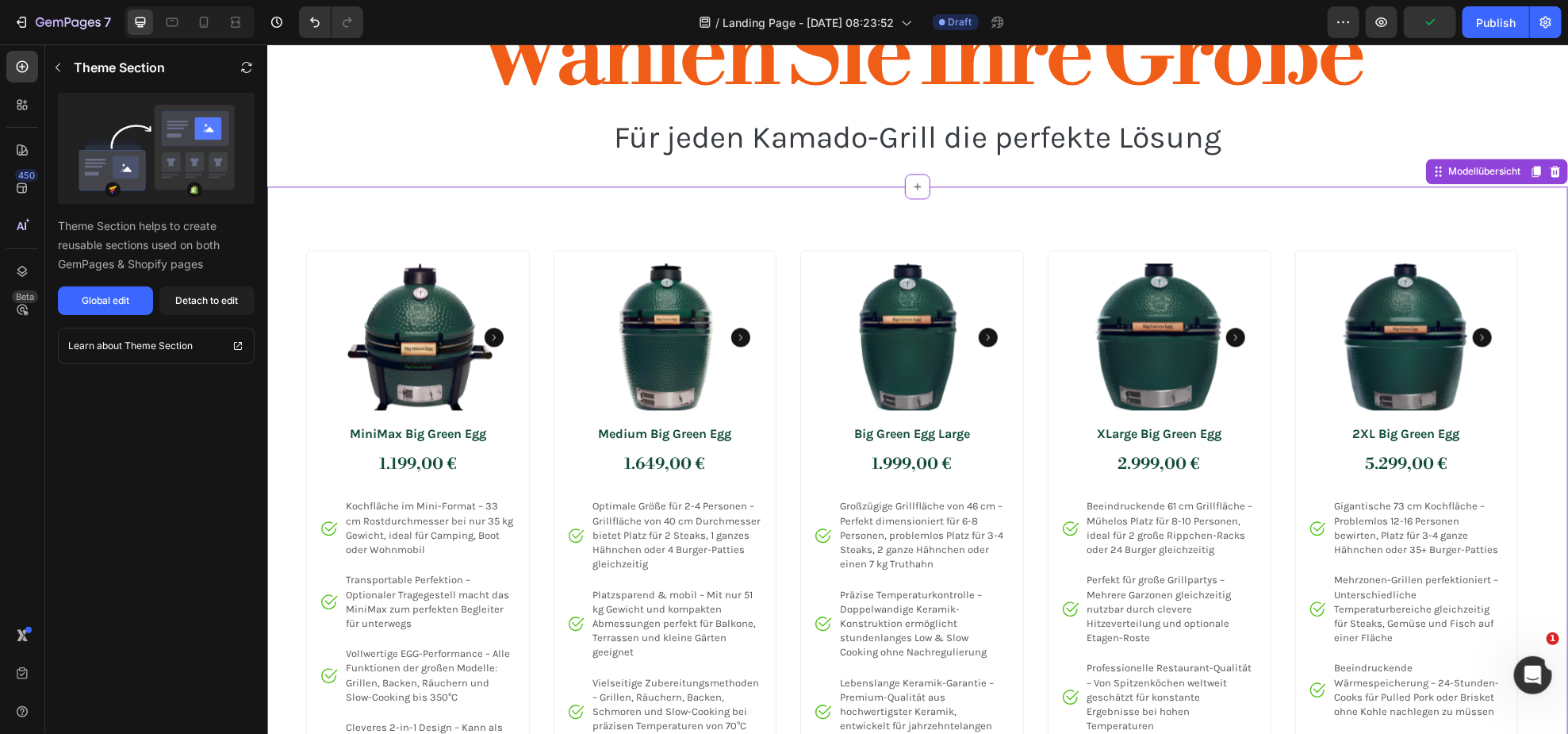
click at [440, 338] on img at bounding box center [417, 337] width 196 height 148
click at [224, 301] on div "Detach to edit" at bounding box center [207, 300] width 63 height 14
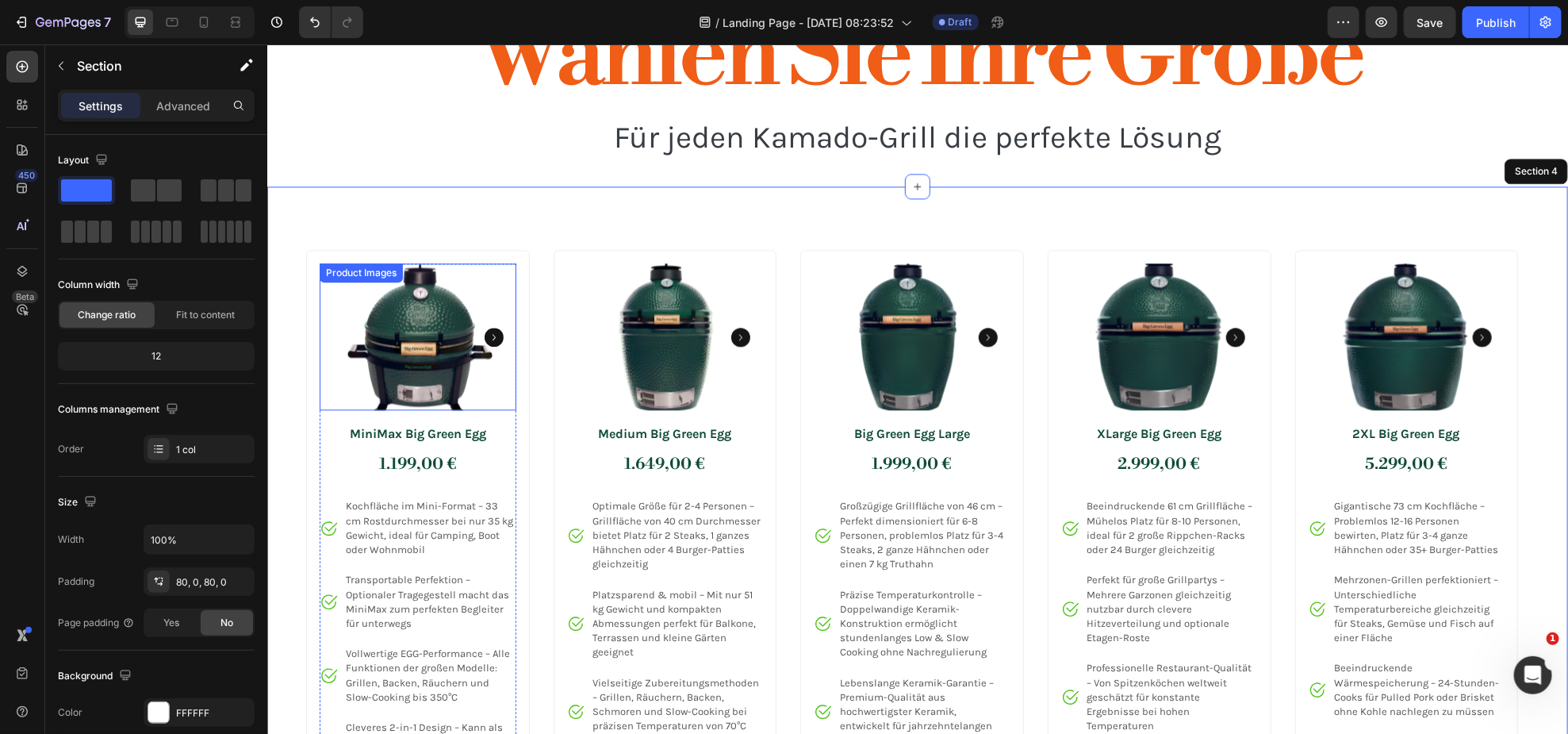
click at [463, 316] on img at bounding box center [417, 337] width 196 height 148
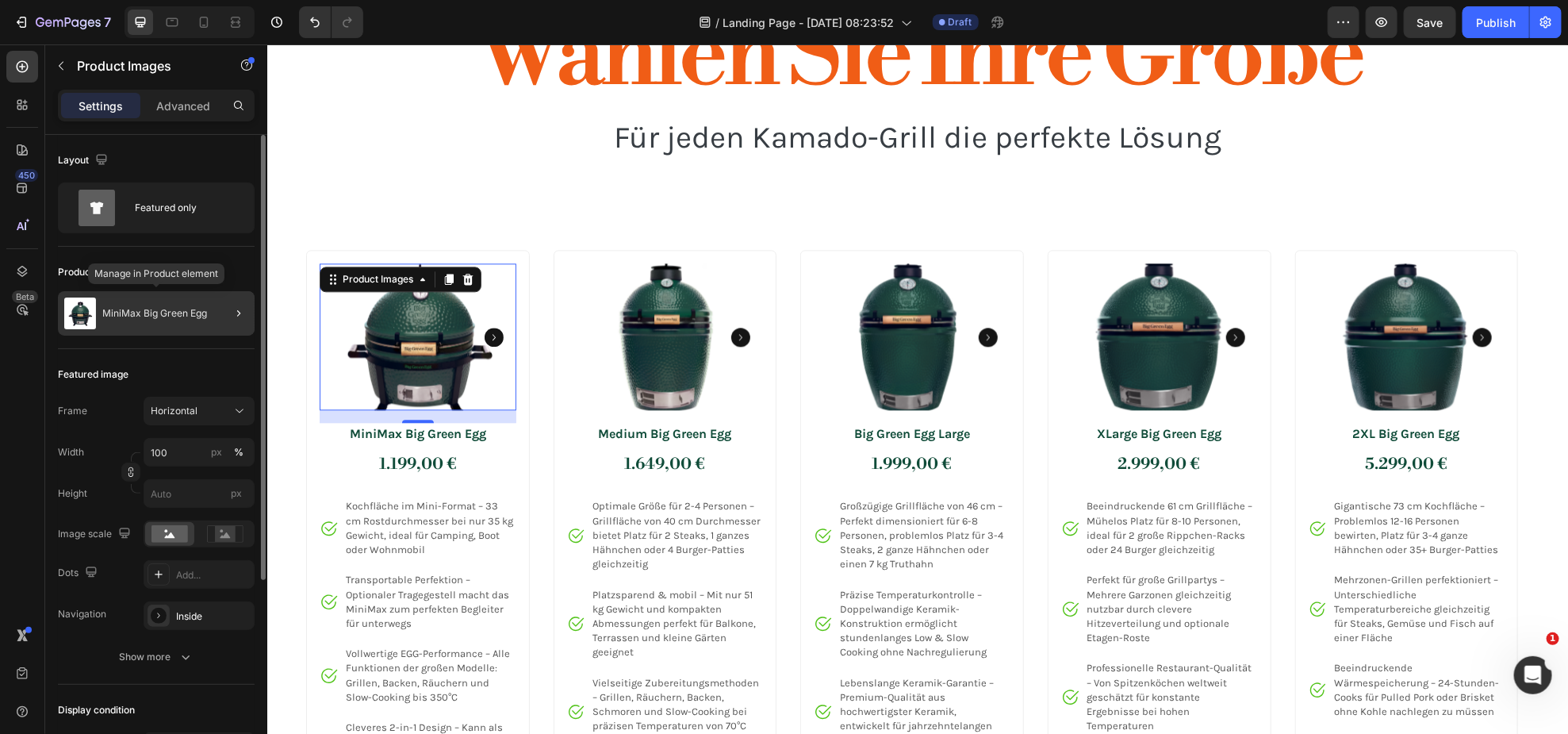
click at [182, 321] on div "MiniMax Big Green Egg" at bounding box center [156, 313] width 196 height 45
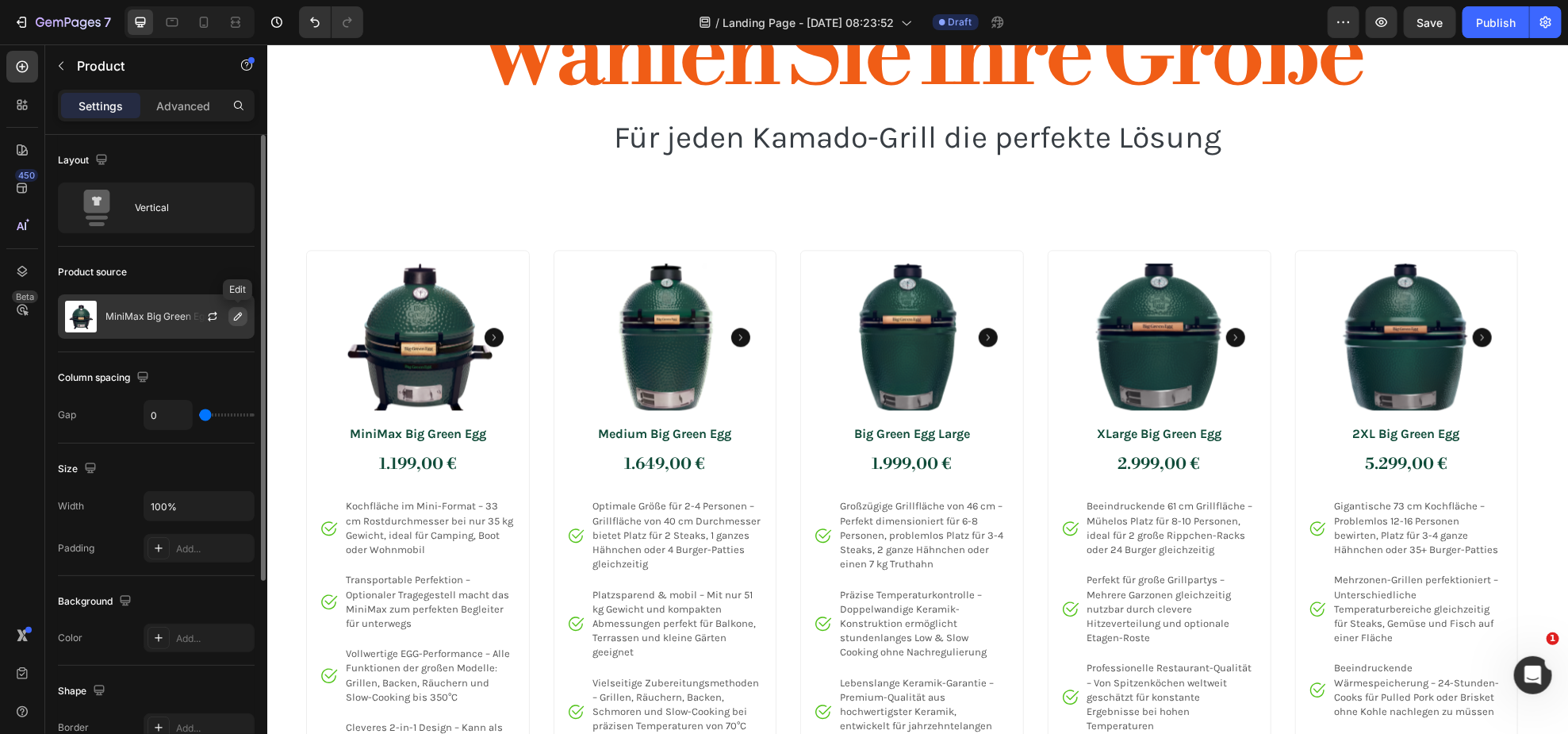
click at [233, 317] on icon "button" at bounding box center [238, 317] width 13 height 13
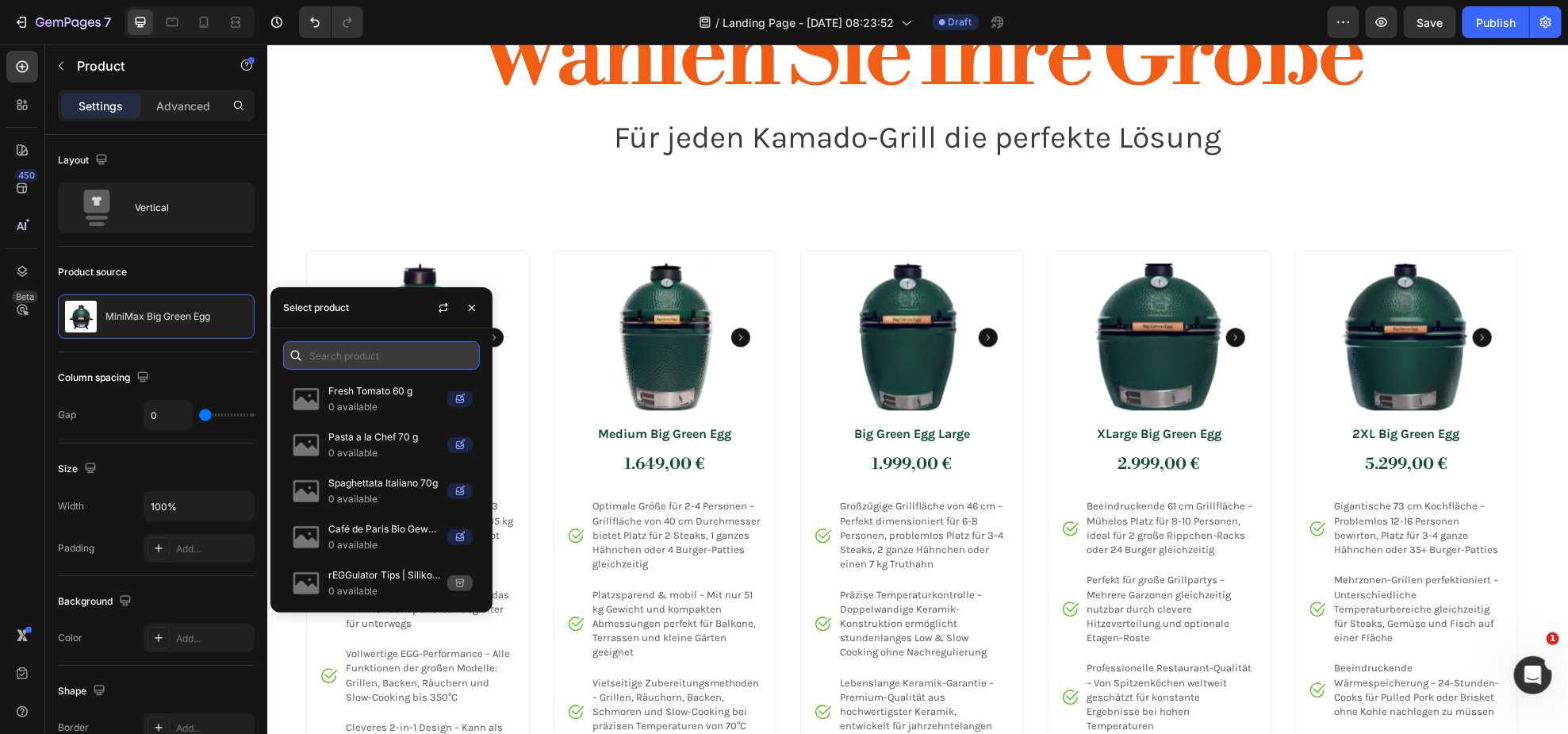
click at [365, 347] on input "text" at bounding box center [381, 355] width 196 height 29
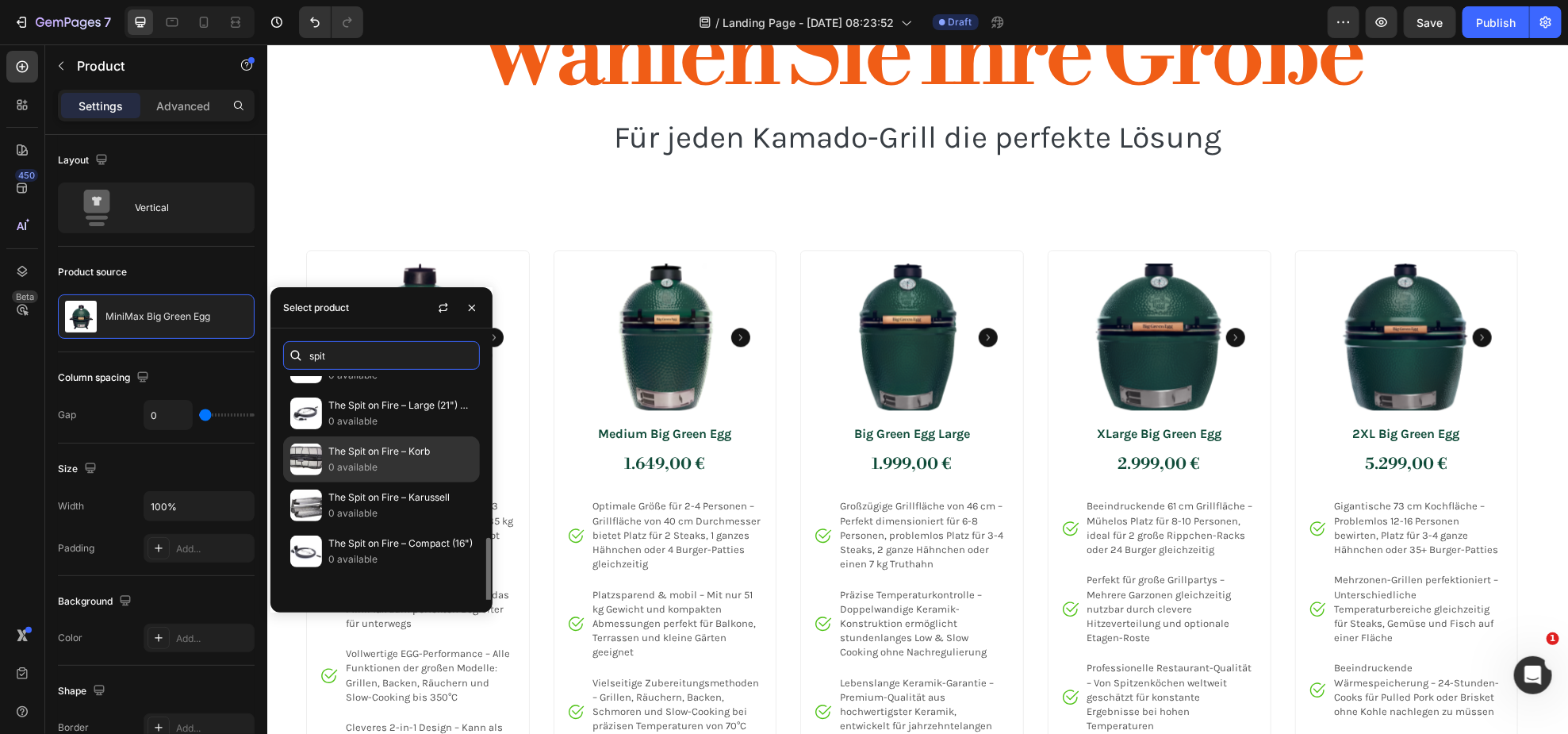
scroll to position [258, 0]
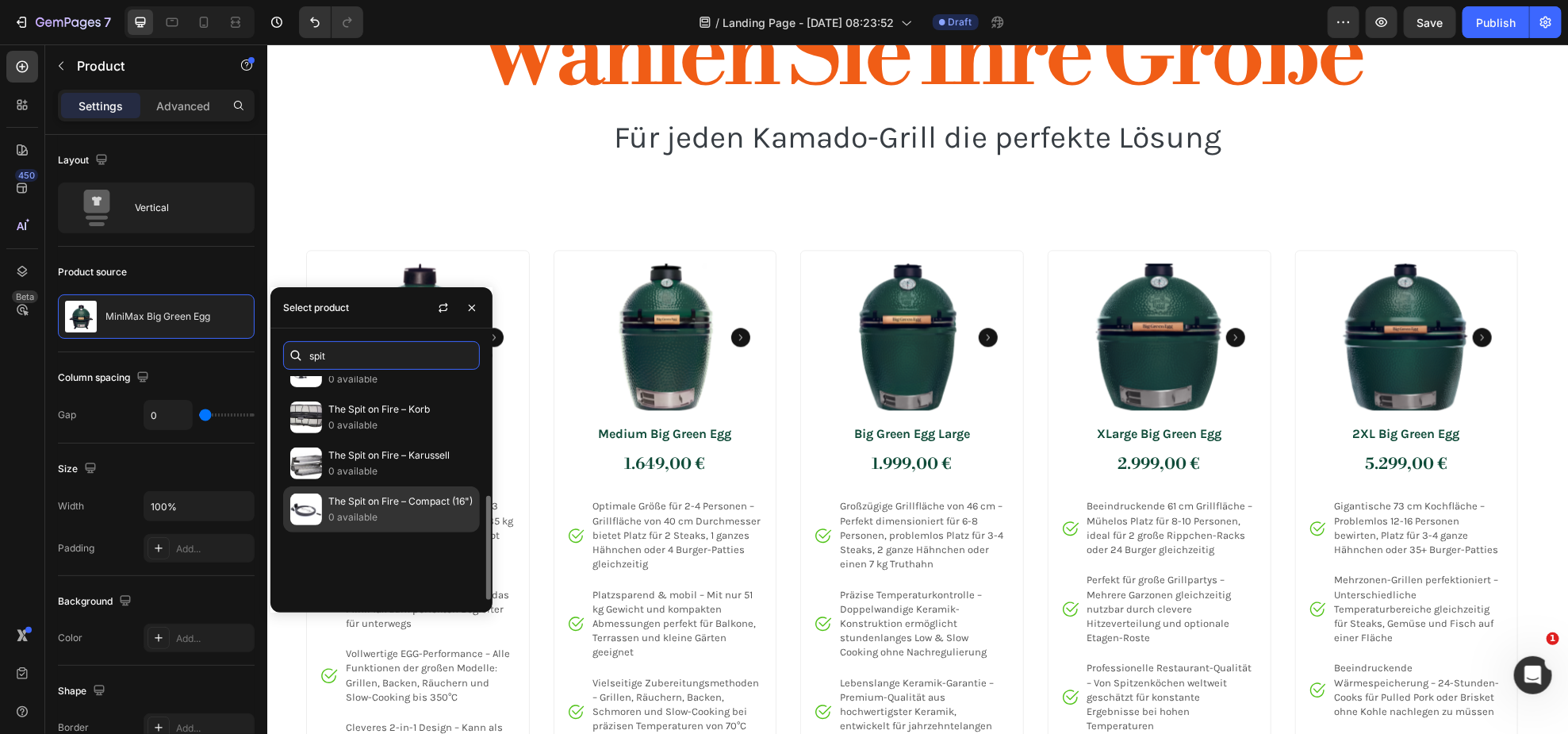
type input "spit"
click at [435, 510] on p "The Spit on Fire – Compact (16")" at bounding box center [400, 501] width 144 height 16
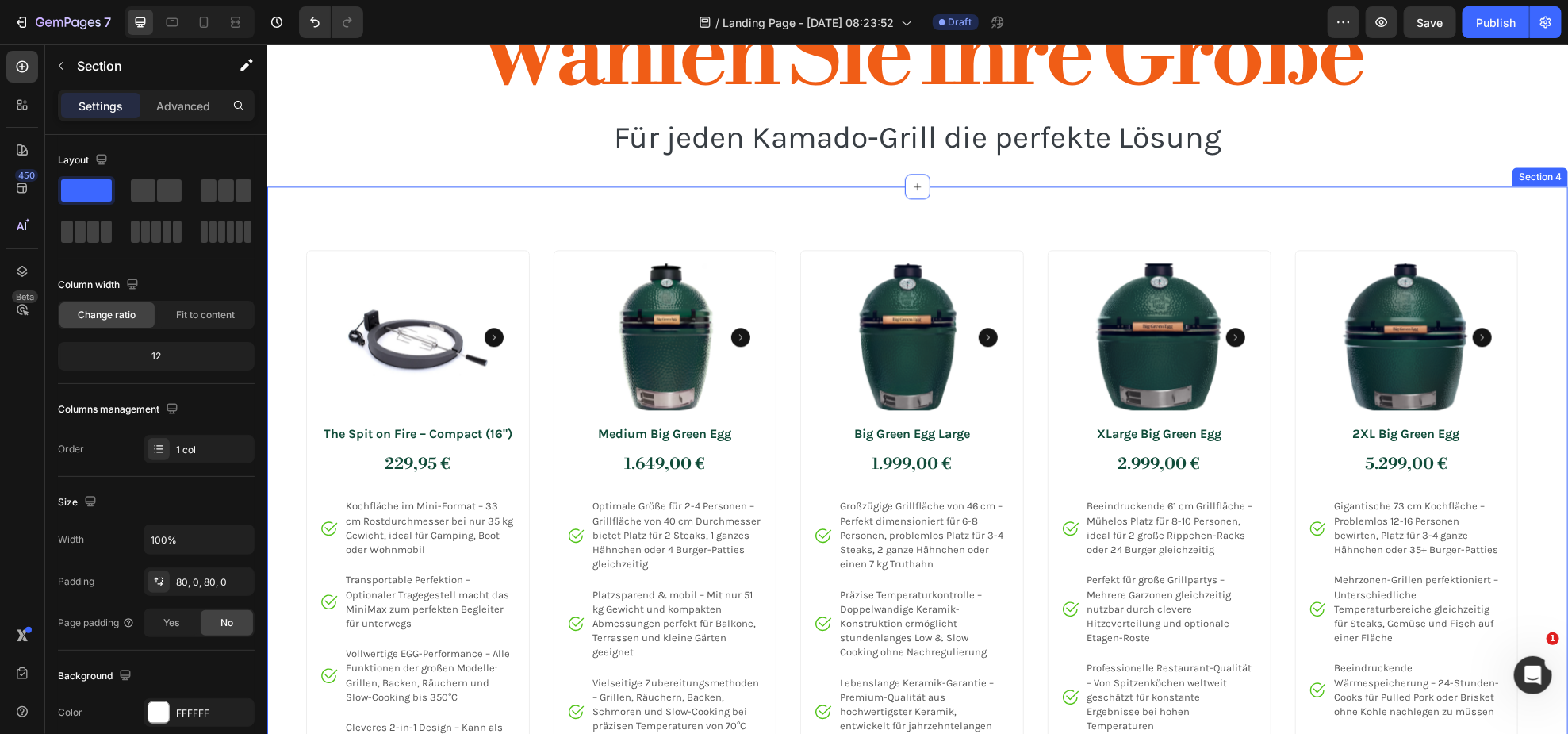
click at [419, 228] on div "Product Images The Spit on Fire – Compact (16") Product Title 229,95 € Price Pr…" at bounding box center [916, 691] width 1301 height 1011
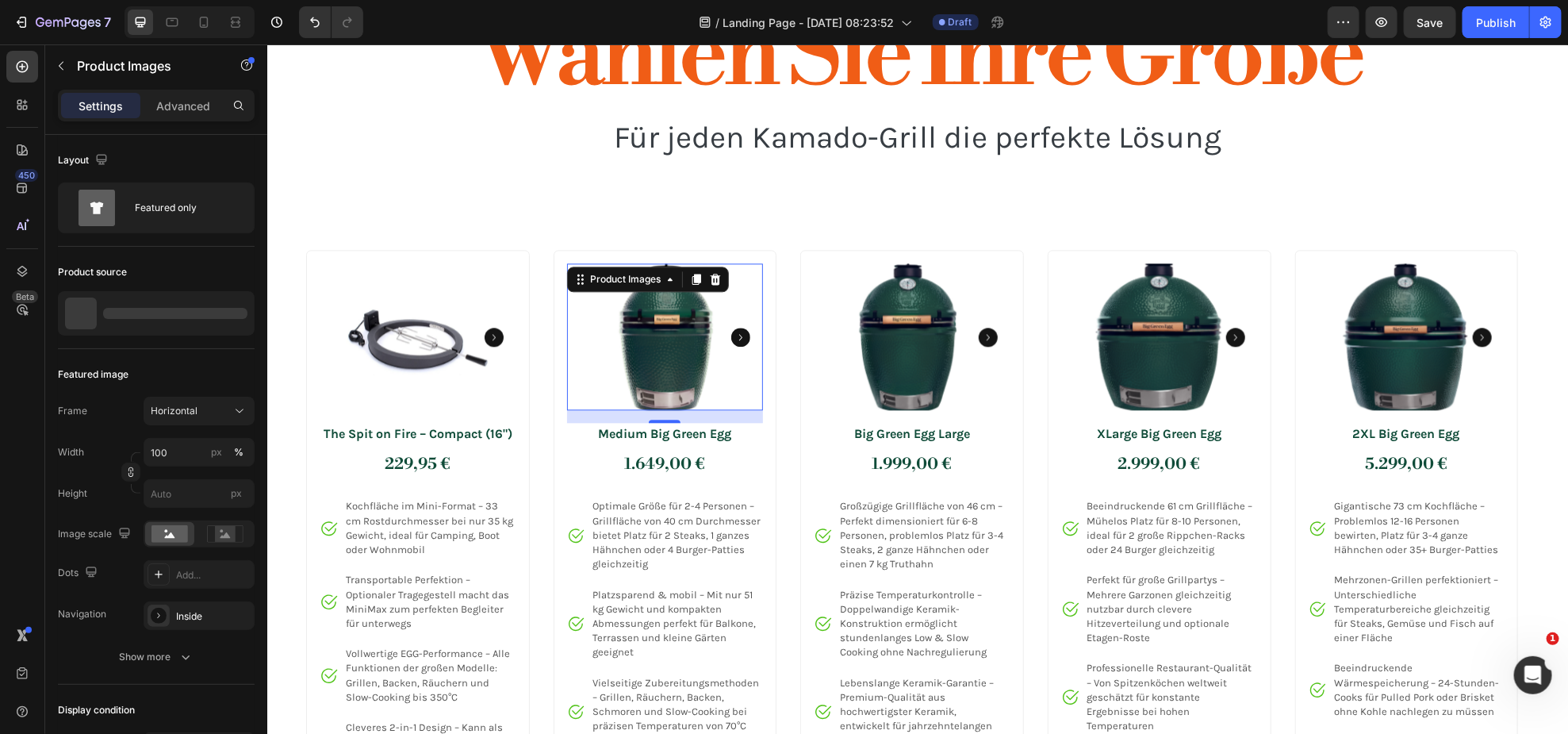
click at [710, 367] on img at bounding box center [665, 337] width 196 height 148
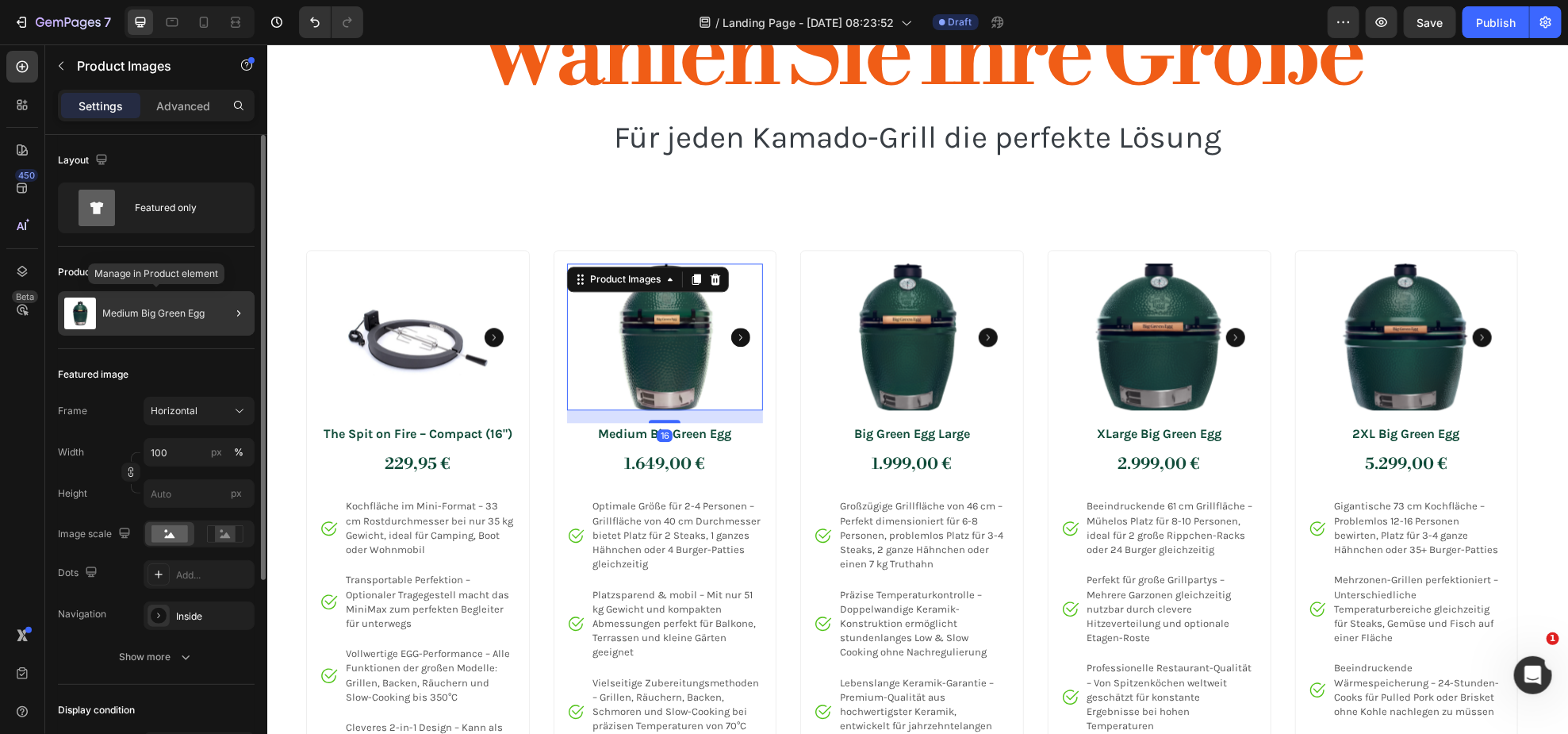
click at [201, 313] on p "Medium Big Green Egg" at bounding box center [152, 313] width 102 height 11
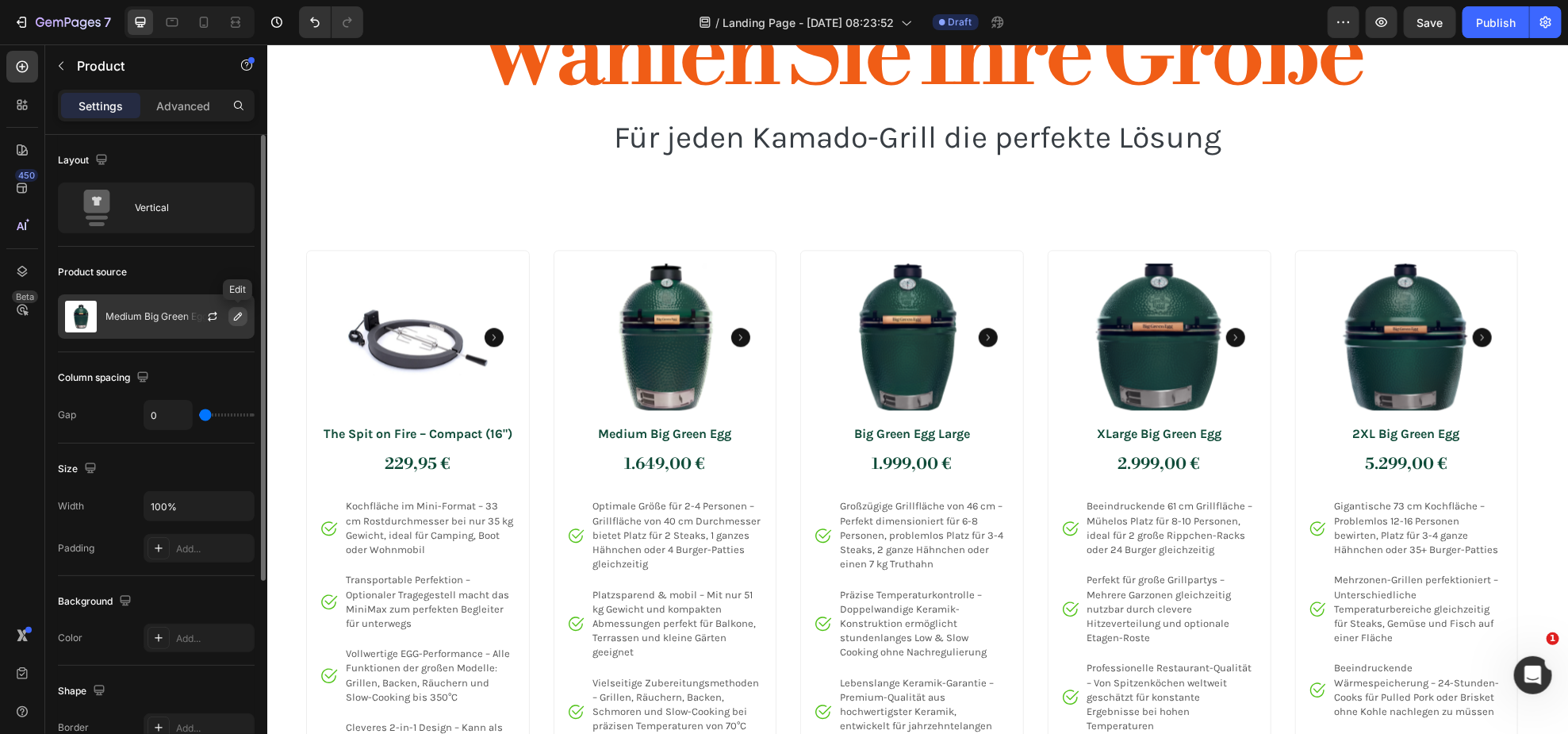
click at [245, 315] on button "button" at bounding box center [237, 316] width 19 height 19
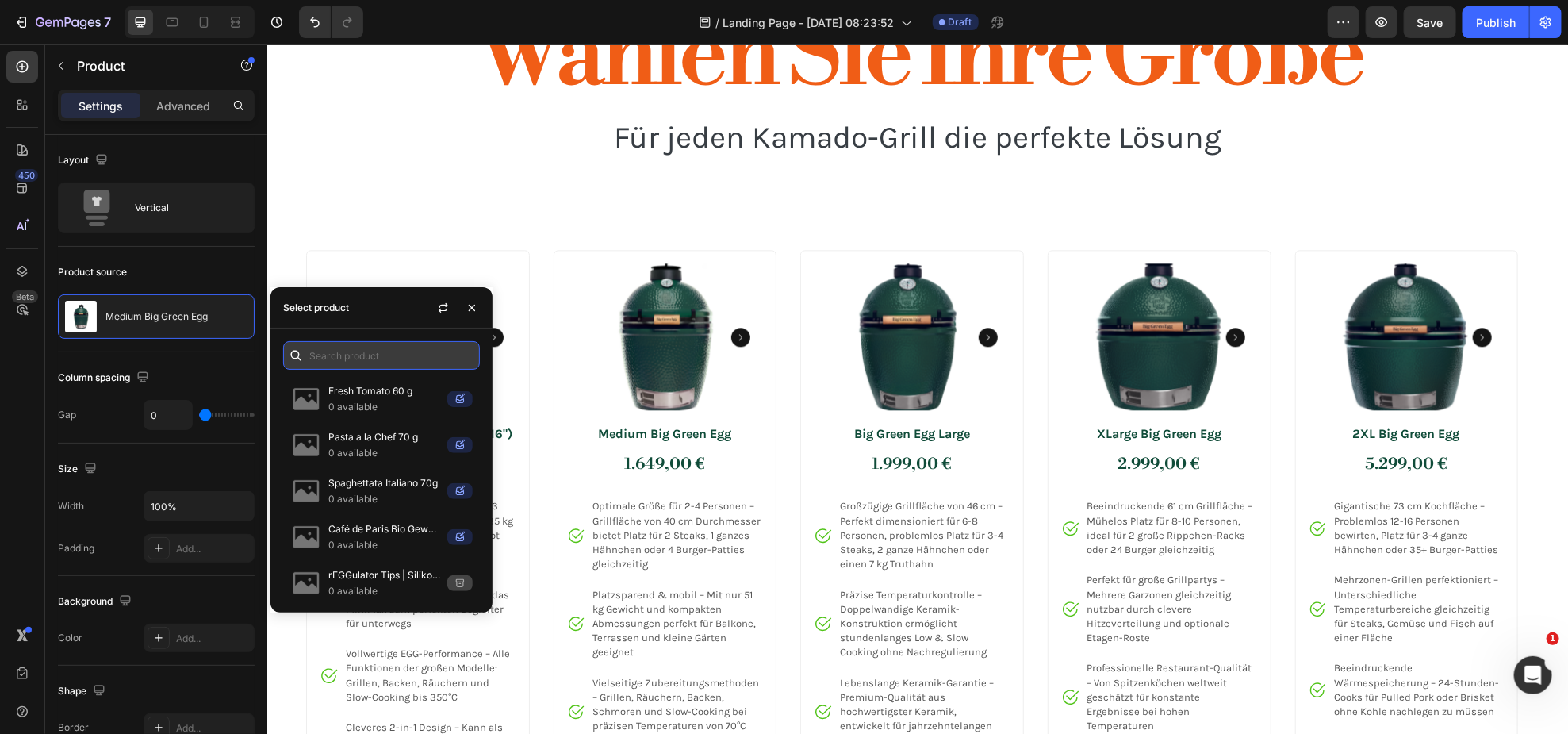
click at [357, 353] on input "text" at bounding box center [381, 355] width 196 height 29
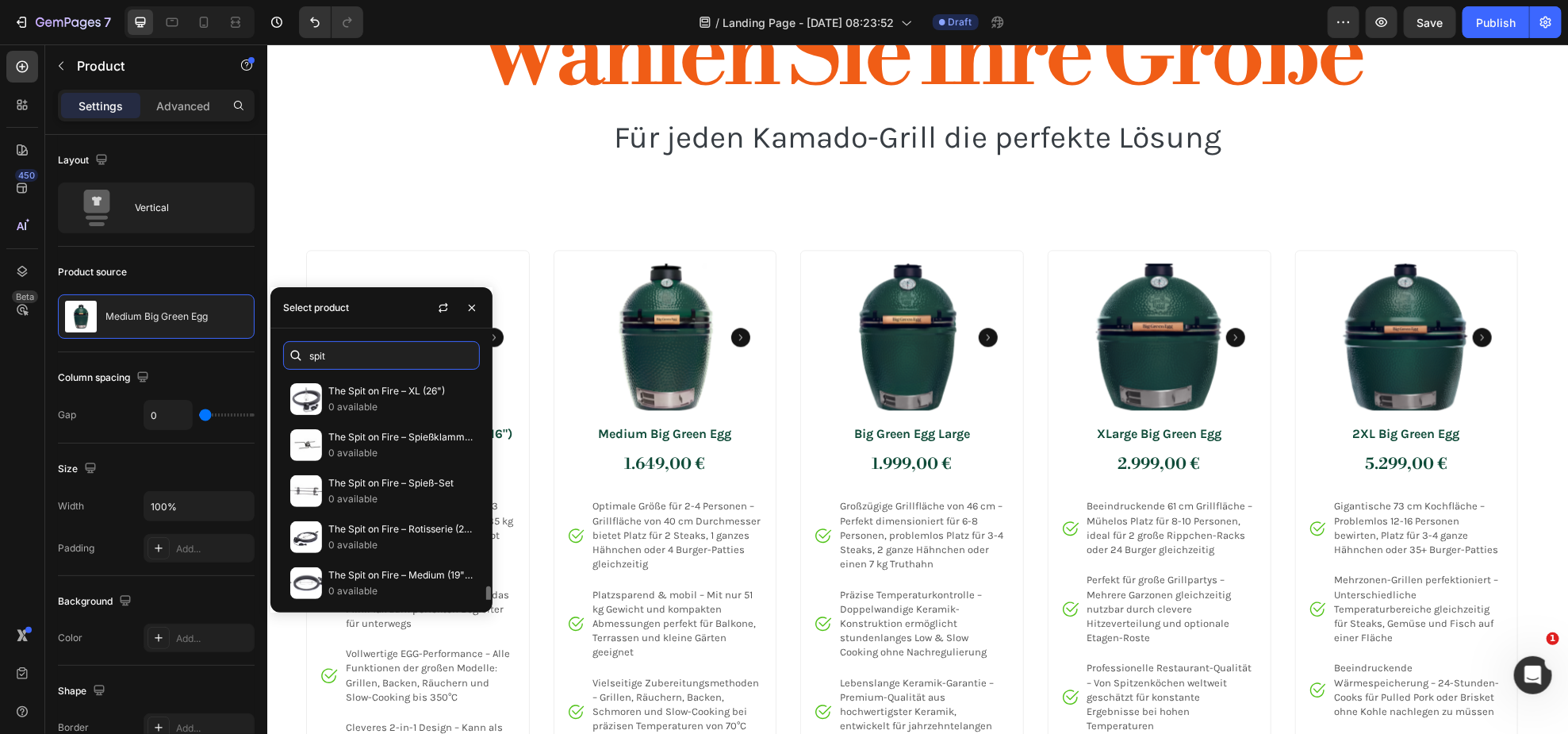
scroll to position [216, 0]
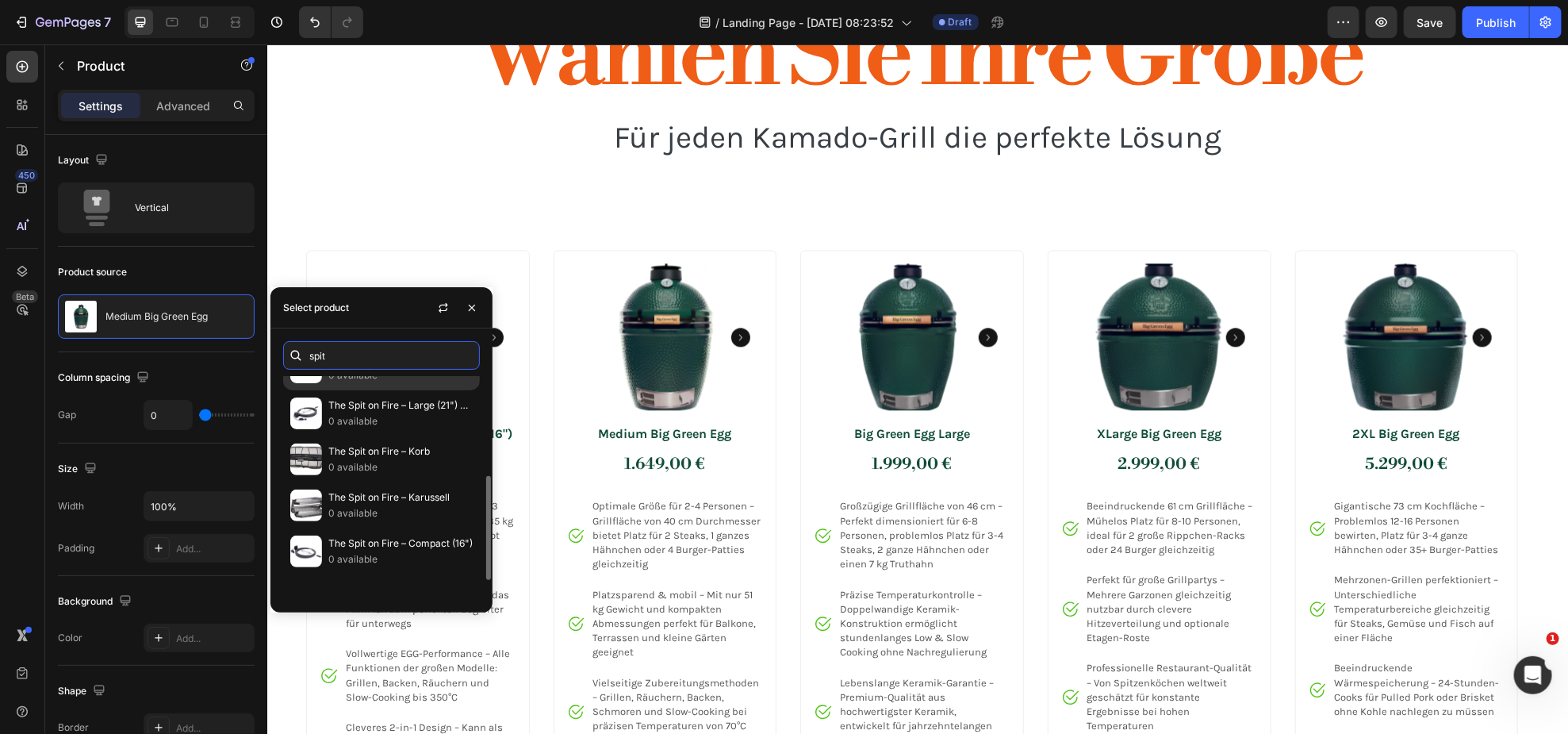
type input "spit"
click at [418, 383] on p "0 available" at bounding box center [400, 375] width 144 height 16
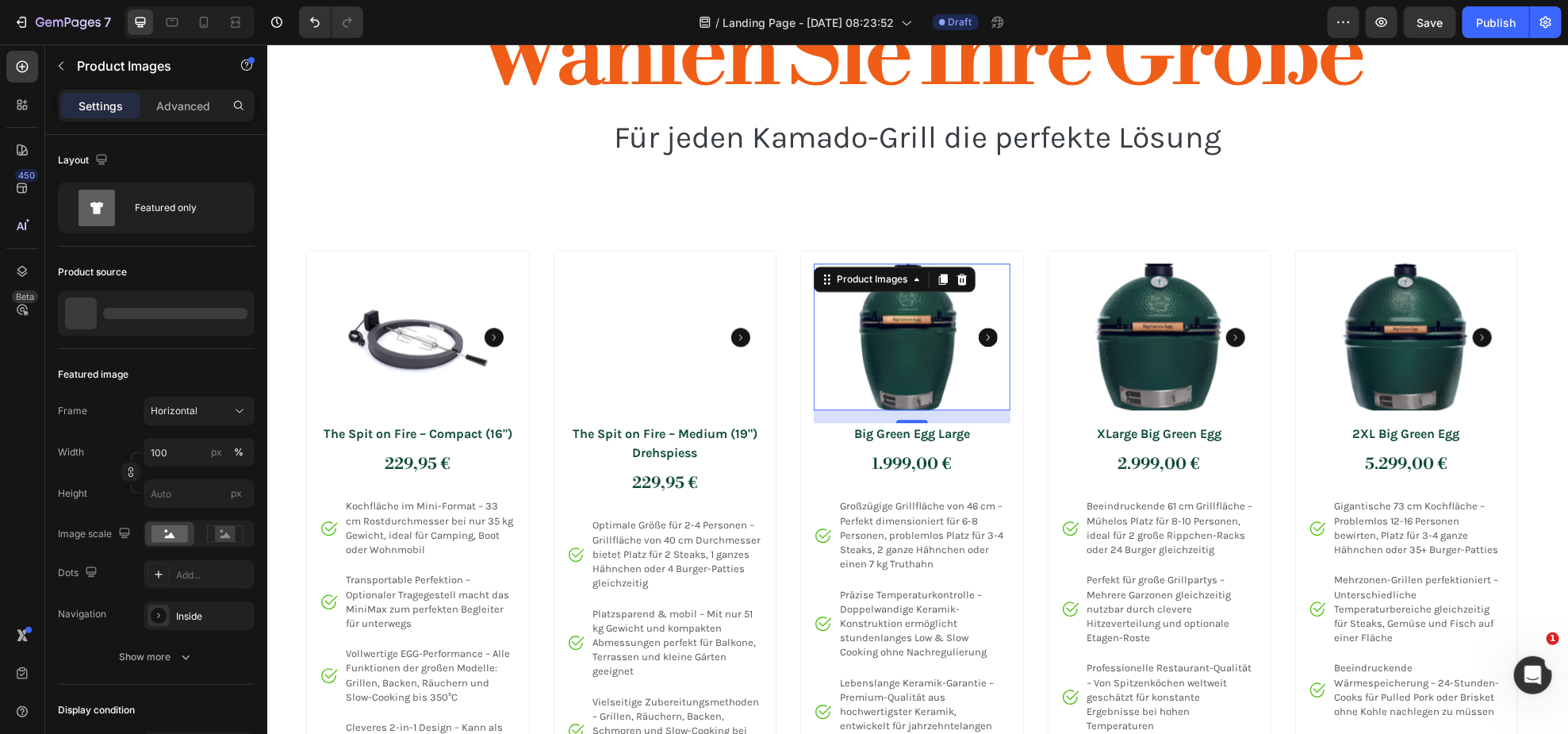
click at [891, 360] on img at bounding box center [912, 337] width 196 height 148
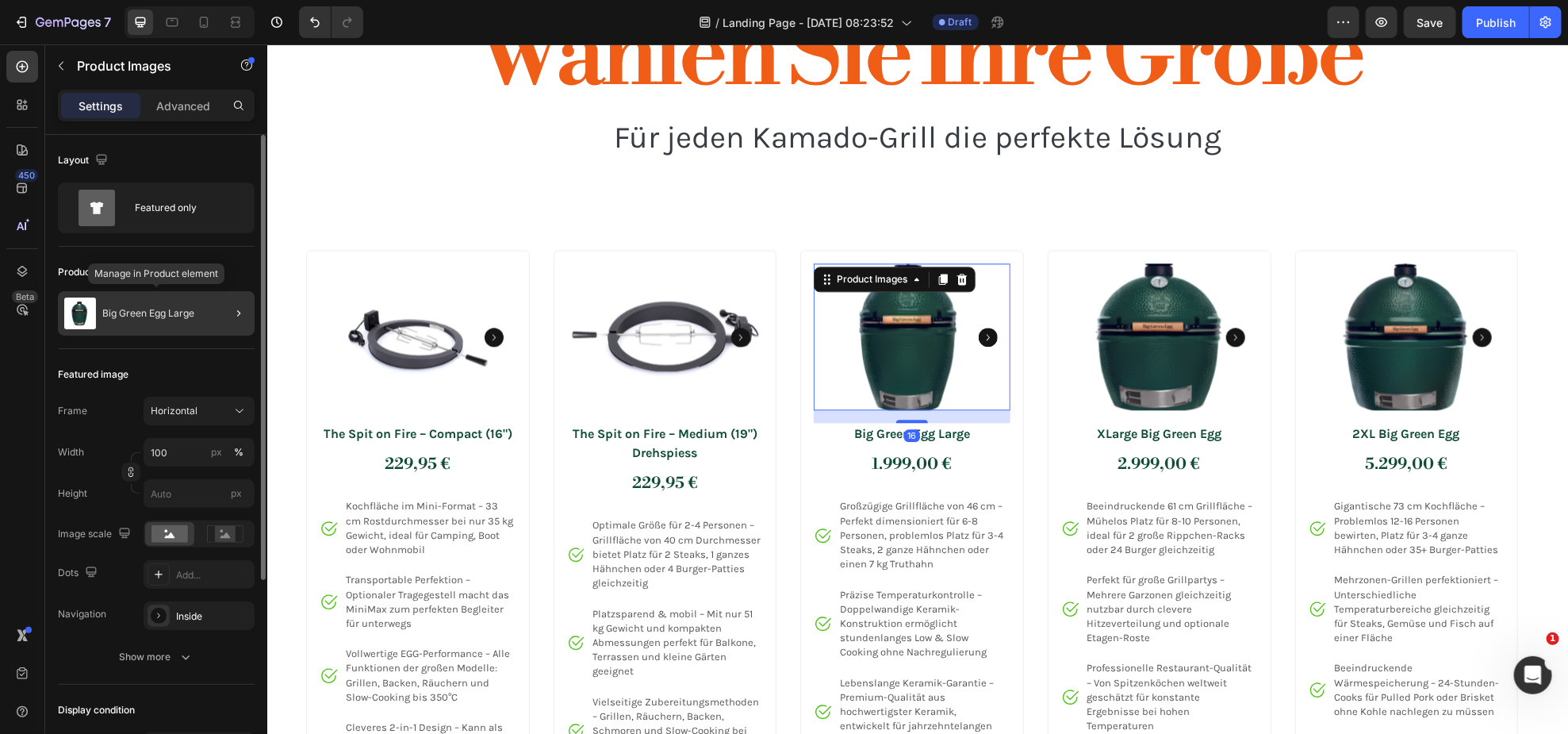
click at [207, 317] on div "Big Green Egg Large" at bounding box center [156, 313] width 196 height 45
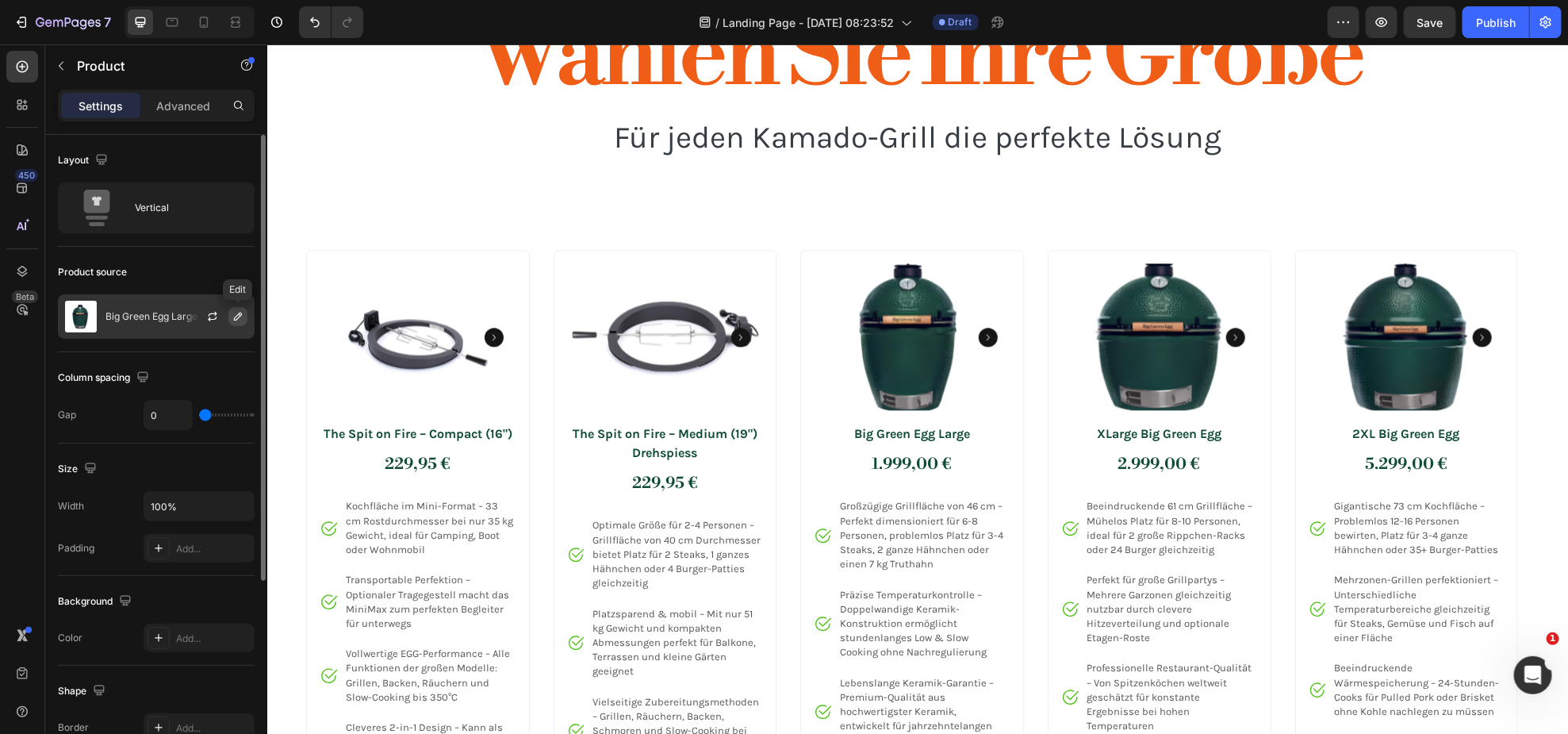
click at [238, 320] on icon "button" at bounding box center [238, 317] width 13 height 13
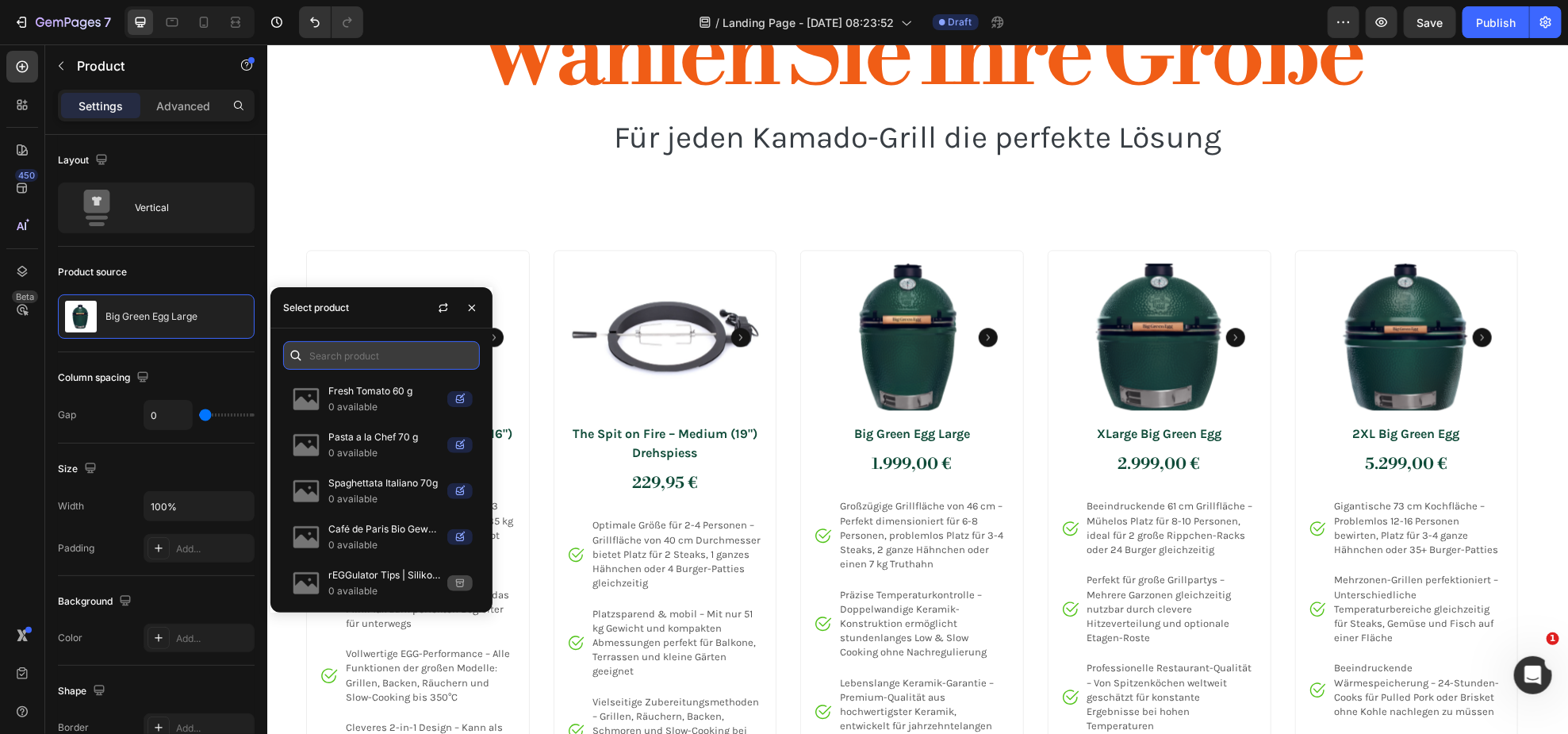
click at [395, 364] on input "text" at bounding box center [381, 355] width 196 height 29
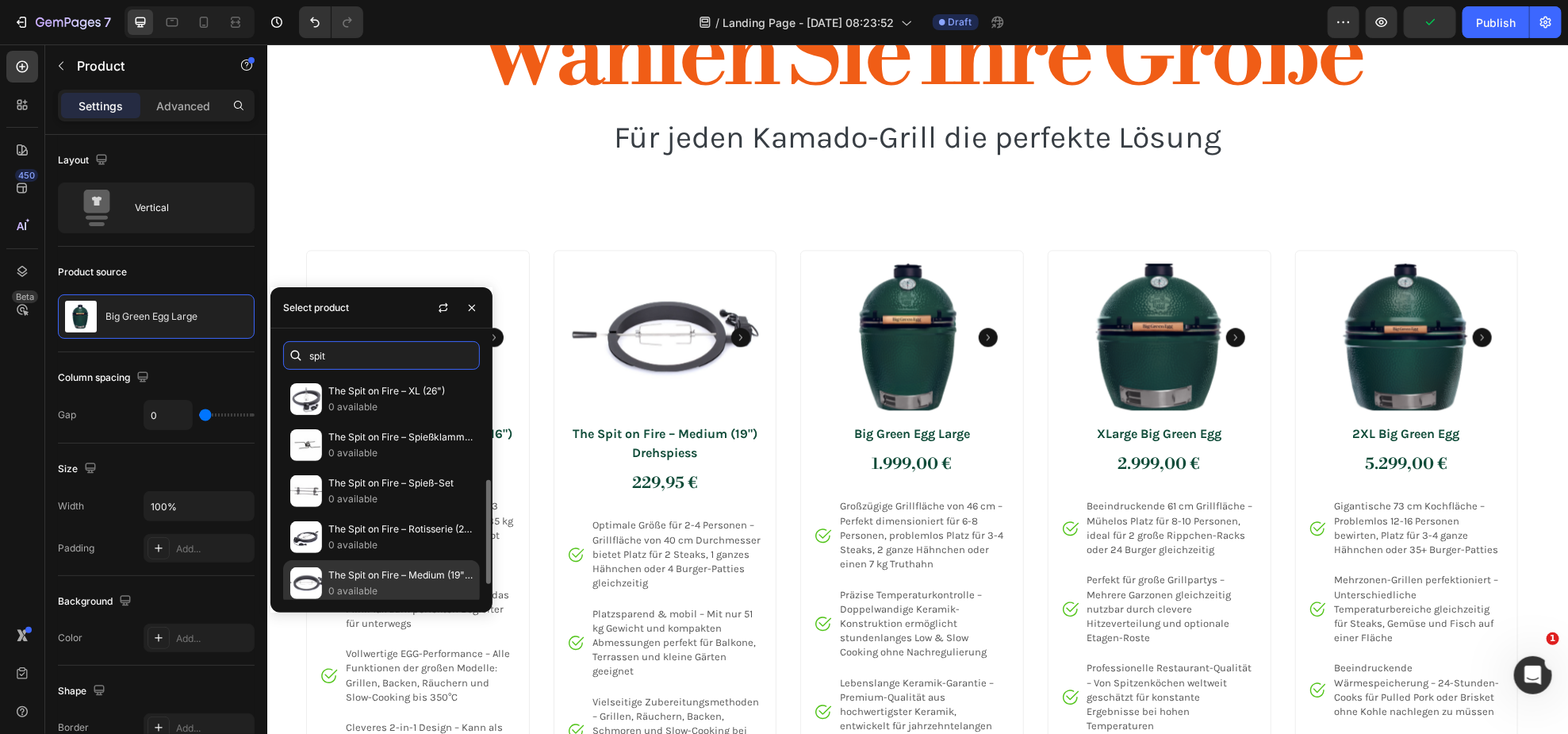
scroll to position [144, 0]
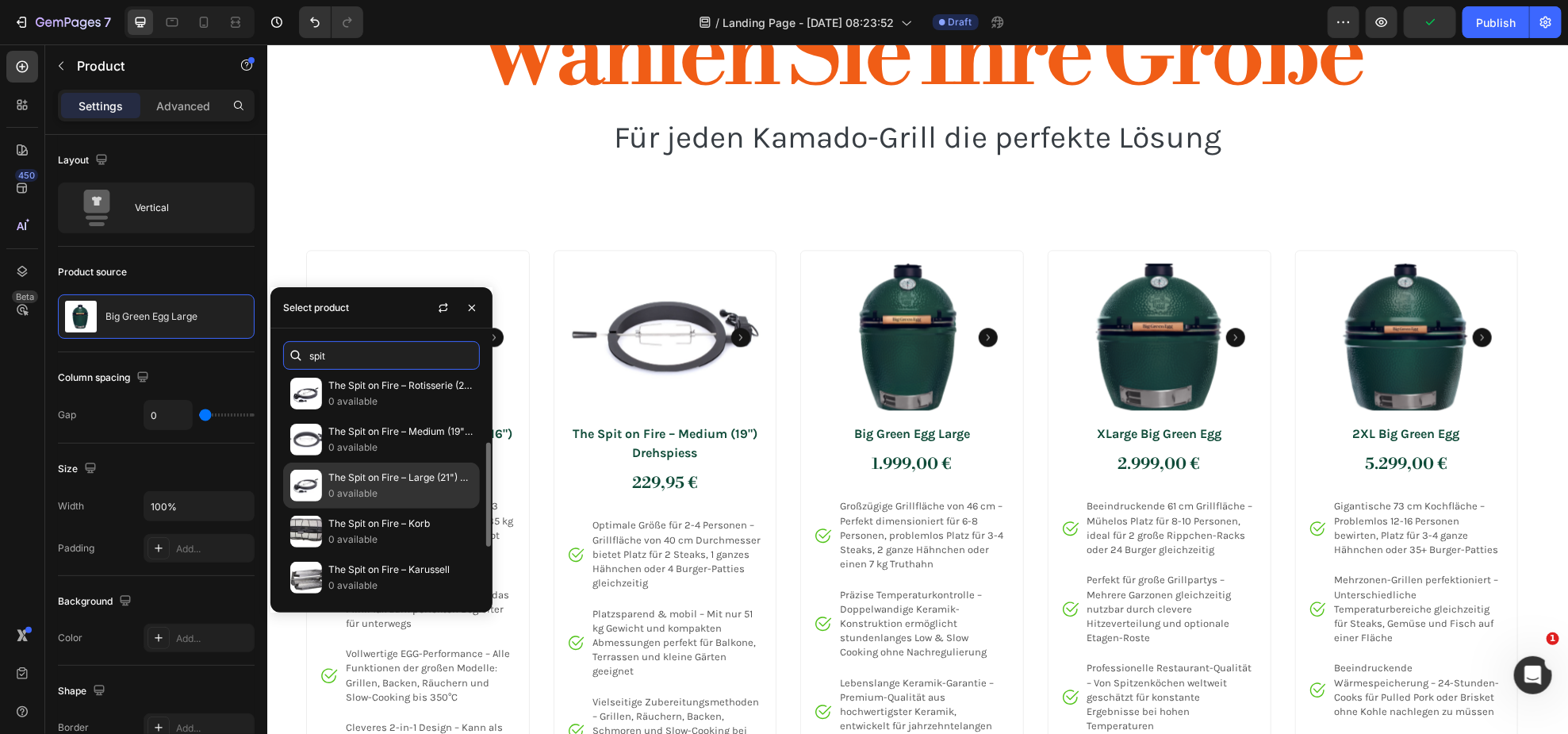
type input "spit"
click at [425, 485] on p "The Spit on Fire – Large (21") Rotisserie-Spieß" at bounding box center [400, 477] width 144 height 16
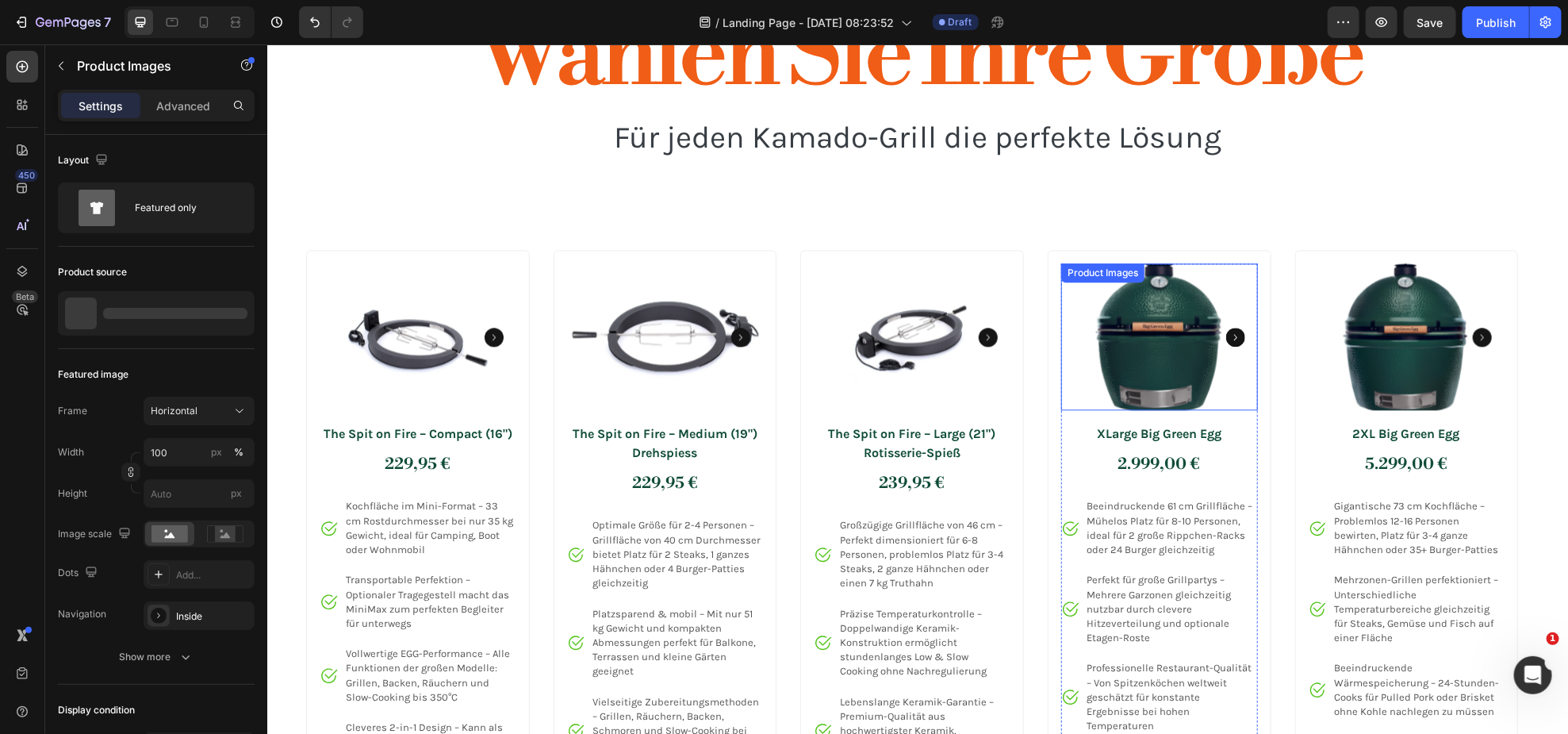
click at [1203, 315] on img at bounding box center [1158, 337] width 196 height 148
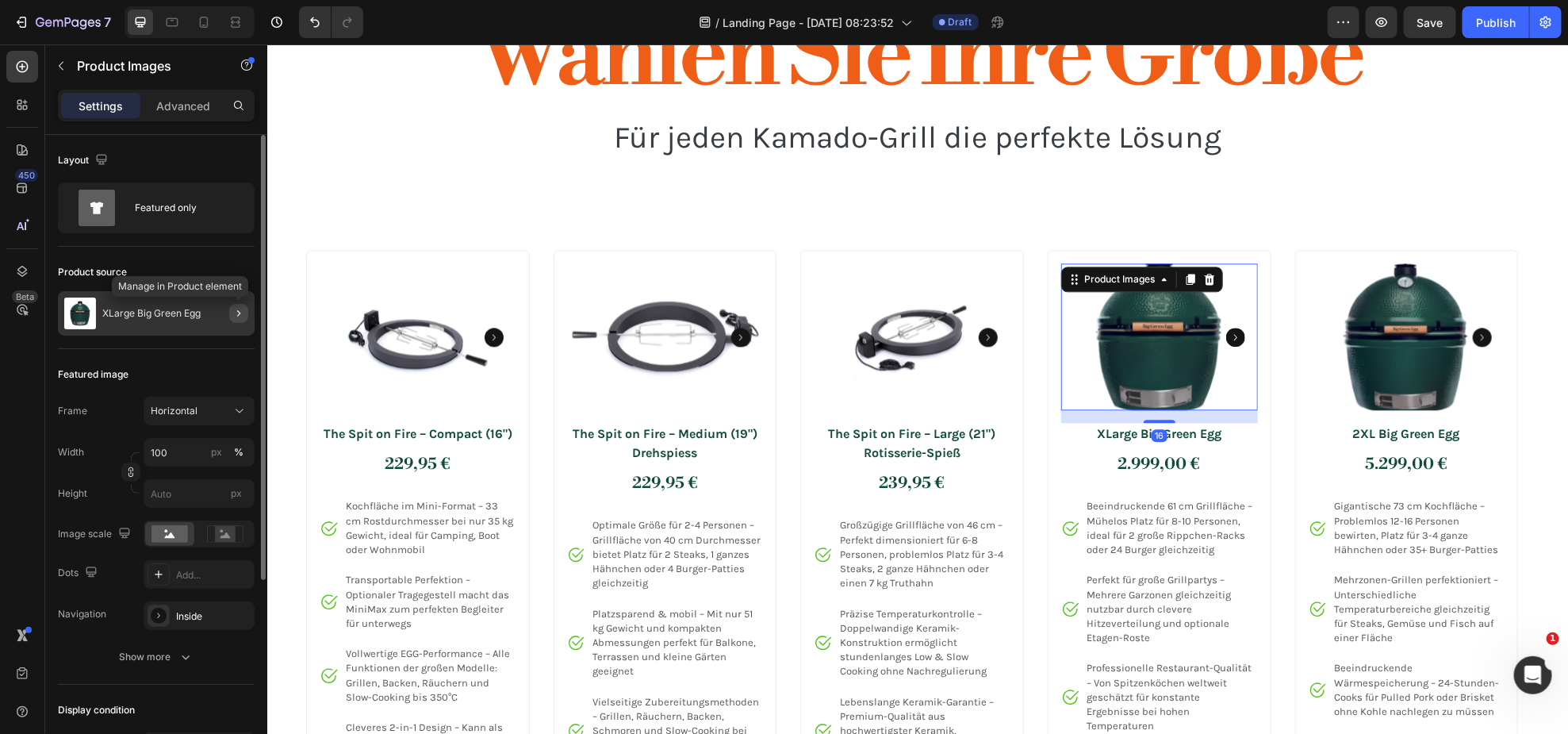
click at [237, 312] on icon "button" at bounding box center [239, 313] width 13 height 13
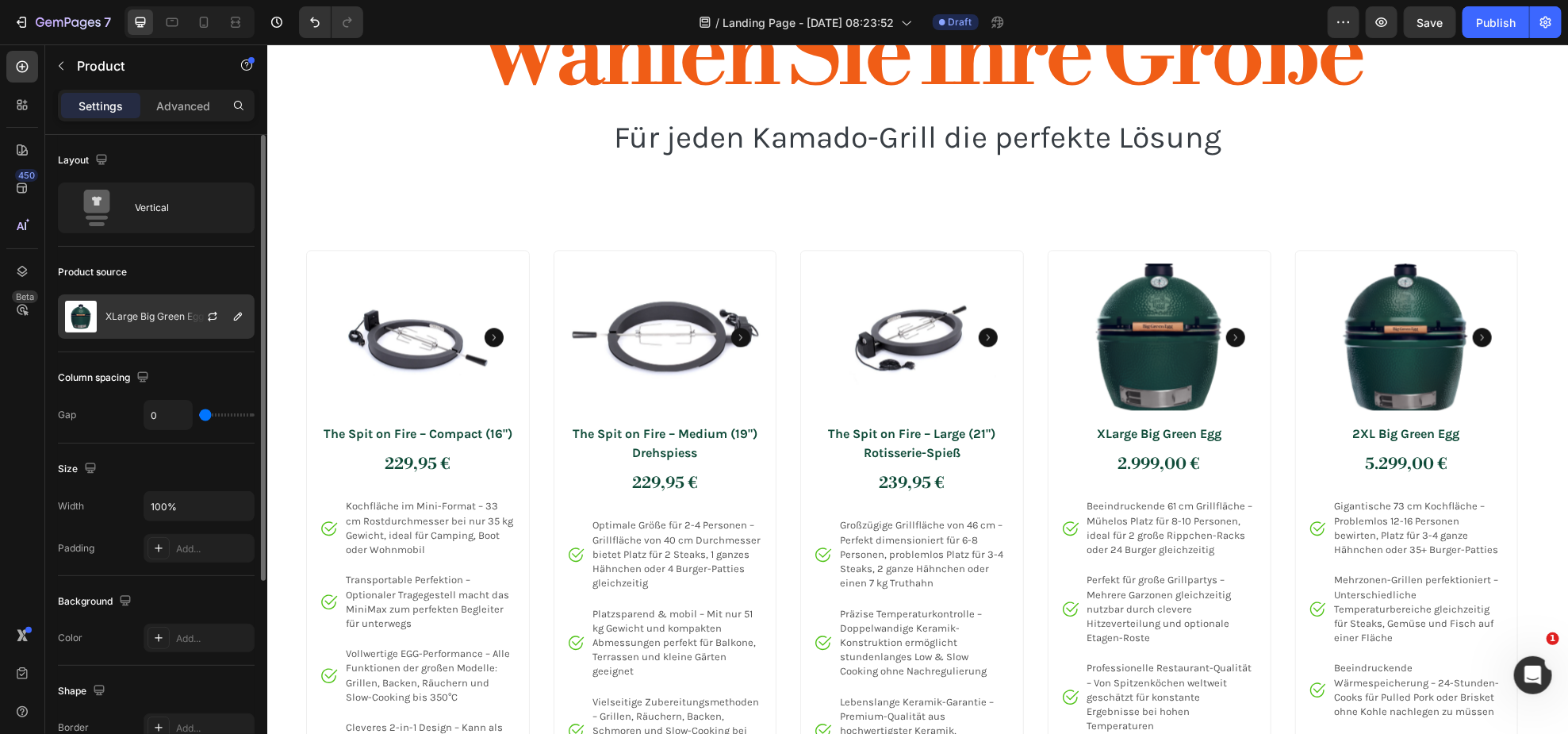
click at [151, 325] on div "XLarge Big Green Egg" at bounding box center [156, 317] width 196 height 45
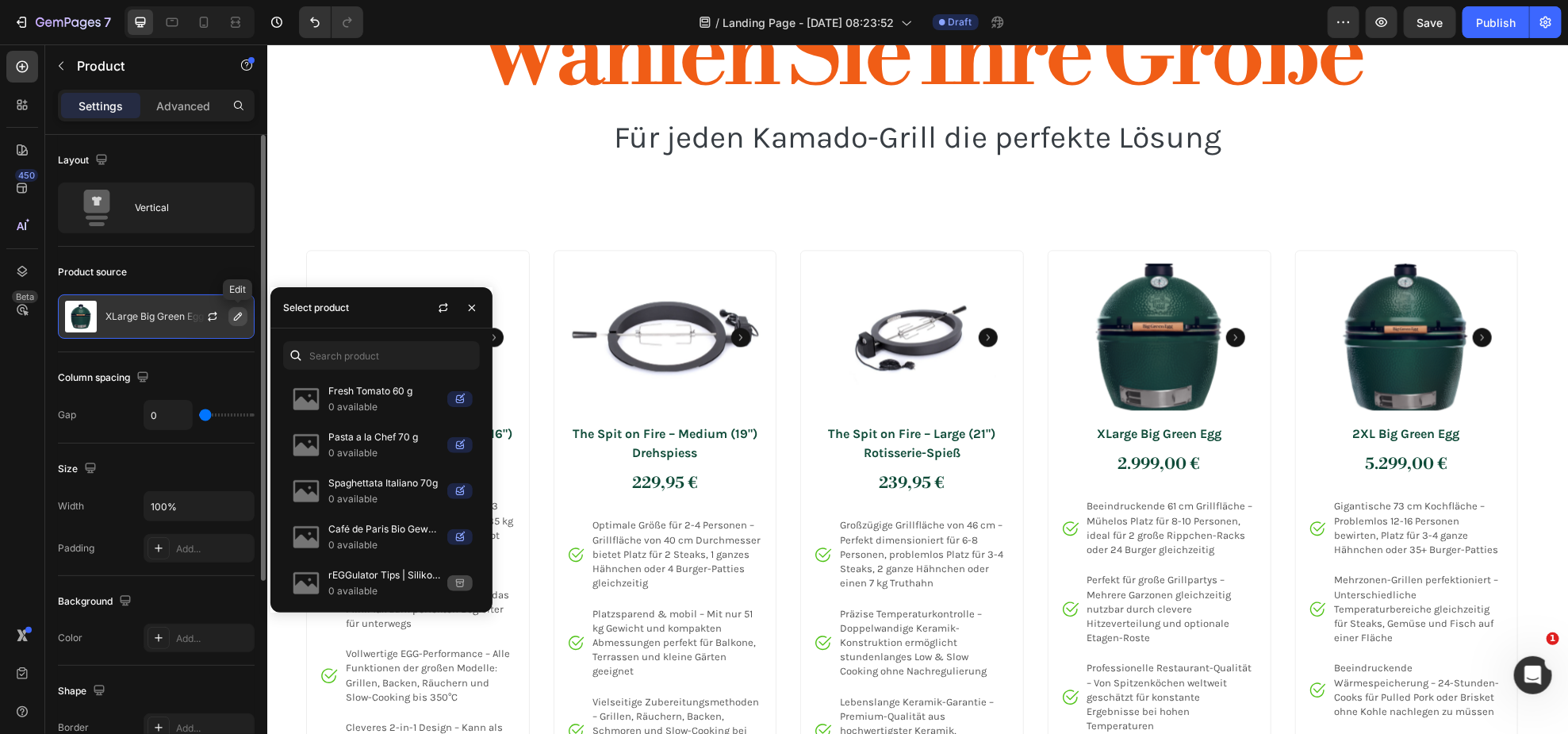
click at [243, 314] on icon "button" at bounding box center [238, 317] width 13 height 13
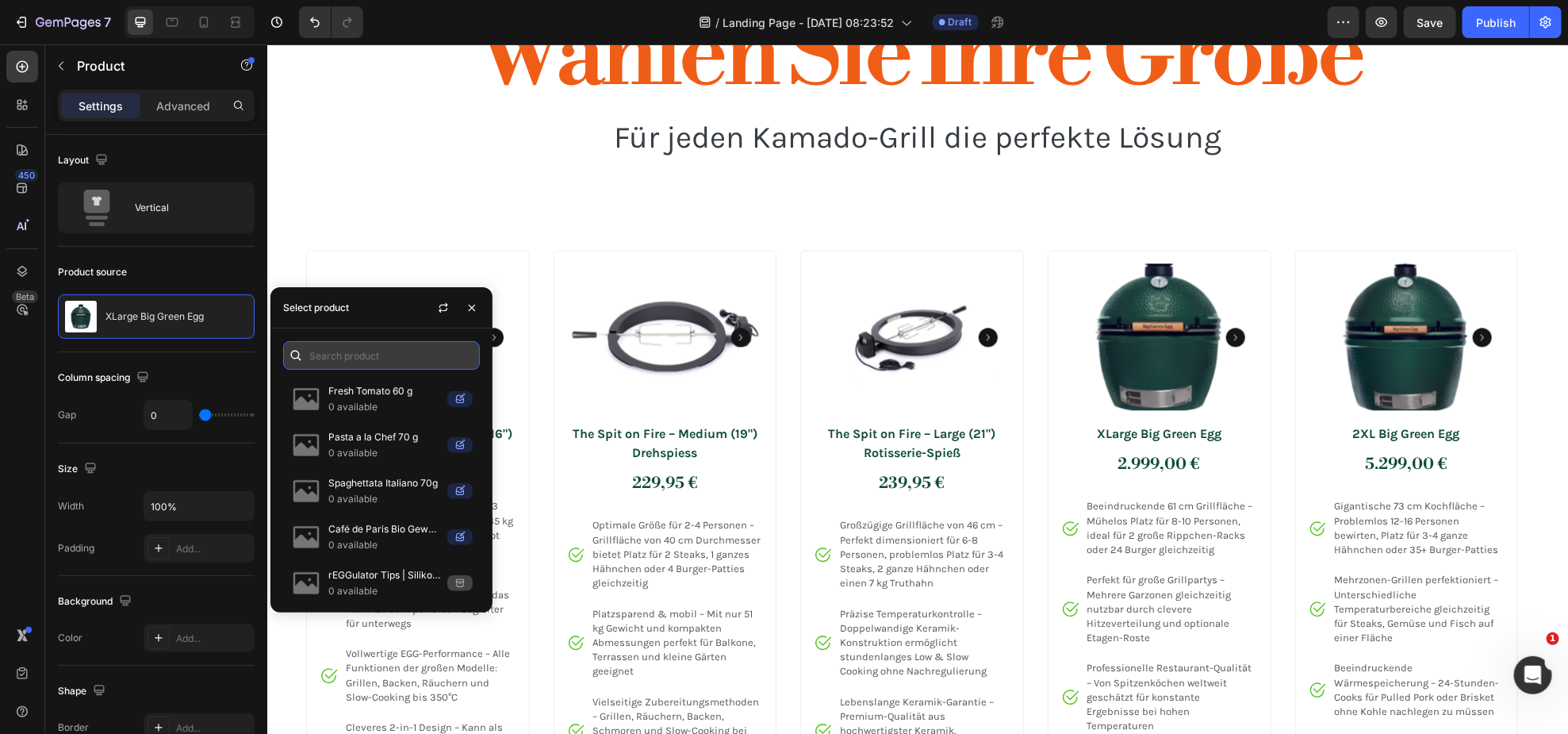
click at [338, 353] on input "text" at bounding box center [381, 355] width 196 height 29
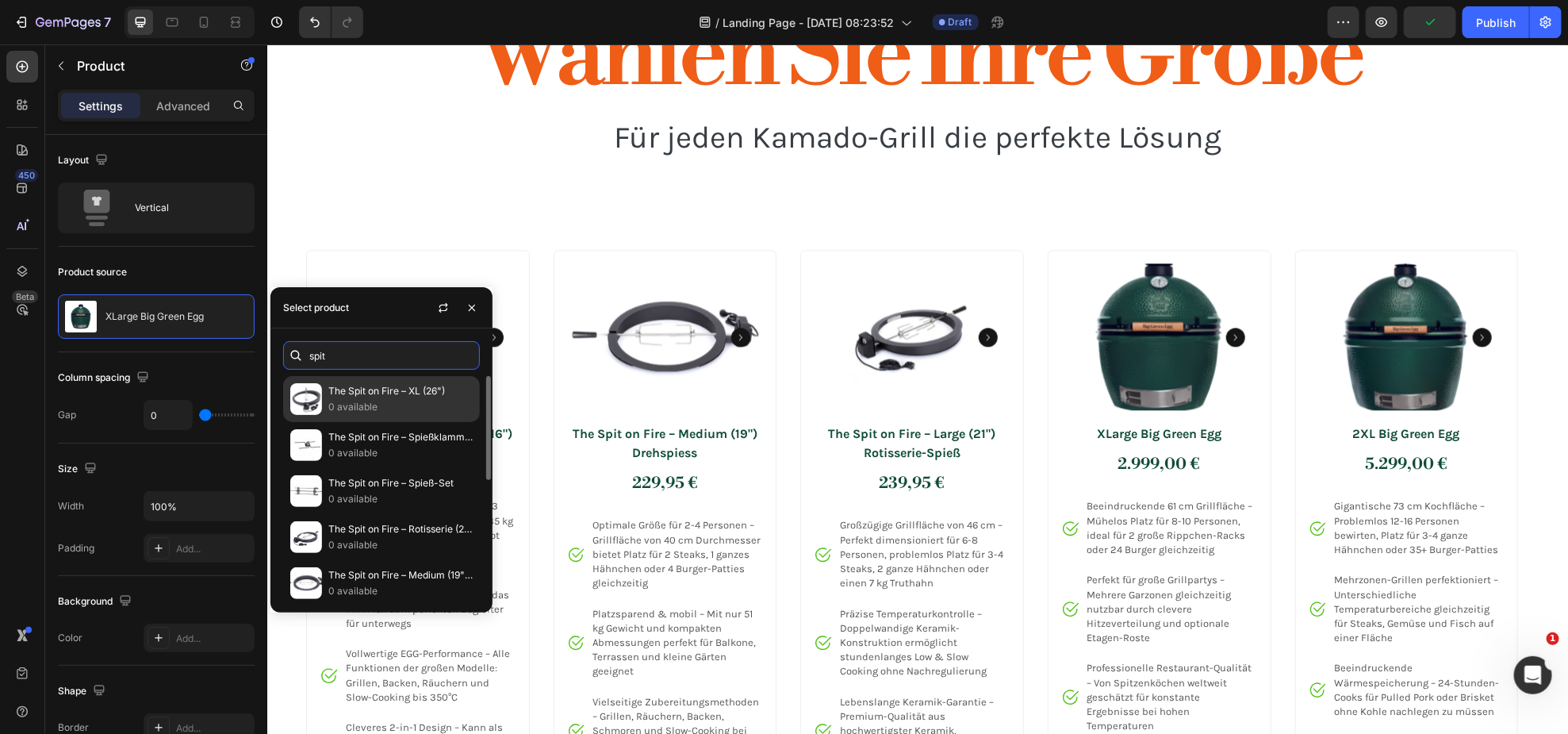
type input "spit"
click at [366, 404] on p "0 available" at bounding box center [400, 407] width 144 height 16
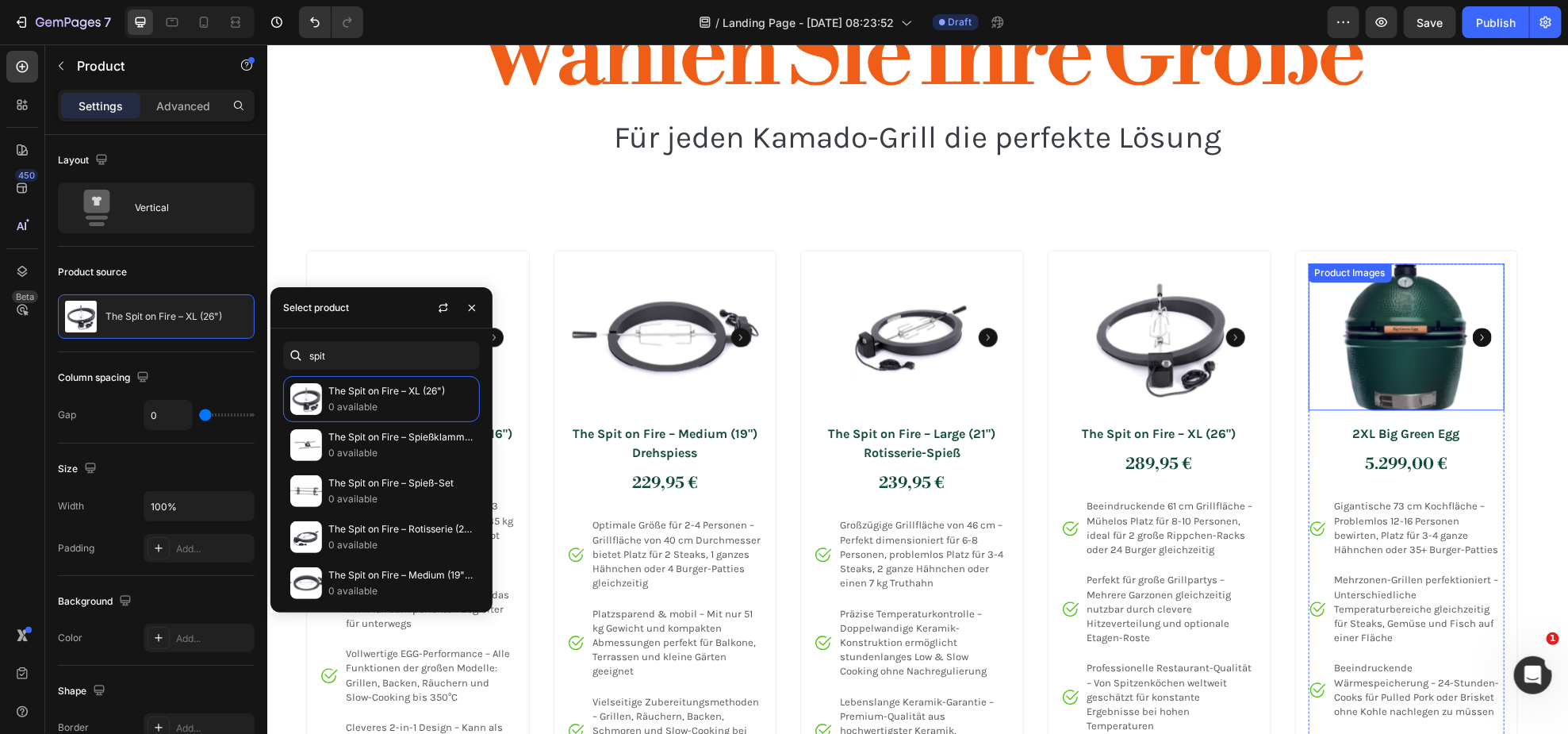
click at [1420, 347] on img at bounding box center [1406, 337] width 196 height 148
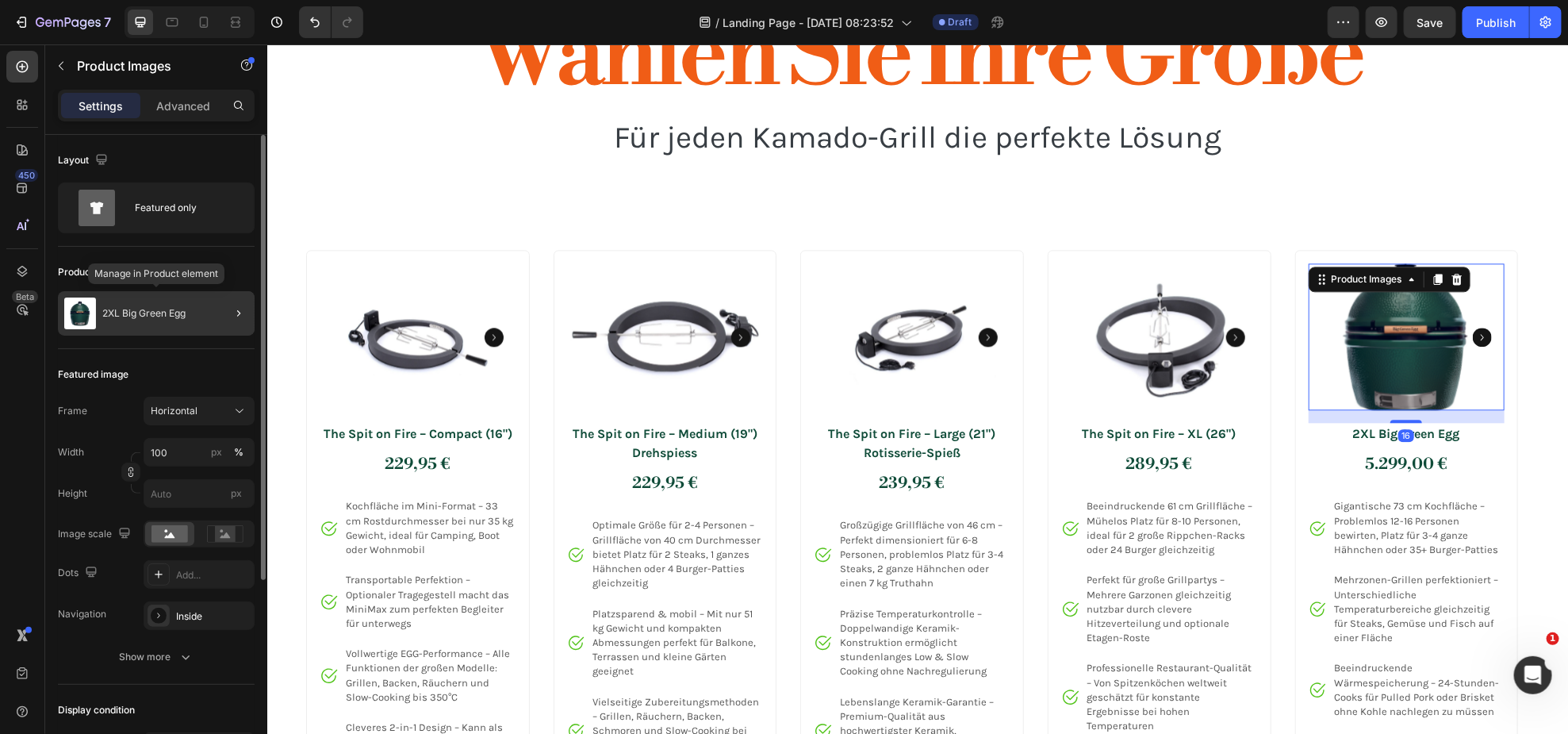
click at [190, 324] on div "2XL Big Green Egg" at bounding box center [156, 313] width 196 height 45
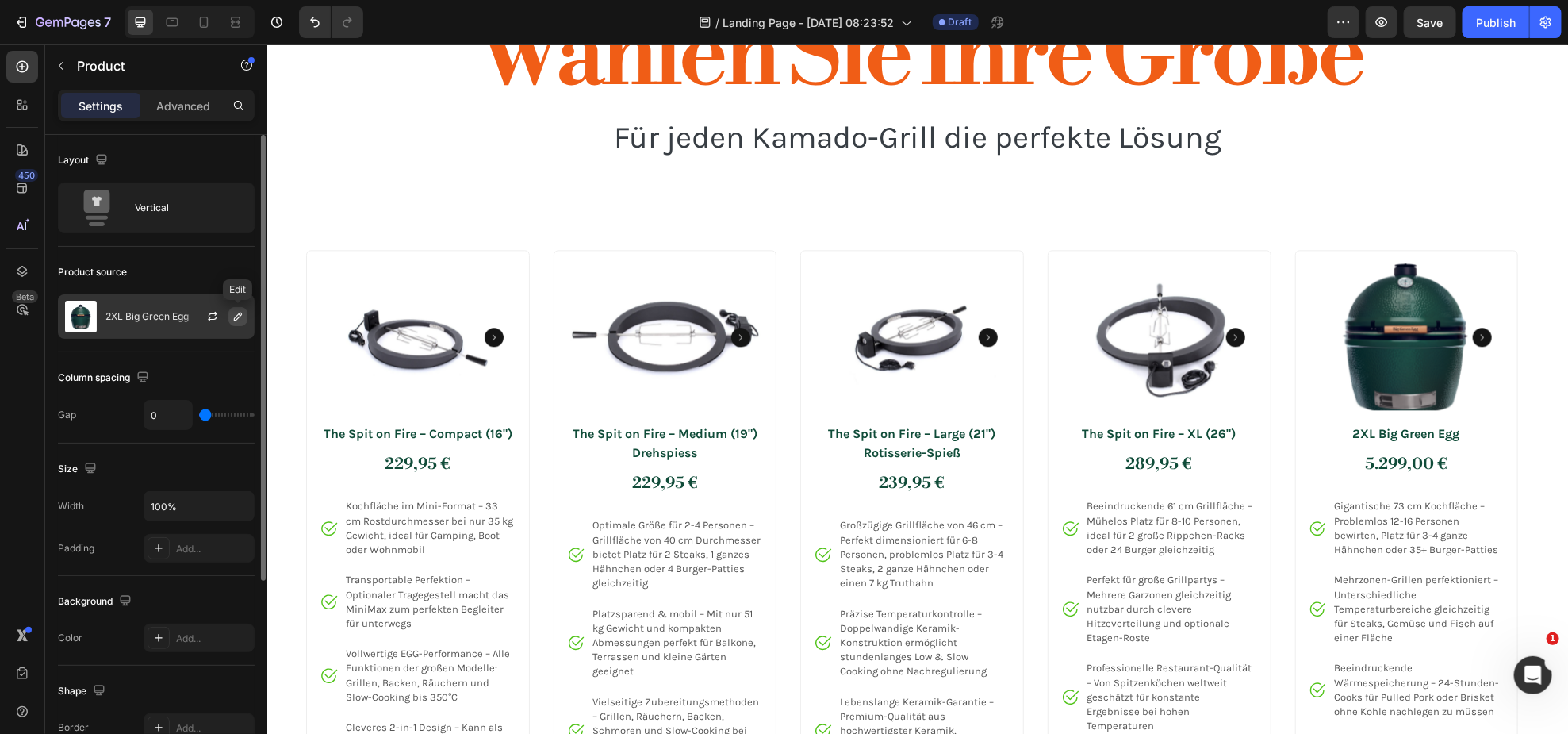
click at [233, 317] on icon "button" at bounding box center [238, 317] width 13 height 13
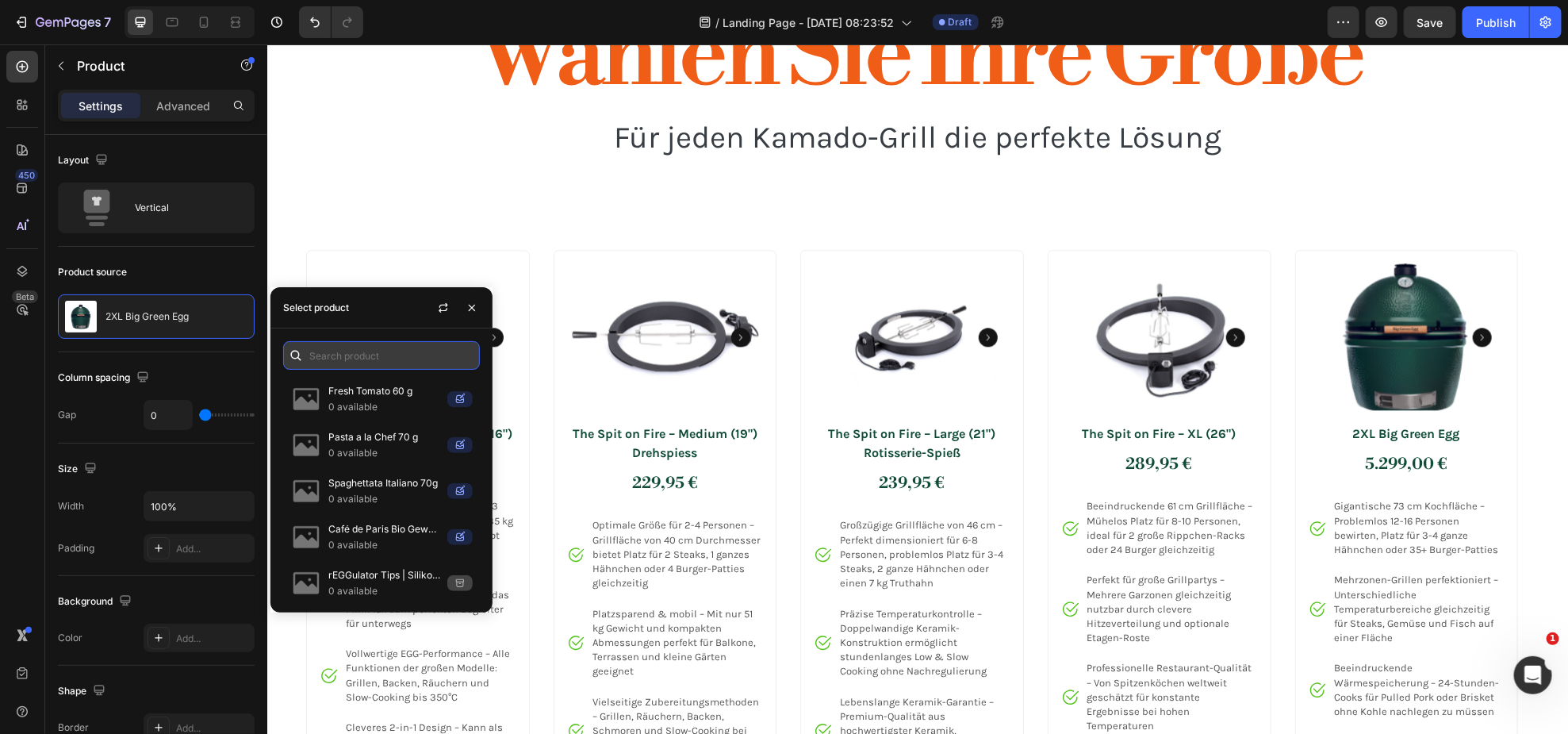
click at [324, 353] on input "text" at bounding box center [381, 355] width 196 height 29
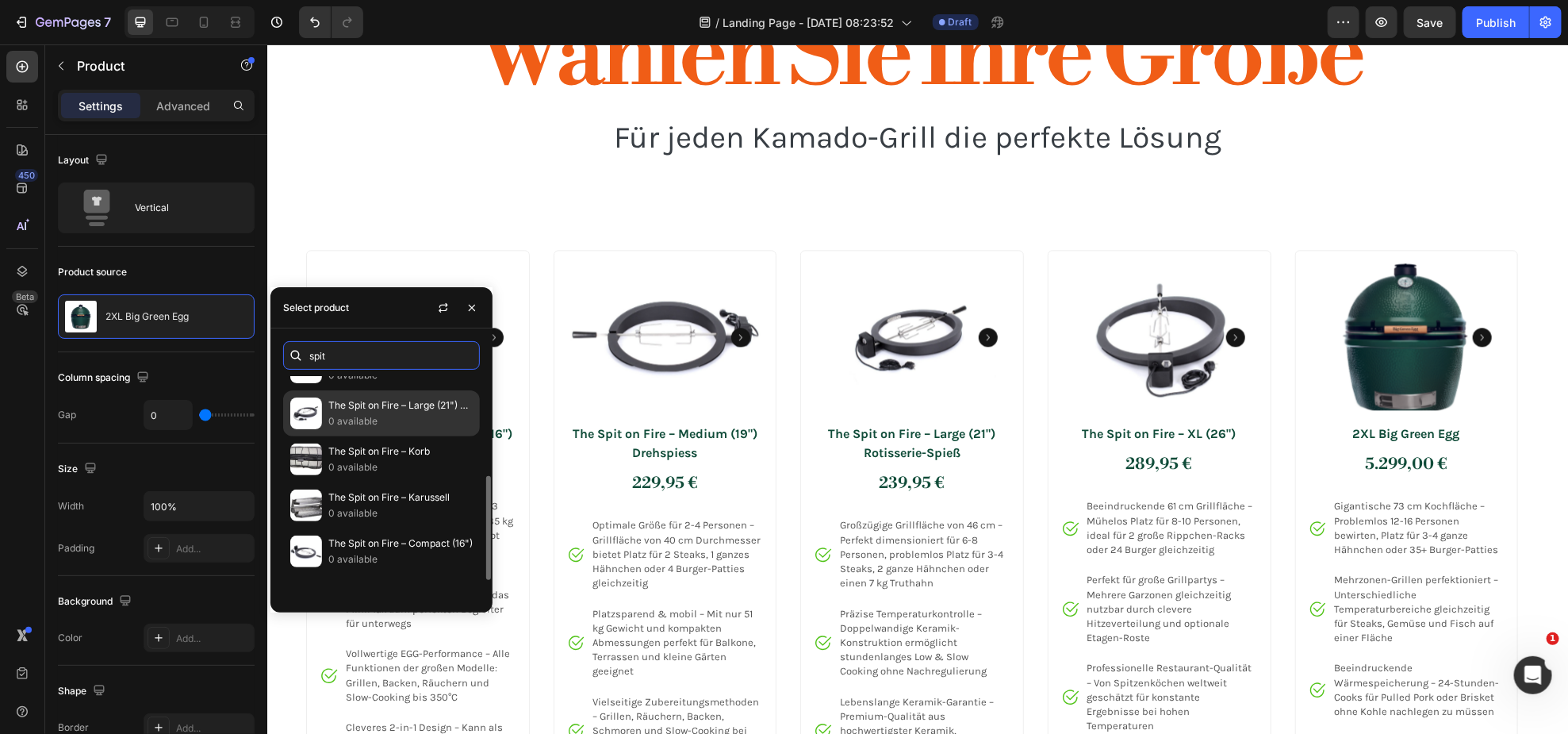
scroll to position [258, 0]
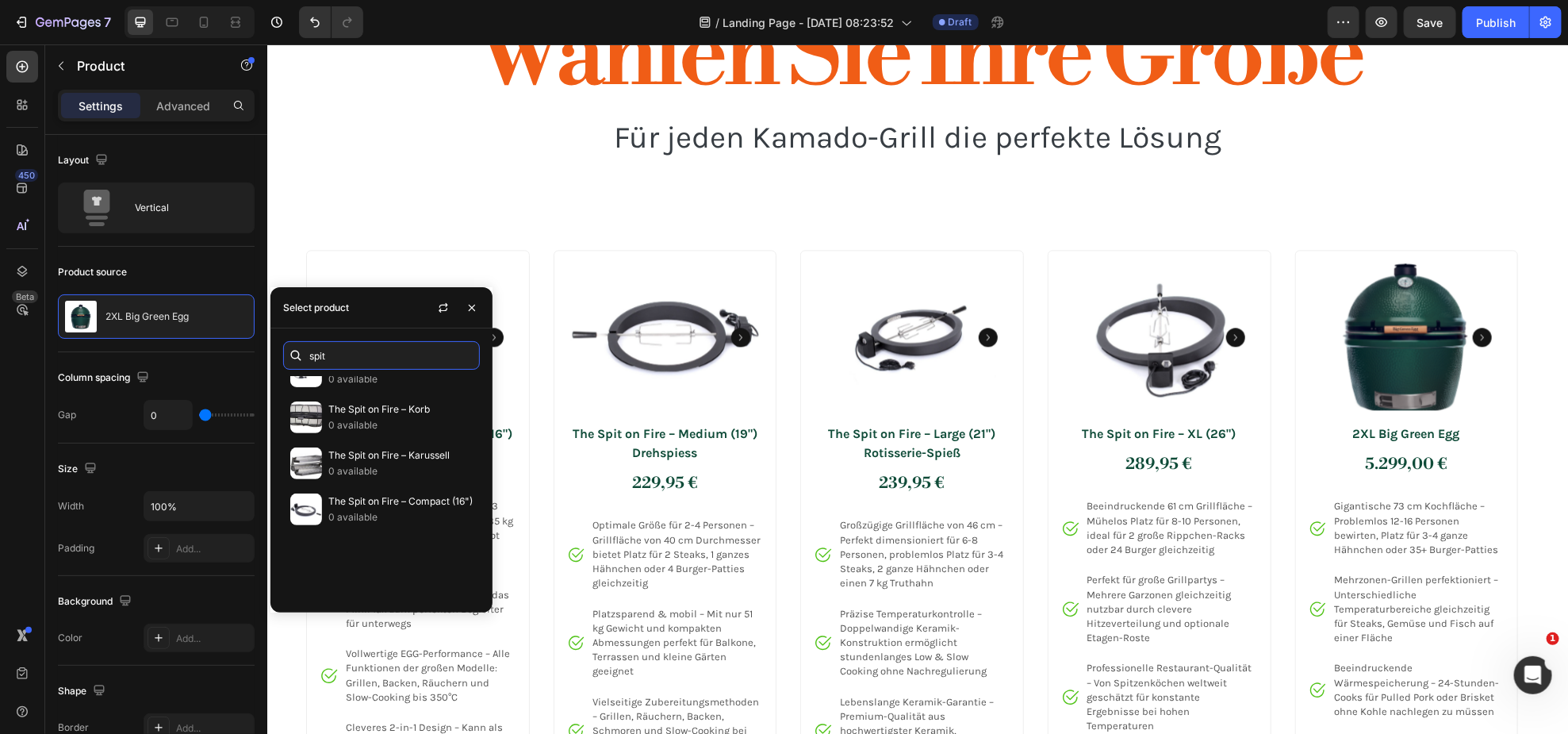
drag, startPoint x: 364, startPoint y: 358, endPoint x: 280, endPoint y: 354, distance: 84.1
click at [280, 354] on div "spit" at bounding box center [381, 355] width 223 height 29
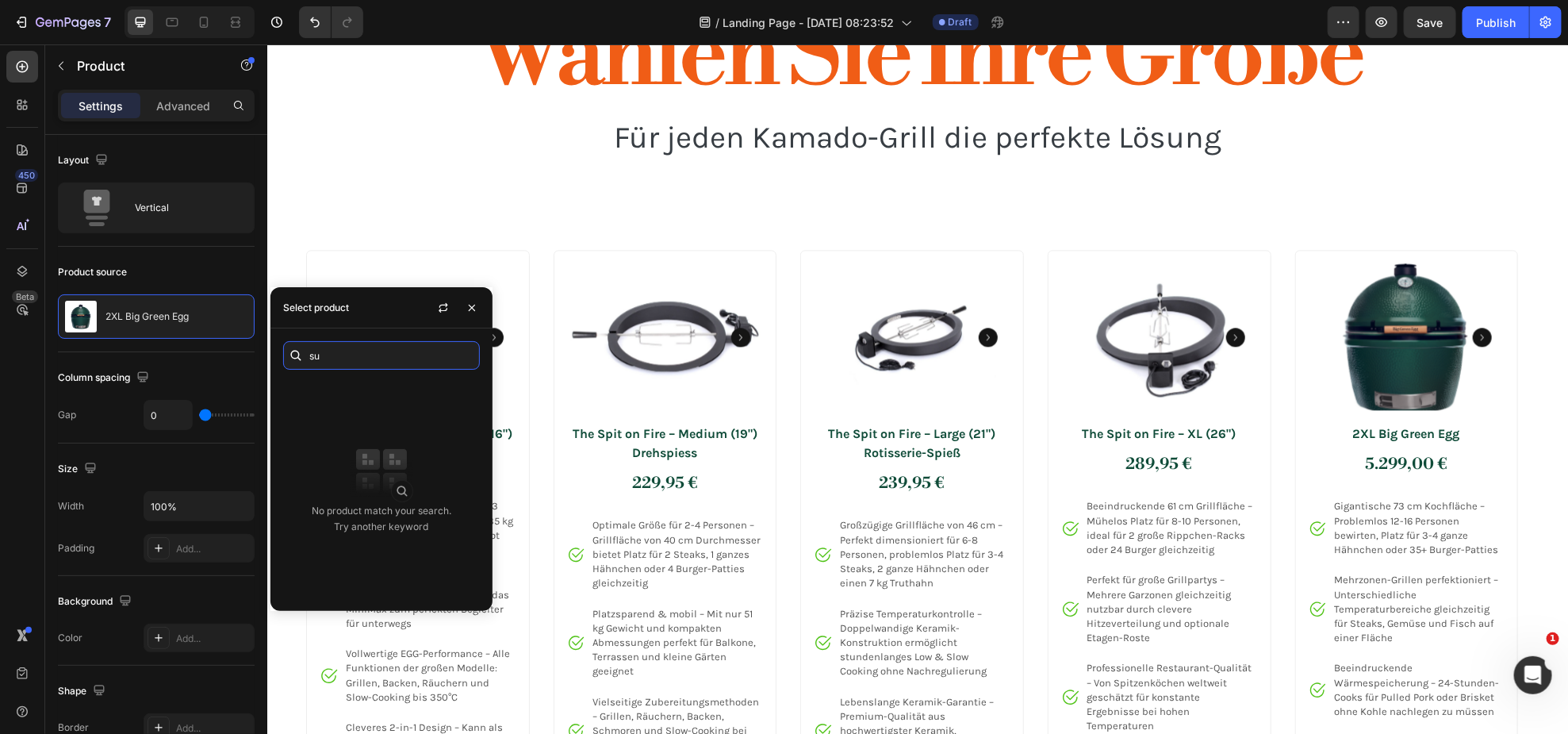
type input "s"
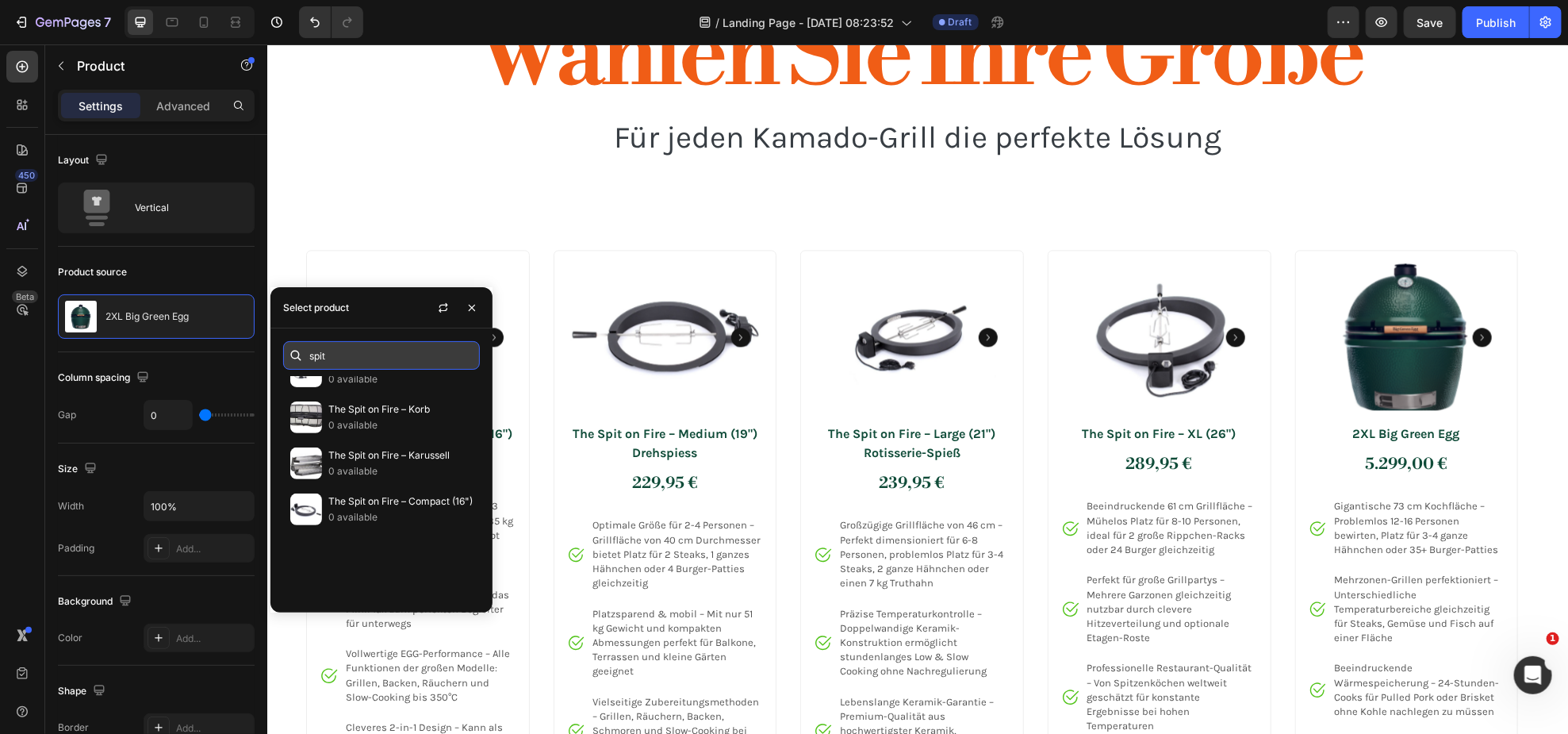
drag, startPoint x: 319, startPoint y: 350, endPoint x: 332, endPoint y: 353, distance: 13.3
click at [321, 350] on input "spit" at bounding box center [381, 355] width 196 height 29
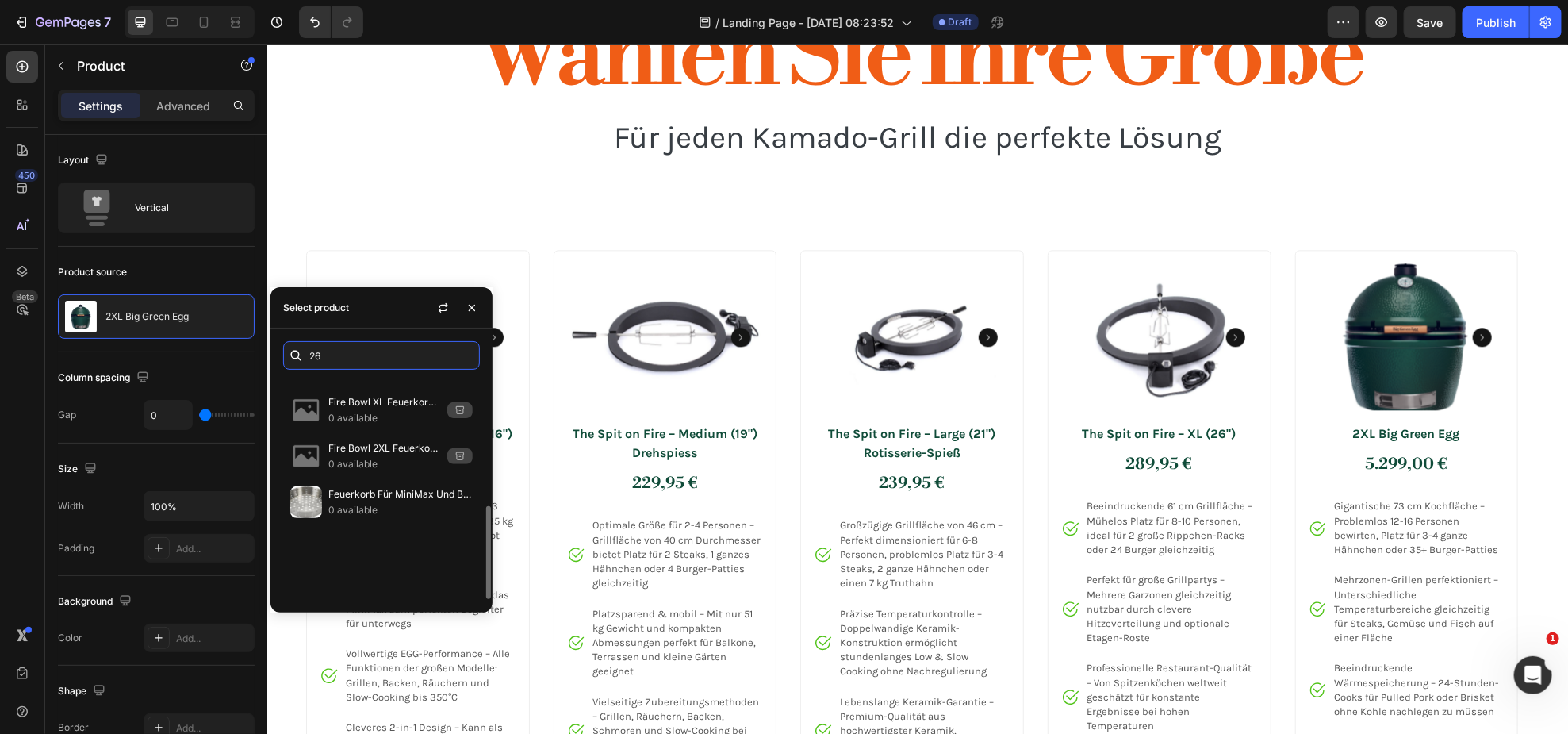
scroll to position [0, 0]
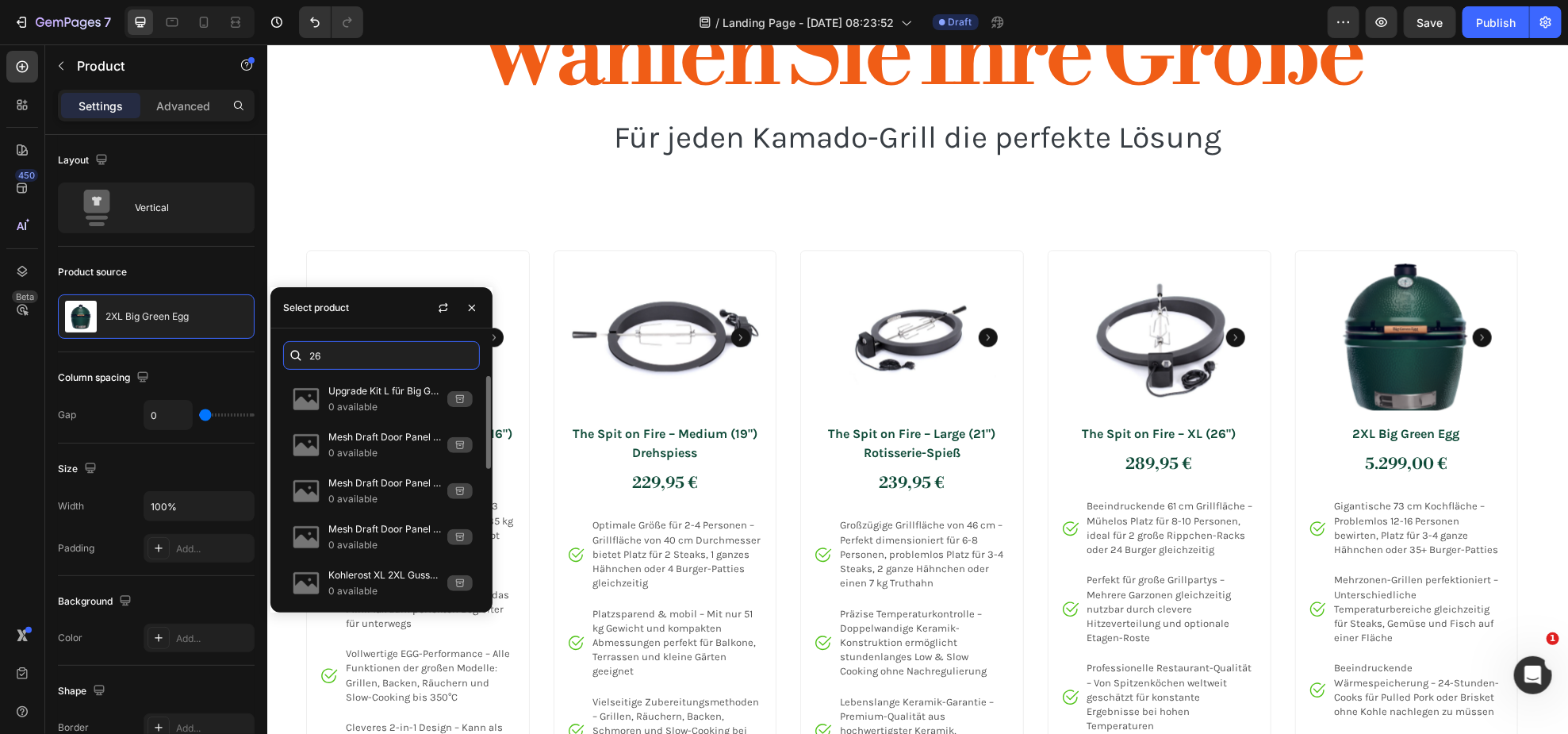
click at [357, 338] on div "26 Upgrade Kit L für Big Green Egg | Modernisierungs-Set Large 0 available Mesh…" at bounding box center [381, 470] width 223 height 284
drag, startPoint x: 368, startPoint y: 352, endPoint x: 322, endPoint y: 348, distance: 46.2
click at [322, 346] on input "26" at bounding box center [381, 355] width 196 height 29
type input "2"
click at [338, 350] on input "text" at bounding box center [381, 355] width 196 height 29
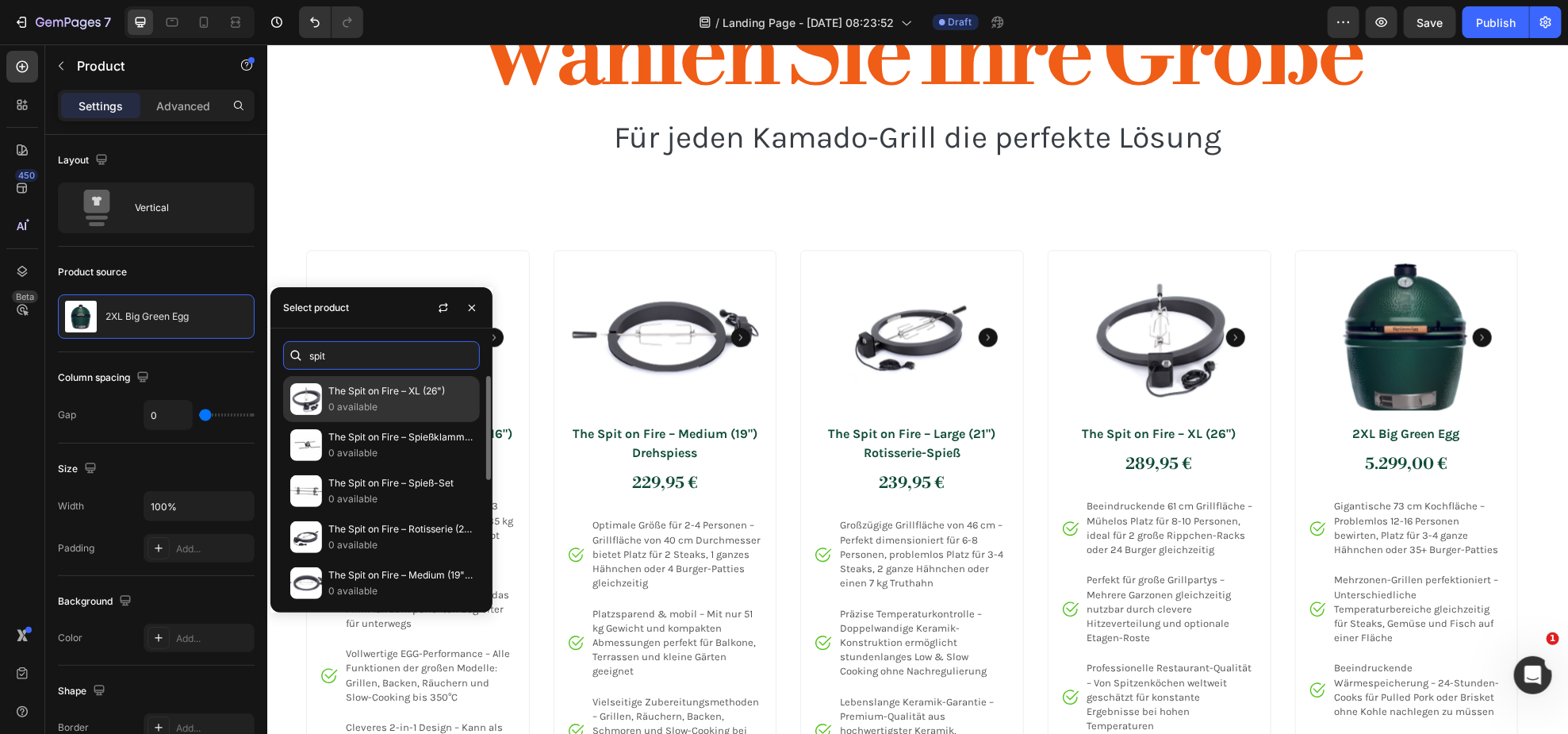
type input "spit"
click at [363, 393] on p "The Spit on Fire – XL (26")" at bounding box center [400, 391] width 144 height 16
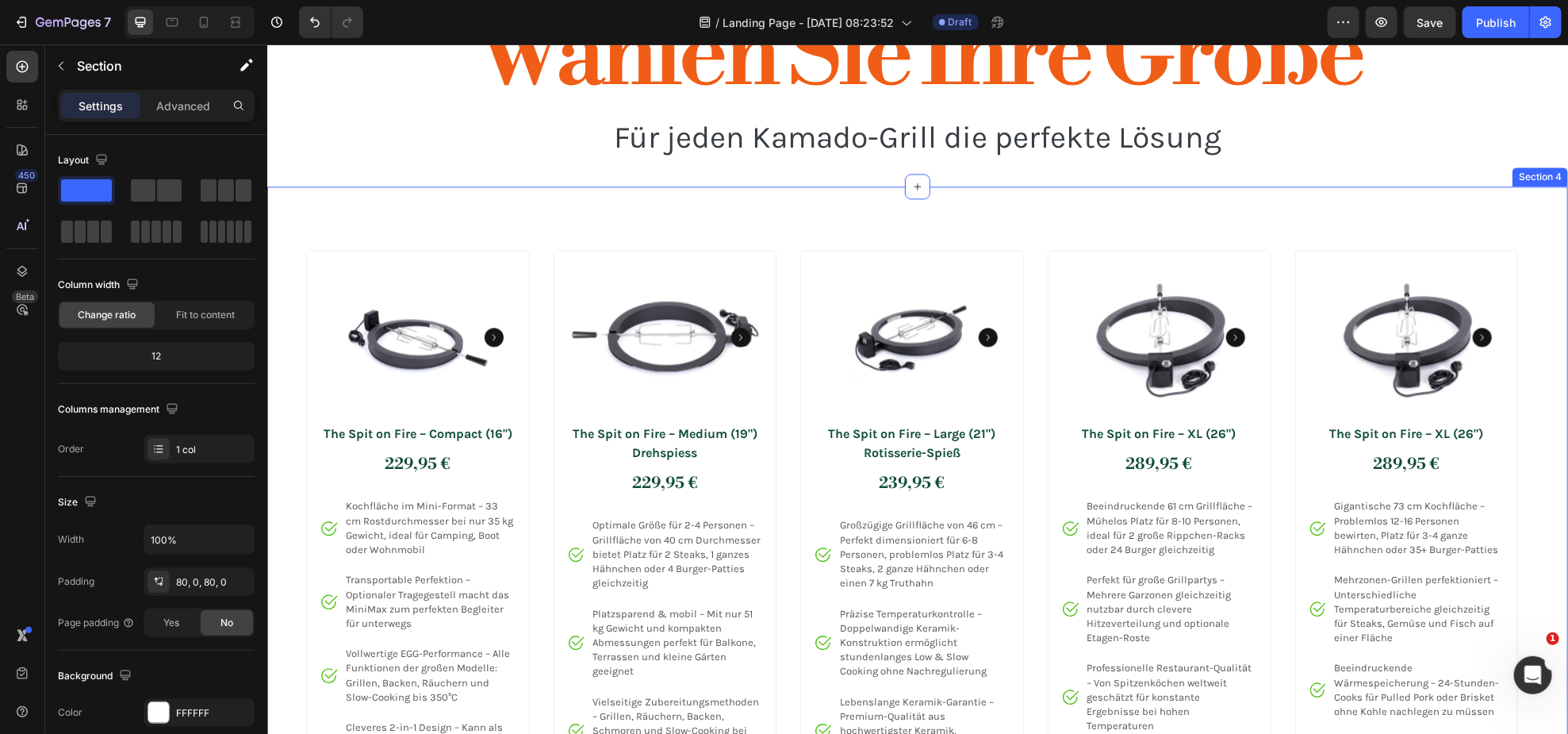
click at [467, 219] on div "Product Images The Spit on Fire – Compact (16") Product Title 229,95 € Price Pr…" at bounding box center [916, 700] width 1301 height 1029
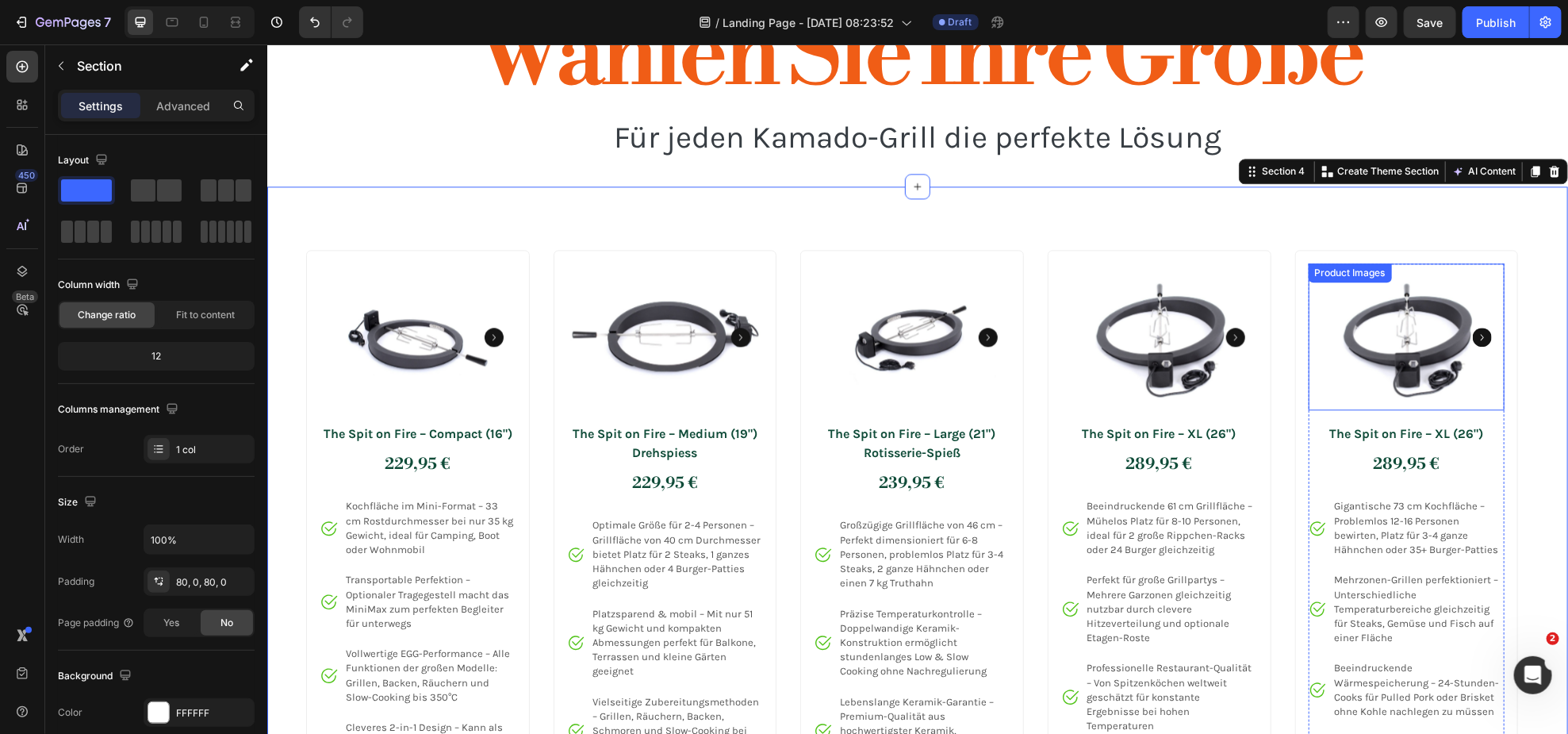
click at [1419, 363] on img at bounding box center [1406, 337] width 196 height 148
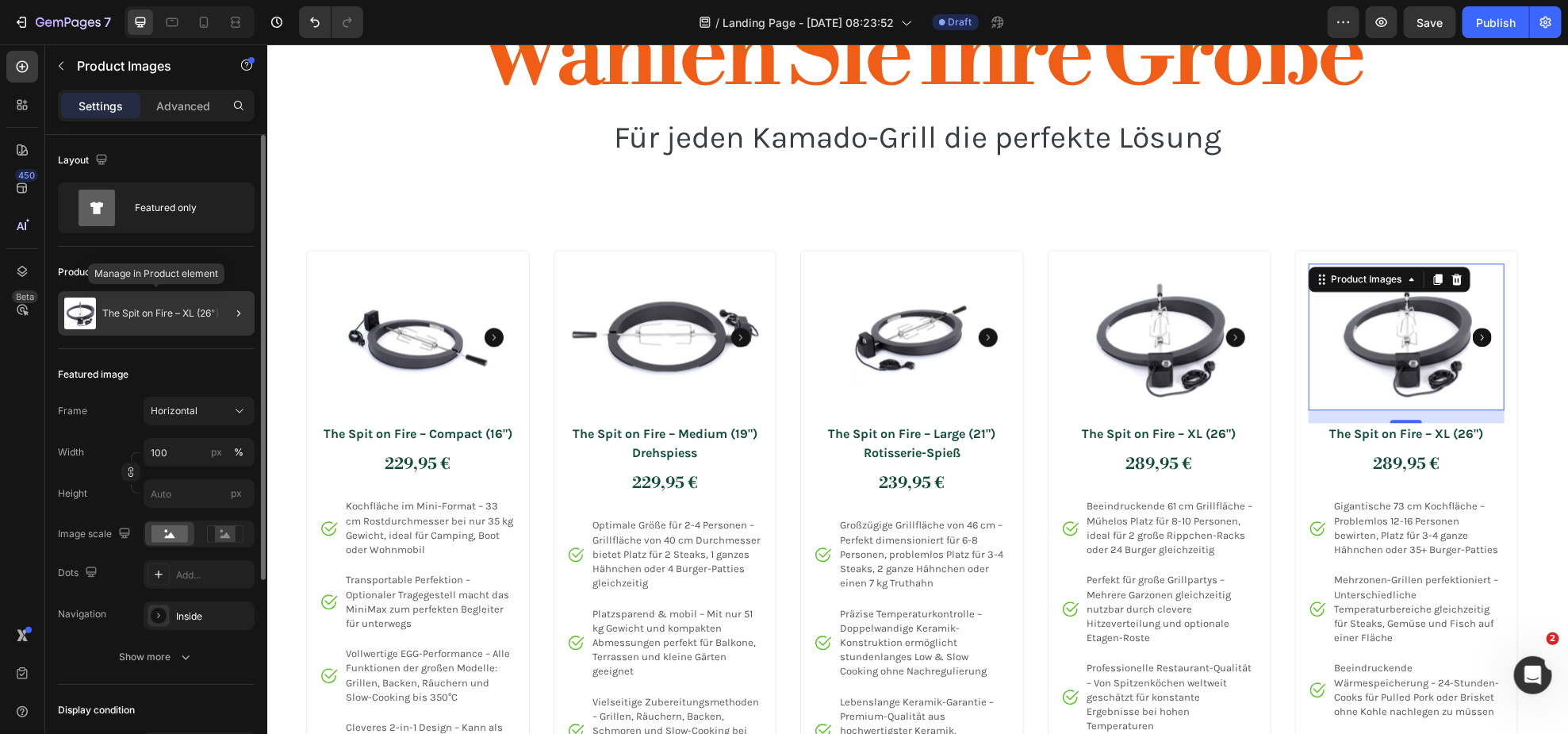
click at [138, 316] on p "The Spit on Fire – XL (26")" at bounding box center [160, 313] width 117 height 11
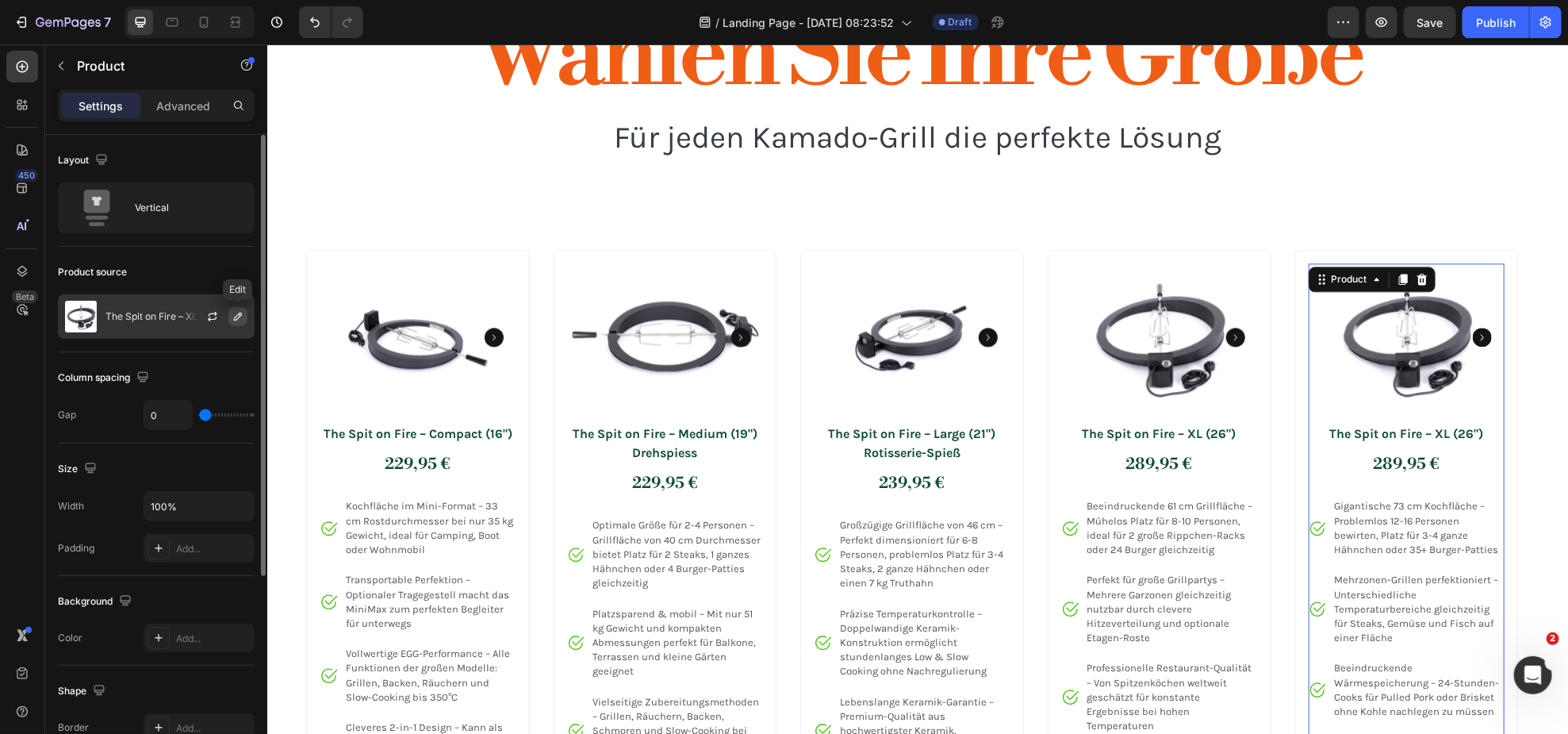
click at [237, 317] on icon "button" at bounding box center [238, 317] width 13 height 13
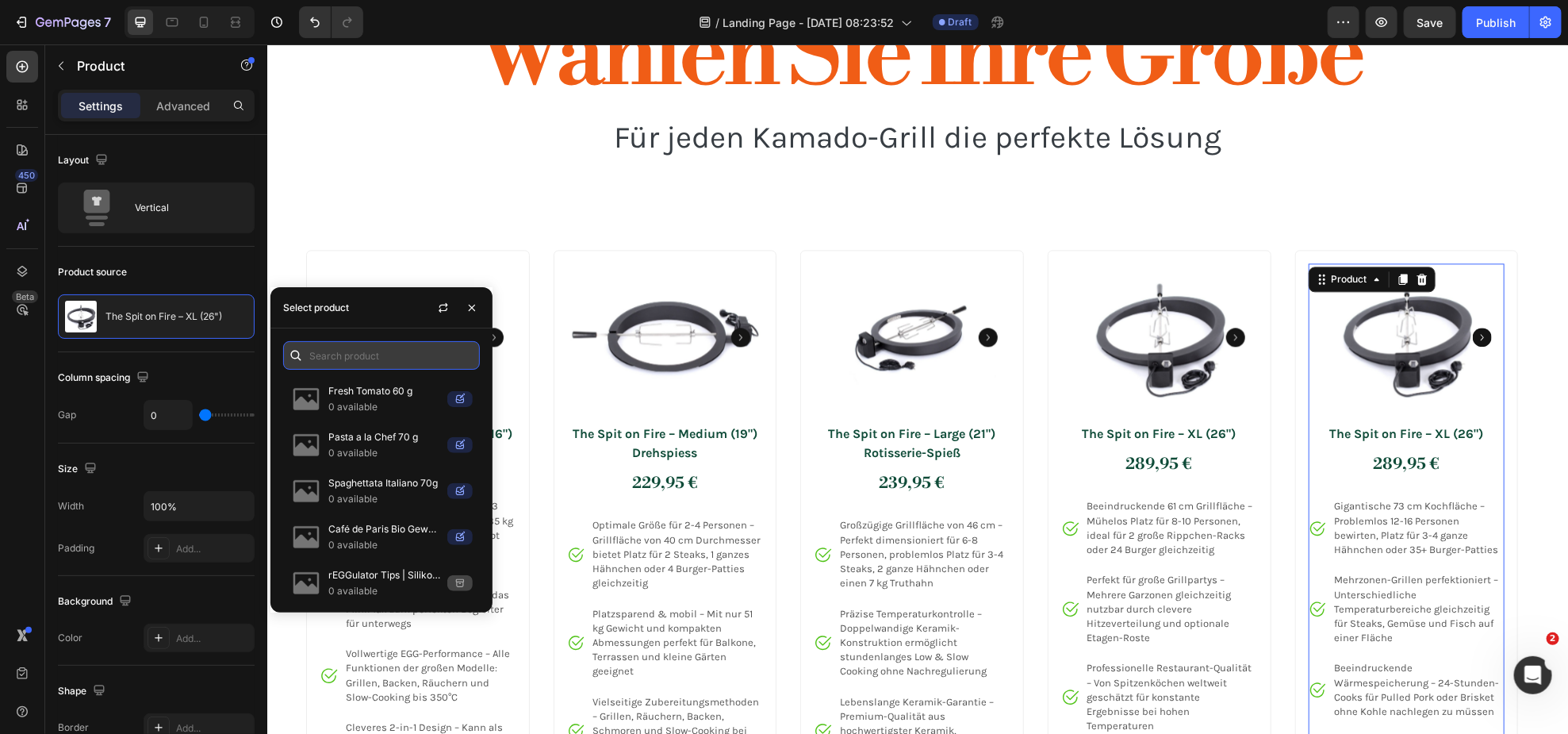
click at [337, 357] on input "text" at bounding box center [381, 355] width 196 height 29
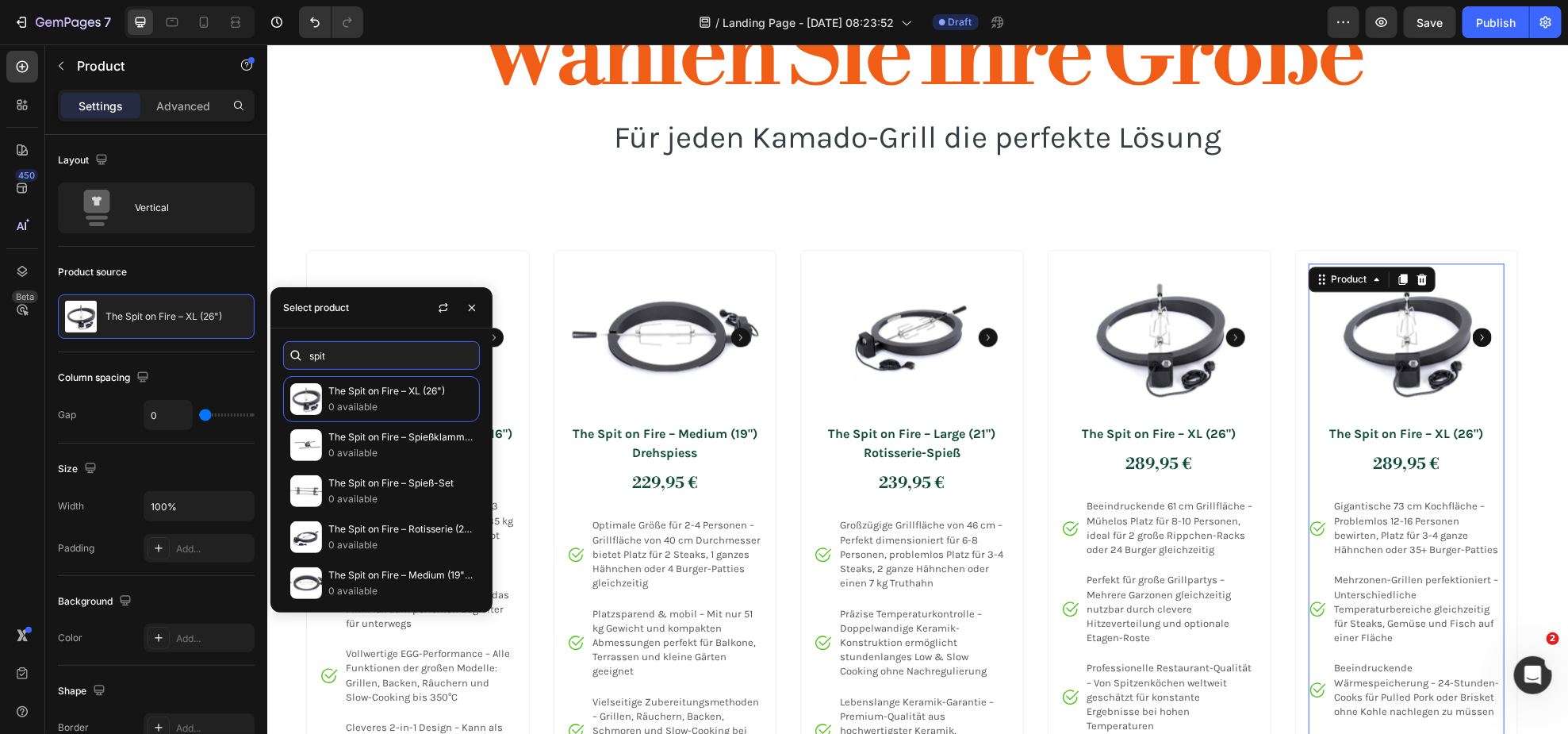
type input "spit"
drag, startPoint x: 366, startPoint y: 353, endPoint x: 410, endPoint y: 348, distance: 44.3
click at [366, 353] on input "spit" at bounding box center [381, 355] width 196 height 29
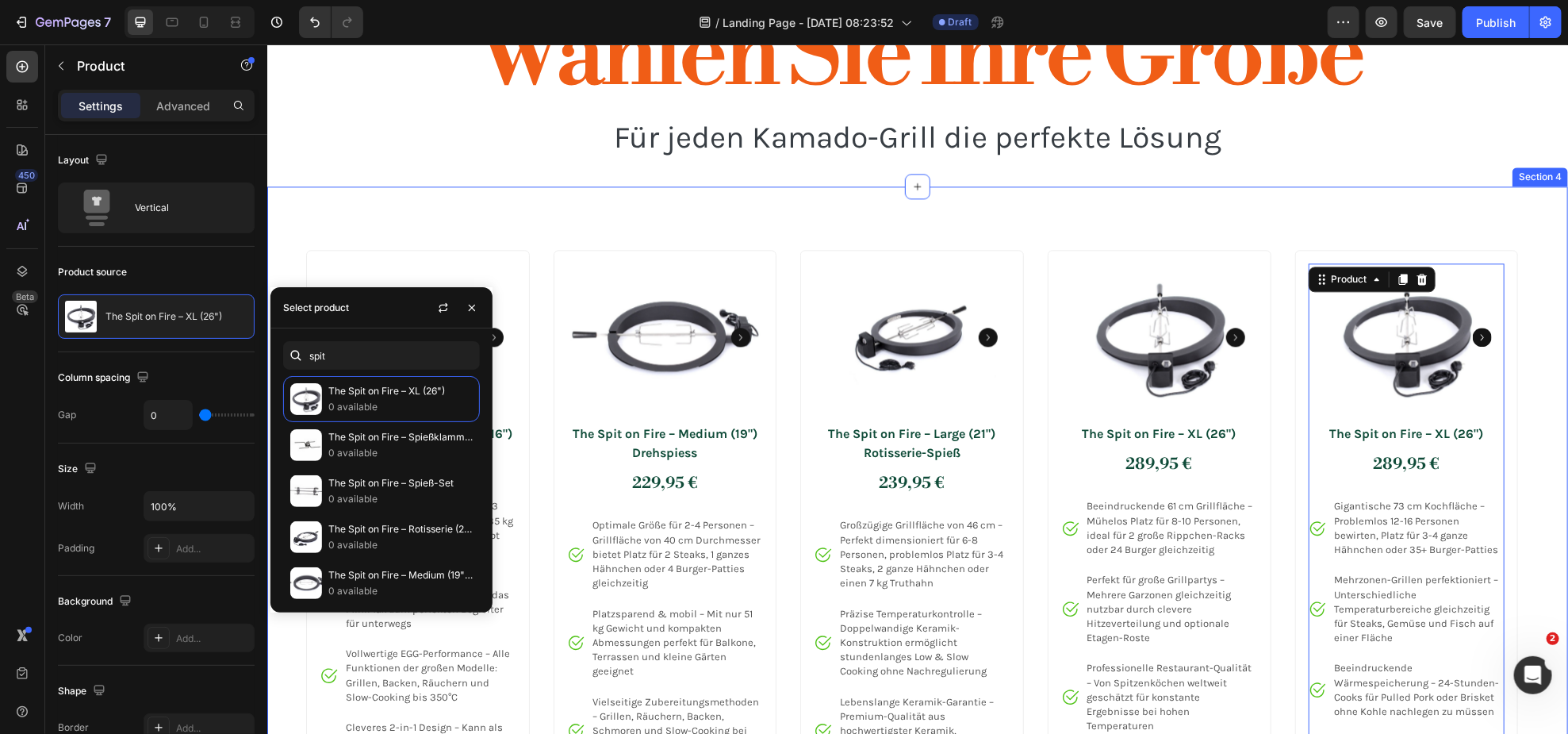
click at [528, 209] on div "Product Images The Spit on Fire – Compact (16") Product Title 229,95 € Price Pr…" at bounding box center [916, 700] width 1301 height 1029
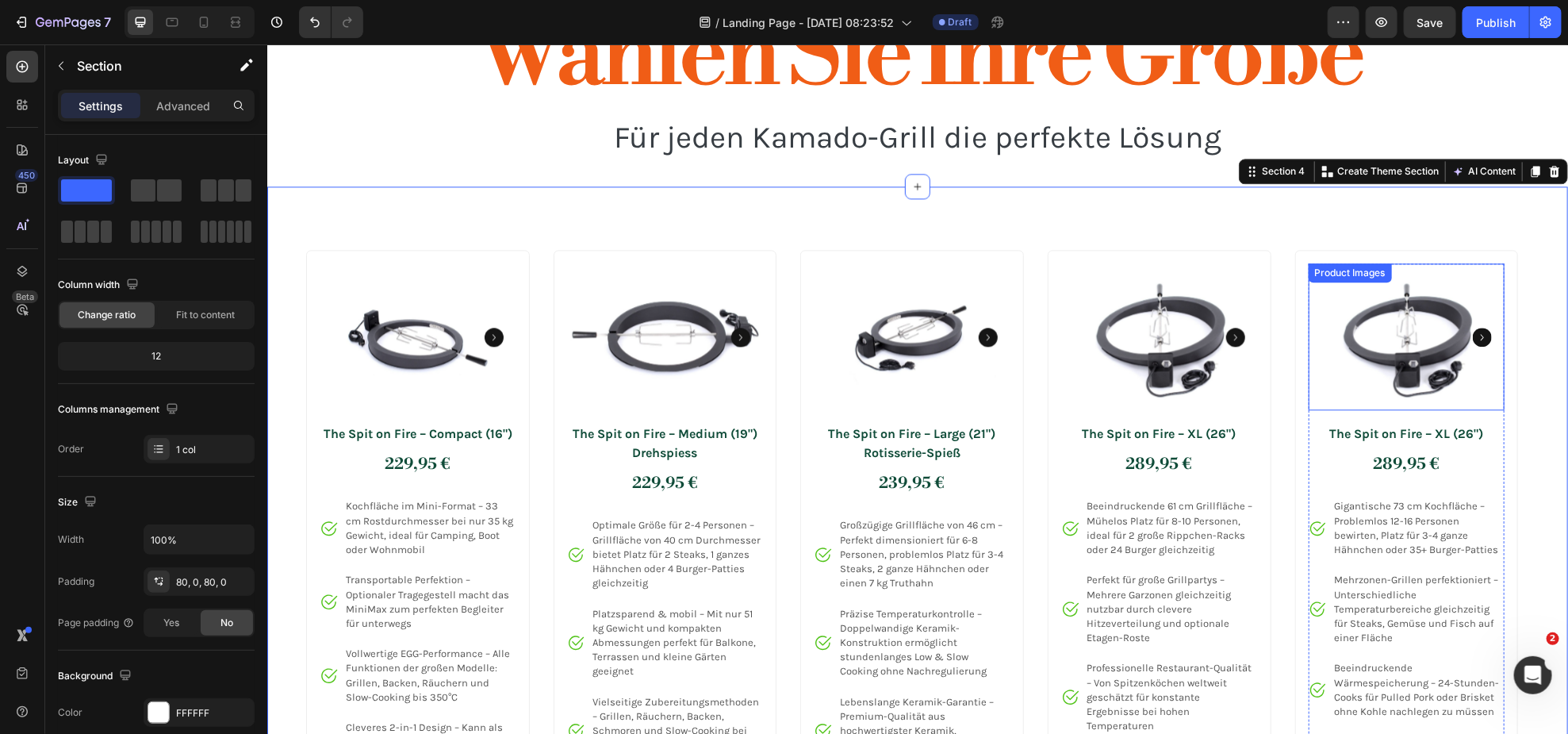
click at [1414, 382] on img at bounding box center [1406, 337] width 196 height 148
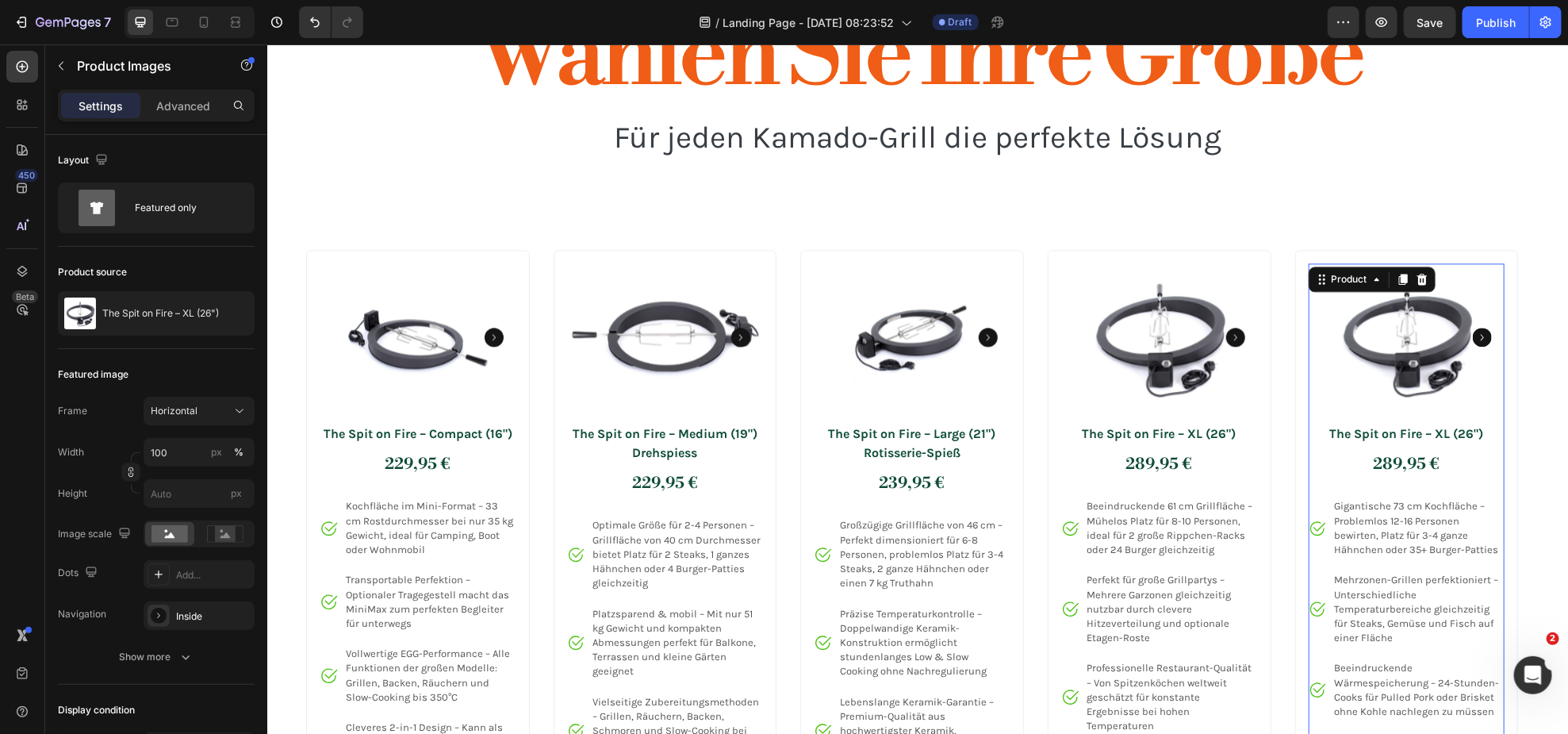
click at [1438, 482] on div "The Spit on Fire – XL (26") Product Title 289,95 € Price Price Row Image Gigant…" at bounding box center [1406, 717] width 196 height 592
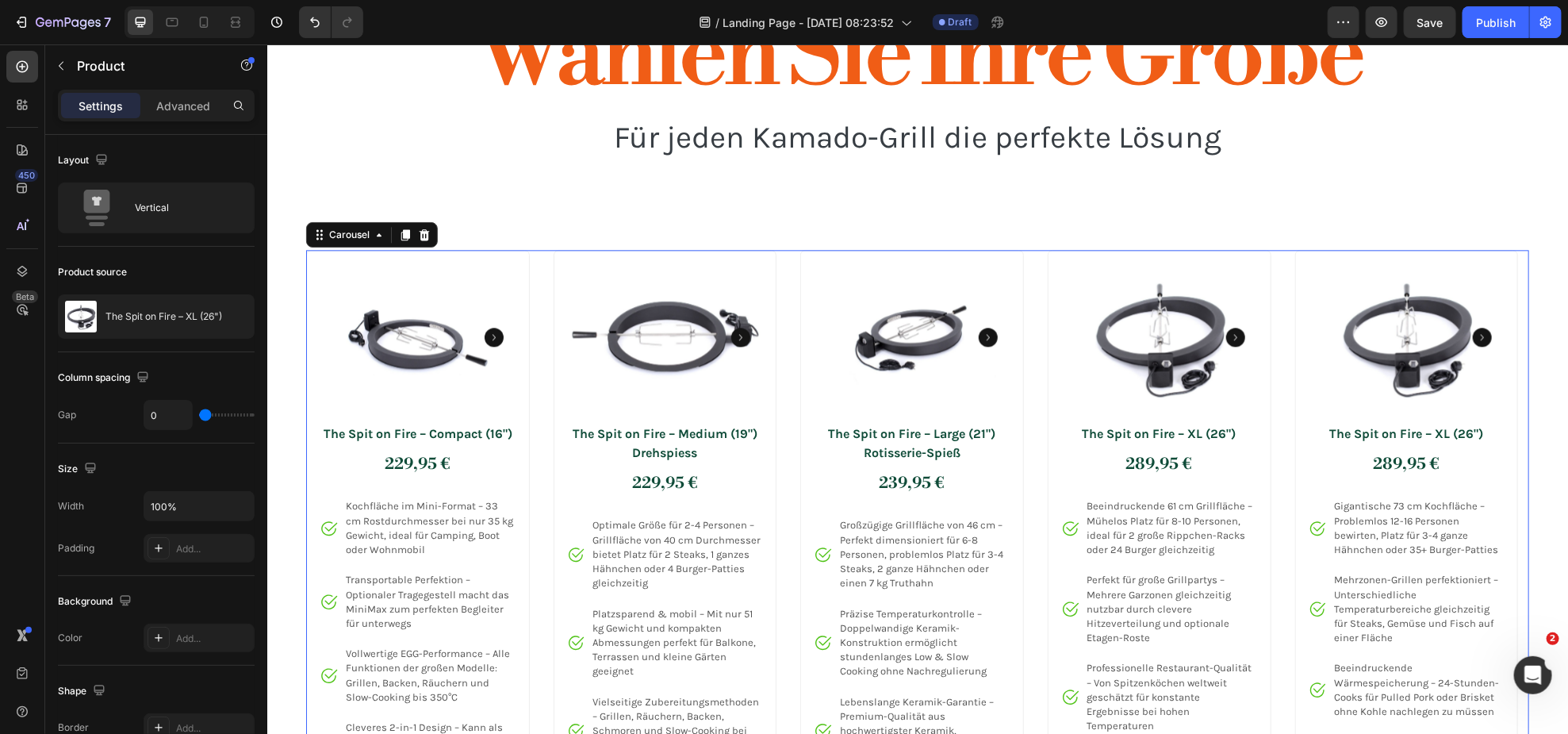
click at [533, 262] on div "Product Images The Spit on Fire – Compact (16") Product Title 229,95 € Price Pr…" at bounding box center [917, 676] width 1223 height 856
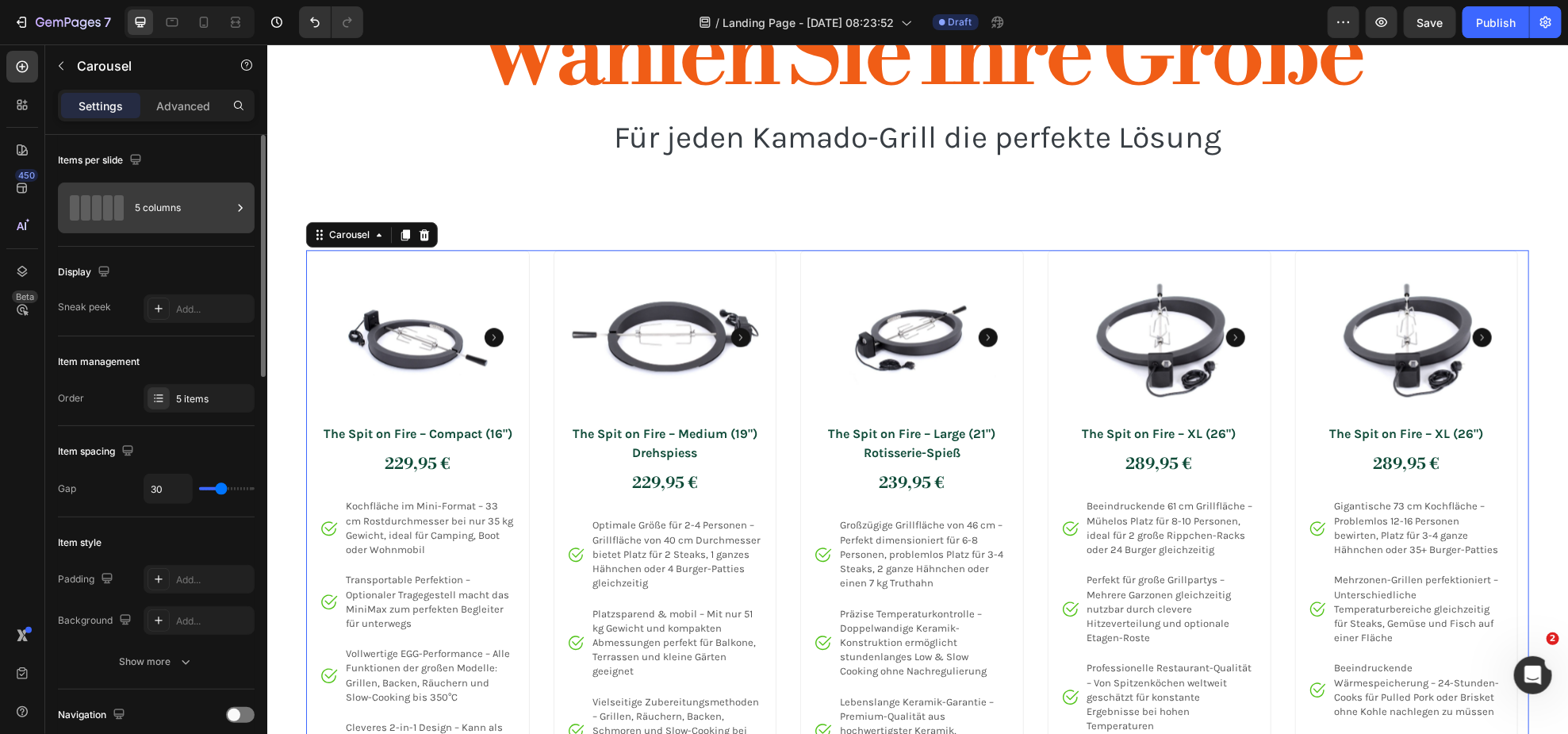
click at [191, 216] on div "5 columns" at bounding box center [183, 208] width 97 height 36
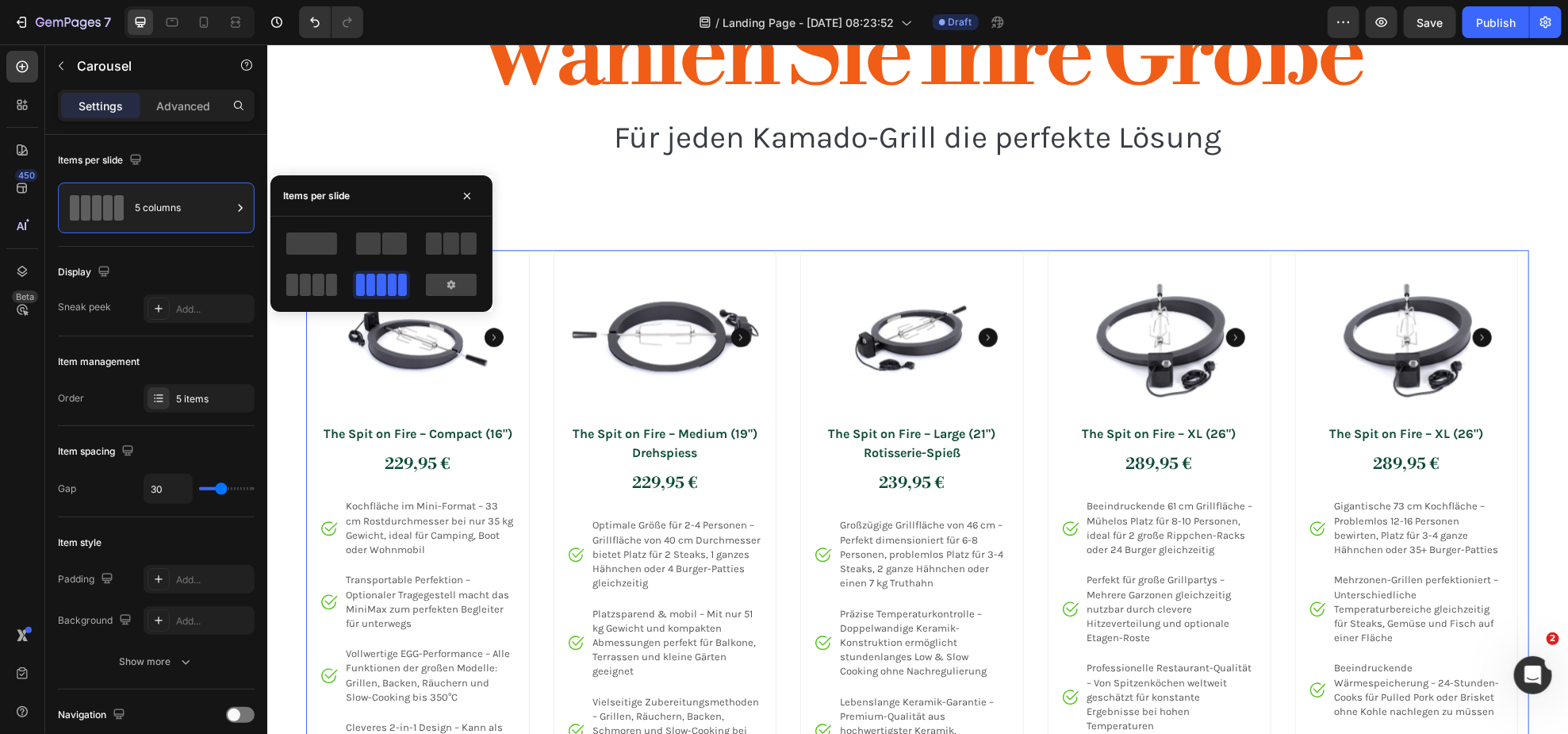
click at [324, 280] on div at bounding box center [311, 285] width 50 height 22
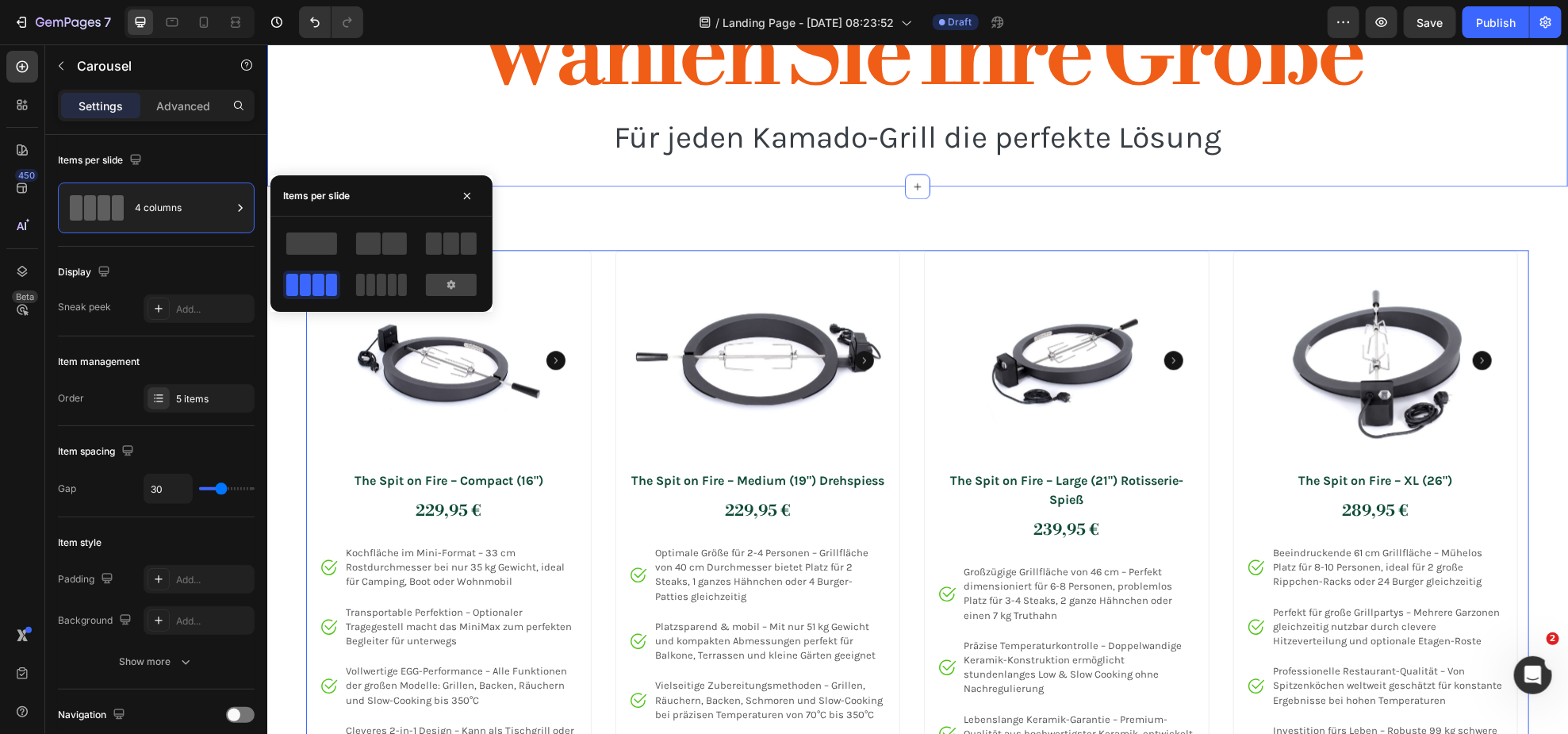
click at [1331, 183] on div "Wählen Sie Ihre Größe Heading Für jeden Kamado-Grill die perfekte Lösung Text B…" at bounding box center [916, 79] width 1301 height 215
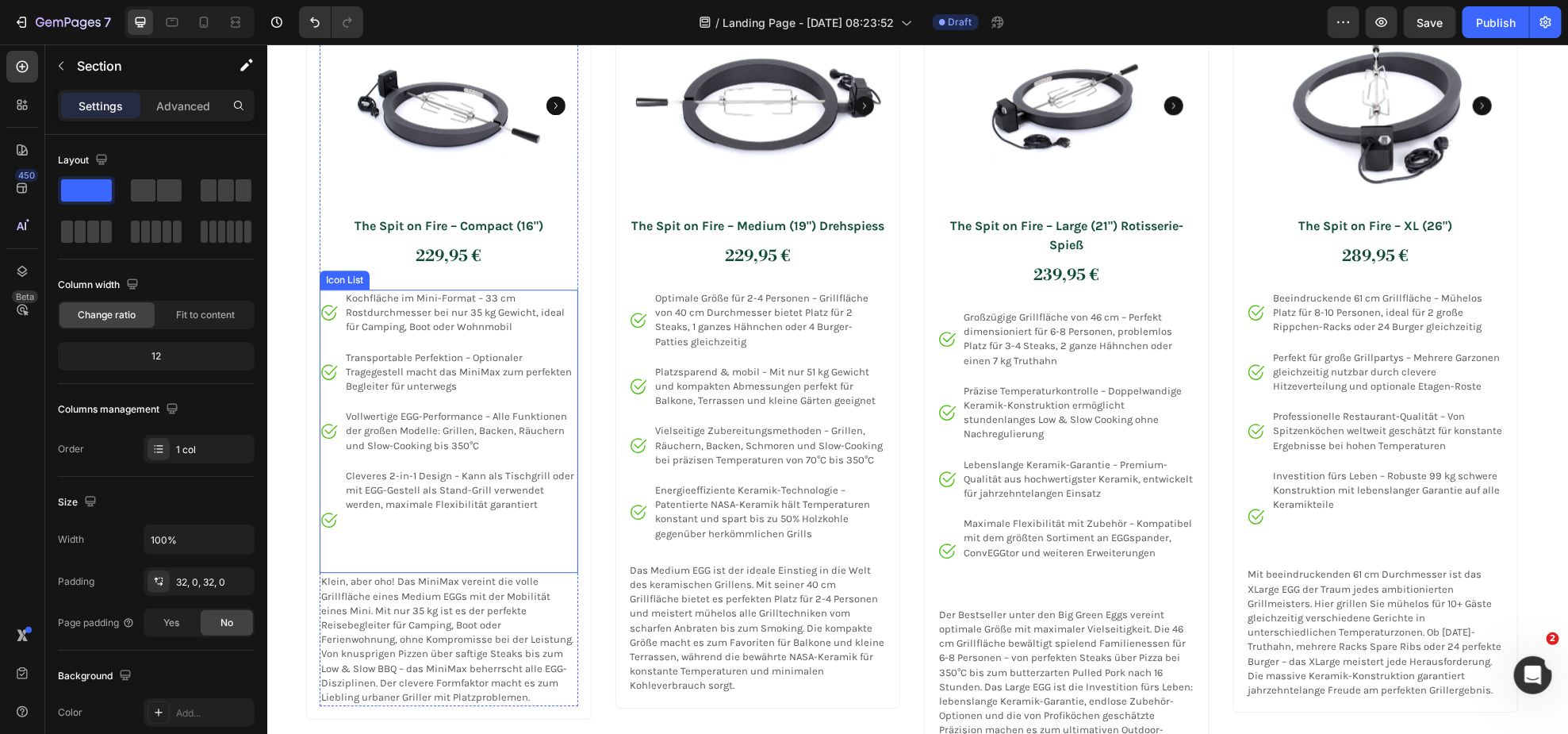
scroll to position [2333, 0]
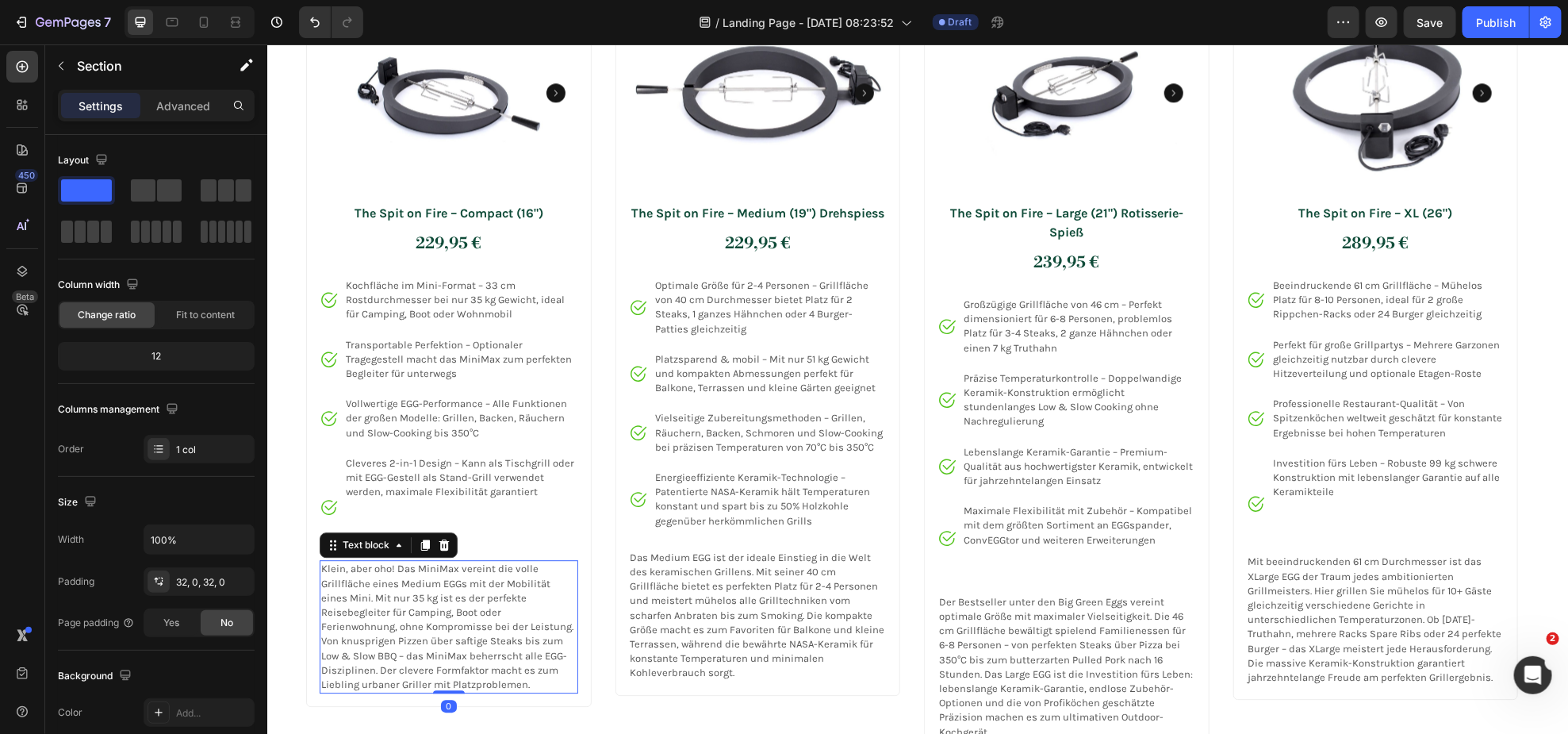
click at [481, 636] on p "Klein, aber oho! Das MiniMax vereint die volle Grillfläche eines Medium EGGs mi…" at bounding box center [448, 626] width 255 height 130
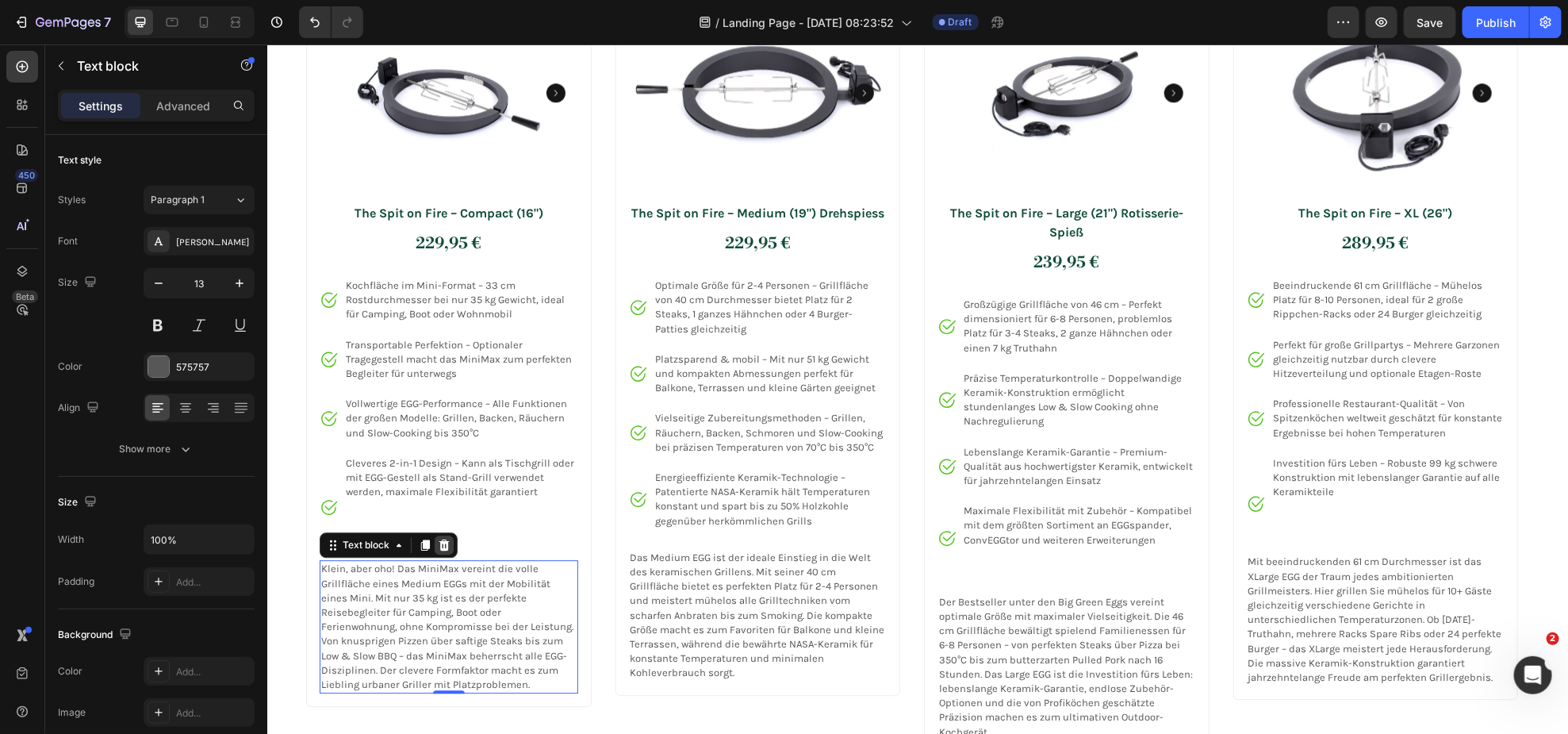
click at [446, 549] on icon at bounding box center [443, 544] width 10 height 11
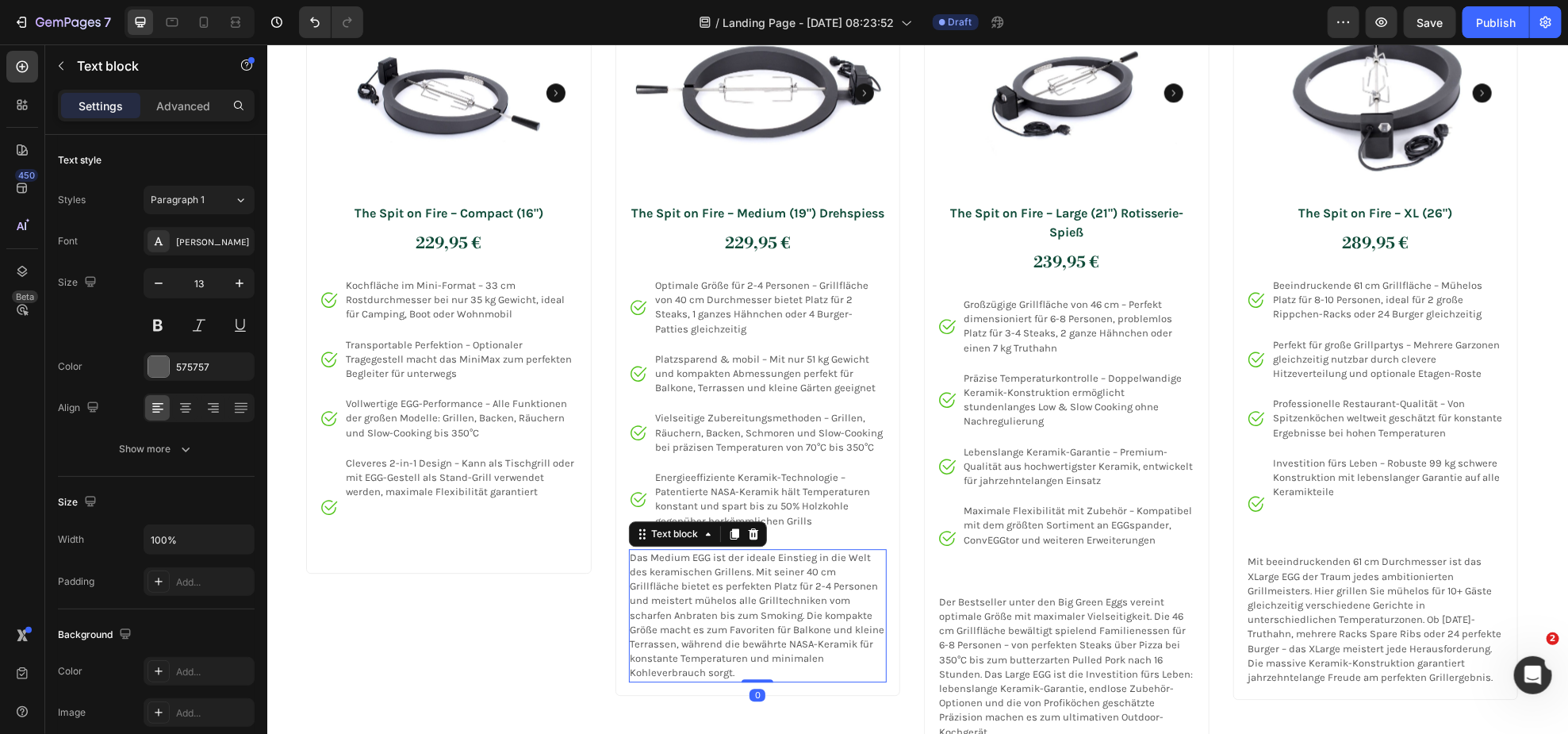
click at [716, 598] on p "Das Medium EGG ist der ideale Einstieg in die Welt des keramischen Grillens. Mi…" at bounding box center [757, 614] width 255 height 130
click at [755, 539] on icon at bounding box center [752, 533] width 10 height 11
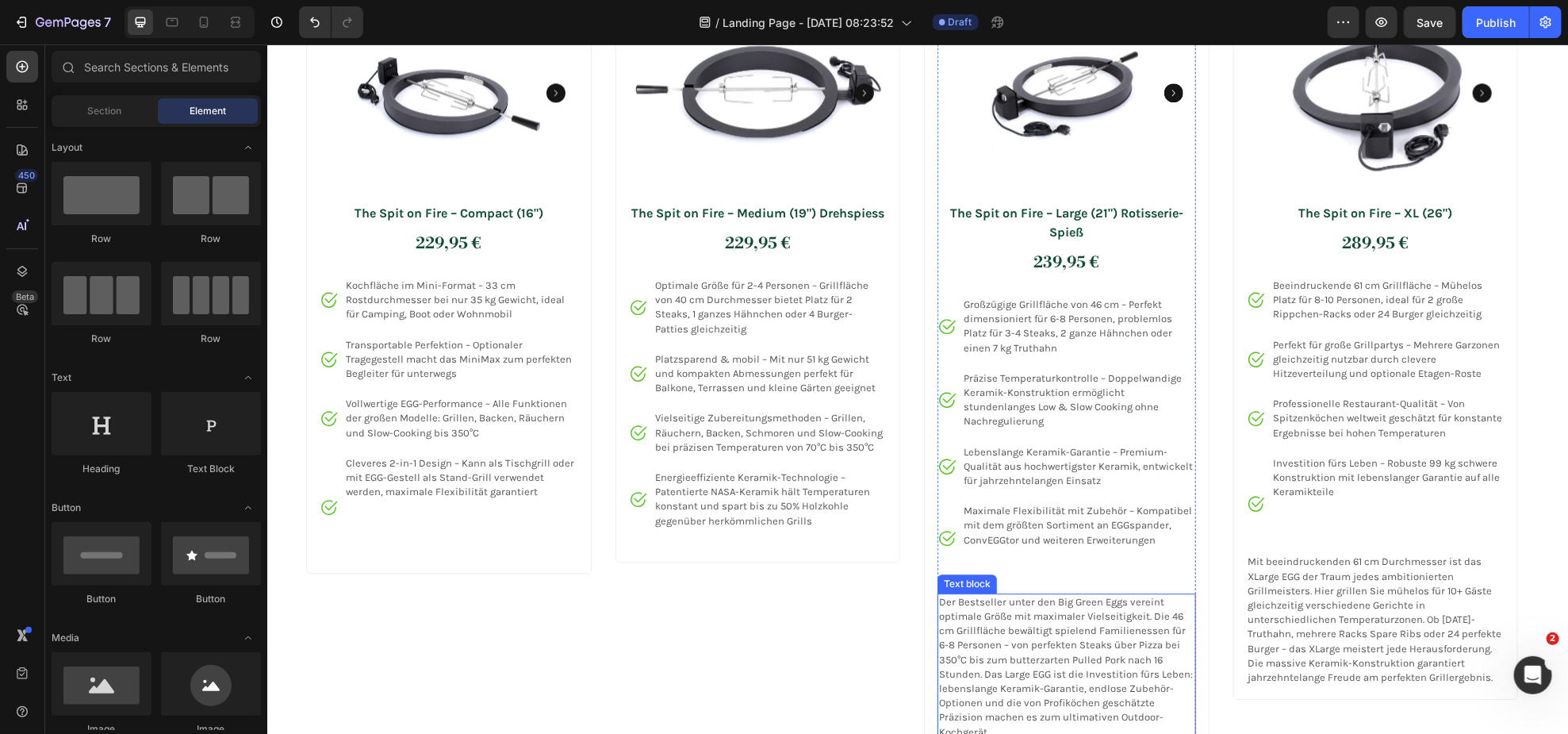
click at [981, 627] on p "Der Bestseller unter den Big Green Eggs vereint optimale Größe mit maximaler Vi…" at bounding box center [1066, 666] width 255 height 144
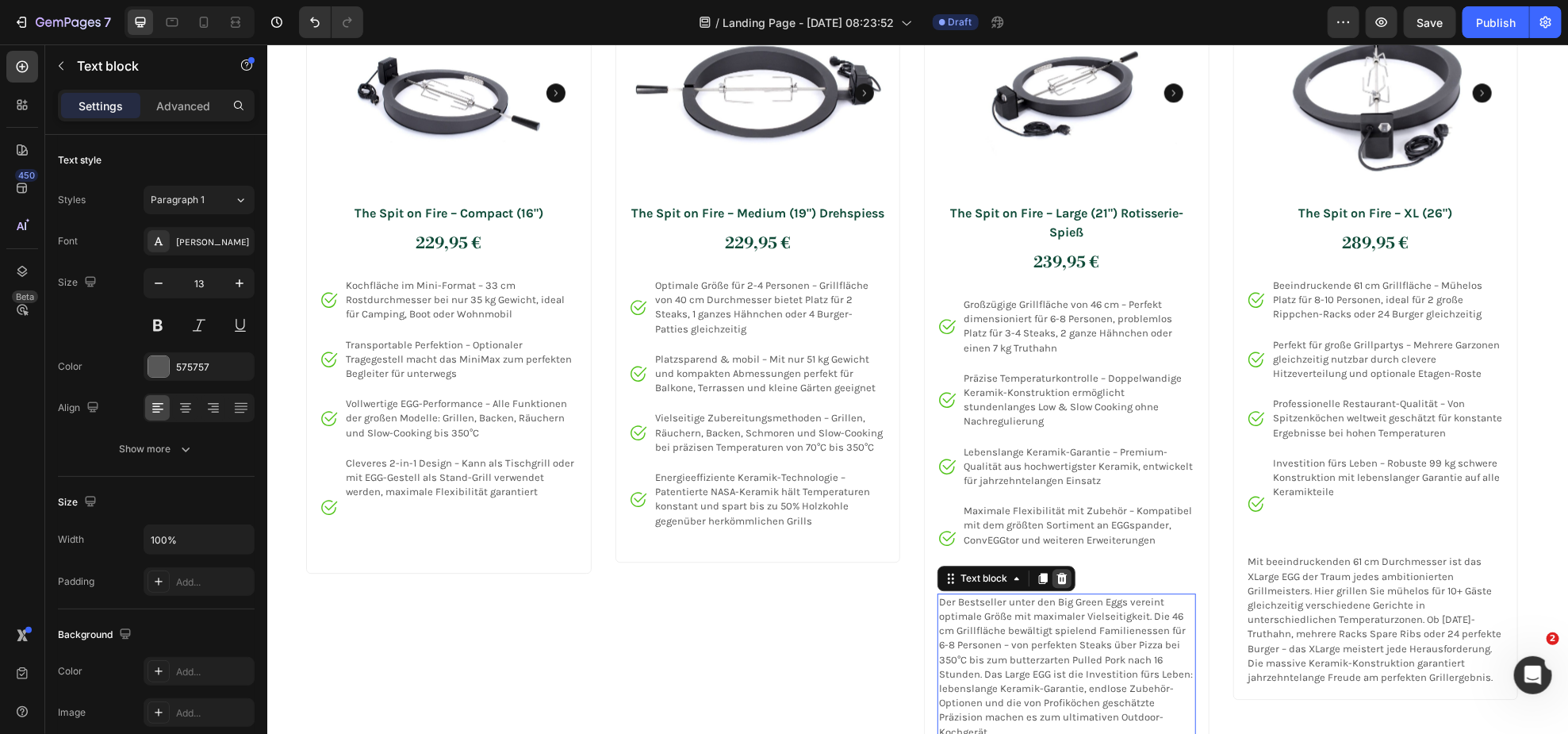
click at [1063, 578] on icon at bounding box center [1061, 578] width 10 height 11
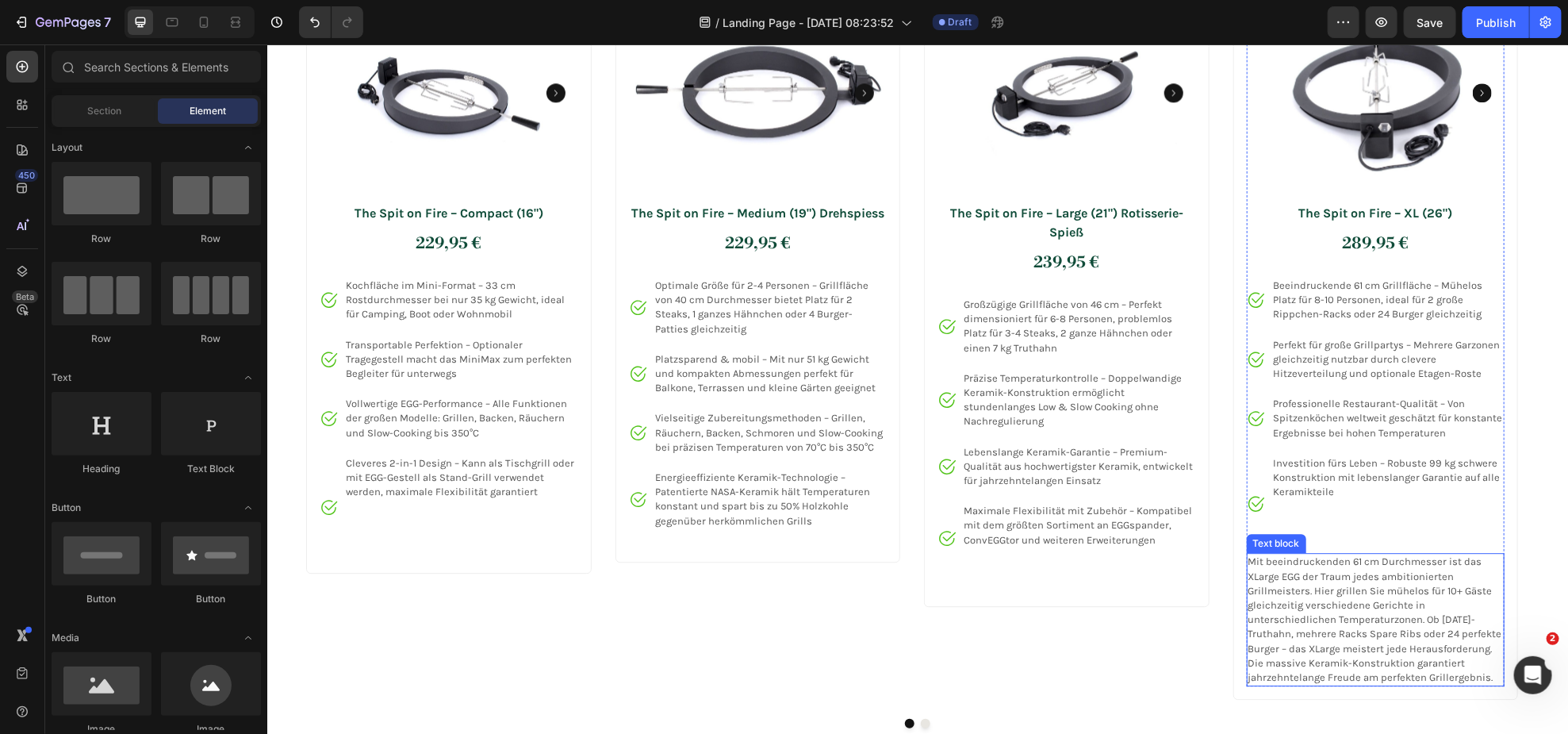
click at [1367, 573] on p "Mit beeindruckenden 61 cm Durchmesser ist das XLarge EGG der Traum jedes ambiti…" at bounding box center [1374, 618] width 255 height 130
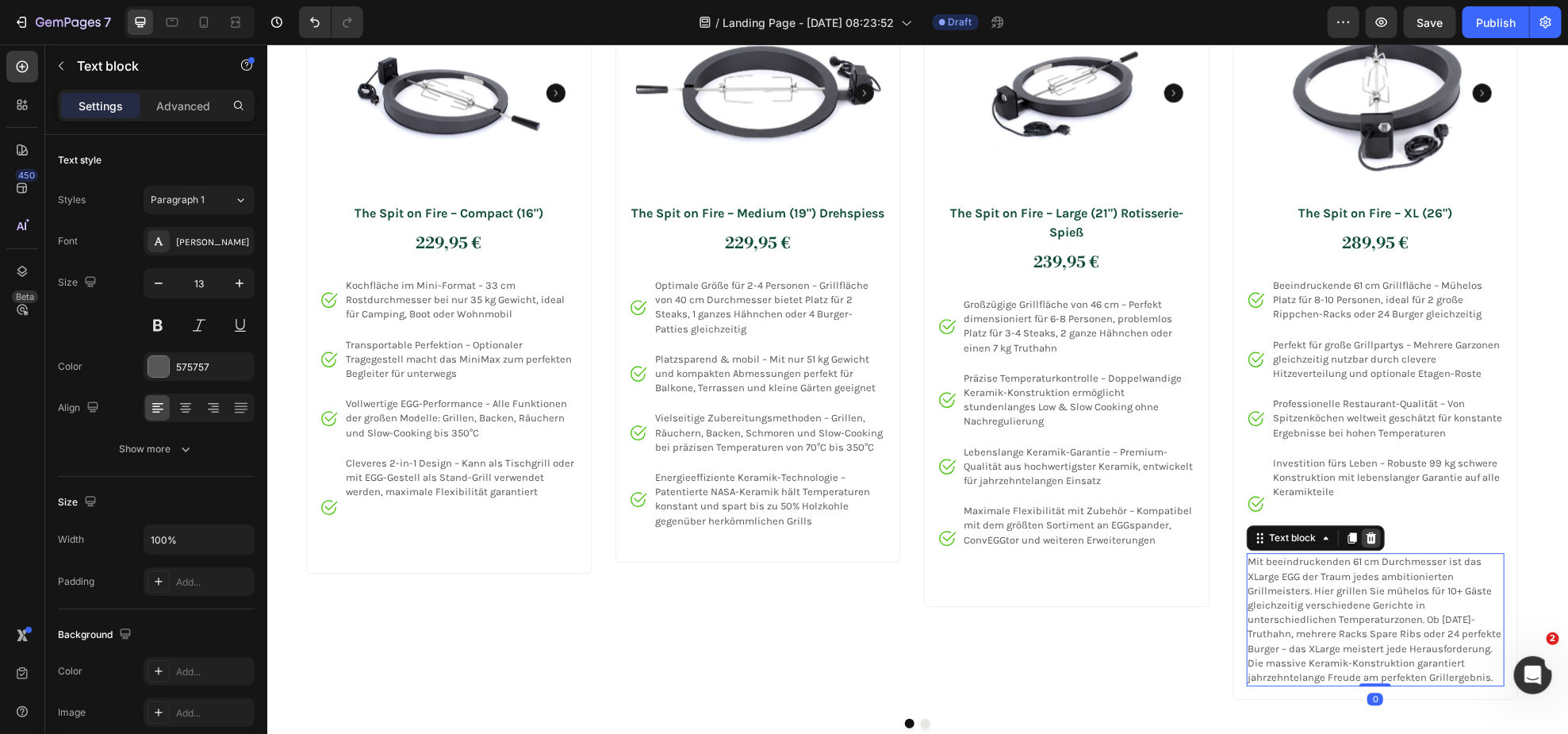
click at [1365, 540] on icon at bounding box center [1371, 538] width 13 height 13
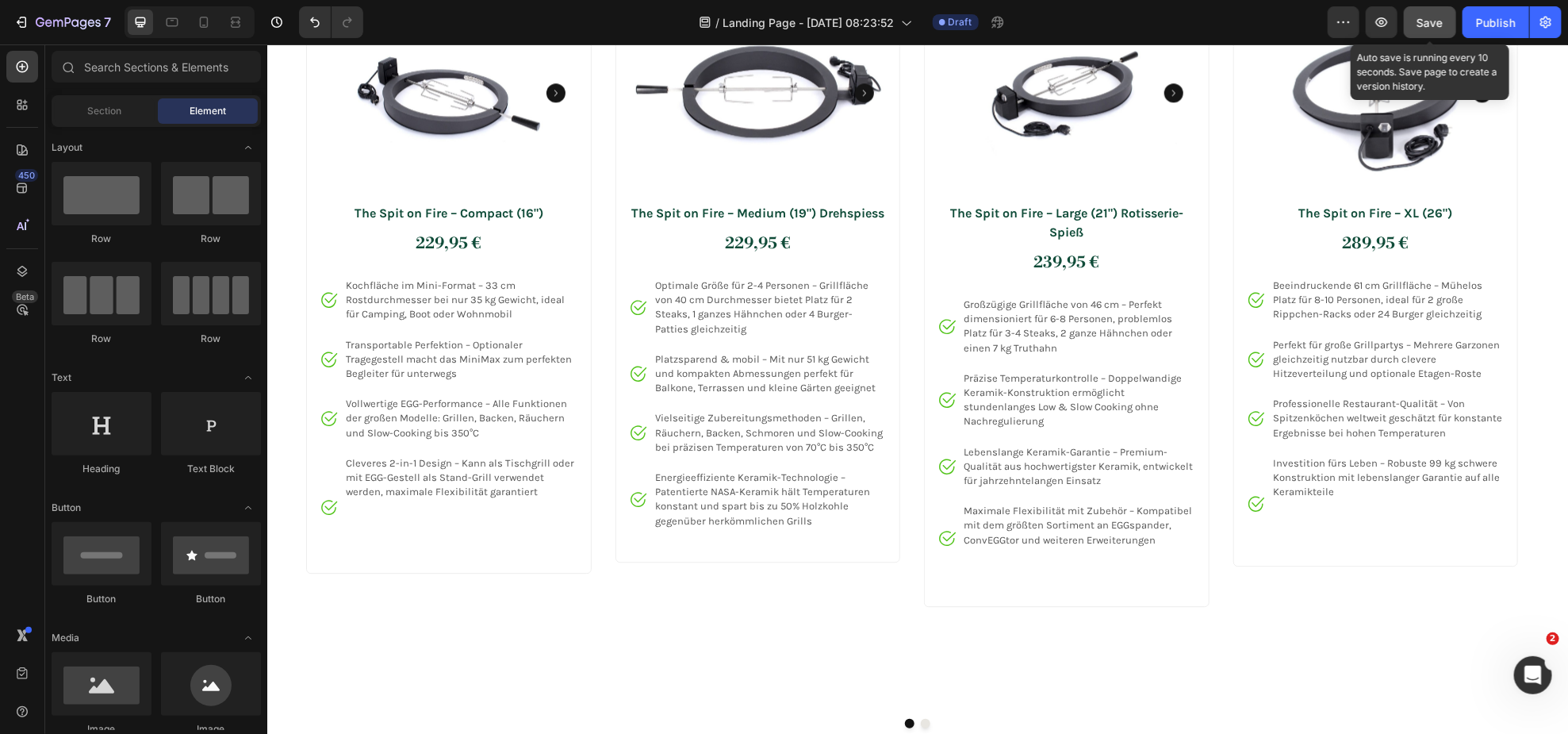
click at [1436, 22] on span "Save" at bounding box center [1431, 22] width 26 height 13
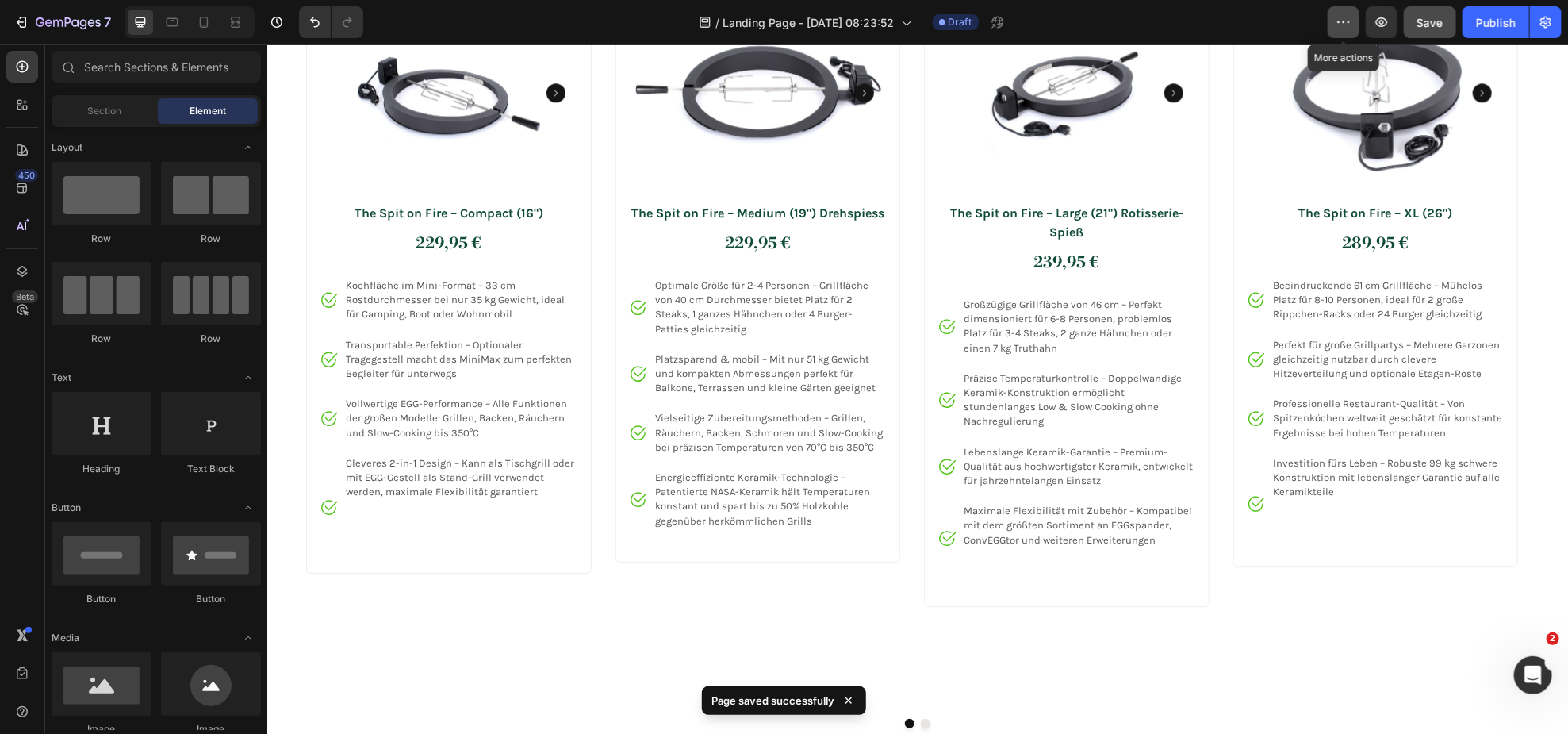
click at [1345, 23] on icon "button" at bounding box center [1344, 22] width 16 height 16
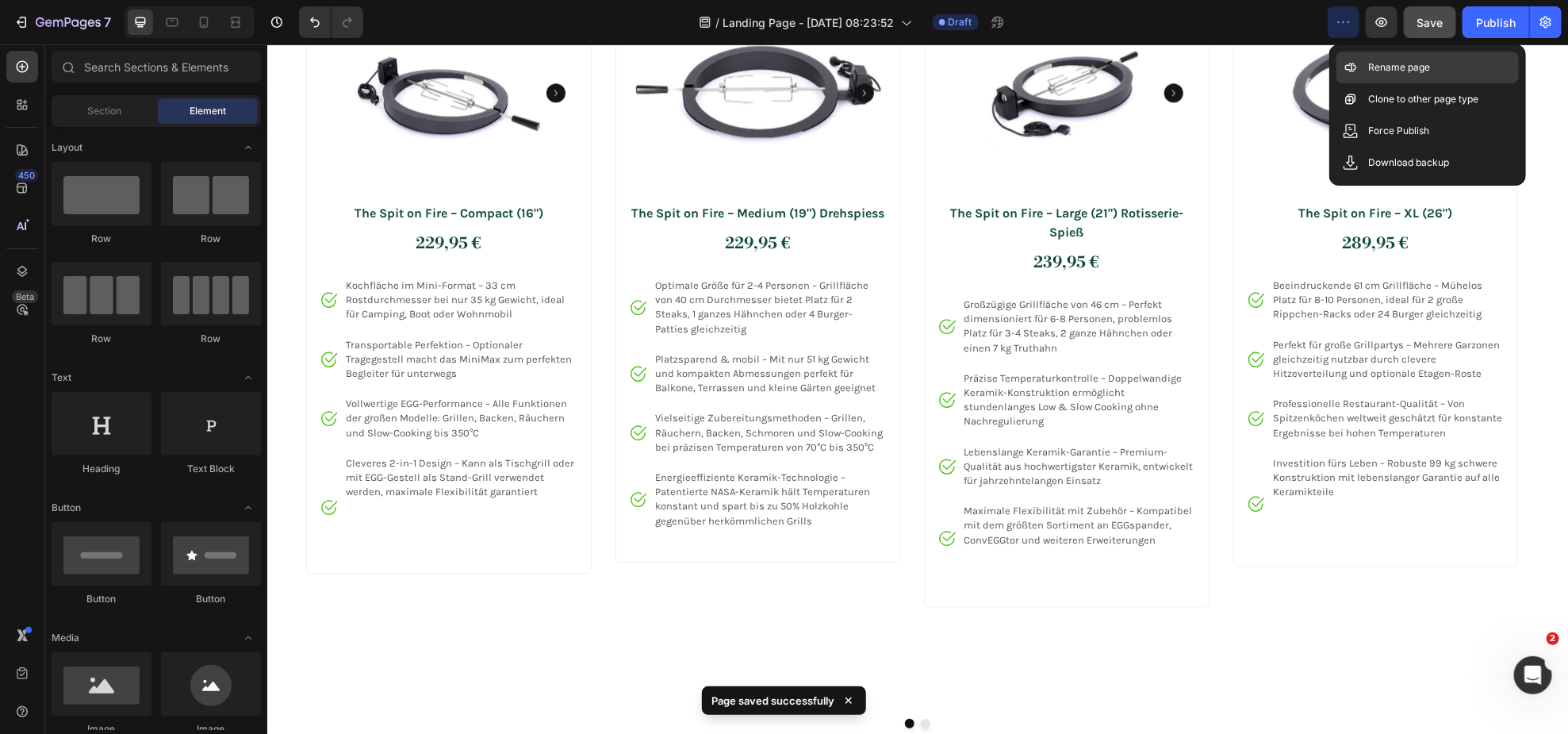
click at [1385, 68] on p "Rename page" at bounding box center [1399, 67] width 62 height 16
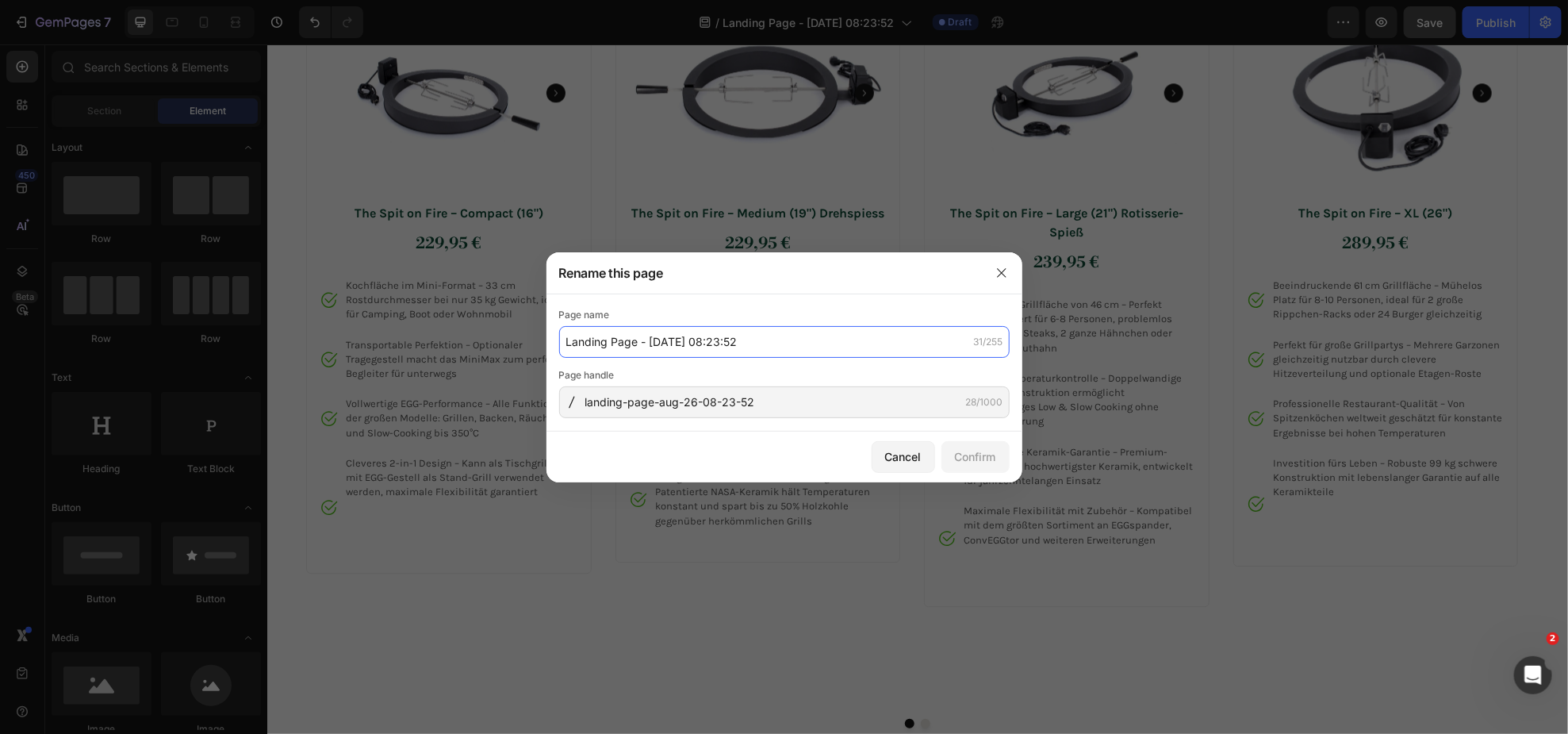
click at [719, 348] on input "Landing Page - [DATE] 08:23:52" at bounding box center [784, 342] width 451 height 32
type input "The Spit on Fire Rotisseriespieß"
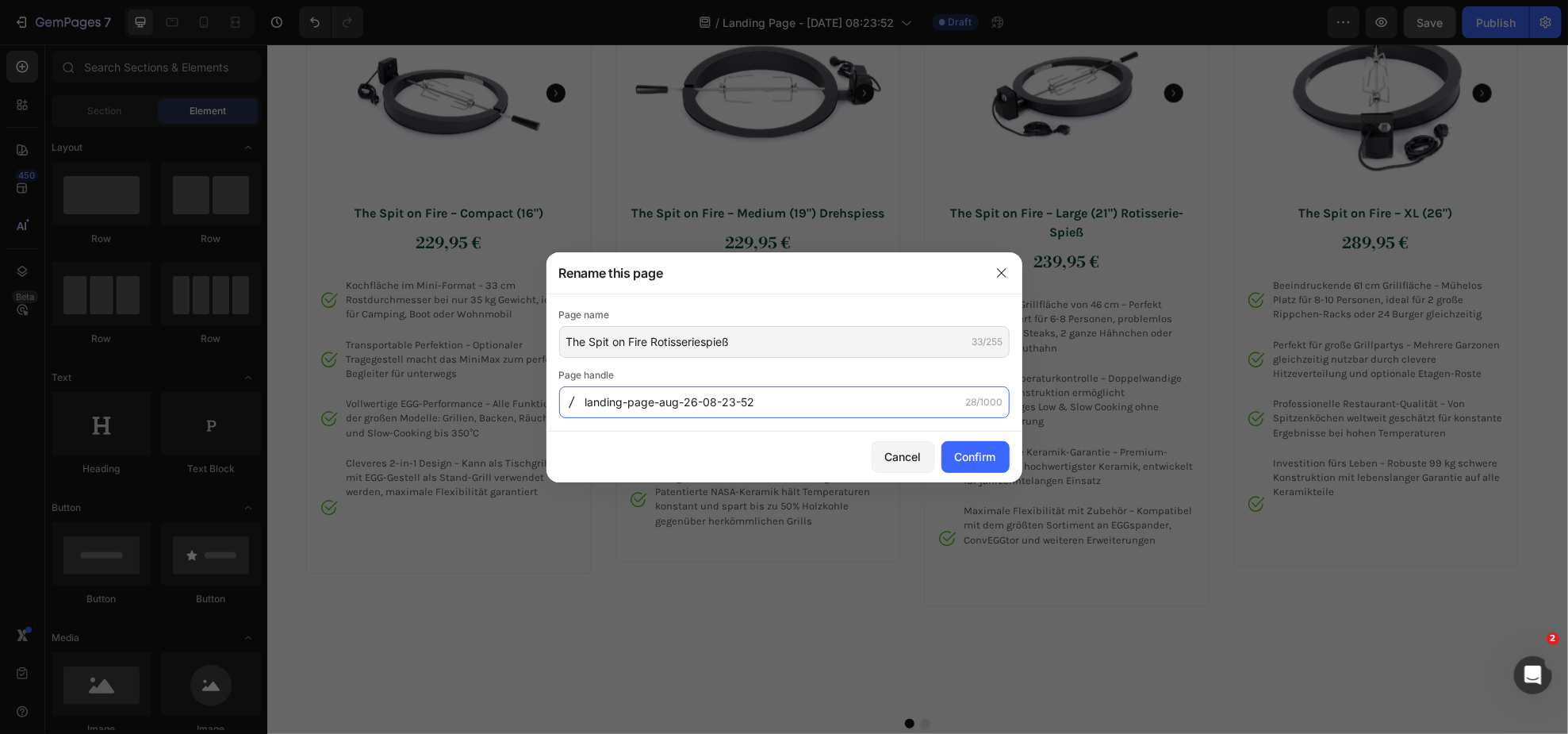
click at [712, 405] on input "landing-page-aug-26-08-23-52" at bounding box center [784, 402] width 451 height 32
paste input "The-Spit-on-Fire-Rotisseriespie-"
type input "The-Spit-on-Fire-Rotisseriespiess"
click at [958, 465] on div "Confirm" at bounding box center [975, 456] width 41 height 17
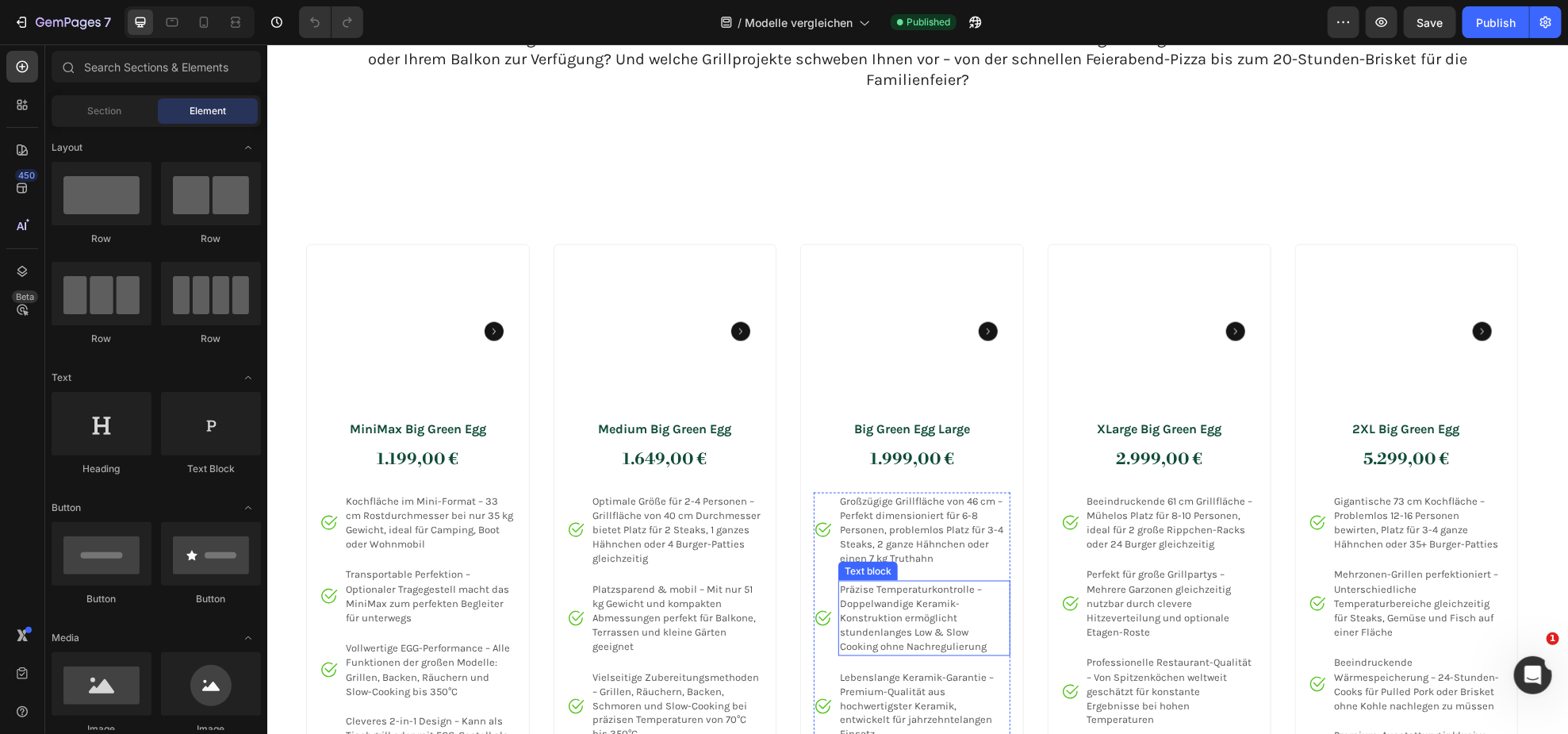
scroll to position [865, 0]
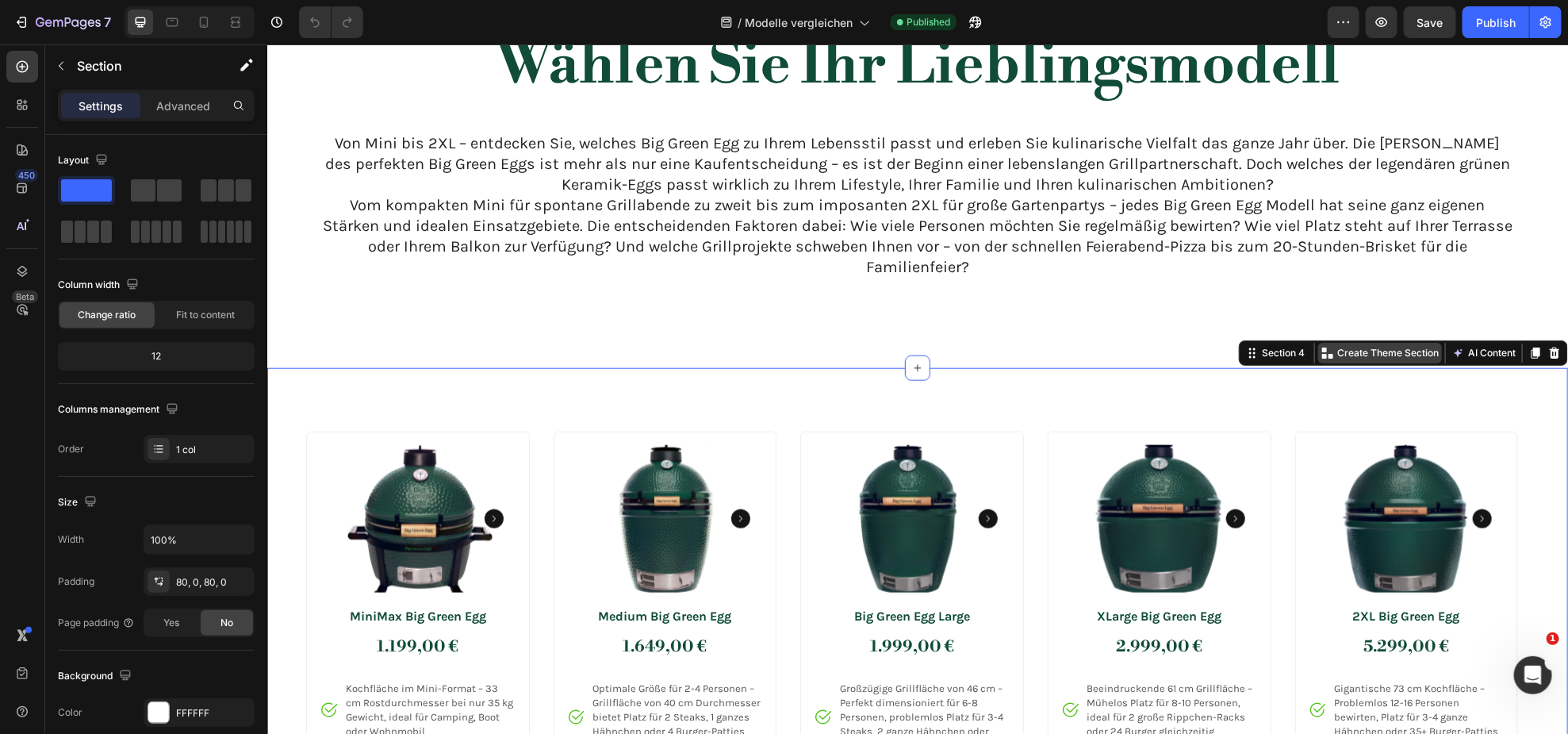
click at [1367, 353] on p "Create Theme Section" at bounding box center [1388, 352] width 102 height 14
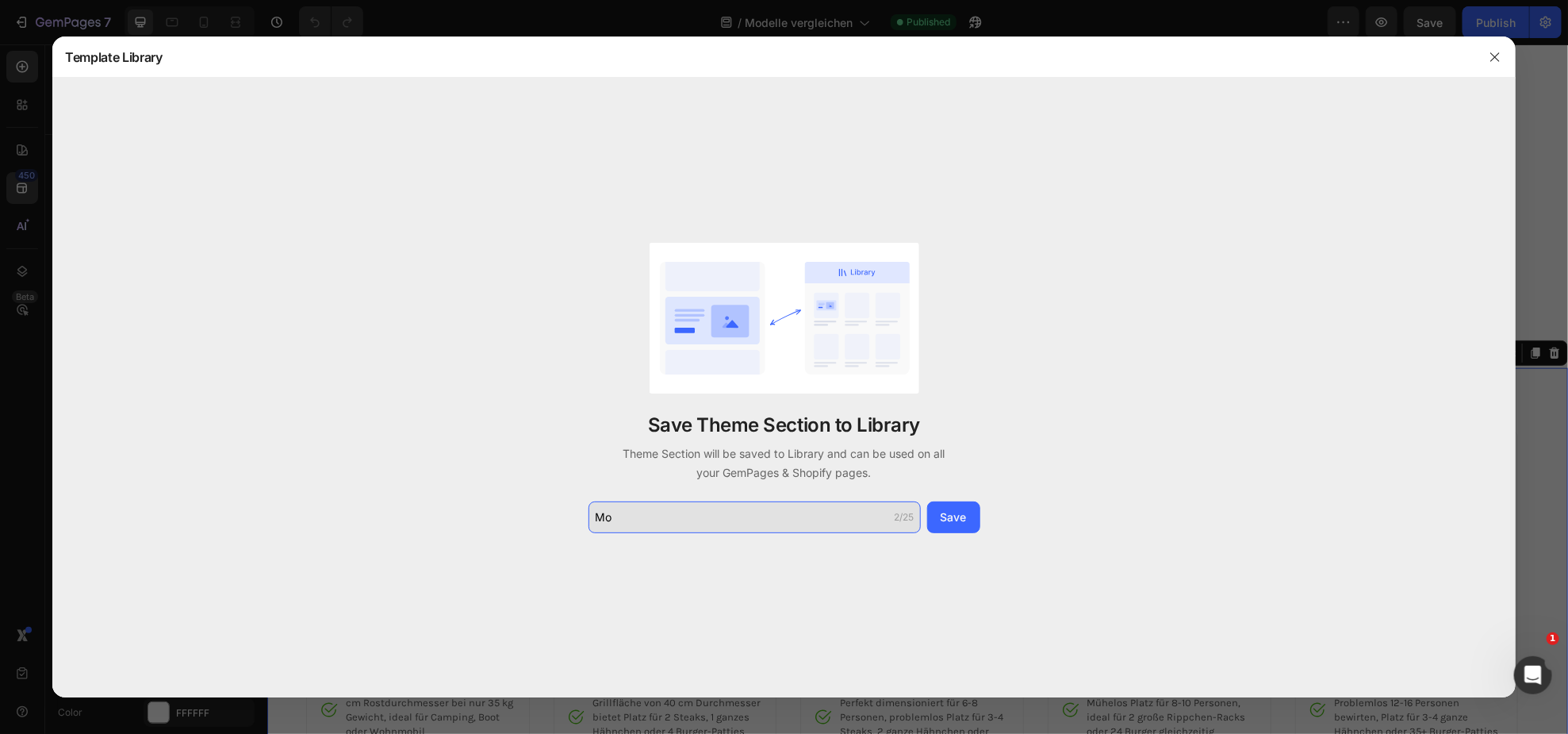
type input "M"
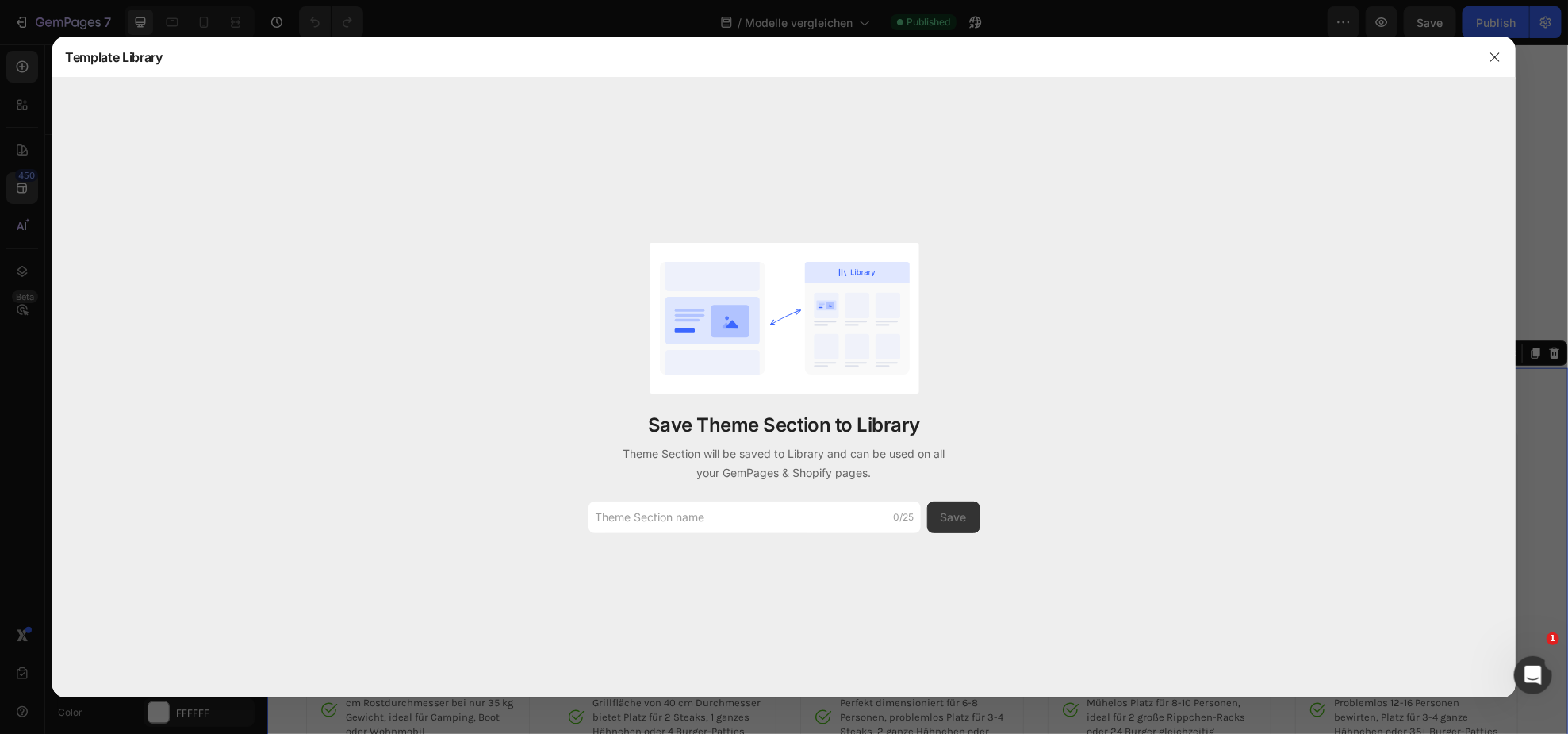
click at [1489, 53] on icon "button" at bounding box center [1495, 57] width 13 height 13
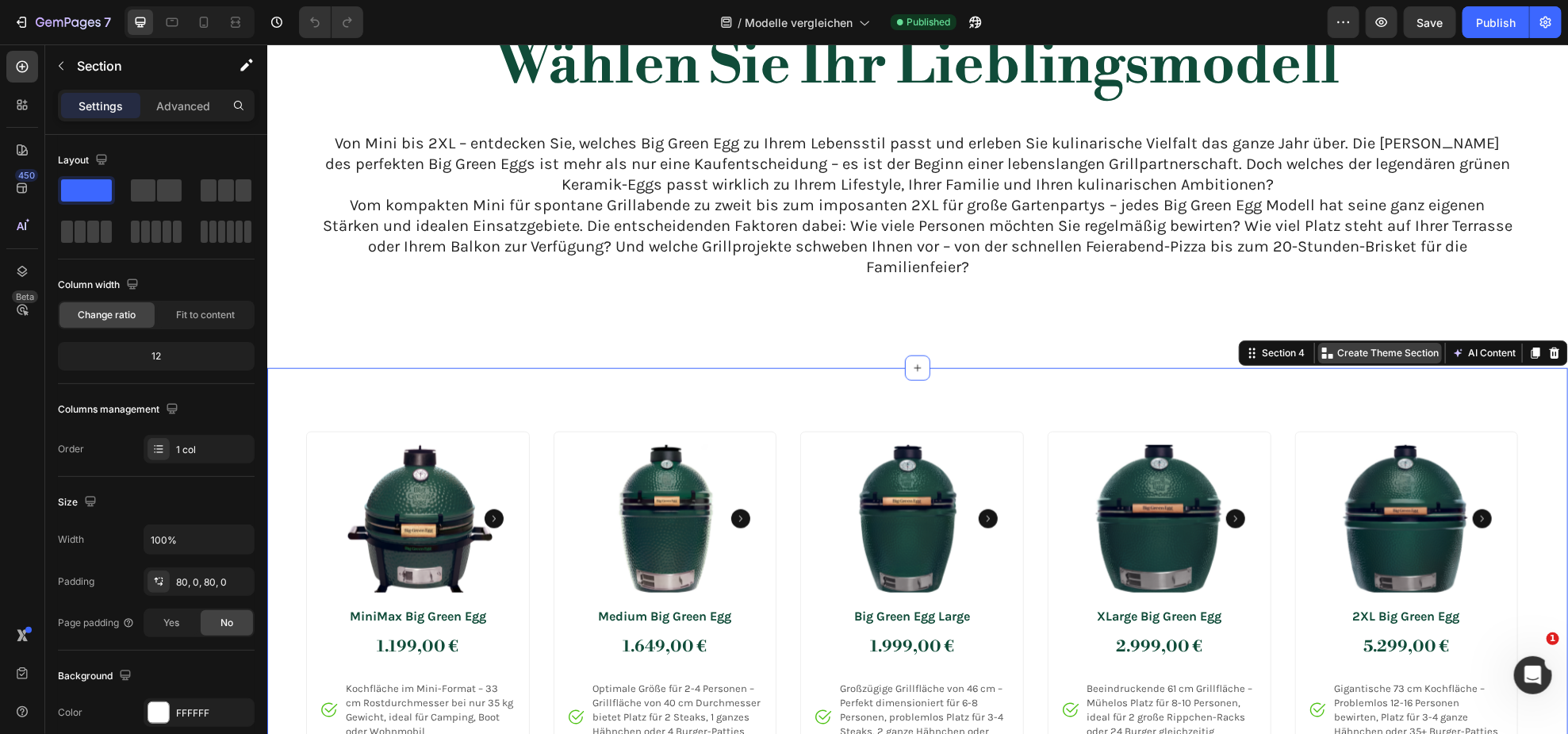
click at [1357, 349] on p "Create Theme Section" at bounding box center [1388, 352] width 102 height 14
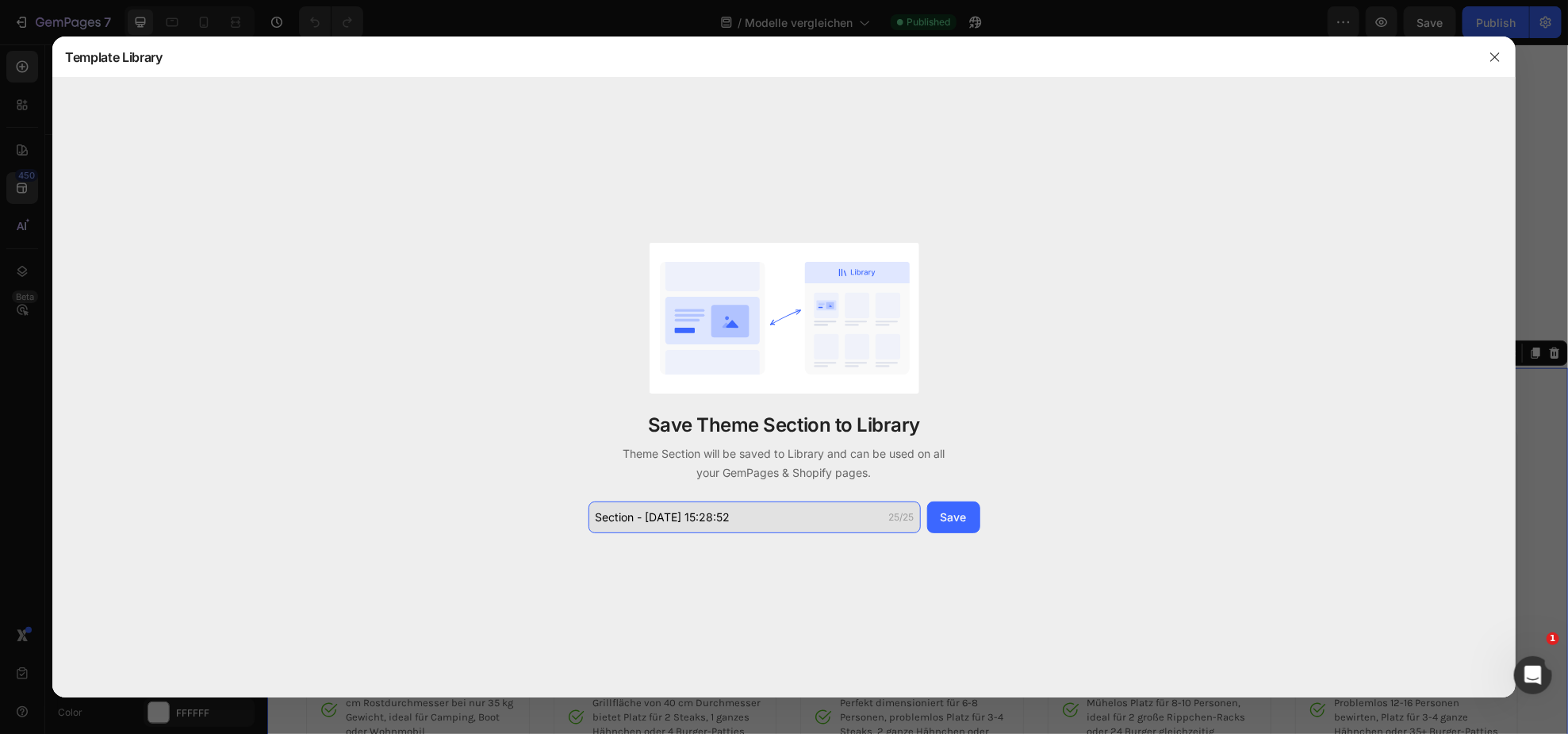
click at [797, 512] on input "Section - Aug 26 15:28:52" at bounding box center [754, 517] width 332 height 32
type input "Modellübersicht"
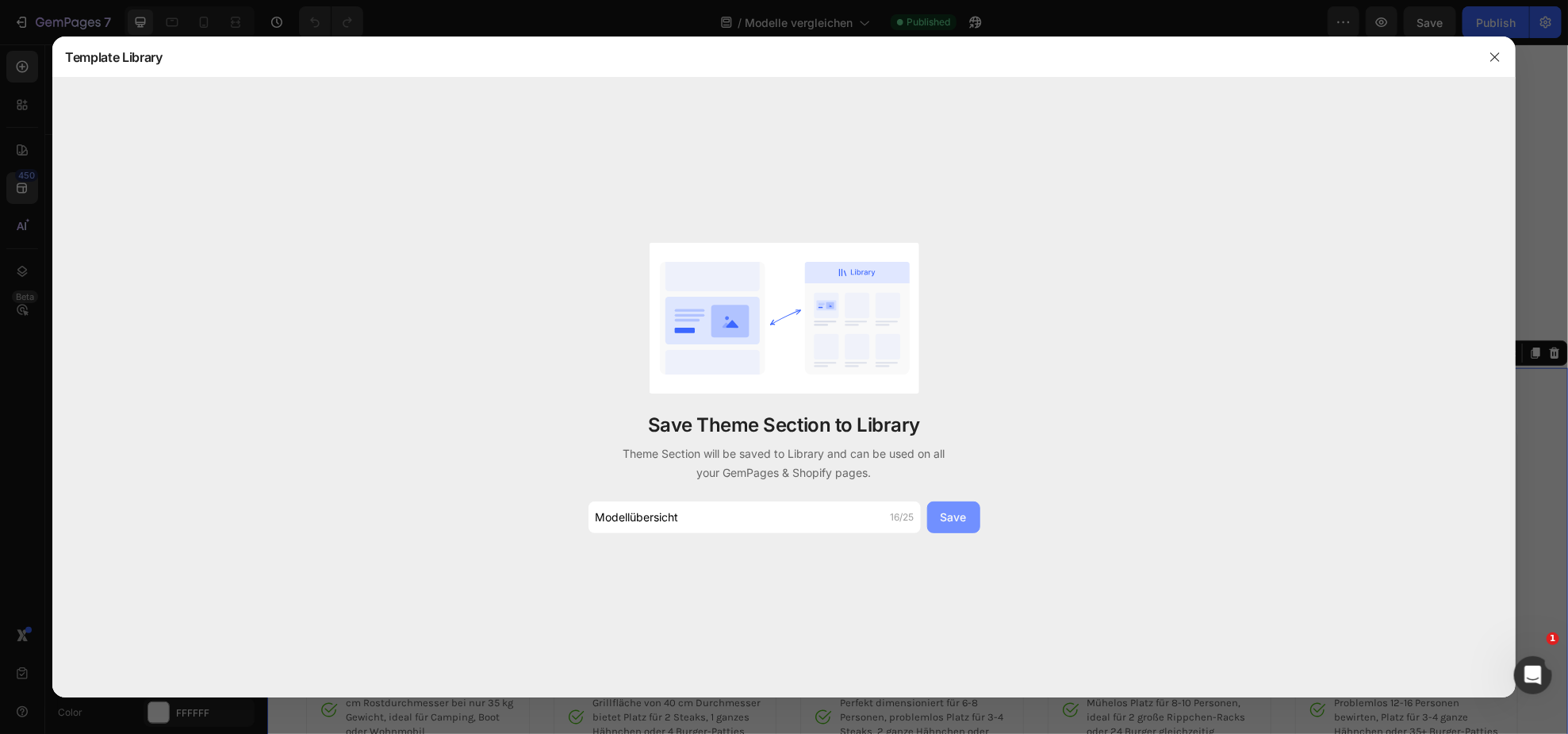
click at [959, 523] on div "Save" at bounding box center [954, 517] width 26 height 17
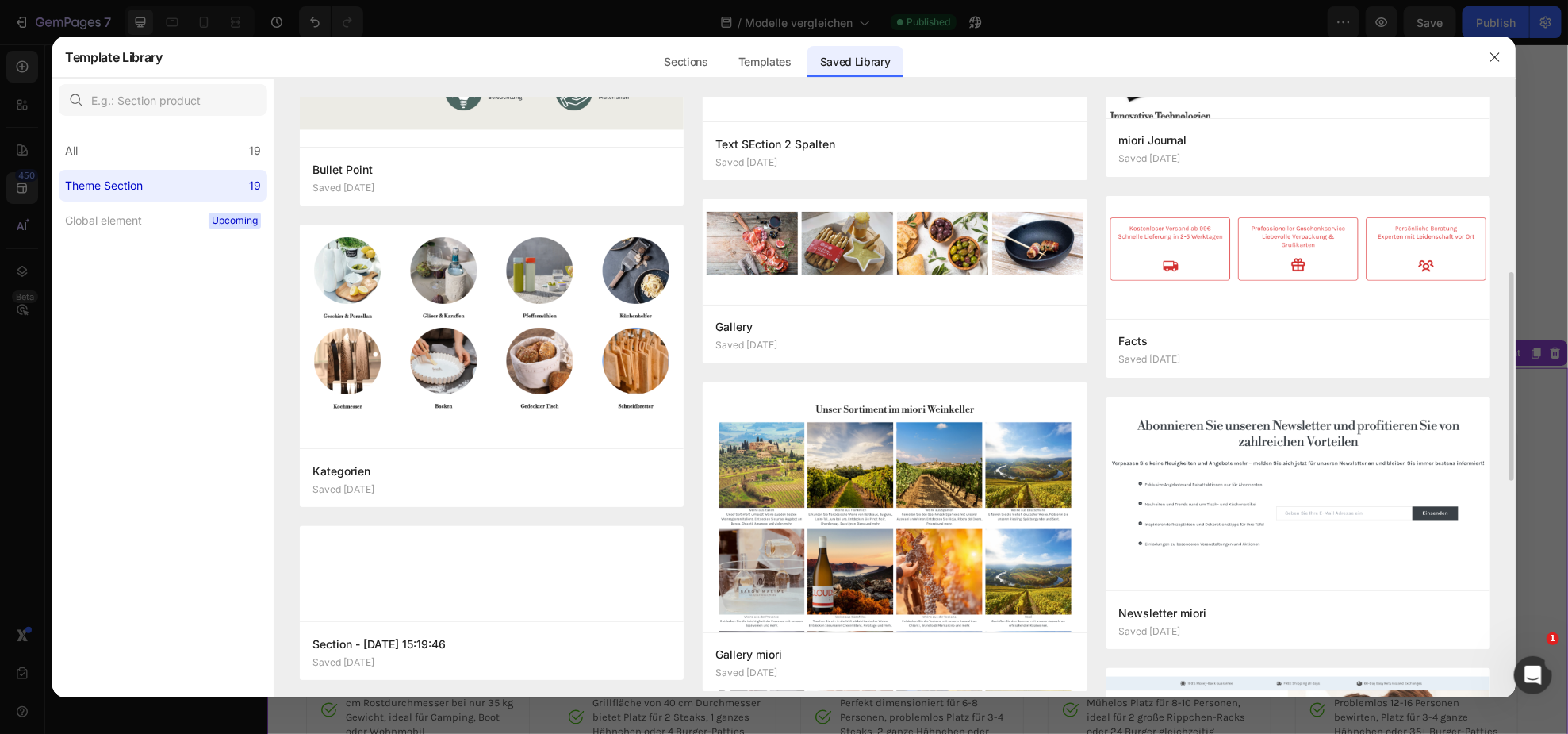
scroll to position [0, 0]
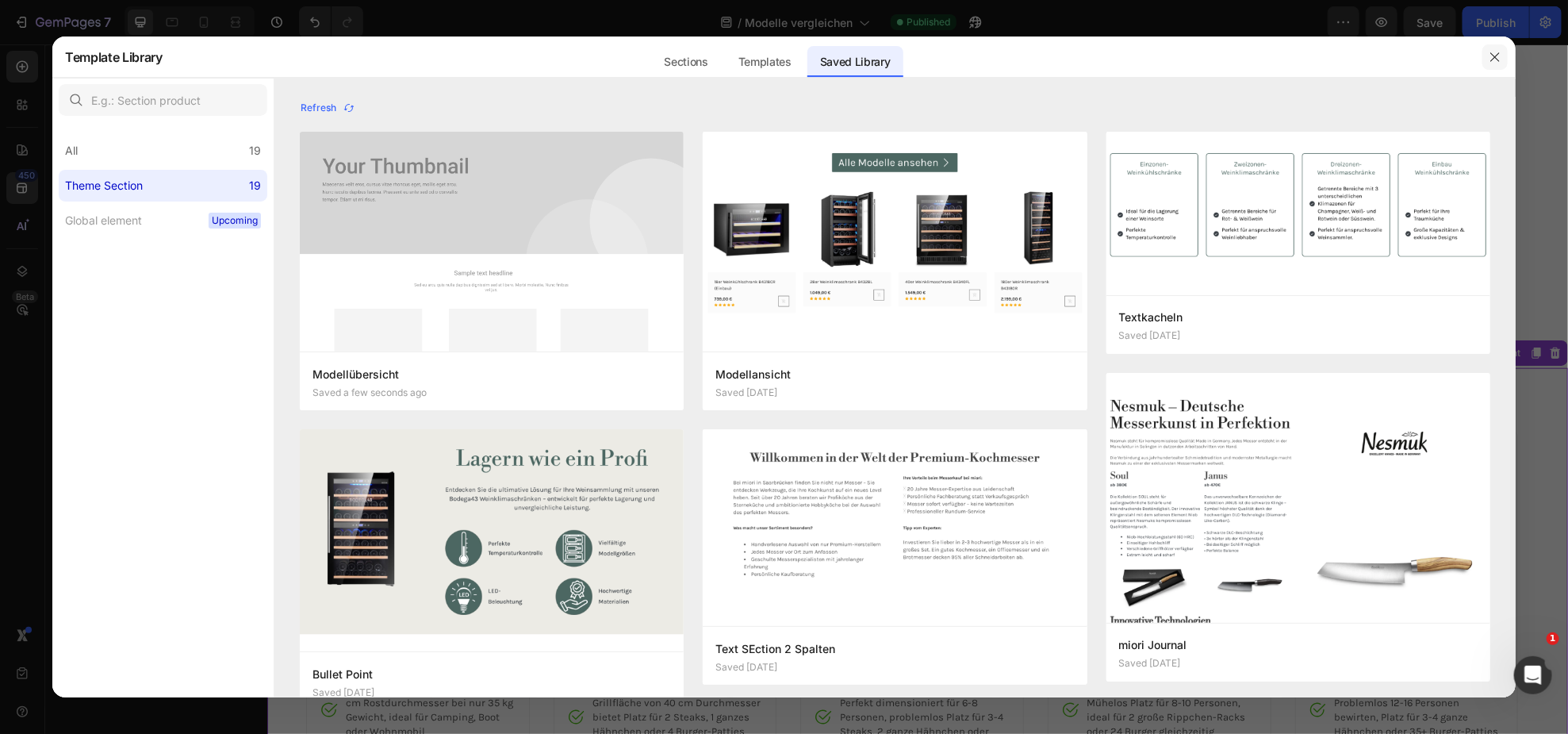
click at [1488, 59] on button "button" at bounding box center [1495, 57] width 25 height 25
